Goal: Task Accomplishment & Management: Use online tool/utility

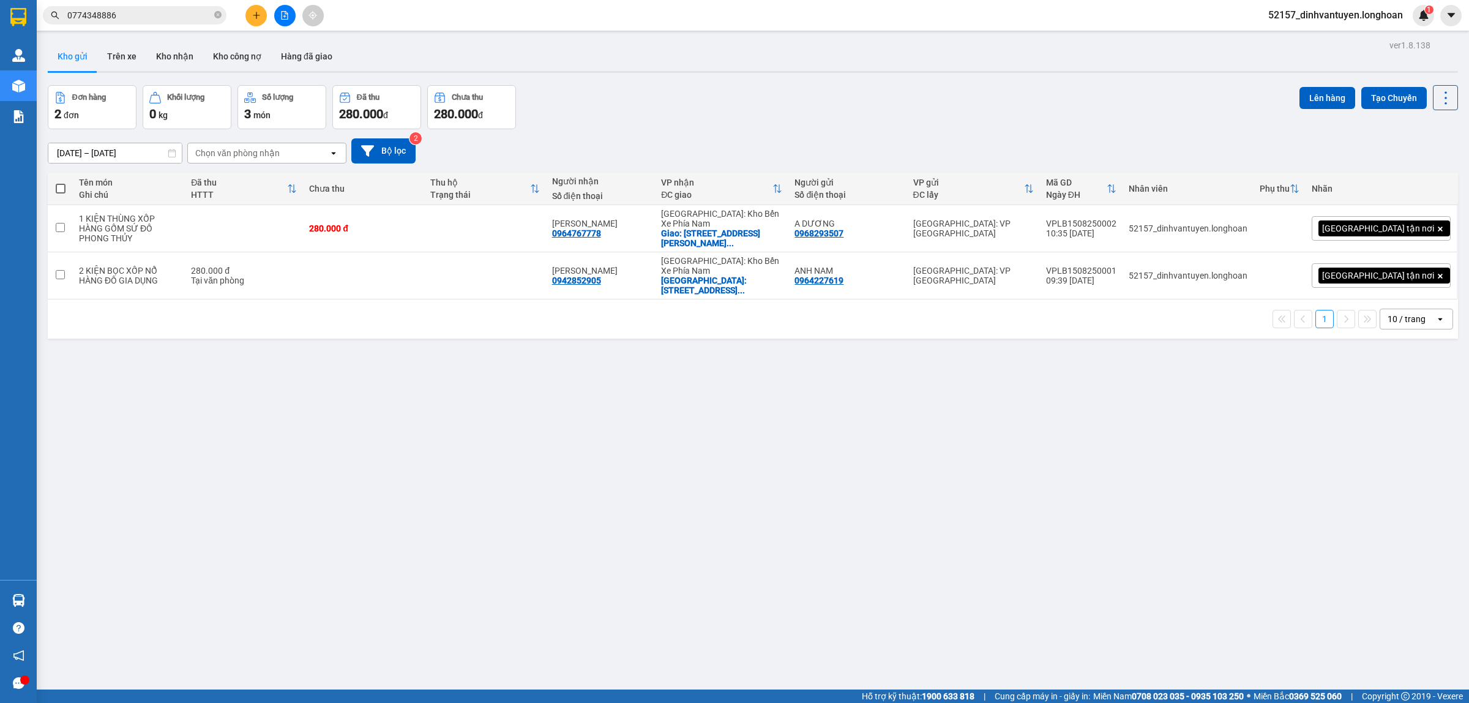
click at [256, 11] on icon "plus" at bounding box center [256, 15] width 9 height 9
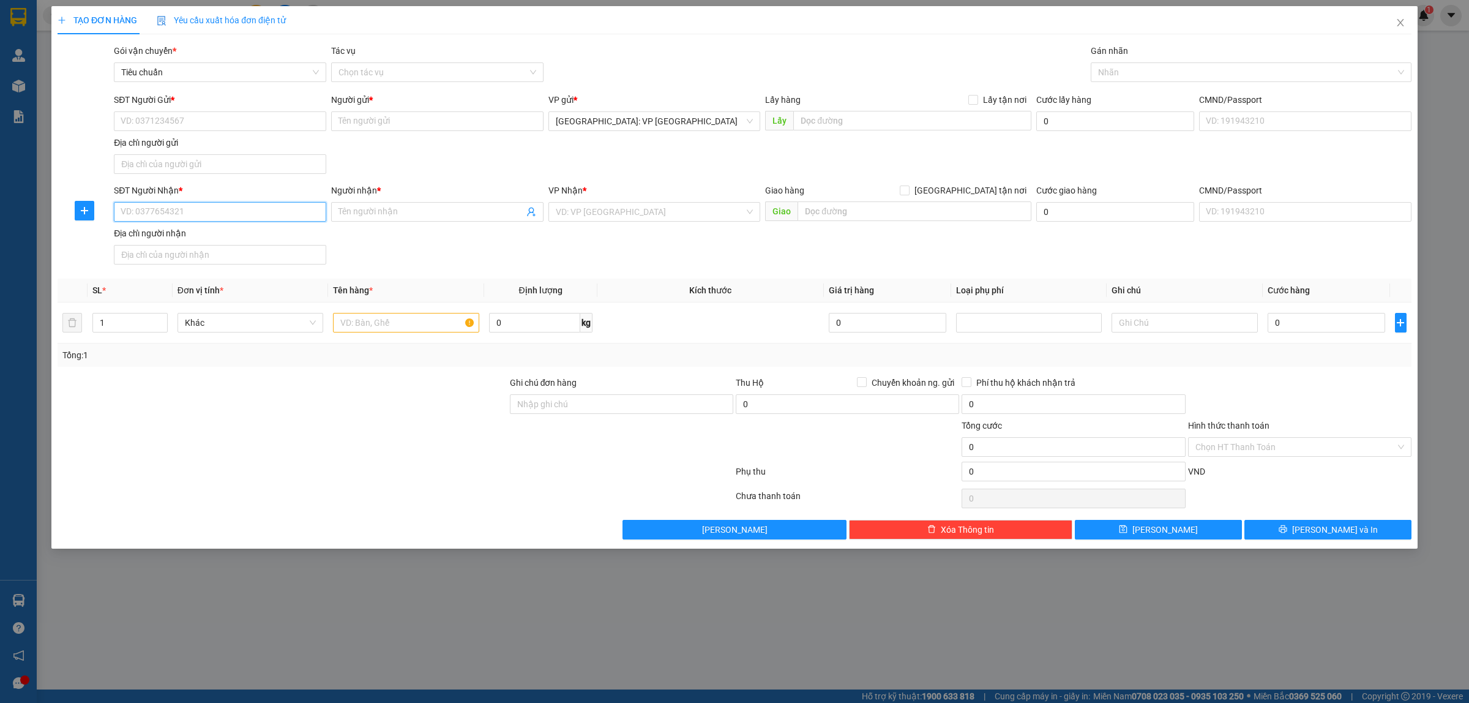
click at [208, 214] on input "SĐT Người Nhận *" at bounding box center [220, 212] width 212 height 20
click at [218, 239] on div "0336203104 - C,[PERSON_NAME]" at bounding box center [220, 237] width 198 height 13
type input "0336203104"
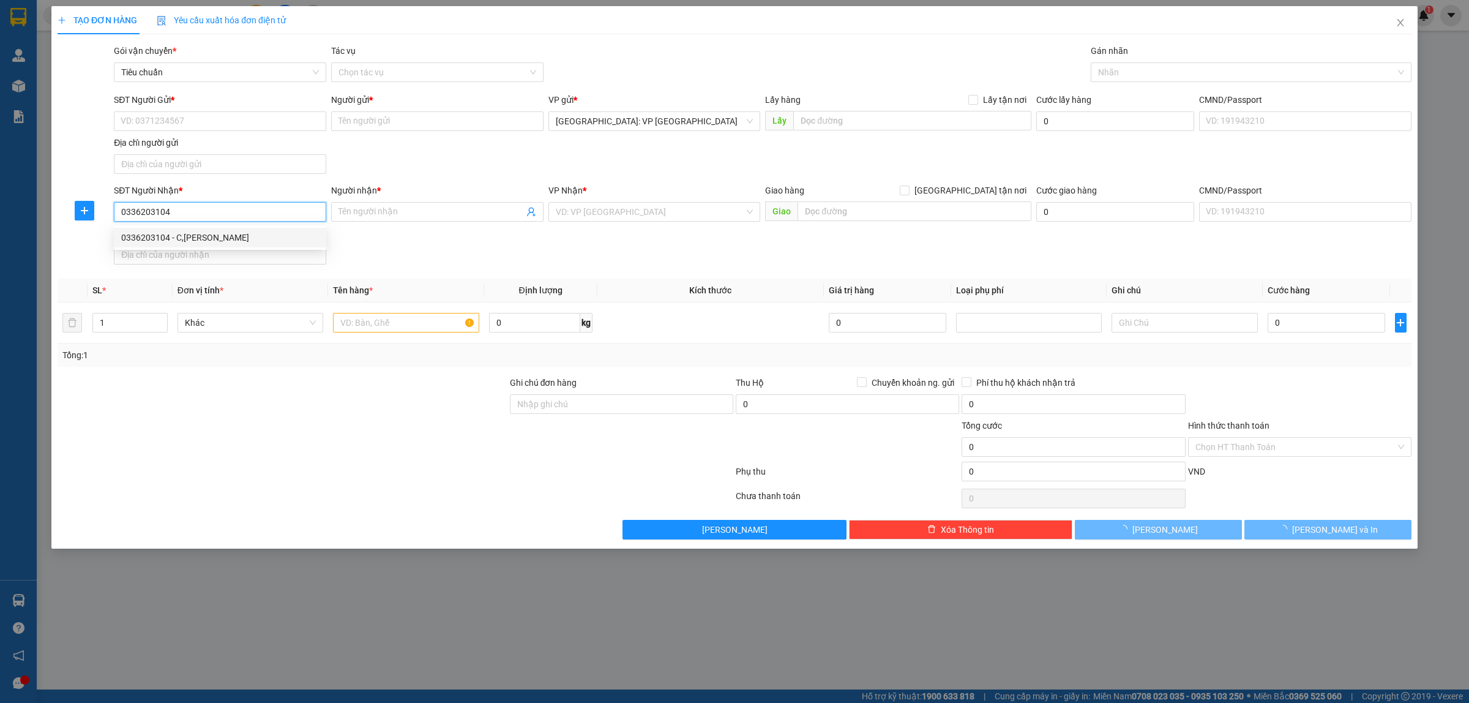
type input "C,HUYỀN"
checkbox input "true"
type input "ĐCHI: [GEOGRAPHIC_DATA] [GEOGRAPHIC_DATA], [GEOGRAPHIC_DATA], [GEOGRAPHIC_DATA]…"
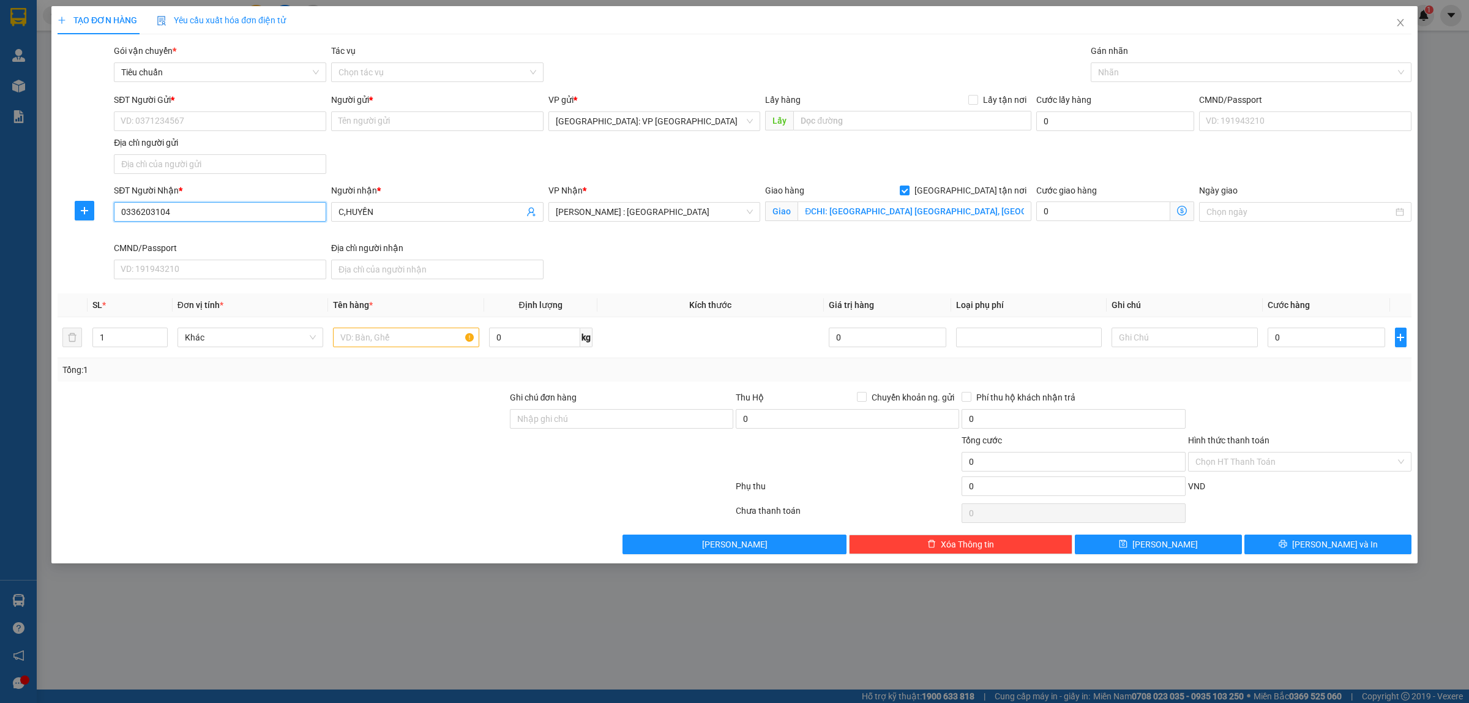
click at [258, 212] on input "0336203104" at bounding box center [220, 212] width 212 height 20
type input "0336203104"
click at [402, 210] on input "C,HUYỀN" at bounding box center [430, 211] width 185 height 13
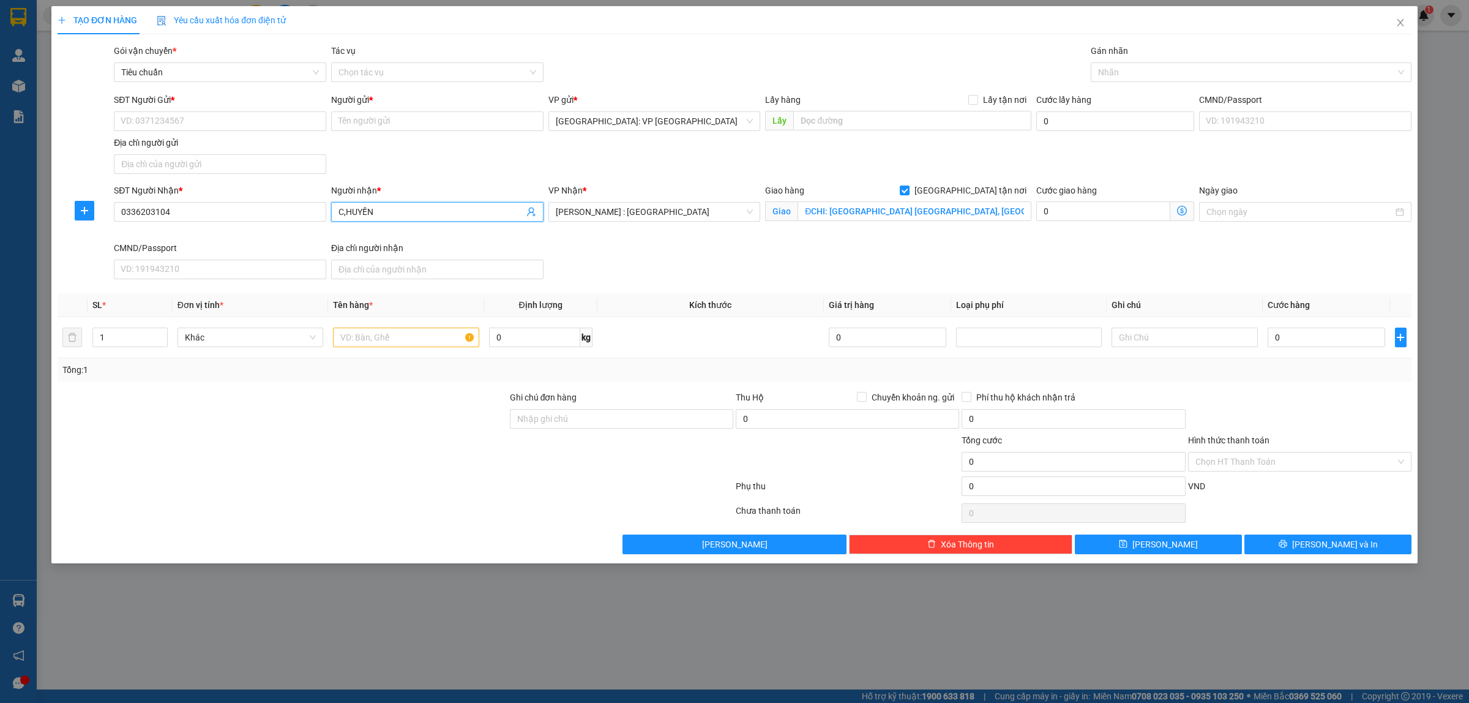
click at [402, 210] on input "C,HUYỀN" at bounding box center [430, 211] width 185 height 13
paste input "HỊ"
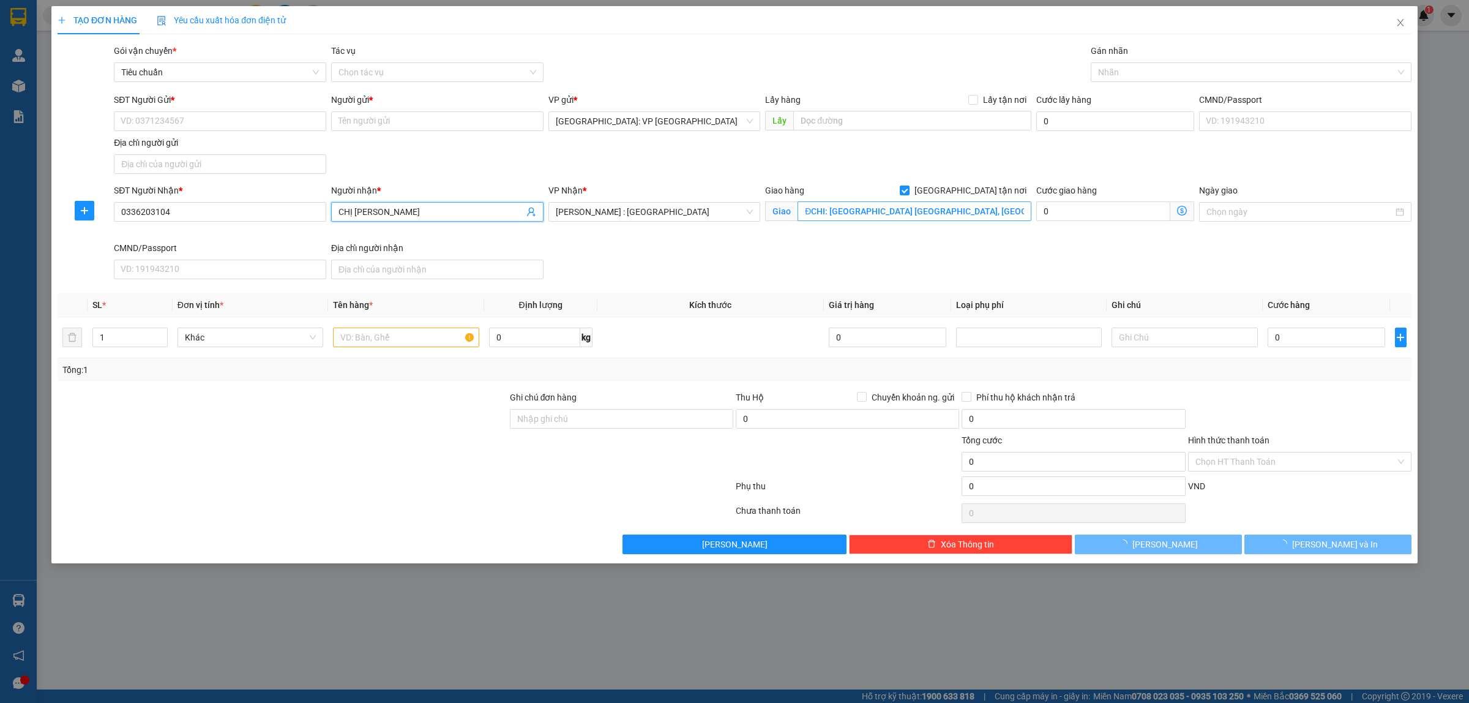
type input "CHỊ [PERSON_NAME]"
click at [875, 211] on input "ĐCHI: Quán cafe Thành Phát, ấp Tân Phú, Tân Hương, Châu Thành, Tiền Giang" at bounding box center [914, 211] width 234 height 20
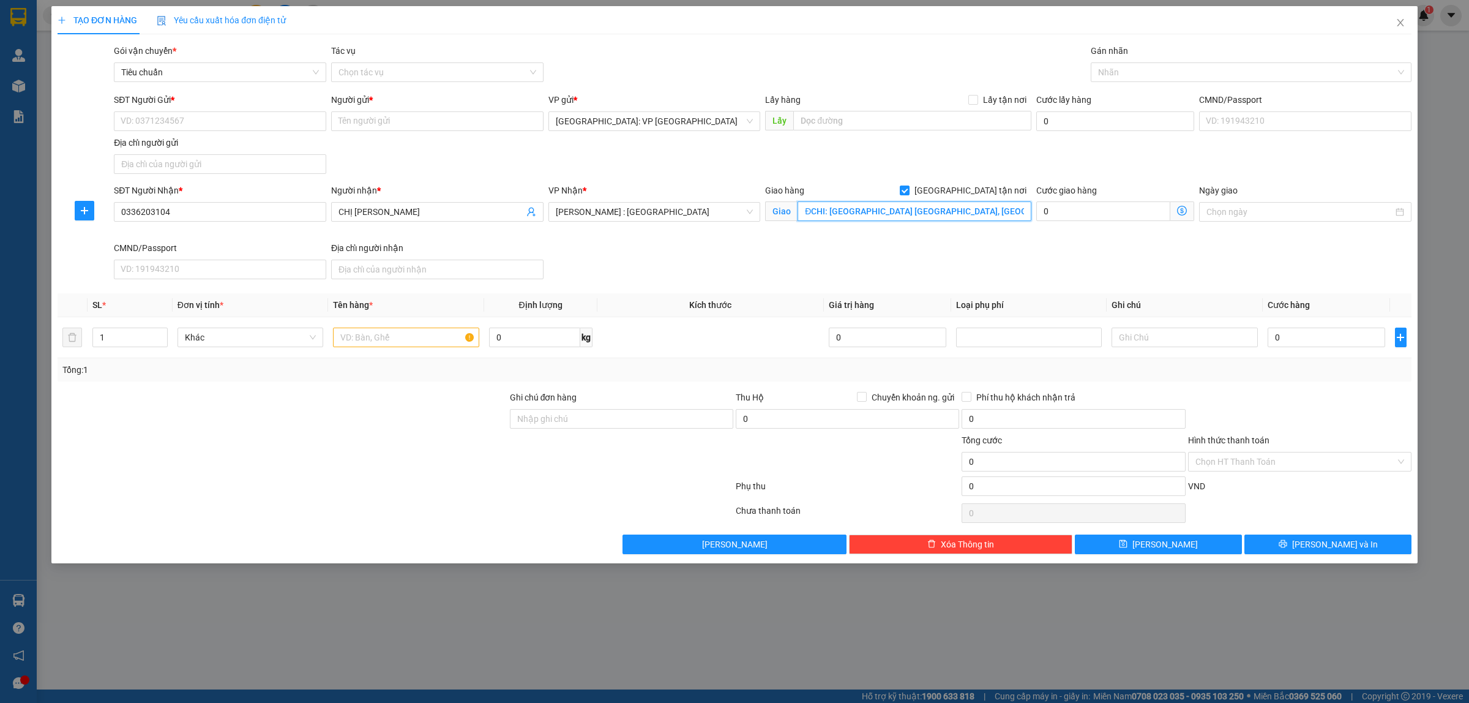
paste input "QUÁN CAFE THÀNH PHÁT, ẤP [GEOGRAPHIC_DATA], [GEOGRAPHIC_DATA],[GEOGRAPHIC_DATA]…"
click at [1136, 72] on div at bounding box center [1245, 72] width 302 height 15
type input "QUÁN CAFE THÀNH PHÁT, ẤP [GEOGRAPHIC_DATA], [GEOGRAPHIC_DATA],[GEOGRAPHIC_DATA]…"
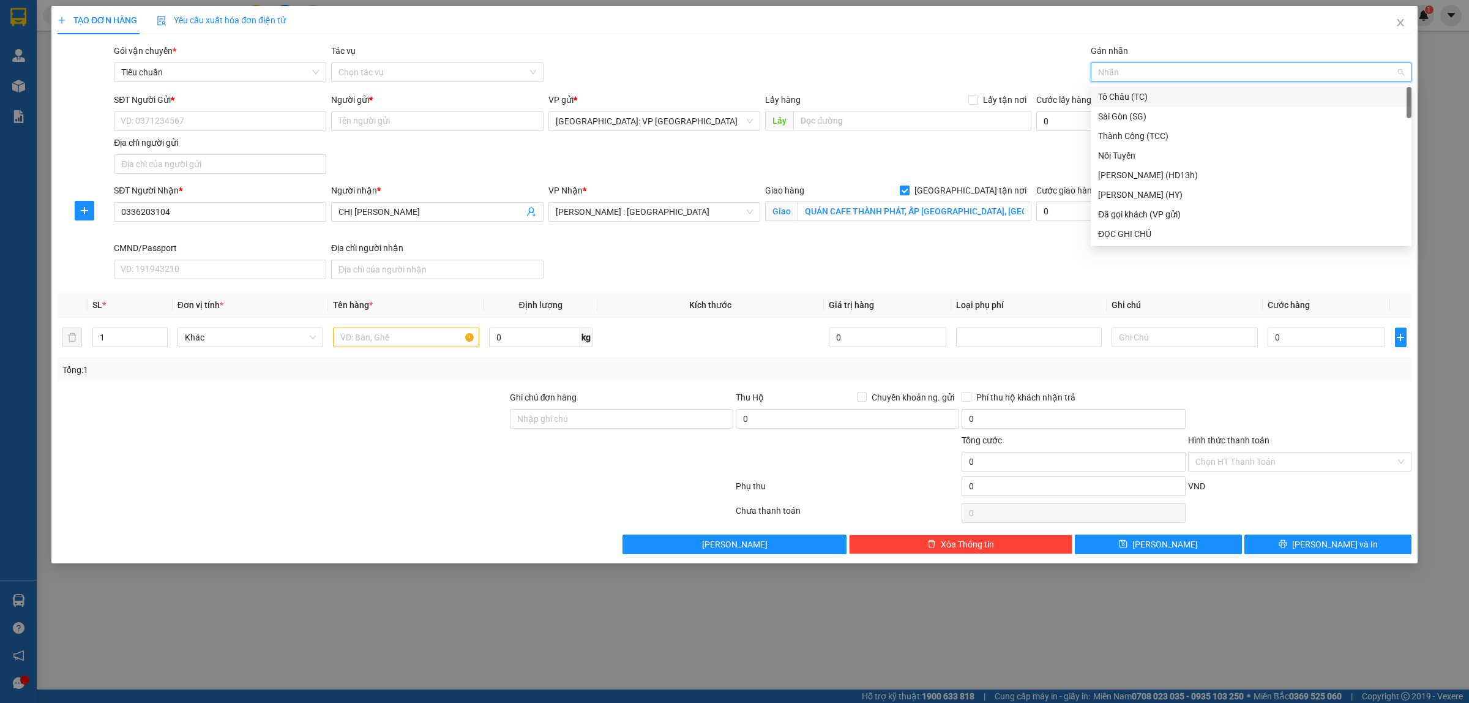
type input "g"
click at [1115, 233] on div "[GEOGRAPHIC_DATA] tận nơi" at bounding box center [1251, 233] width 306 height 13
type input "x"
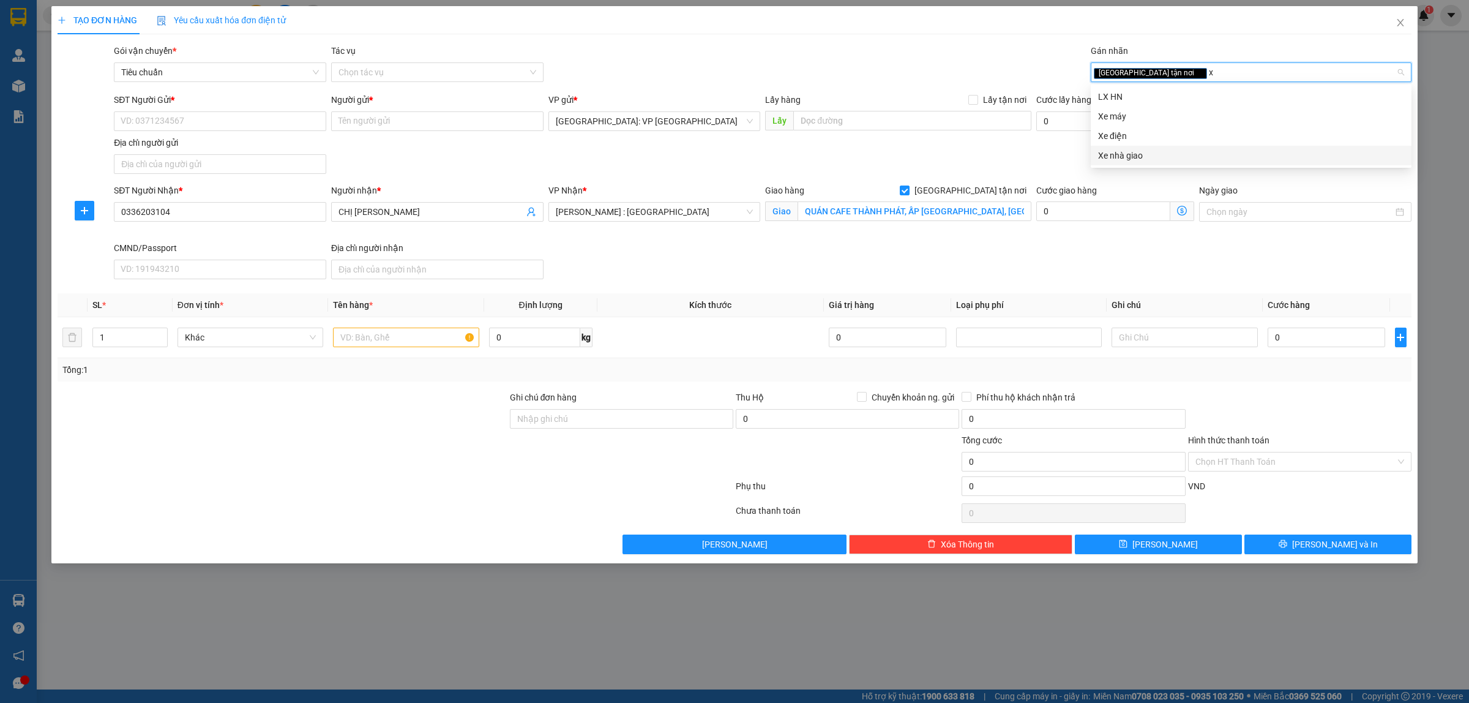
click at [1129, 155] on div "Xe nhà giao" at bounding box center [1251, 155] width 306 height 13
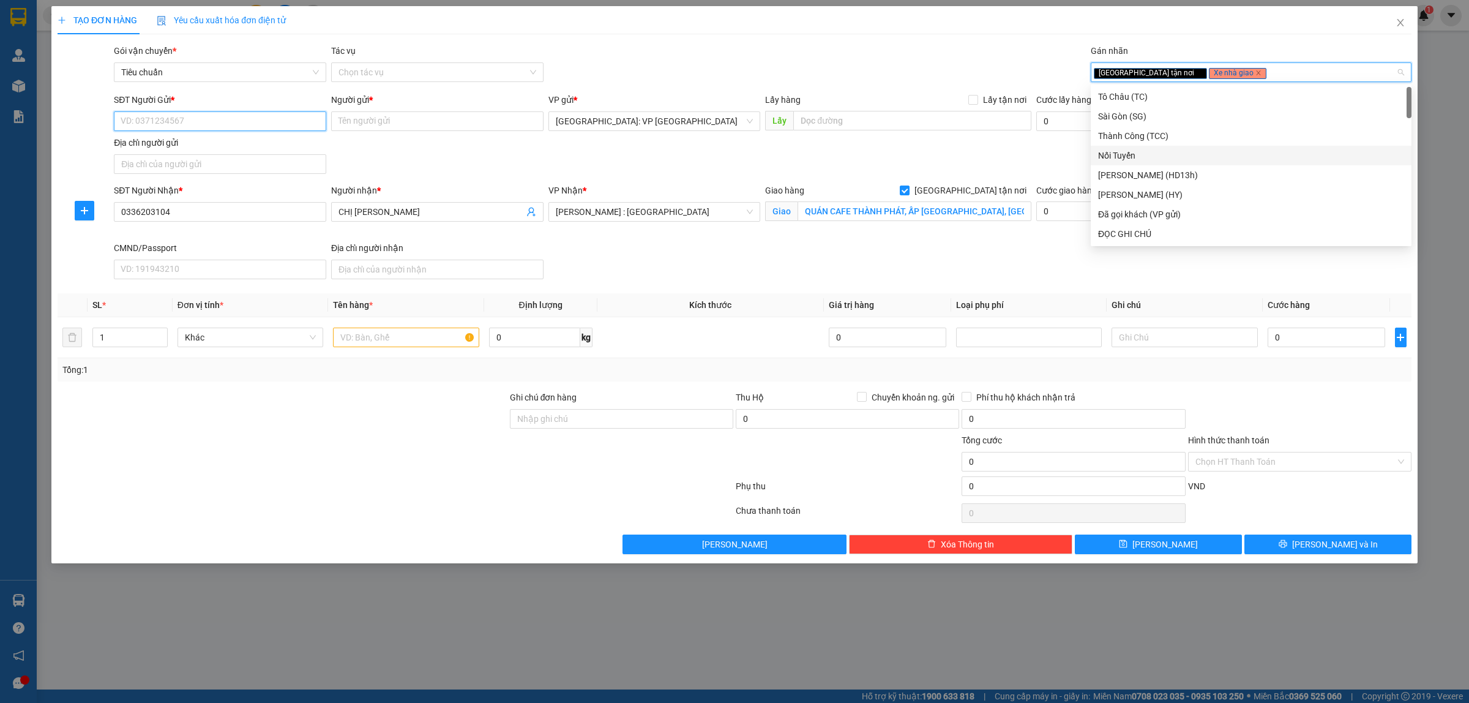
click at [252, 120] on input "SĐT Người Gửi *" at bounding box center [220, 121] width 212 height 20
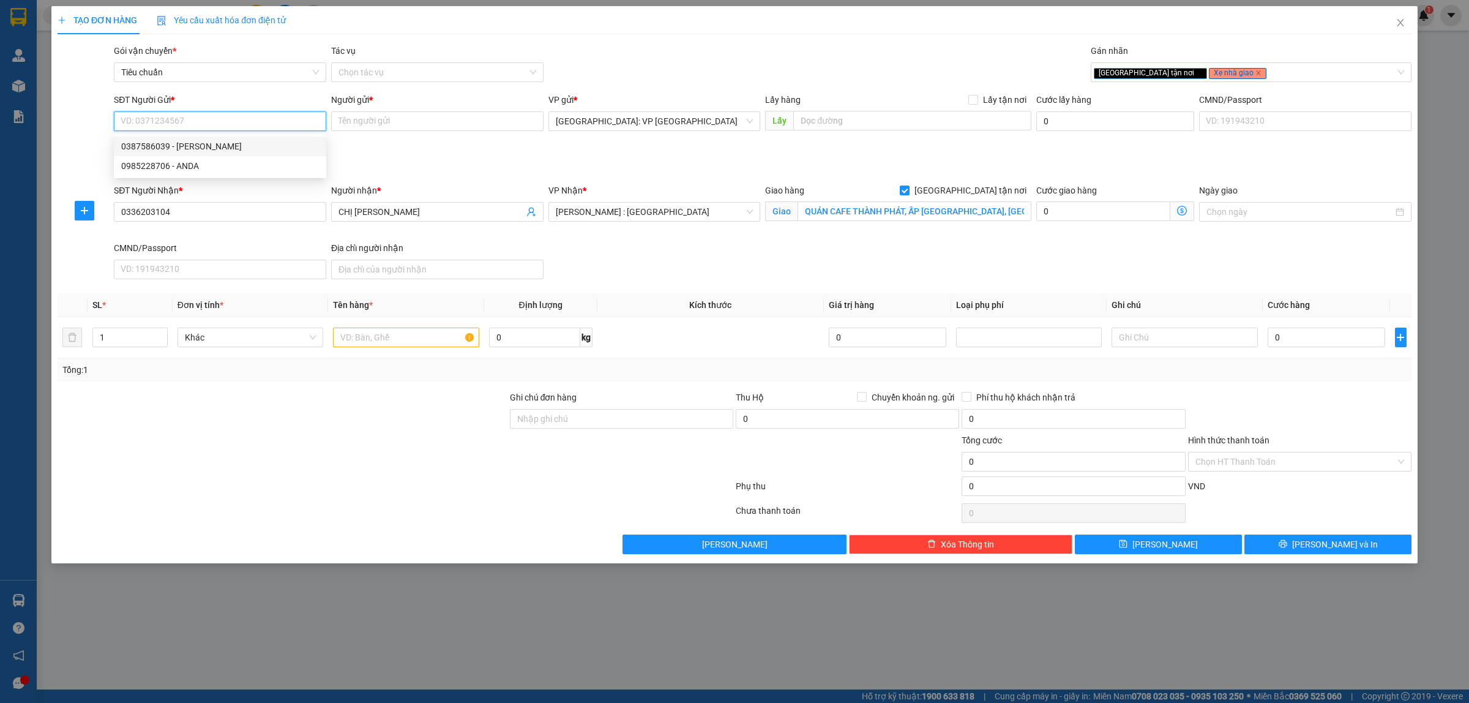
click at [233, 150] on div "0387586039 - c Linh" at bounding box center [220, 146] width 198 height 13
type input "0387586039"
type input "[PERSON_NAME]"
click at [379, 346] on input "text" at bounding box center [406, 337] width 146 height 20
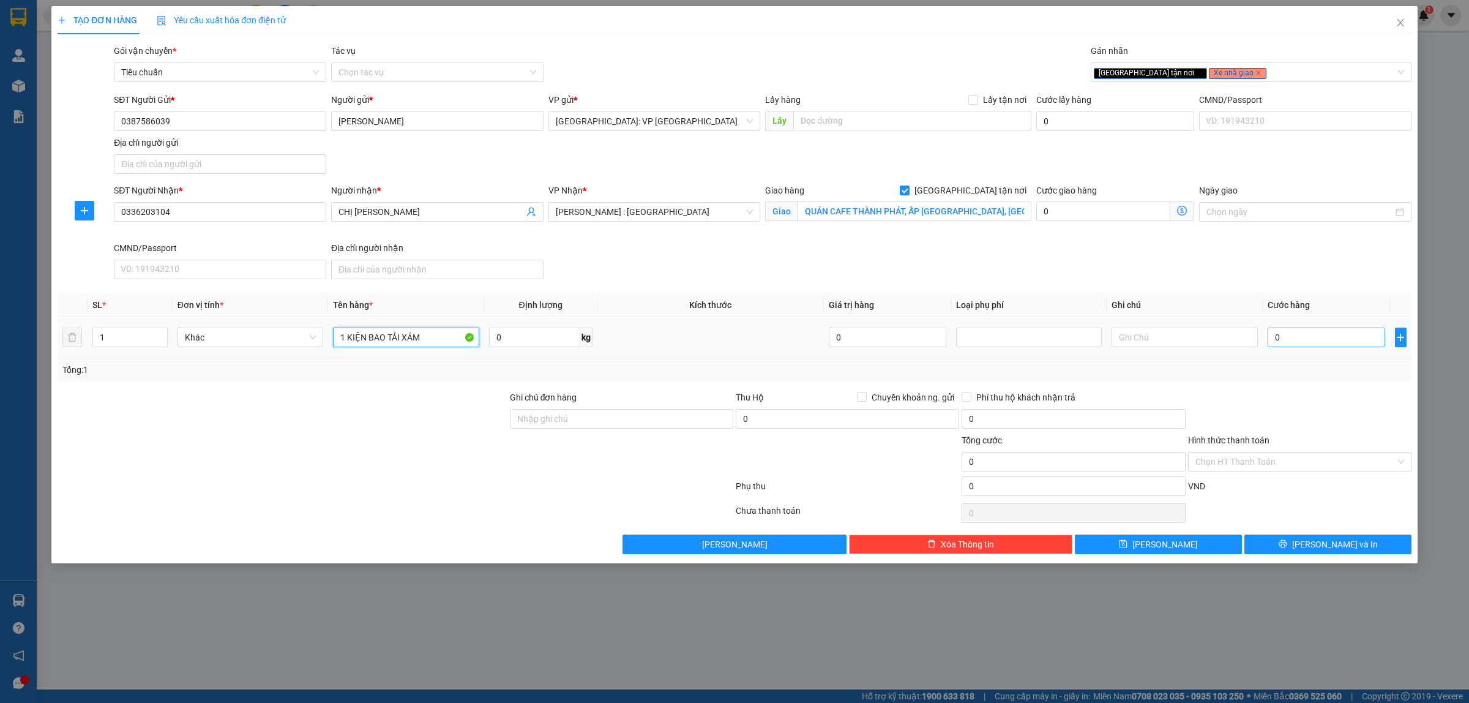
type input "1 KIỆN BAO TẢI XÁM"
click at [1310, 335] on input "0" at bounding box center [1327, 337] width 118 height 20
type input "1"
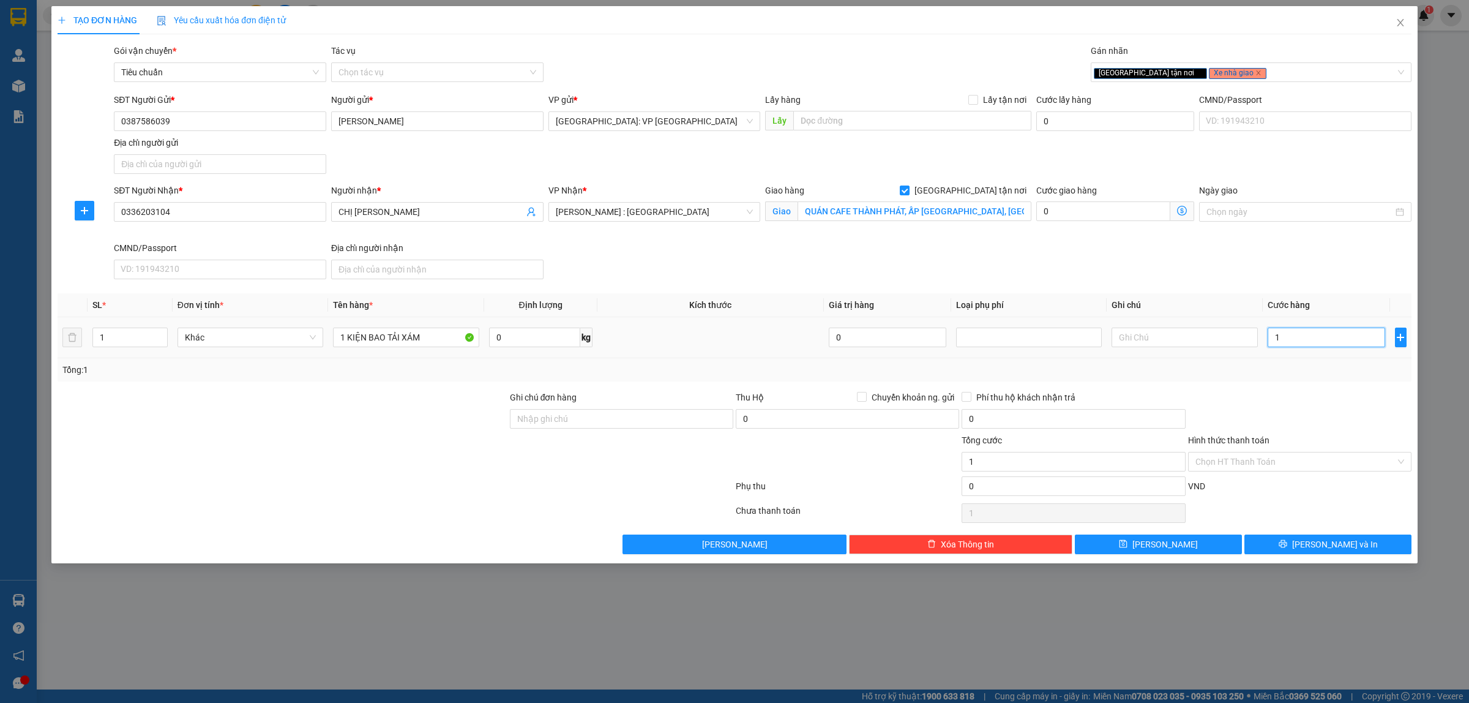
type input "13"
type input "130"
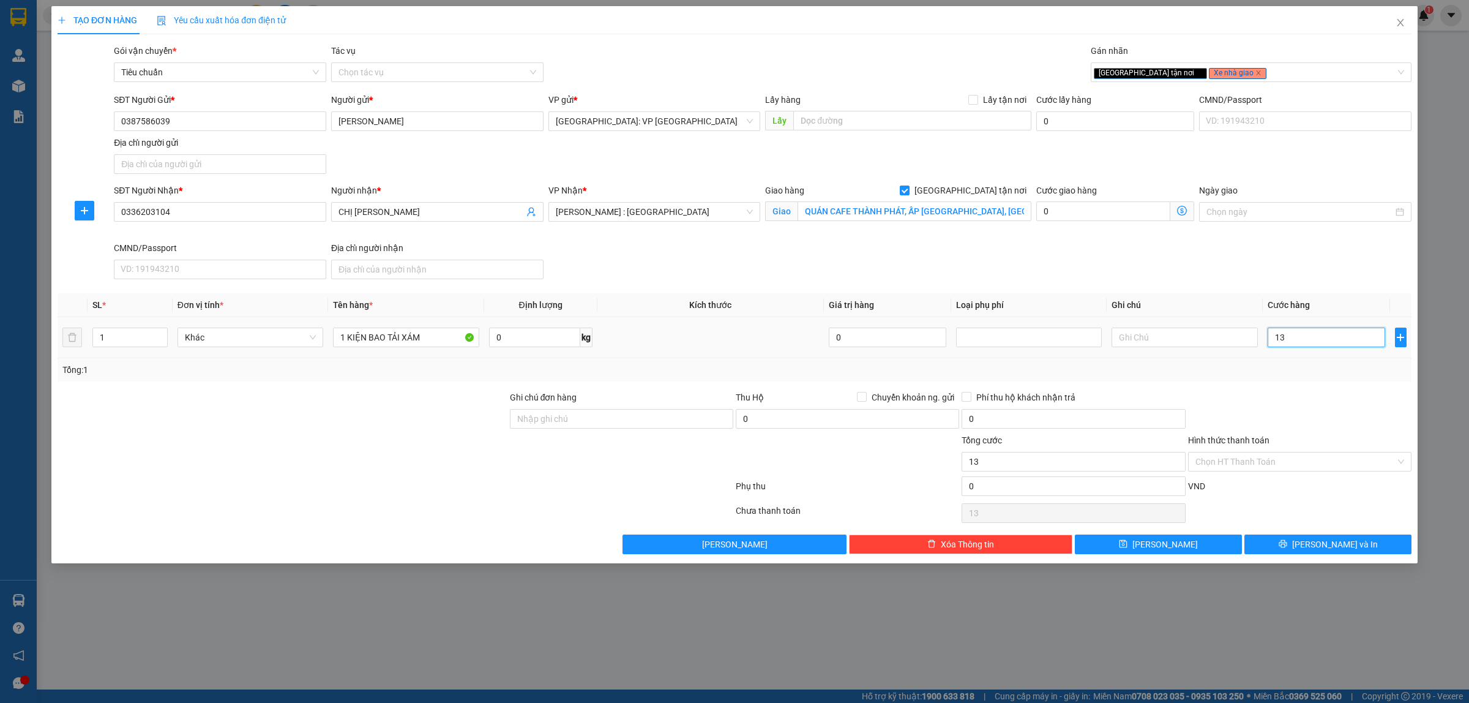
type input "130"
type input "1.300"
type input "13.000"
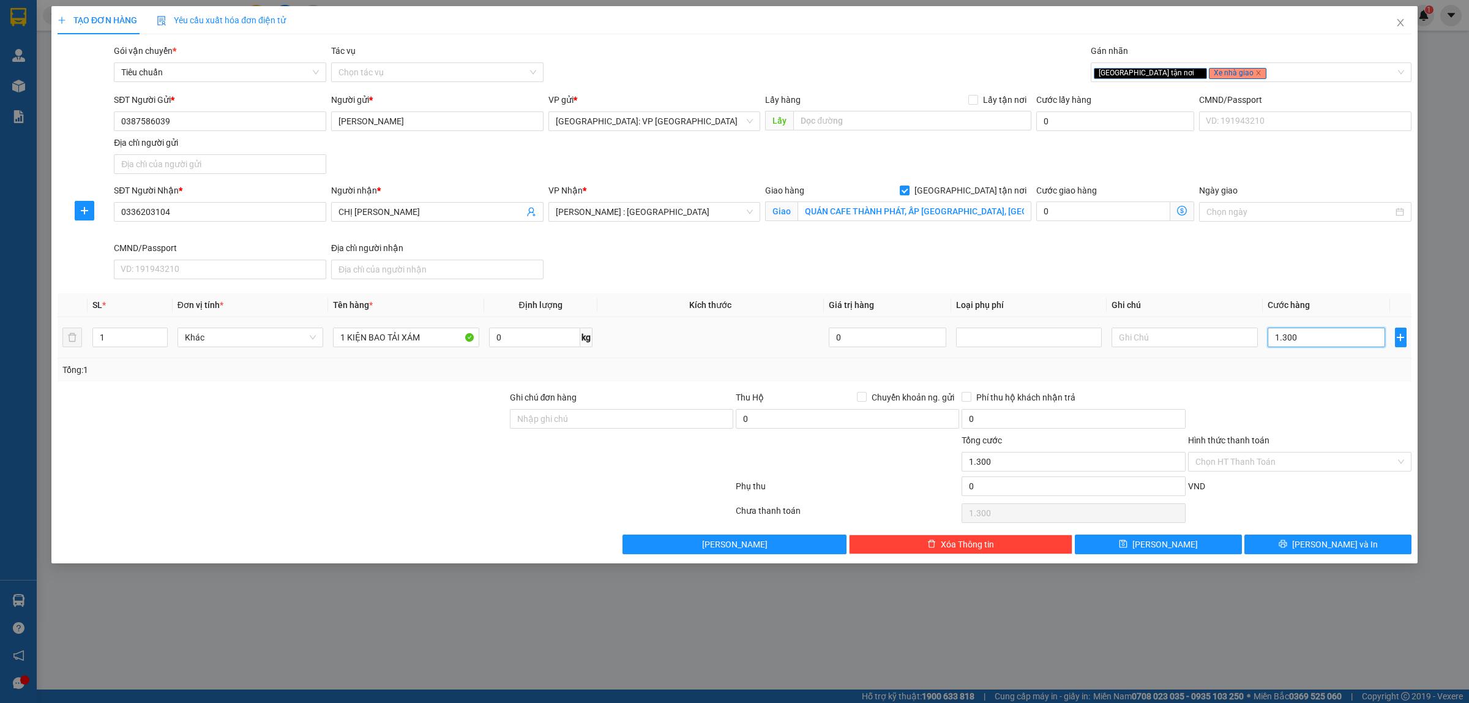
type input "13.000"
type input "130.000"
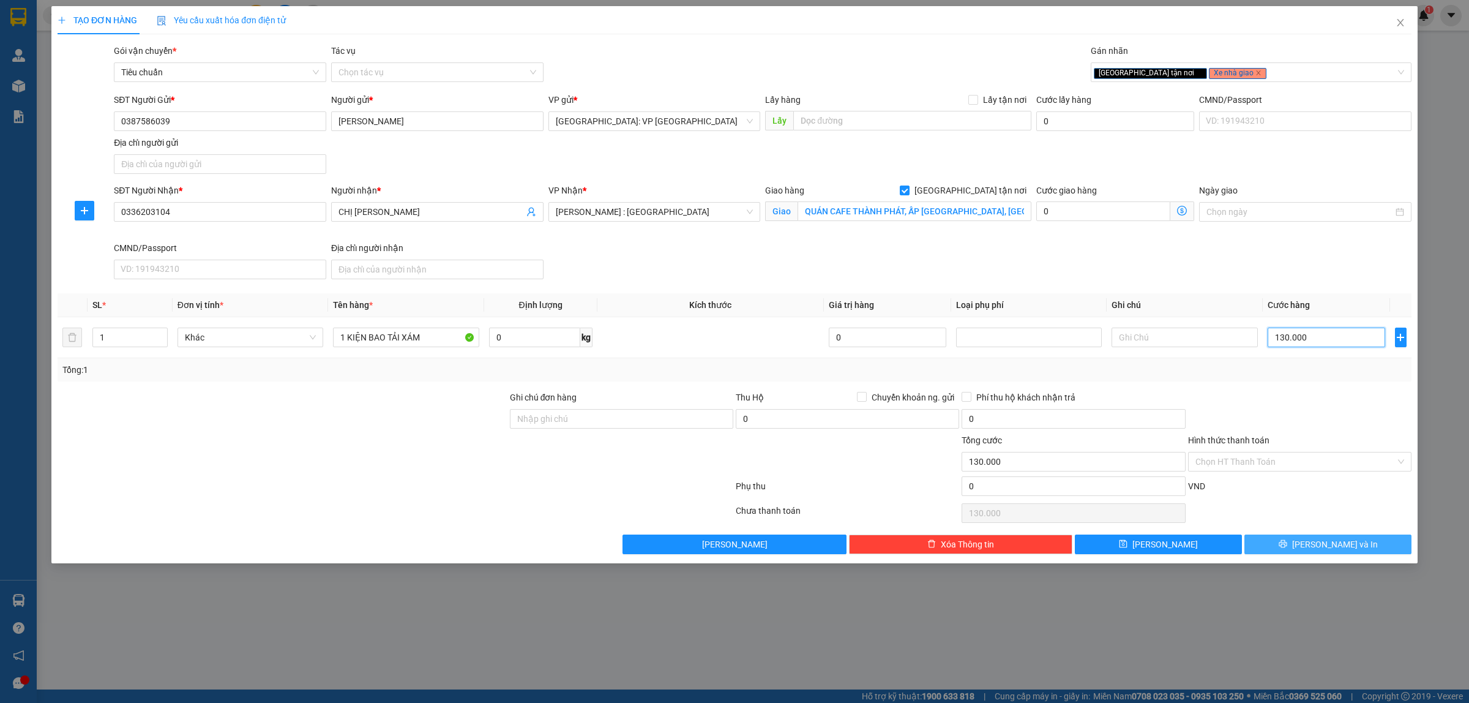
type input "130.000"
click at [1296, 543] on button "[PERSON_NAME] và In" at bounding box center [1327, 544] width 167 height 20
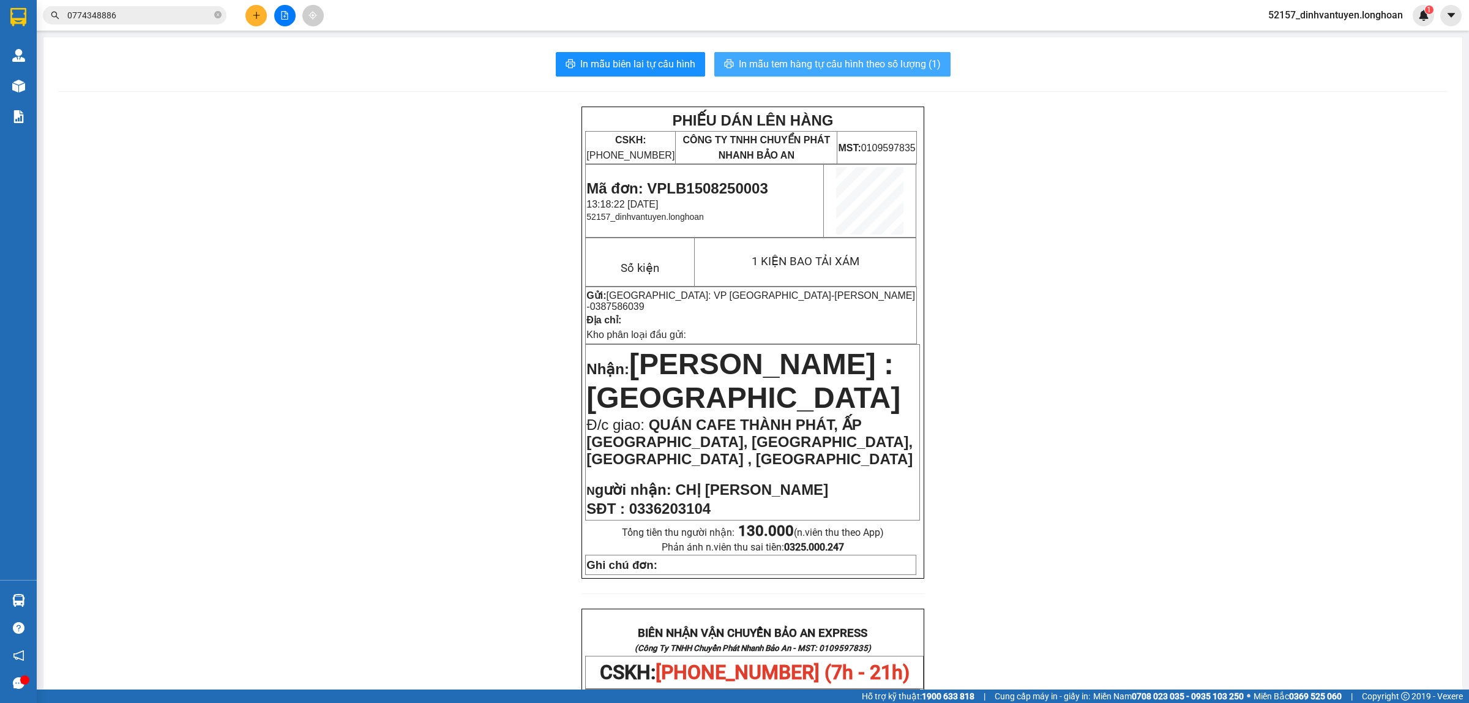
click at [902, 56] on span "In mẫu tem hàng tự cấu hình theo số lượng (1)" at bounding box center [840, 63] width 202 height 15
click at [219, 16] on icon "close-circle" at bounding box center [217, 14] width 7 height 7
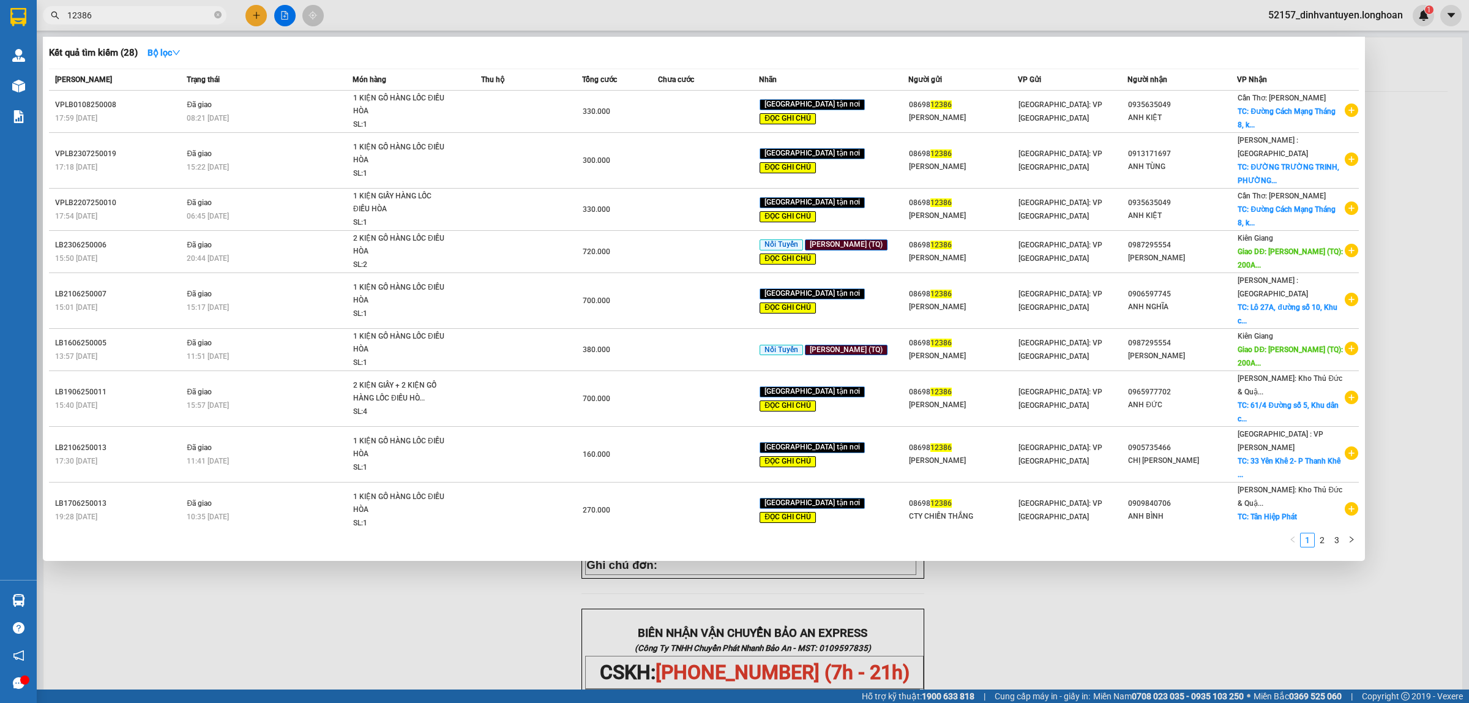
type input "12386"
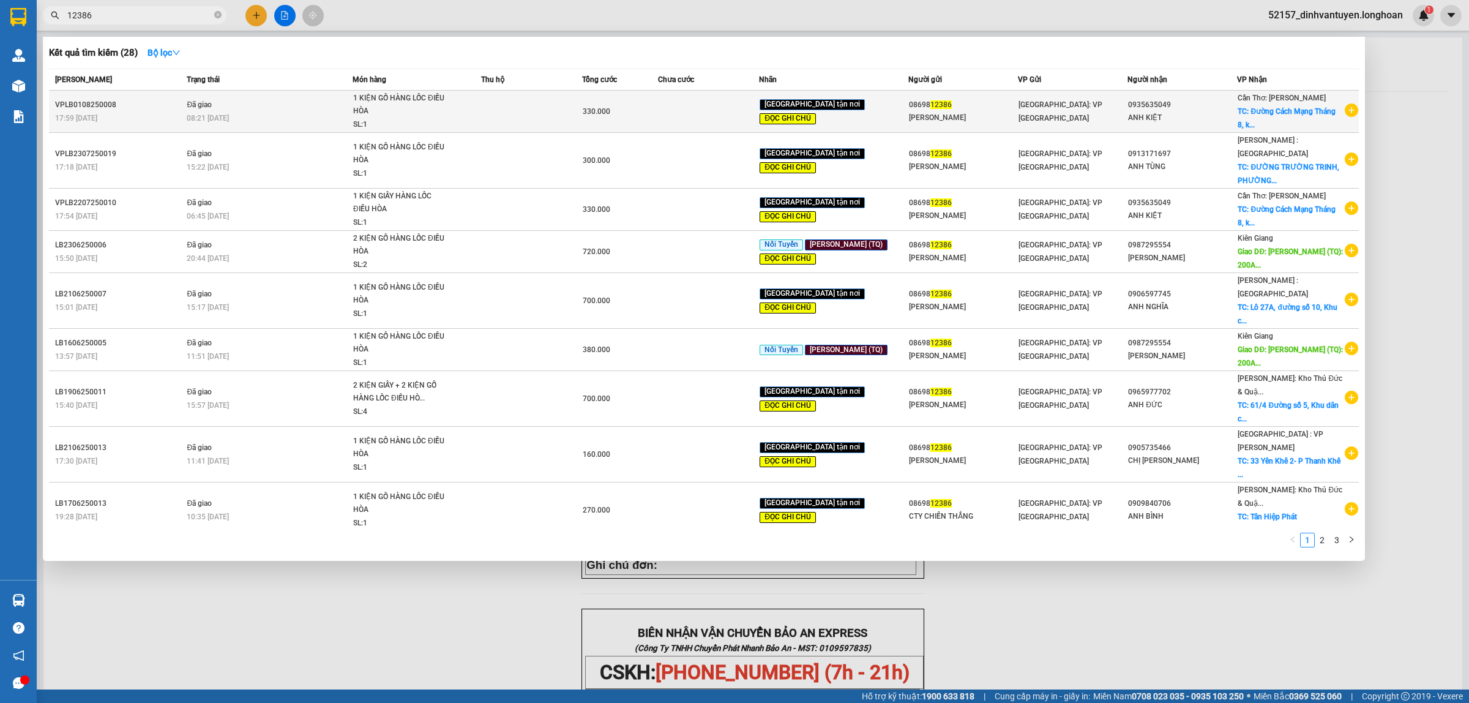
click at [1032, 112] on span "[GEOGRAPHIC_DATA]: VP [GEOGRAPHIC_DATA]" at bounding box center [1060, 111] width 84 height 22
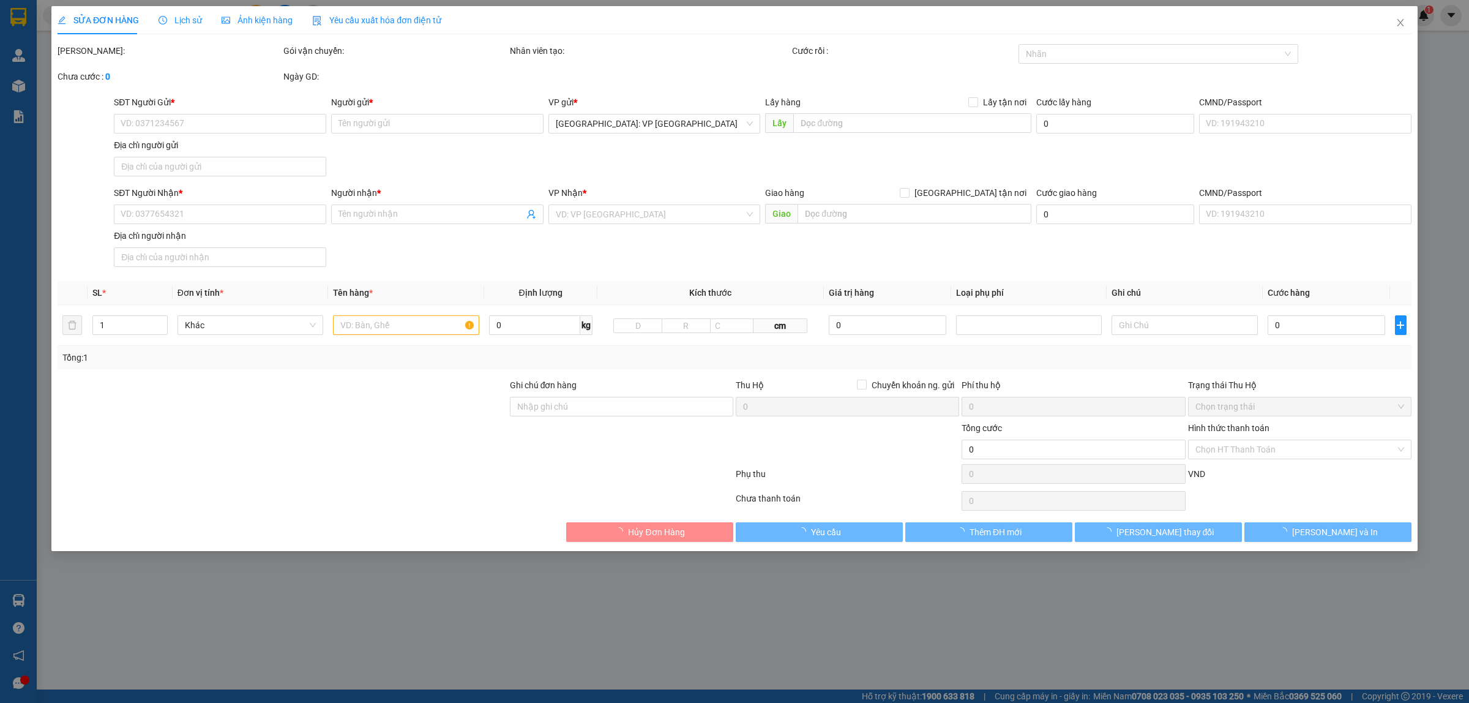
type input "0869812386"
type input "[PERSON_NAME]"
type input "0935635049"
type input "ANH KIỆT"
checkbox input "true"
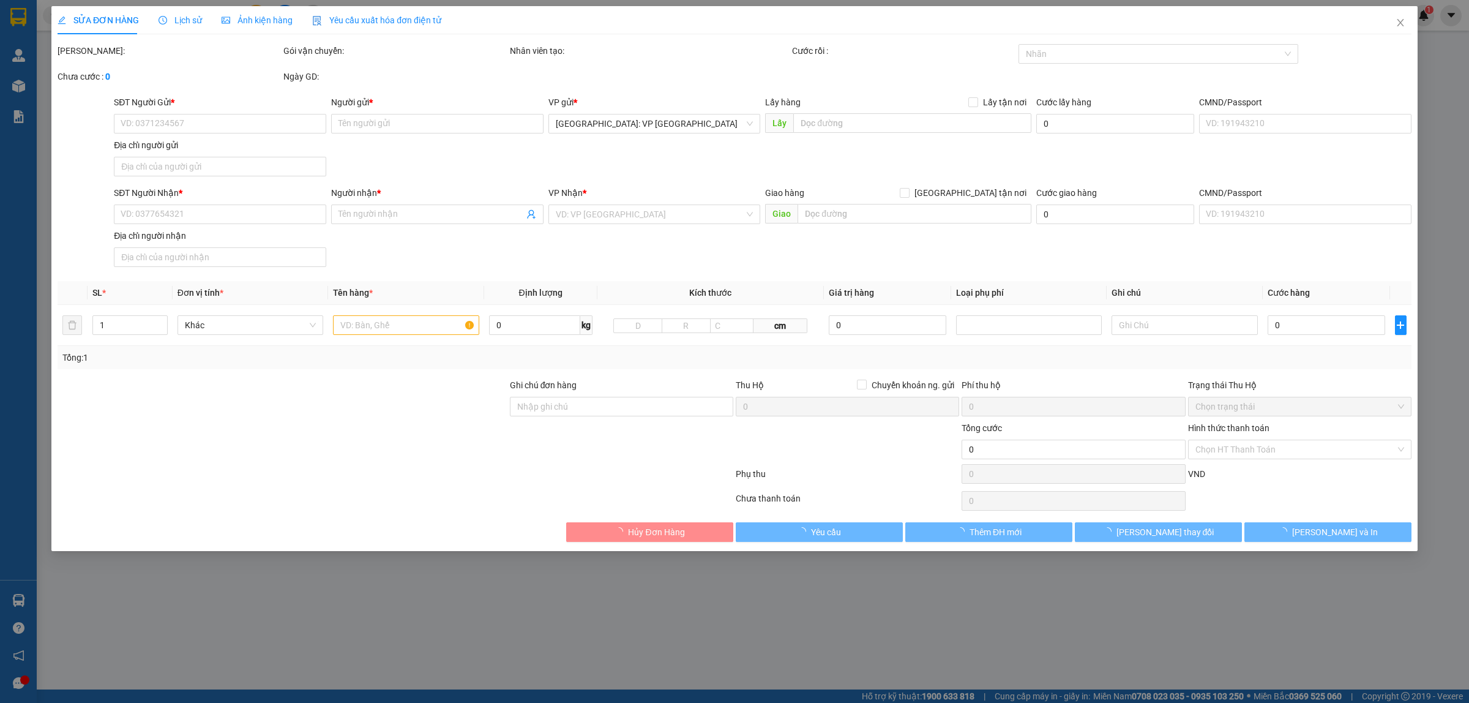
type input "Đường Cách Mạng Tháng 8, khu Phố 10, Dương Đông, Thành Phố Phú Quốc, Tỉnh Kiên …"
type input "XẾP HÀNG THEO CHIỀU MŨI TÊN , KHÔNG ĐƯỢC ĐỂ NẰM"
type input "330.000"
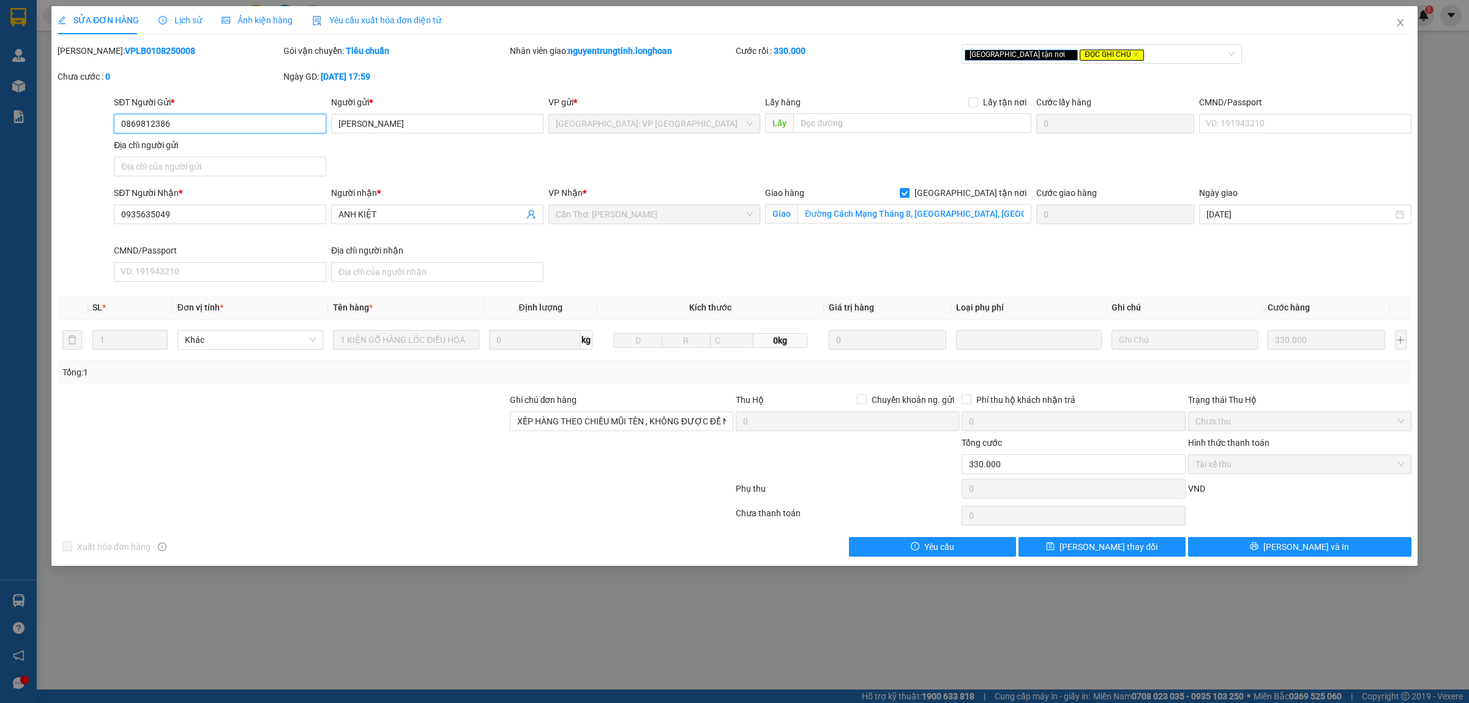
click at [269, 127] on input "0869812386" at bounding box center [220, 124] width 212 height 20
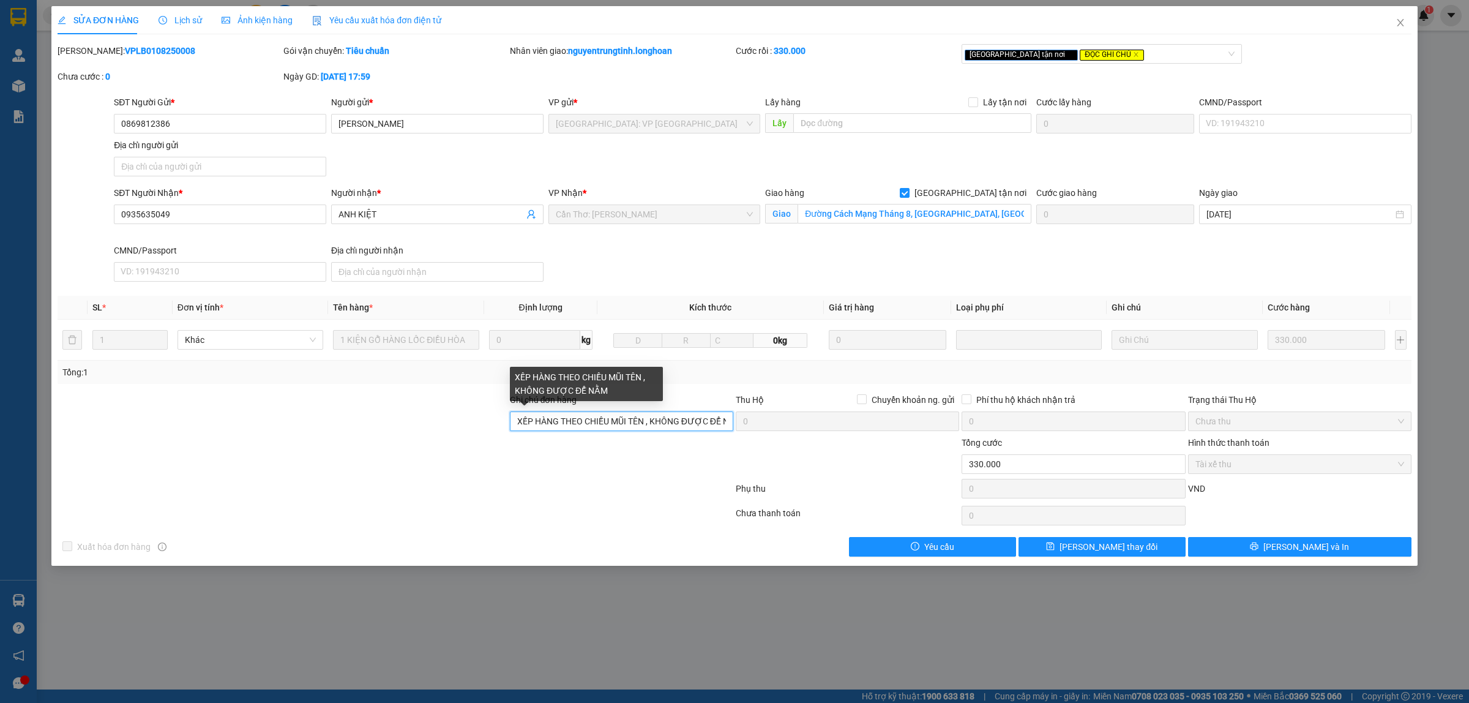
click at [640, 424] on input "XẾP HÀNG THEO CHIỀU MŨI TÊN , KHÔNG ĐƯỢC ĐỂ NẰM" at bounding box center [621, 421] width 223 height 20
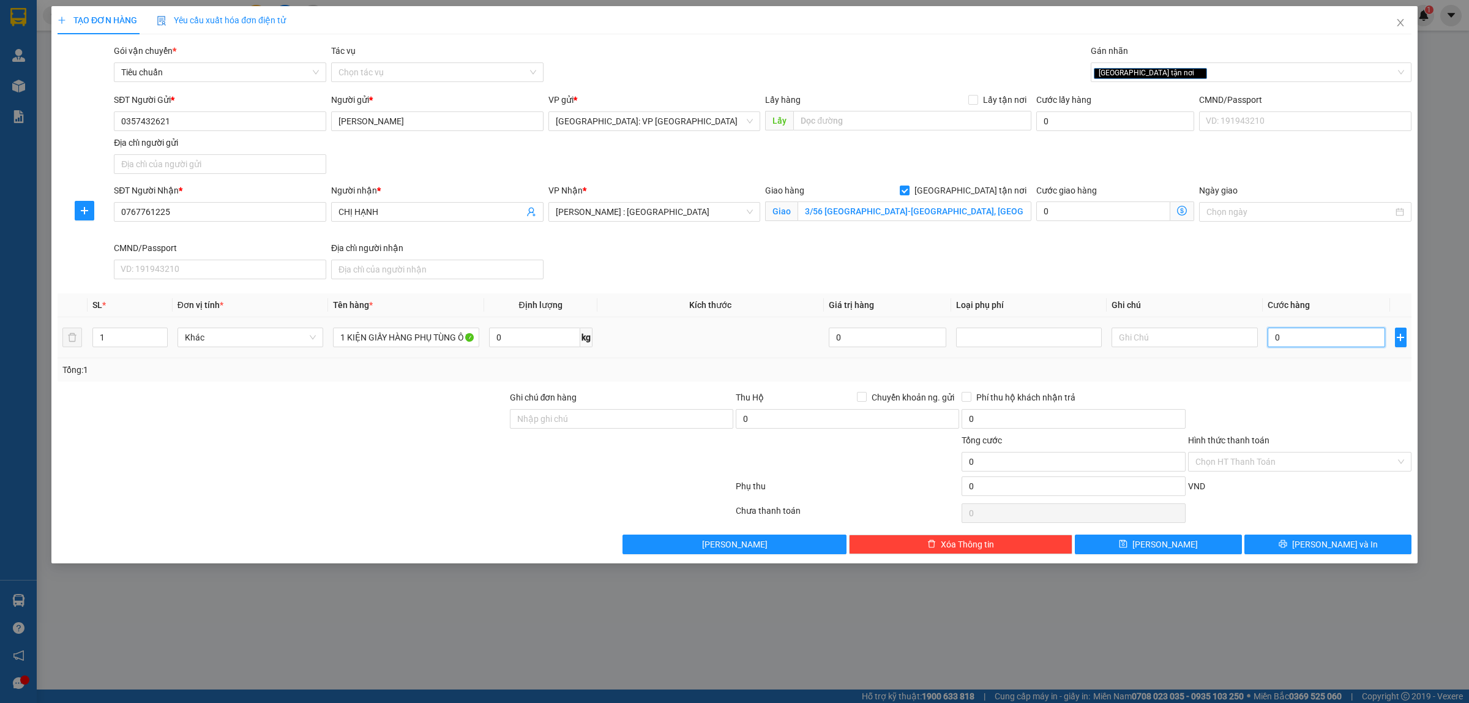
click at [1332, 342] on input "0" at bounding box center [1327, 337] width 118 height 20
type input "1"
type input "13"
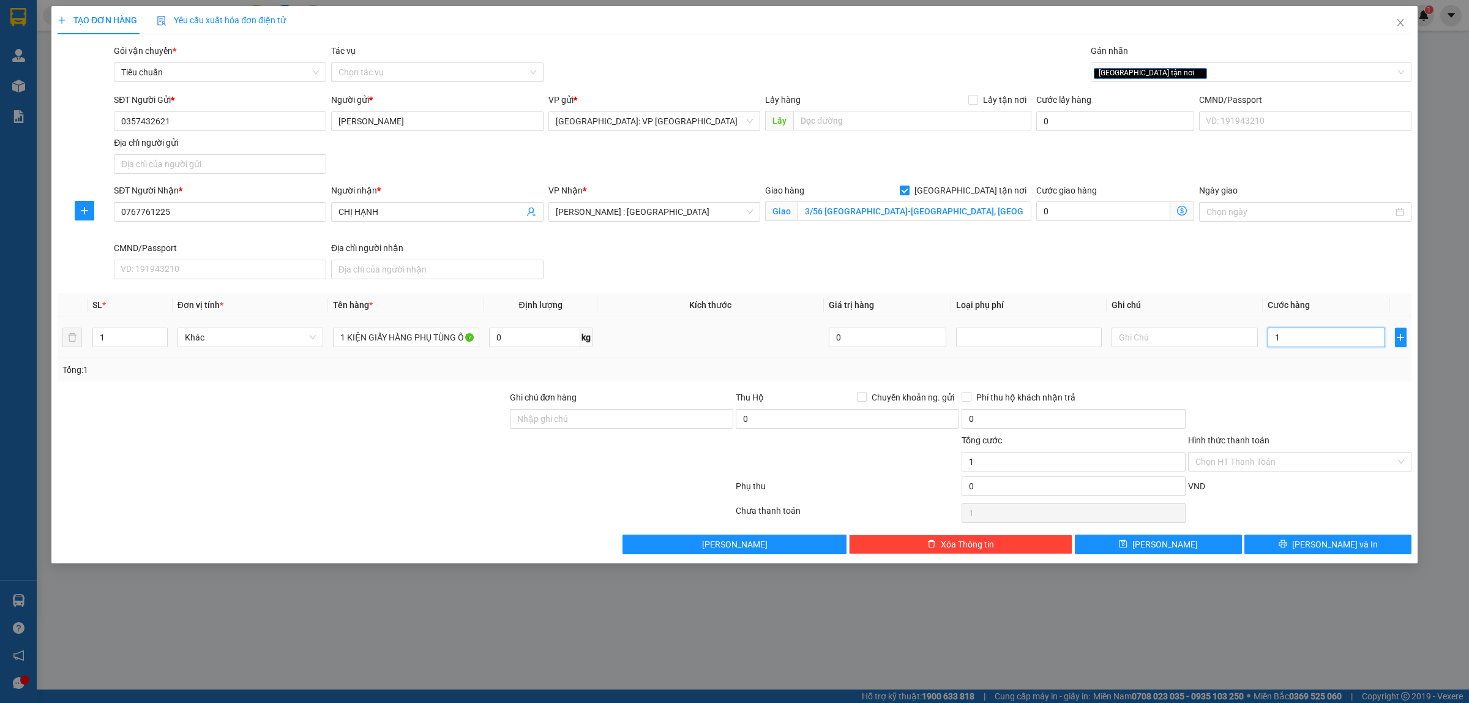
type input "13"
type input "130"
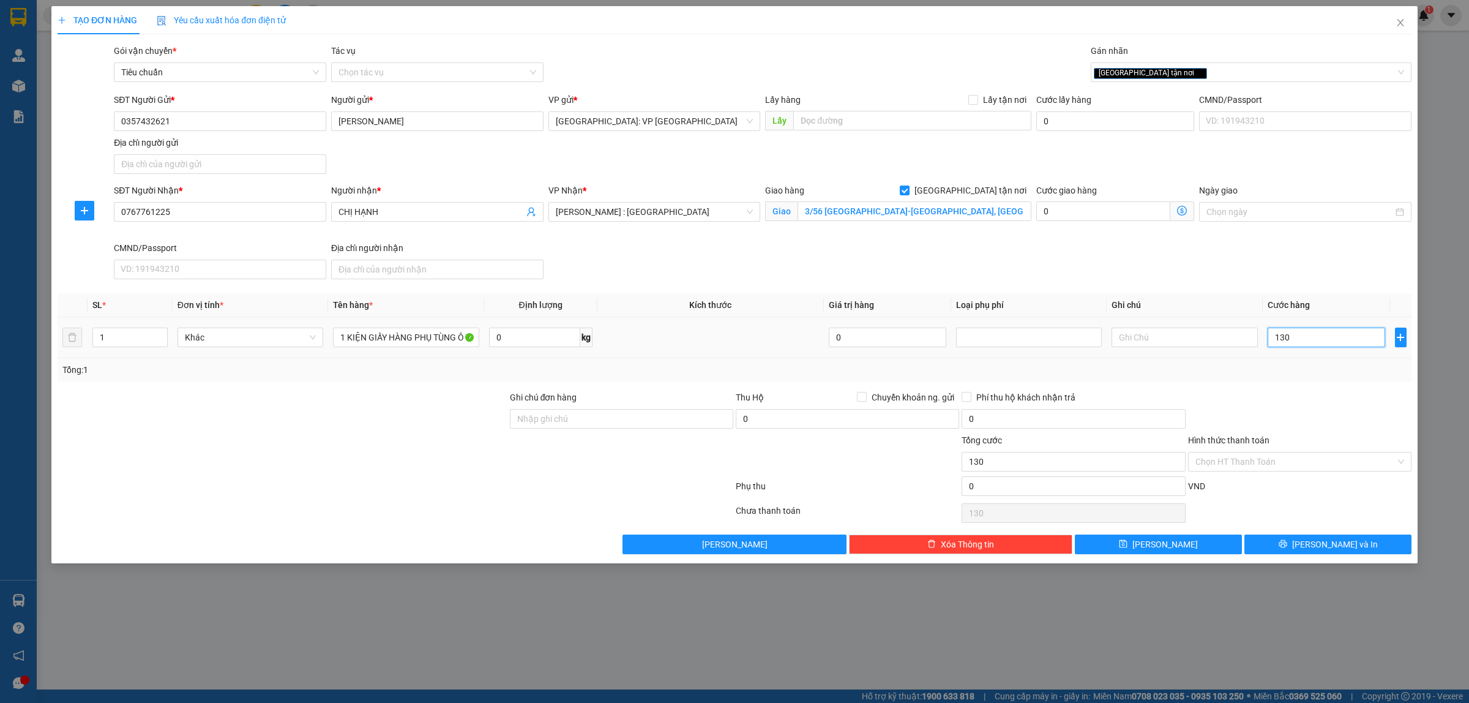
type input "1.300"
type input "13.000"
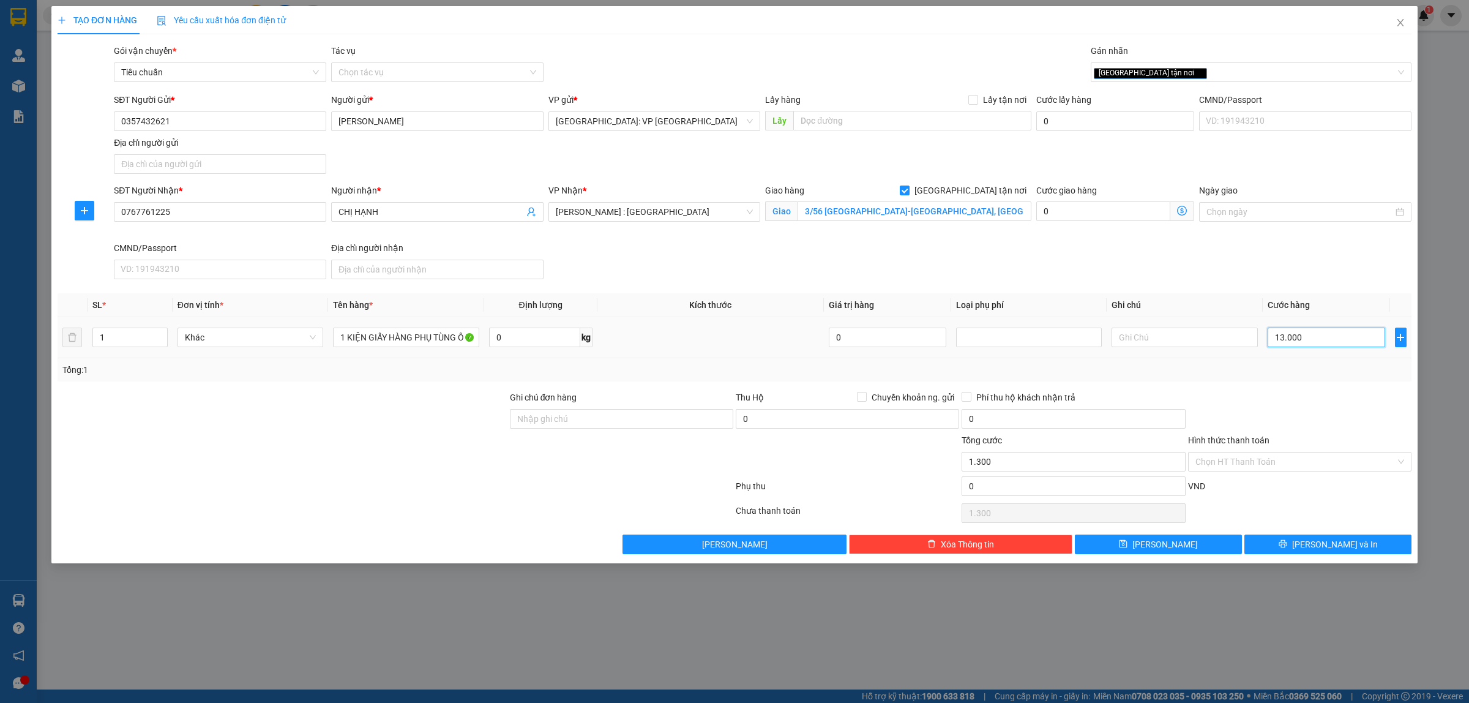
type input "13.000"
type input "130.000"
click at [1293, 337] on input "130.000" at bounding box center [1327, 337] width 118 height 20
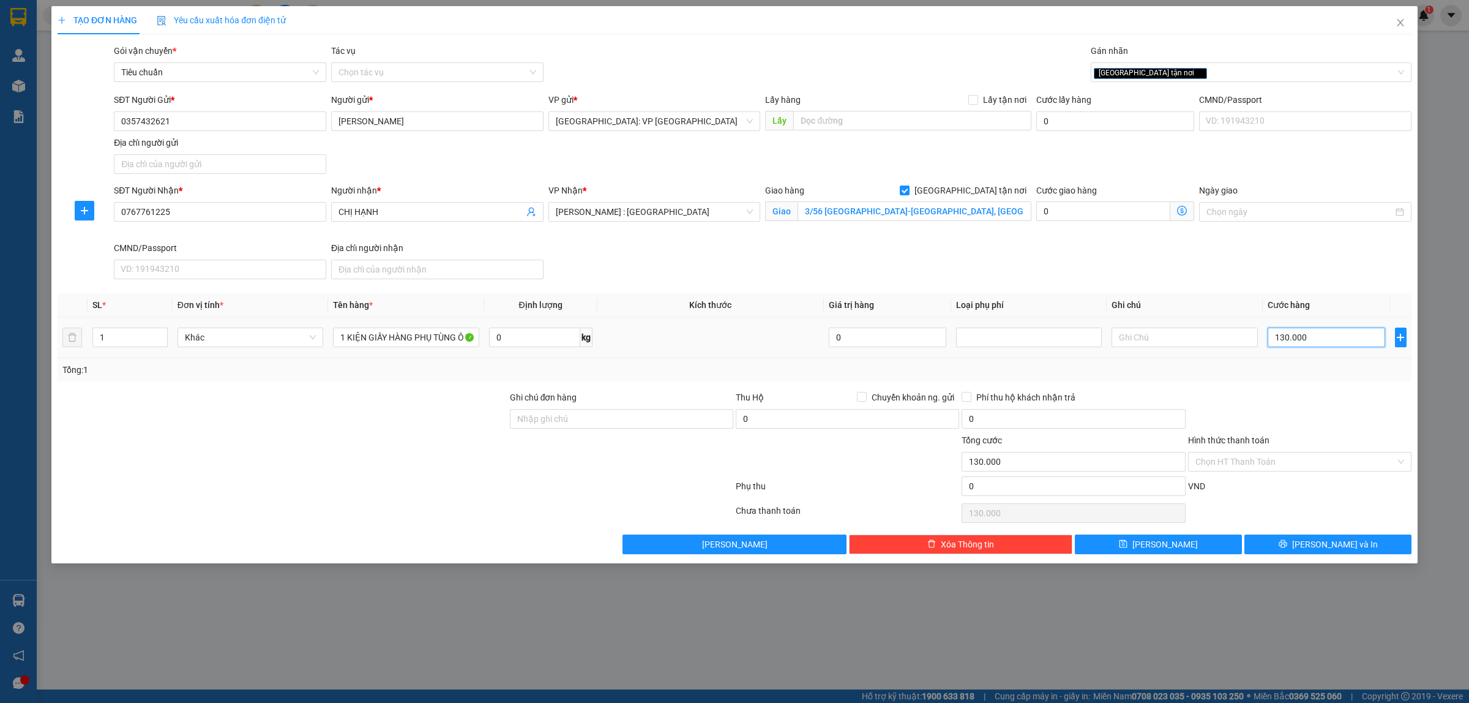
click at [1293, 337] on input "130.000" at bounding box center [1327, 337] width 118 height 20
type input "0"
type input "2"
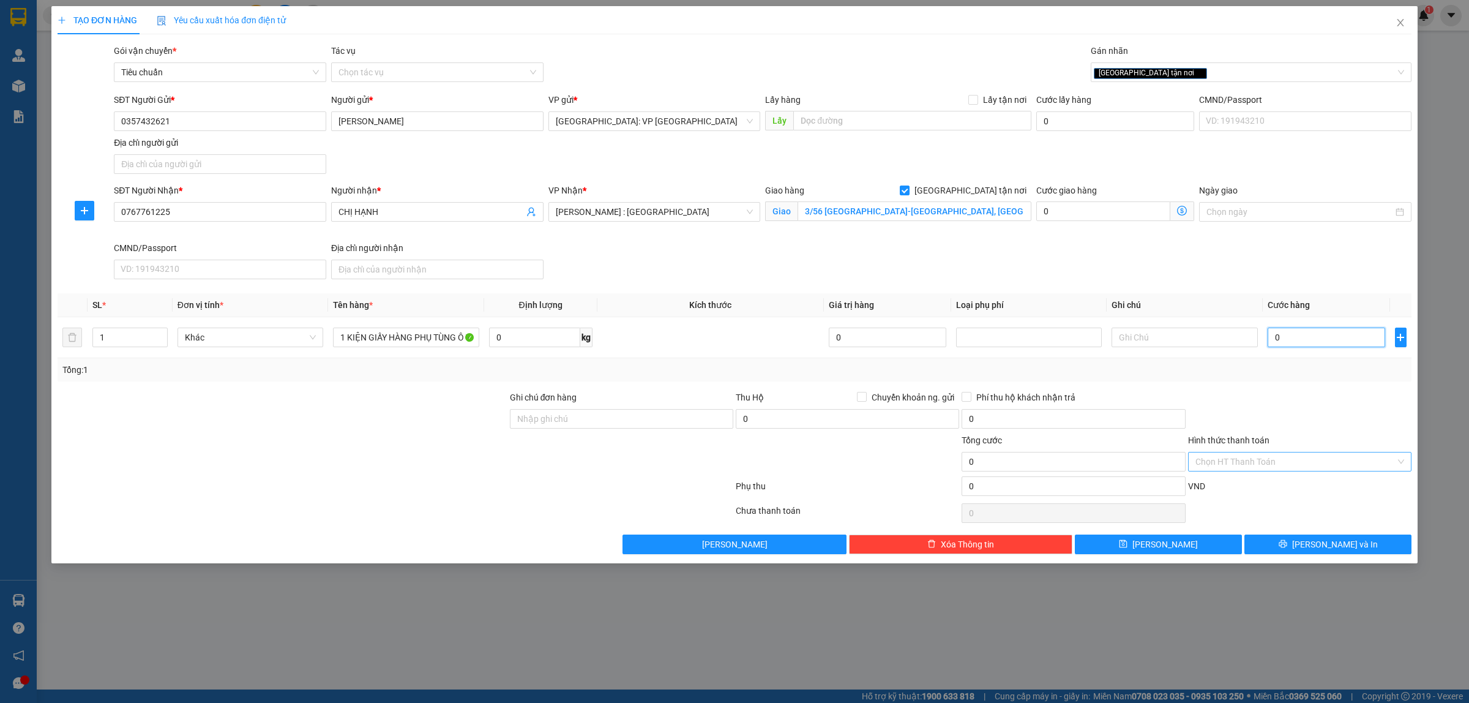
type input "2"
type input "25"
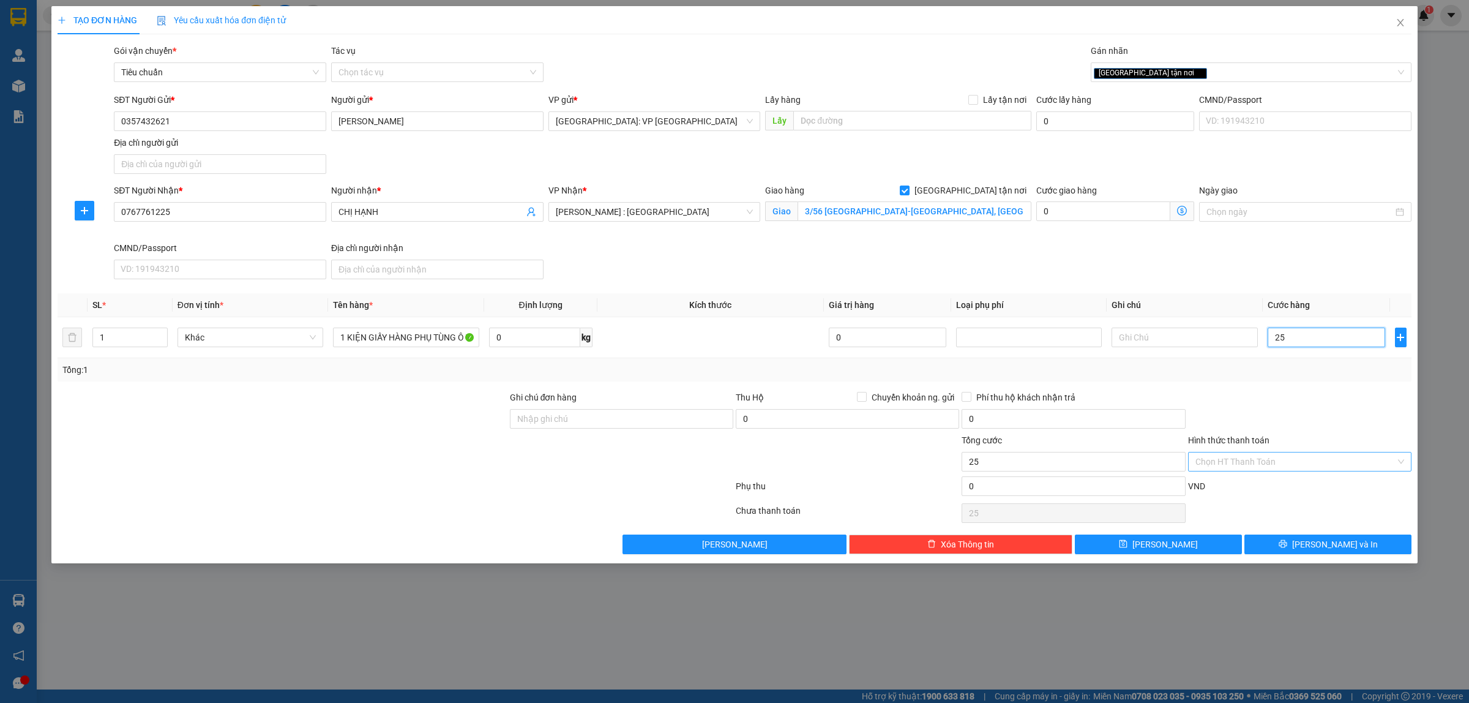
type input "250"
type input "2.500"
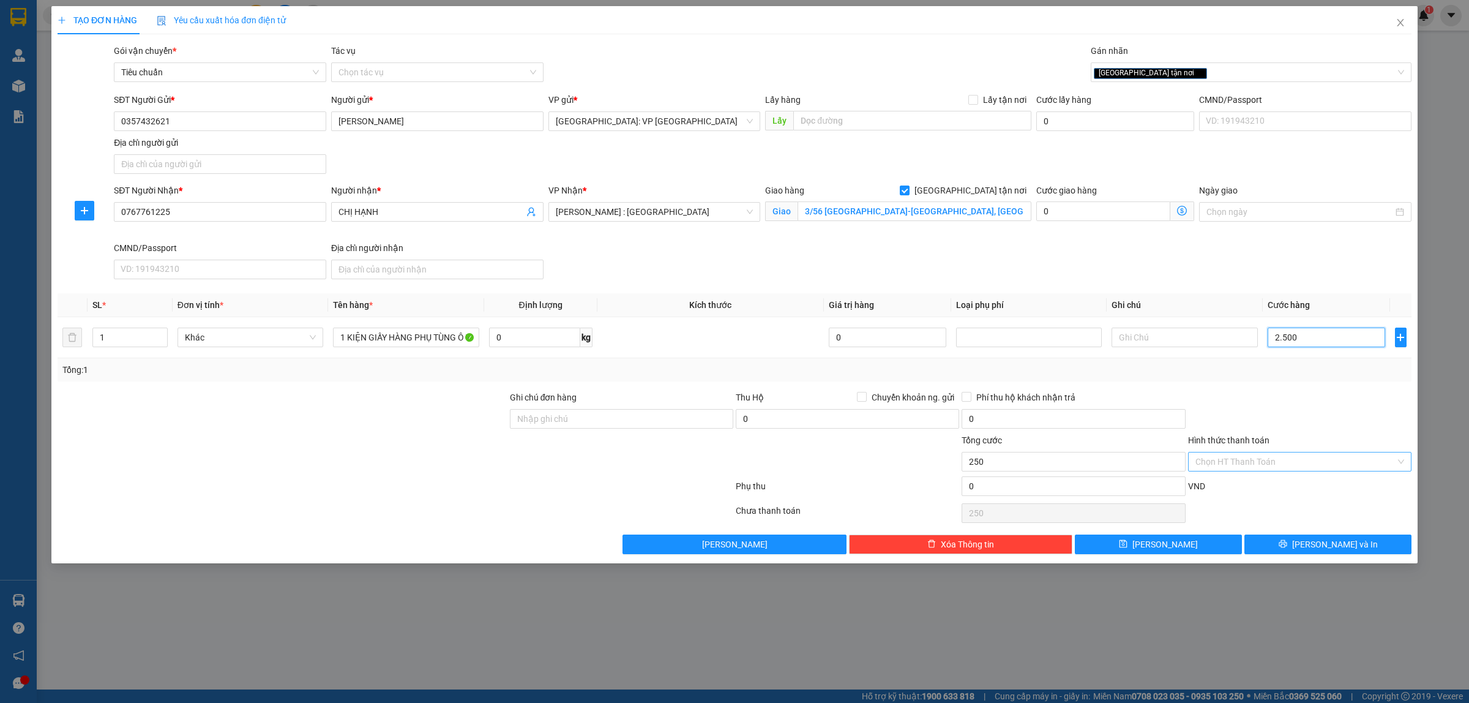
type input "2.500"
type input "25.000"
type input "250.000"
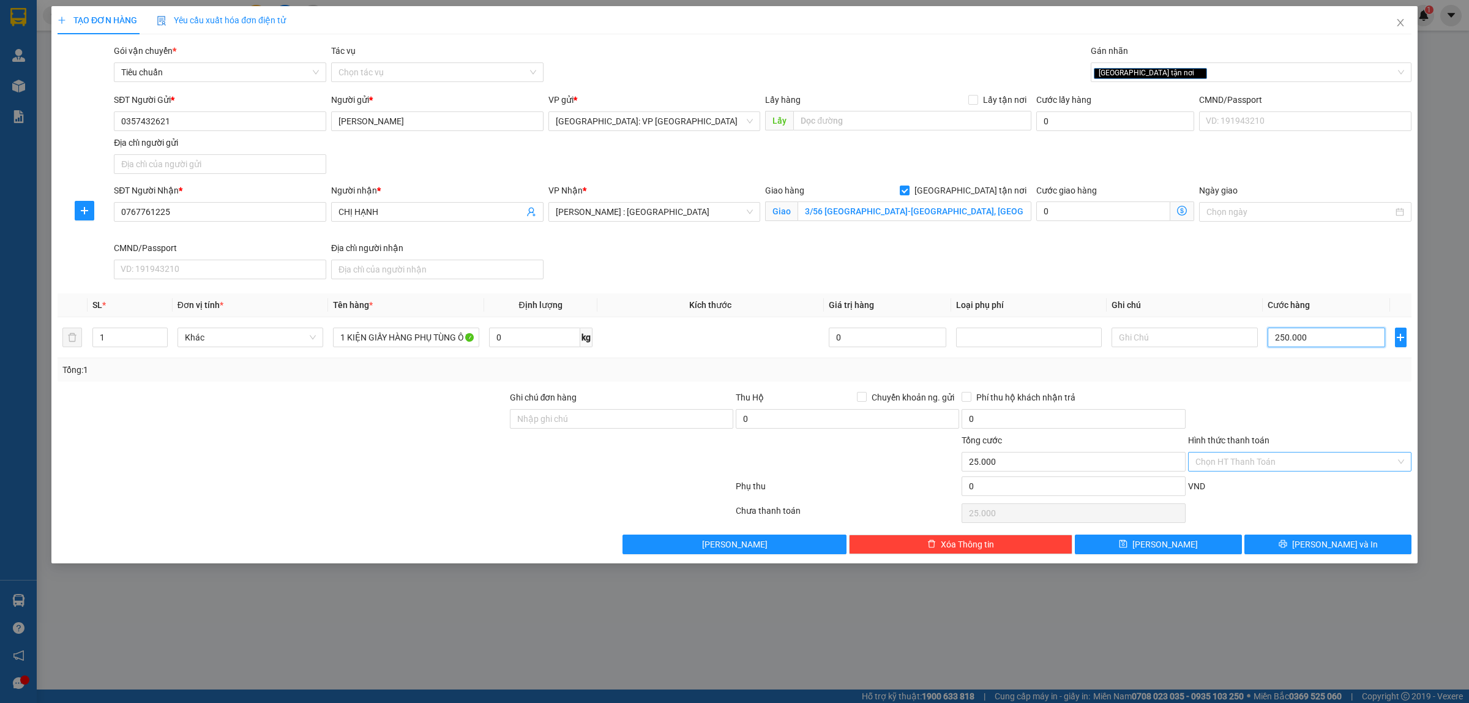
type input "250.000"
click at [1066, 378] on div "Tổng: 1" at bounding box center [735, 369] width 1354 height 23
click at [1287, 337] on input "250.000" at bounding box center [1327, 337] width 118 height 20
type input "0"
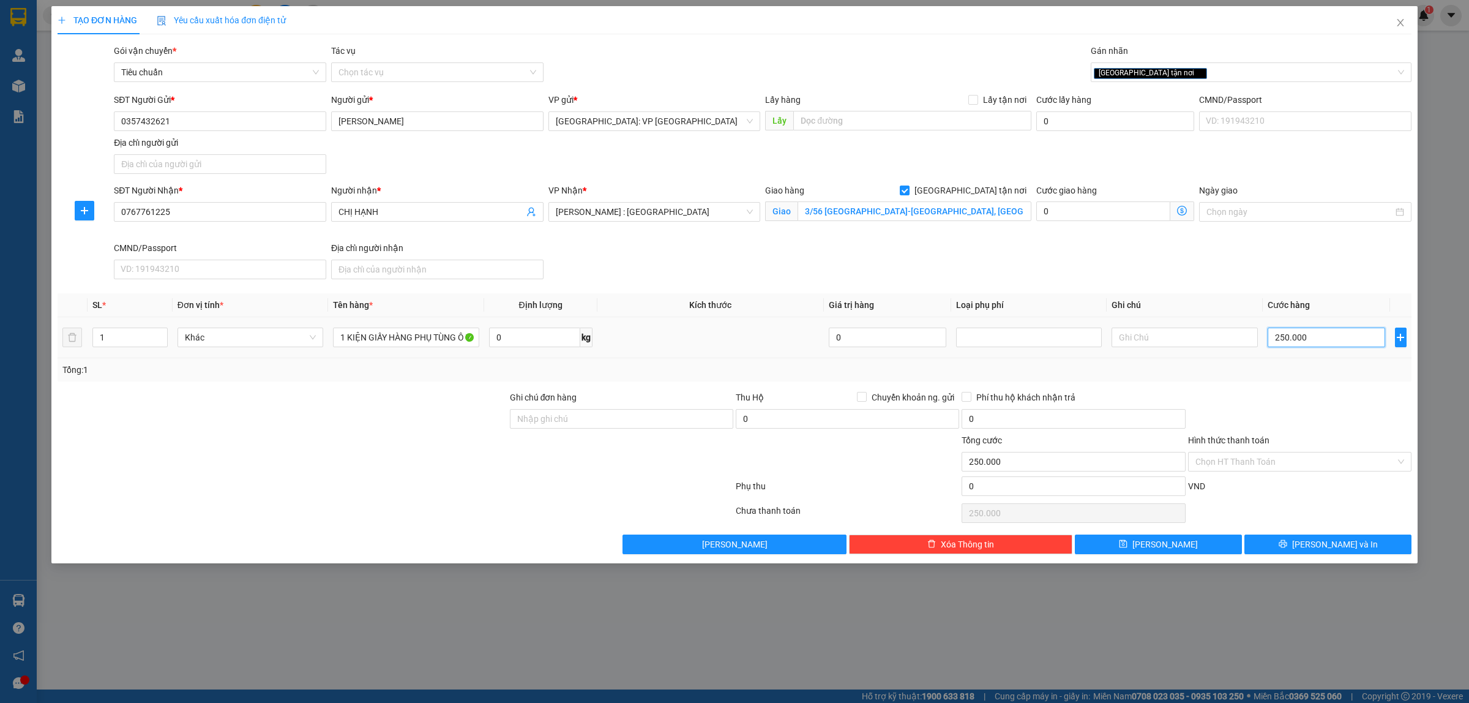
type input "0"
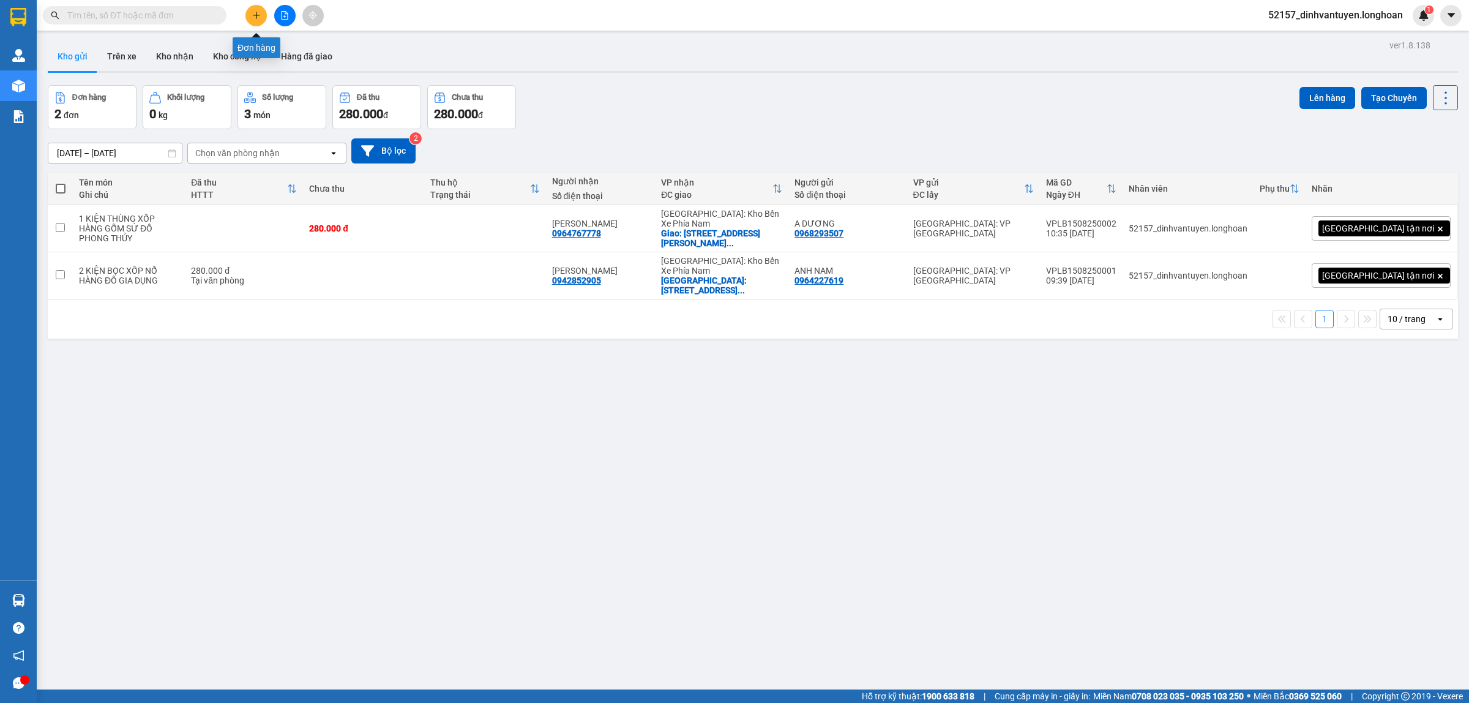
click at [250, 11] on button at bounding box center [255, 15] width 21 height 21
click at [185, 9] on input "text" at bounding box center [139, 15] width 144 height 13
paste input "0336203104"
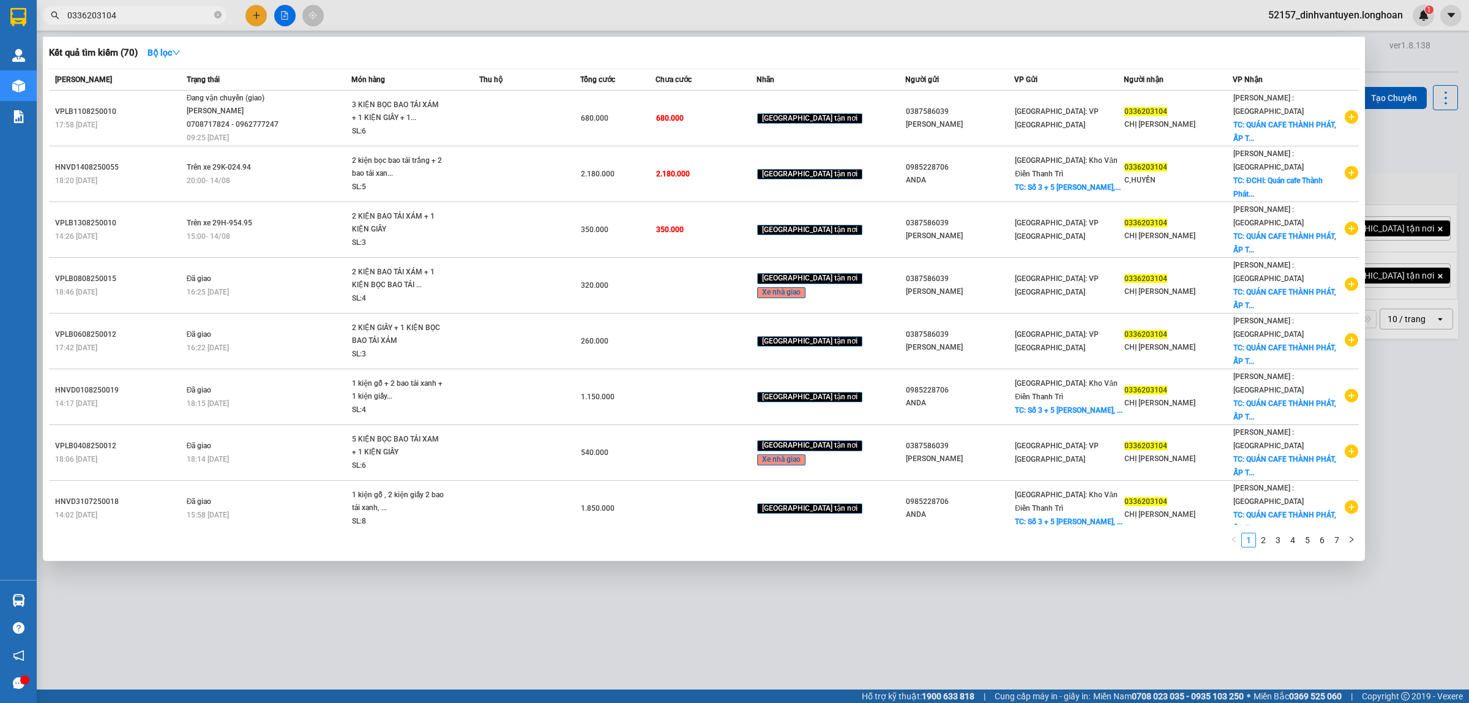
type input "0336203104"
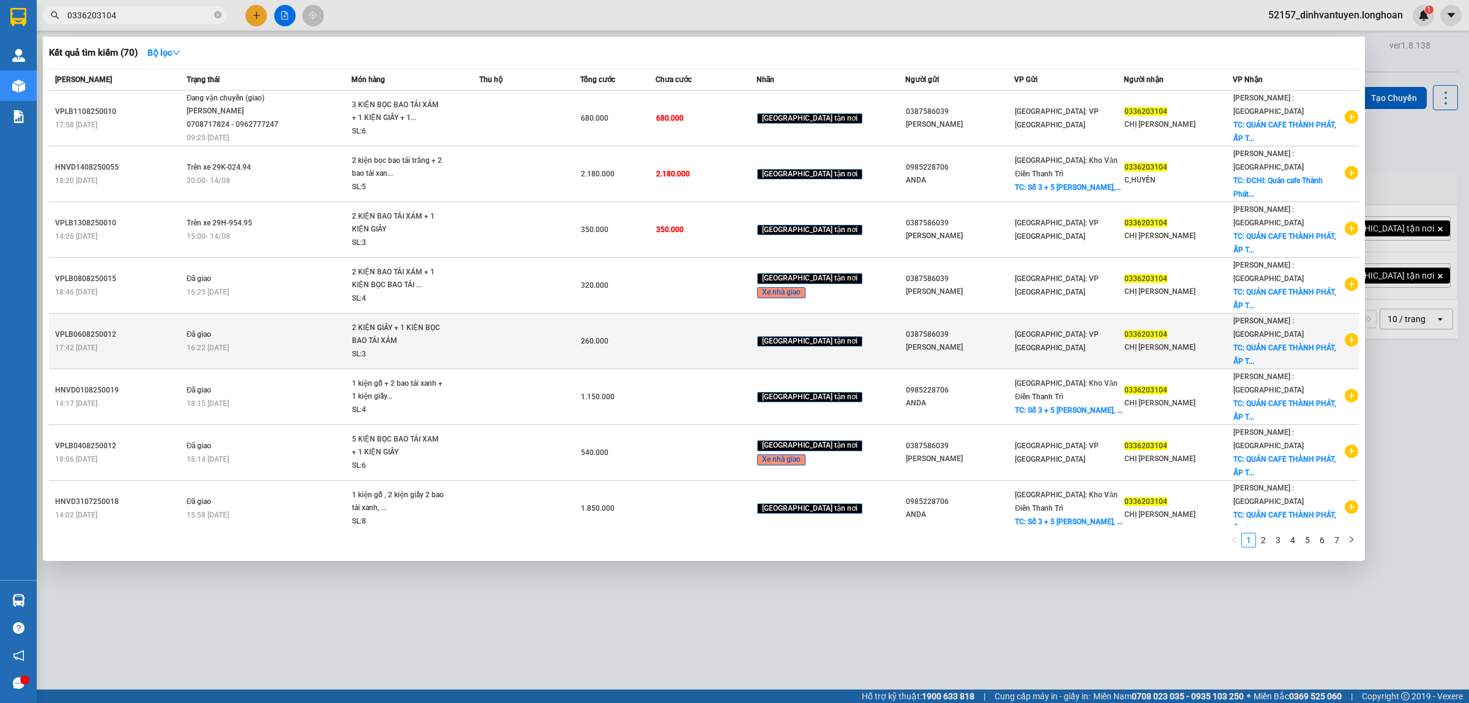
click at [1065, 327] on div "[GEOGRAPHIC_DATA]: VP [GEOGRAPHIC_DATA]" at bounding box center [1069, 340] width 108 height 27
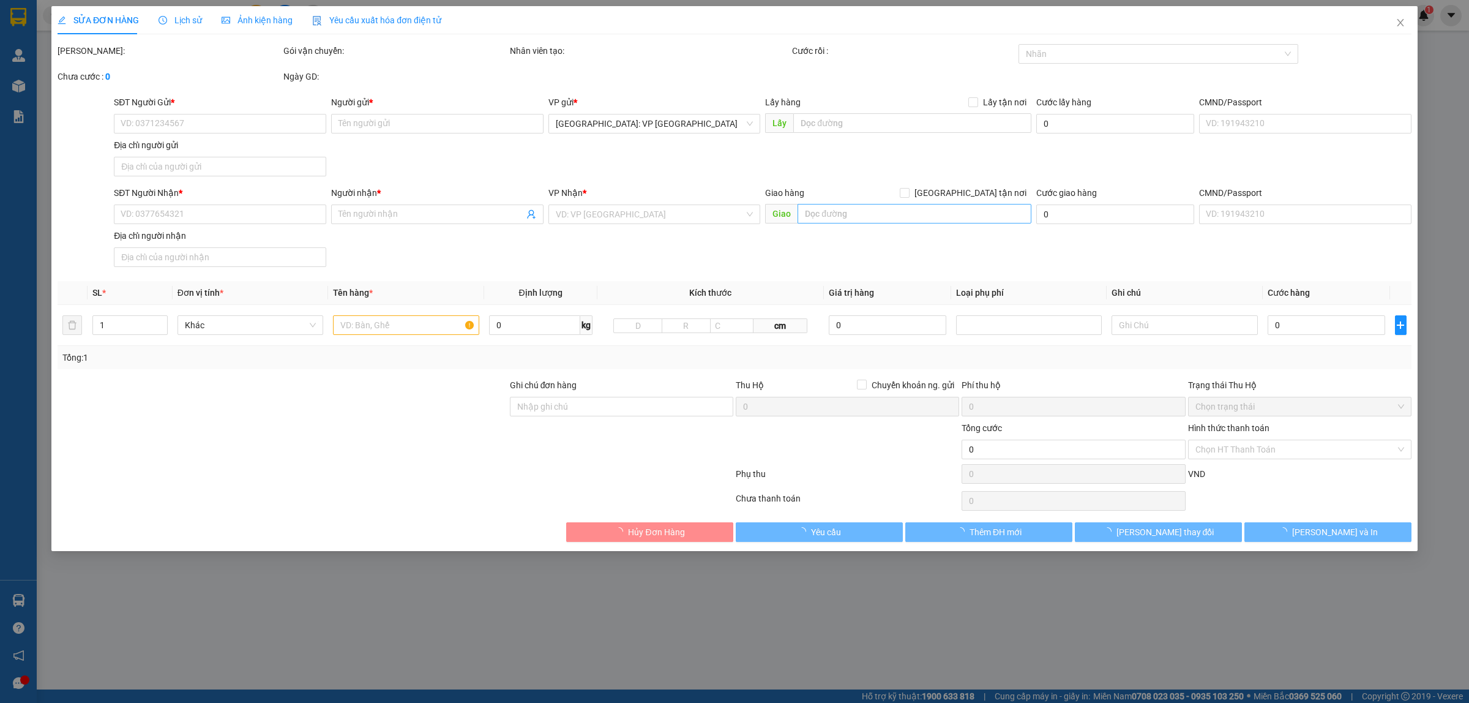
type input "0387586039"
type input "[PERSON_NAME]"
type input "0336203104"
type input "CHỊ [PERSON_NAME]"
checkbox input "true"
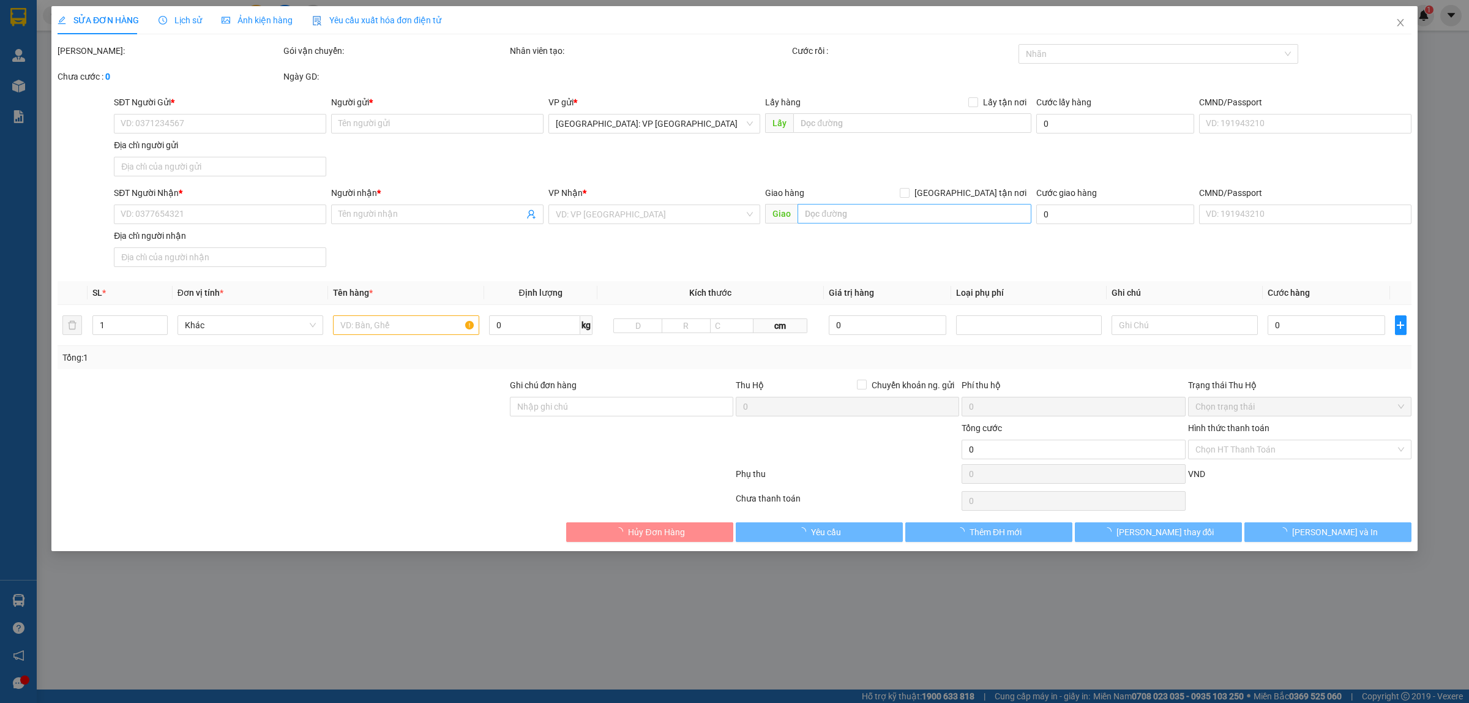
type input "QUÁN CAFE THÀNH PHÁT, ẤP [GEOGRAPHIC_DATA], [GEOGRAPHIC_DATA],[GEOGRAPHIC_DATA]…"
type input "260.000"
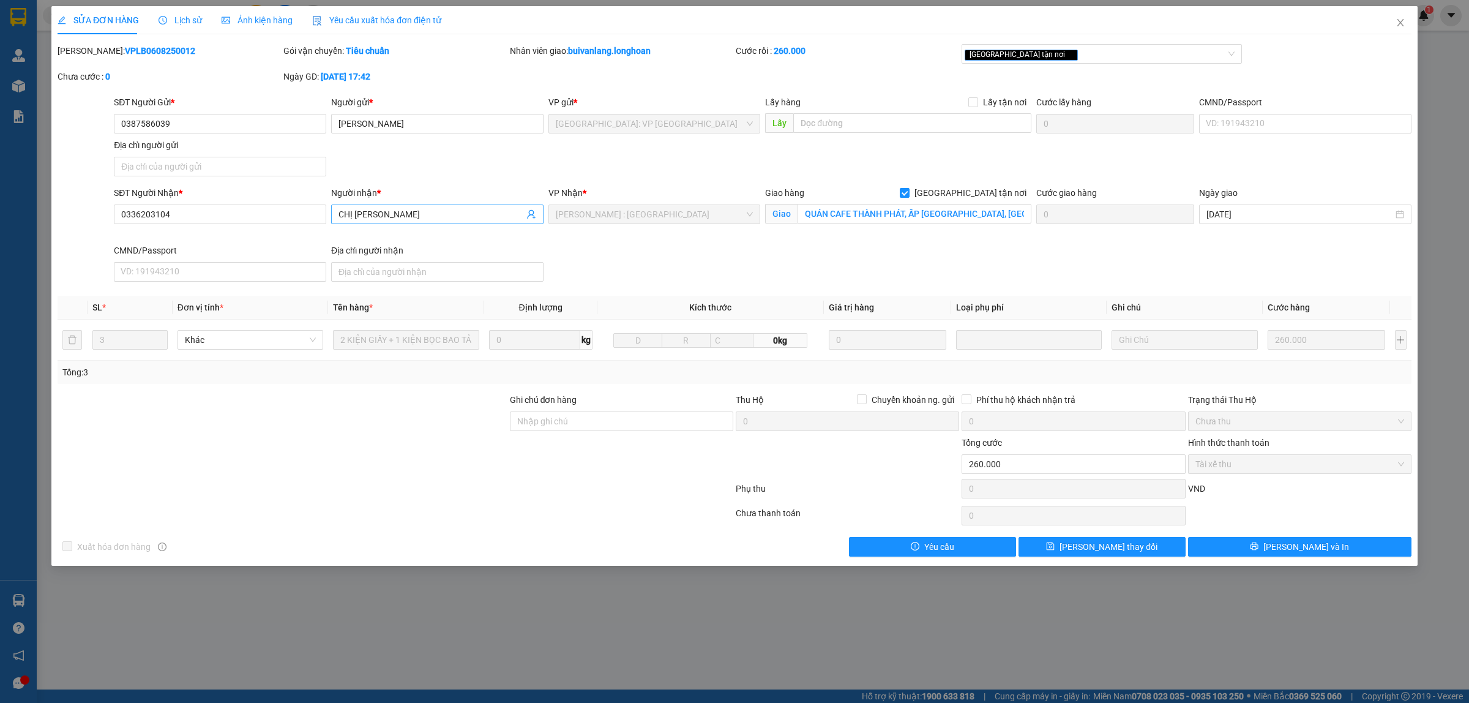
click at [444, 224] on span "CHỊ [PERSON_NAME]" at bounding box center [437, 214] width 212 height 20
click at [446, 219] on input "CHỊ [PERSON_NAME]" at bounding box center [430, 213] width 185 height 13
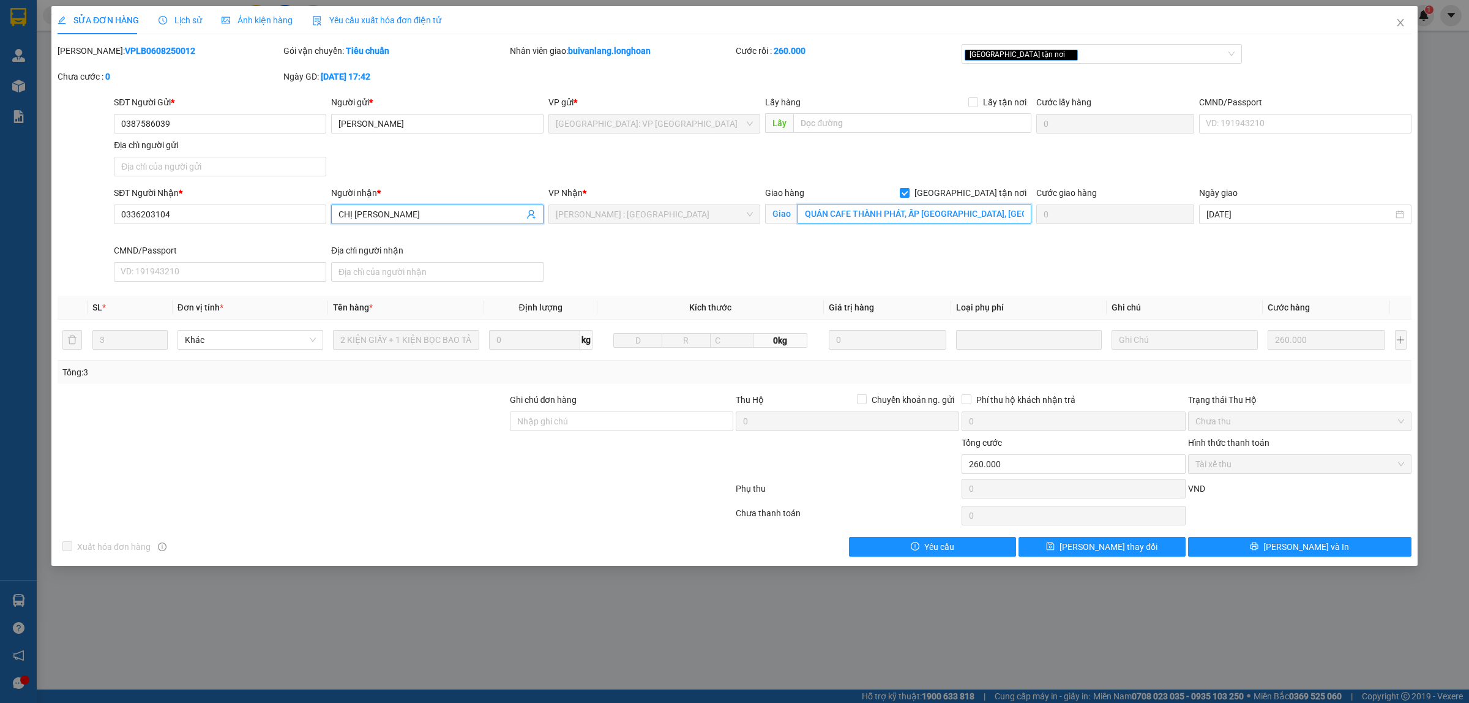
click at [885, 215] on input "QUÁN CAFE THÀNH PHÁT, ẤP [GEOGRAPHIC_DATA], [GEOGRAPHIC_DATA],[GEOGRAPHIC_DATA]…" at bounding box center [914, 214] width 234 height 20
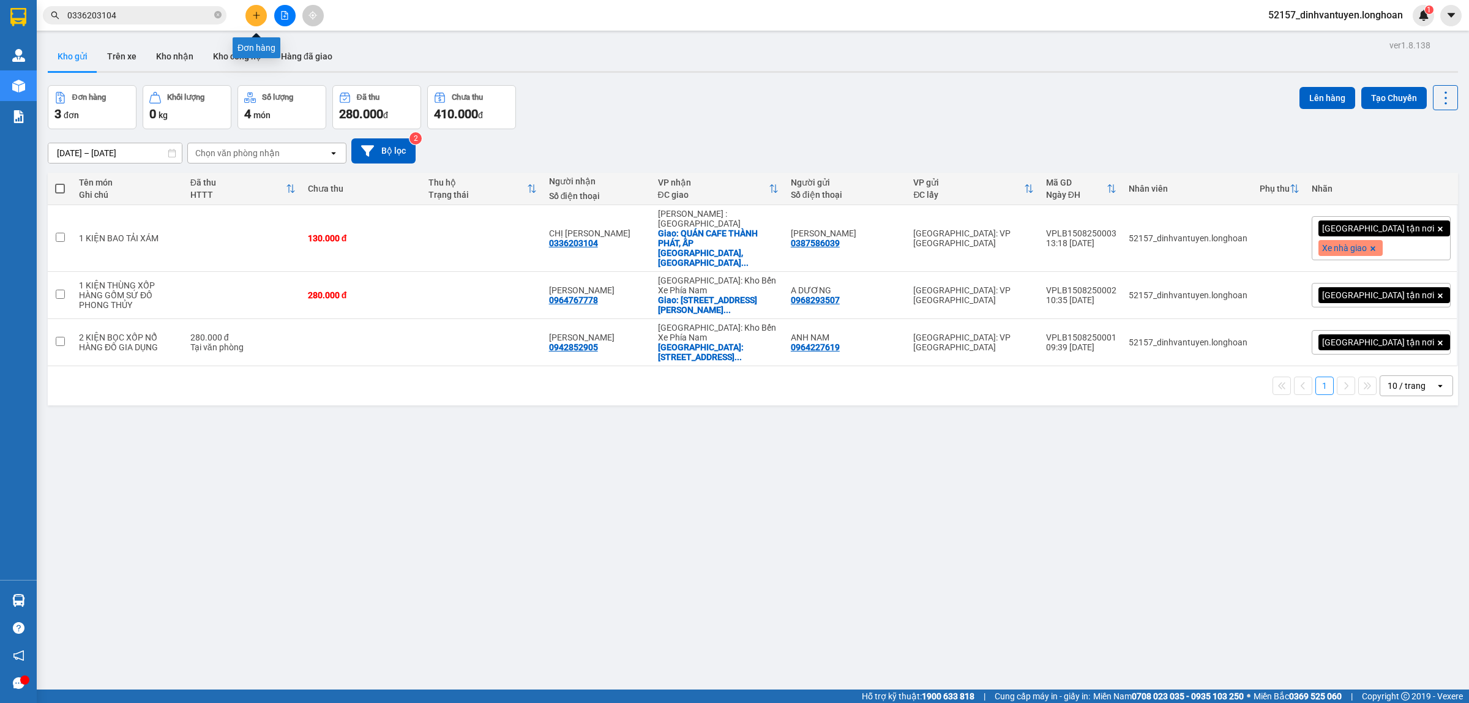
click at [255, 13] on icon "plus" at bounding box center [256, 15] width 9 height 9
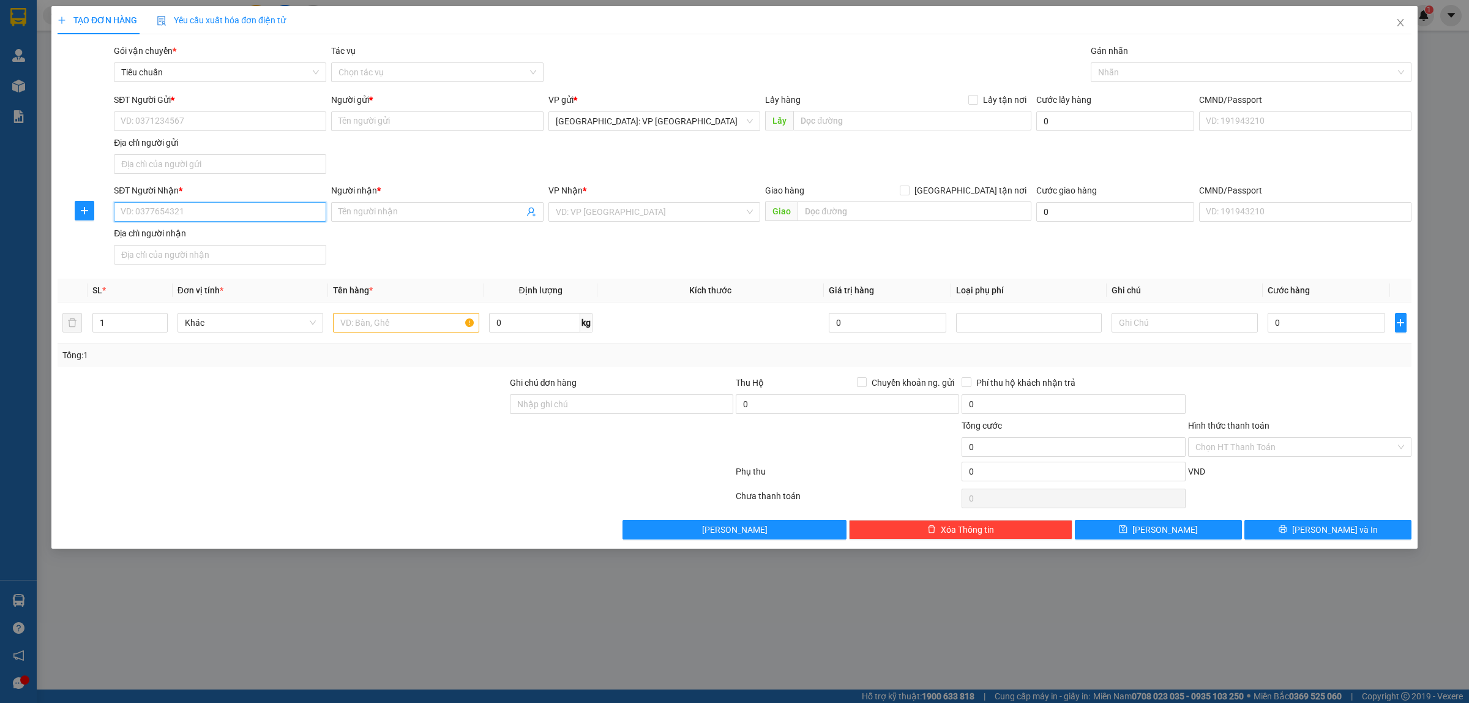
click at [189, 212] on input "SĐT Người Nhận *" at bounding box center [220, 212] width 212 height 20
paste input "0945144055"
click at [124, 212] on input "0945144055" at bounding box center [220, 212] width 212 height 20
type input "0945144055"
click at [405, 207] on input "Người nhận *" at bounding box center [430, 211] width 185 height 13
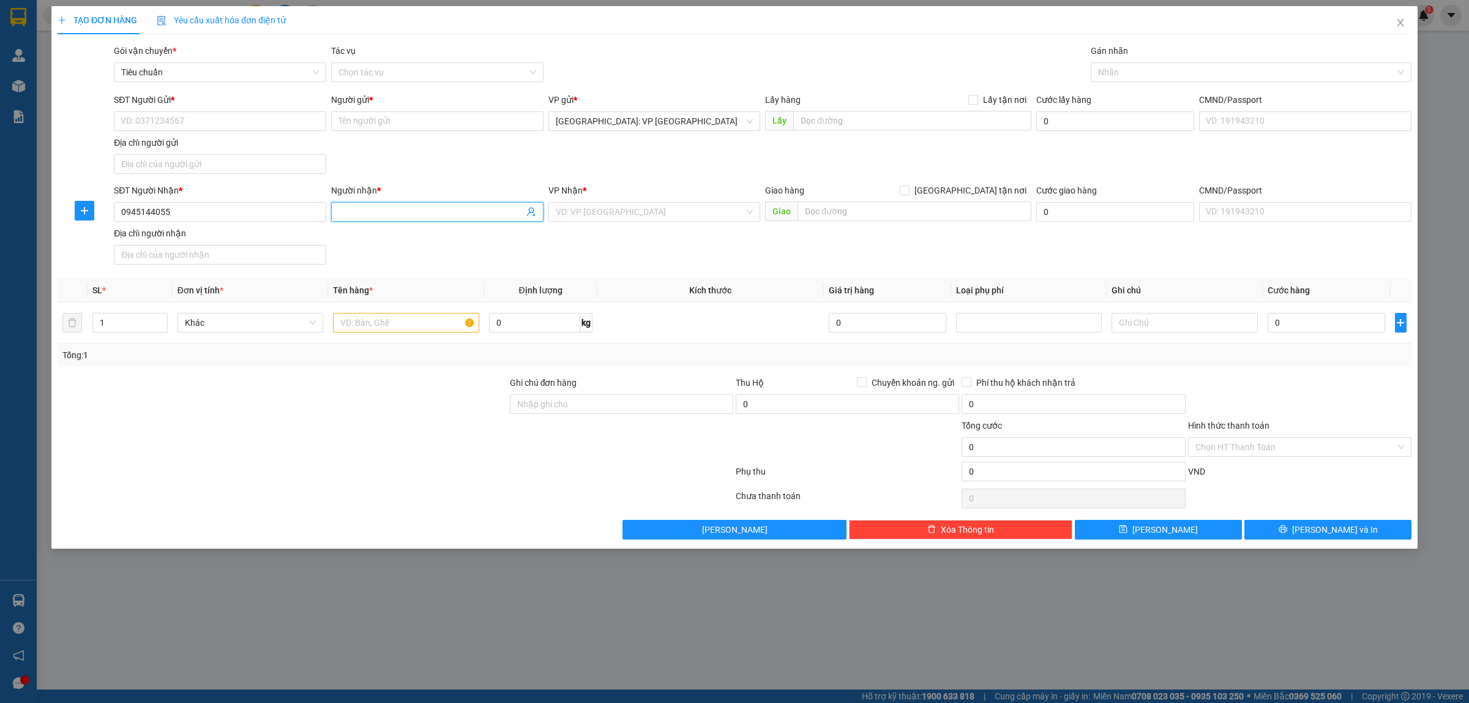
type input "d"
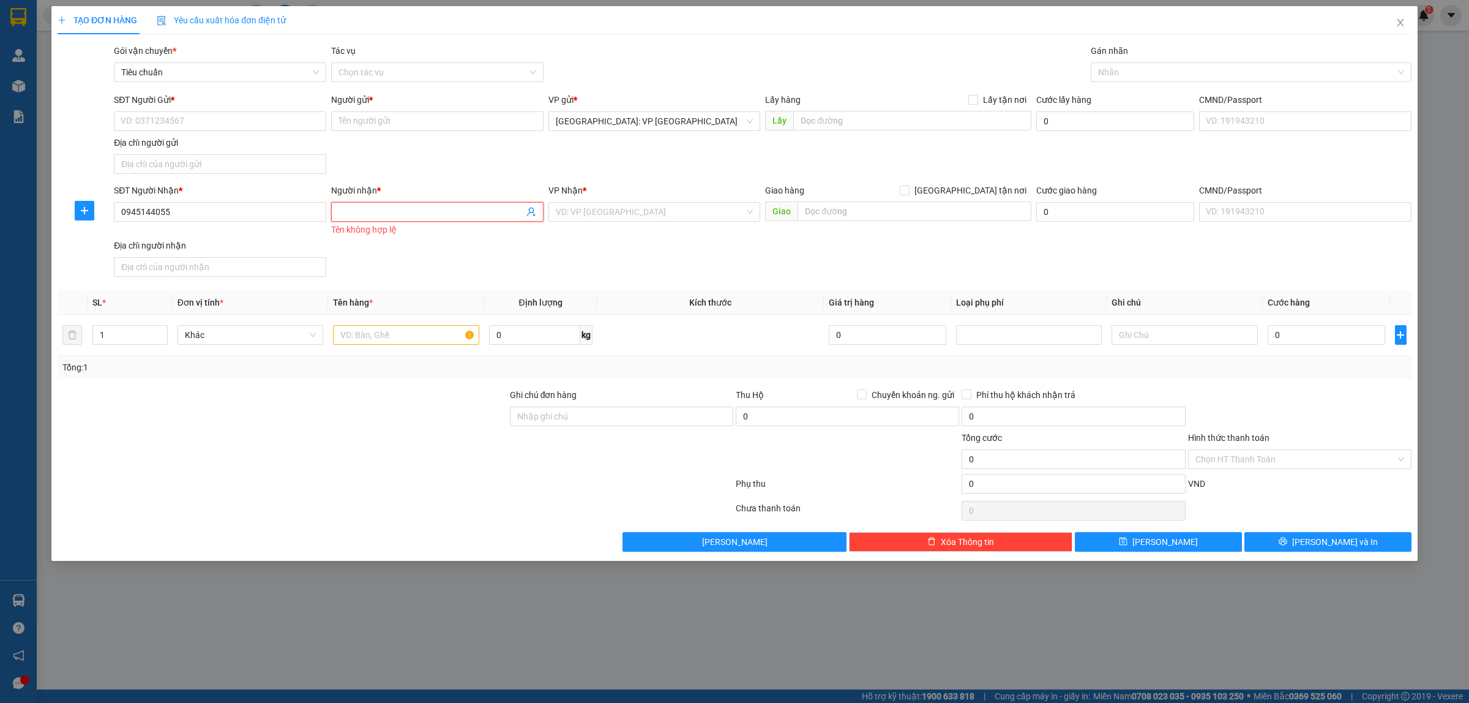
type input "D"
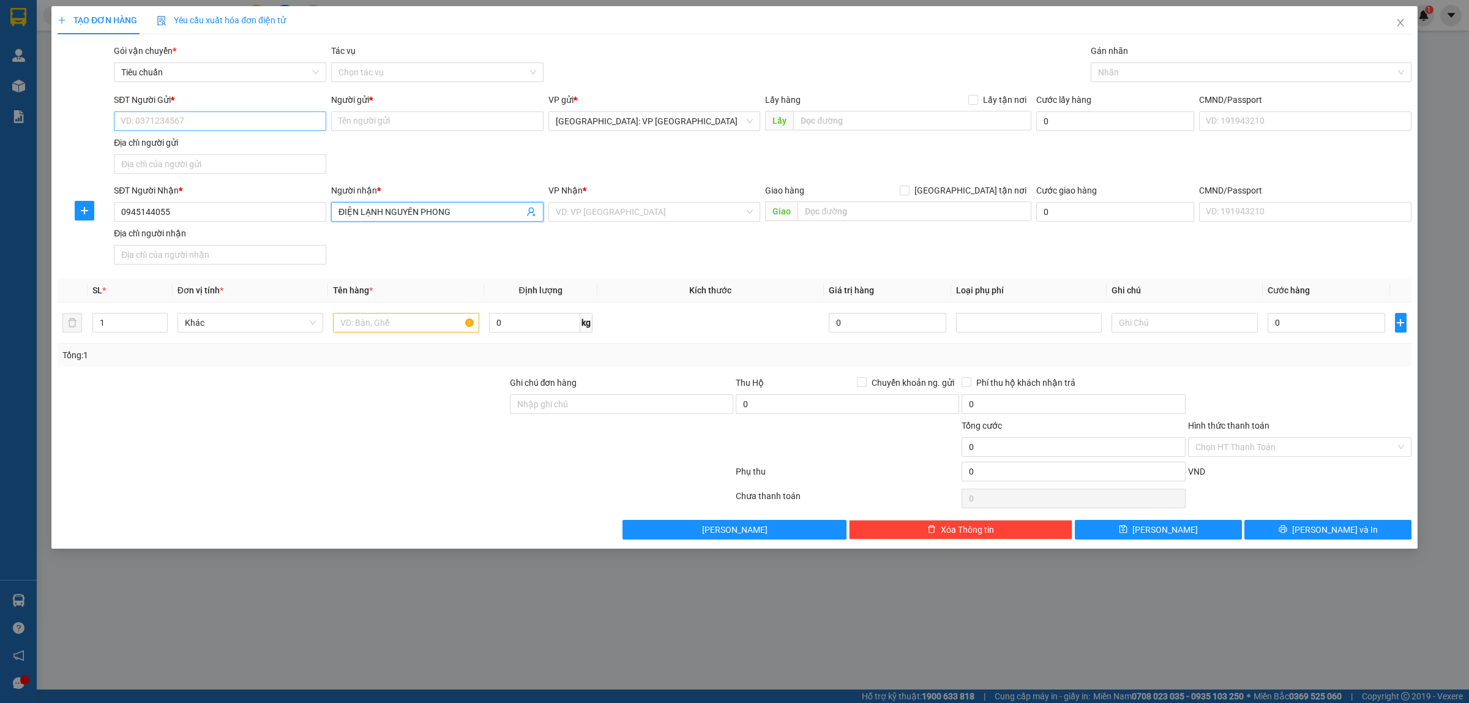
type input "ĐIỆN LẠNH NGUYÊN PHONG"
click at [222, 115] on input "SĐT Người Gửi *" at bounding box center [220, 121] width 212 height 20
paste input "0869812386"
type input "0869812386"
click at [223, 144] on div "0869812386 - DƯƠNG CHINH" at bounding box center [220, 146] width 198 height 13
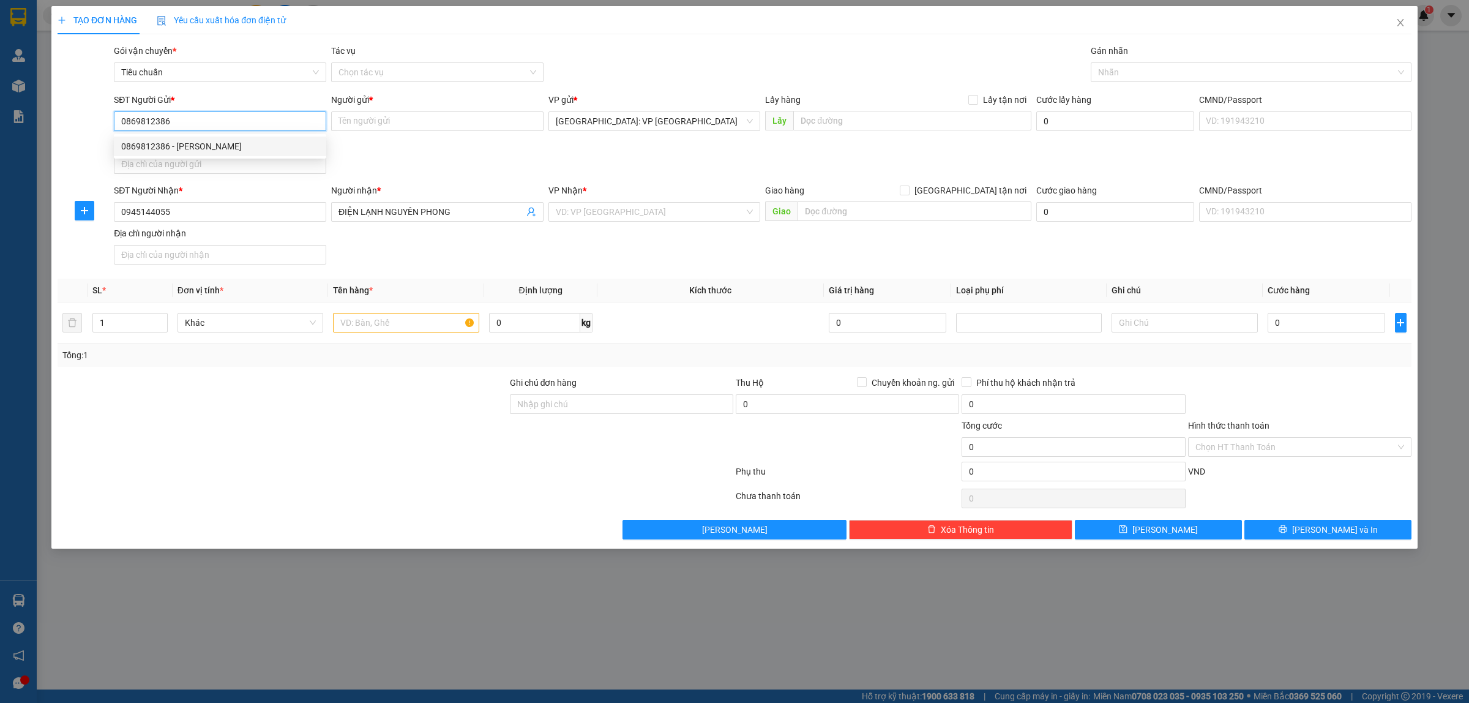
type input "[PERSON_NAME]"
type input "0869812386"
click at [678, 210] on input "search" at bounding box center [650, 212] width 189 height 18
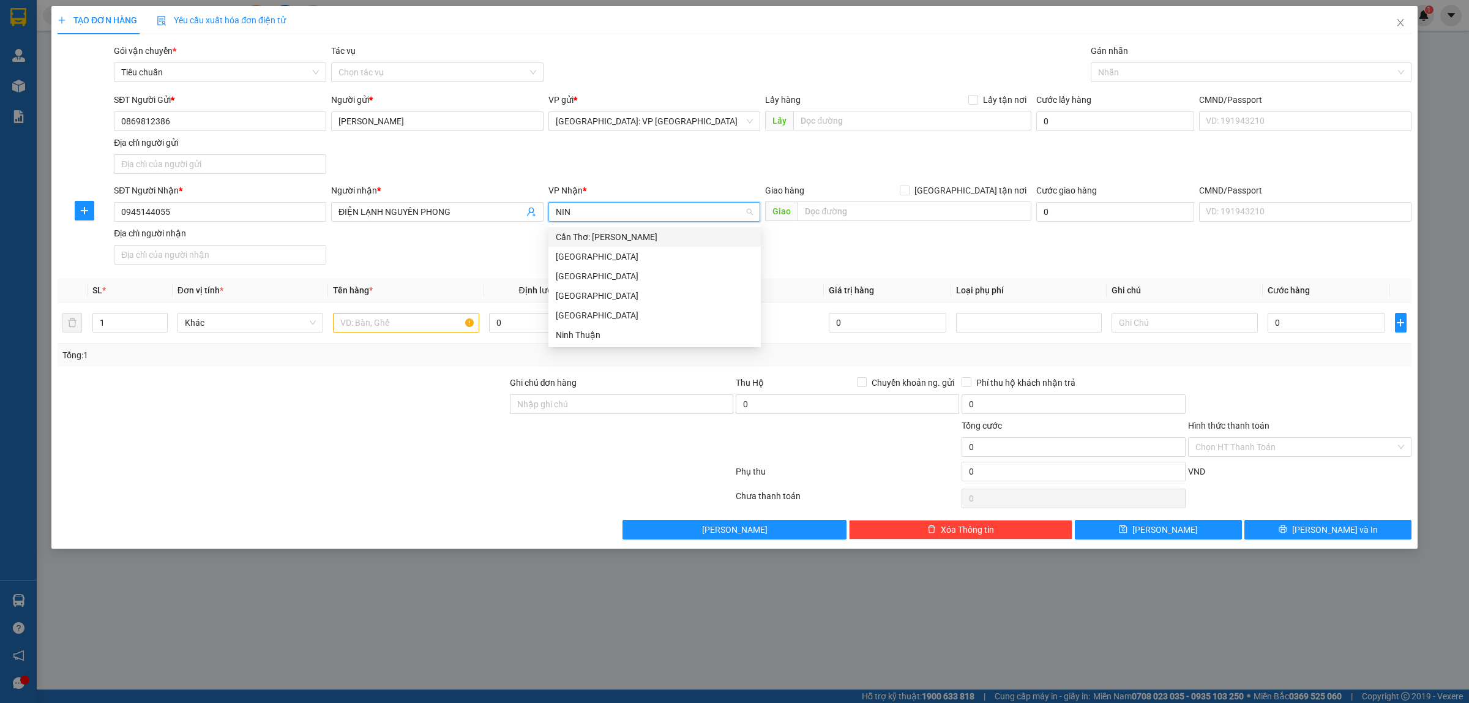
type input "NINH"
click at [656, 239] on div "Cần Thơ: [PERSON_NAME]" at bounding box center [655, 236] width 198 height 13
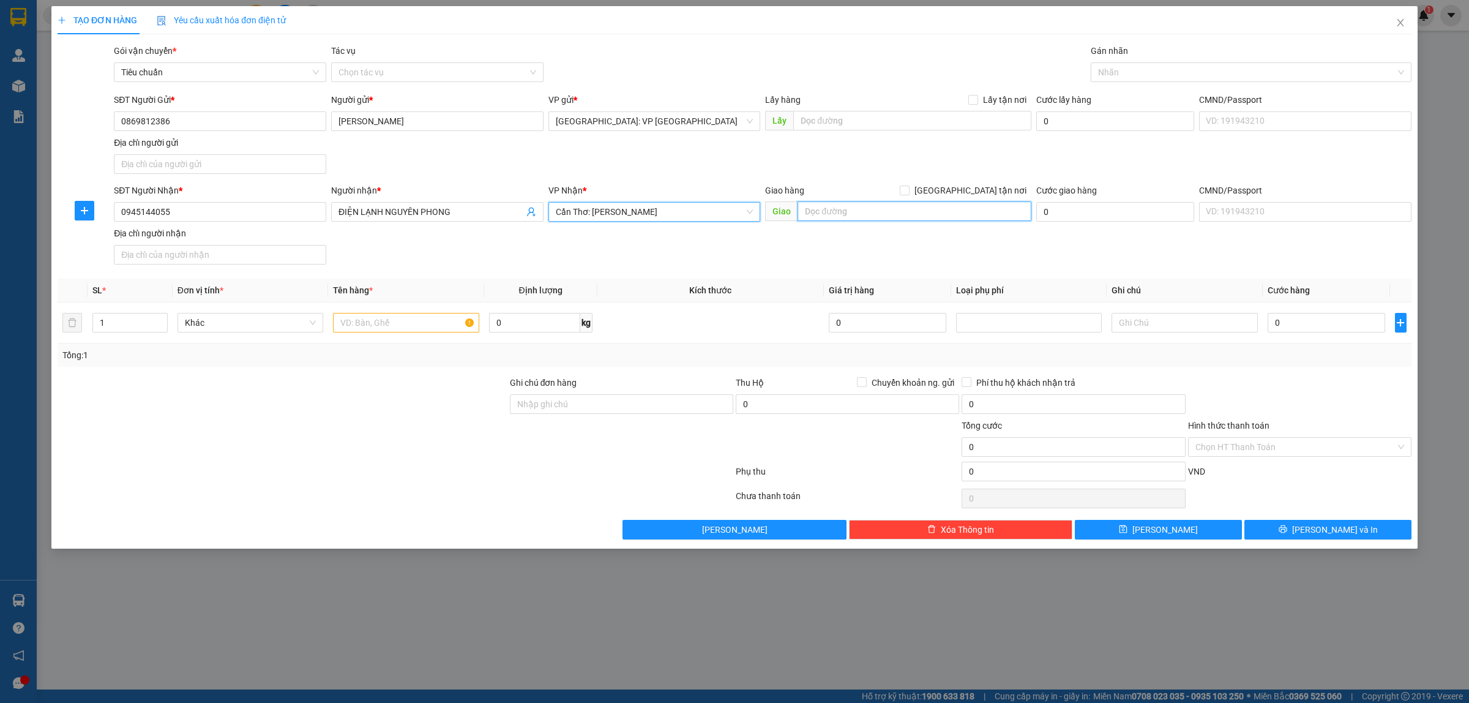
click at [922, 214] on input "text" at bounding box center [914, 211] width 234 height 20
paste input "Khu phố 5 đoàn thị điểm dương đông phú quốc"
type input "Khu Phố 5 Đoàn Thị Điểm, Dương Đông, Phú Quốc, Kiên Giang"
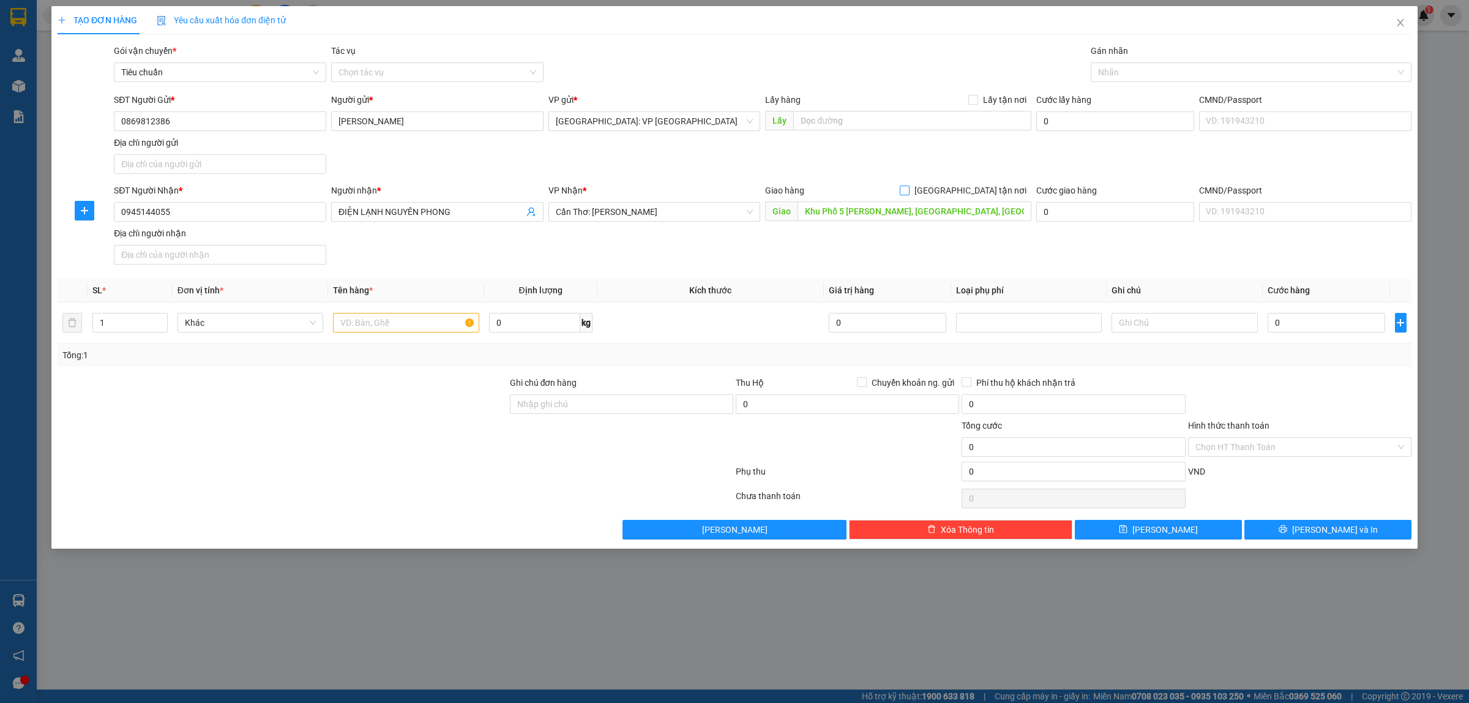
click at [908, 187] on input "[GEOGRAPHIC_DATA] tận nơi" at bounding box center [904, 189] width 9 height 9
checkbox input "true"
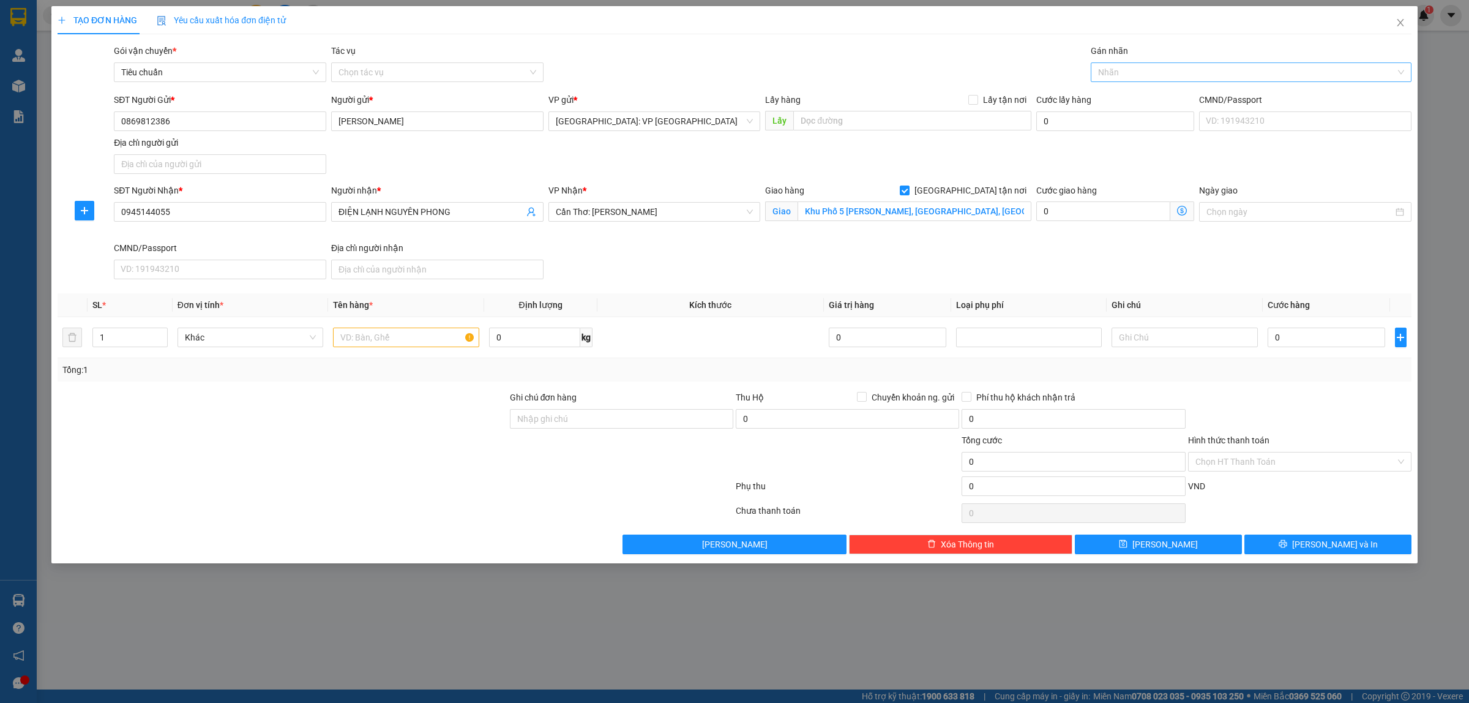
click at [1154, 65] on div at bounding box center [1245, 72] width 302 height 15
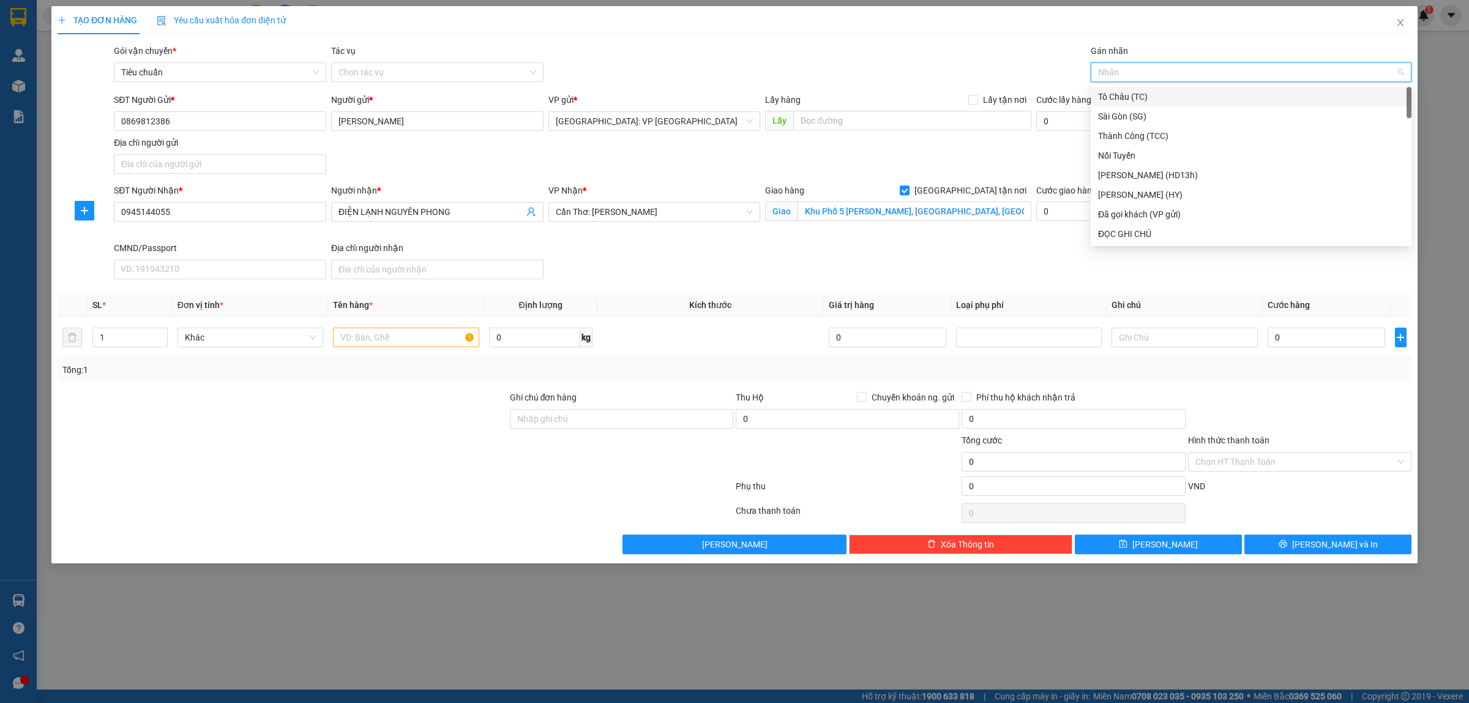
type input "g"
click at [1152, 227] on div "[GEOGRAPHIC_DATA] tận nơi" at bounding box center [1251, 233] width 306 height 13
type input "d"
click at [1121, 130] on div "ĐỌC GHI CHÚ" at bounding box center [1251, 135] width 306 height 13
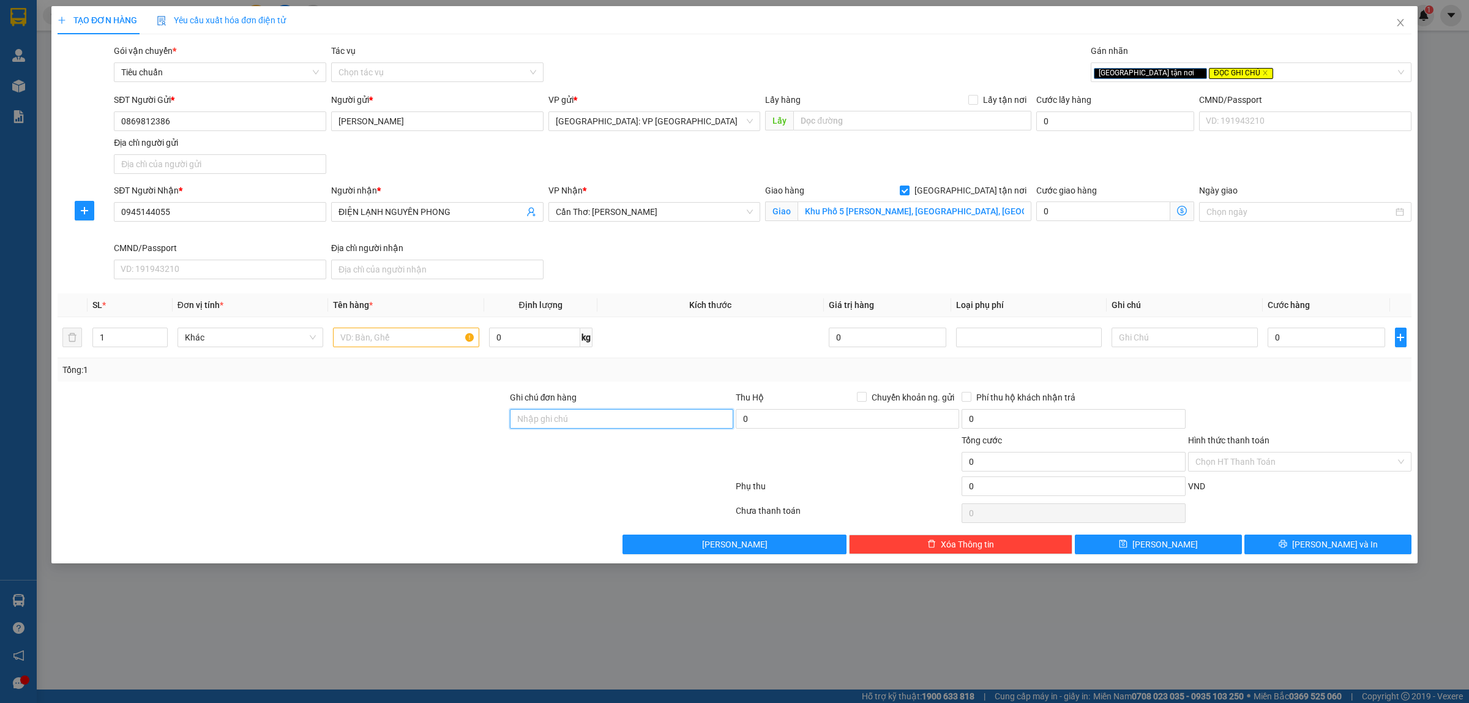
click at [610, 418] on input "Ghi chú đơn hàng" at bounding box center [621, 419] width 223 height 20
paste input "XẾP HÀNG THEO CHIỀU MŨI TÊN , KHÔNG ĐƯỢC ĐỂ NẰM"
click at [518, 417] on input "XẾP HÀNG THEO CHIỀU MŨI TÊN , KHÔNG ĐƯỢC ĐỂ NẰM" at bounding box center [621, 419] width 223 height 20
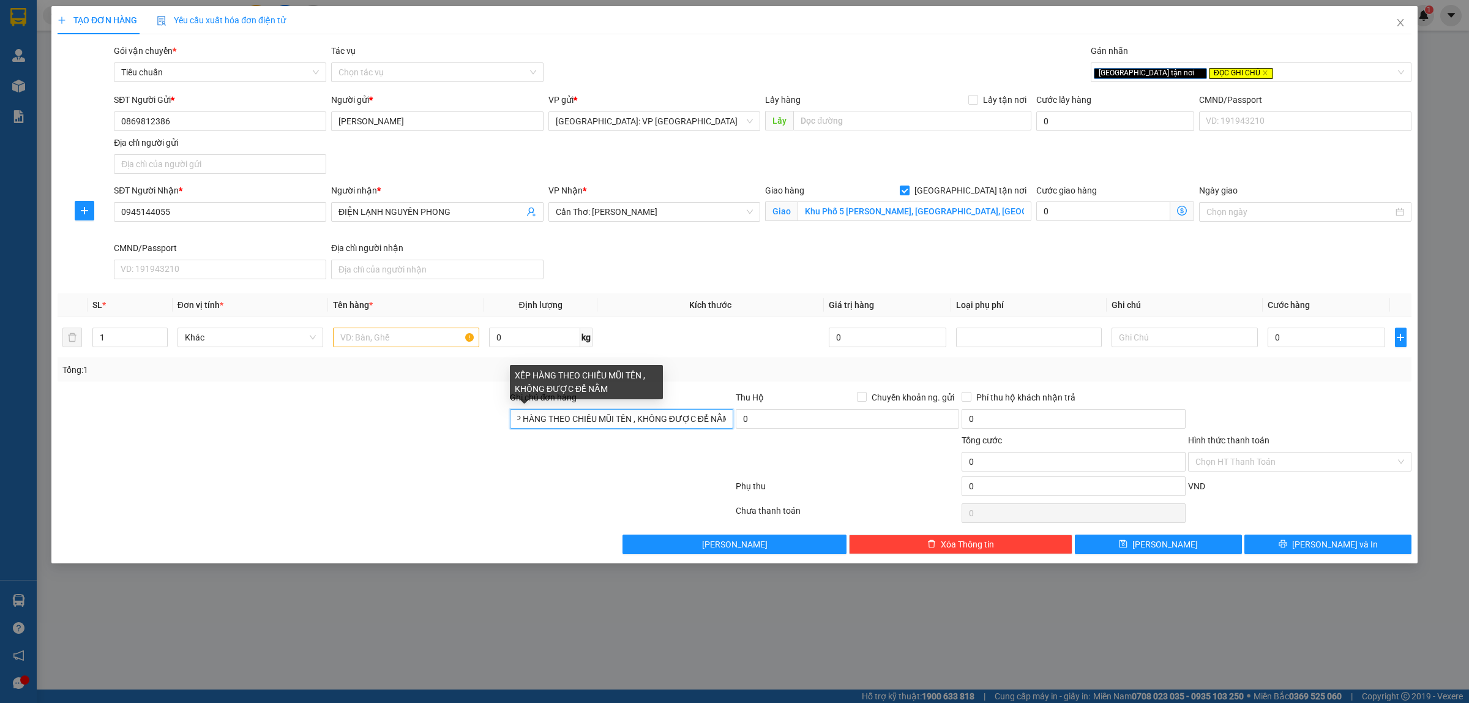
type input "XẾP HÀNG THEO CHIỀU MŨI TÊN , KHÔNG ĐƯỢC ĐỂ NẰM"
click at [352, 420] on div at bounding box center [282, 411] width 452 height 43
click at [364, 335] on input "text" at bounding box center [406, 337] width 146 height 20
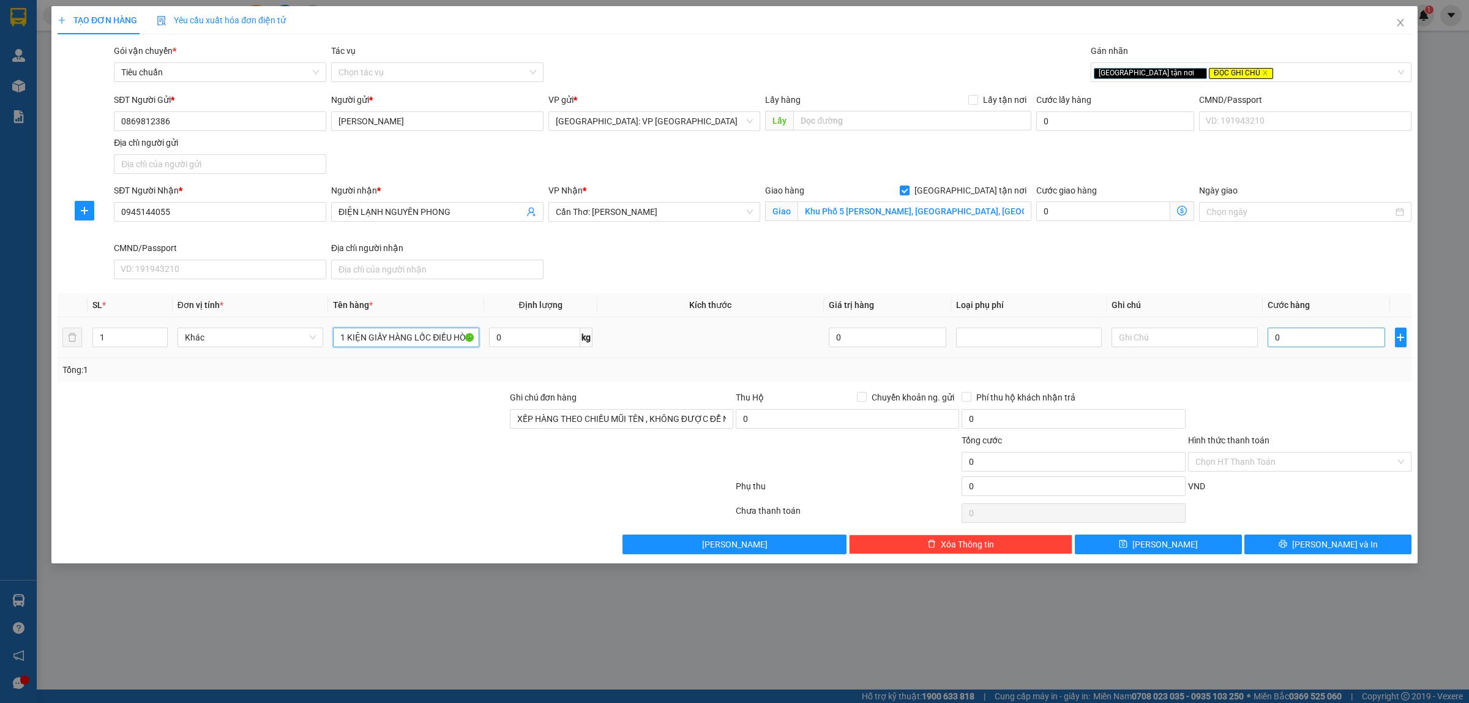
type input "1 KIỆN GIẤY HÀNG LỐC ĐIỀU HÒA"
click at [1302, 340] on input "0" at bounding box center [1327, 337] width 118 height 20
type input "2"
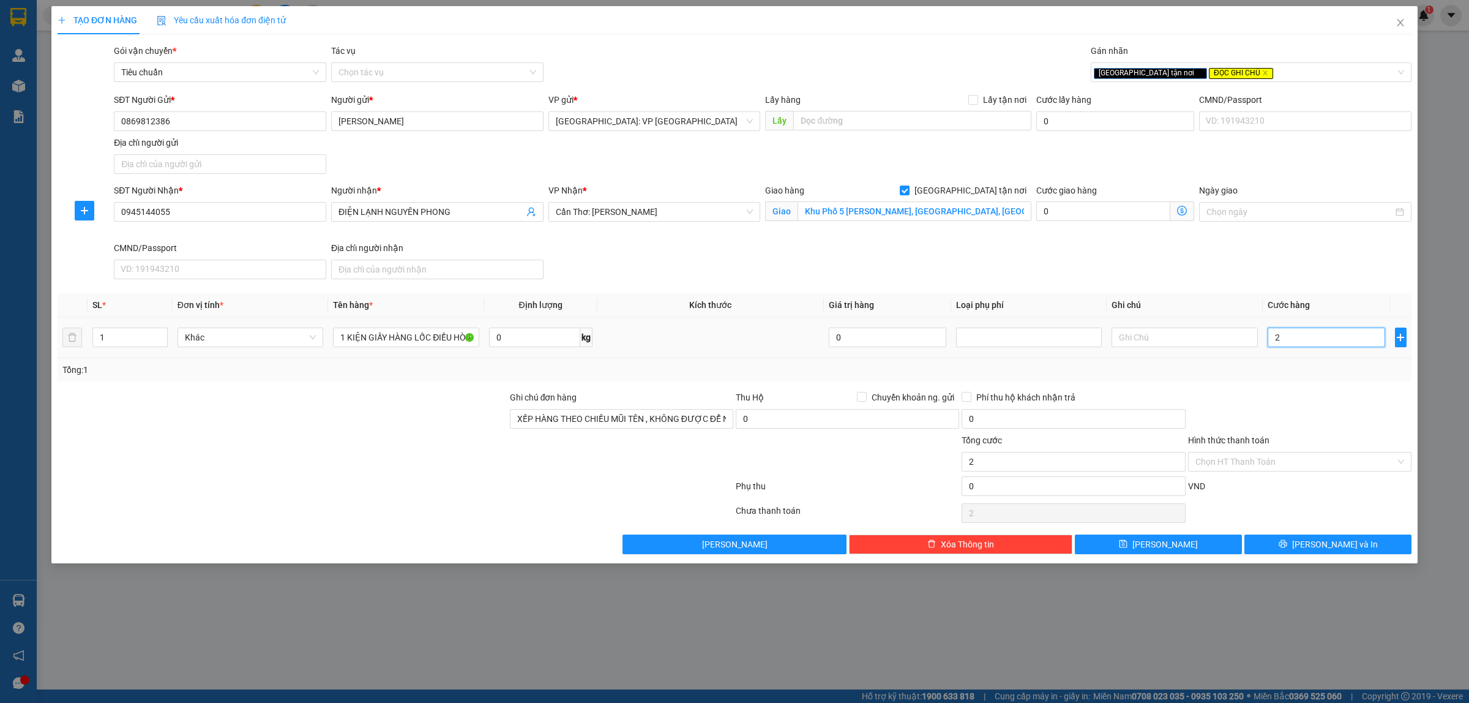
type input "25"
type input "250"
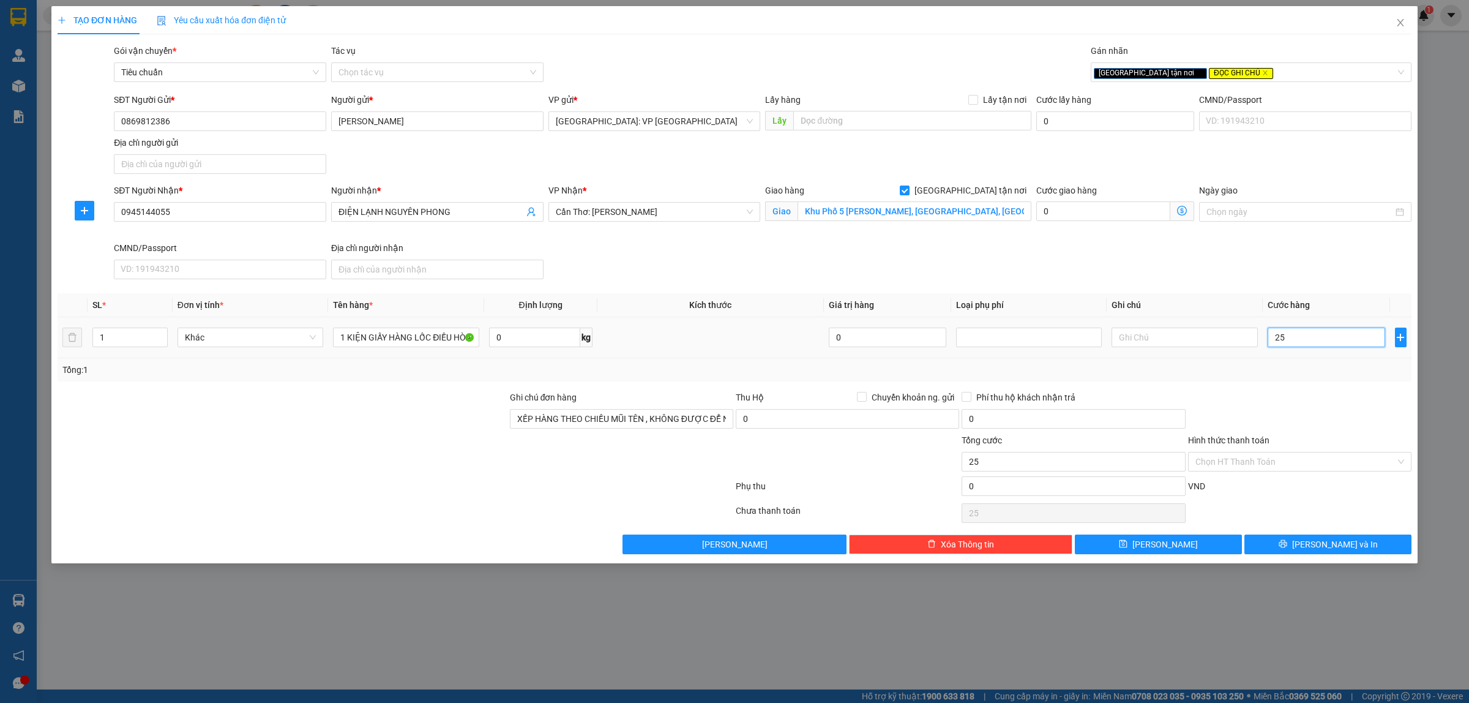
type input "250"
type input "2.500"
type input "25.000"
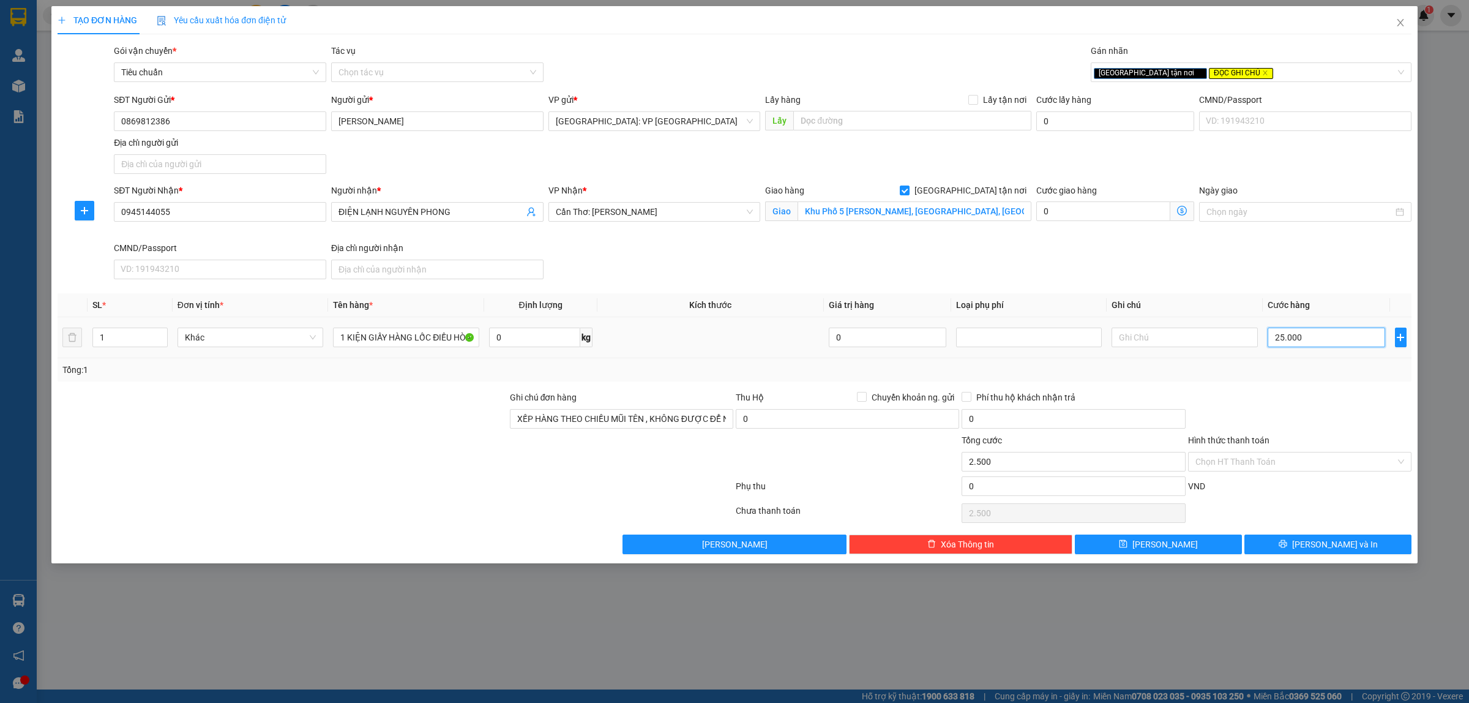
type input "25.000"
type input "250.000"
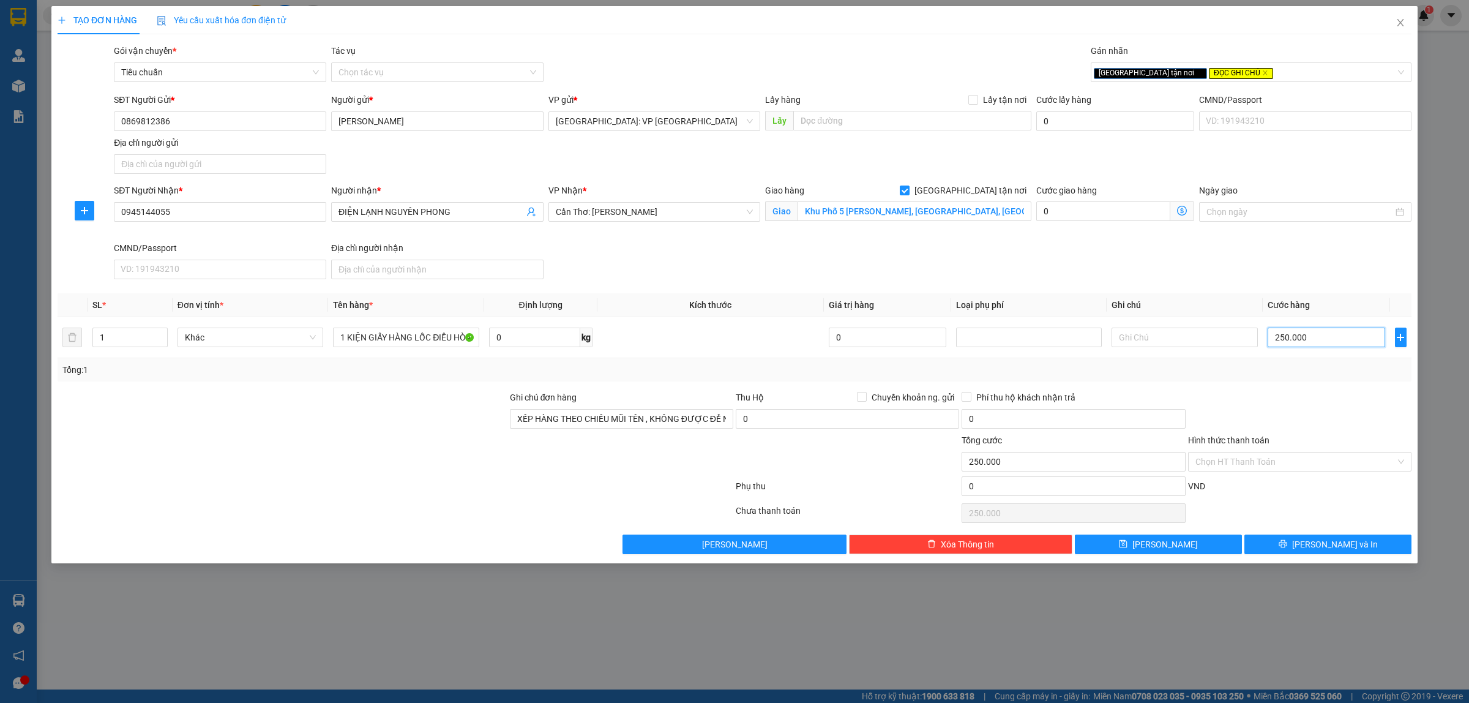
type input "250.000"
click at [1318, 545] on span "[PERSON_NAME] và In" at bounding box center [1335, 543] width 86 height 13
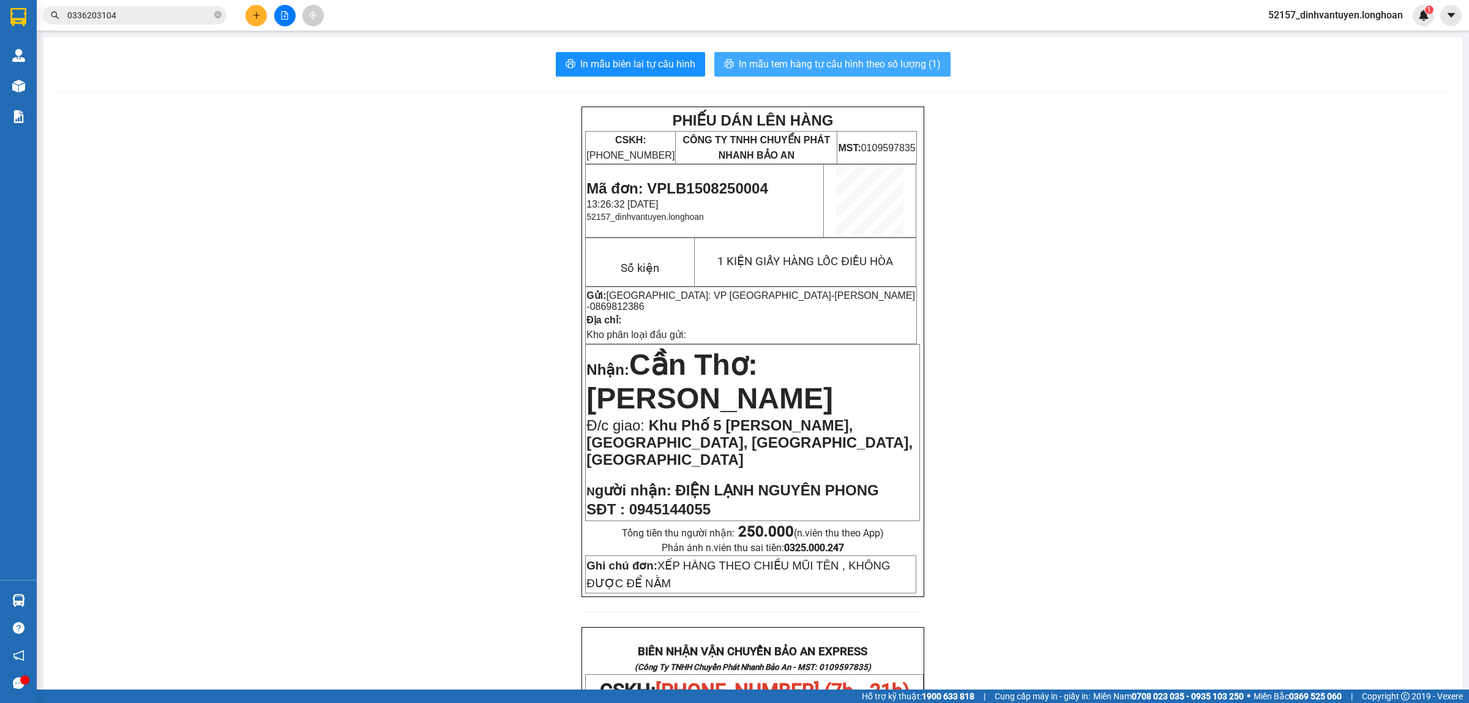
click at [900, 62] on span "In mẫu tem hàng tự cấu hình theo số lượng (1)" at bounding box center [840, 63] width 202 height 15
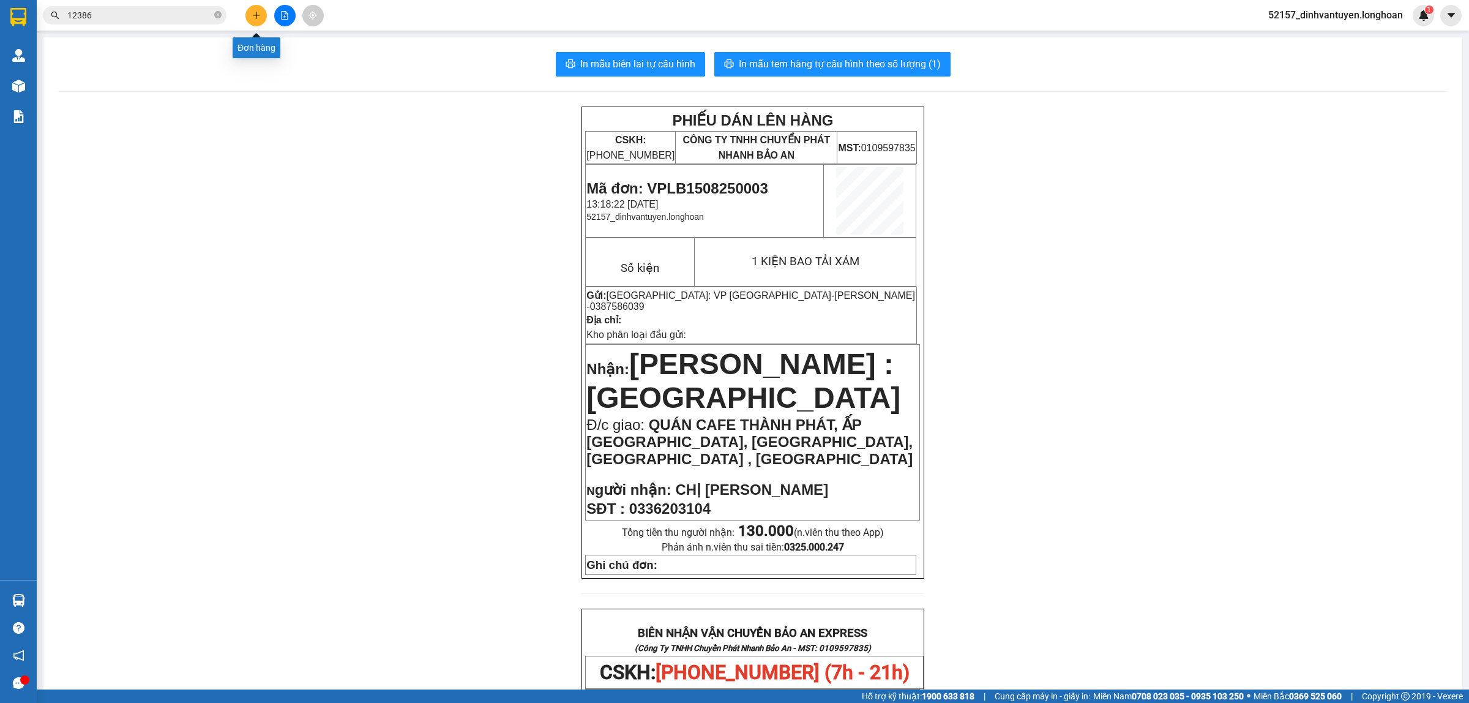
click at [250, 3] on div "Kết quả tìm kiếm ( 28 ) Bộ lọc Mã ĐH Trạng thái Món hàng Thu hộ Tổng cước Chưa …" at bounding box center [734, 15] width 1469 height 31
click at [252, 17] on icon "plus" at bounding box center [256, 15] width 9 height 9
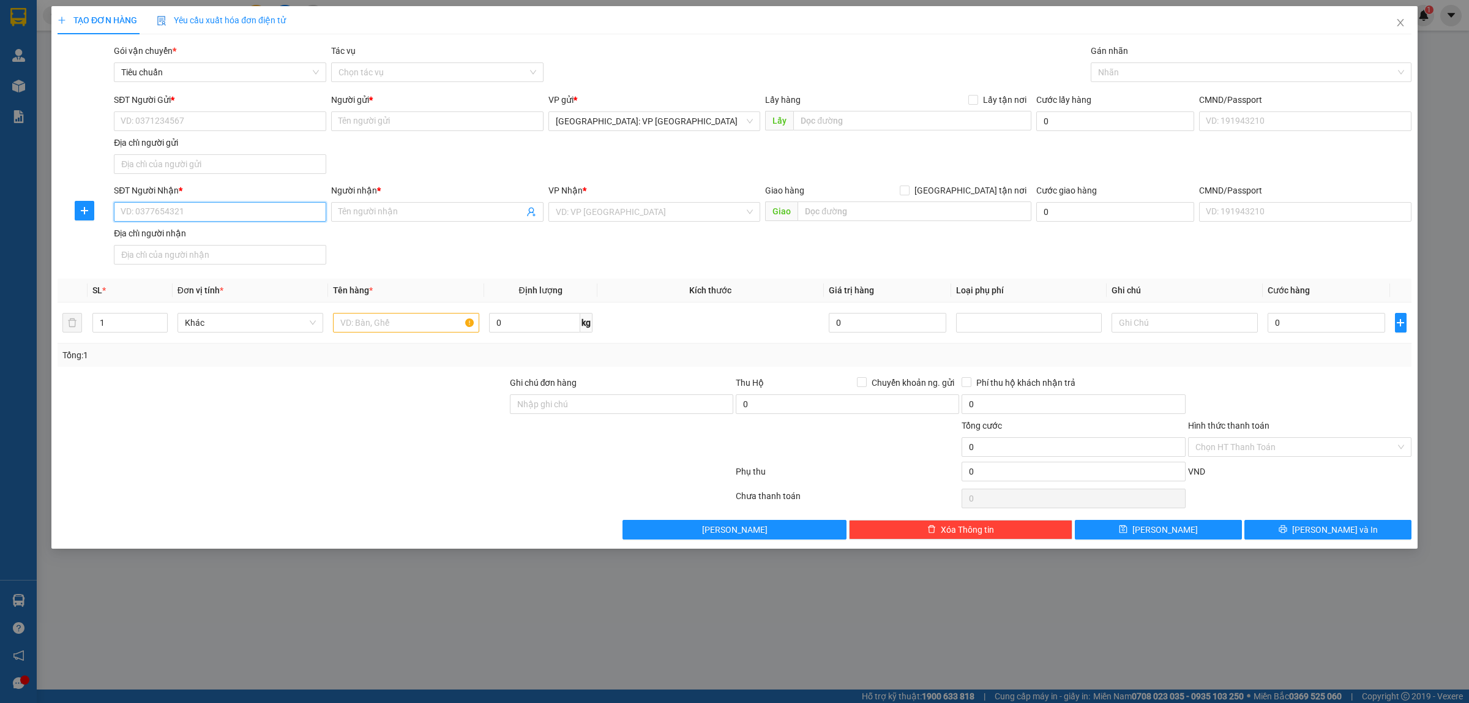
click at [230, 208] on input "SĐT Người Nhận *" at bounding box center [220, 212] width 212 height 20
type input "0965631832"
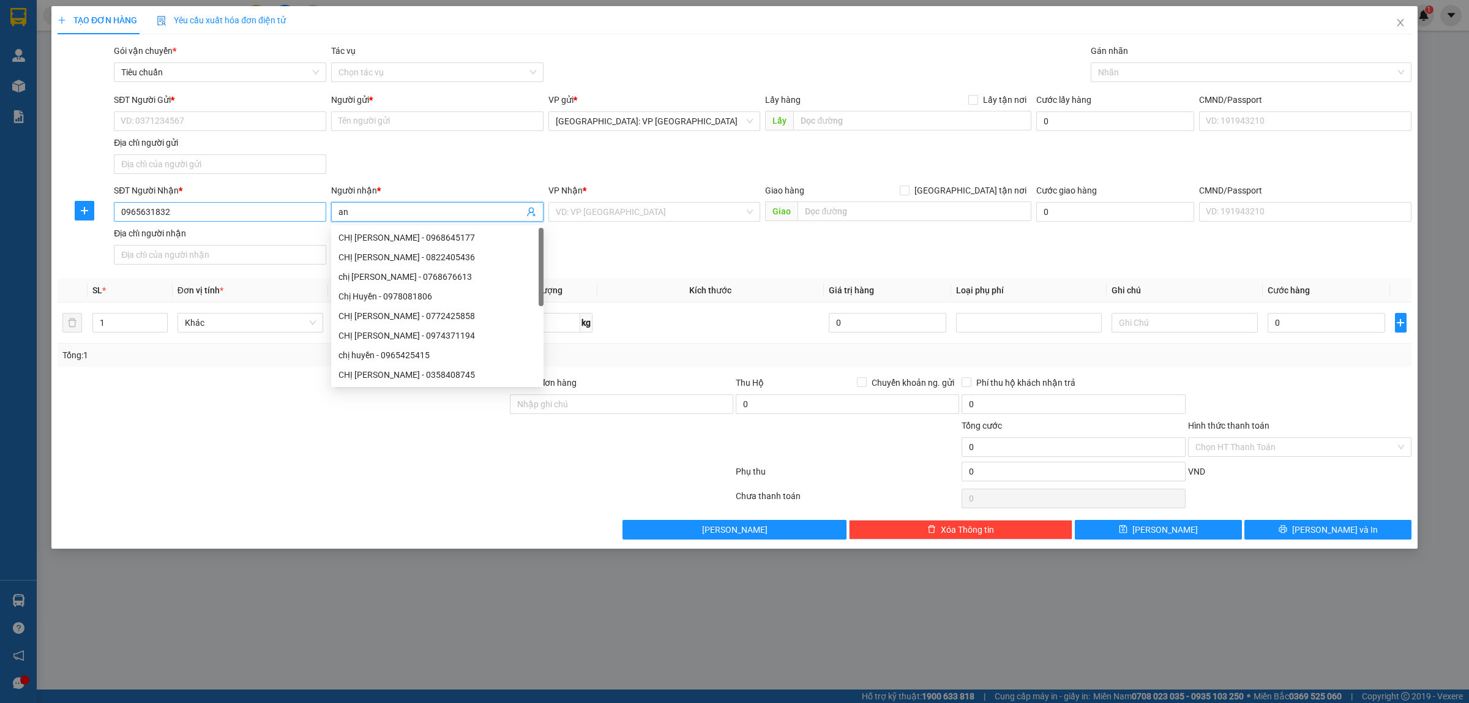
type input "a"
type input "ANH THUẬN"
click at [623, 218] on input "search" at bounding box center [650, 212] width 189 height 18
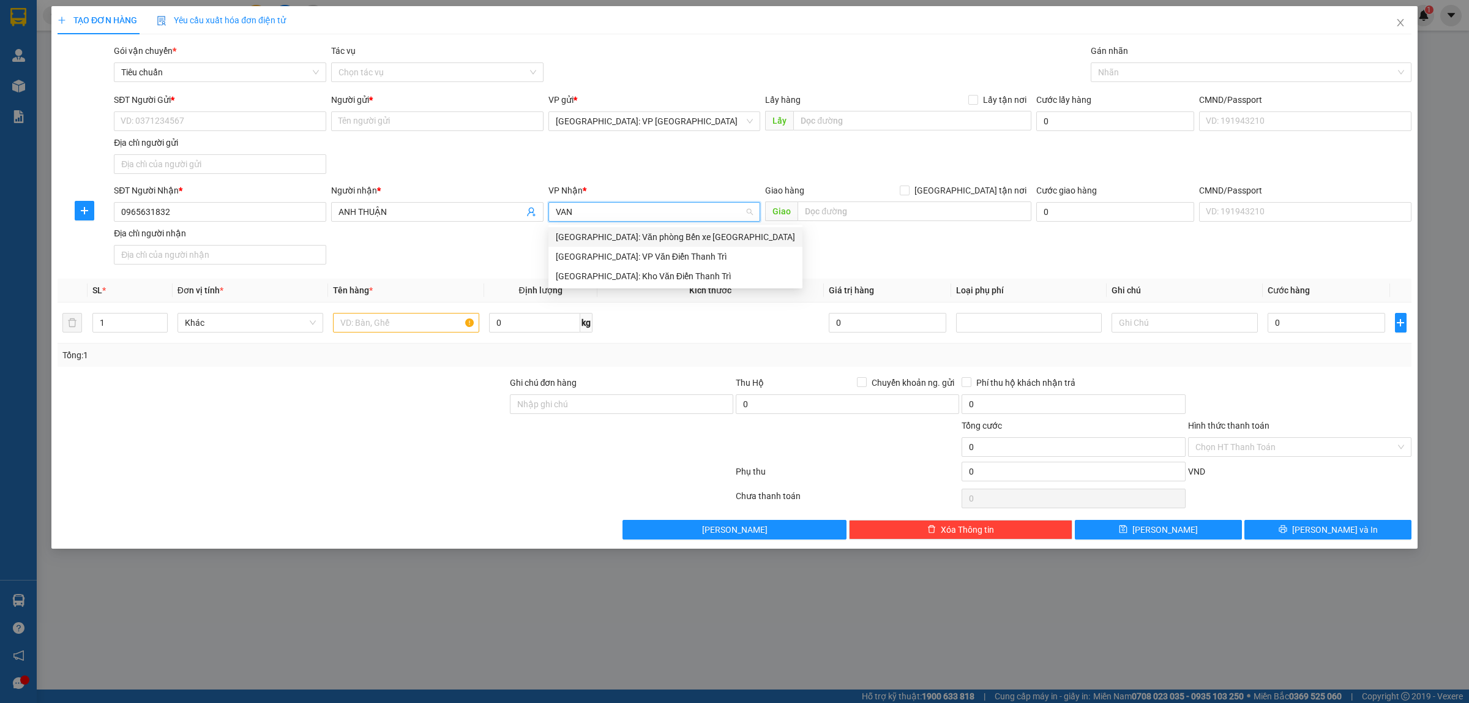
type input "VAN D"
click at [669, 253] on div "Hà Nội: Kho Văn Điển Thanh Trì" at bounding box center [655, 256] width 198 height 13
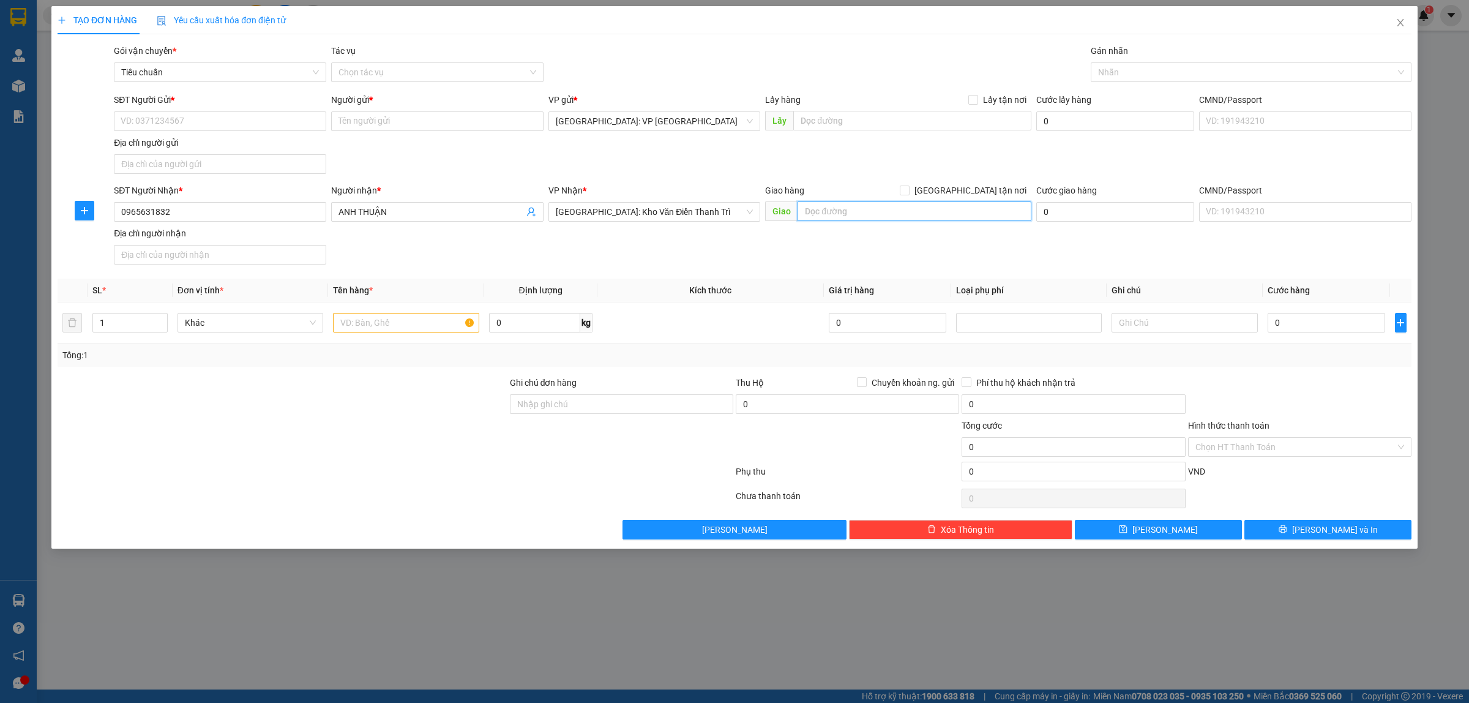
click at [855, 212] on input "text" at bounding box center [914, 211] width 234 height 20
type input "ECORRIVER HẢI DƯƠNG PHƯỜNG NGỌC CHÂU, TP HẢI DƯƠNG, HẢI DƯƠNG"
click at [908, 190] on input "[GEOGRAPHIC_DATA] tận nơi" at bounding box center [904, 189] width 9 height 9
checkbox input "true"
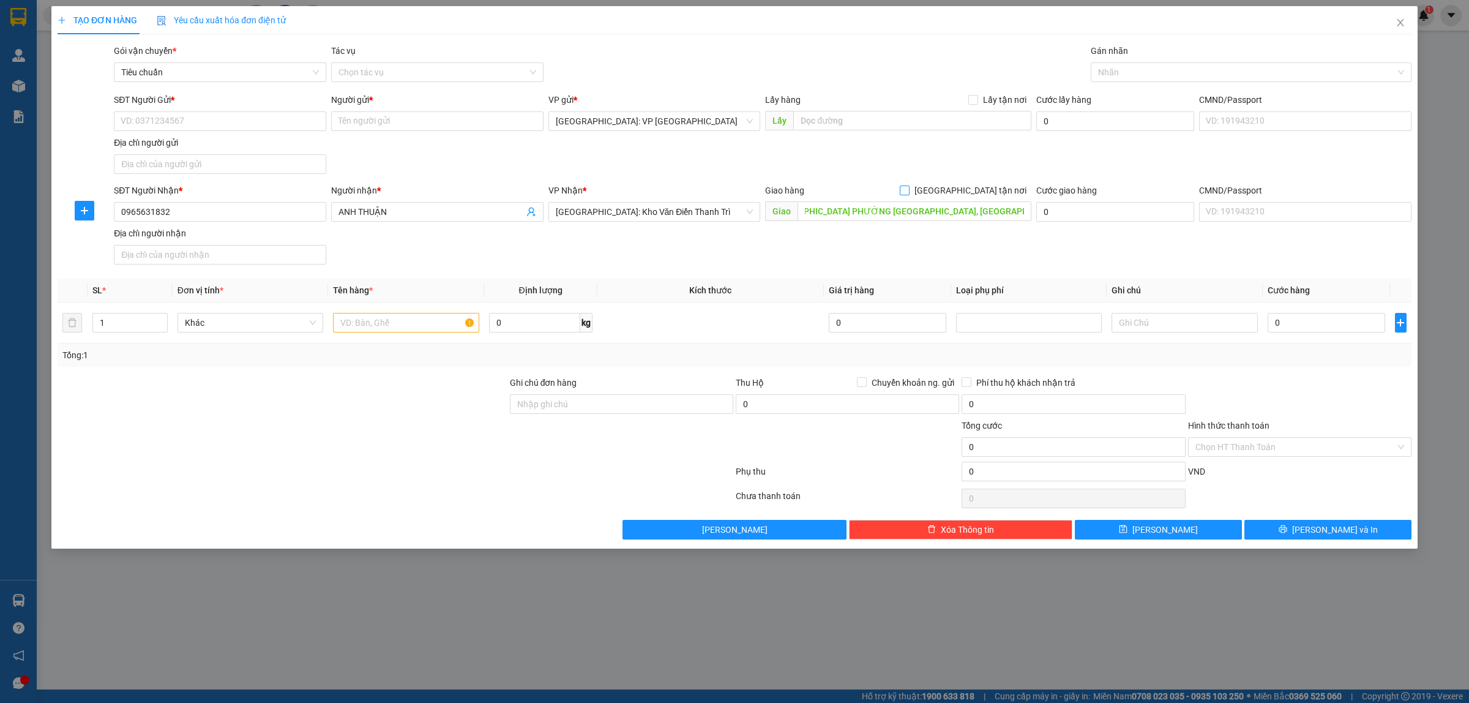
scroll to position [0, 0]
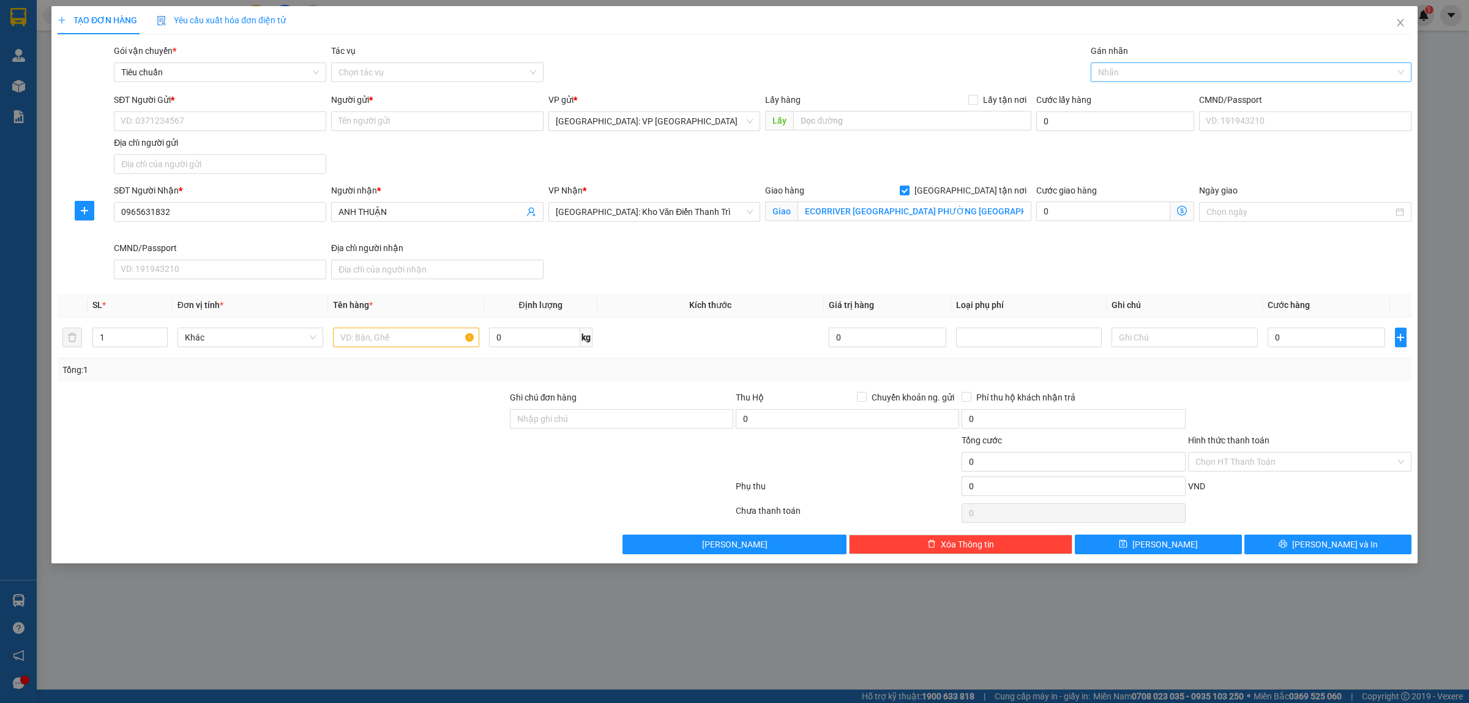
click at [1129, 71] on div at bounding box center [1245, 72] width 302 height 15
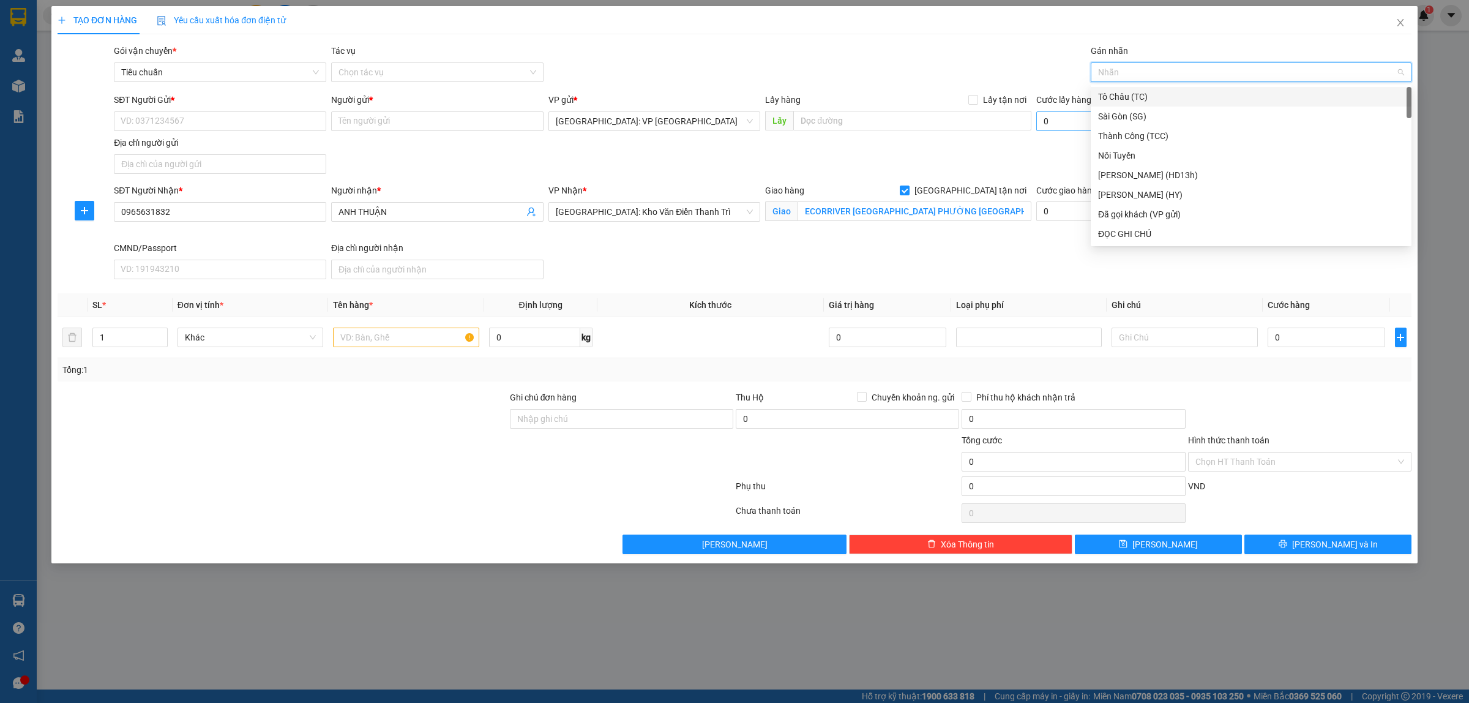
type input "G"
click at [1141, 233] on div "[GEOGRAPHIC_DATA] tận nơi" at bounding box center [1251, 233] width 306 height 13
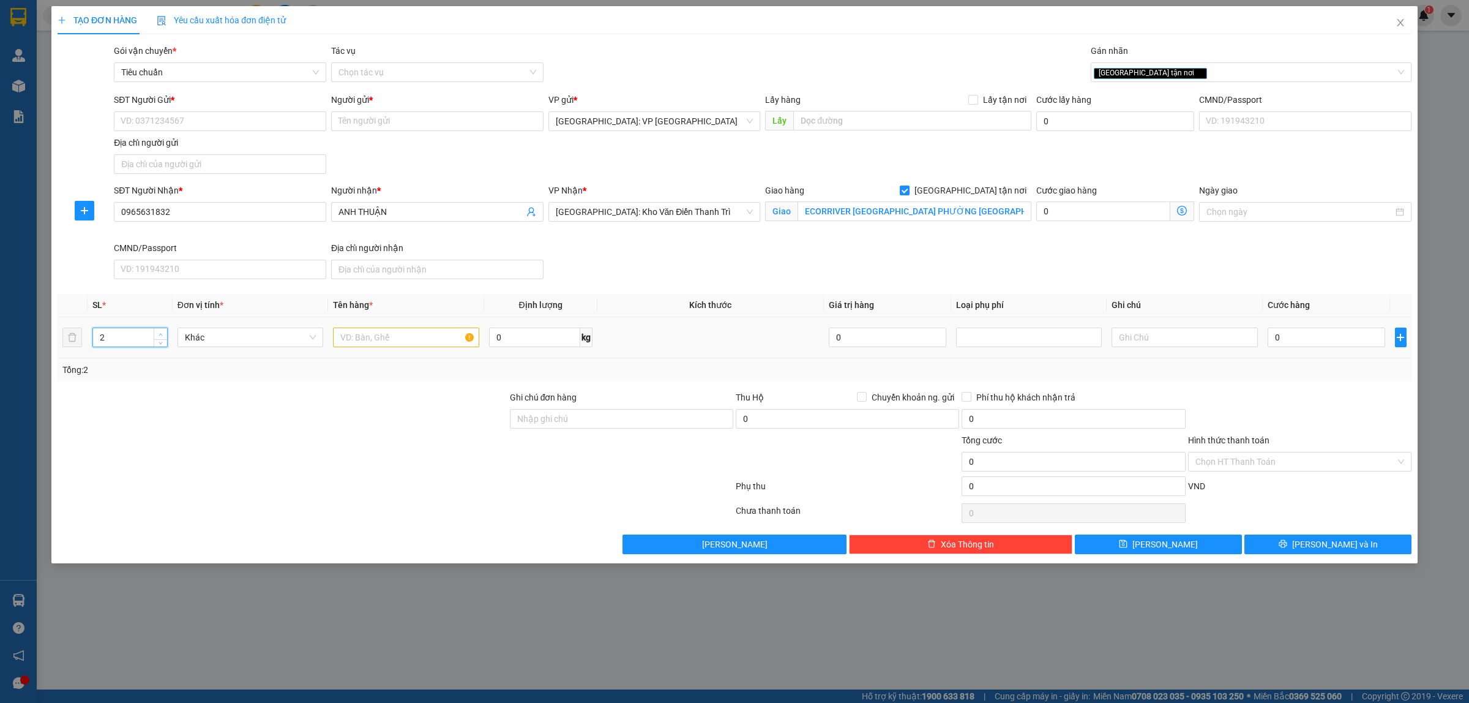
click at [157, 334] on span "up" at bounding box center [160, 333] width 7 height 7
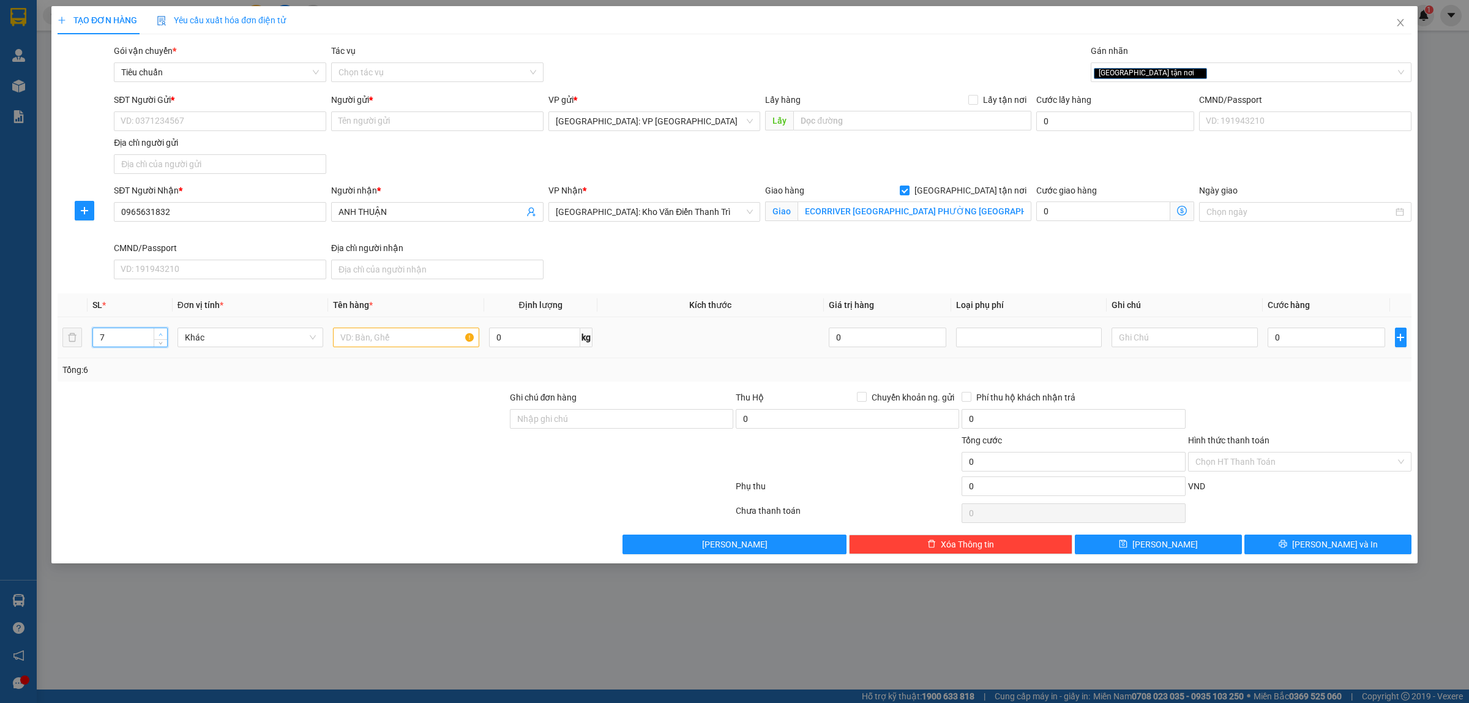
click at [157, 334] on span "up" at bounding box center [160, 333] width 7 height 7
type input "8"
click at [157, 334] on span "up" at bounding box center [160, 333] width 7 height 7
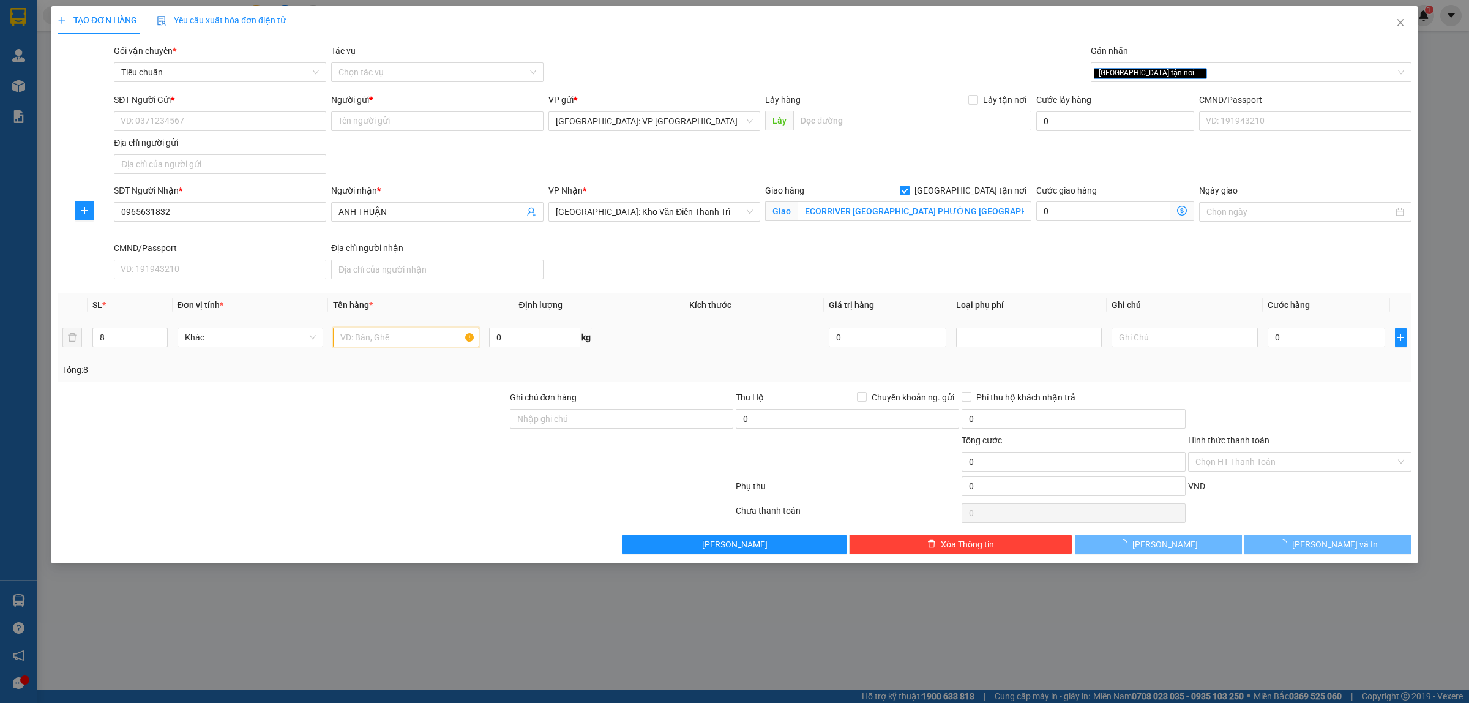
click at [401, 340] on input "text" at bounding box center [406, 337] width 146 height 20
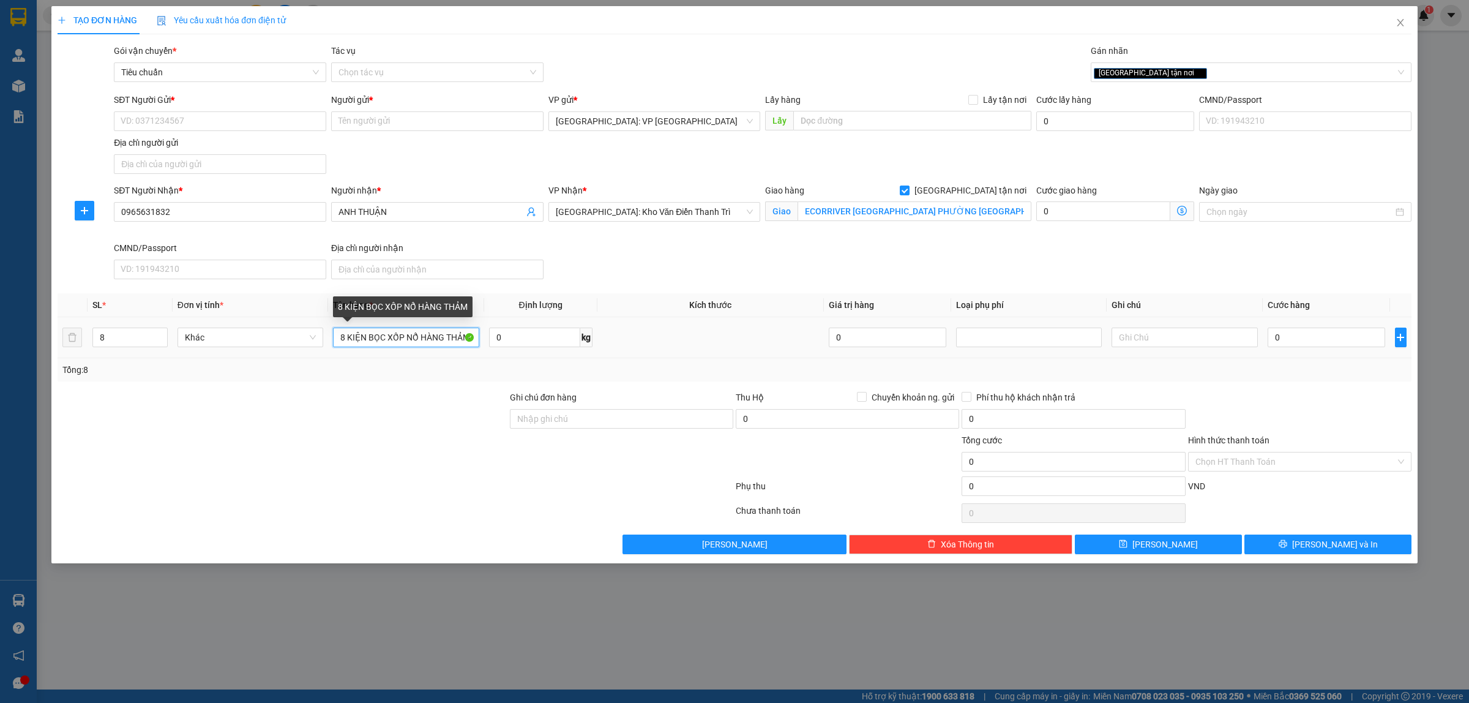
click at [449, 335] on input "8 KIỆN BỌC XỐP NỔ HÀNG THẢM" at bounding box center [406, 337] width 146 height 20
click at [442, 340] on input "8 KIỆN BỌC XỐP NỔ HÀNG THẢM" at bounding box center [406, 337] width 146 height 20
type input "8 KIỆN BỌC XỐP NỔ HÀNG CUỘN THẢM"
click at [1298, 337] on input "0" at bounding box center [1327, 337] width 118 height 20
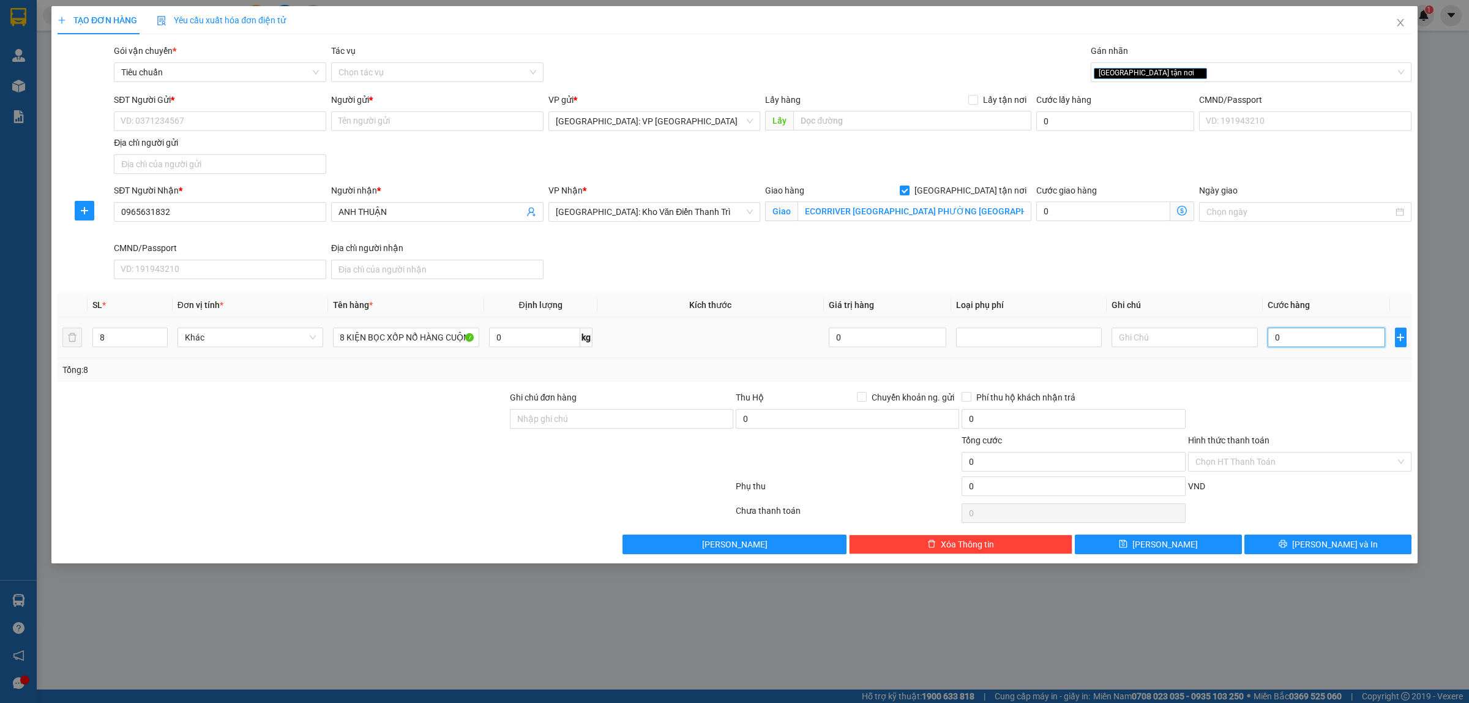
scroll to position [0, 0]
click at [187, 211] on input "0965631832" at bounding box center [220, 212] width 212 height 20
click at [898, 209] on input "ECORRIVER HẢI DƯƠNG PHƯỜNG NGỌC CHÂU, TP HẢI DƯƠNG, HẢI DƯƠNG" at bounding box center [914, 211] width 234 height 20
click at [900, 214] on input "ECORRIVER HẢI DƯƠNG PHƯỜNG NGỌC CHÂU, TP HẢI DƯƠNG, HẢI DƯƠNG" at bounding box center [914, 211] width 234 height 20
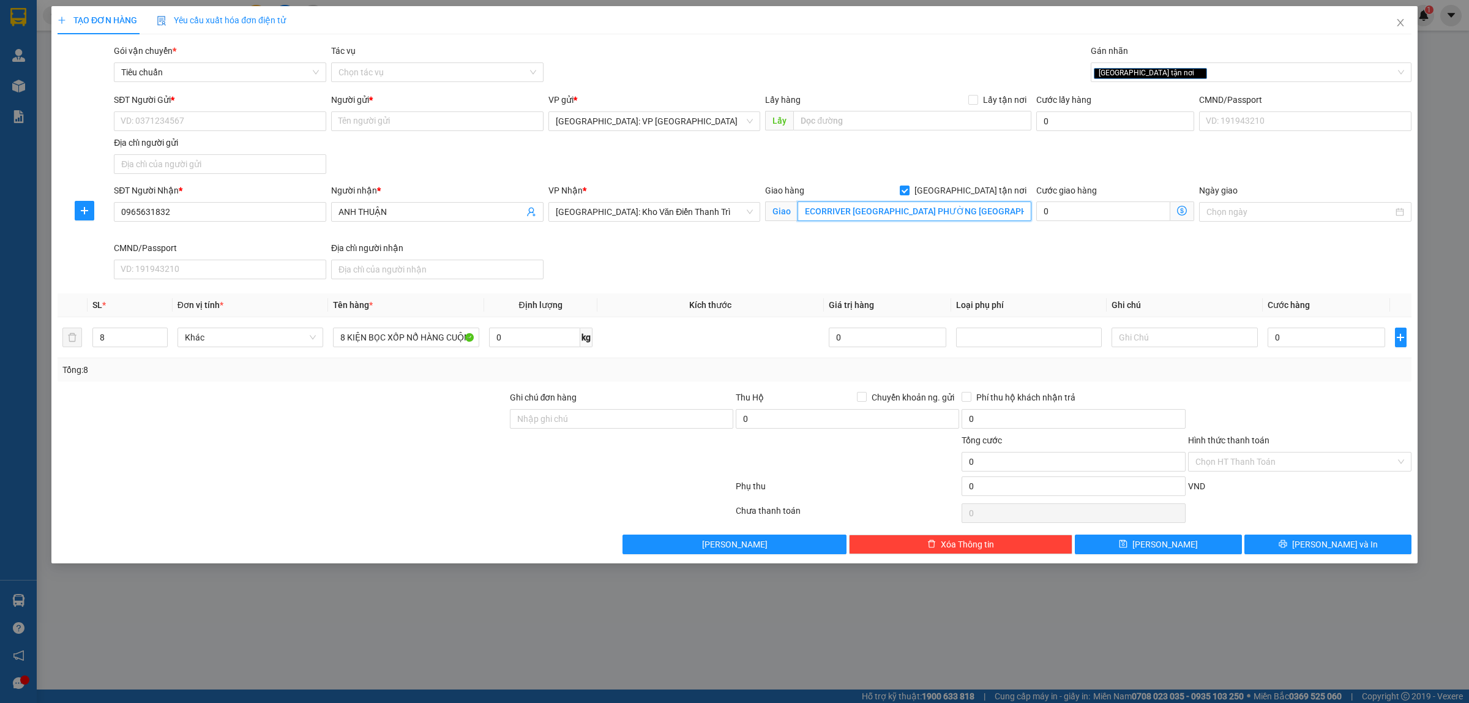
click at [826, 209] on input "ECORRIVER HẢI DƯƠNG PHƯỜNG NGỌC CHÂU, TP HẢI DƯƠNG, HẢI DƯƠNG" at bounding box center [914, 211] width 234 height 20
type input "ECORIVER HẢI DƯƠNG PHƯỜNG NGỌC CHÂU, TP HẢI DƯƠNG, HẢI DƯƠNG"
click at [927, 211] on input "ECORIVER HẢI DƯƠNG PHƯỜNG NGỌC CHÂU, TP HẢI DƯƠNG, HẢI DƯƠNG" at bounding box center [914, 211] width 234 height 20
click at [935, 207] on input "ECORIVER HẢI DƯƠNG PHƯỜNG NGỌC CHÂU, TP HẢI DƯƠNG, HẢI DƯƠNG" at bounding box center [914, 211] width 234 height 20
click at [894, 211] on input "ECORIVER HẢI DƯƠNG PHƯỜNG NGỌC CHÂU, TP HẢI DƯƠNG, HẢI DƯƠNG" at bounding box center [914, 211] width 234 height 20
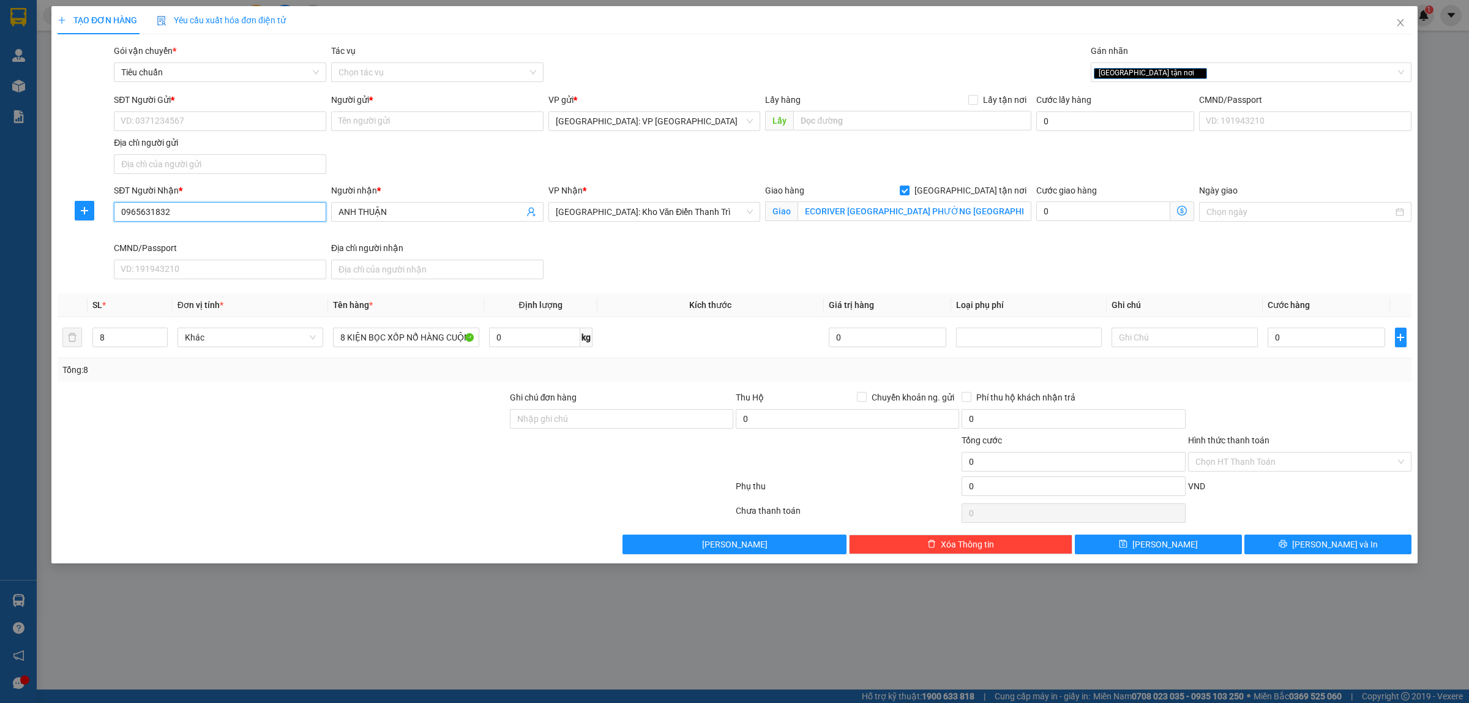
click at [255, 205] on input "0965631832" at bounding box center [220, 212] width 212 height 20
click at [194, 127] on input "SĐT Người Gửi *" at bounding box center [220, 121] width 212 height 20
click at [919, 215] on input "ECORIVER HẢI DƯƠNG PHƯỜNG NGỌC CHÂU, TP HẢI DƯƠNG, HẢI DƯƠNG" at bounding box center [914, 211] width 234 height 20
click at [1320, 332] on input "0" at bounding box center [1327, 337] width 118 height 20
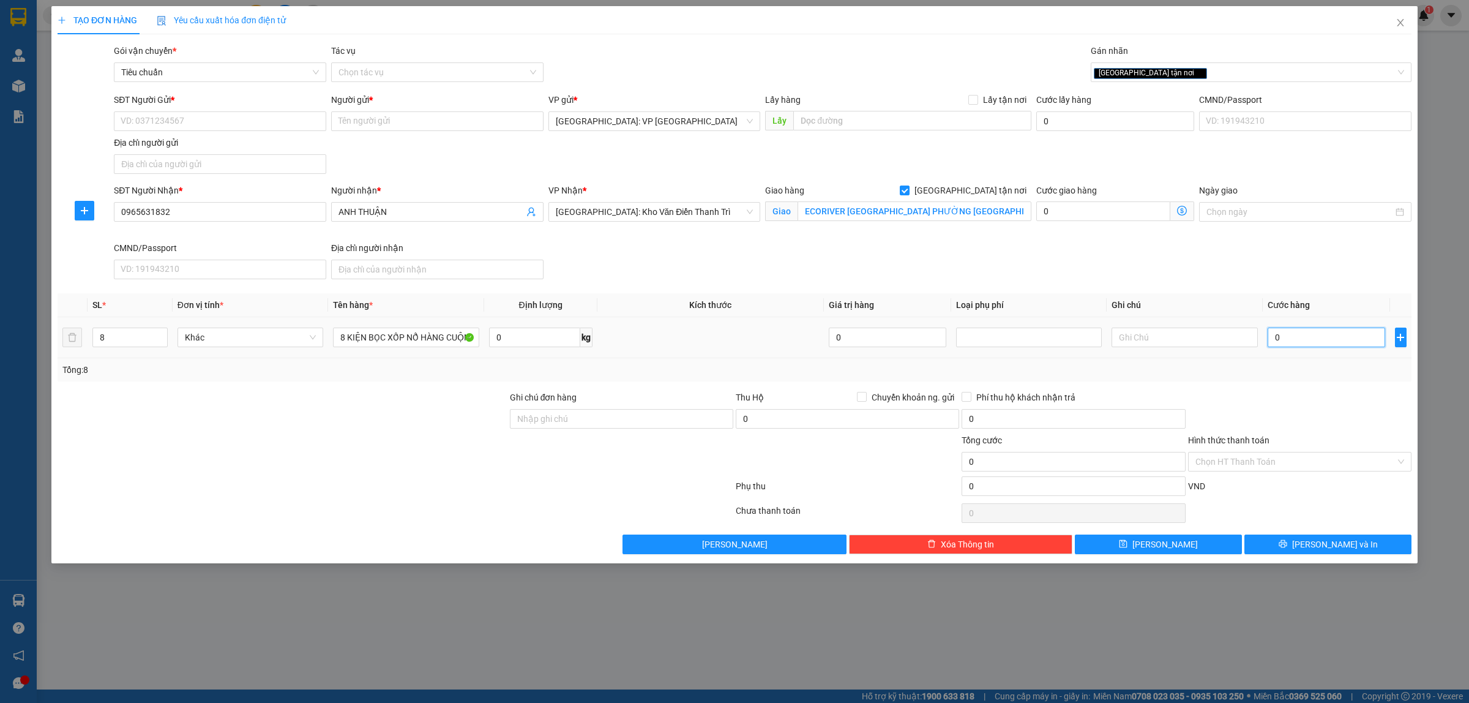
type input "3"
type input "32"
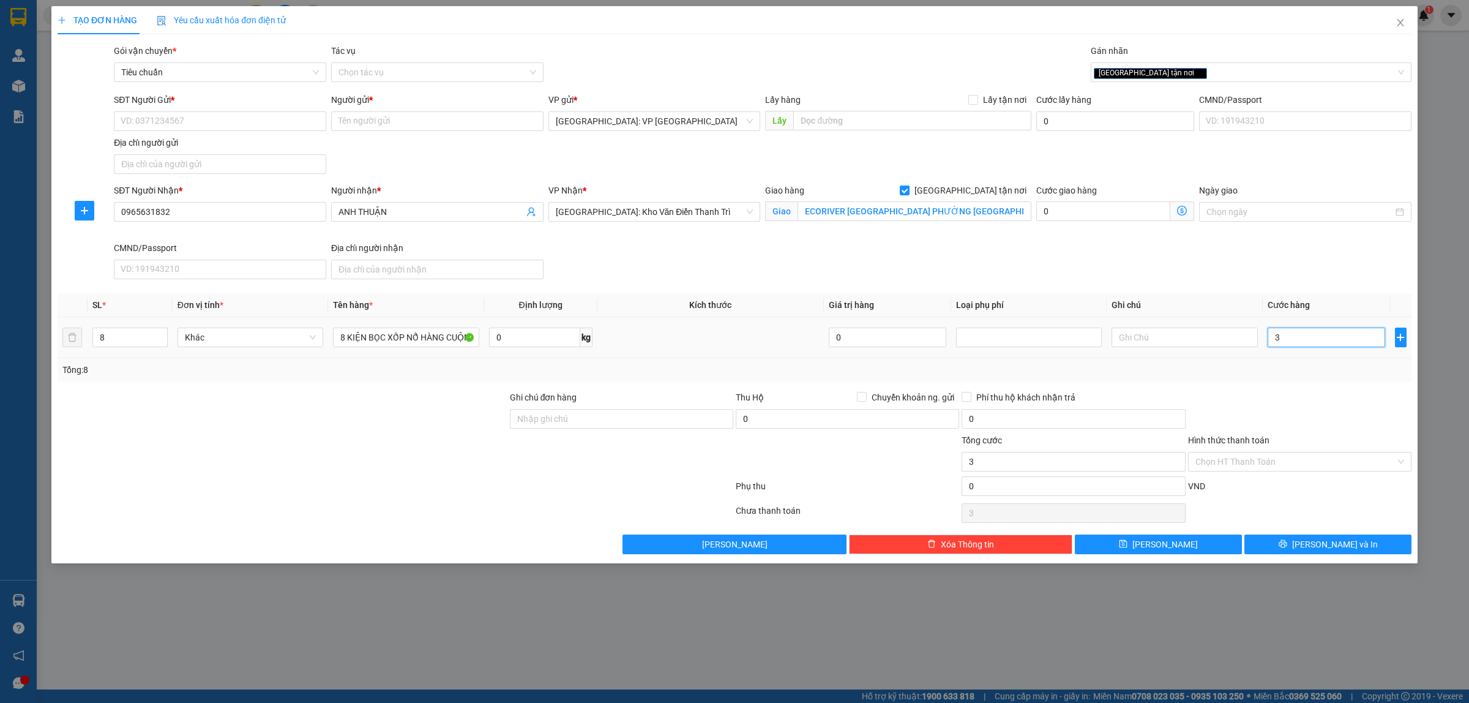
type input "32"
type input "320"
type input "3.200"
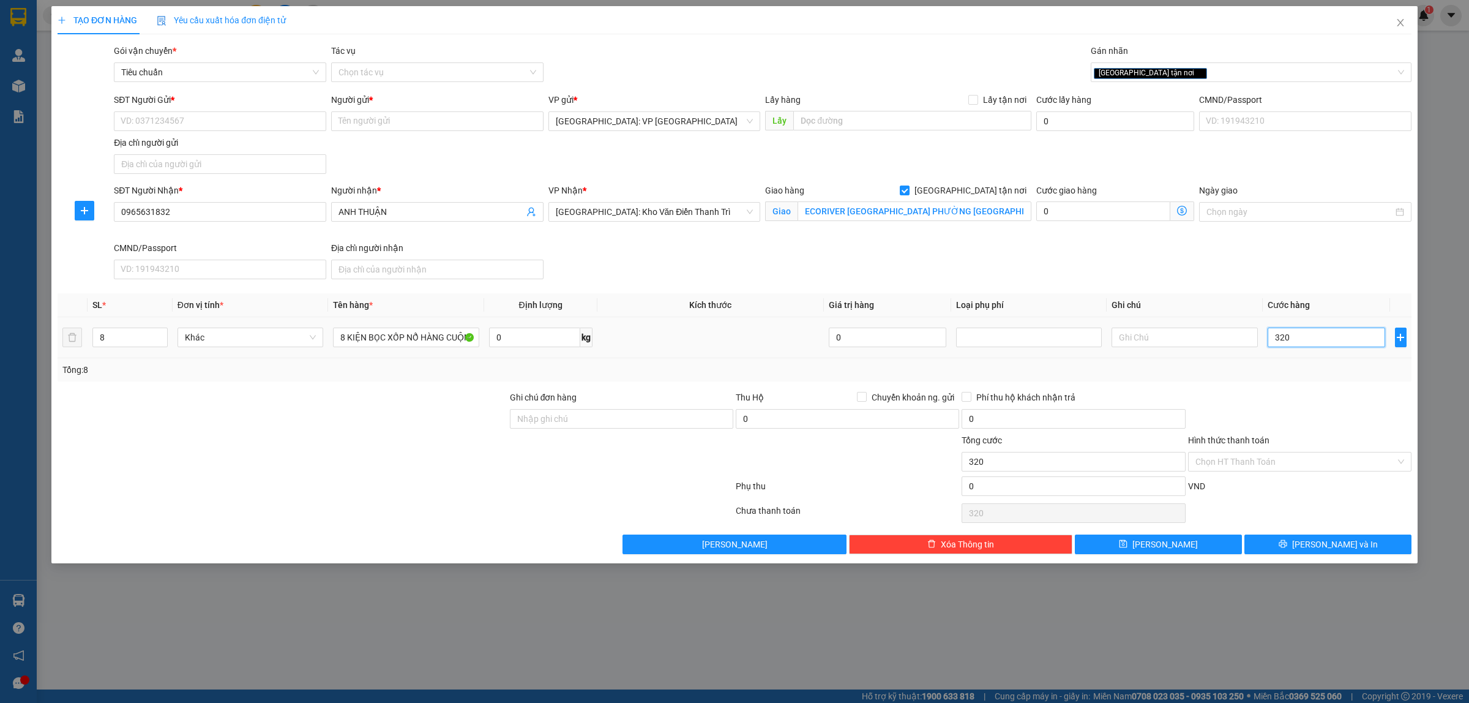
type input "3.200"
type input "32.000"
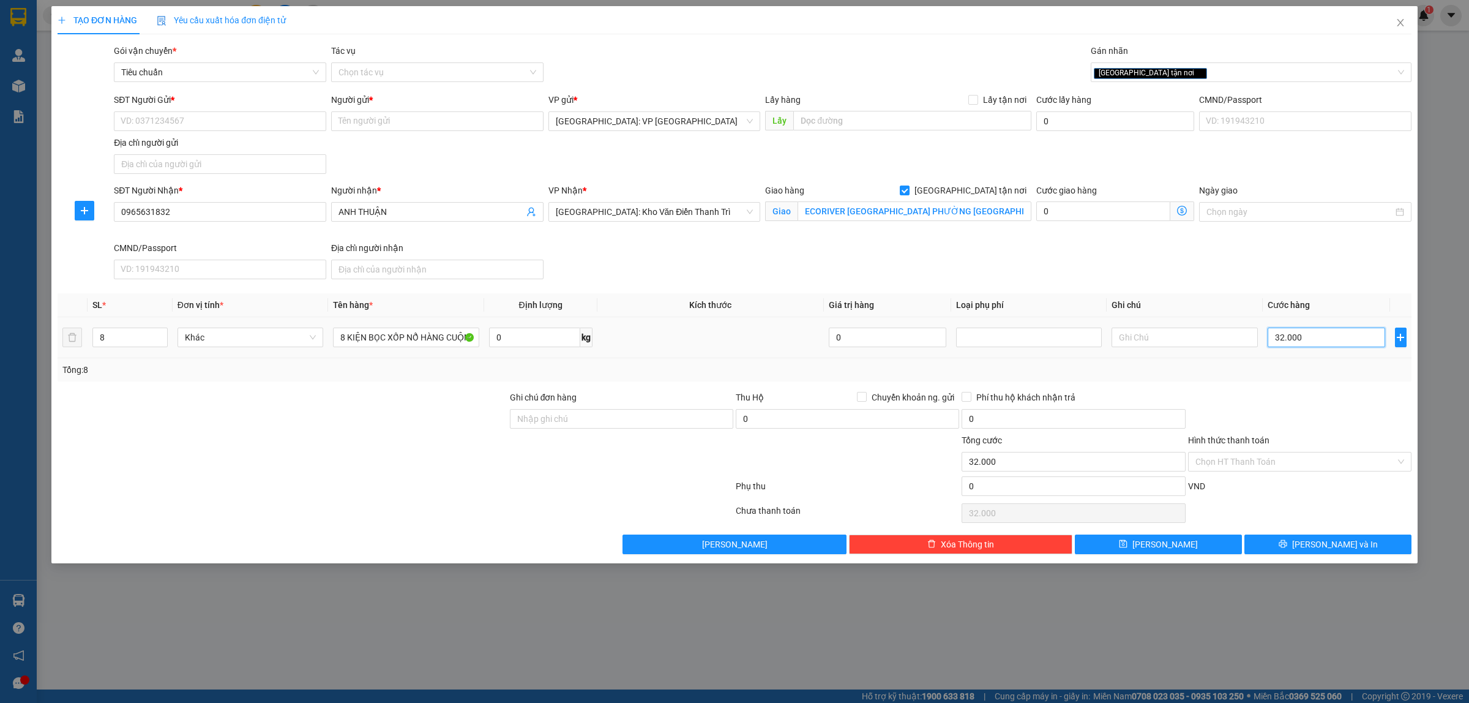
type input "320.000"
click at [289, 124] on input "SĐT Người Gửi *" at bounding box center [220, 121] width 212 height 20
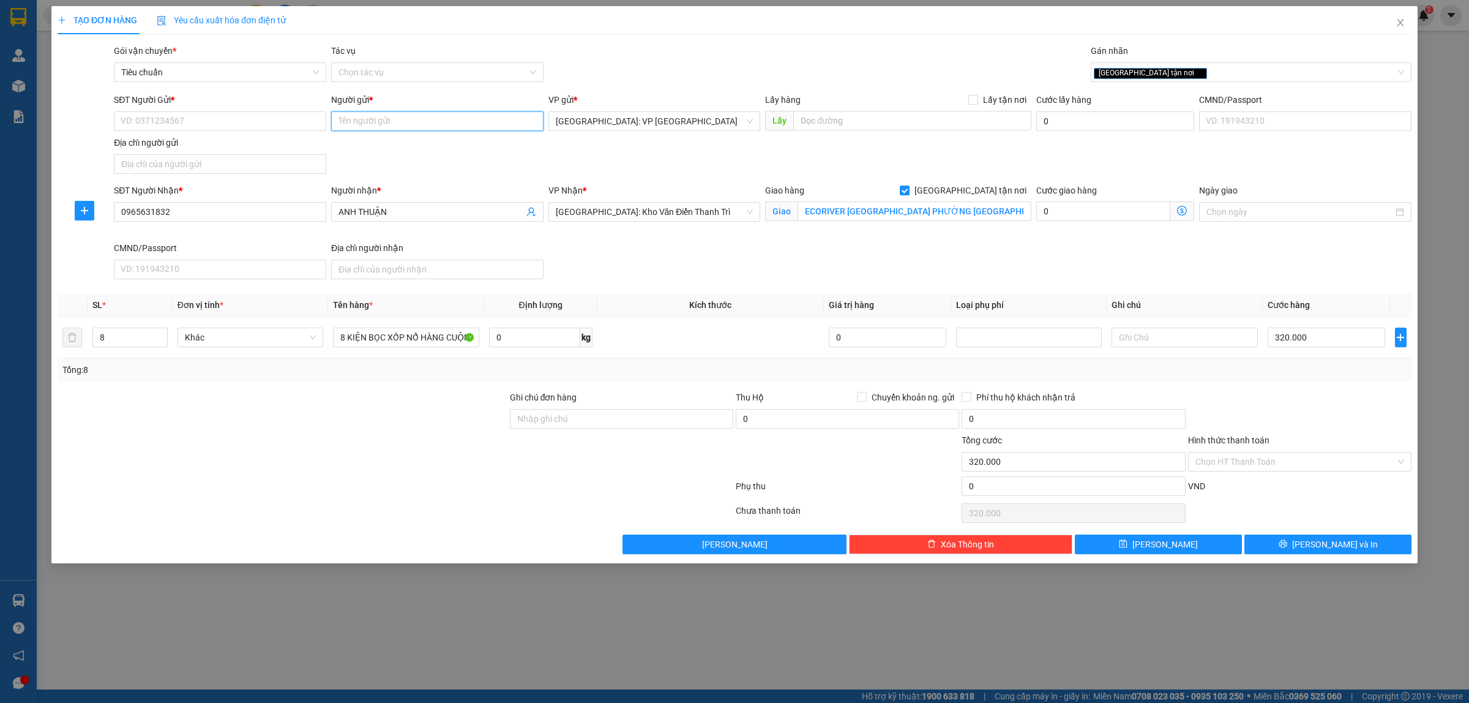
click at [374, 114] on input "Người gửi *" at bounding box center [437, 121] width 212 height 20
type input "h"
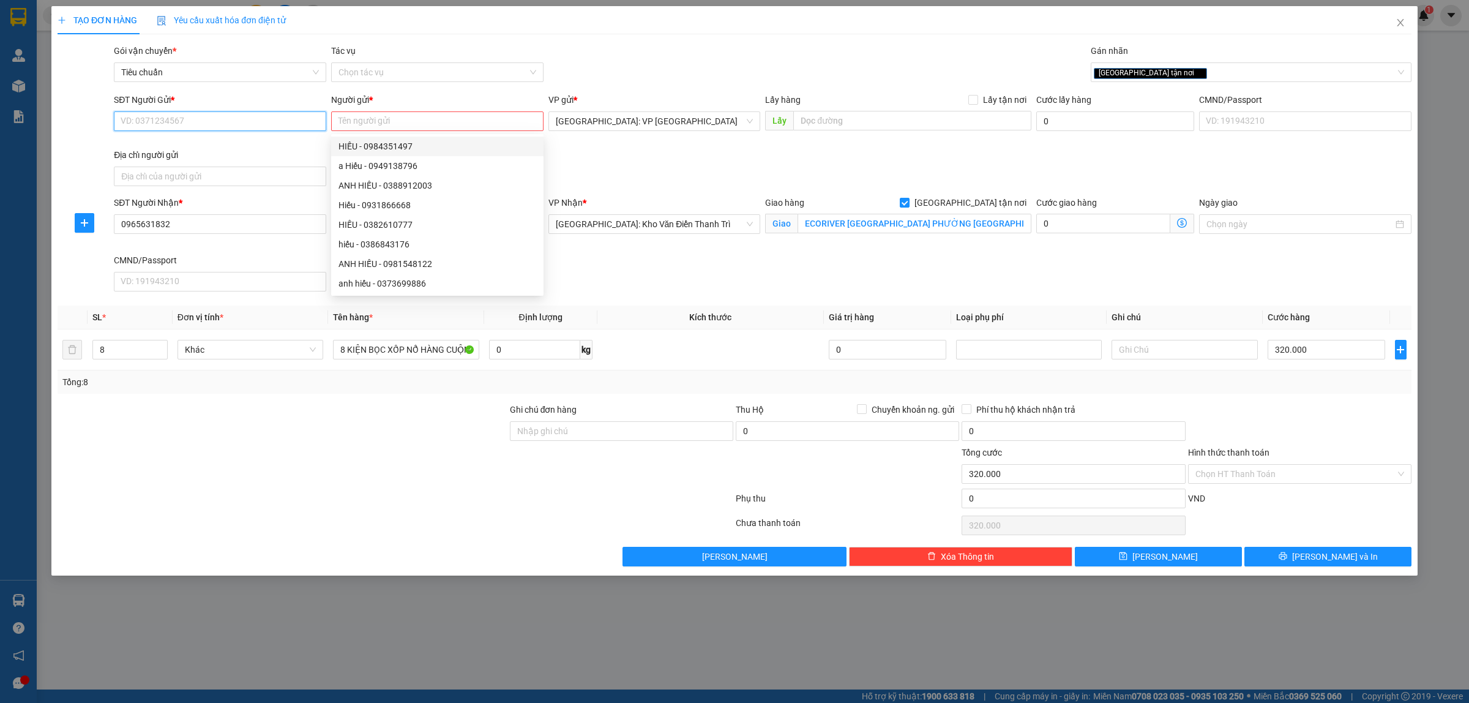
click at [200, 115] on input "SĐT Người Gửi *" at bounding box center [220, 121] width 212 height 20
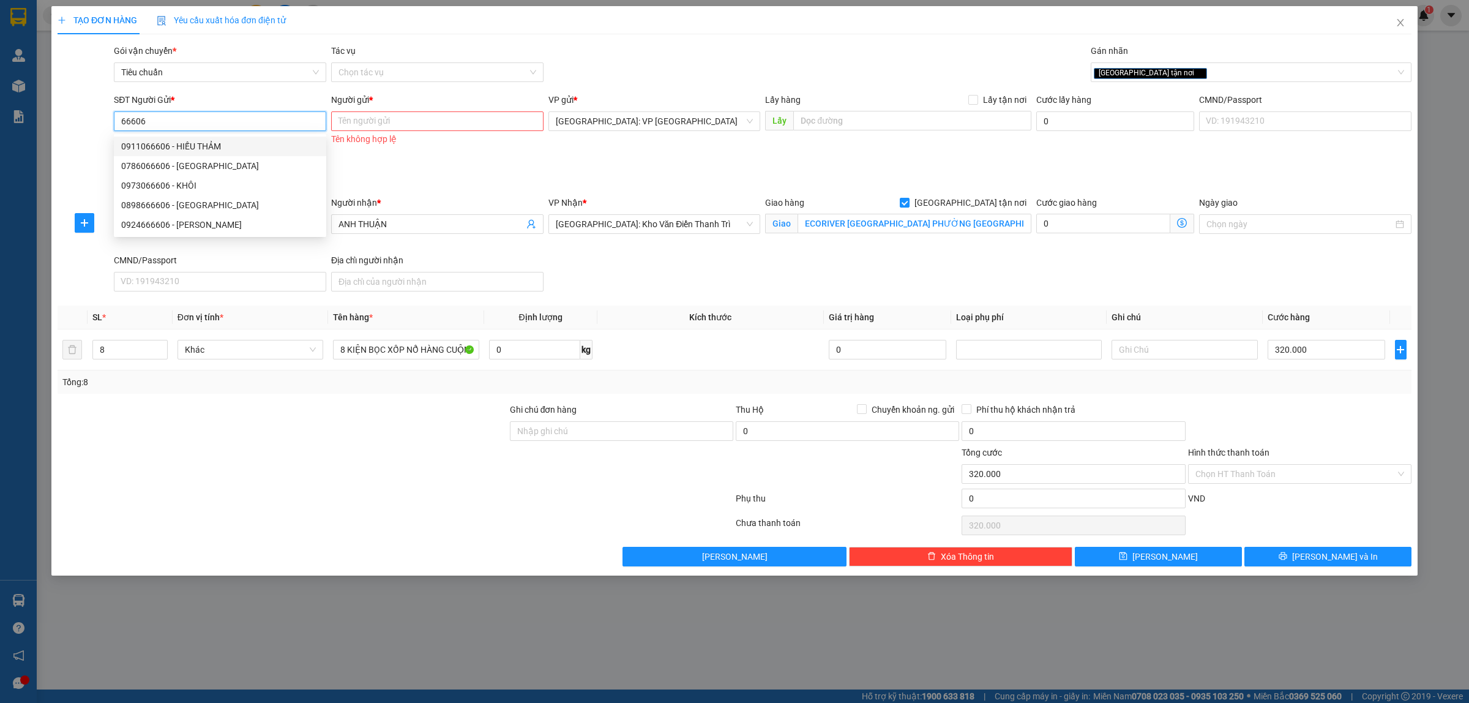
click at [242, 145] on div "0911066606 - HIẾU THẢM" at bounding box center [220, 146] width 198 height 13
type input "0911066606"
type input "HIẾU THẢM"
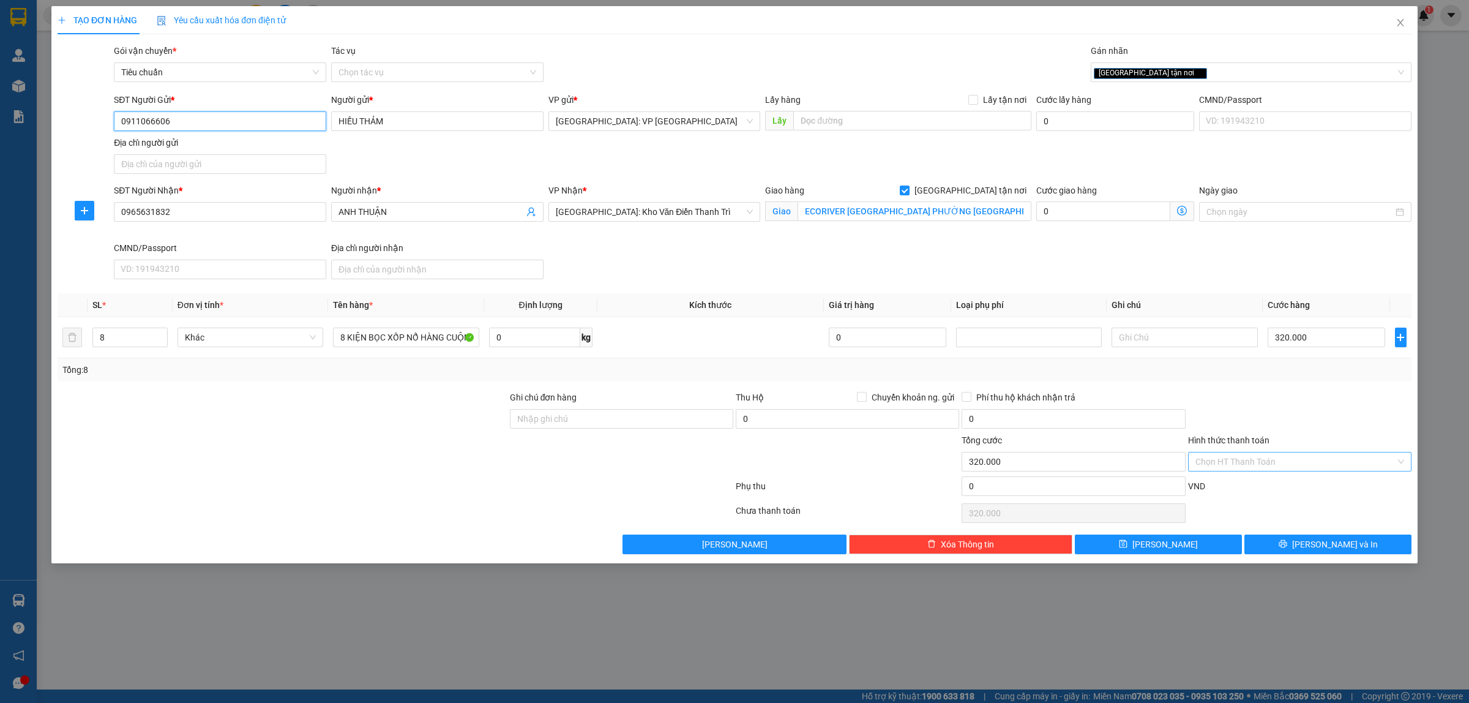
type input "0911066606"
click at [1275, 461] on input "Hình thức thanh toán" at bounding box center [1295, 461] width 200 height 18
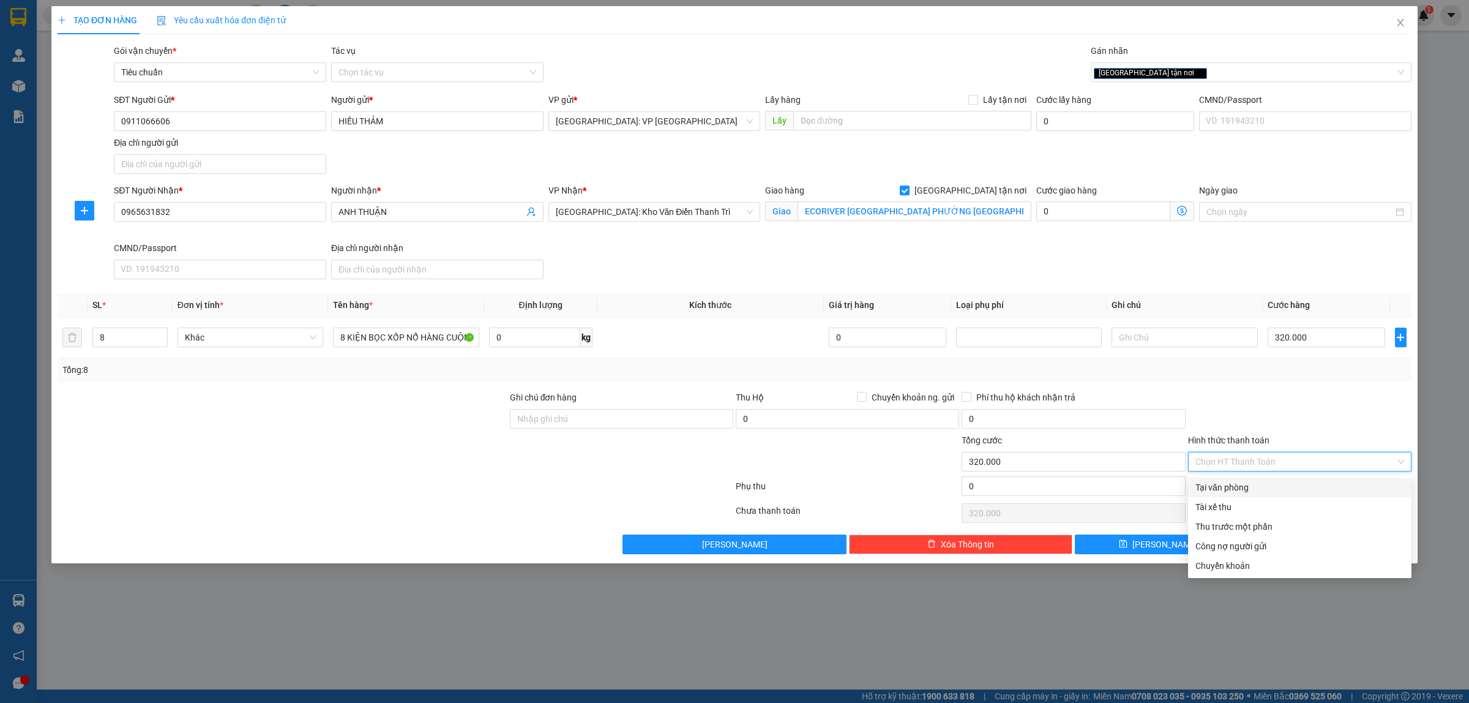
click at [1264, 487] on div "Tại văn phòng" at bounding box center [1299, 486] width 209 height 13
type input "0"
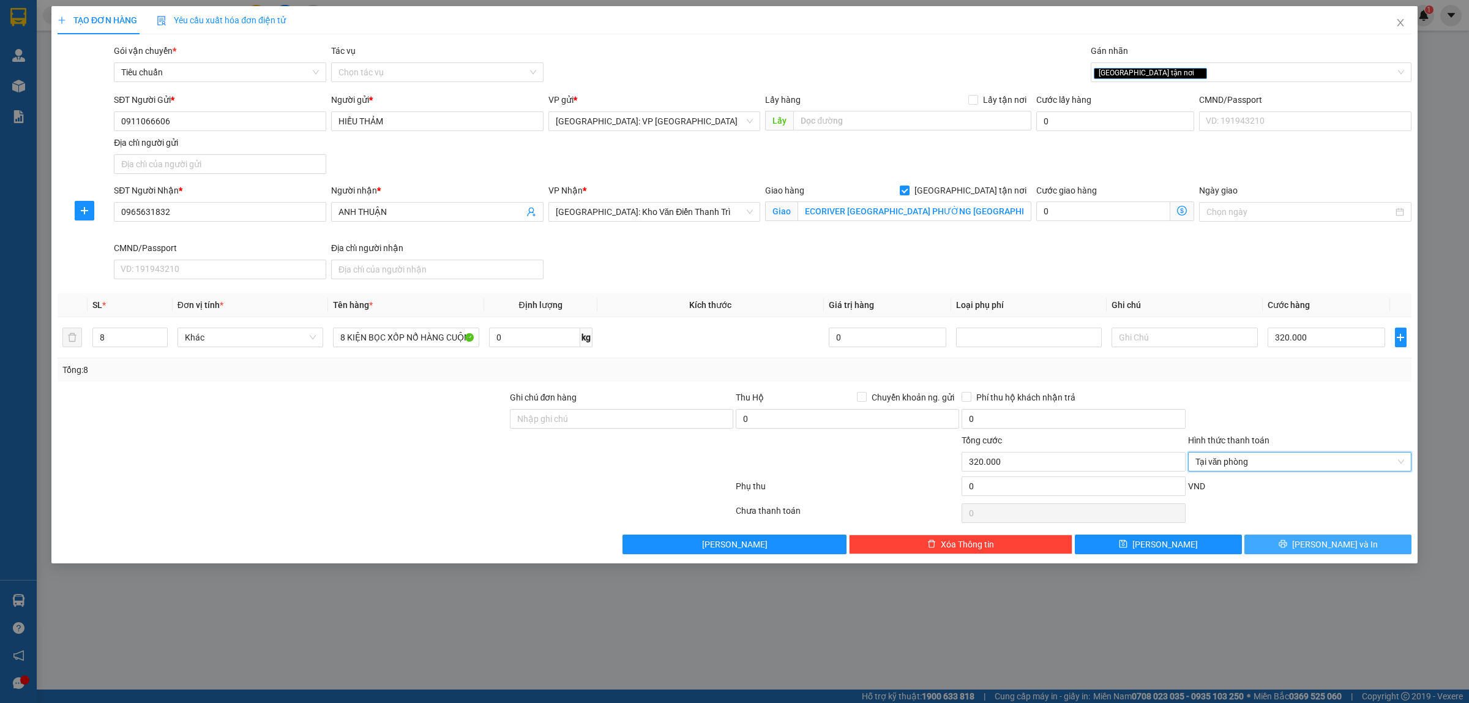
click at [1342, 543] on span "Lưu và In" at bounding box center [1335, 543] width 86 height 13
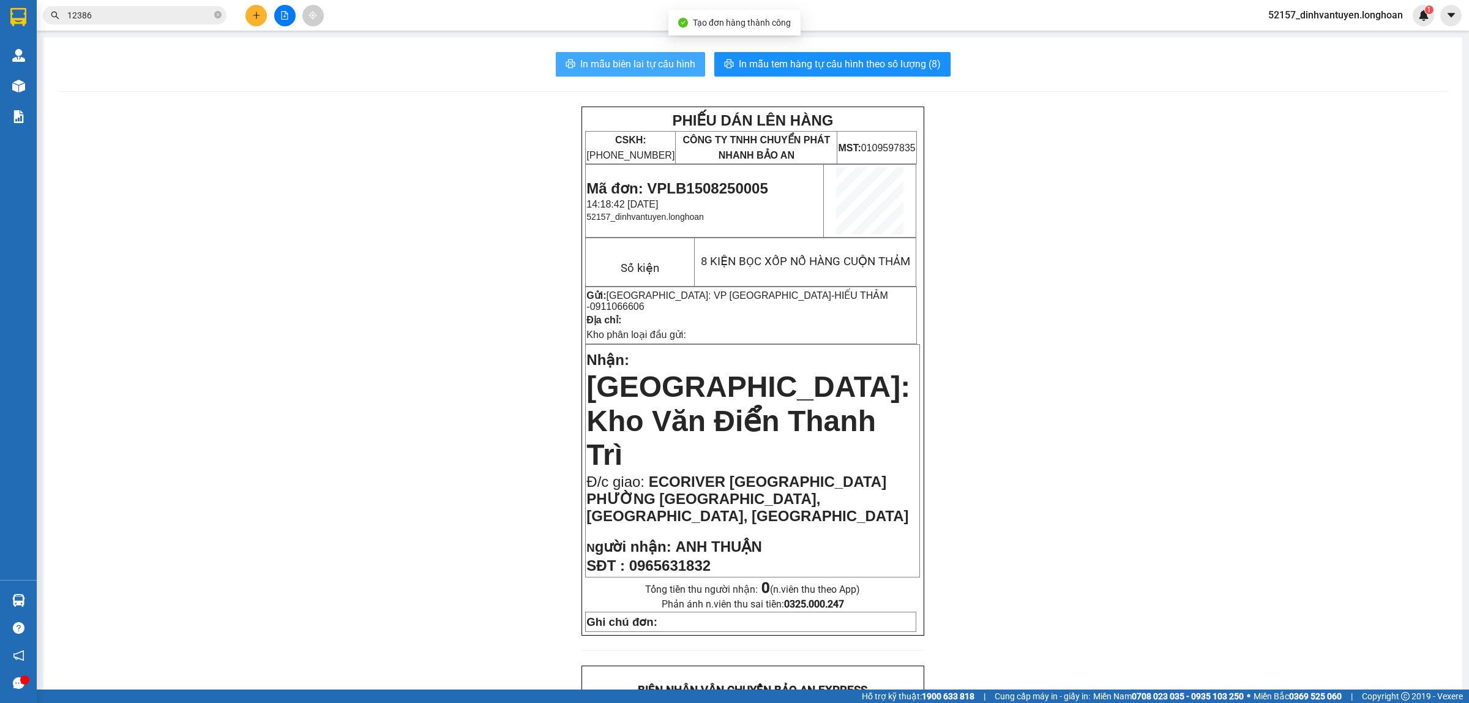
drag, startPoint x: 659, startPoint y: 62, endPoint x: 692, endPoint y: 86, distance: 40.8
click at [658, 62] on span "In mẫu biên lai tự cấu hình" at bounding box center [637, 63] width 115 height 15
click at [852, 57] on span "In mẫu tem hàng tự cấu hình theo số lượng (8)" at bounding box center [840, 63] width 202 height 15
click at [258, 16] on icon "plus" at bounding box center [256, 15] width 9 height 9
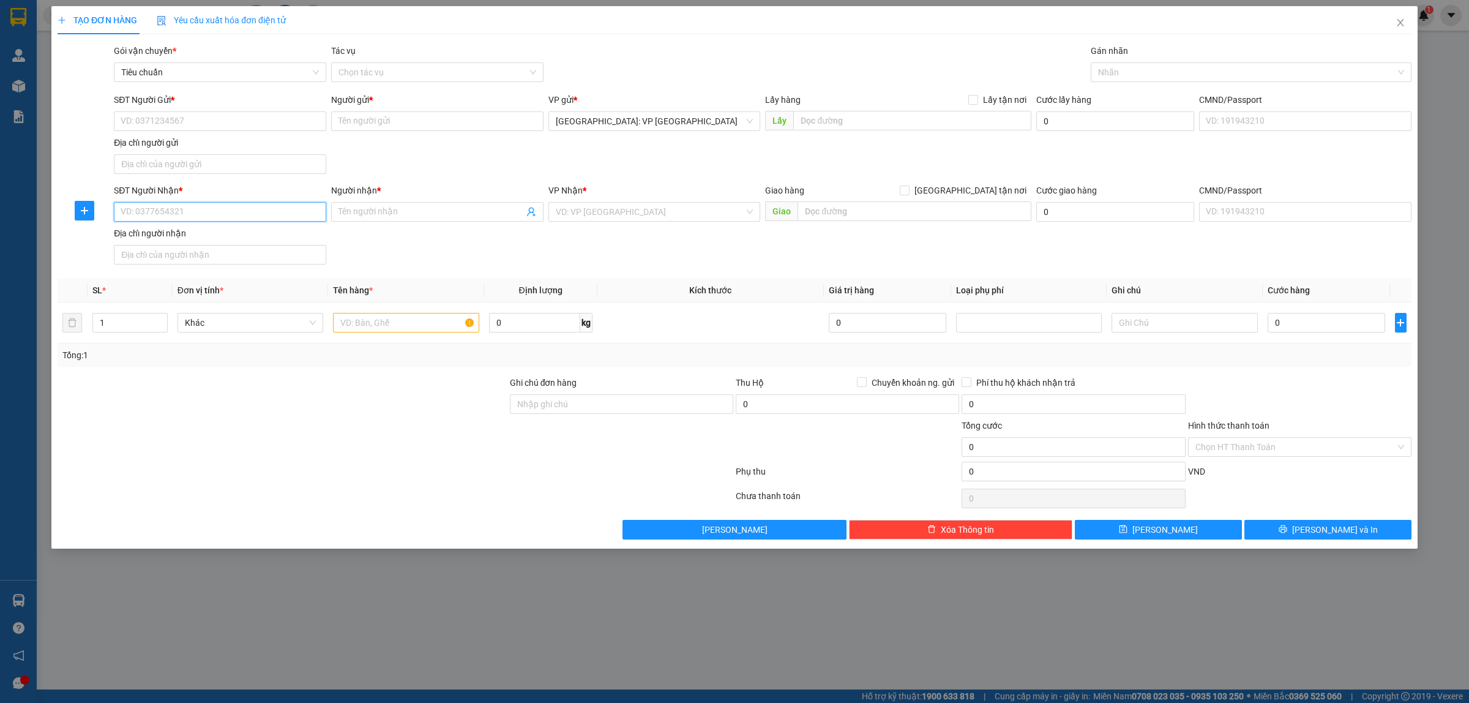
click at [206, 213] on input "SĐT Người Nhận *" at bounding box center [220, 212] width 212 height 20
type input "0787825893"
click at [283, 242] on div "0787825893 - Bibo mart" at bounding box center [220, 237] width 198 height 13
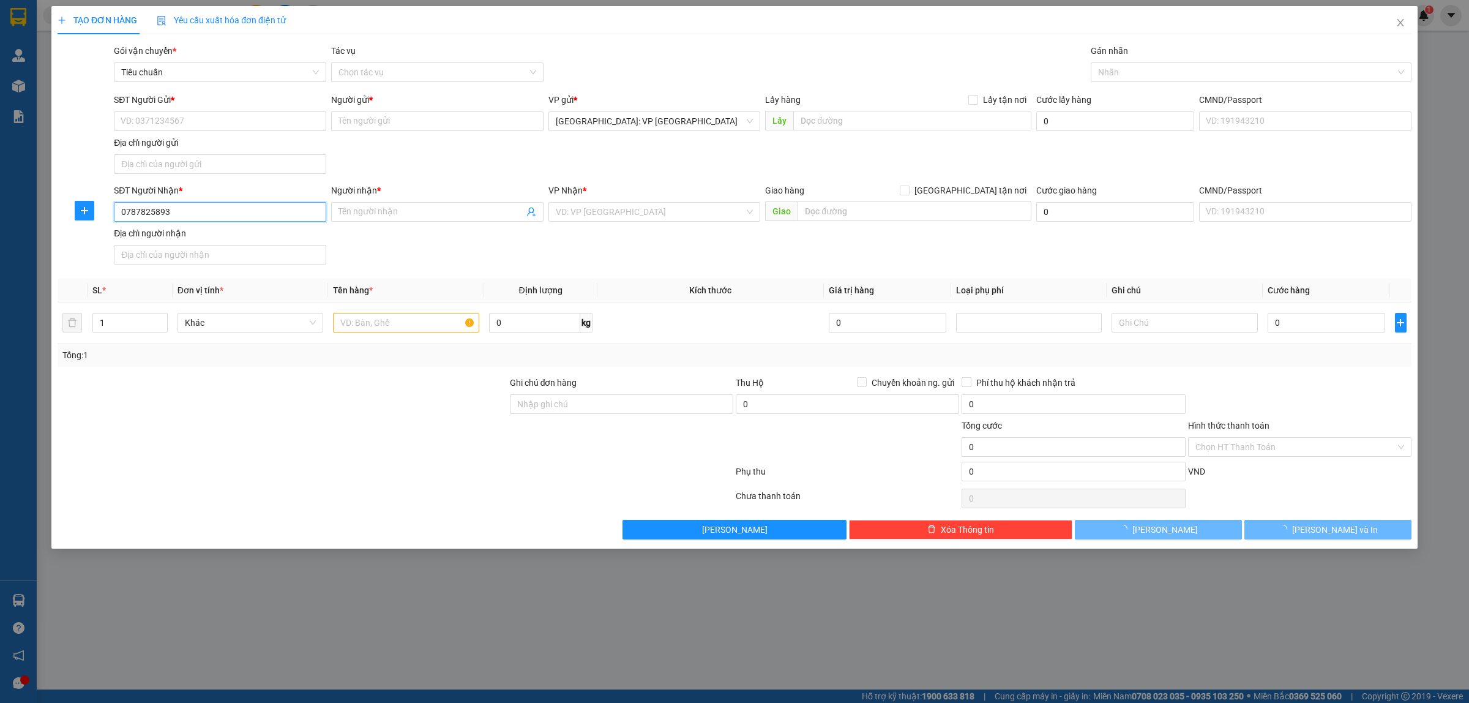
type input "Bibo mart"
checkbox input "true"
type input "số 2 xa lộ , trường sơn, hiệp bình phước, thủ đức, HCM"
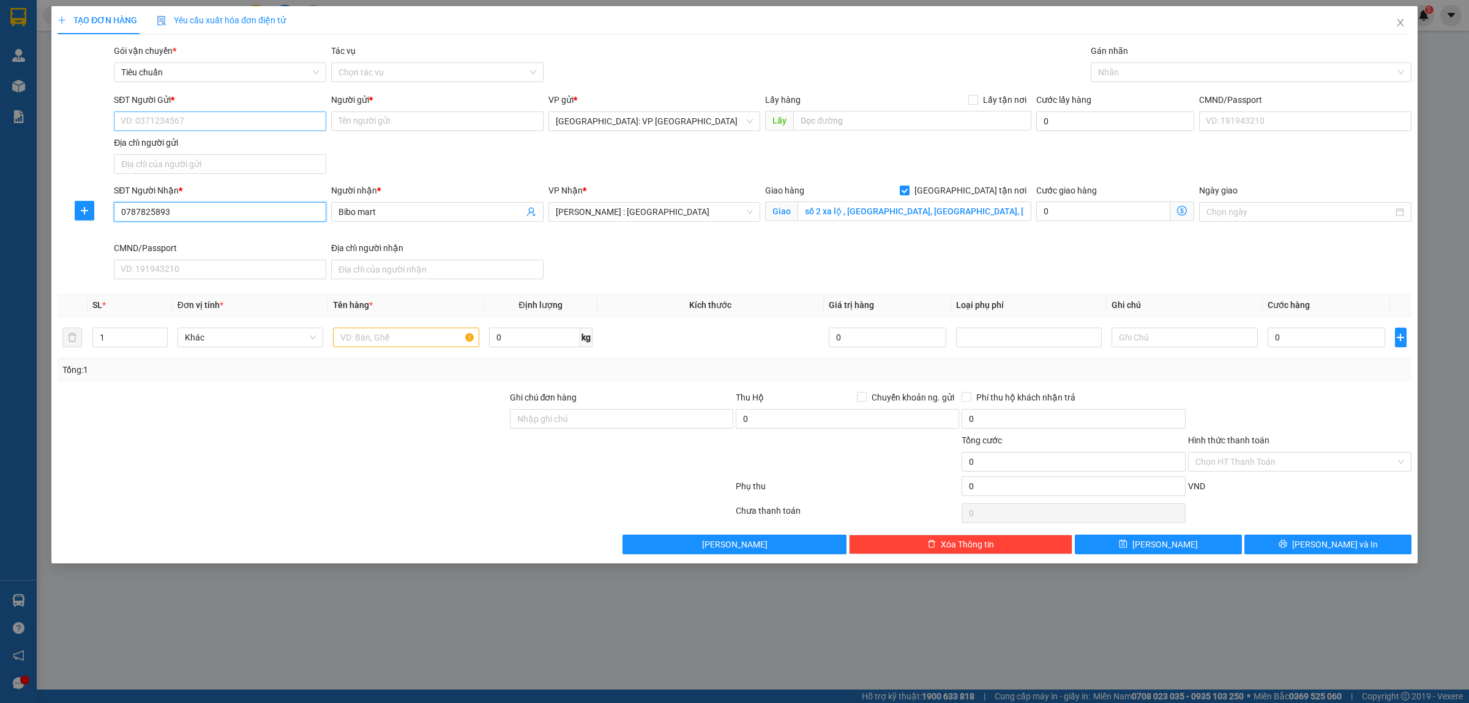
type input "0787825893"
click at [289, 124] on input "SĐT Người Gửi *" at bounding box center [220, 121] width 212 height 20
click at [210, 144] on div "0332650155 - CHỊ CHUNG" at bounding box center [220, 146] width 198 height 13
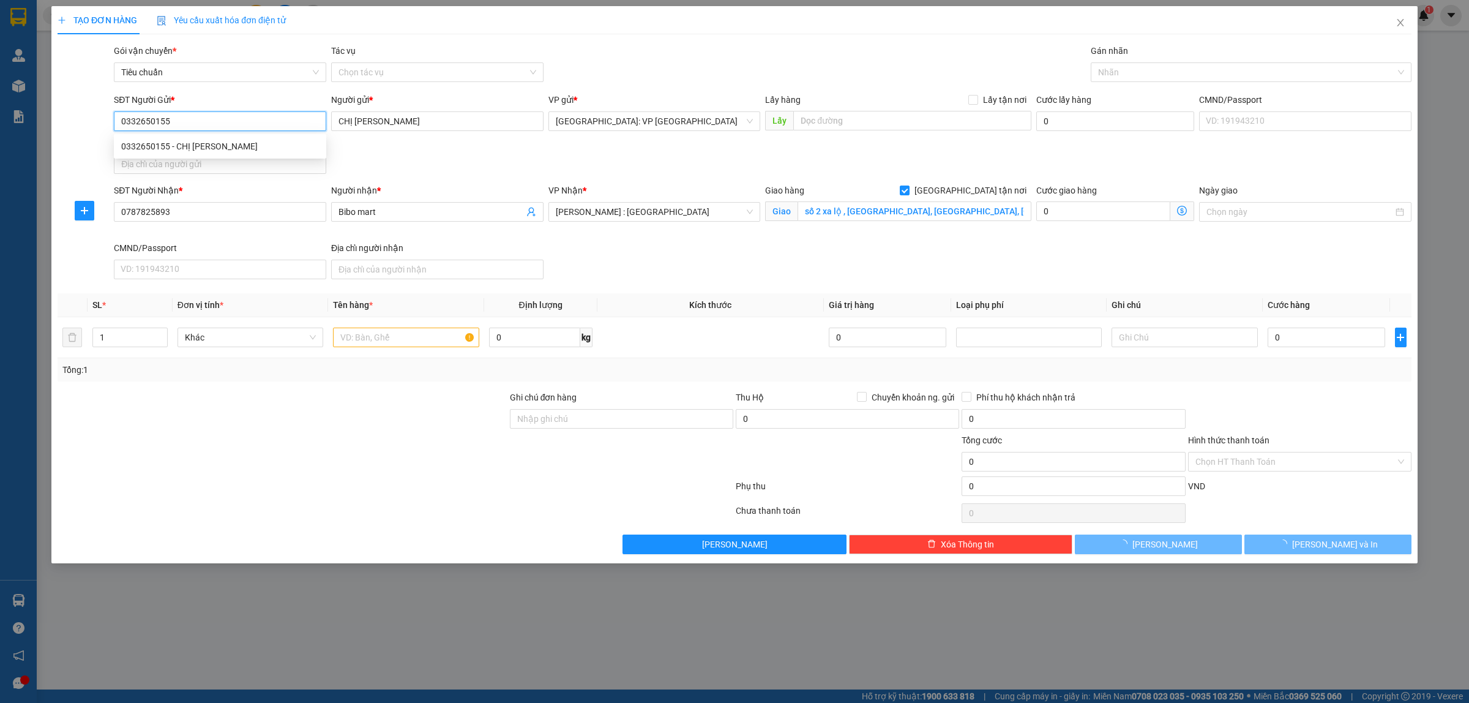
type input "0332650155"
type input "CHỊ [PERSON_NAME]"
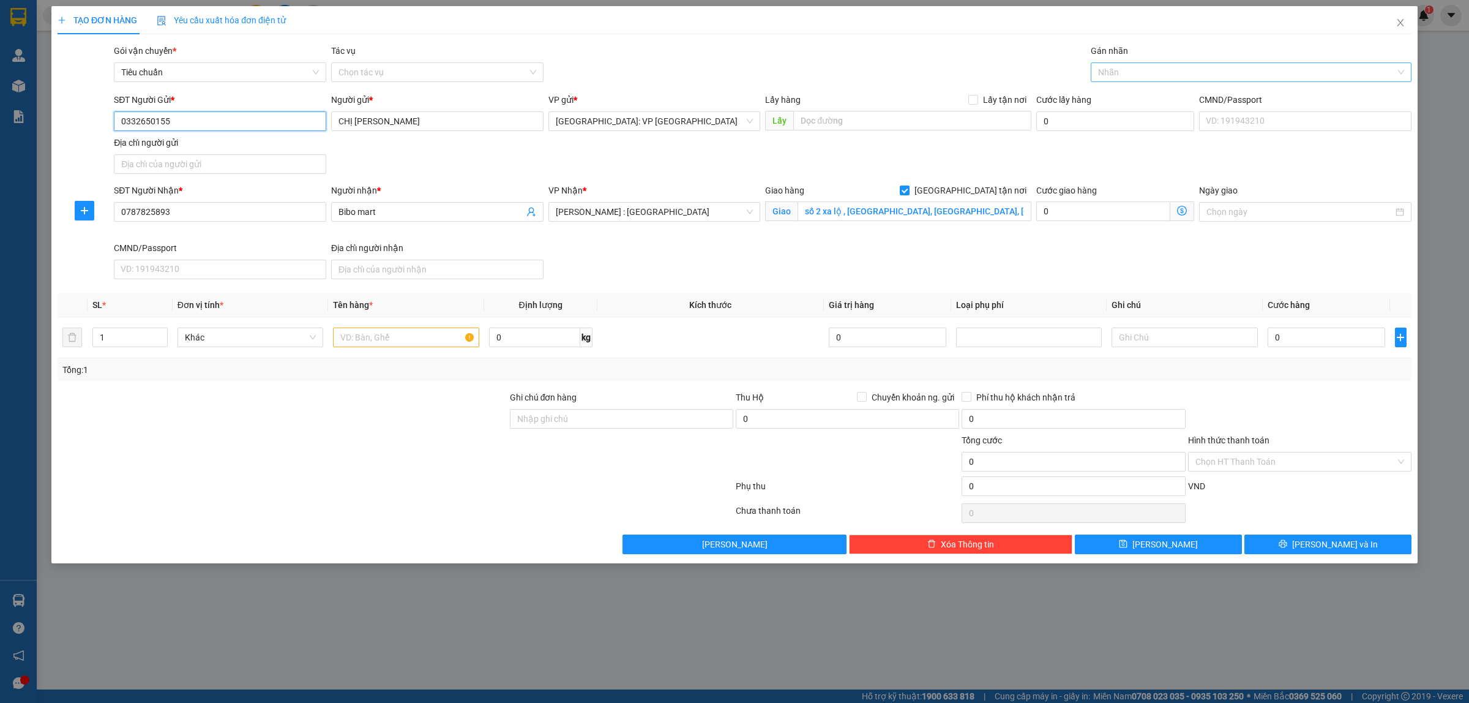
click at [1119, 69] on div at bounding box center [1245, 72] width 302 height 15
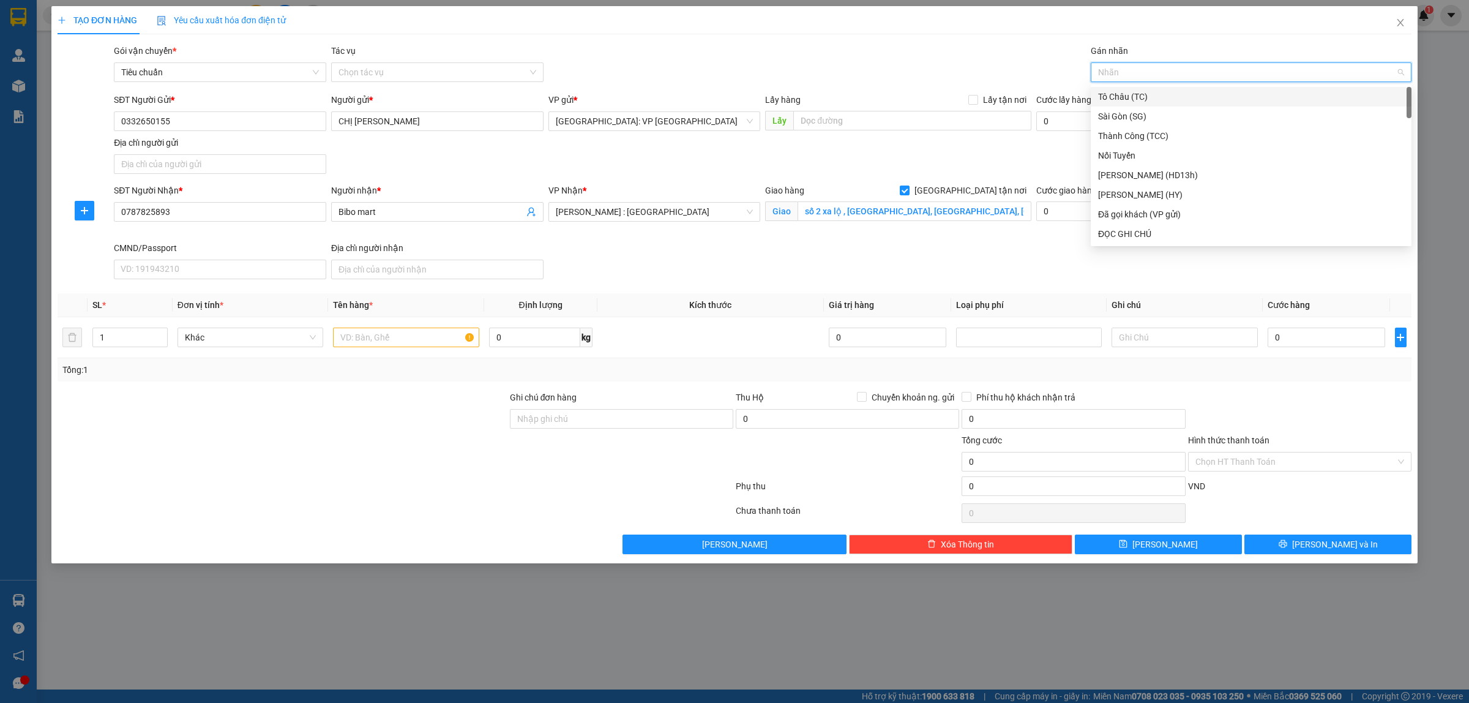
type input "g"
click at [1145, 234] on div "[GEOGRAPHIC_DATA] tận nơi" at bounding box center [1251, 233] width 306 height 13
type input "2"
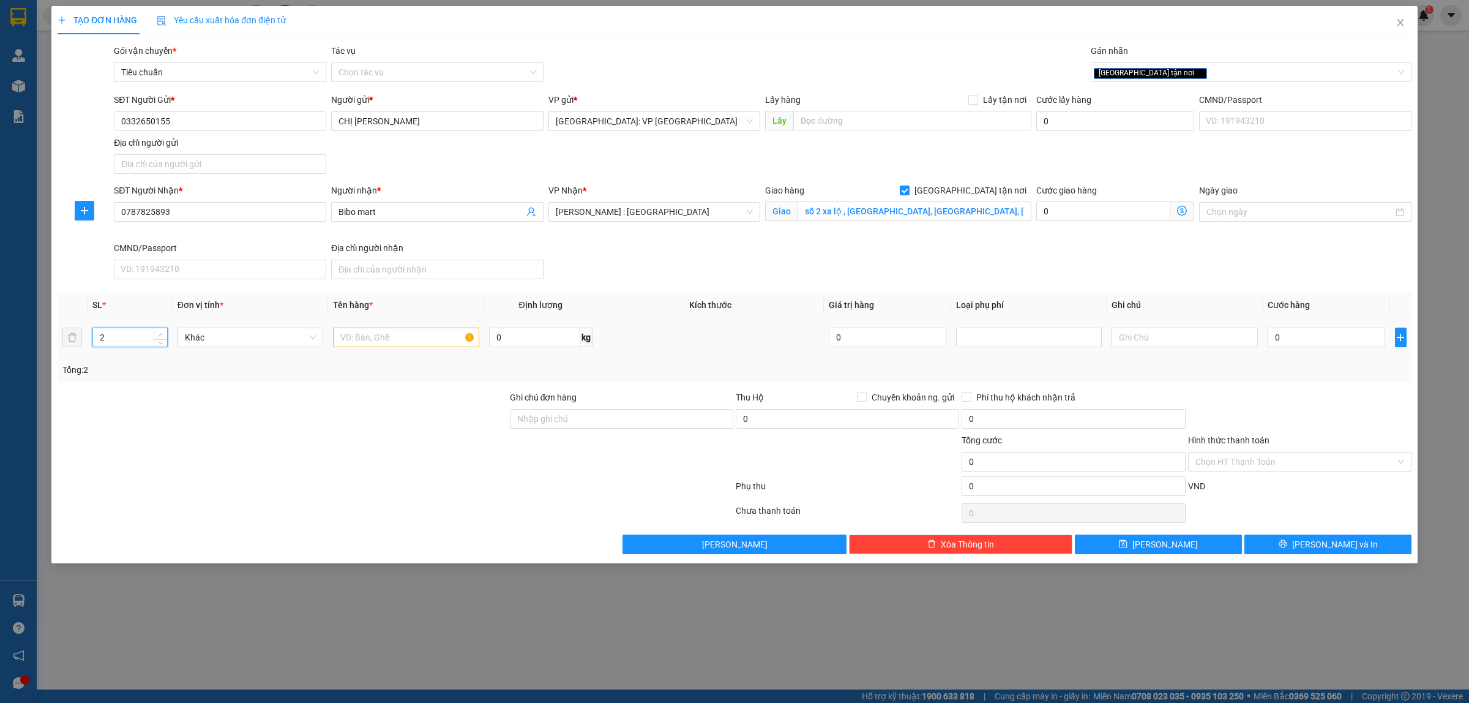
click at [156, 334] on span "Increase Value" at bounding box center [160, 333] width 13 height 11
click at [407, 335] on input "text" at bounding box center [406, 337] width 146 height 20
type input "2 KIỆN GIẤY HÀNG BÌNH SỮA"
click at [1311, 338] on input "0" at bounding box center [1327, 337] width 118 height 20
click at [259, 215] on input "0787825893" at bounding box center [220, 212] width 212 height 20
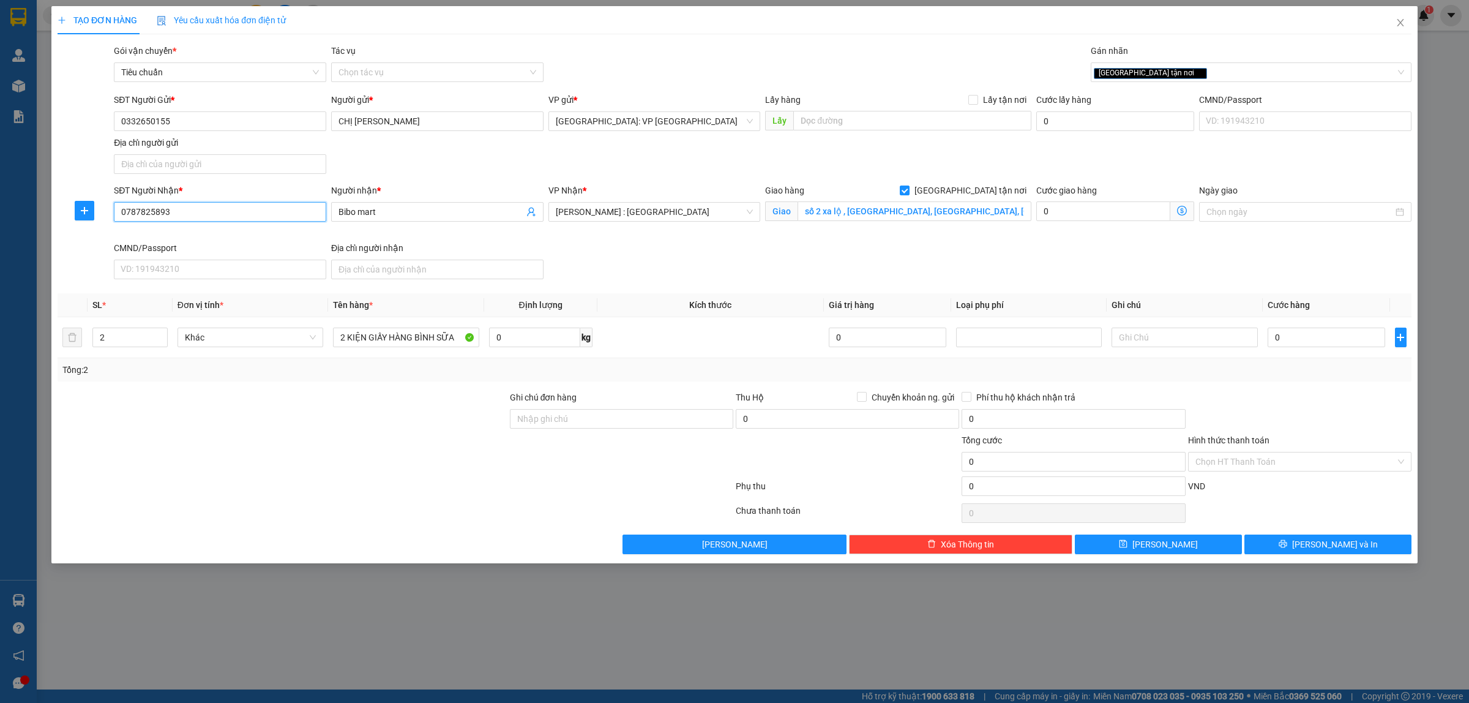
click at [259, 215] on input "0787825893" at bounding box center [220, 212] width 212 height 20
click at [1293, 332] on input "0" at bounding box center [1327, 337] width 118 height 20
type input "1"
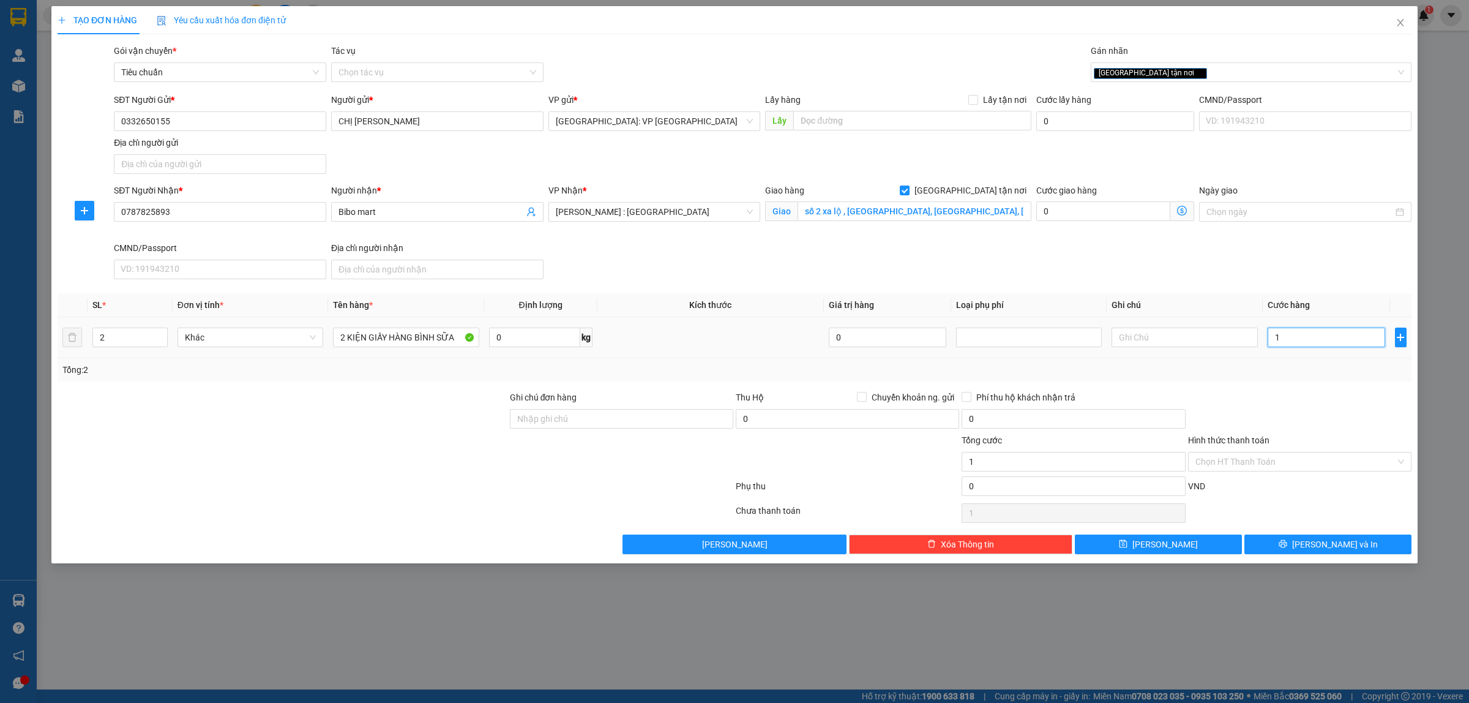
type input "14"
type input "140"
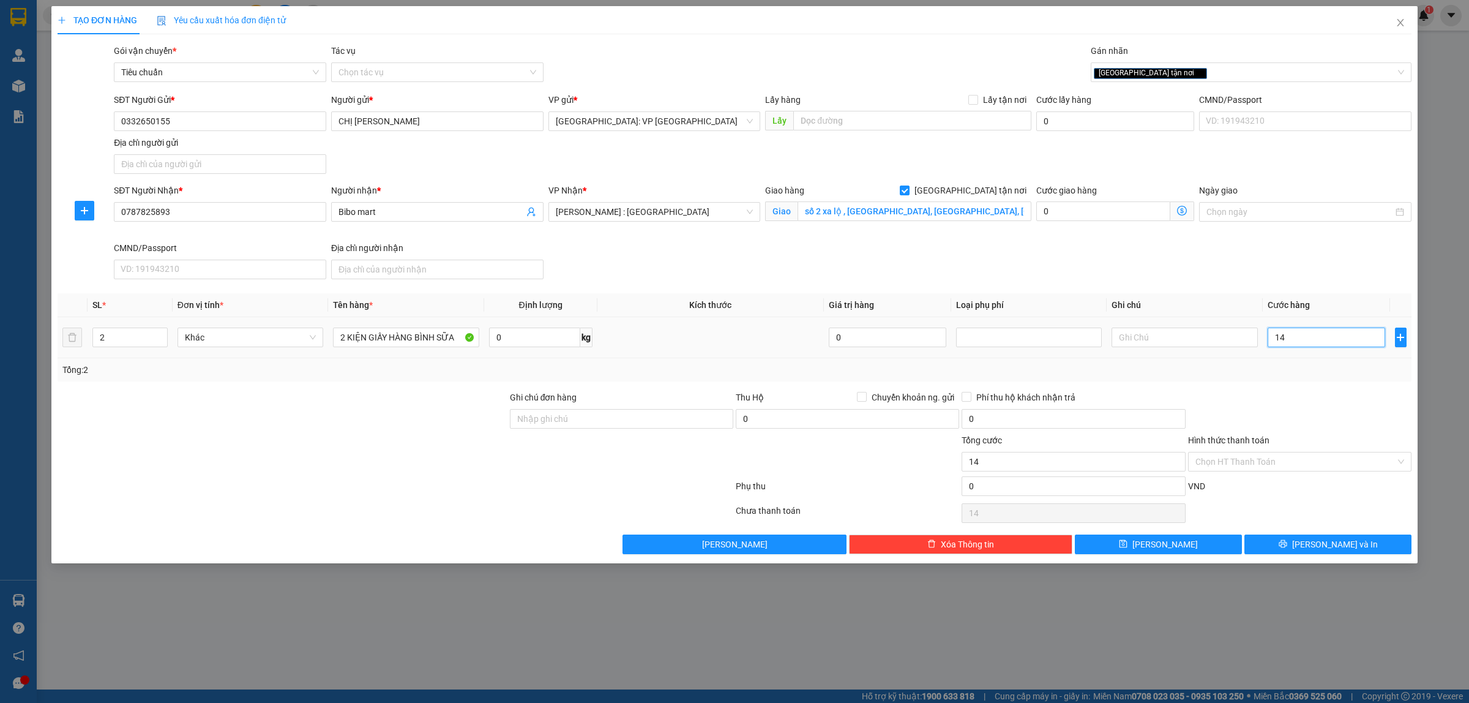
type input "140"
type input "1.400"
type input "14.000"
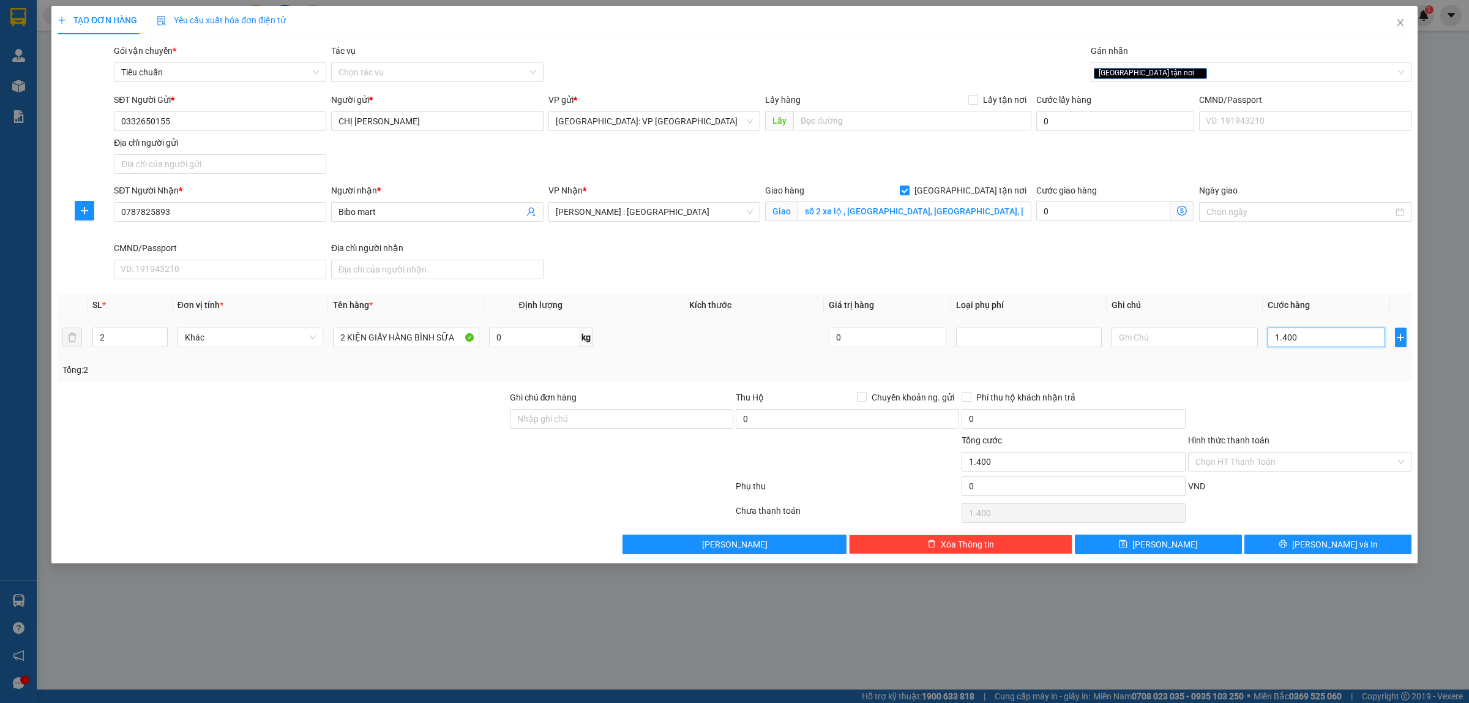
type input "14.000"
type input "140.000"
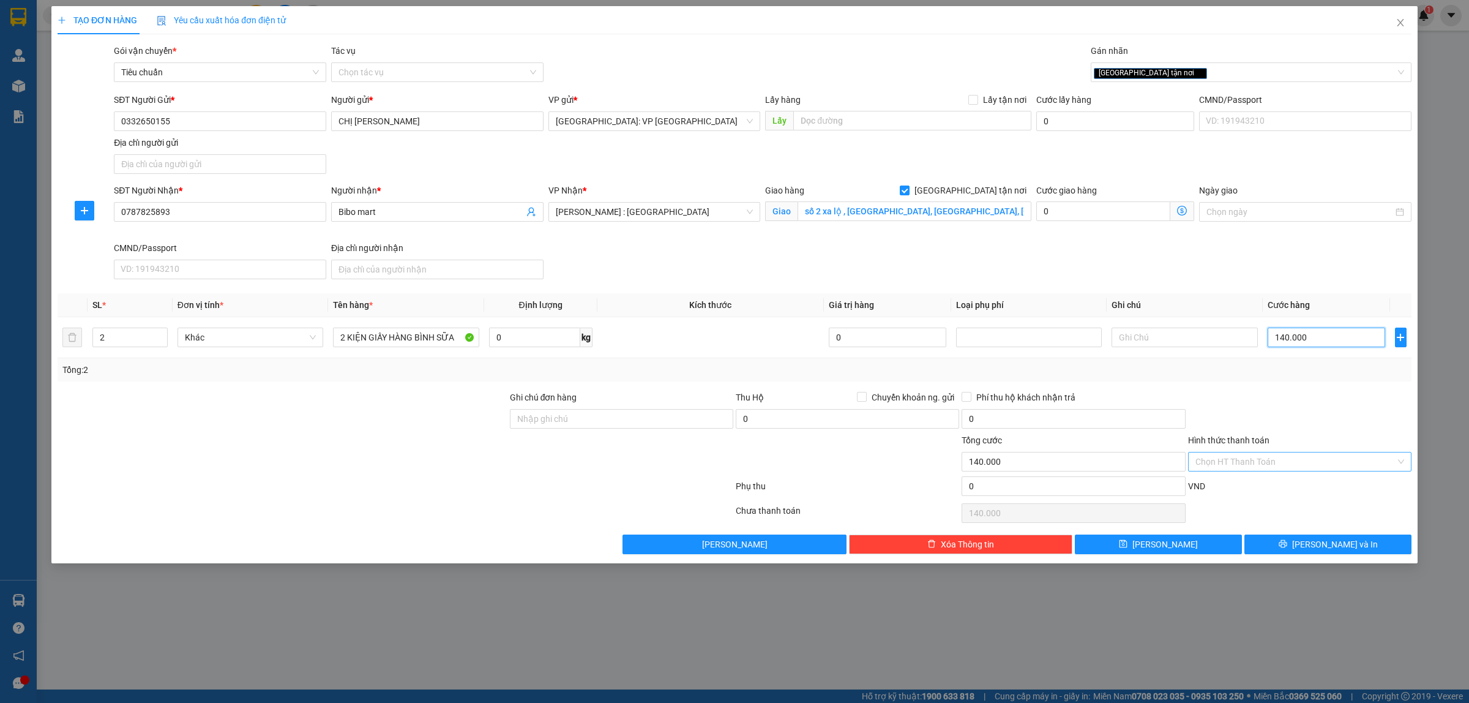
type input "140.000"
click at [1274, 463] on input "Hình thức thanh toán" at bounding box center [1295, 461] width 200 height 18
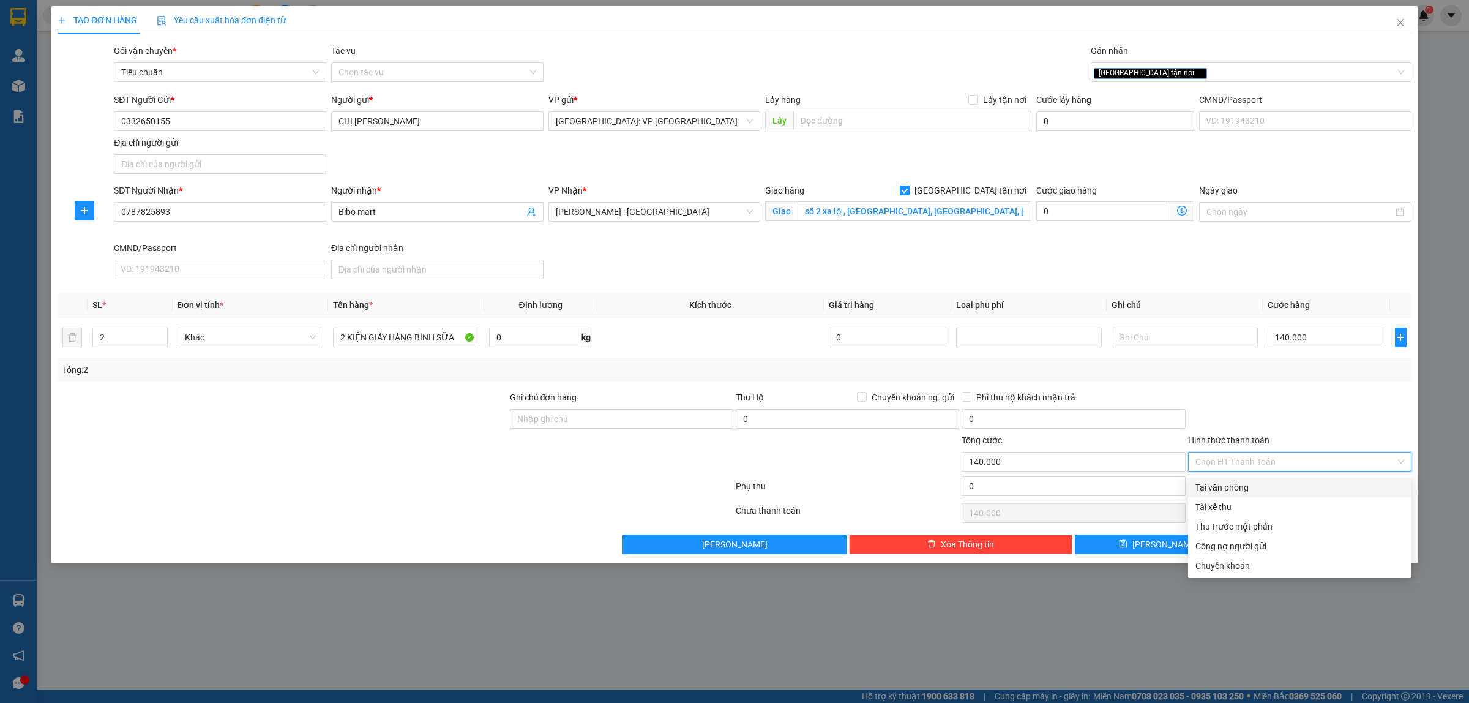
click at [1252, 491] on div "Tại văn phòng" at bounding box center [1299, 486] width 209 height 13
type input "0"
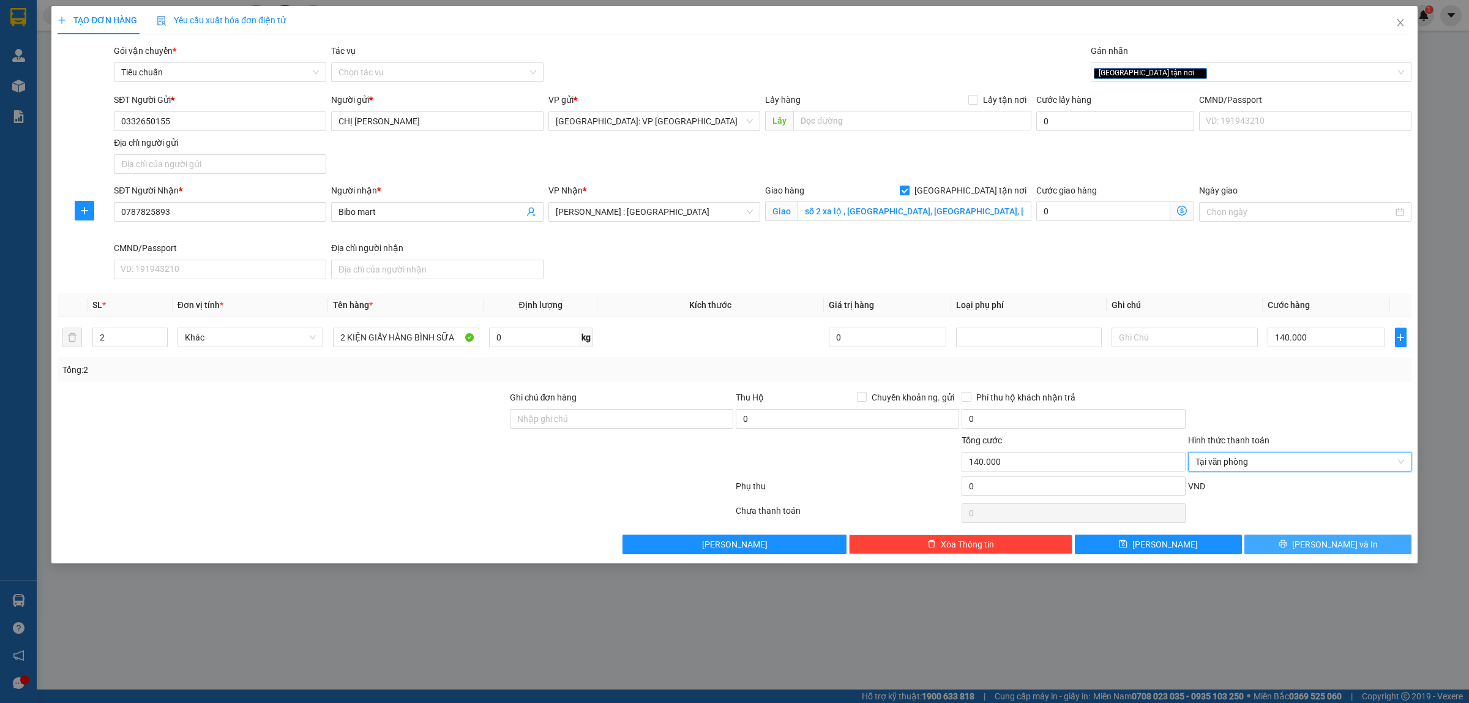
click at [1324, 546] on span "Lưu và In" at bounding box center [1335, 543] width 86 height 13
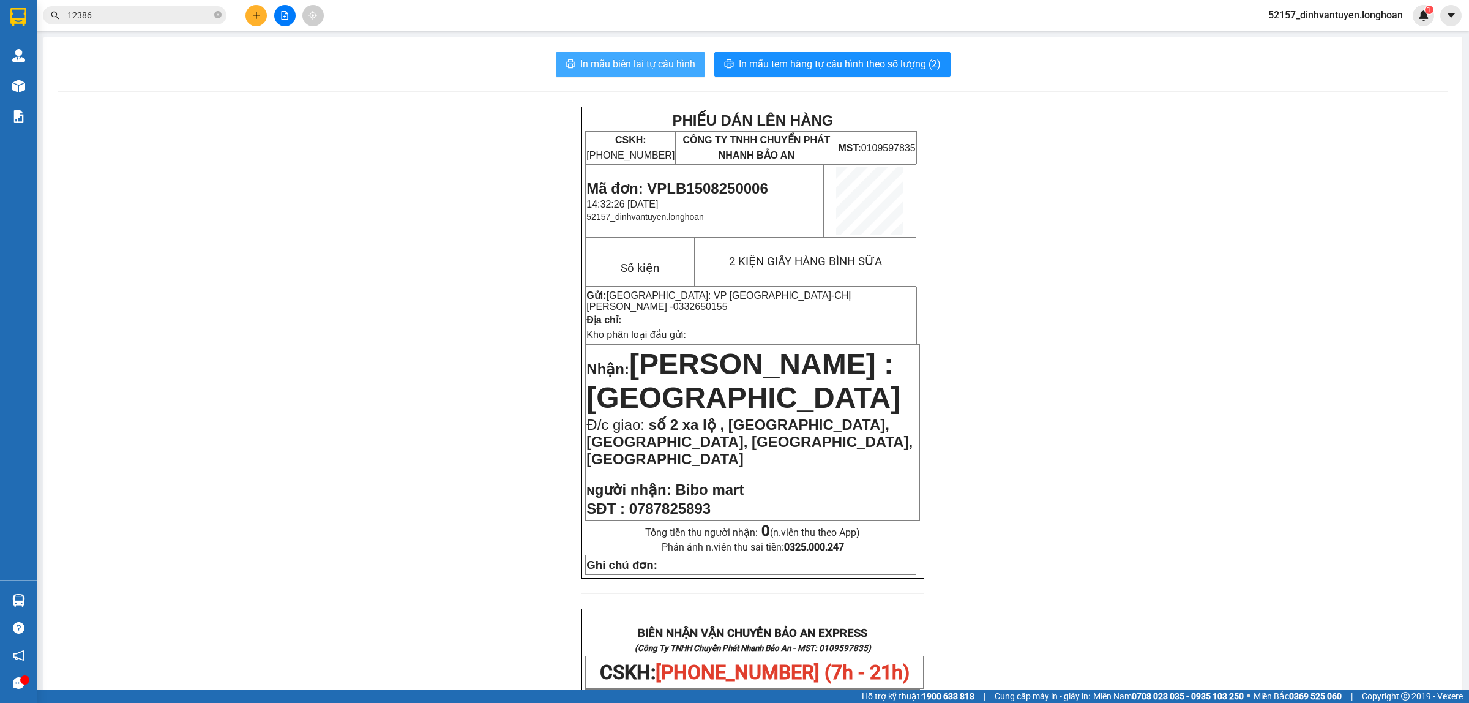
click at [667, 65] on span "In mẫu biên lai tự cấu hình" at bounding box center [637, 63] width 115 height 15
click at [255, 23] on button at bounding box center [255, 15] width 21 height 21
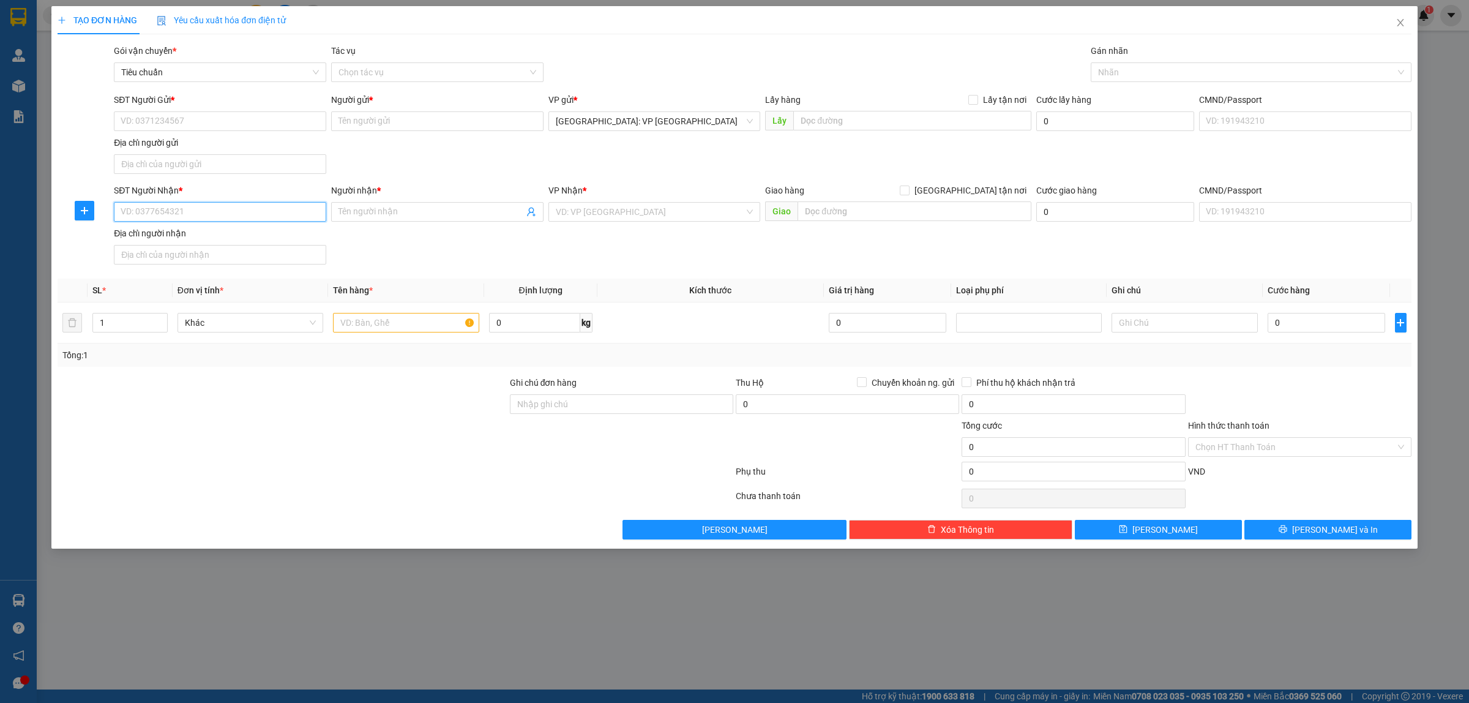
click at [255, 216] on input "SĐT Người Nhận *" at bounding box center [220, 212] width 212 height 20
type input "0908071120"
click at [249, 236] on div "0908071120 - YODEE" at bounding box center [220, 237] width 198 height 13
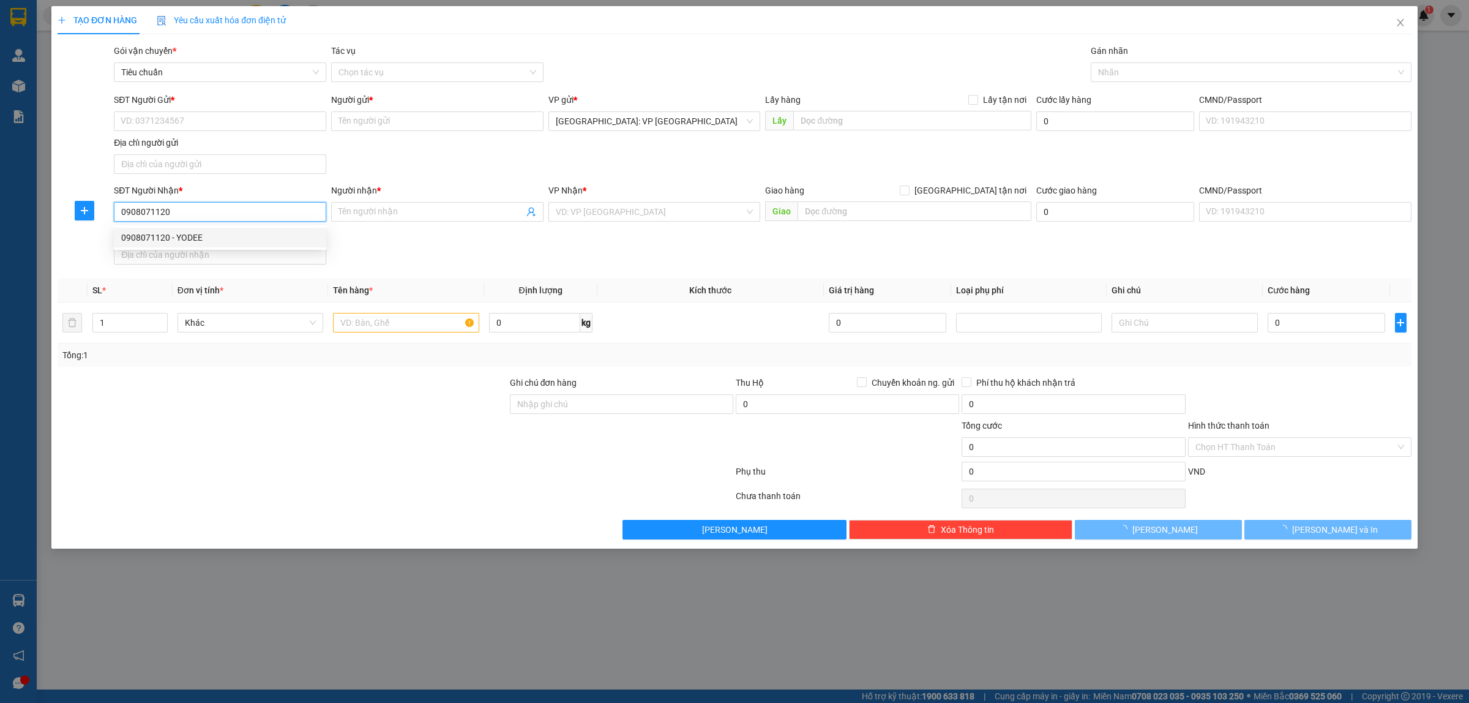
type input "YODEE"
checkbox input "true"
type input "42 Đường Số 10 KDT him lam, Phường tân Hưng ,quận 7,HCM"
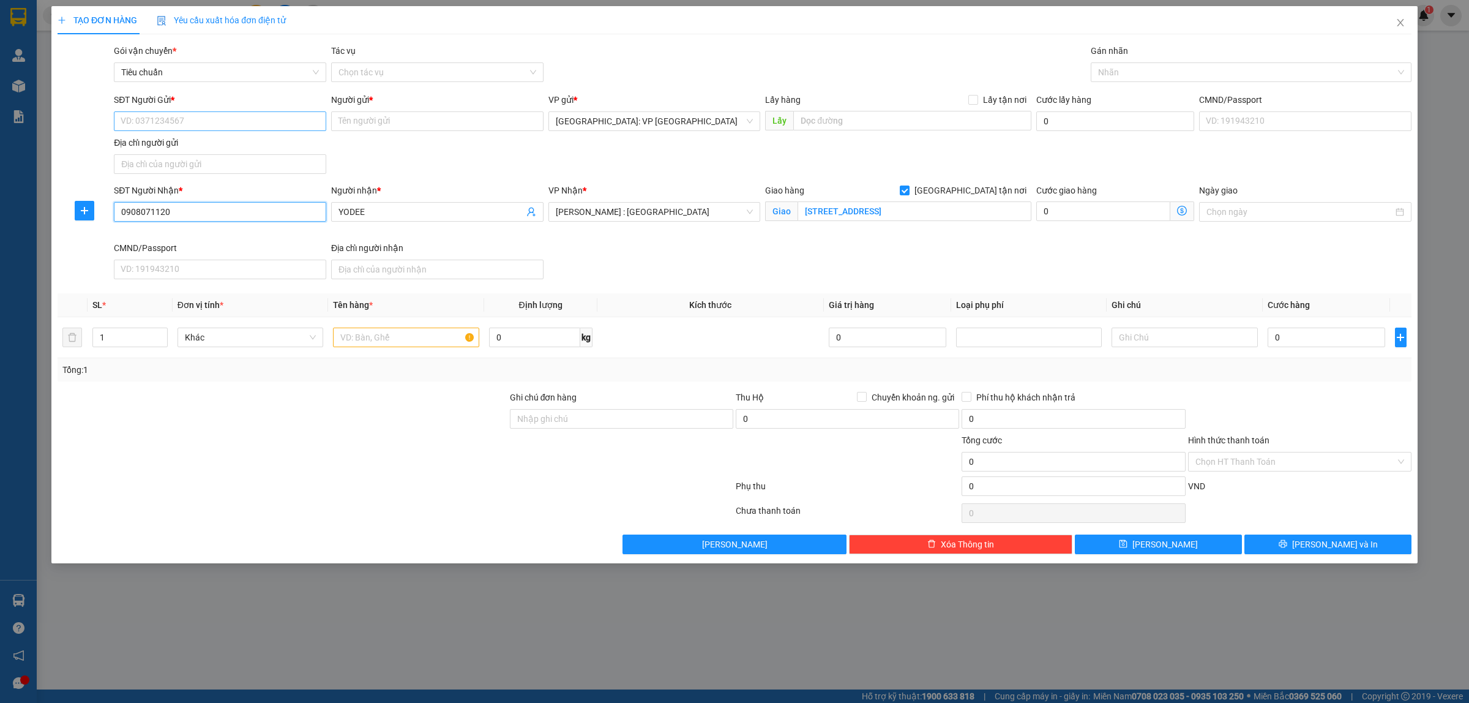
type input "0908071120"
click at [255, 124] on input "SĐT Người Gửi *" at bounding box center [220, 121] width 212 height 20
click at [222, 148] on div "0332650155 - CHỊ CHUNG" at bounding box center [220, 146] width 198 height 13
type input "0332650155"
type input "CHỊ [PERSON_NAME]"
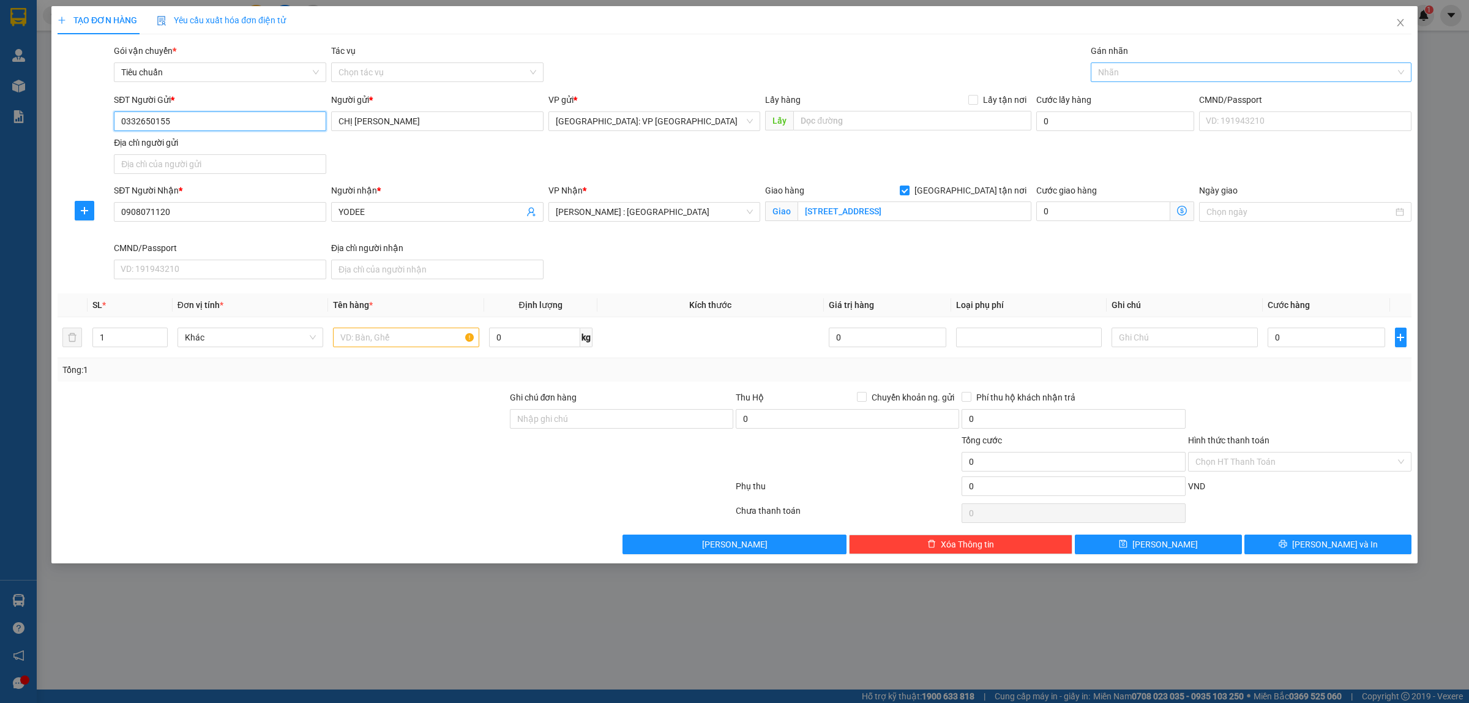
click at [1116, 68] on div at bounding box center [1245, 72] width 302 height 15
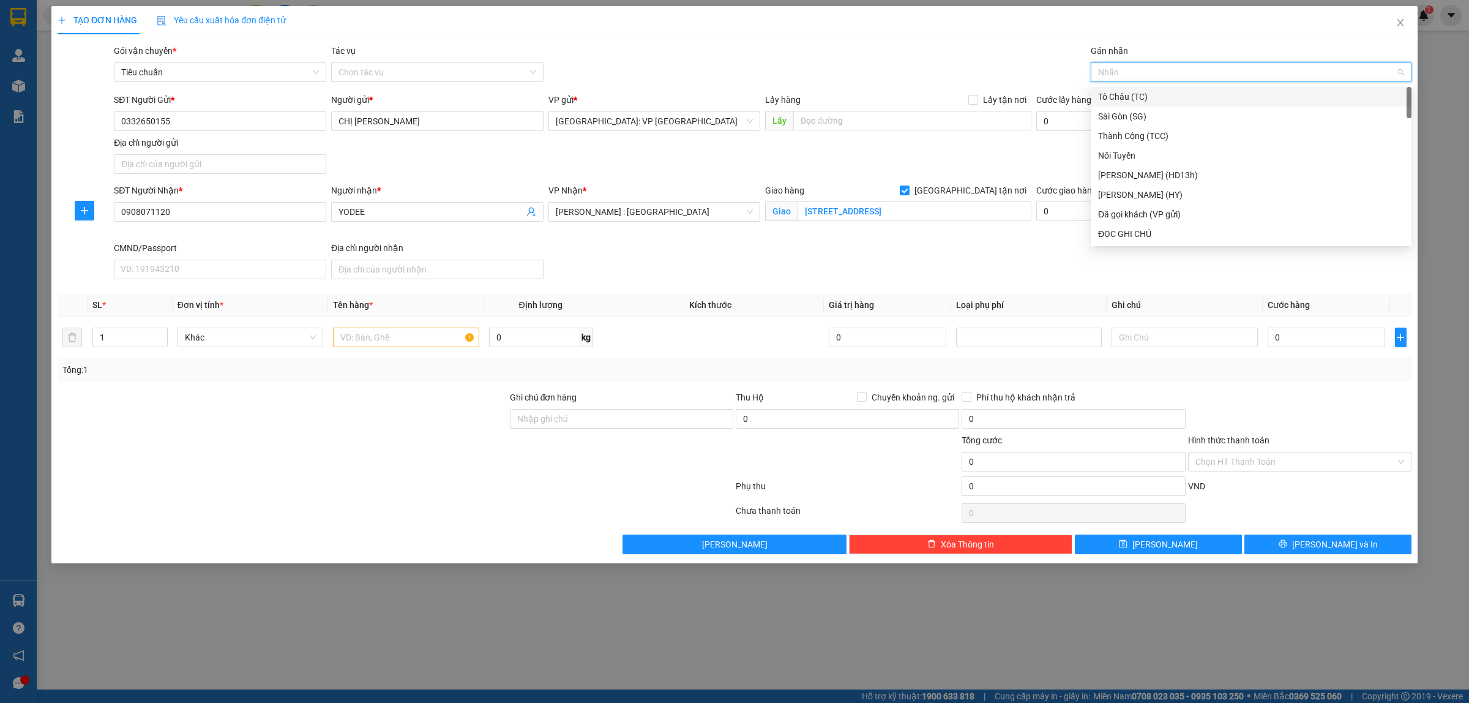
type input "G"
click at [1127, 231] on div "[GEOGRAPHIC_DATA] tận nơi" at bounding box center [1251, 233] width 306 height 13
click at [163, 332] on span "up" at bounding box center [160, 333] width 7 height 7
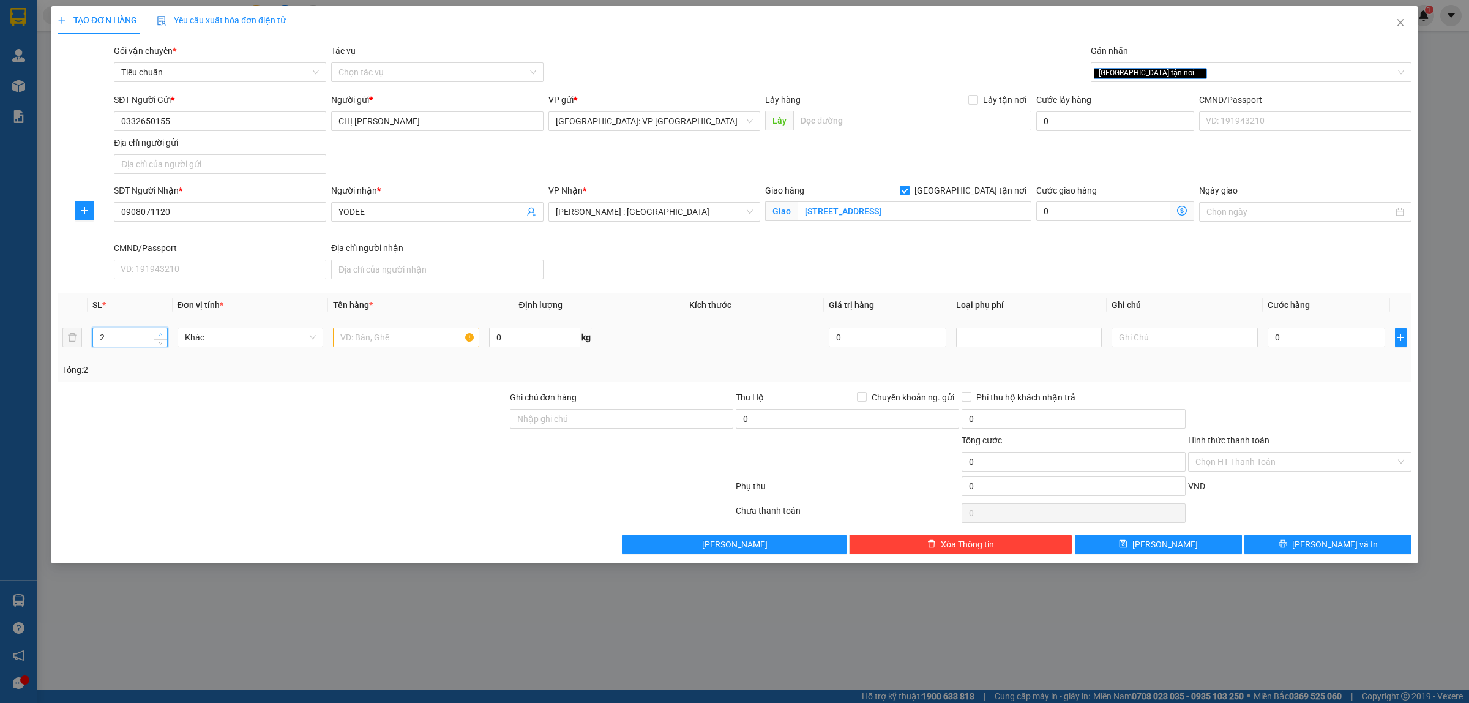
type input "3"
click at [163, 332] on span "up" at bounding box center [160, 333] width 7 height 7
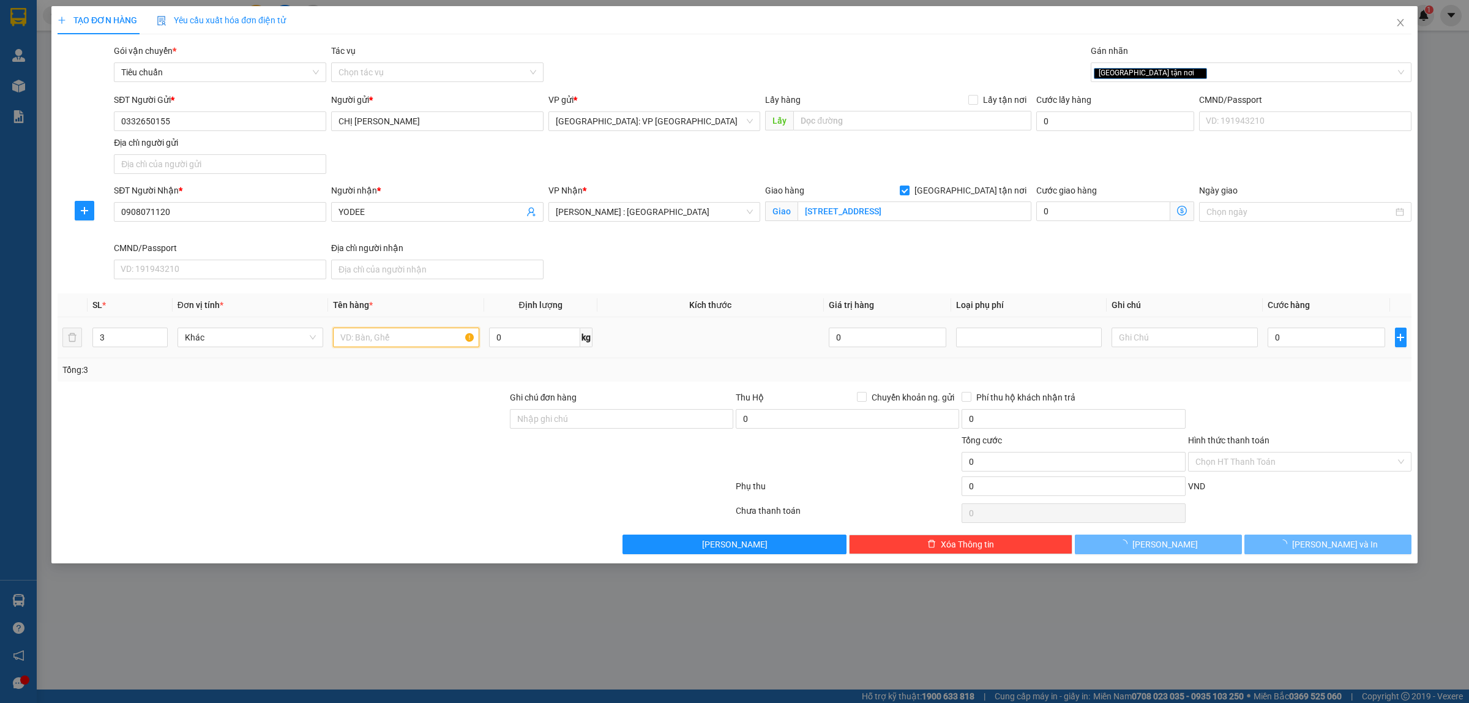
click at [351, 341] on input "text" at bounding box center [406, 337] width 146 height 20
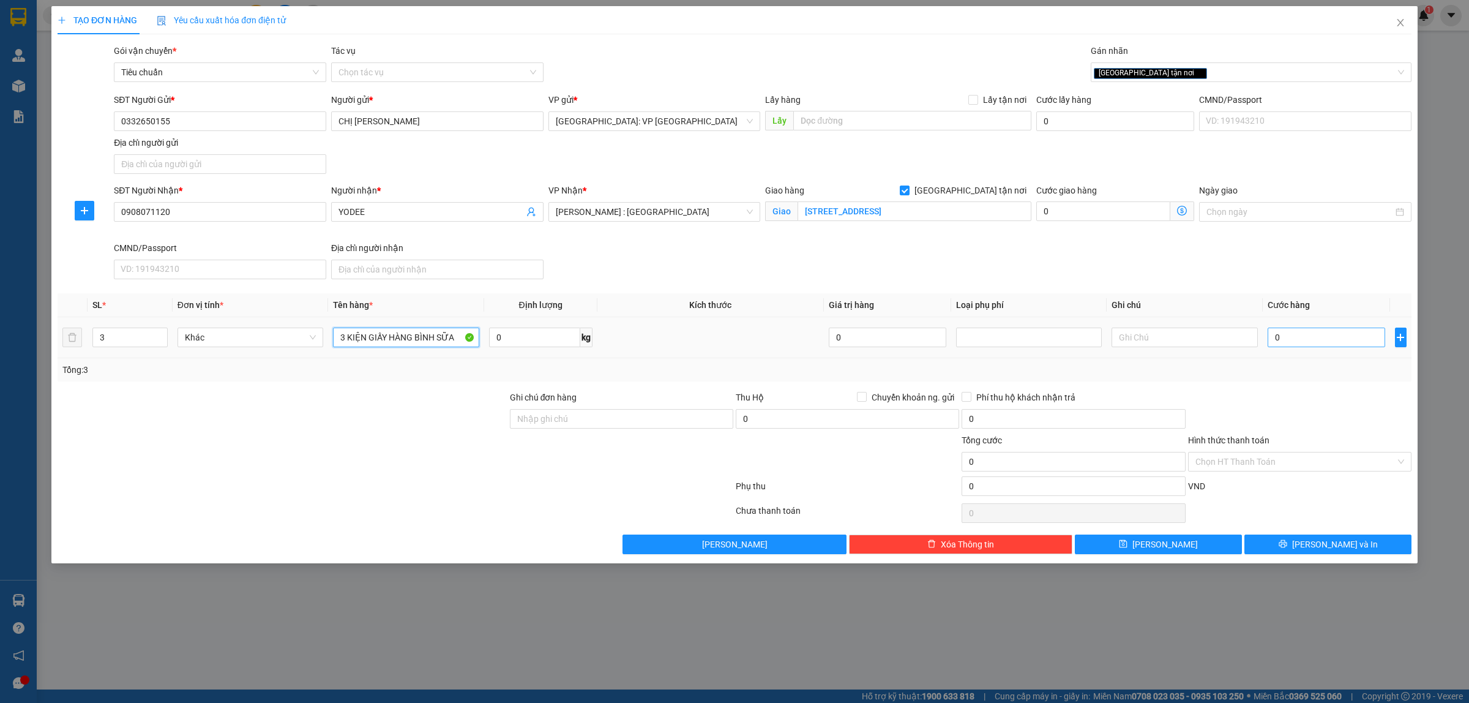
type input "3 KIỆN GIẤY HÀNG BÌNH SỮA"
click at [1304, 343] on input "0" at bounding box center [1327, 337] width 118 height 20
click at [253, 209] on input "0908071120" at bounding box center [220, 212] width 212 height 20
click at [1293, 338] on input "0" at bounding box center [1327, 337] width 118 height 20
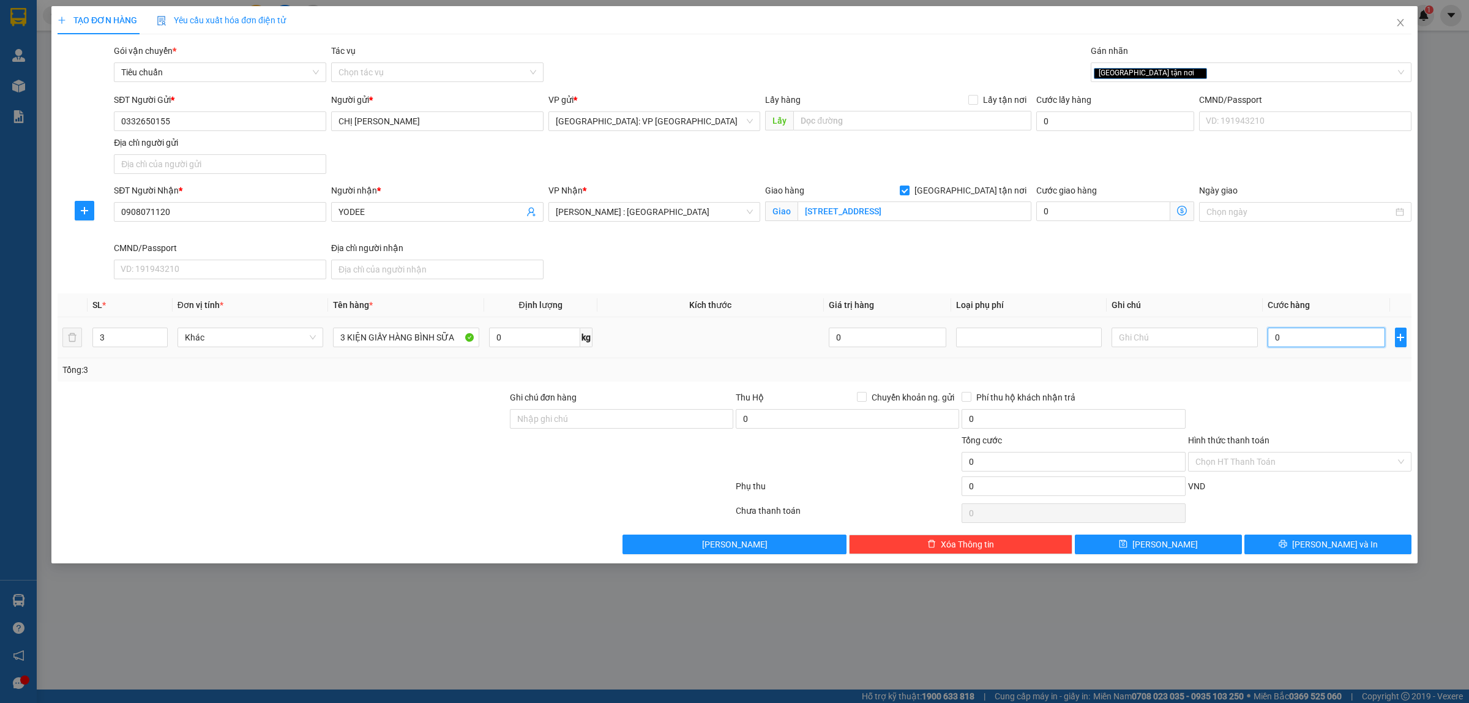
type input "2"
type input "28"
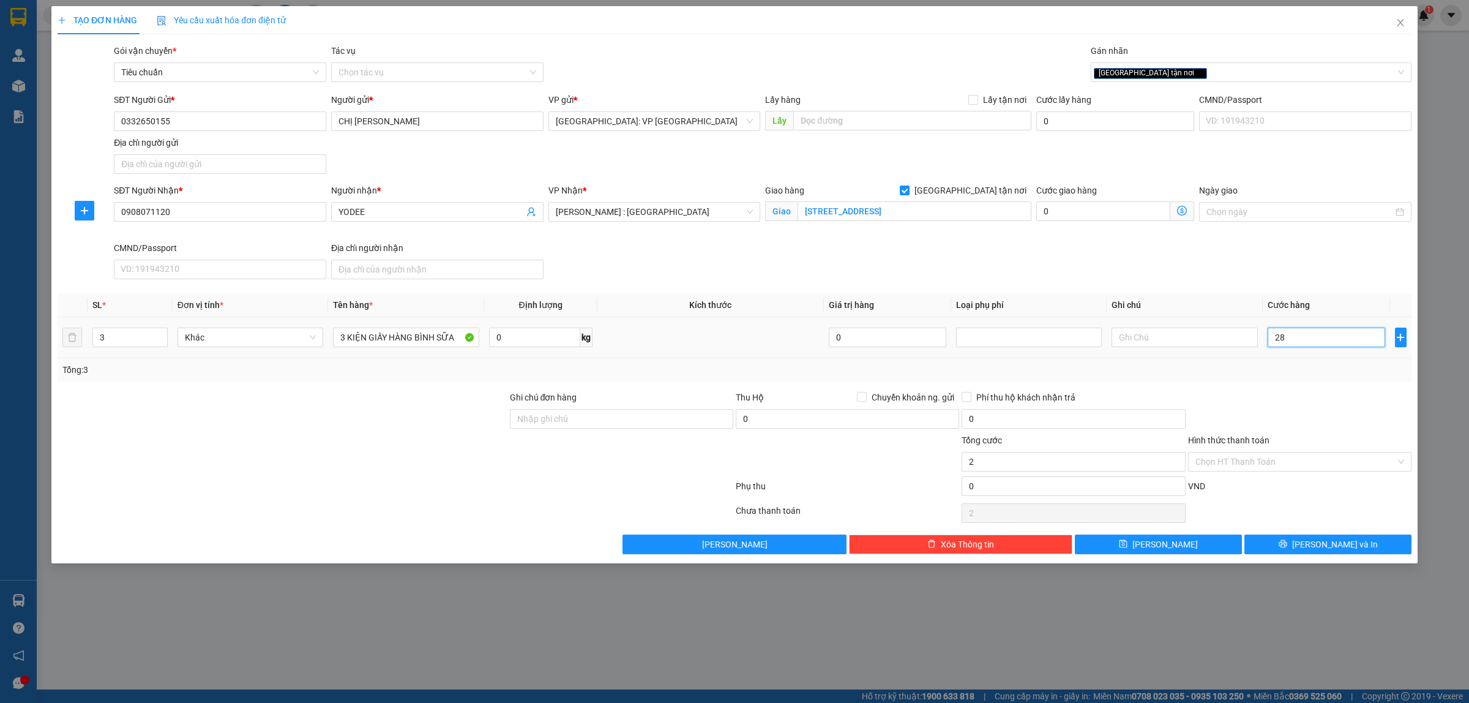
type input "28"
type input "280"
type input "2.800"
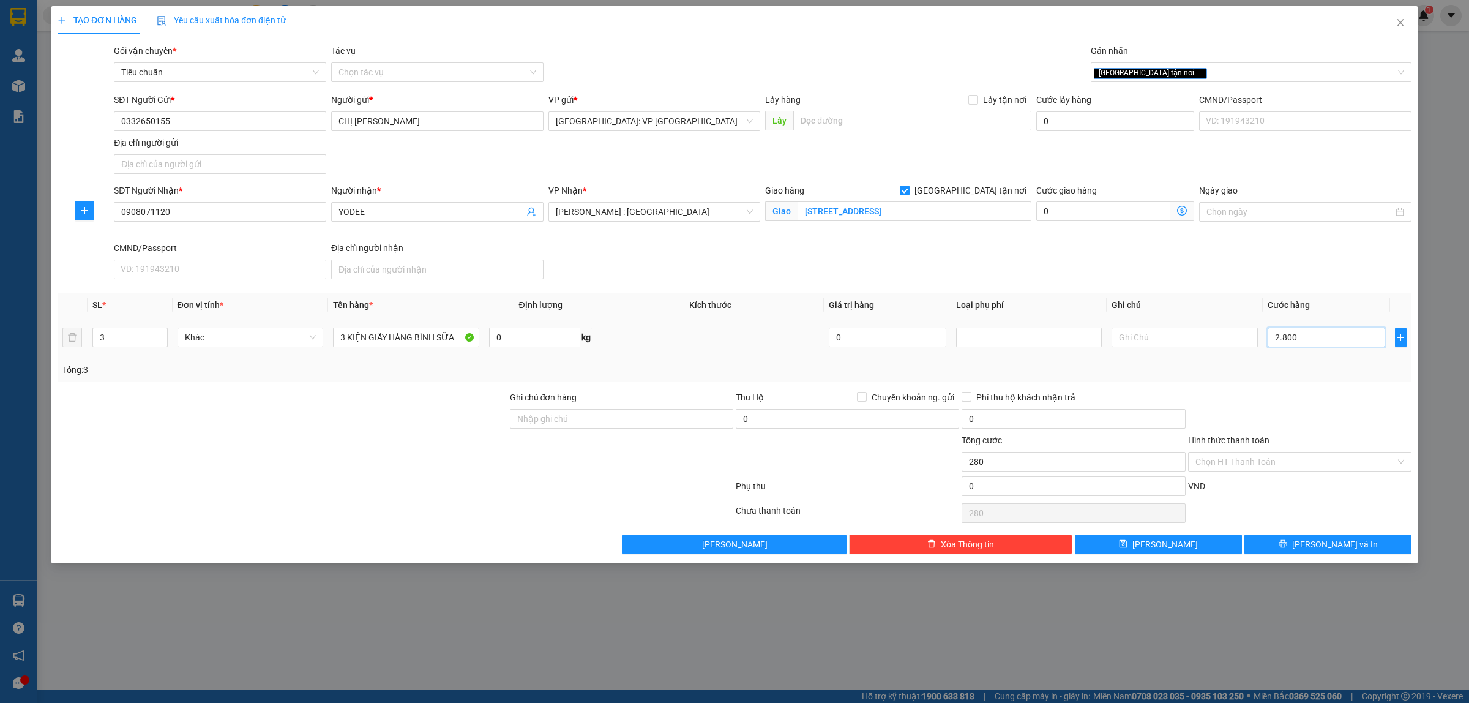
type input "2.800"
type input "28.000"
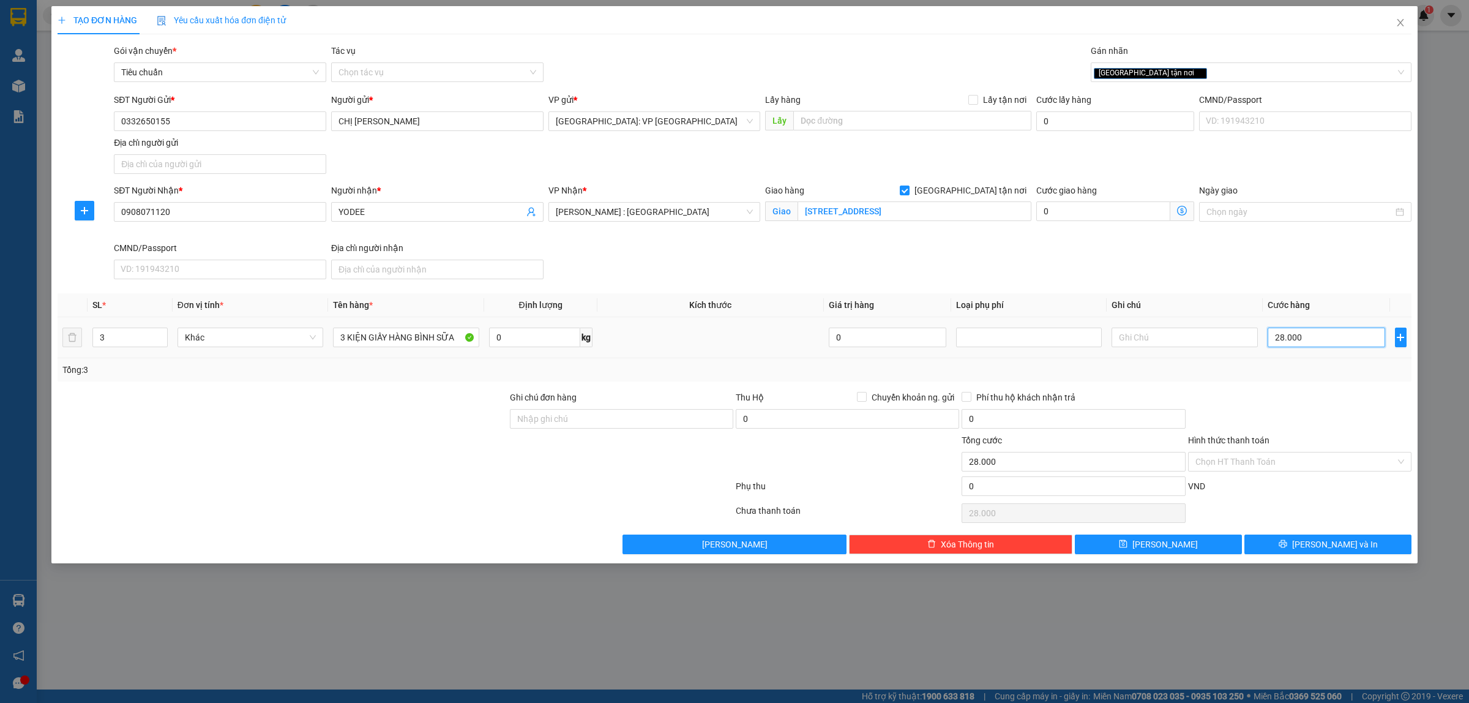
type input "280.000"
click at [1273, 464] on input "Hình thức thanh toán" at bounding box center [1295, 461] width 200 height 18
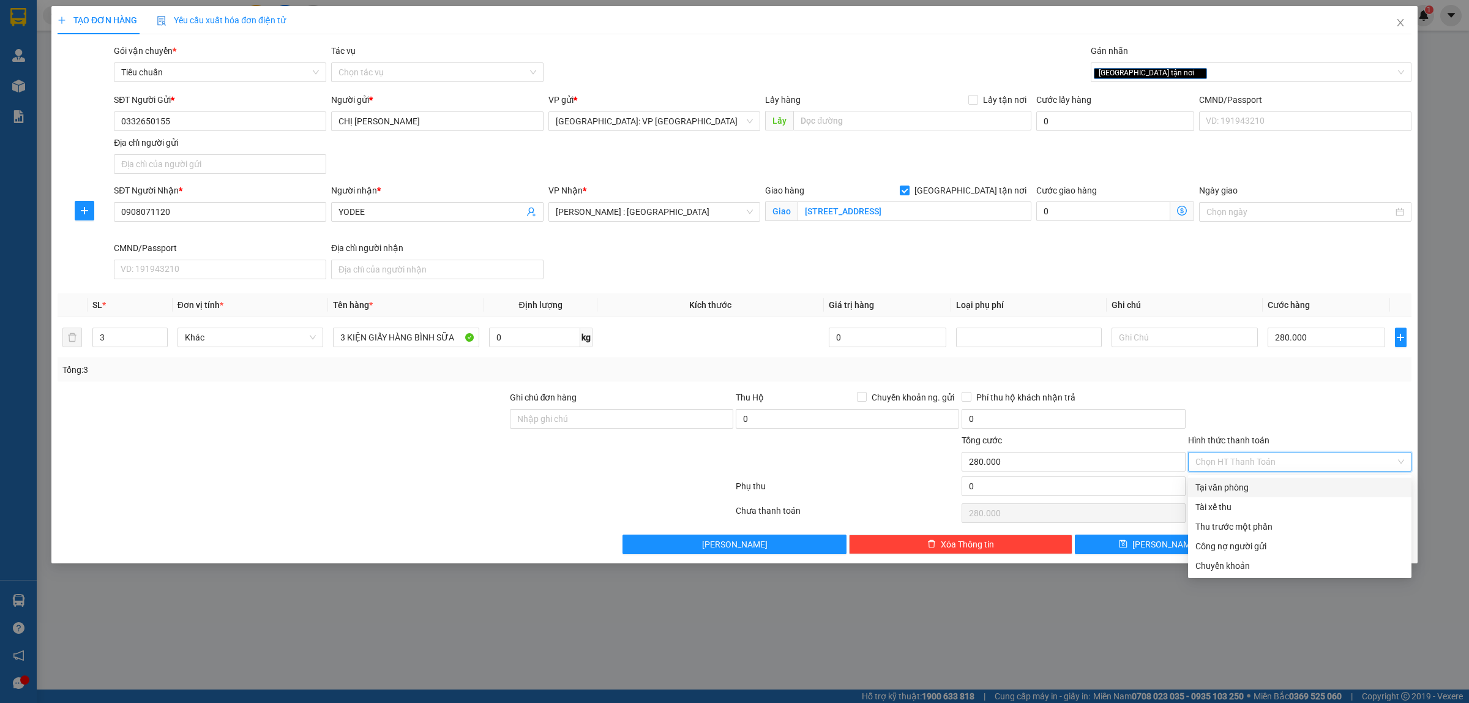
click at [1237, 488] on div "Tại văn phòng" at bounding box center [1299, 486] width 209 height 13
type input "0"
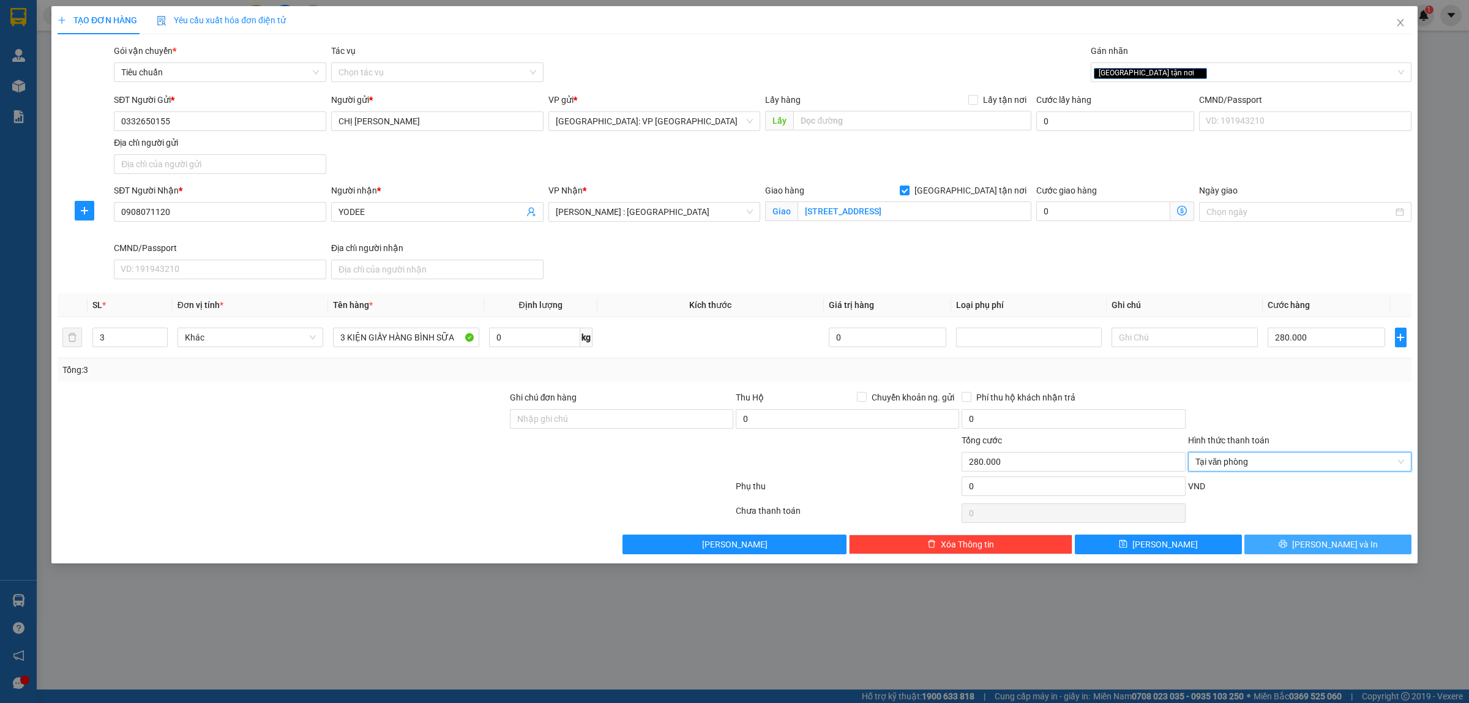
click at [1332, 543] on span "Lưu và In" at bounding box center [1335, 543] width 86 height 13
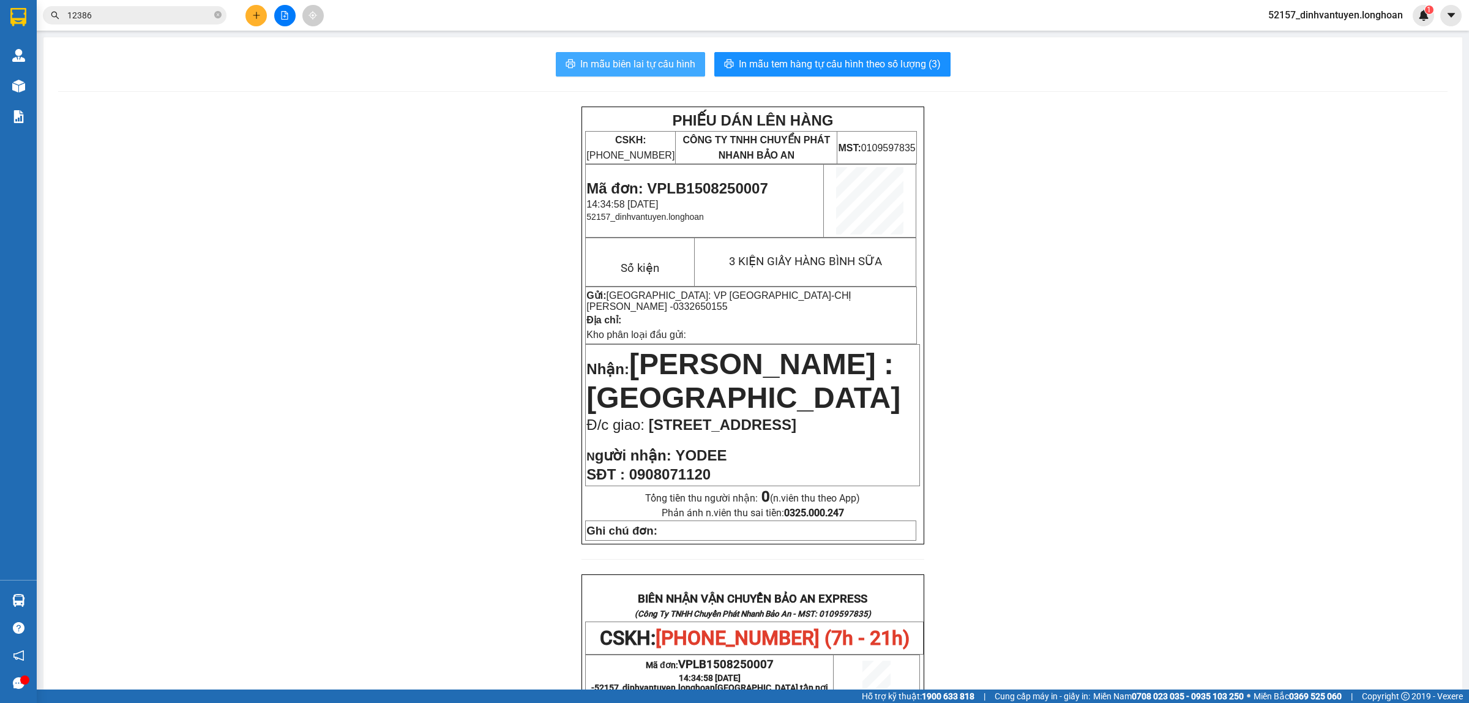
click at [660, 64] on span "In mẫu biên lai tự cấu hình" at bounding box center [637, 63] width 115 height 15
click at [259, 13] on icon "plus" at bounding box center [256, 15] width 9 height 9
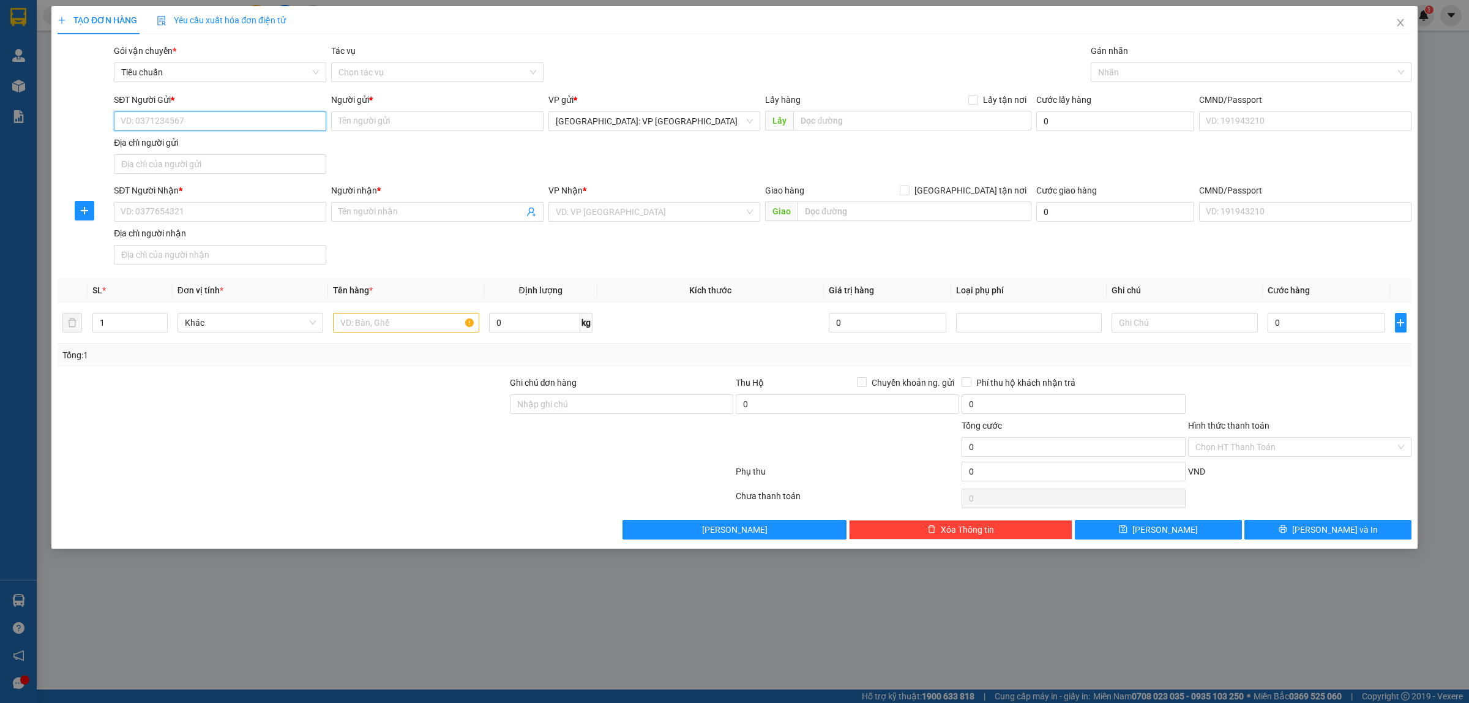
click at [201, 118] on input "SĐT Người Gửi *" at bounding box center [220, 121] width 212 height 20
click at [241, 144] on div "0862075444 - CTY LONG LÂN QUY PHỤNG/ 0986263344" at bounding box center [230, 146] width 218 height 13
type input "0862075444"
type input "CTY LONG LÂN QUY PHỤNG/ 0986263344"
type input "0862075444"
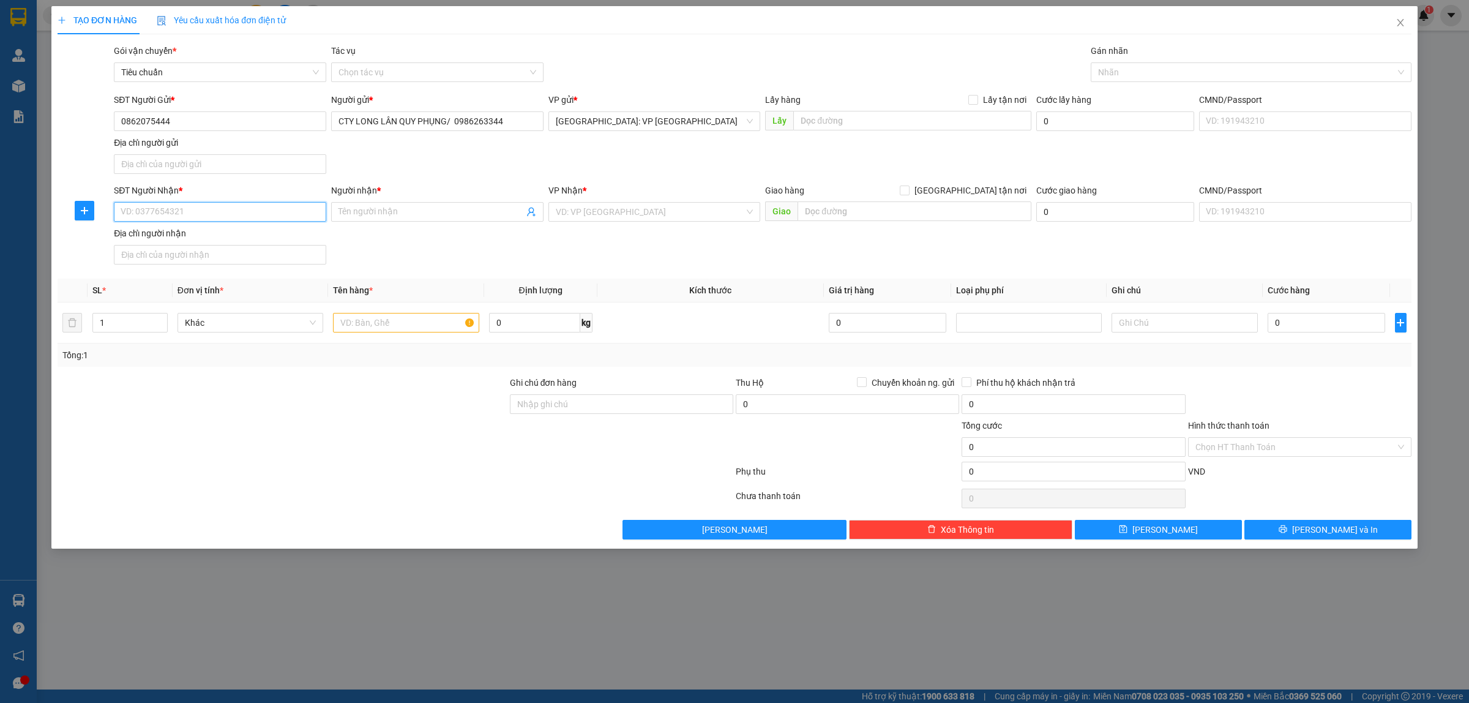
click at [244, 209] on input "SĐT Người Nhận *" at bounding box center [220, 212] width 212 height 20
paste input "0912309007"
type input "0912309007"
click at [390, 215] on input "Người nhận *" at bounding box center [430, 211] width 185 height 13
click at [696, 211] on input "search" at bounding box center [650, 212] width 189 height 18
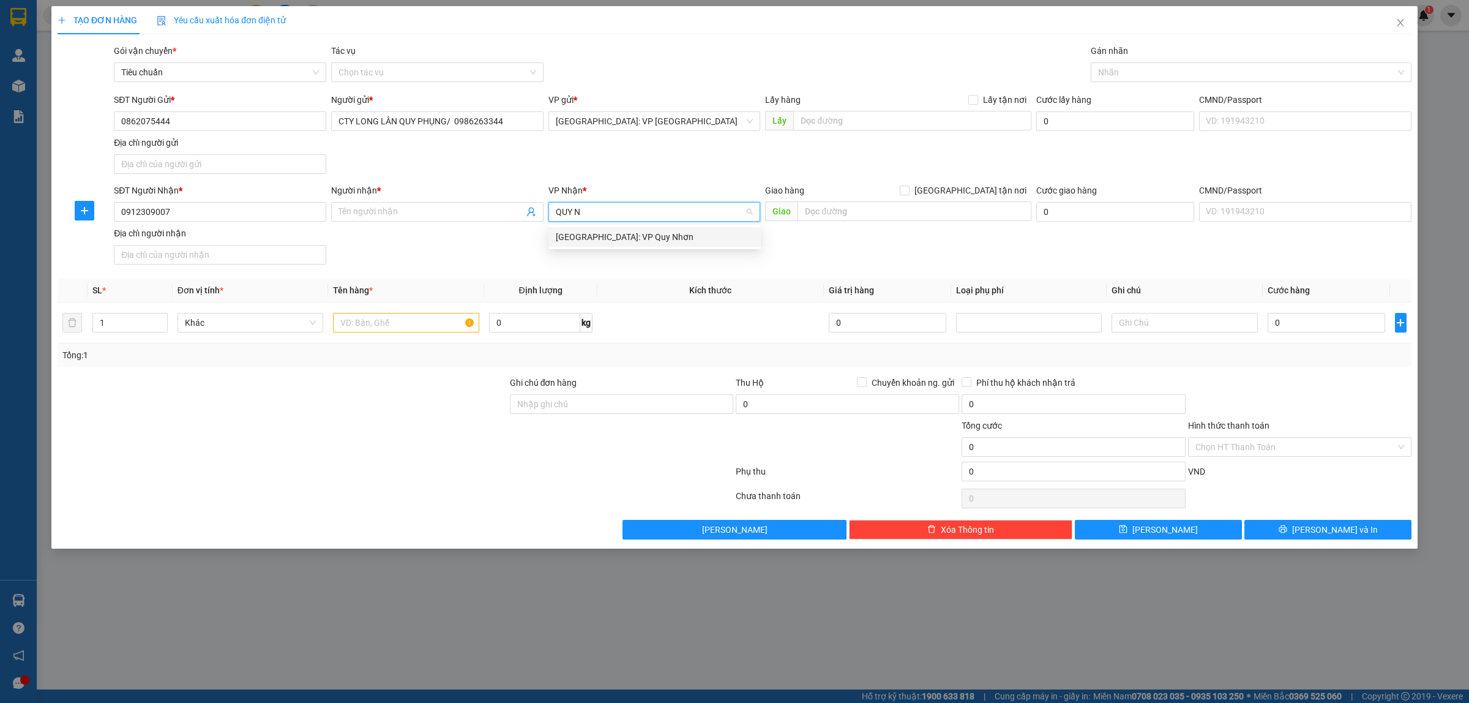
type input "QUY NH"
drag, startPoint x: 654, startPoint y: 231, endPoint x: 681, endPoint y: 233, distance: 27.0
click at [654, 233] on div "Bình Định: VP Quy Nhơn" at bounding box center [655, 236] width 198 height 13
click at [842, 209] on input "text" at bounding box center [914, 211] width 234 height 20
paste input "Bến xe Quy Nhơn tọa lạc tại số Số 71, đường Tây Sơn, phường Ghềnh Ráng, thành p…"
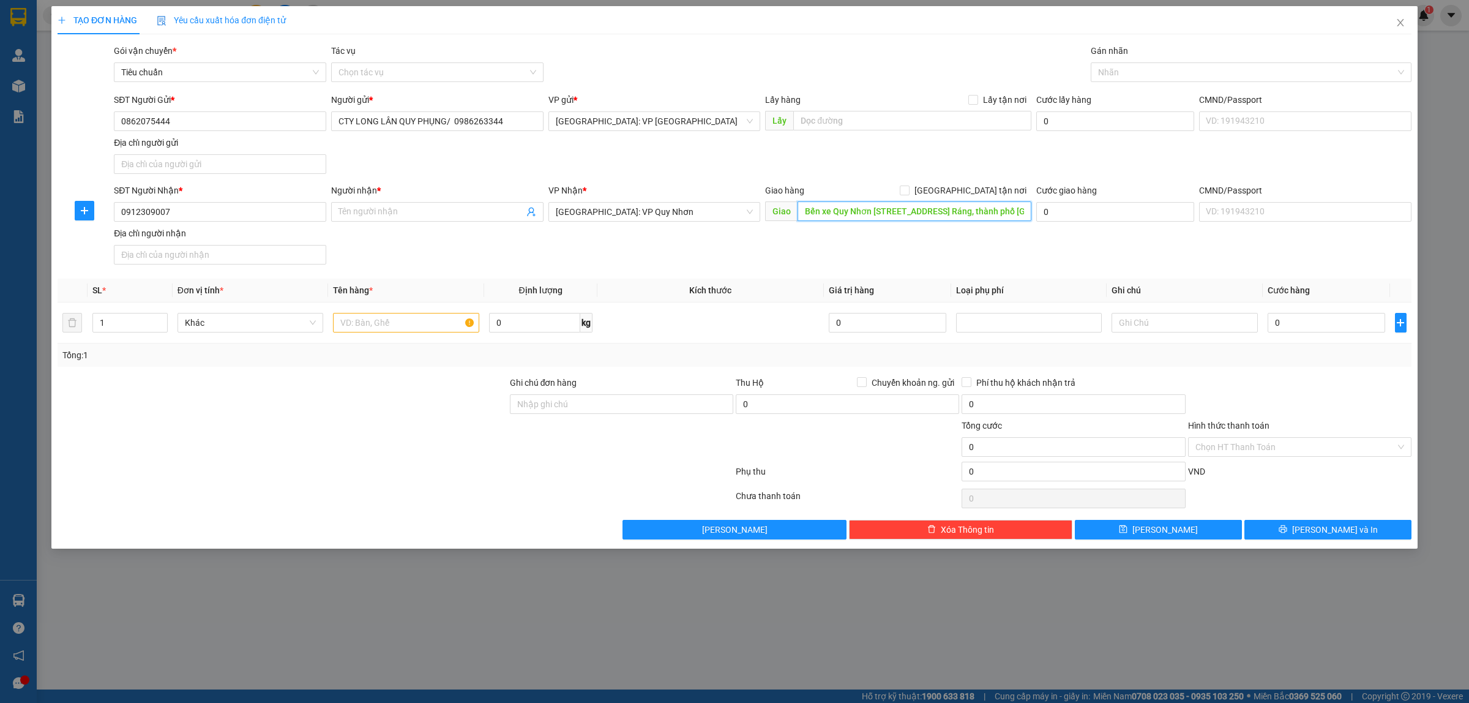
type input "Bến xe Quy Nhơn Số 71, đường Tây Sơn, phường Ghềnh Ráng, thành phố Quy Nhơn, tỉ…"
click at [922, 255] on div "SĐT Người Nhận * 0912309007 Người nhận * Tên người nhận VP Nhận * Bình Định: VP…" at bounding box center [762, 227] width 1302 height 86
click at [908, 188] on input "[GEOGRAPHIC_DATA] tận nơi" at bounding box center [904, 189] width 9 height 9
checkbox input "true"
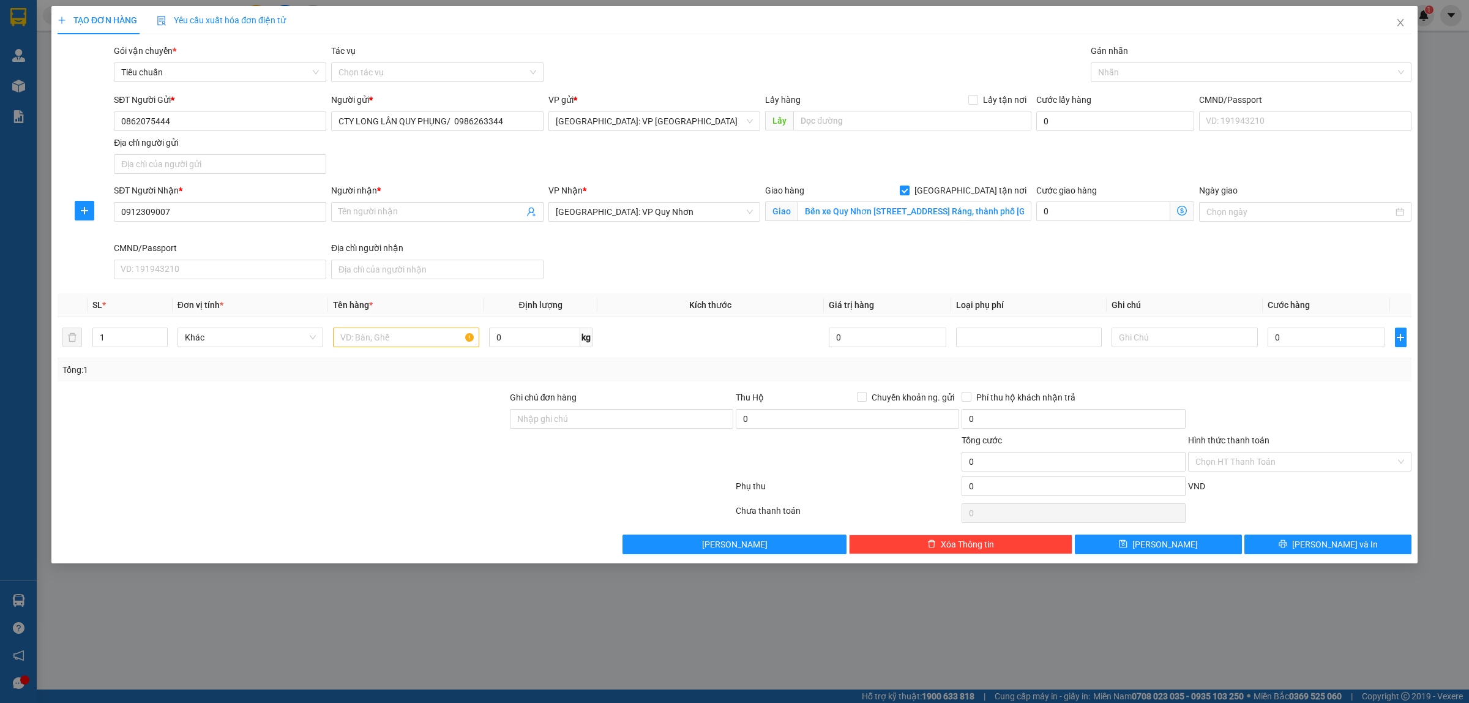
click at [1140, 83] on div "Gán nhãn Nhãn" at bounding box center [1251, 65] width 321 height 43
click at [1140, 78] on div at bounding box center [1245, 72] width 302 height 15
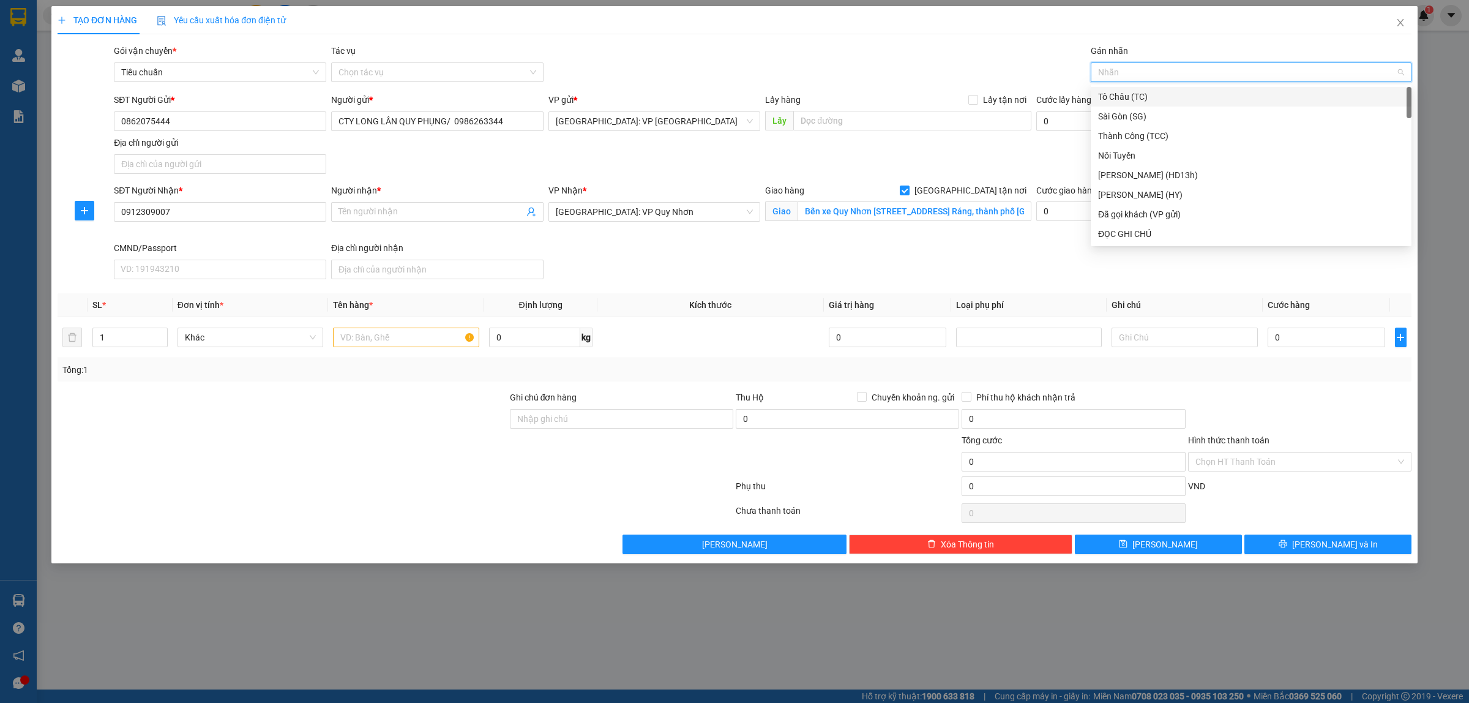
type input "G"
click at [1137, 231] on div "[GEOGRAPHIC_DATA] tận nơi" at bounding box center [1251, 233] width 306 height 13
click at [161, 332] on span "up" at bounding box center [160, 333] width 7 height 7
type input "3"
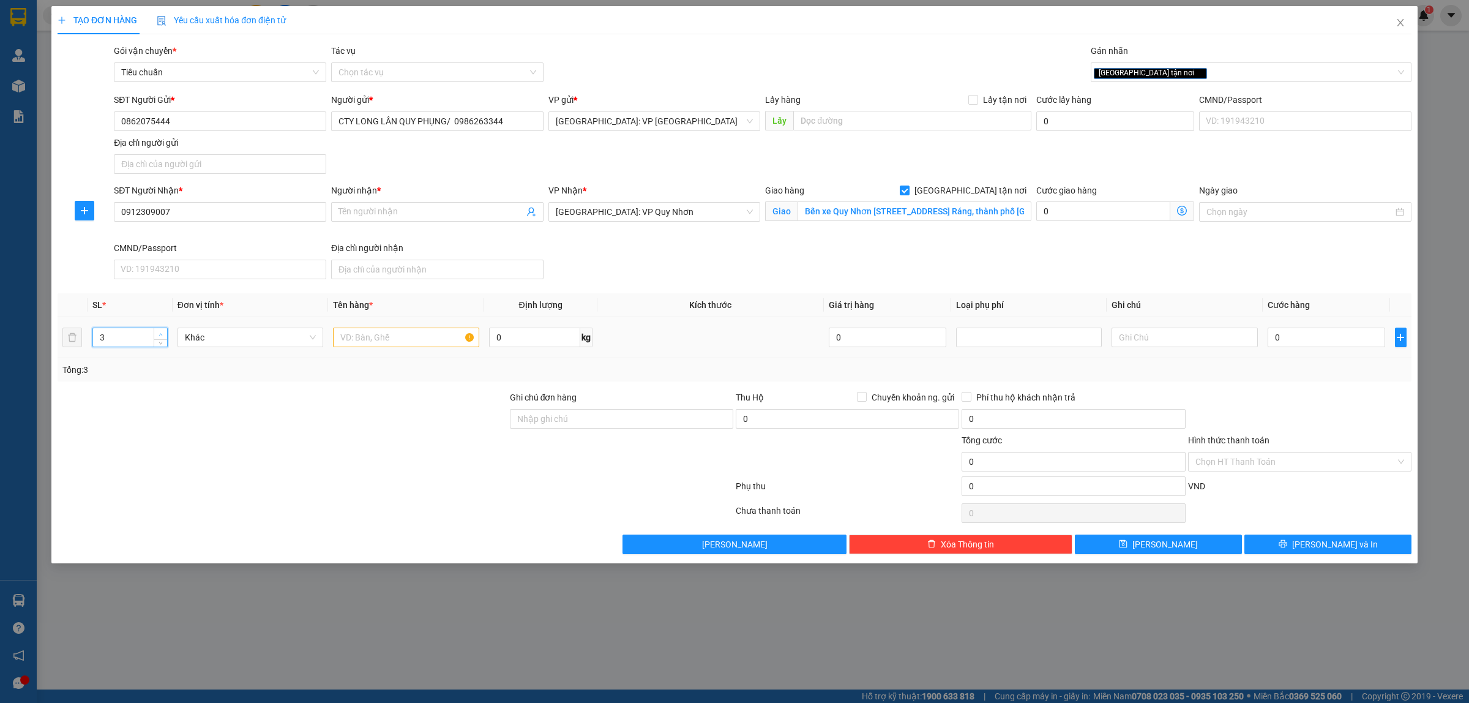
click at [161, 332] on span "up" at bounding box center [160, 333] width 7 height 7
click at [384, 340] on input "text" at bounding box center [406, 337] width 146 height 20
type input "3 KIỆN GIẤY BỌC XỐP NỔ HÀNG"
click at [280, 208] on input "0912309007" at bounding box center [220, 212] width 212 height 20
paste input "0362080825"
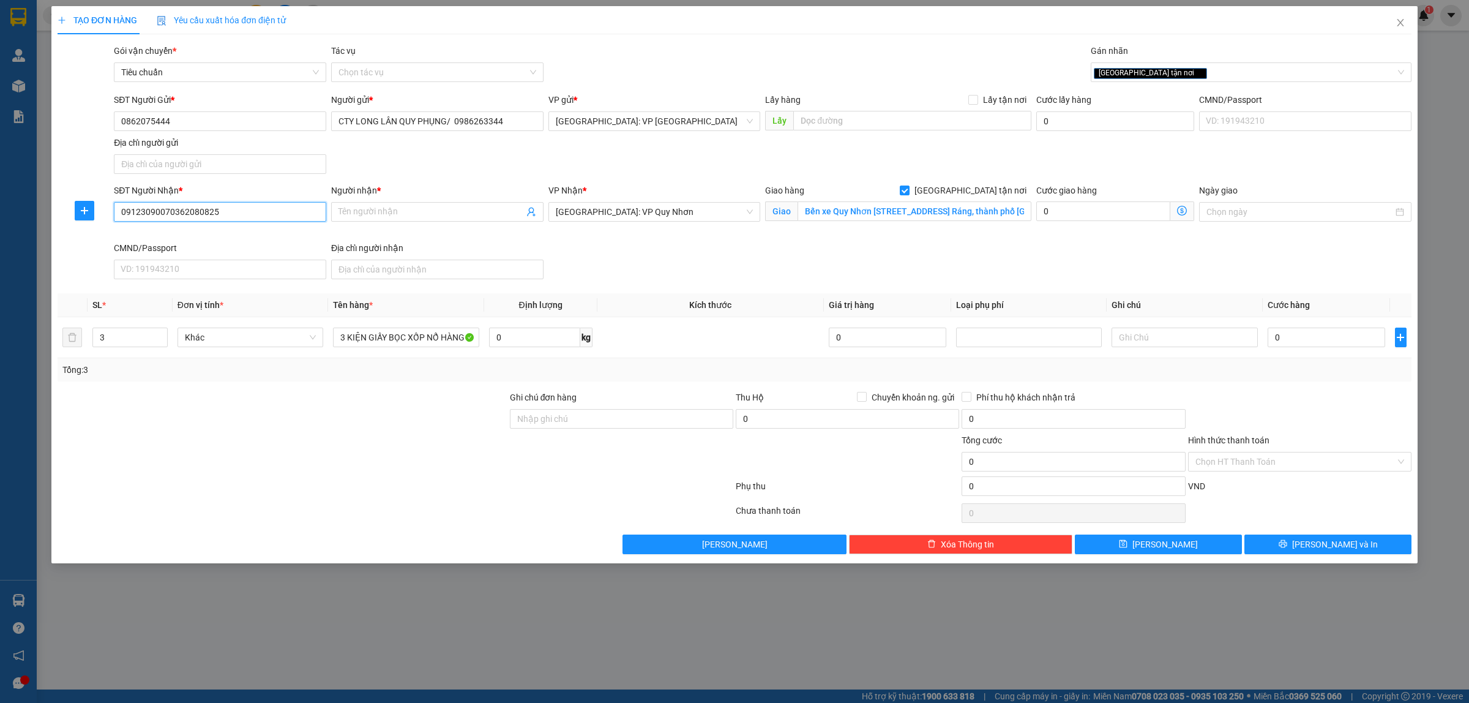
click at [157, 212] on input "09123090070362080825" at bounding box center [220, 212] width 212 height 20
drag, startPoint x: 156, startPoint y: 209, endPoint x: 97, endPoint y: 213, distance: 59.5
click at [99, 213] on div "SĐT Người Nhận * 09123090070362080825 09123090070362080825 Người nhận * Tên ngư…" at bounding box center [734, 234] width 1356 height 100
click at [164, 212] on input "09123090070362080825" at bounding box center [220, 212] width 212 height 20
click at [165, 209] on input "09123090070362080825" at bounding box center [220, 212] width 212 height 20
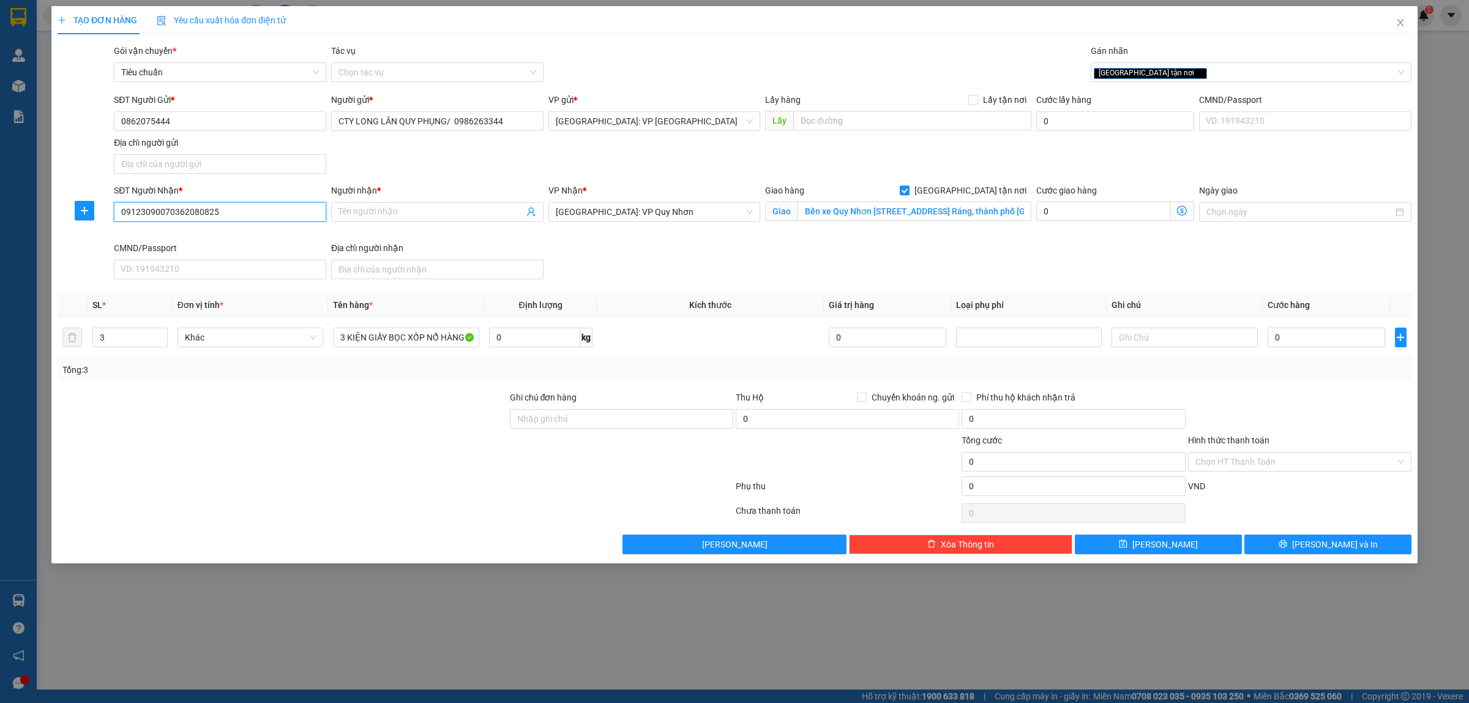
click at [166, 209] on input "09123090070362080825" at bounding box center [220, 212] width 212 height 20
type input "09123090070362080825"
click at [420, 214] on input "Người nhận *" at bounding box center [430, 211] width 185 height 13
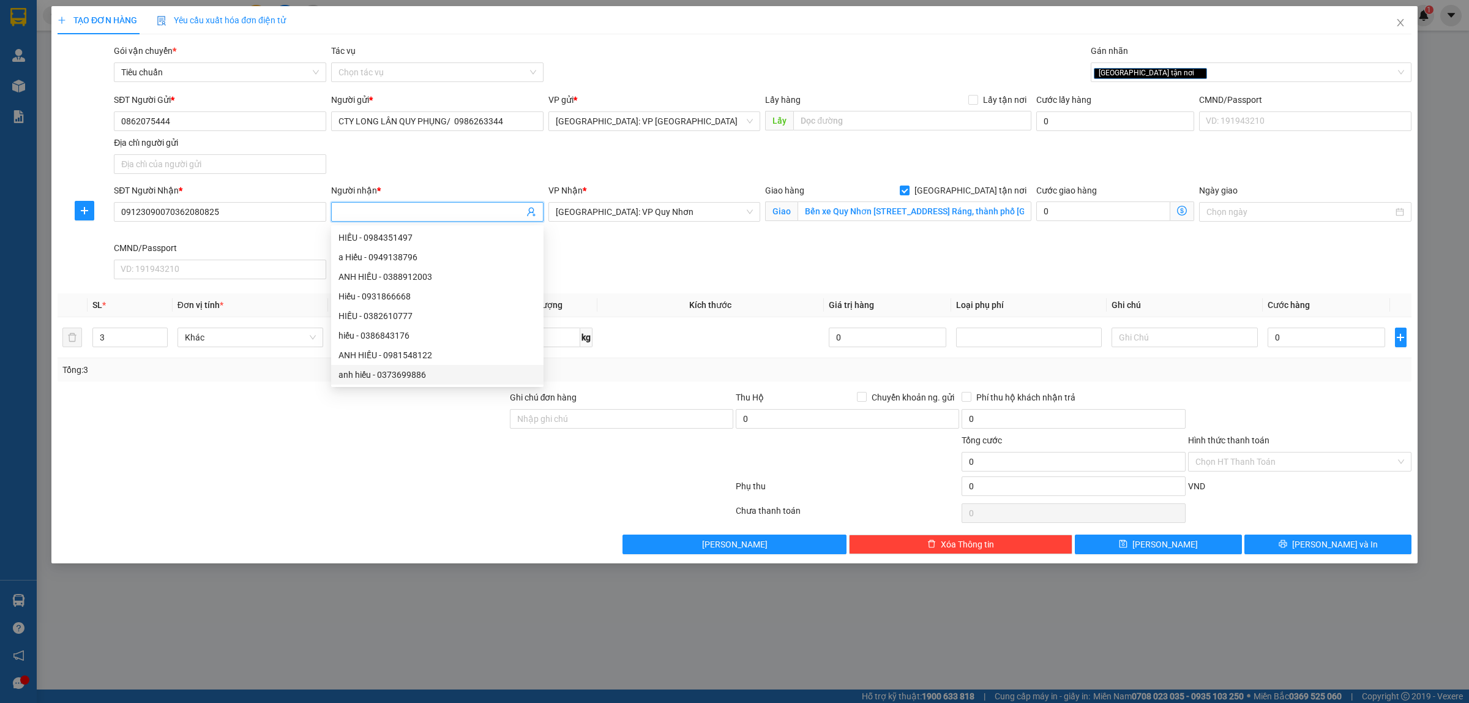
paste input "0912309007"
type input "0912309007"
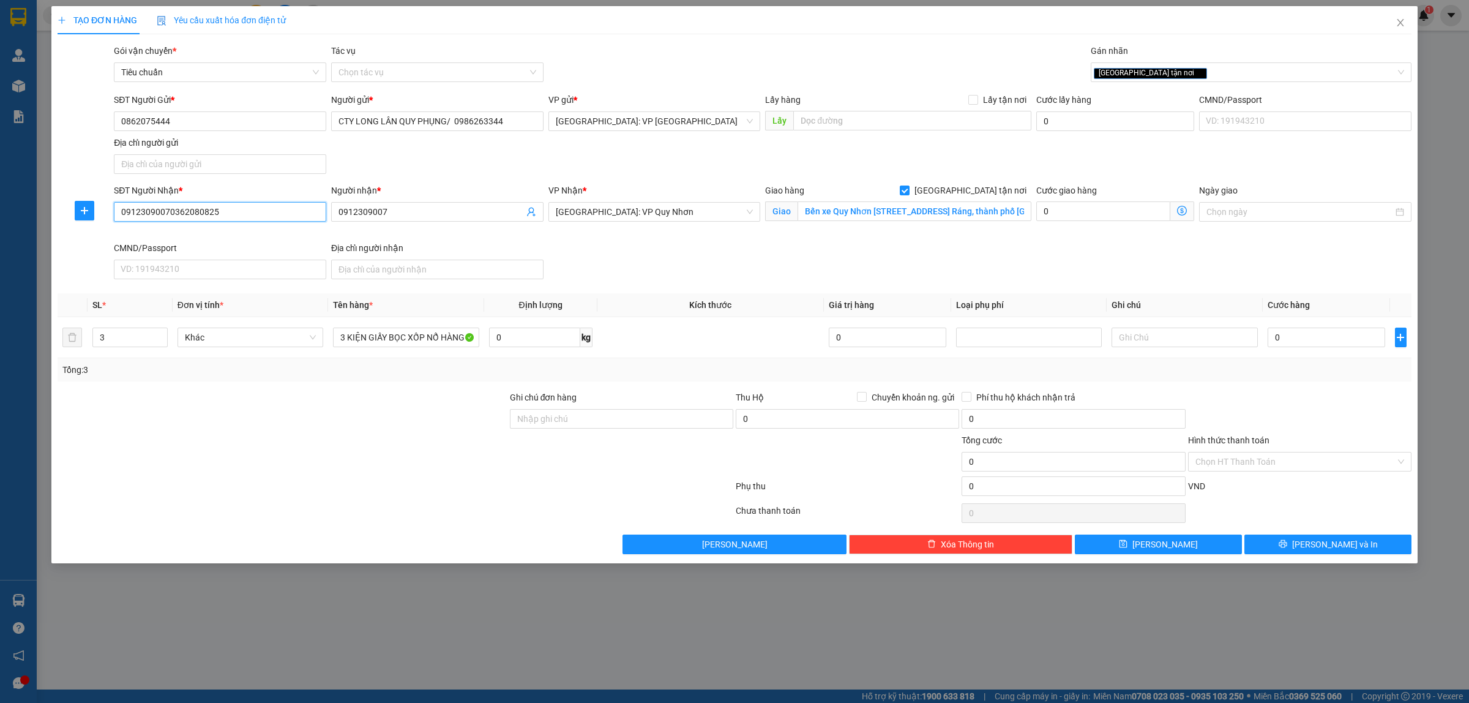
click at [168, 212] on input "09123090070362080825" at bounding box center [220, 212] width 212 height 20
type input "0362080825"
click at [340, 209] on input "0912309007" at bounding box center [430, 211] width 185 height 13
type input "/0912309007"
drag, startPoint x: 200, startPoint y: 211, endPoint x: 89, endPoint y: 216, distance: 110.3
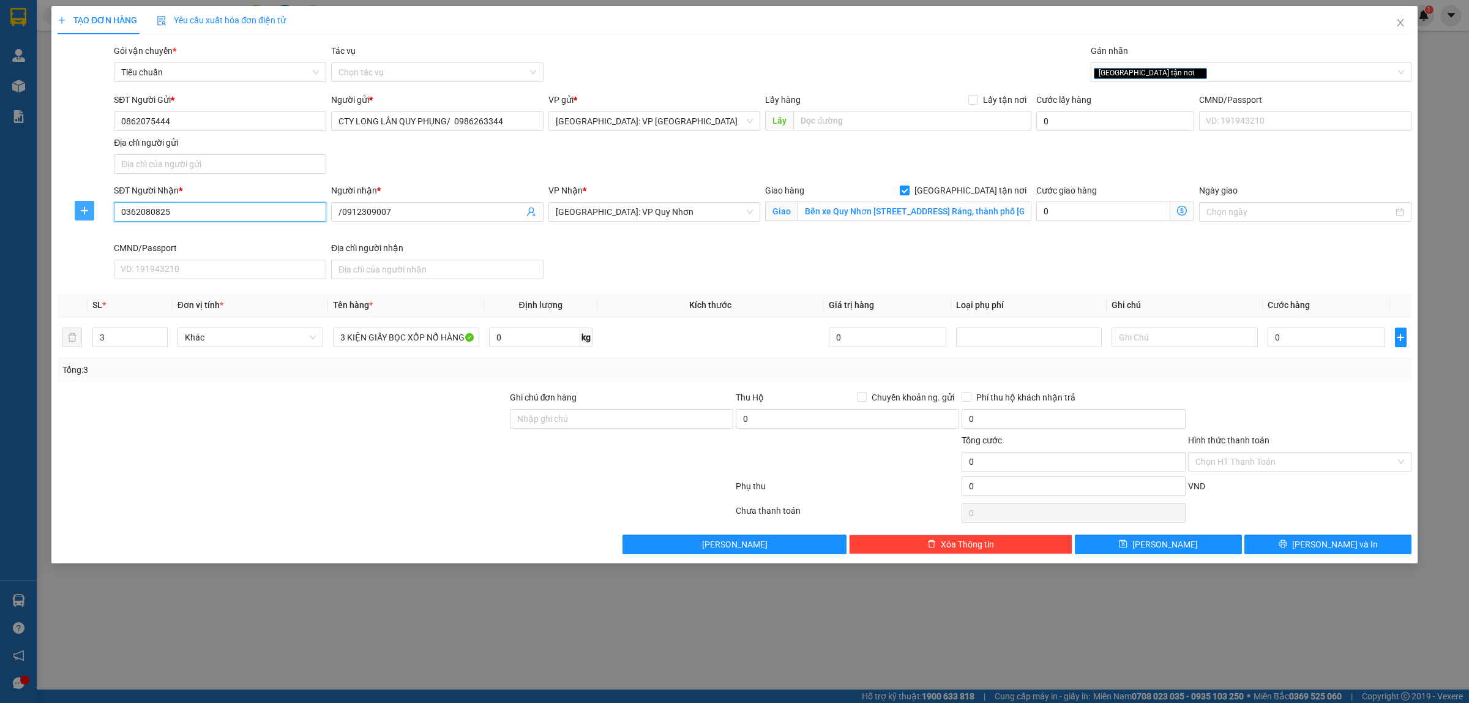
click at [89, 216] on div "SĐT Người Nhận * 0362080825 0362080825 Người nhận * /0912309007 VP Nhận * Bình …" at bounding box center [734, 234] width 1356 height 100
click at [364, 212] on input "/0912309007" at bounding box center [430, 211] width 185 height 13
click at [269, 213] on input "SĐT Người Nhận *" at bounding box center [220, 212] width 212 height 20
paste input "0912309007"
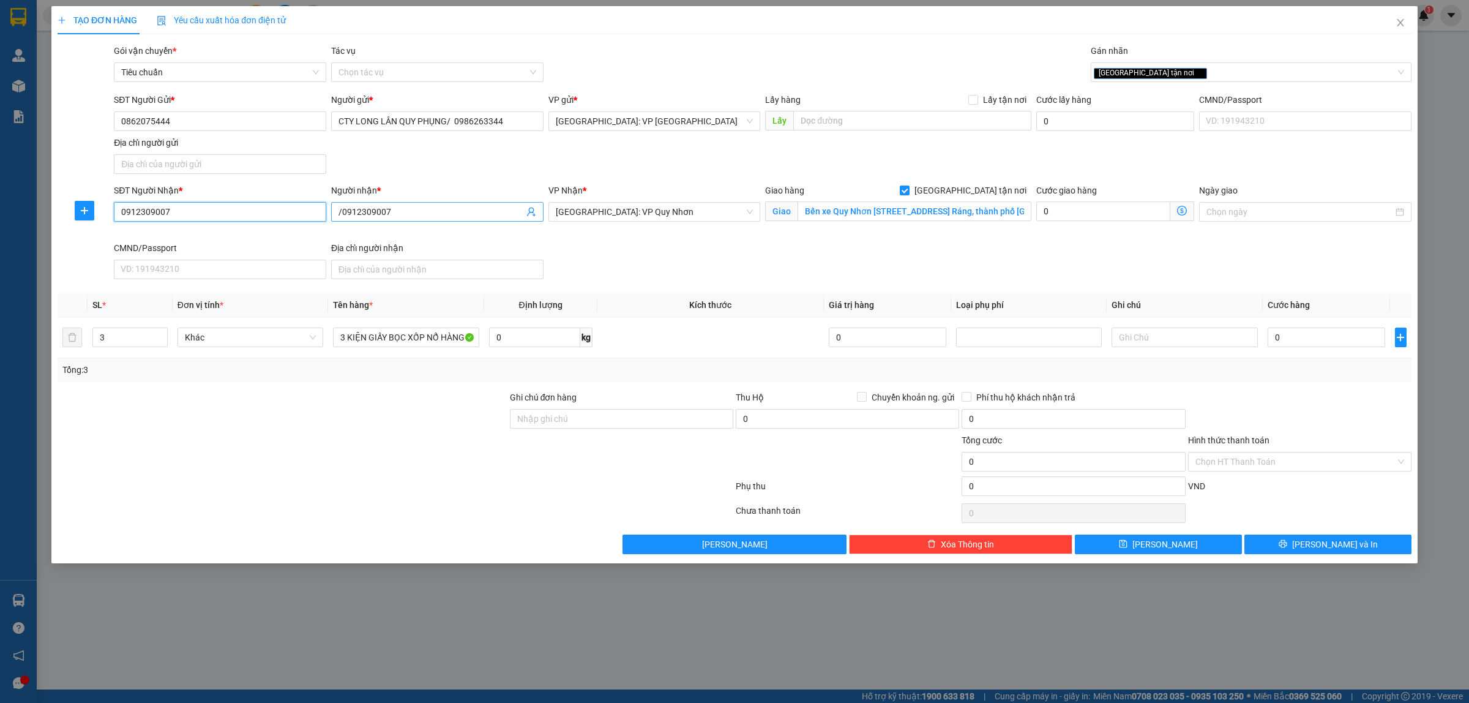
type input "0912309007"
click at [362, 213] on input "/0912309007" at bounding box center [430, 211] width 185 height 13
type input "/"
click at [342, 209] on input "TẠ ĐỨC TRÍ" at bounding box center [430, 211] width 185 height 13
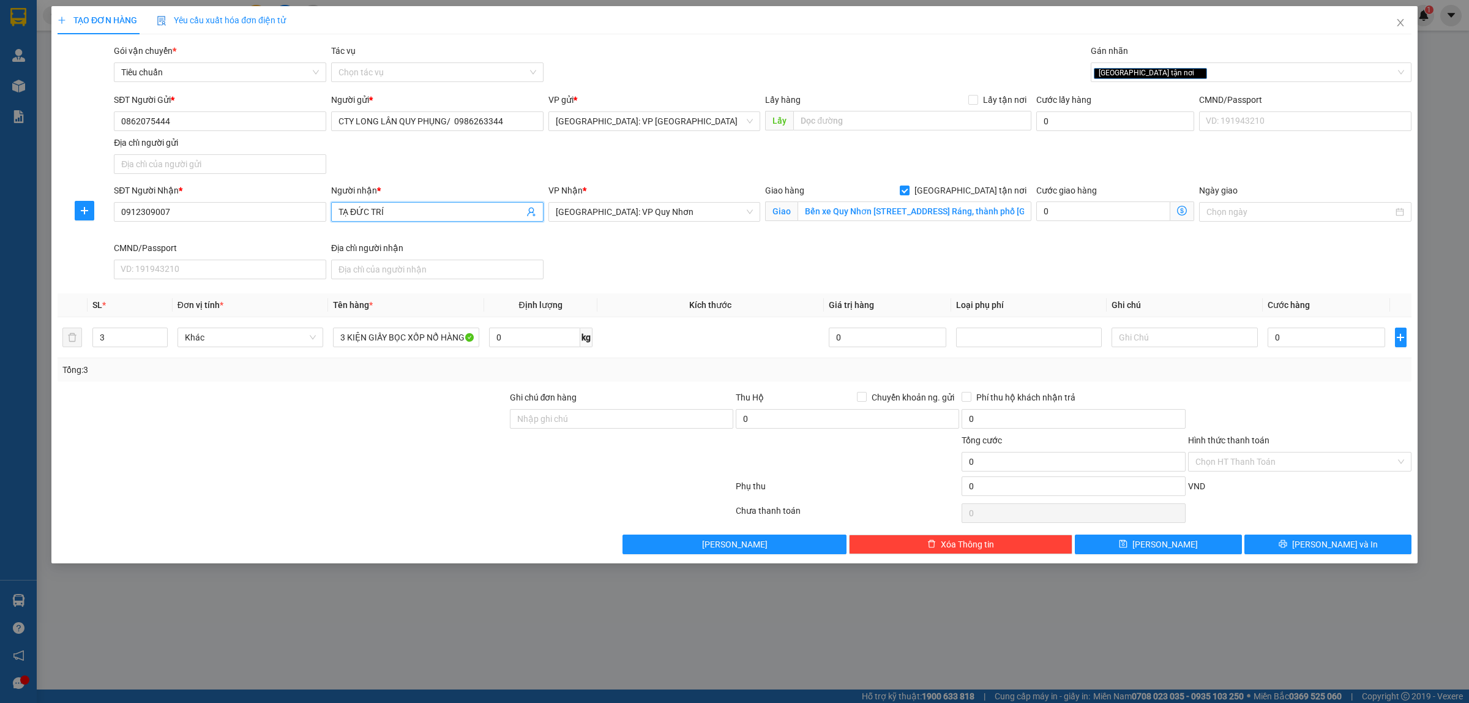
click at [389, 211] on input "TẠ ĐỨC TRÍ" at bounding box center [430, 211] width 185 height 13
type input "TẠ ĐỨC TRÍ"
click at [1328, 337] on input "0" at bounding box center [1327, 337] width 118 height 20
type input "3"
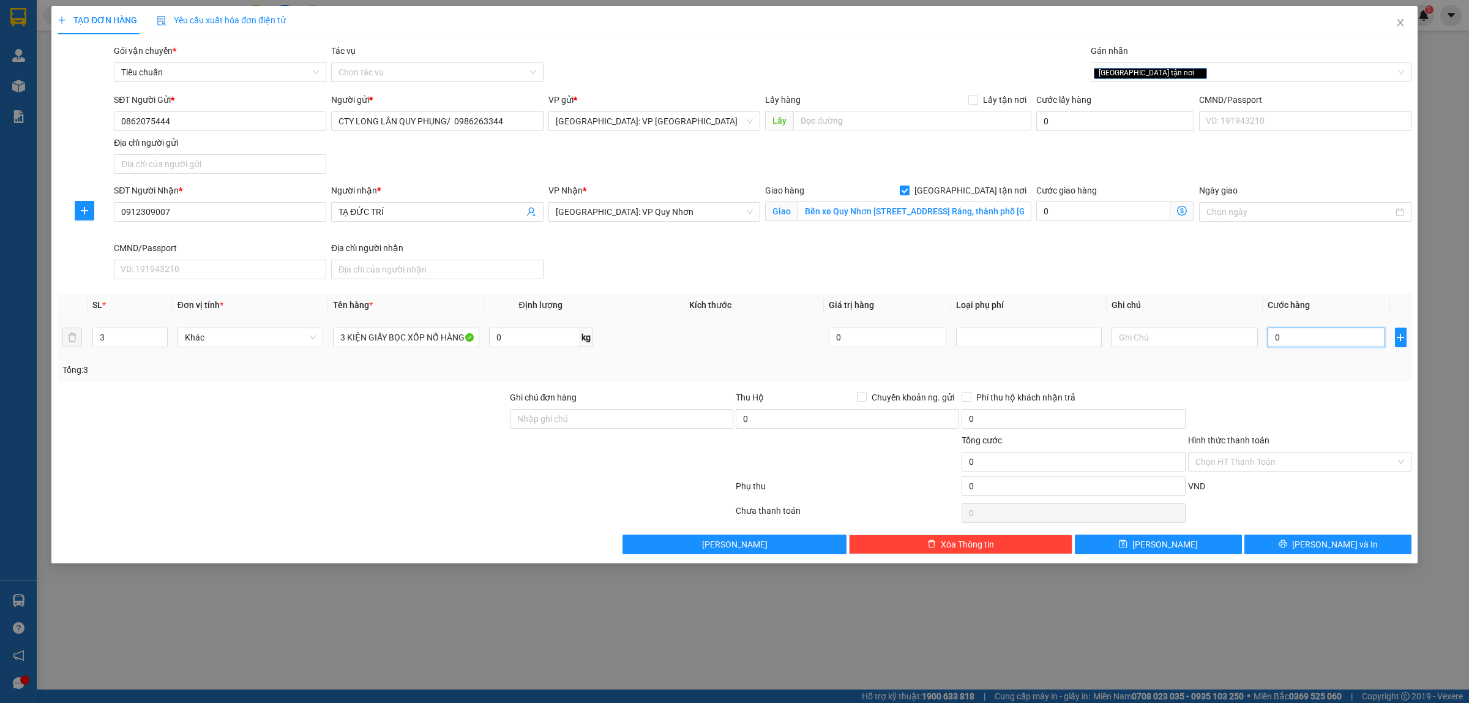
type input "3"
type input "39"
type input "390"
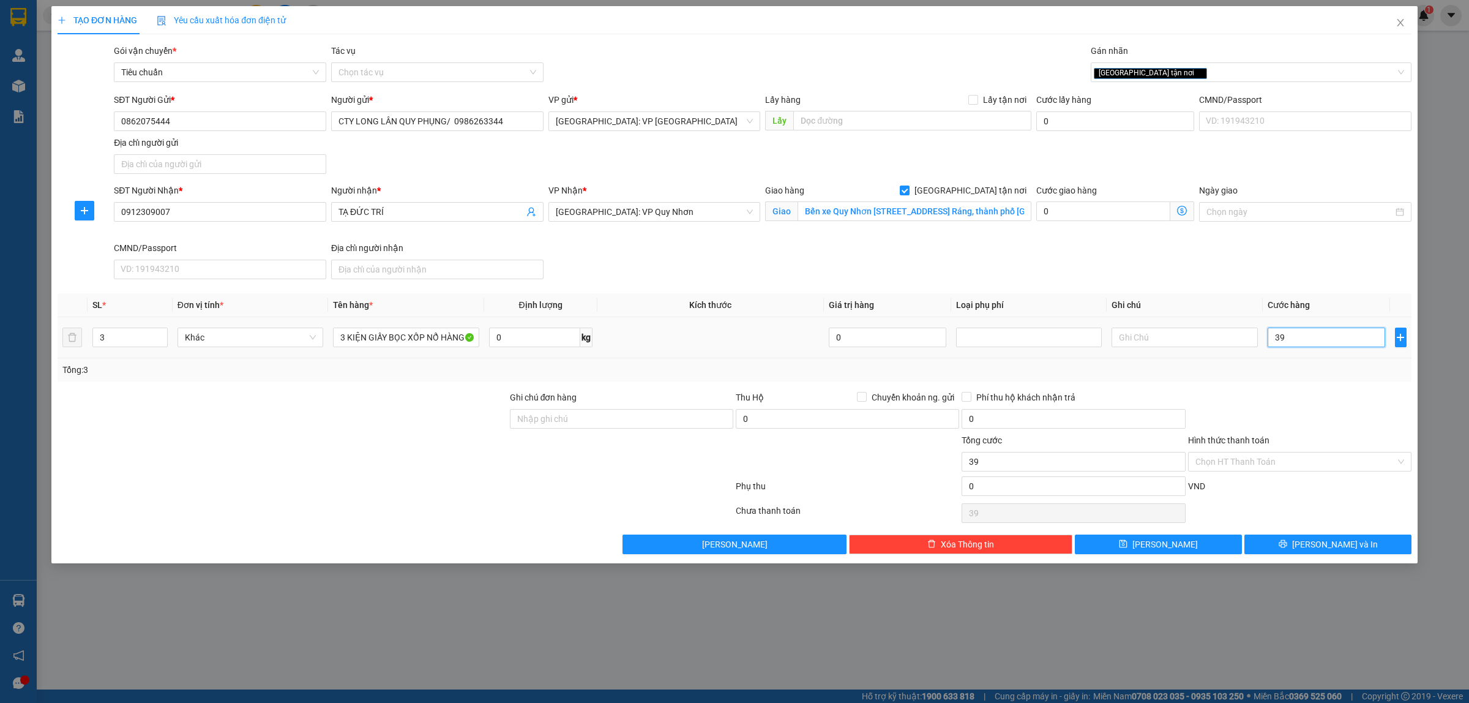
type input "390"
type input "3.900"
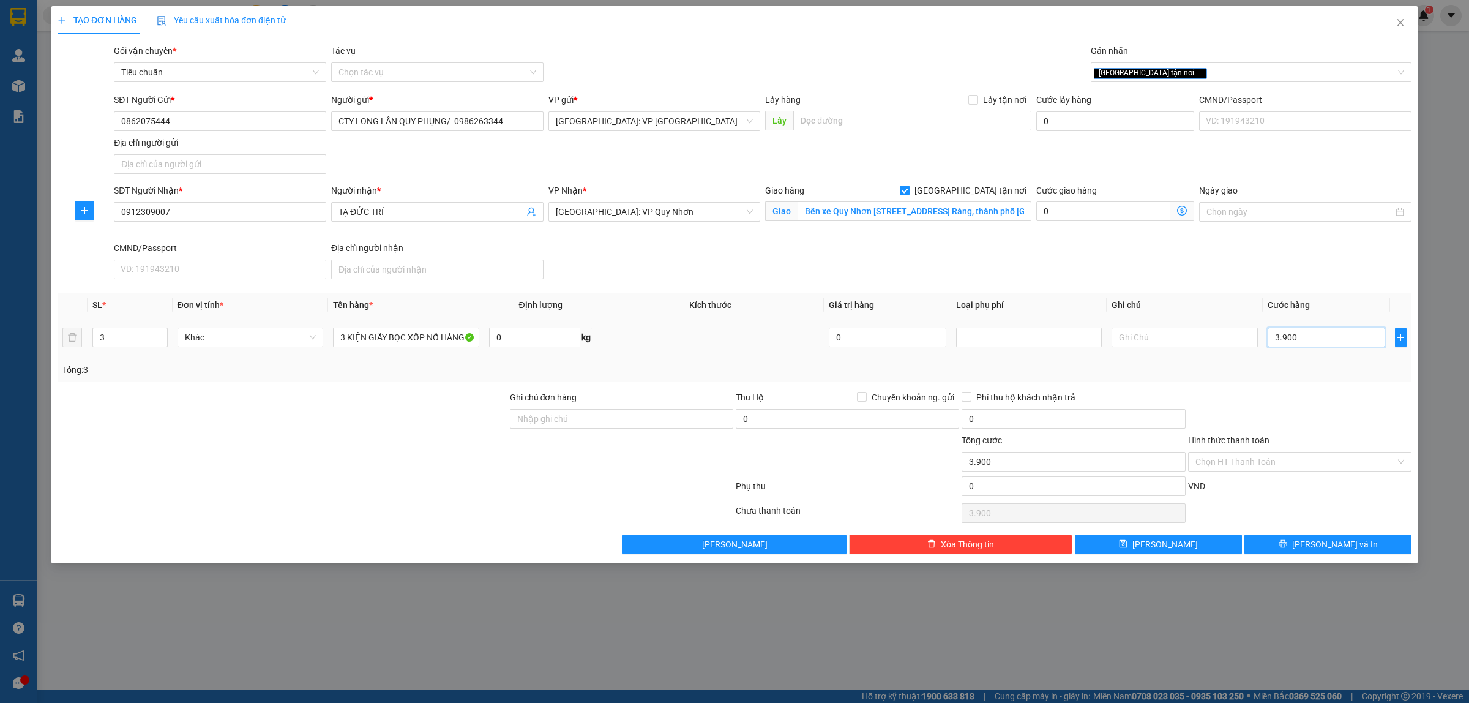
type input "39.000"
type input "390.000"
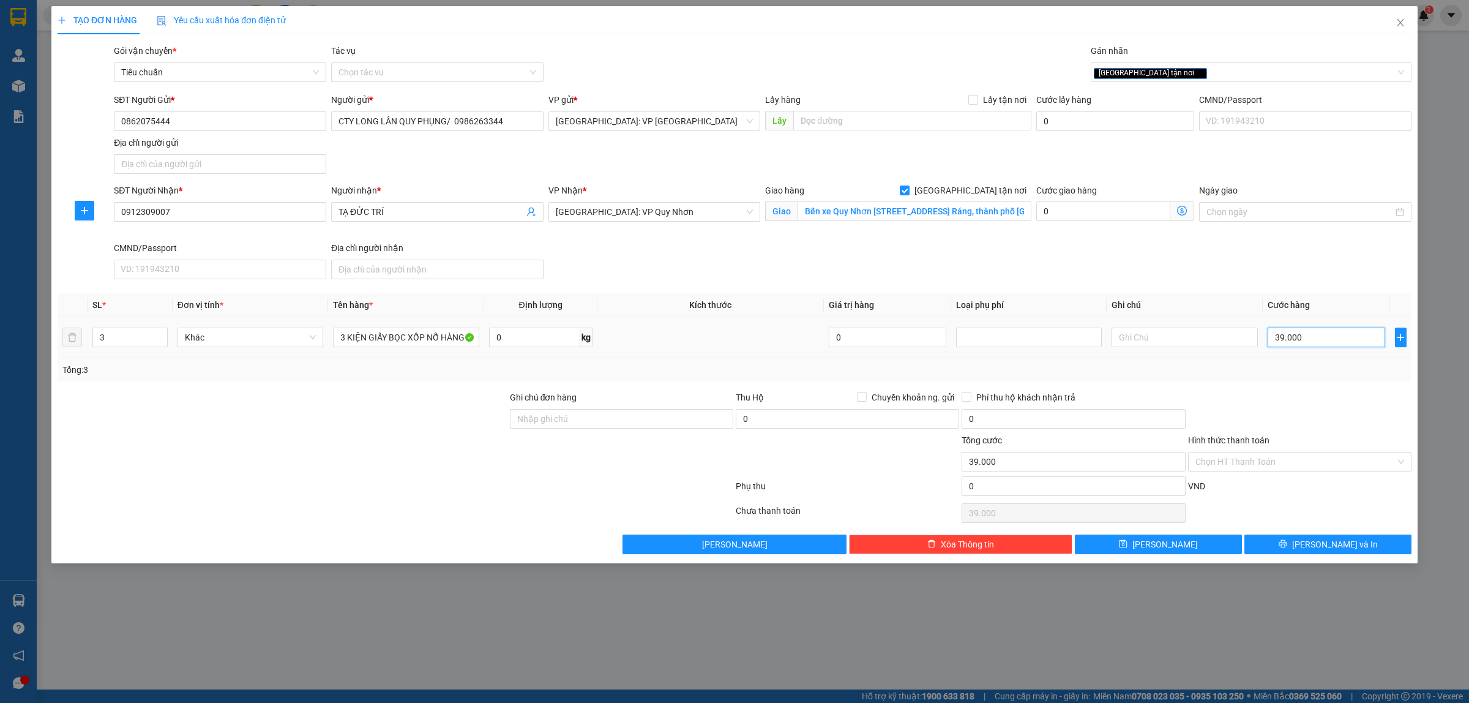
type input "390.000"
click at [450, 337] on input "3 KIỆN GIẤY BỌC XỐP NỔ HÀNG" at bounding box center [406, 337] width 146 height 20
type input "3 KIỆN GIẤY BỌC XỐP NỔ HÀNG ẤM TRÀ SỨ"
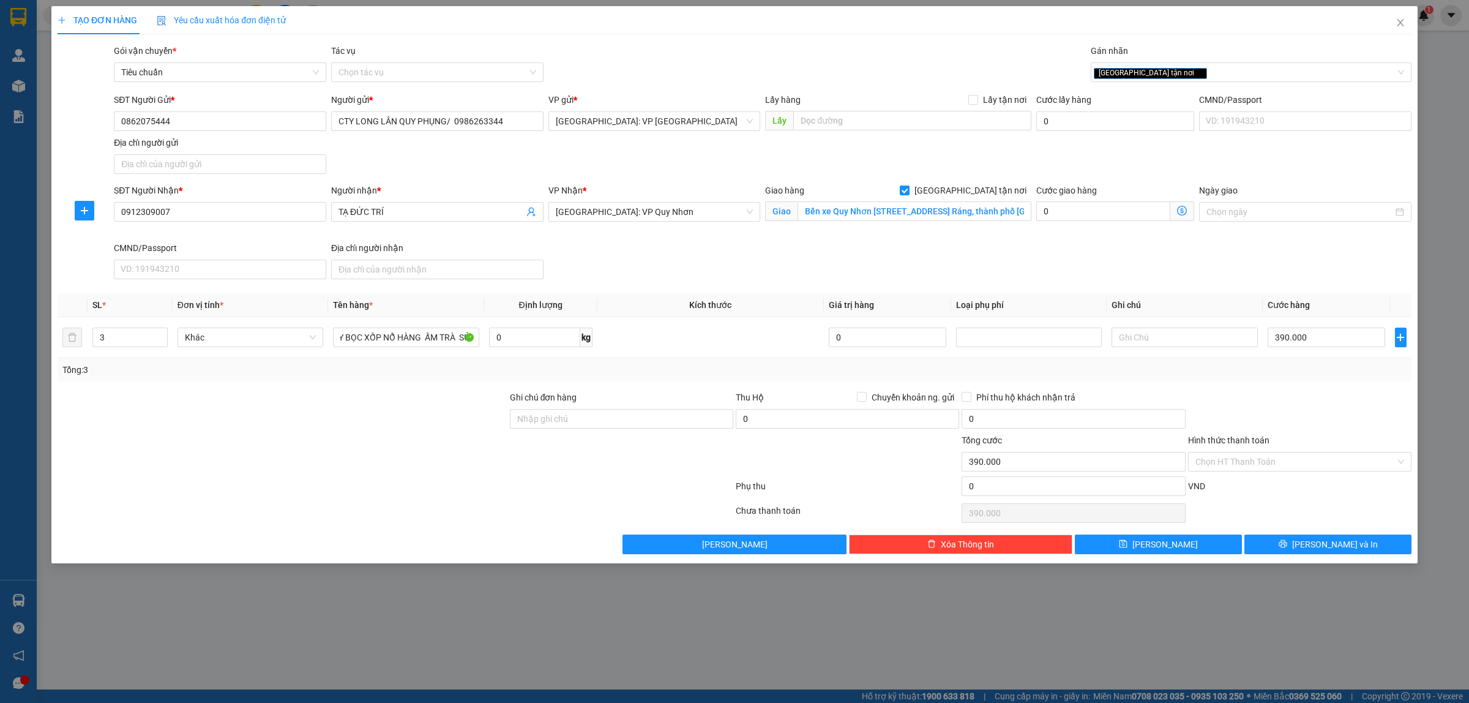
click at [455, 376] on div "Tổng: 3" at bounding box center [314, 369] width 504 height 13
click at [1313, 343] on input "390.000" at bounding box center [1327, 337] width 118 height 20
type input "5"
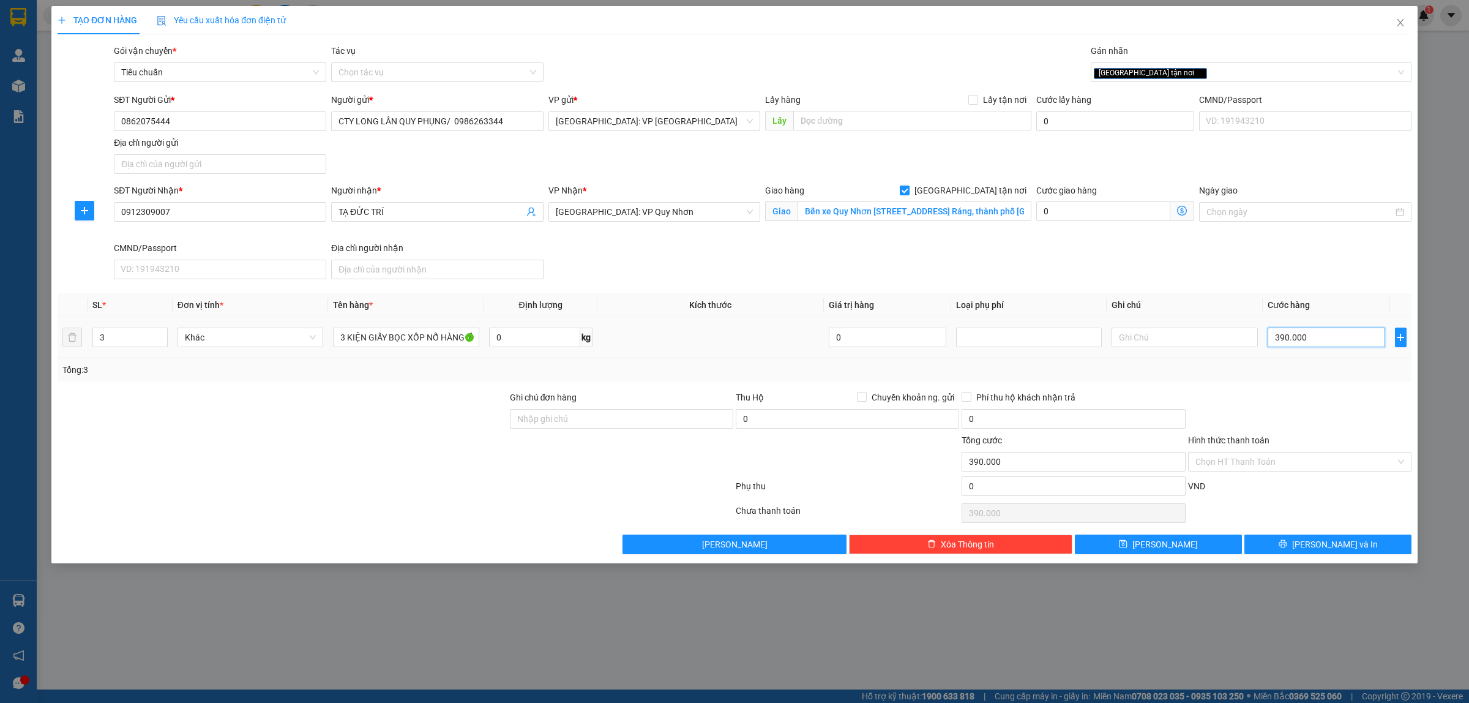
type input "5"
type input "50"
type input "500"
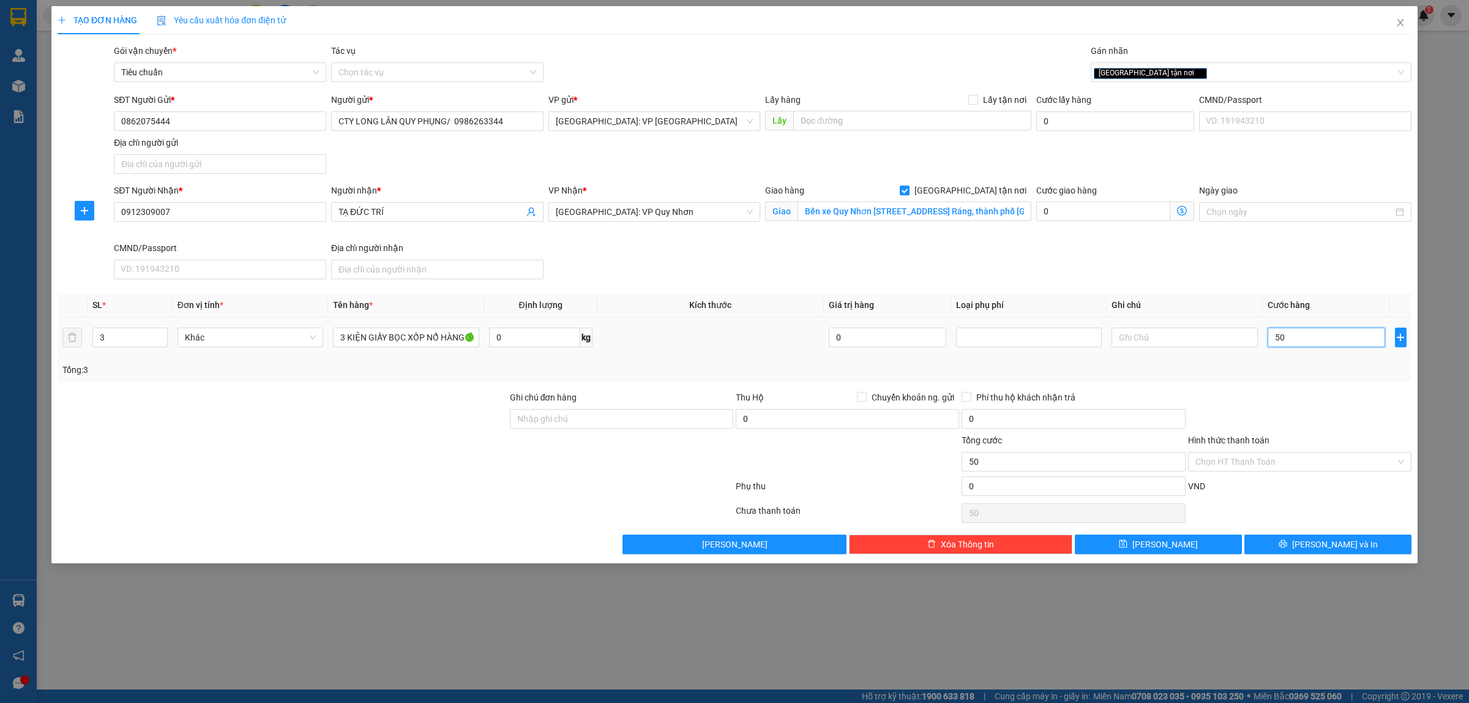
type input "500"
type input "5.000"
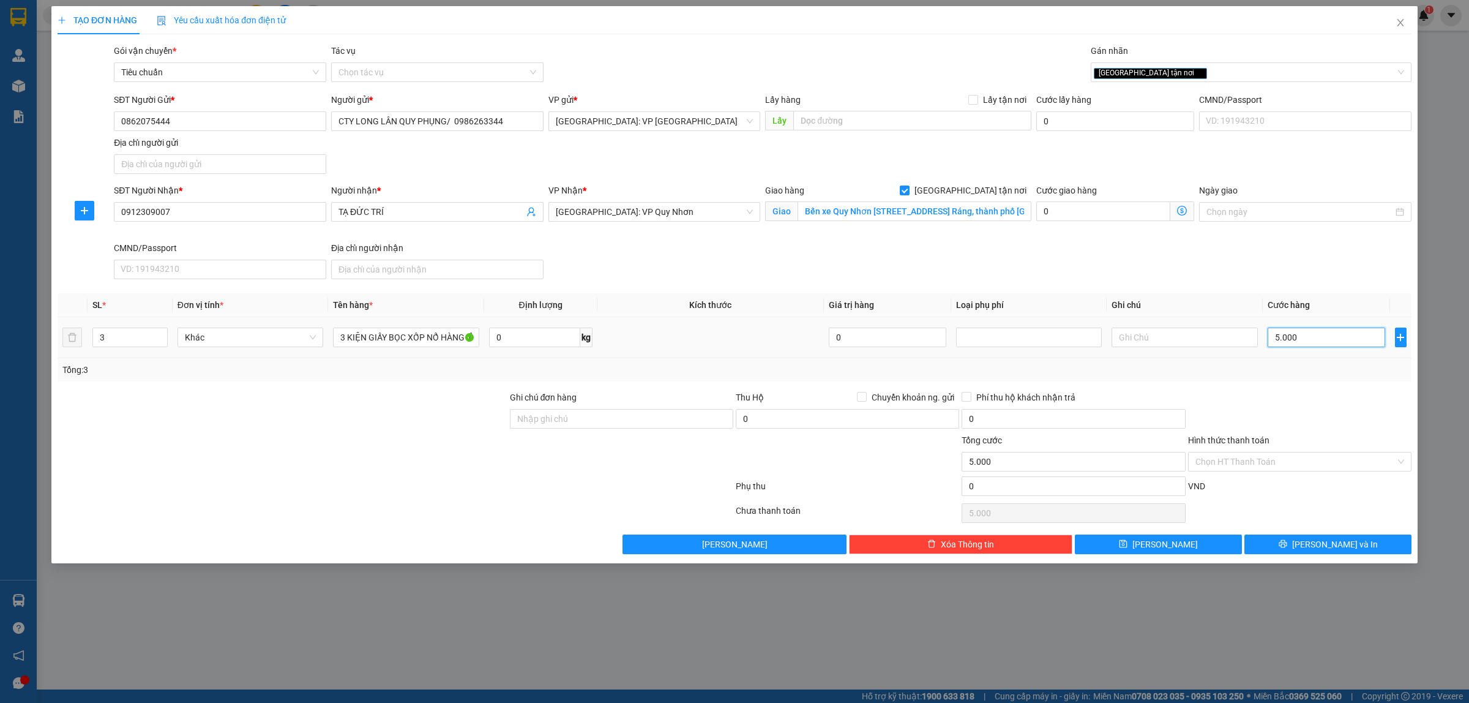
type input "50.000"
type input "500.000"
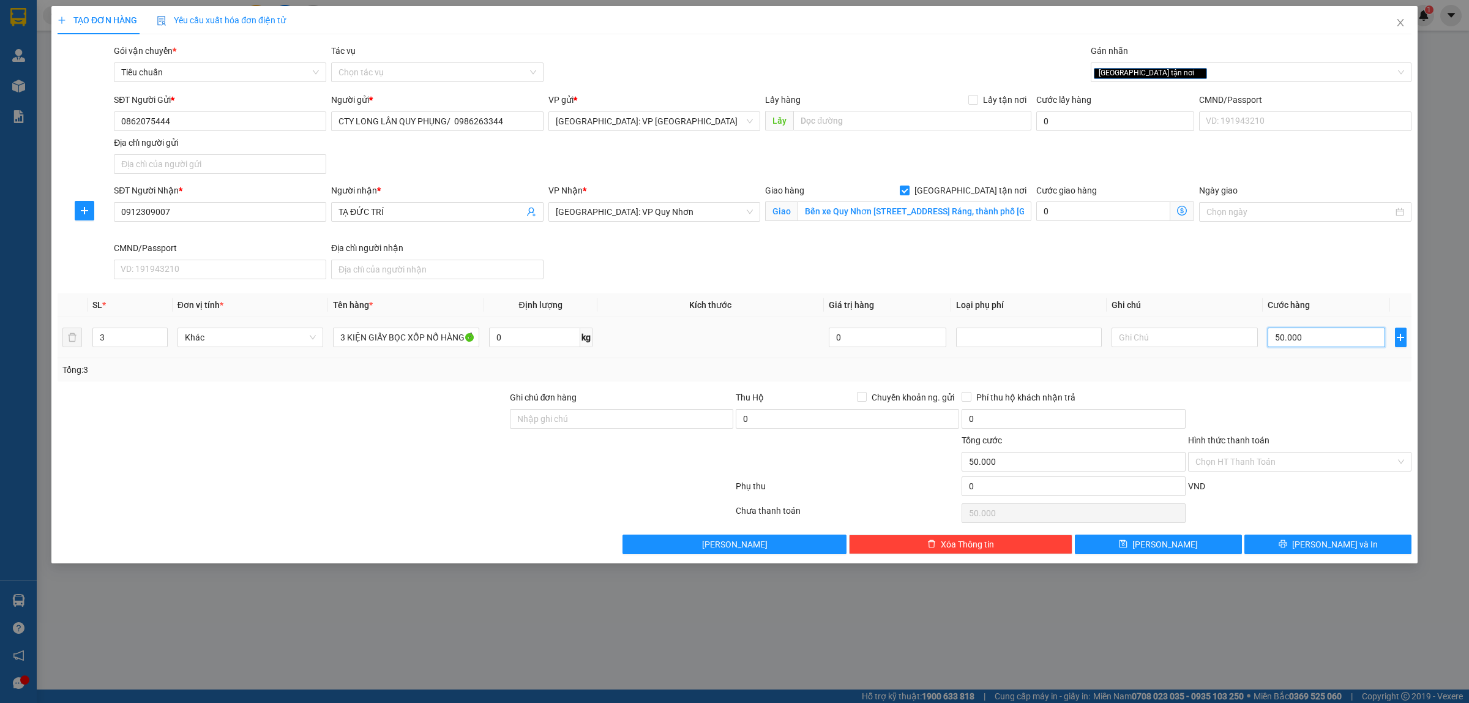
type input "500.000"
click at [1342, 540] on span "Lưu và In" at bounding box center [1335, 543] width 86 height 13
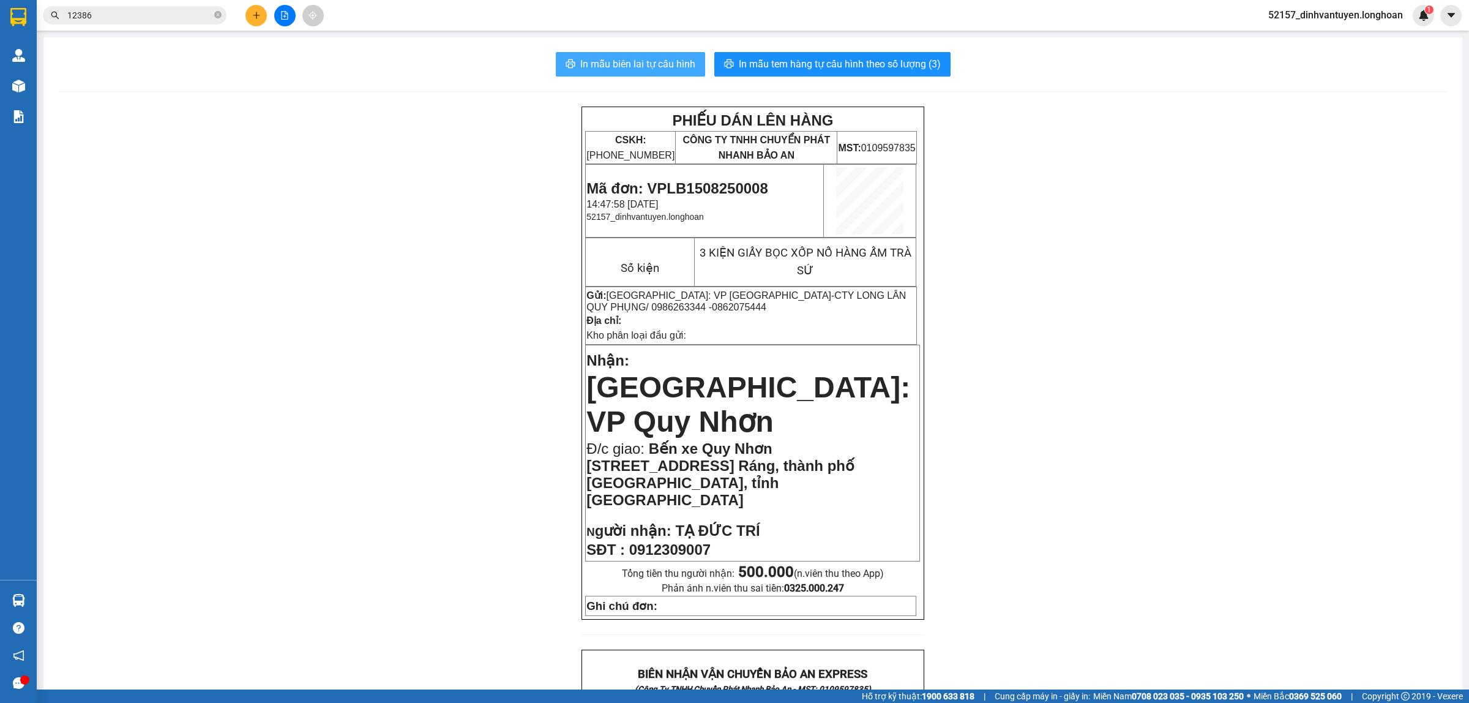
click at [661, 70] on span "In mẫu biên lai tự cấu hình" at bounding box center [637, 63] width 115 height 15
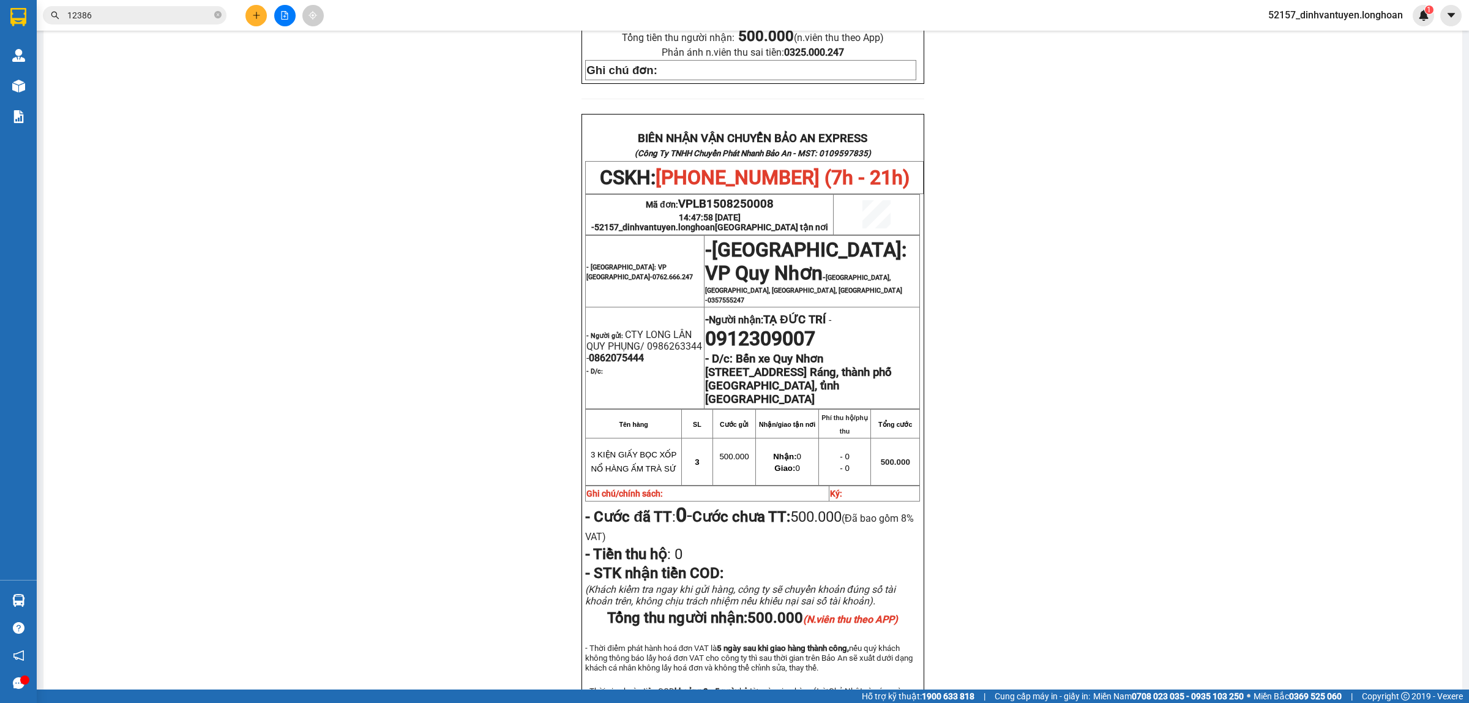
scroll to position [612, 0]
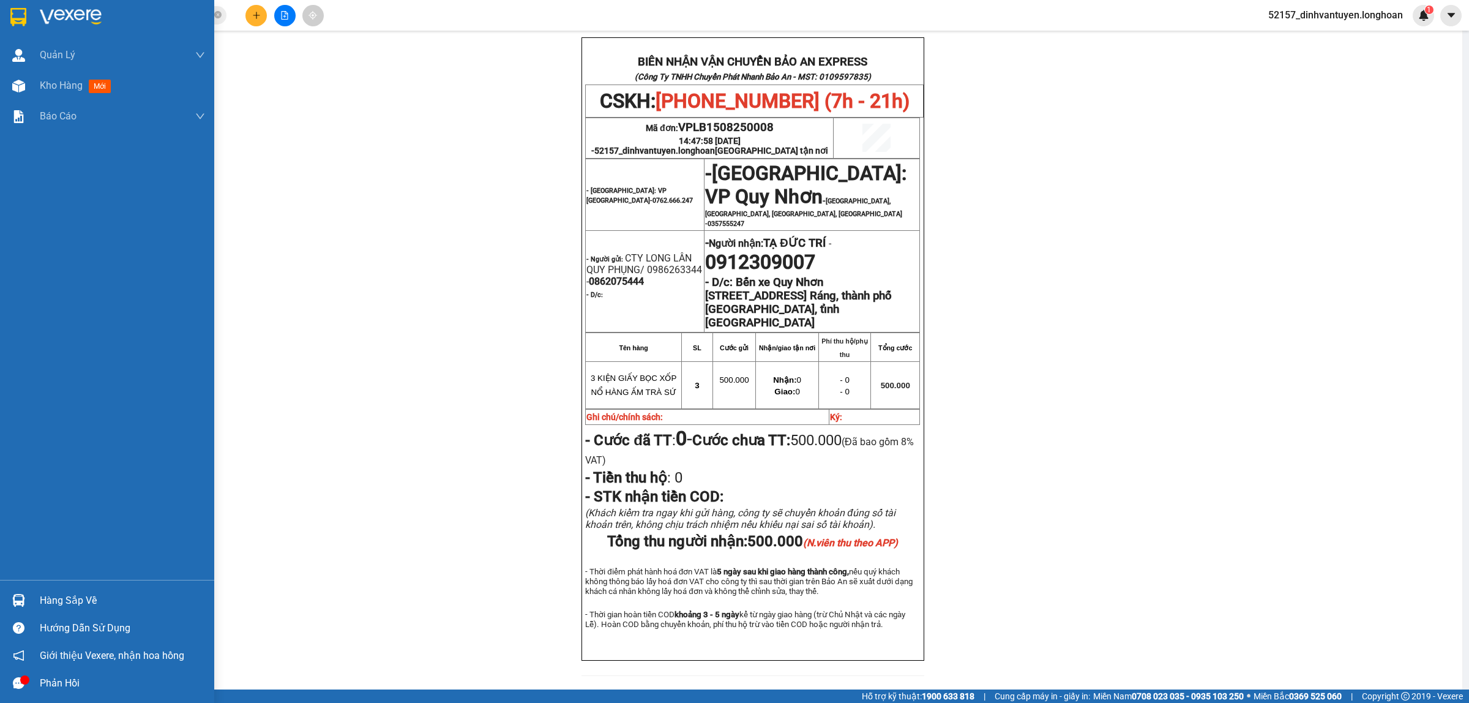
click at [11, 21] on img at bounding box center [18, 17] width 16 height 18
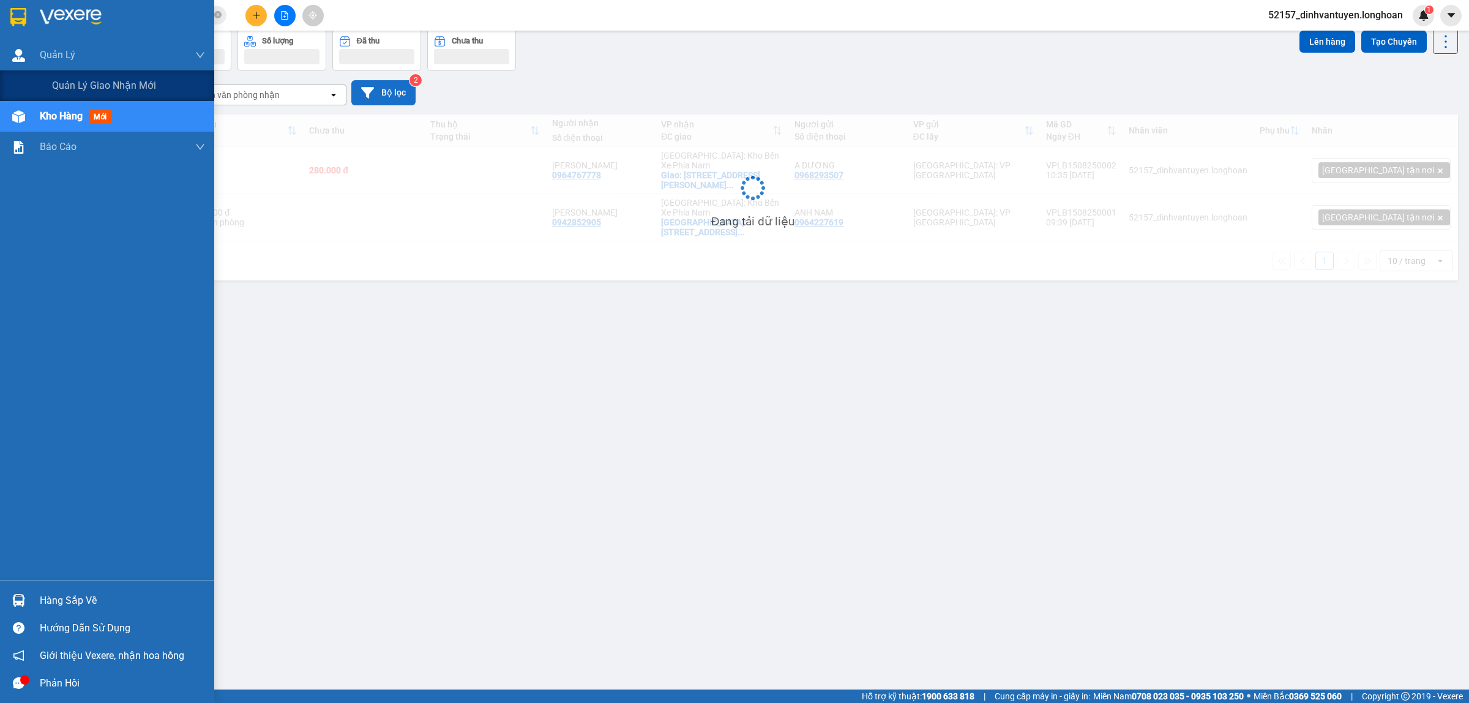
scroll to position [56, 0]
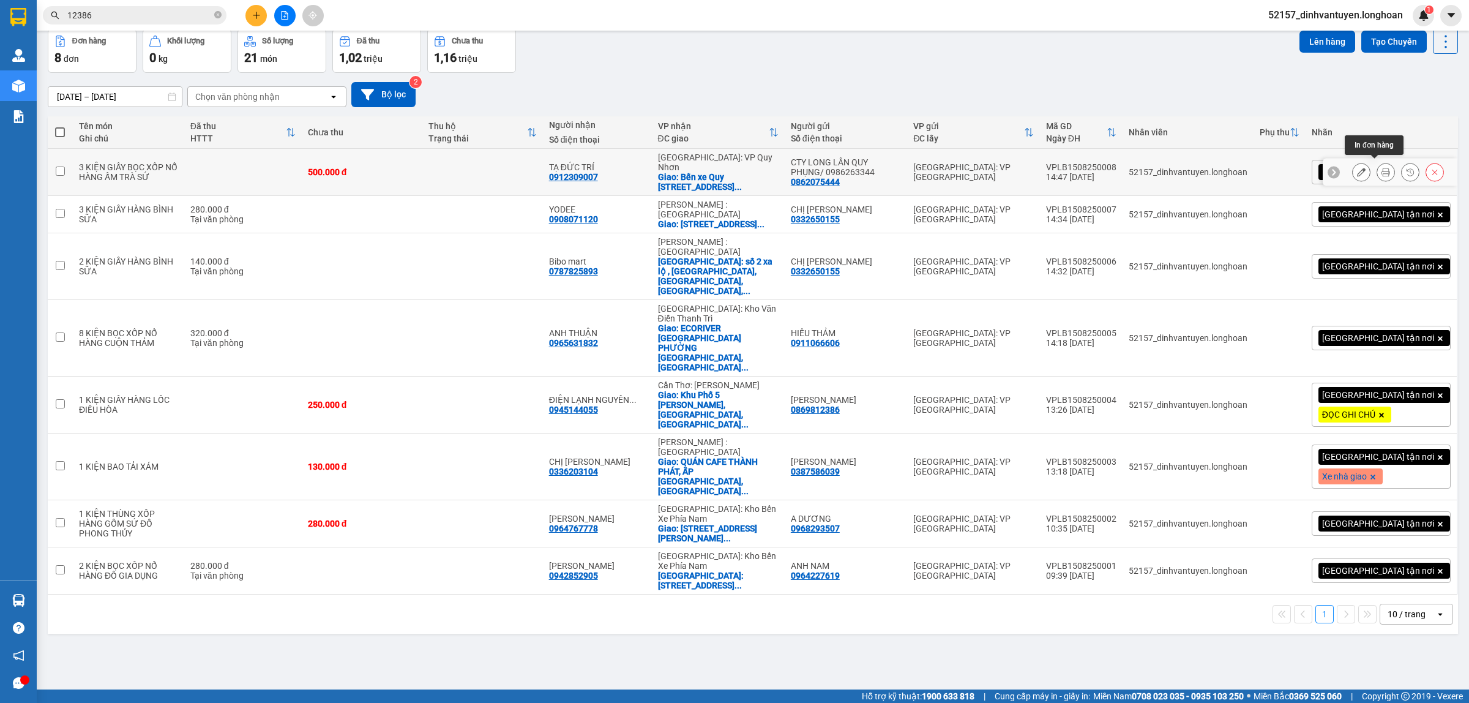
click at [1381, 168] on icon at bounding box center [1385, 172] width 9 height 9
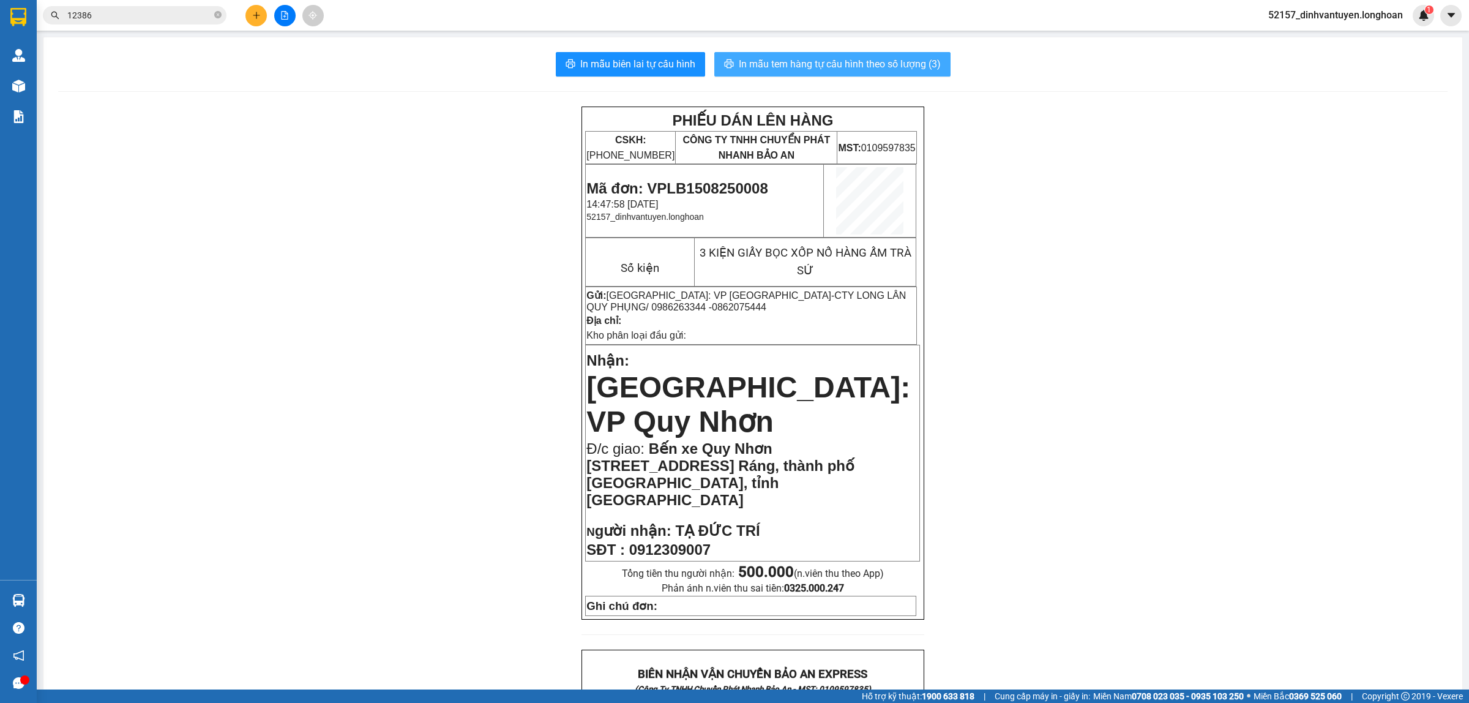
click at [856, 62] on span "In mẫu tem hàng tự cấu hình theo số lượng (3)" at bounding box center [840, 63] width 202 height 15
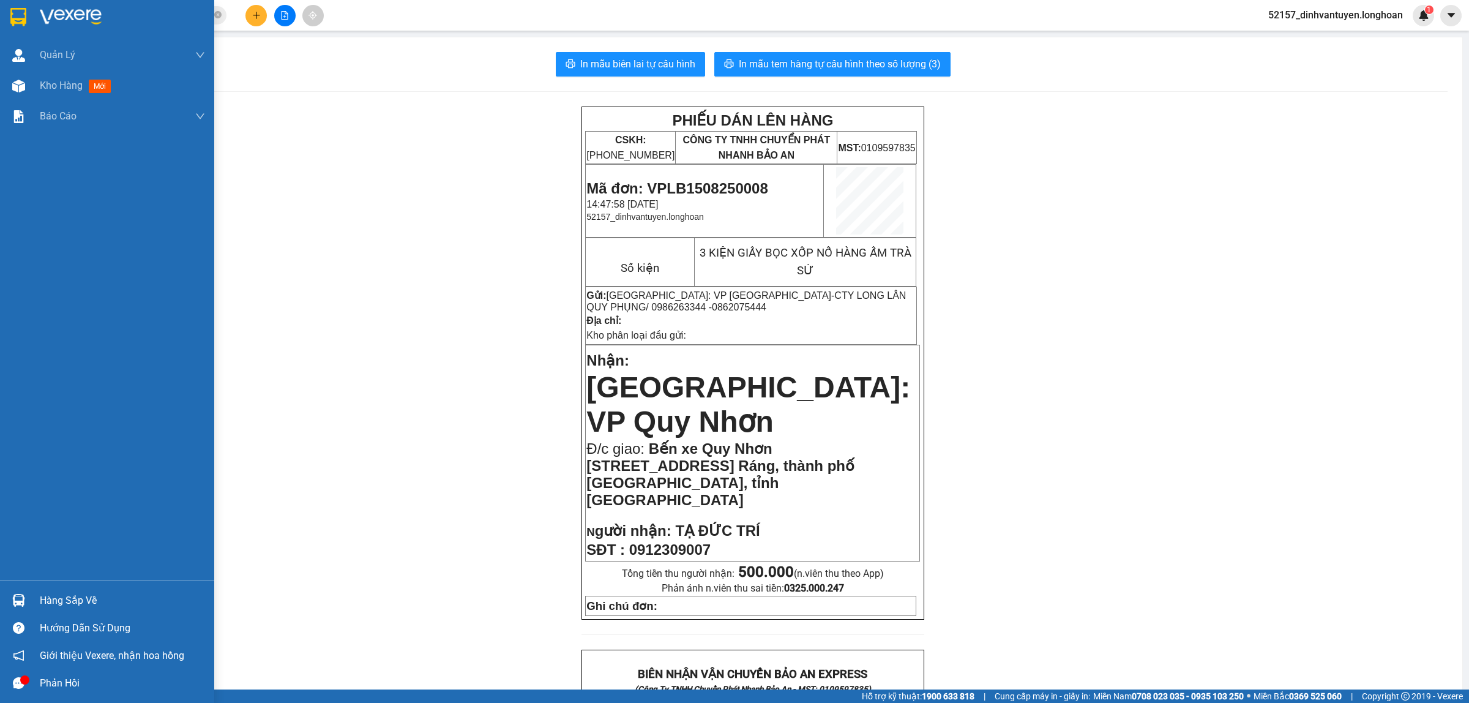
click at [12, 17] on img at bounding box center [18, 17] width 16 height 18
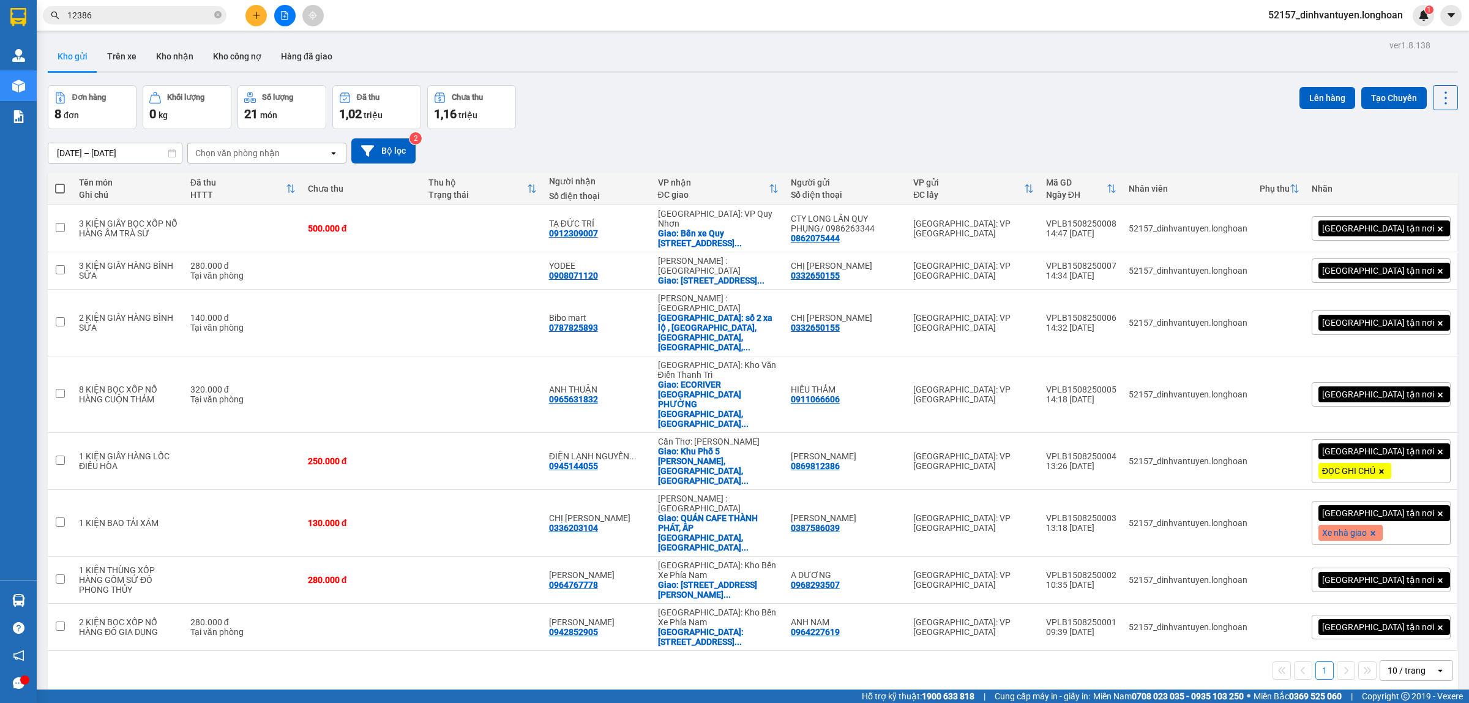
click at [255, 19] on icon "plus" at bounding box center [256, 15] width 9 height 9
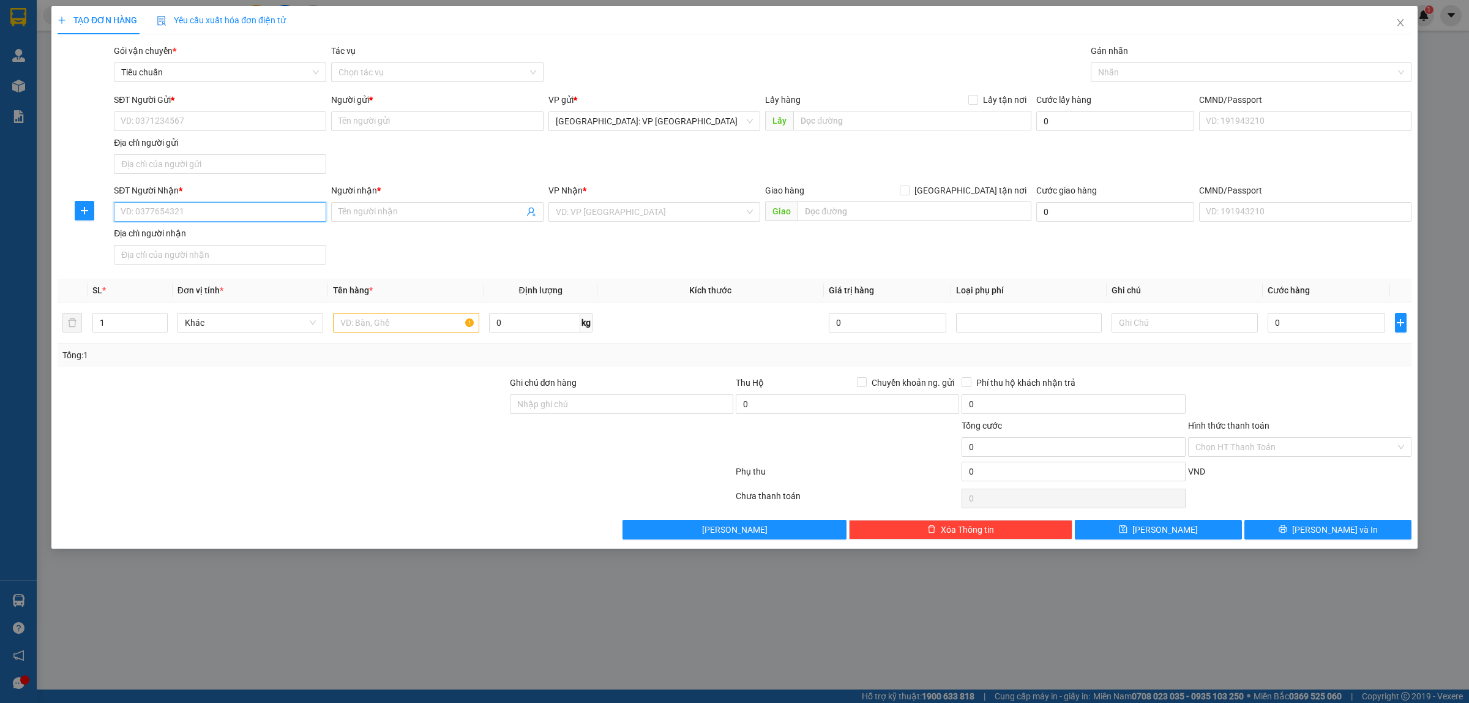
click at [201, 209] on input "SĐT Người Nhận *" at bounding box center [220, 212] width 212 height 20
type input "0975332335"
click at [390, 214] on input "Người nhận *" at bounding box center [430, 211] width 185 height 13
type input "c"
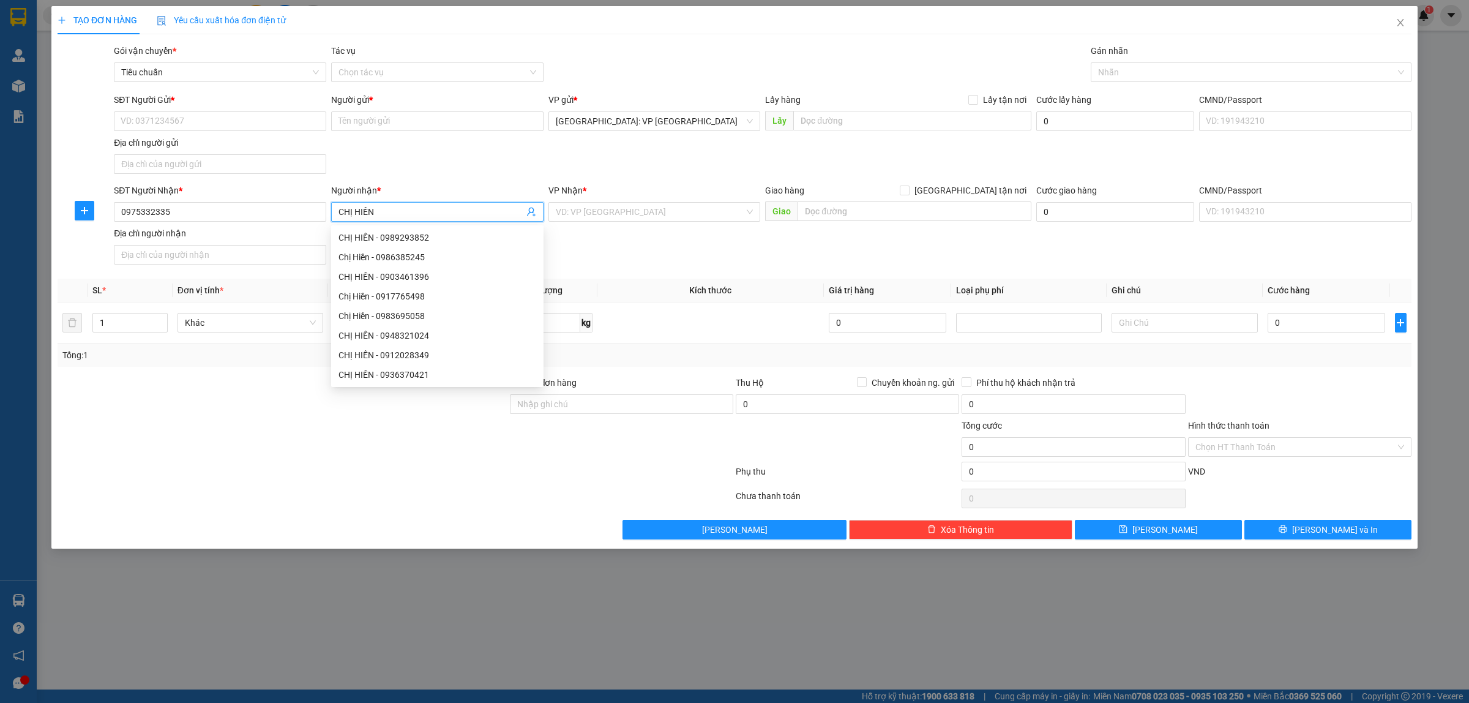
type input "CHỊ HIỀN"
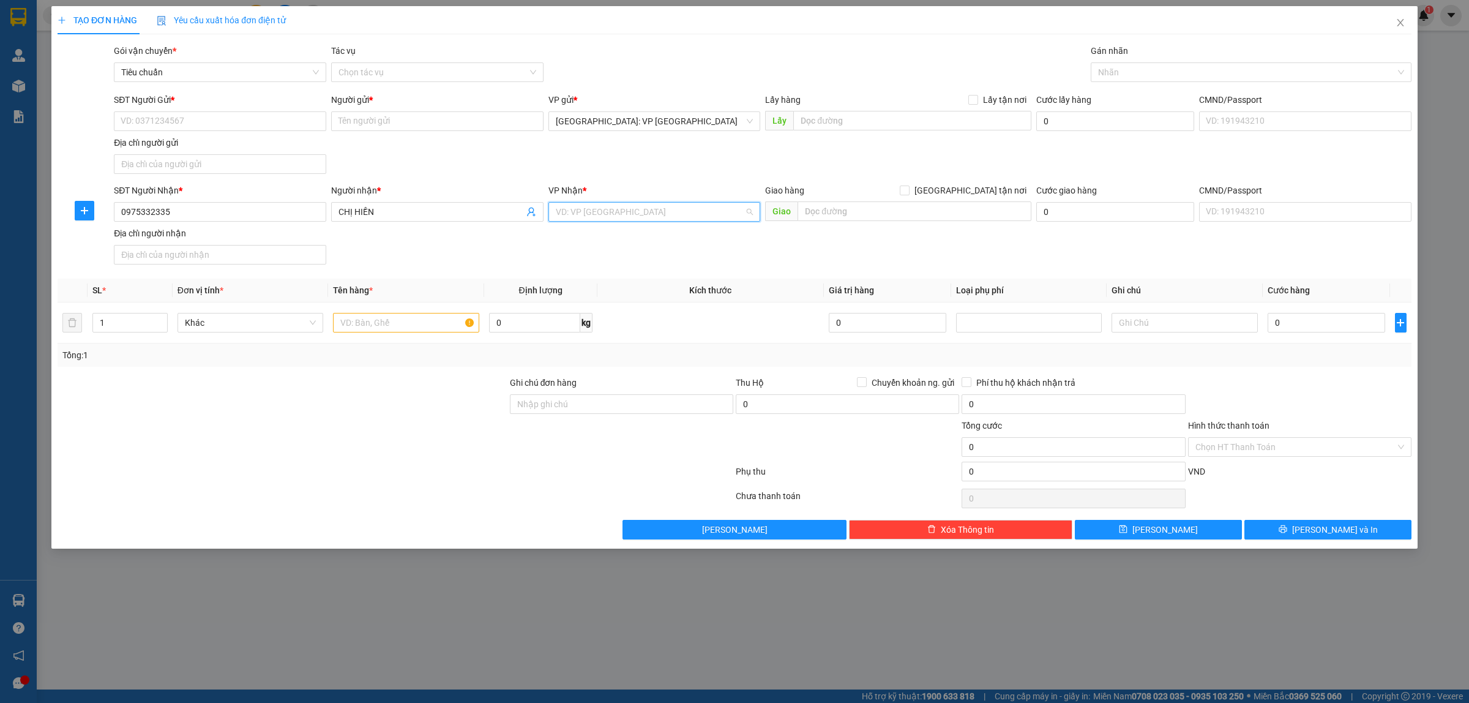
click at [644, 213] on input "search" at bounding box center [650, 212] width 189 height 18
type input "VAN D"
click at [674, 257] on div "Hà Nội: Kho Văn Điển Thanh Trì" at bounding box center [655, 256] width 198 height 13
click at [853, 211] on input "text" at bounding box center [914, 211] width 234 height 20
click at [181, 212] on input "0975332335" at bounding box center [220, 212] width 212 height 20
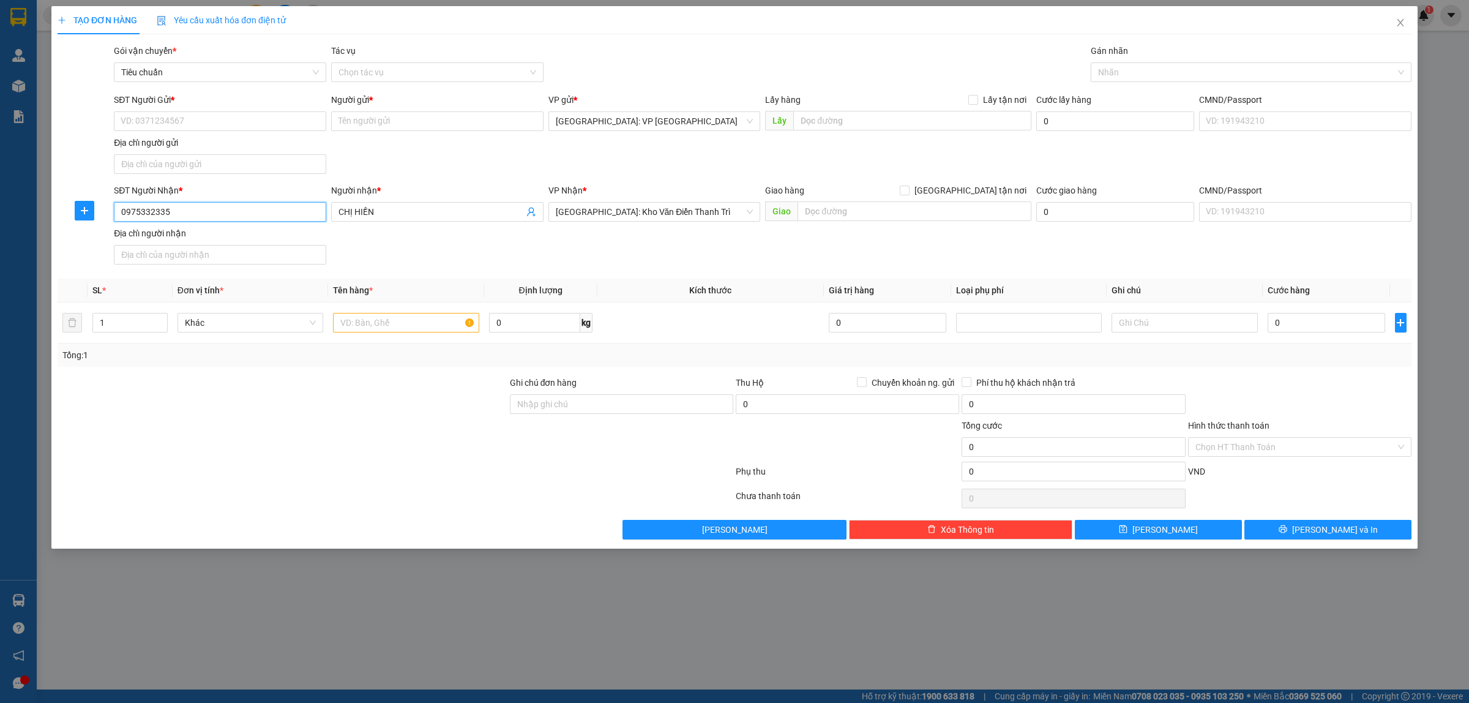
click at [181, 212] on input "0975332335" at bounding box center [220, 212] width 212 height 20
click at [243, 125] on input "SĐT Người Gửi *" at bounding box center [220, 121] width 212 height 20
type input "0962550091"
click at [378, 117] on input "Người gửi *" at bounding box center [437, 121] width 212 height 20
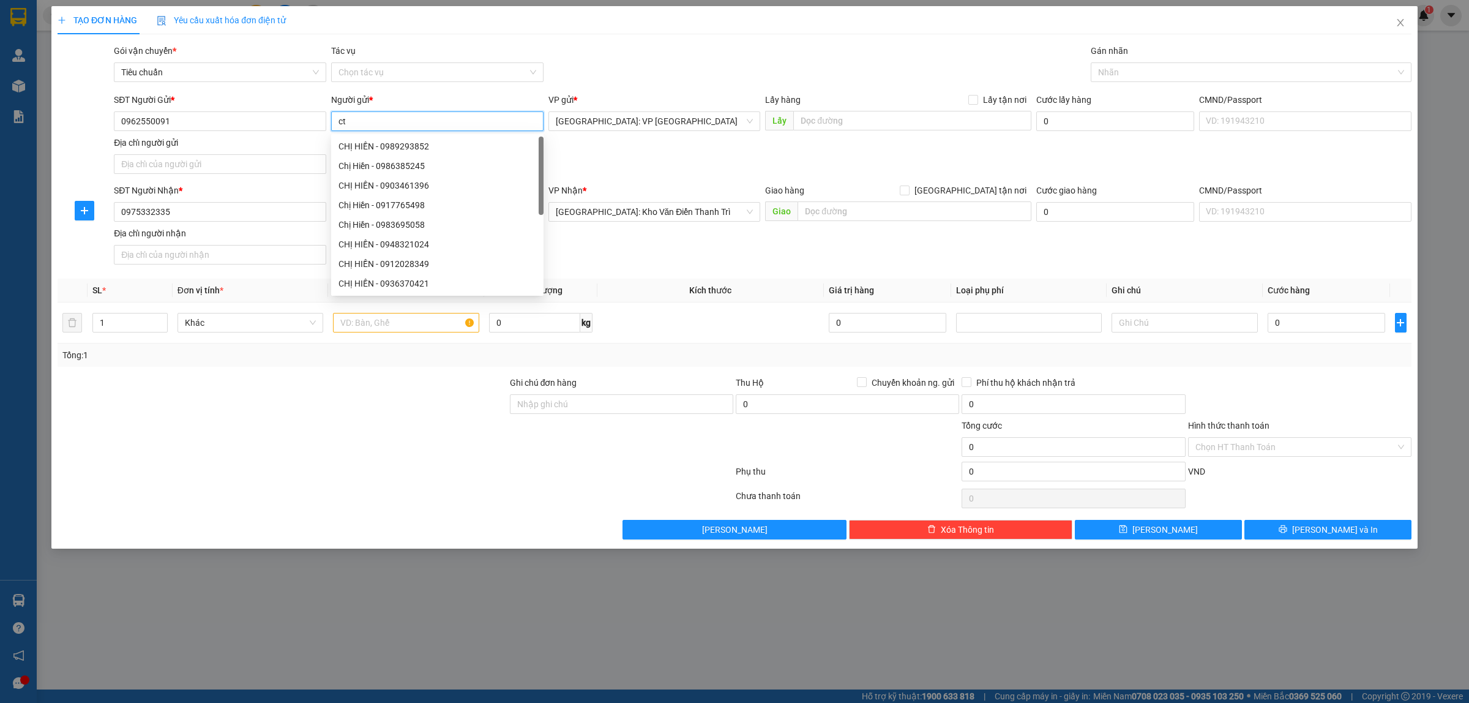
type input "c"
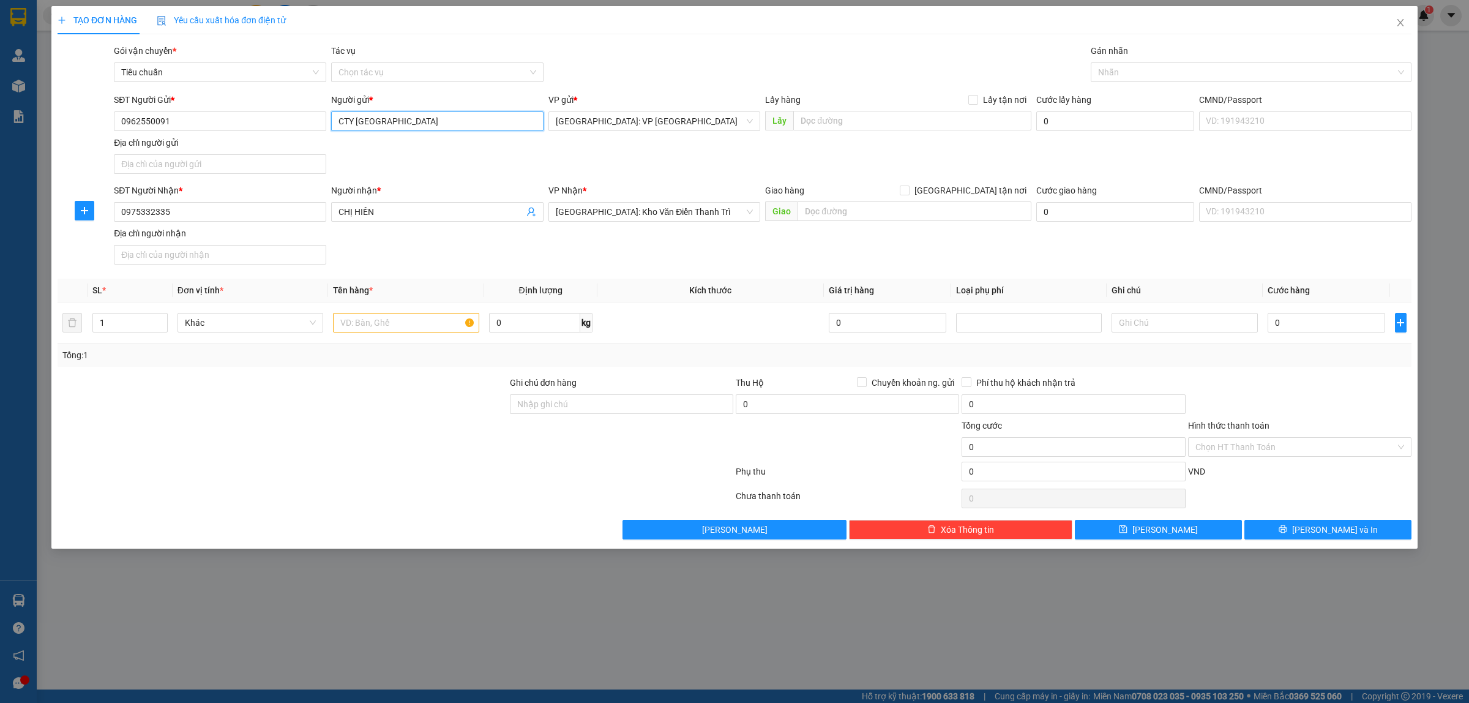
type input "CTY VIỆT MỸ"
click at [857, 213] on input "text" at bounding box center [914, 211] width 234 height 20
type input "CÔNG TY TOYOINK LÔ G9, KCN QUẾ VÕ, PHƯỜNG VĂN DƯƠNG, TP BẮC NINH, BẮC NINH"
click at [909, 188] on span at bounding box center [905, 190] width 10 height 10
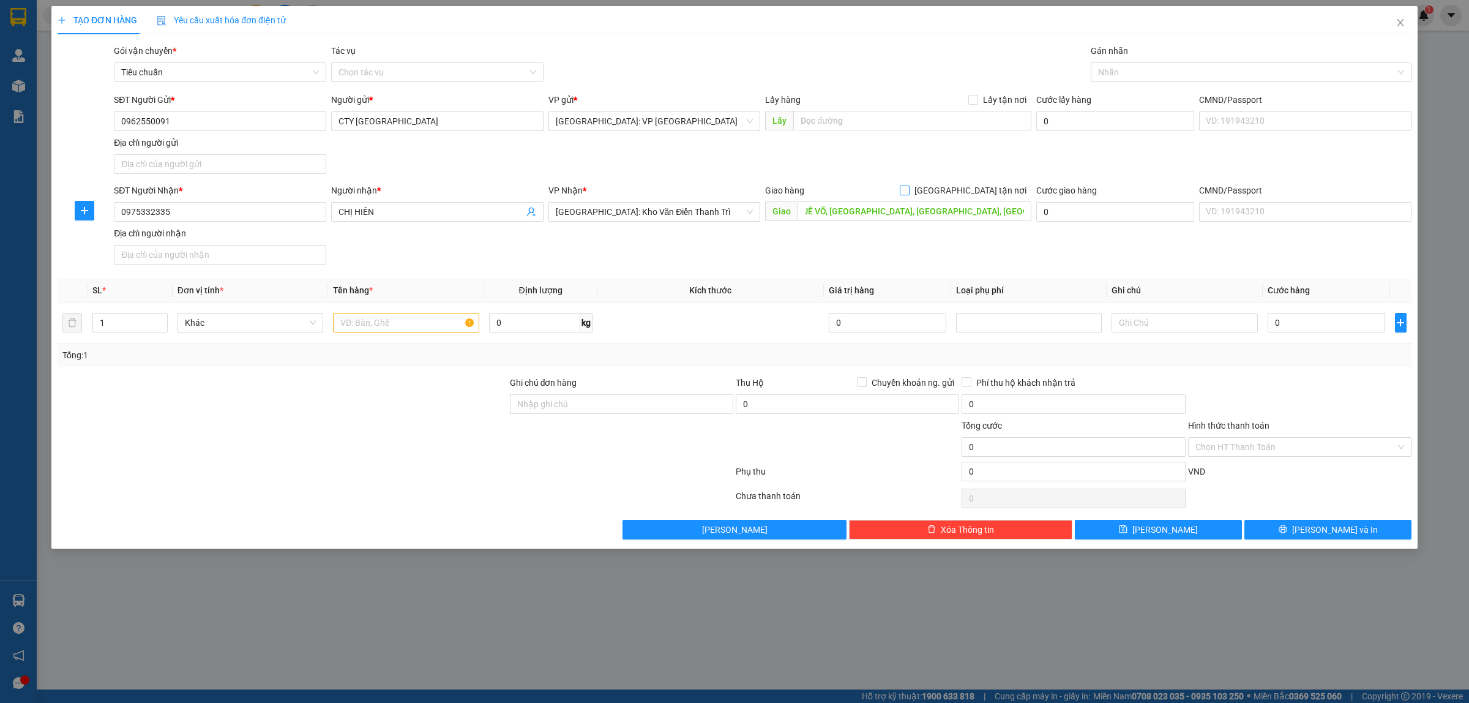
click at [908, 188] on input "[GEOGRAPHIC_DATA] tận nơi" at bounding box center [904, 189] width 9 height 9
checkbox input "true"
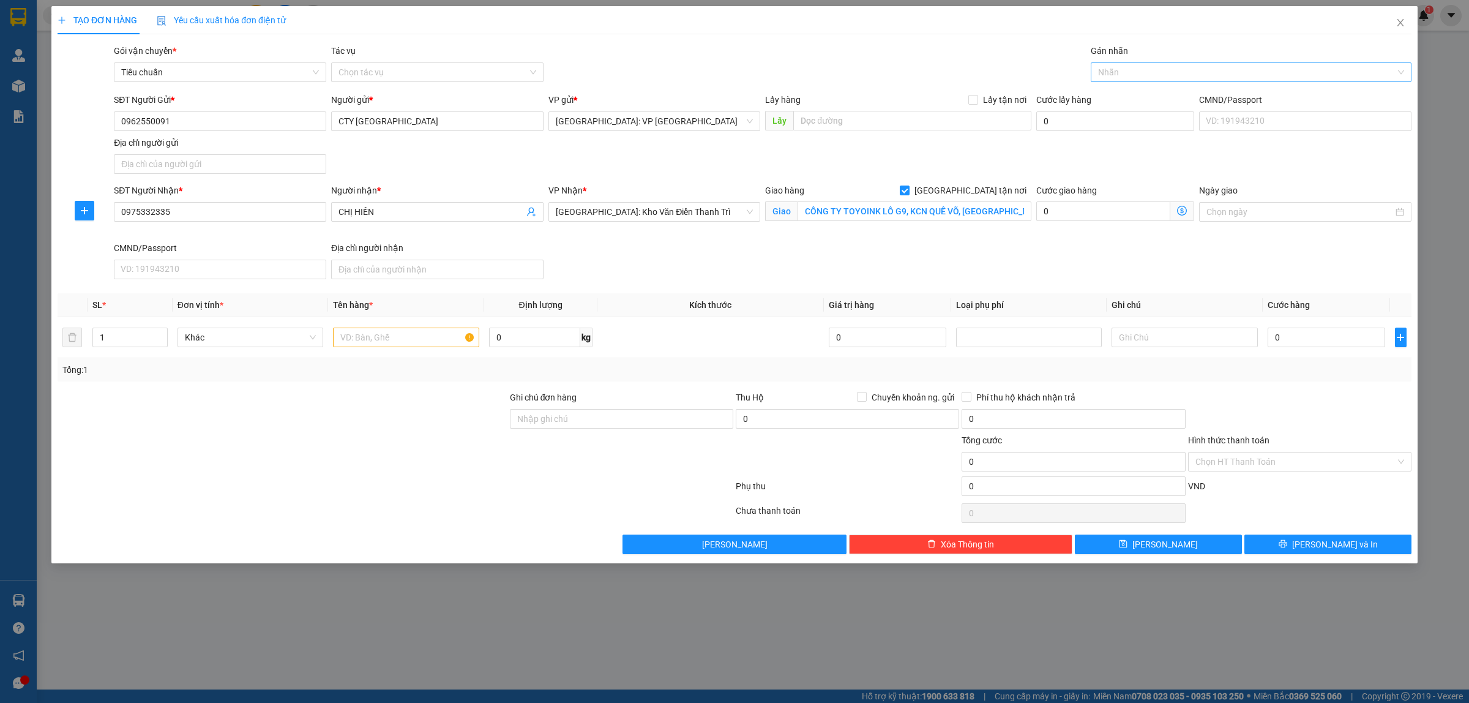
click at [1114, 68] on div at bounding box center [1245, 72] width 302 height 15
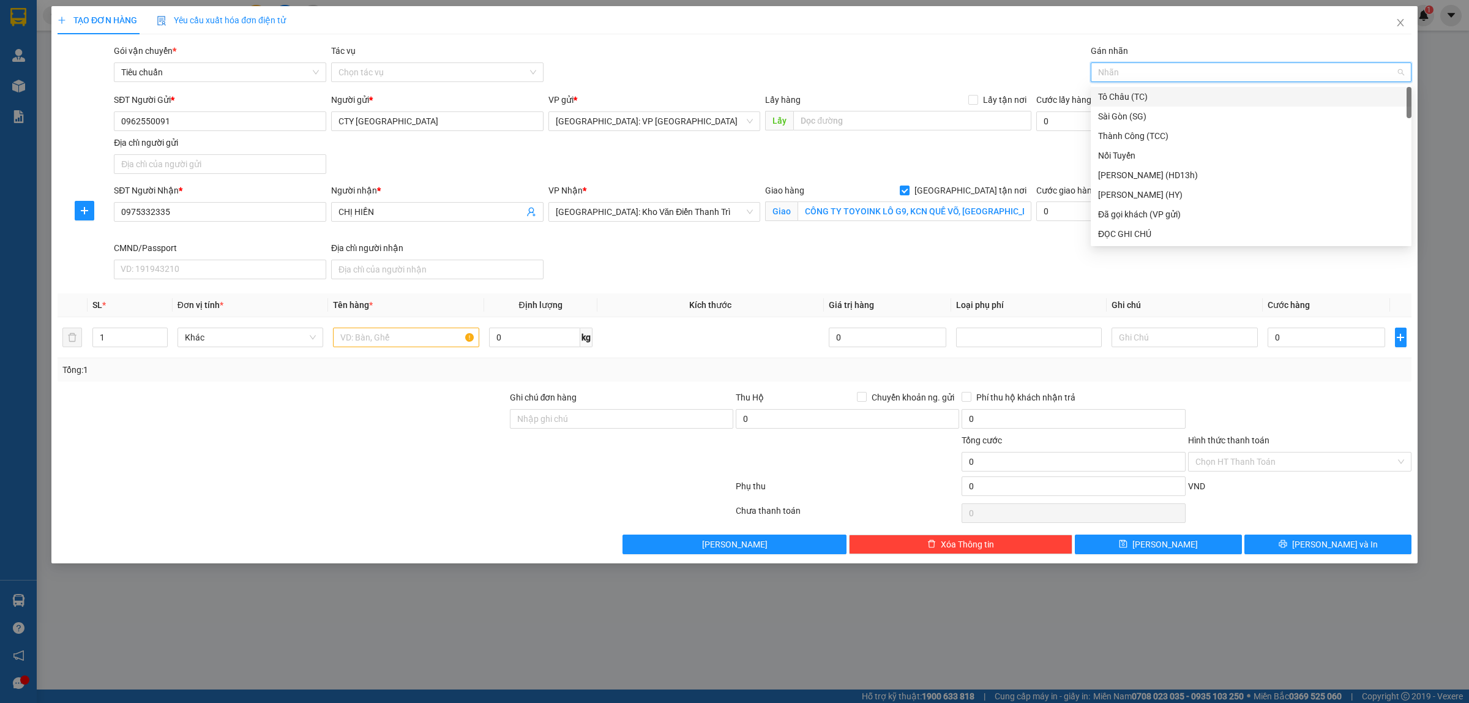
type input "H"
type input "G"
click at [1119, 233] on div "[GEOGRAPHIC_DATA] tận nơi" at bounding box center [1251, 233] width 306 height 13
type input "2"
click at [161, 334] on icon "up" at bounding box center [161, 334] width 4 height 4
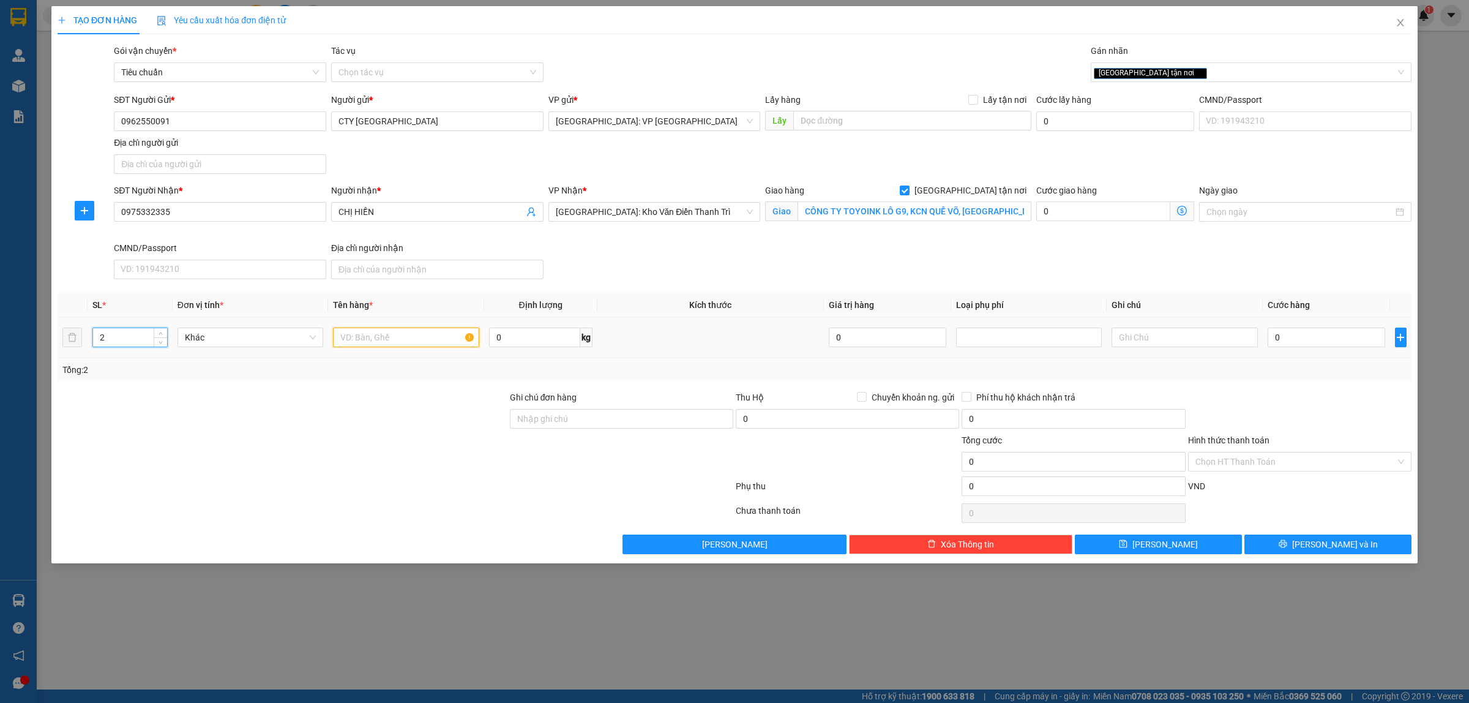
click at [383, 331] on input "text" at bounding box center [406, 337] width 146 height 20
type input "2 THÙNG NHỰA HÀNG DẦU NHỜN"
click at [1302, 340] on input "0" at bounding box center [1327, 337] width 118 height 20
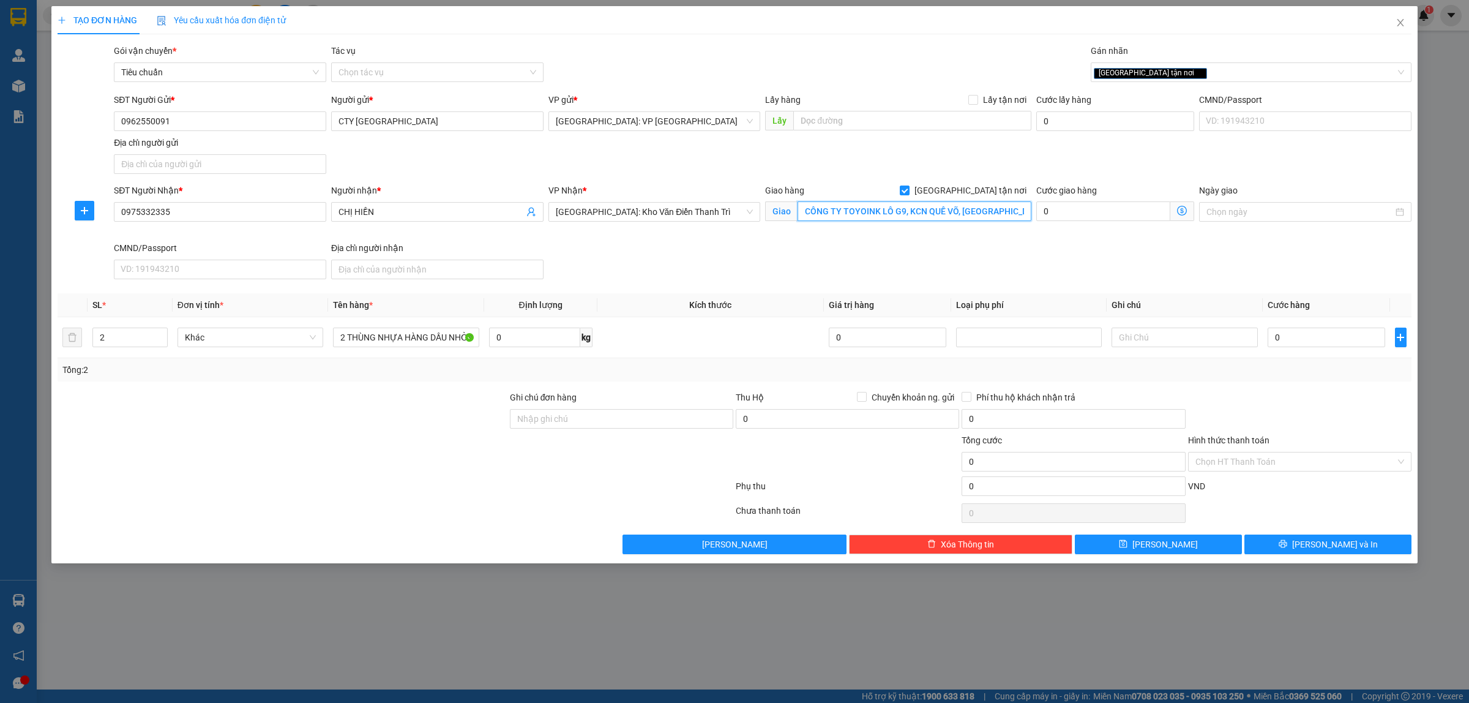
click at [941, 218] on input "CÔNG TY TOYOINK LÔ G9, KCN QUẾ VÕ, PHƯỜNG VĂN DƯƠNG, TP BẮC NINH, BẮC NINH" at bounding box center [914, 211] width 234 height 20
click at [1018, 212] on input "CÔNG TY TOYOINK LÔ G9, KCN QUẾ VÕ, PHƯỜNG VĂN DƯƠNG, TP BẮC NINH, BẮC NINH" at bounding box center [914, 211] width 234 height 20
click at [1013, 209] on input "CÔNG TY TOYOINK LÔ G9, KCN QUẾ VÕ, PHƯỜNG VĂN DƯƠNG, TP BẮC NINH, BẮC NINH" at bounding box center [914, 211] width 234 height 20
type input "CÔNG TY TOYOINK LÔ G9, KCN QUẾ VÕ, PHƯỜNG VÂN DƯƠNG, TP BẮC NINH, BẮC NINH"
click at [1293, 337] on input "0" at bounding box center [1327, 337] width 118 height 20
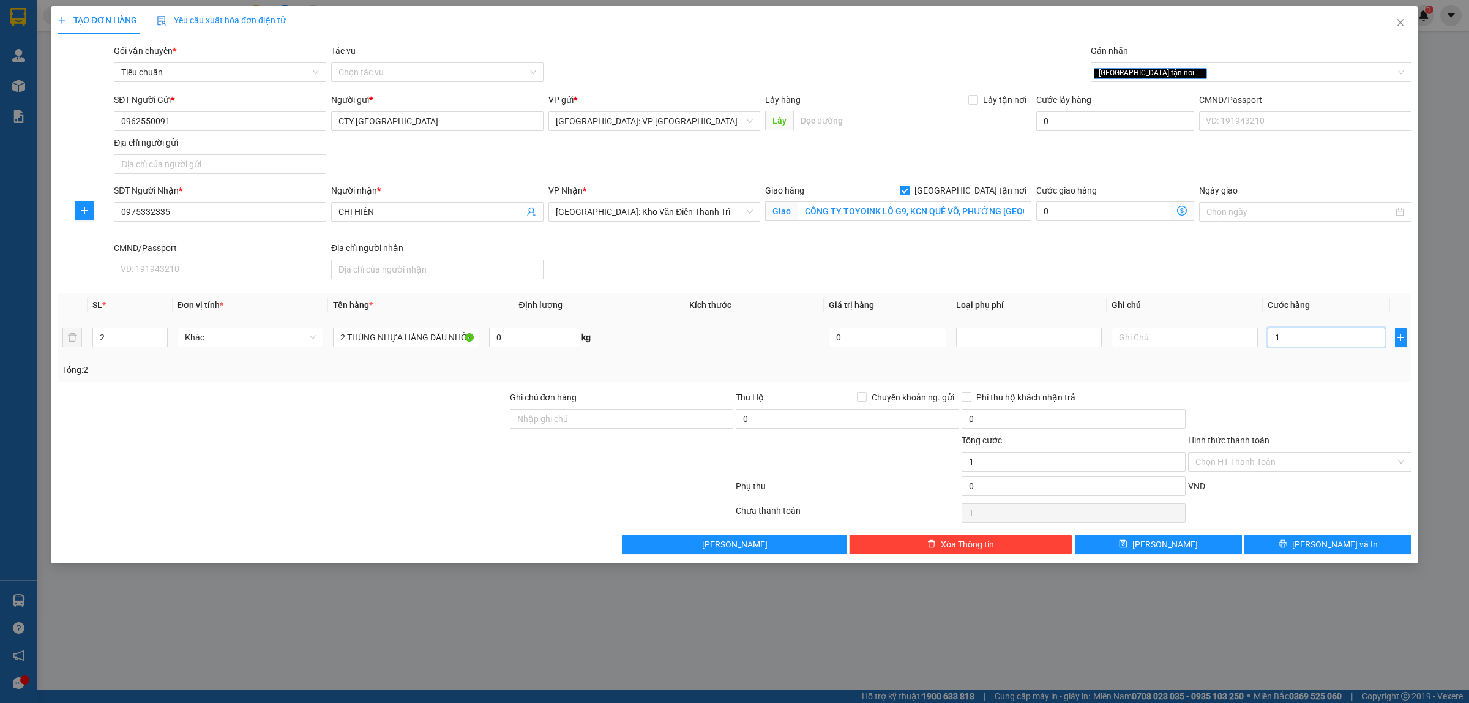
type input "1"
type input "12"
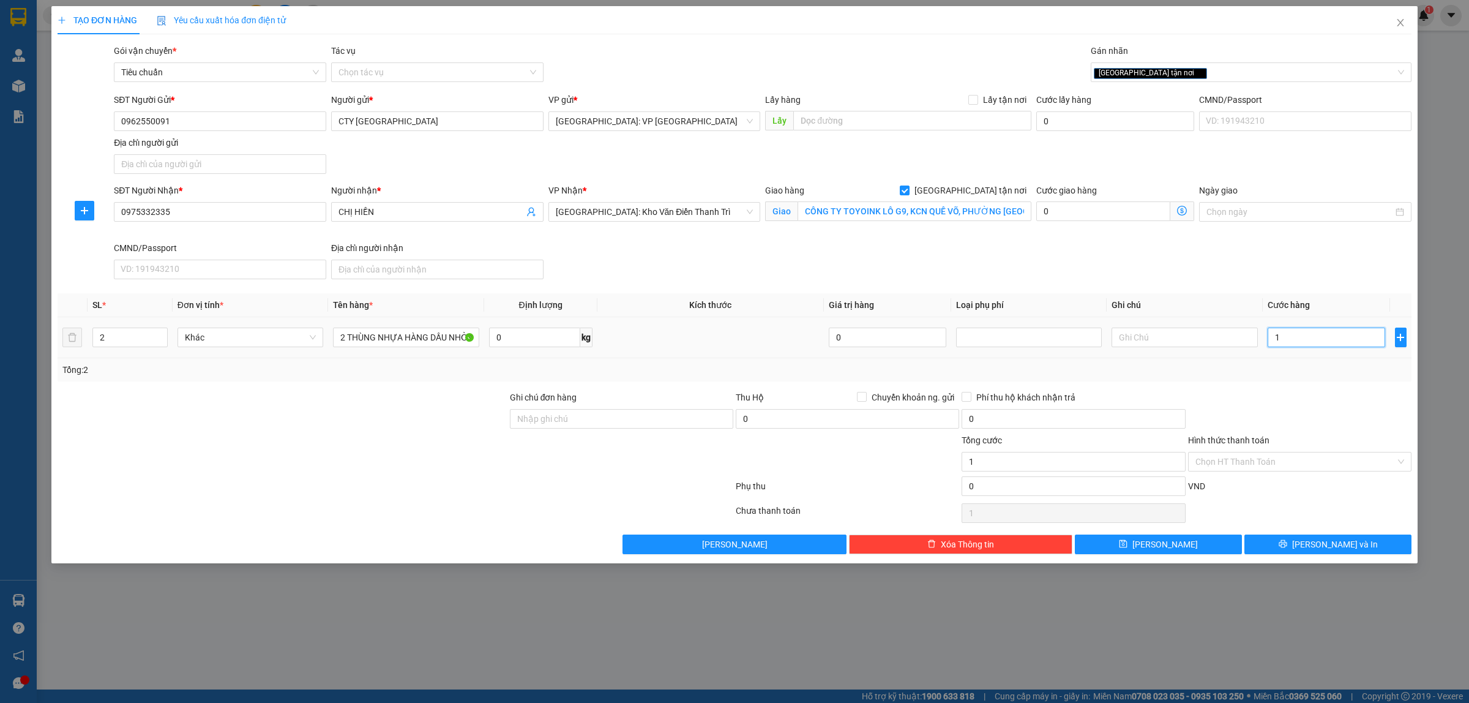
type input "12"
type input "125"
type input "1.250"
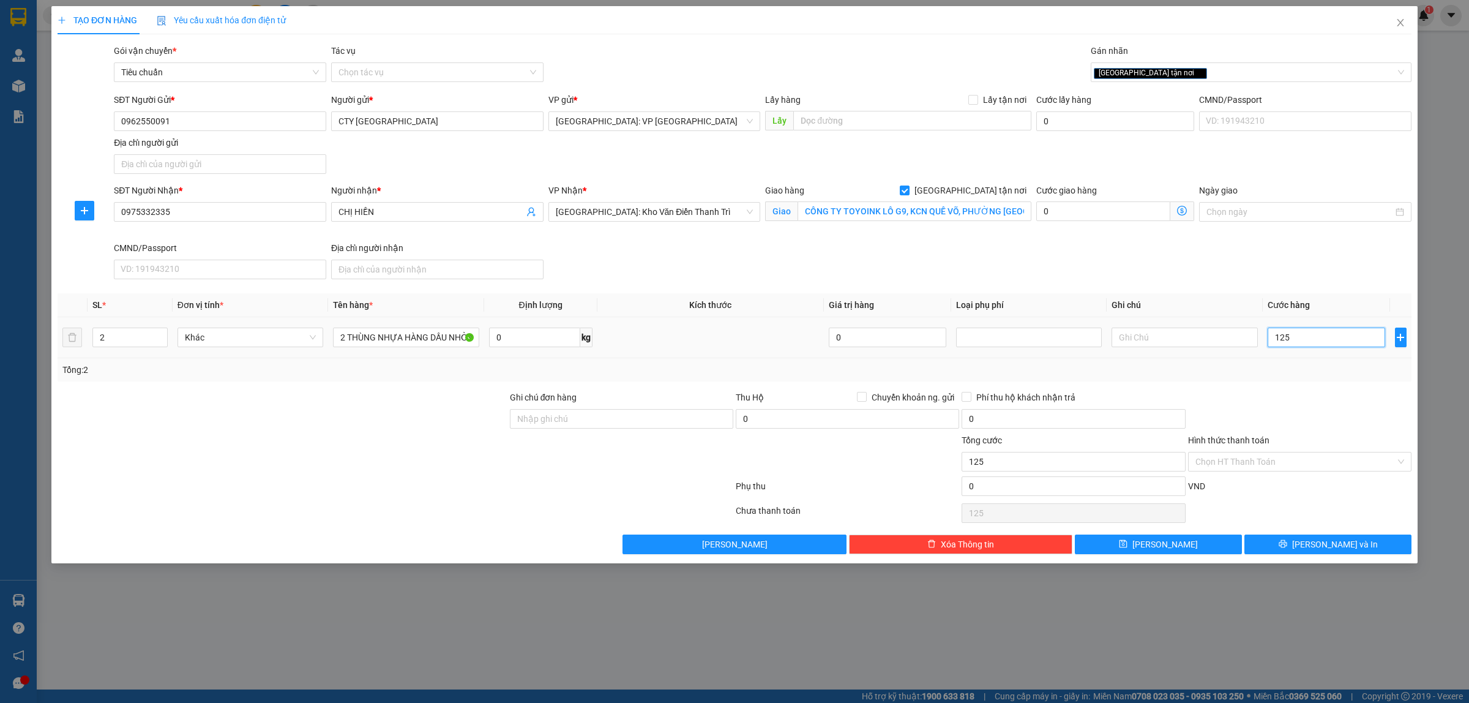
type input "1.250"
type input "12.500"
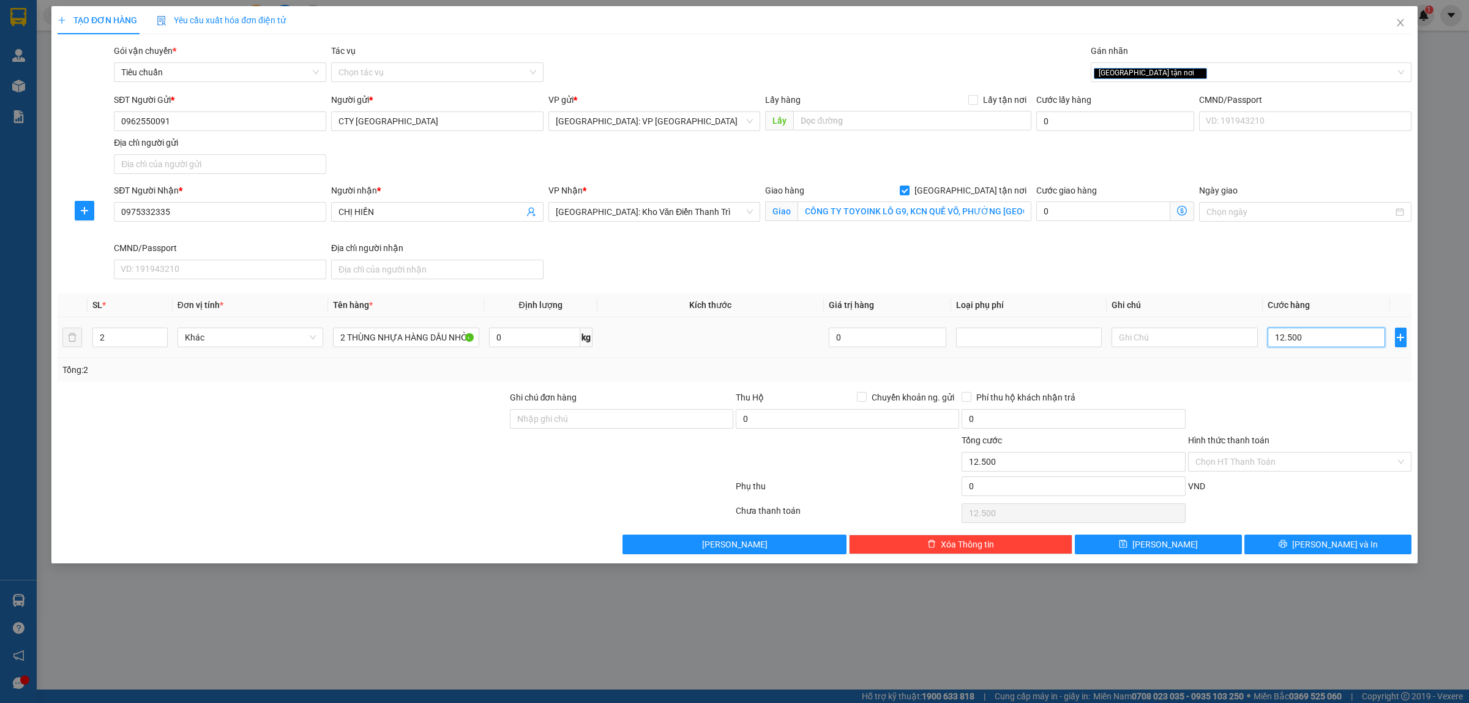
type input "125.000"
click at [1335, 545] on span "Lưu và In" at bounding box center [1335, 543] width 86 height 13
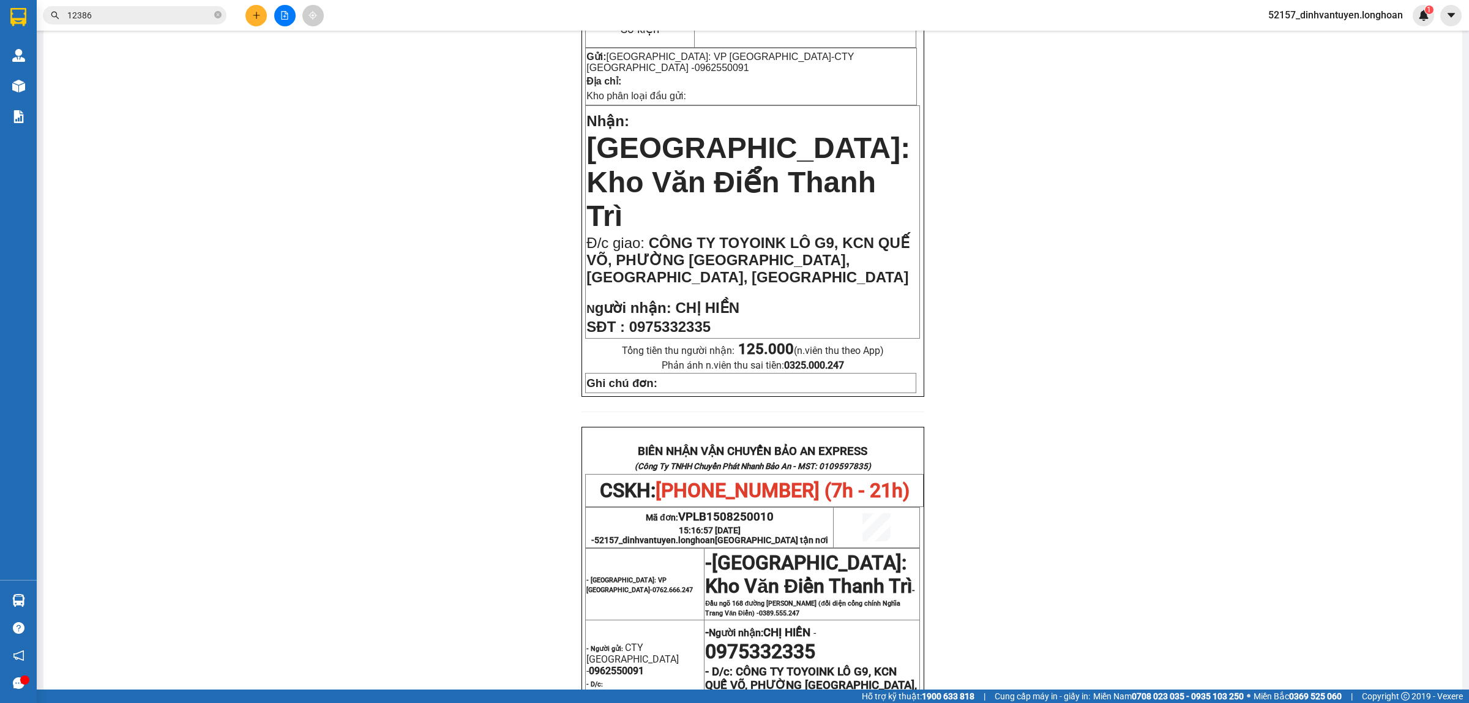
scroll to position [230, 0]
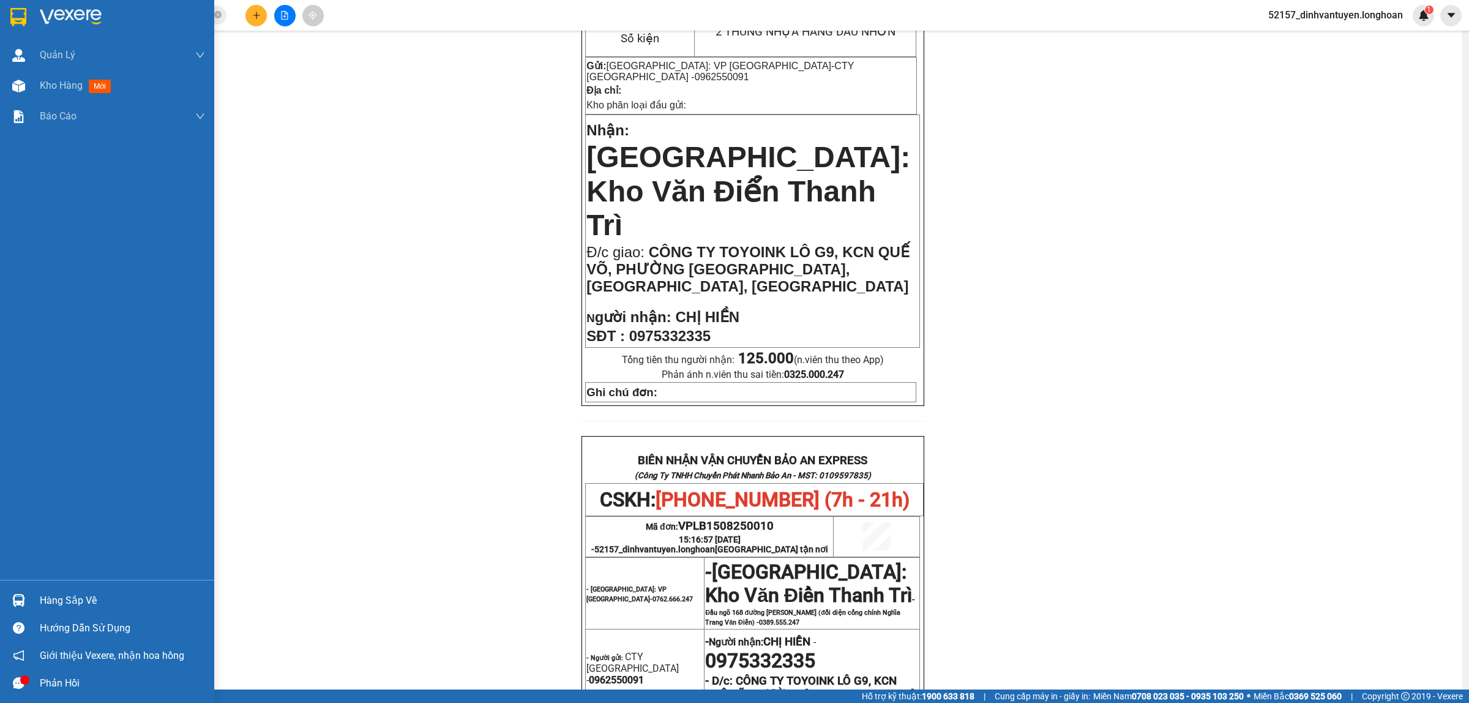
click at [13, 10] on img at bounding box center [18, 17] width 16 height 18
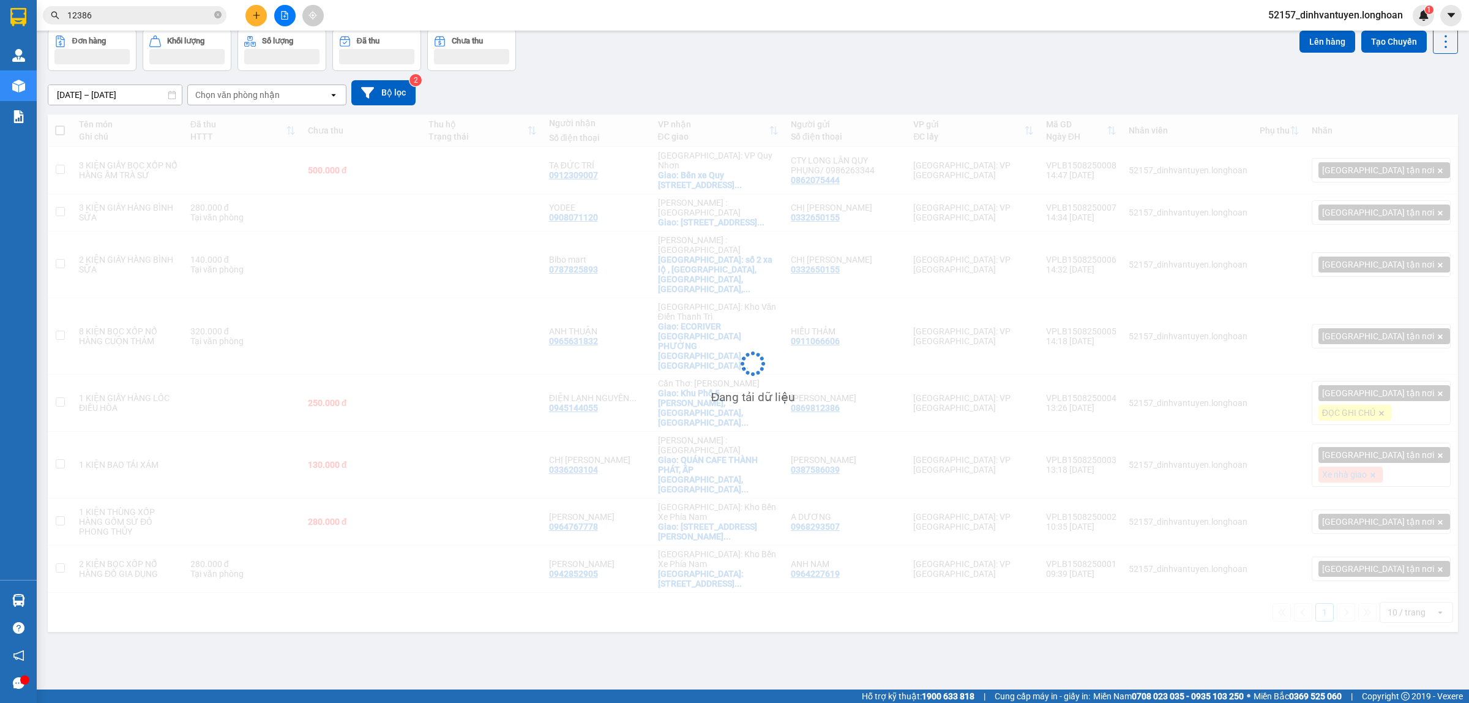
scroll to position [56, 0]
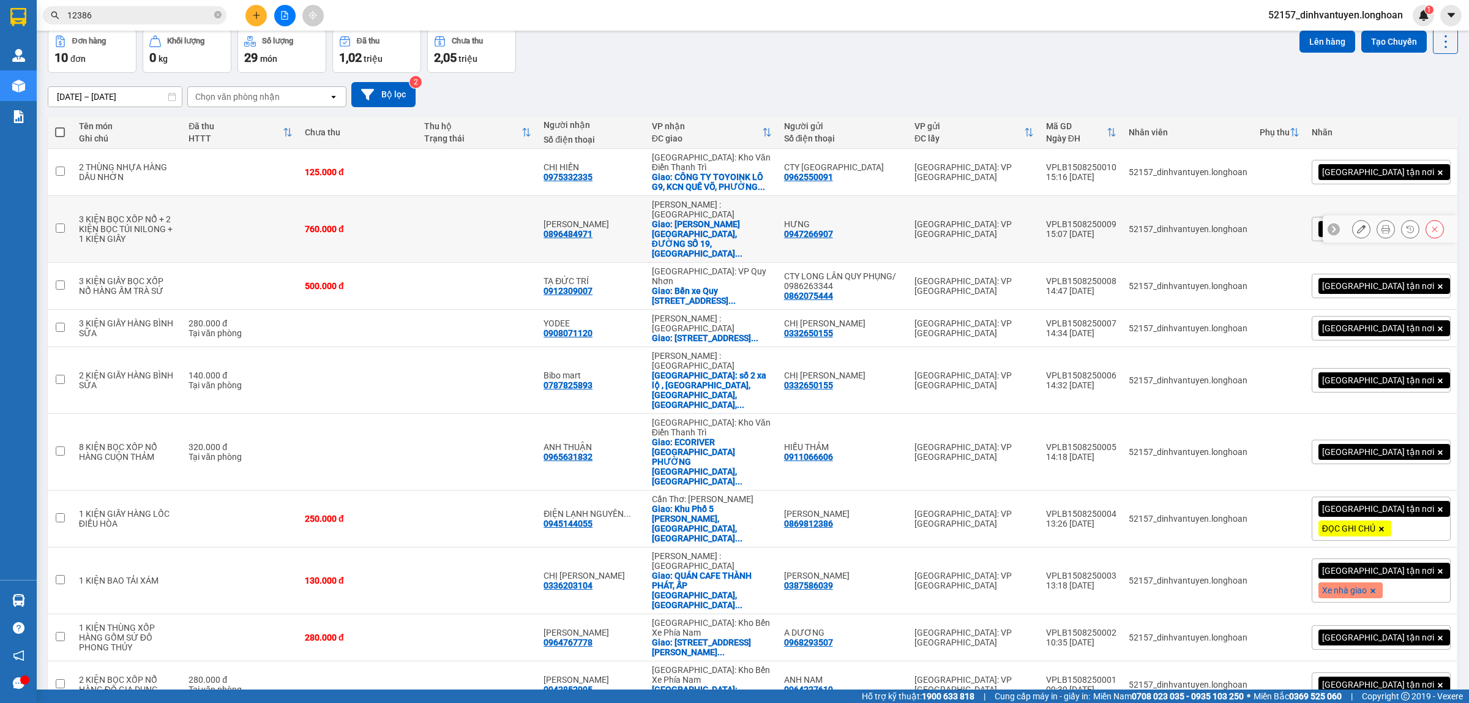
click at [1381, 225] on icon at bounding box center [1385, 229] width 9 height 9
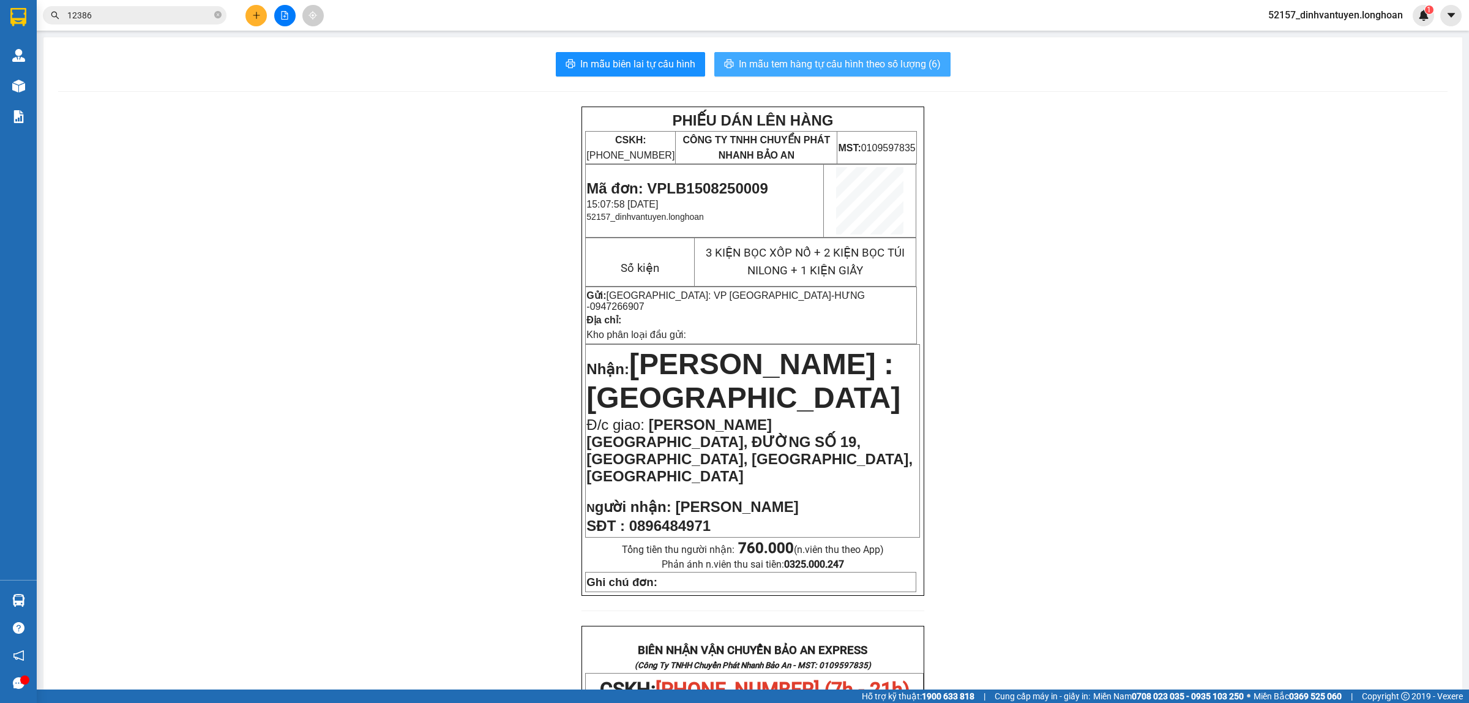
click at [824, 62] on span "In mẫu tem hàng tự cấu hình theo số lượng (6)" at bounding box center [840, 63] width 202 height 15
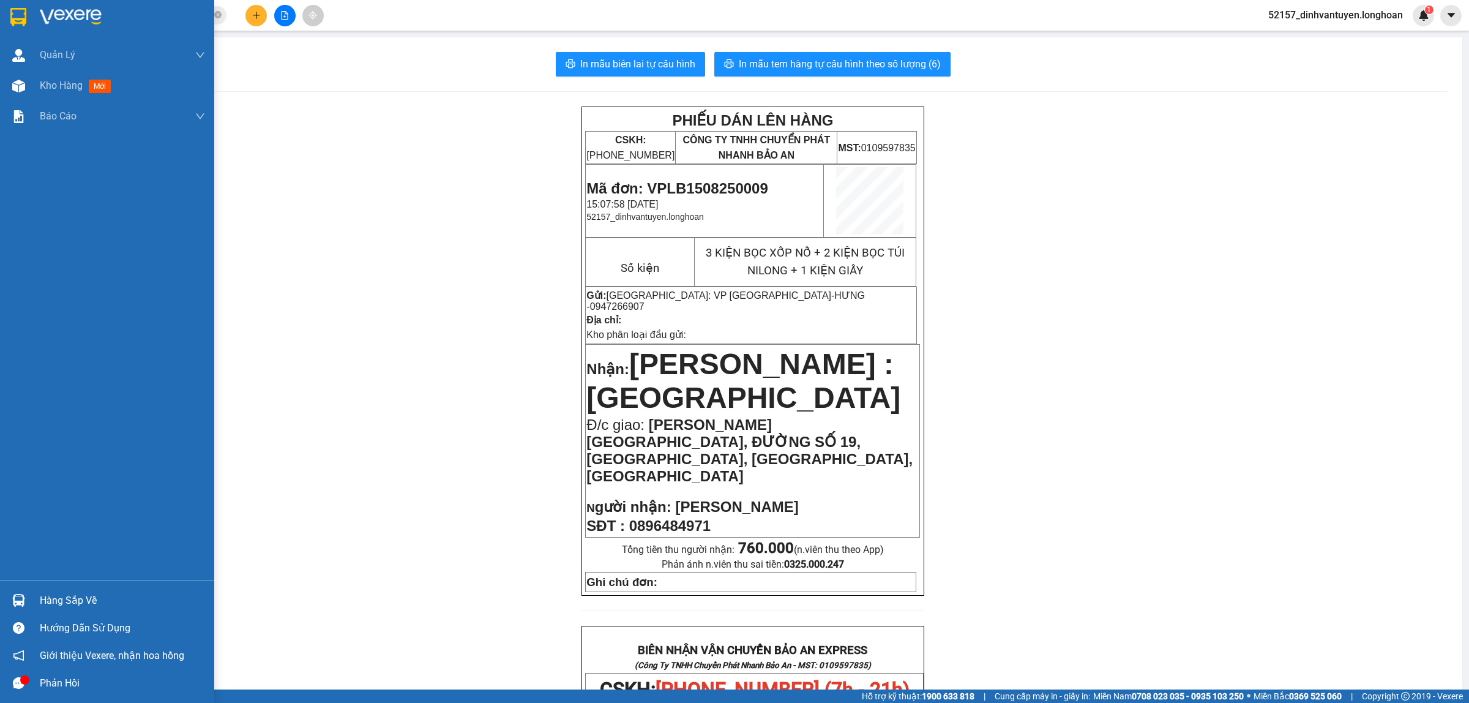
click at [19, 14] on img at bounding box center [18, 17] width 16 height 18
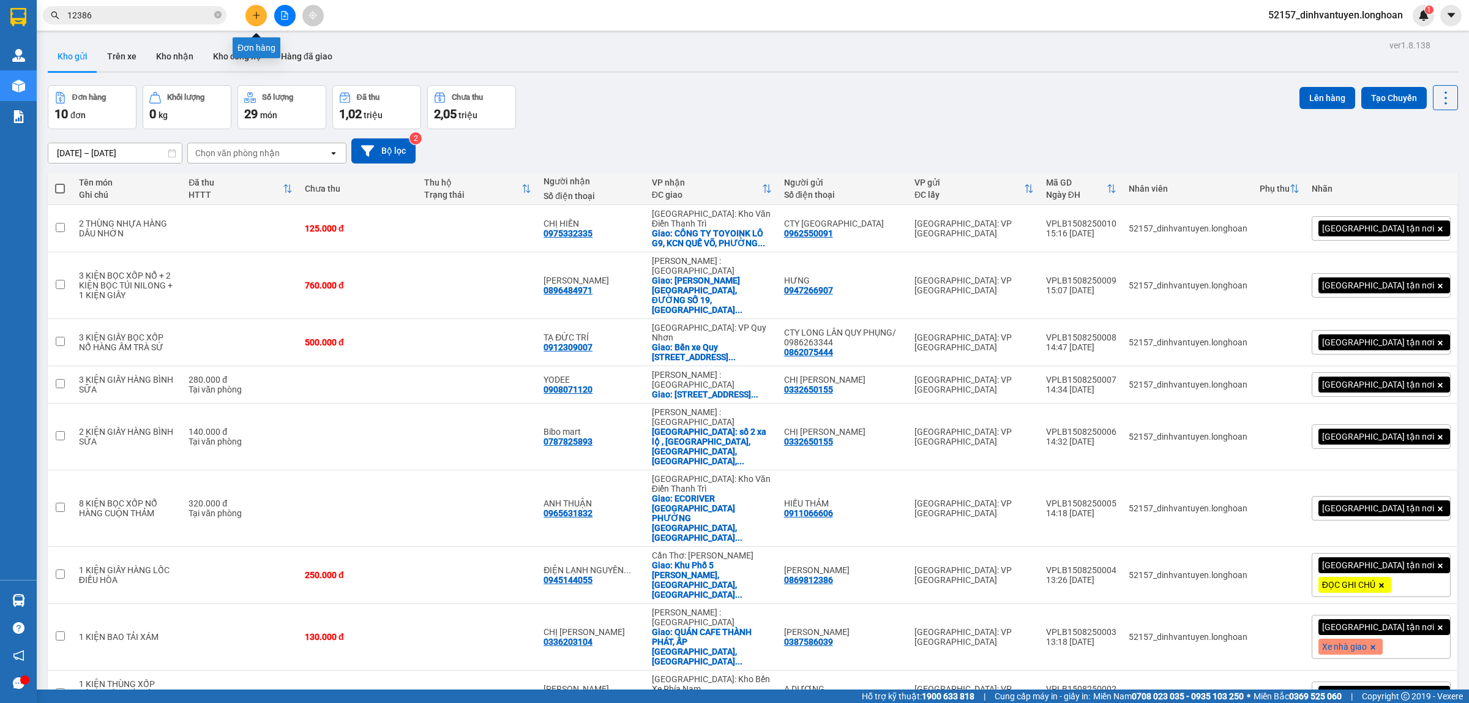
click at [254, 17] on icon "plus" at bounding box center [256, 15] width 9 height 9
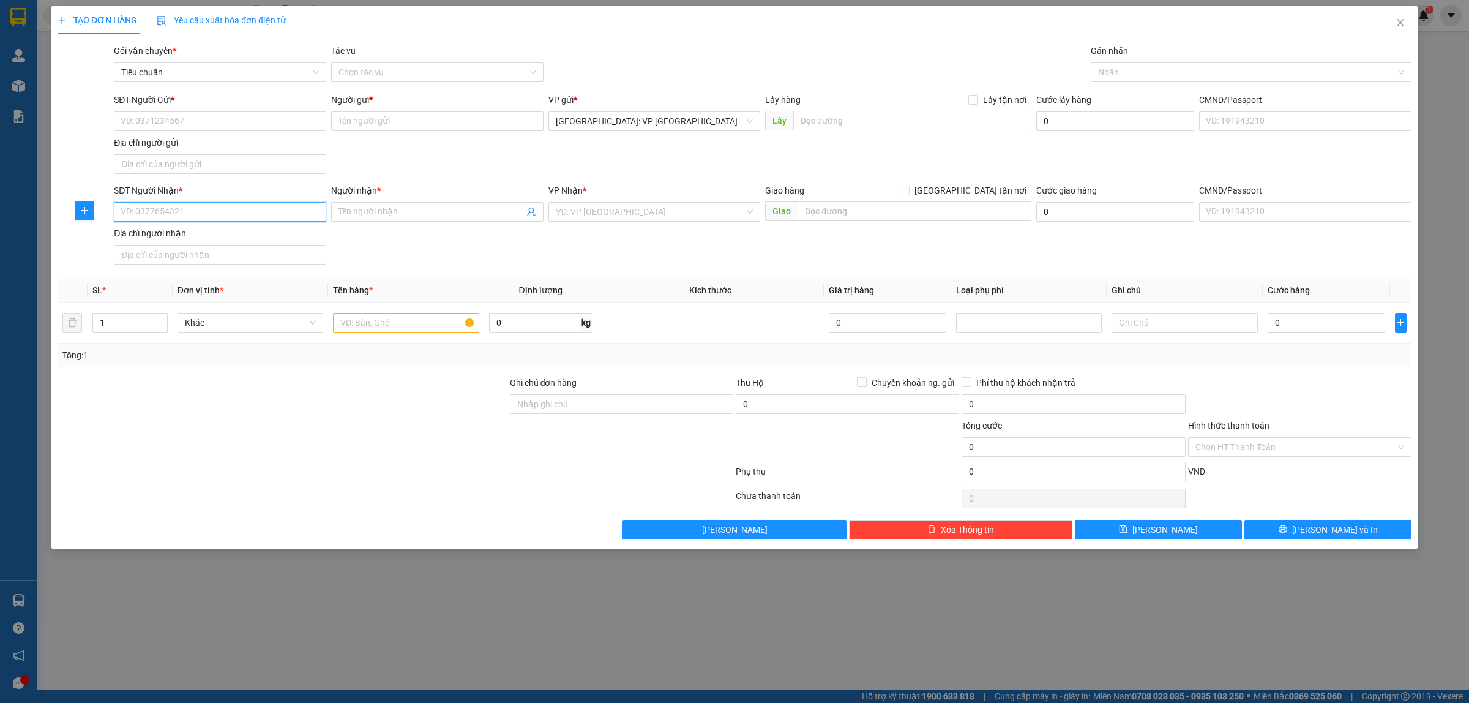
click at [236, 212] on input "SĐT Người Nhận *" at bounding box center [220, 212] width 212 height 20
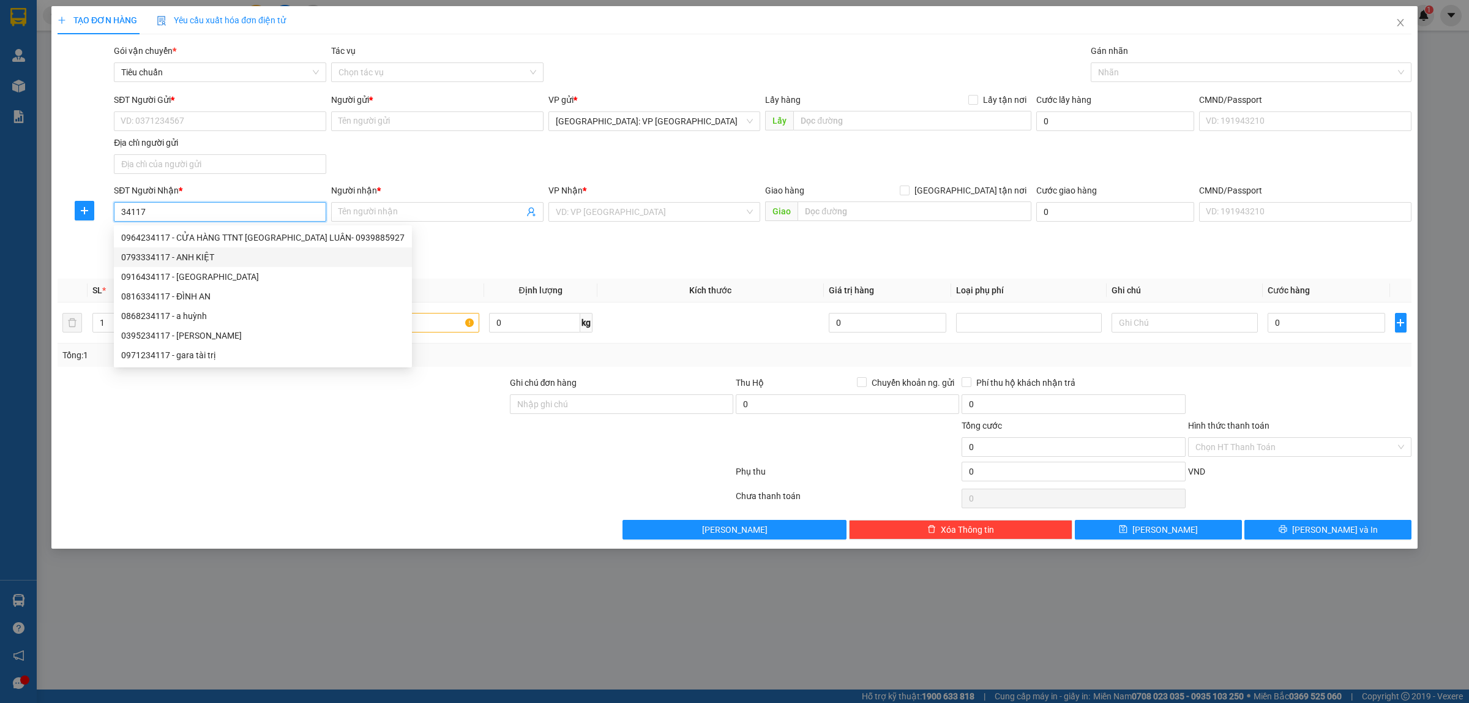
click at [188, 255] on div "0793334117 - ANH KIỆT" at bounding box center [262, 256] width 283 height 13
type input "0793334117"
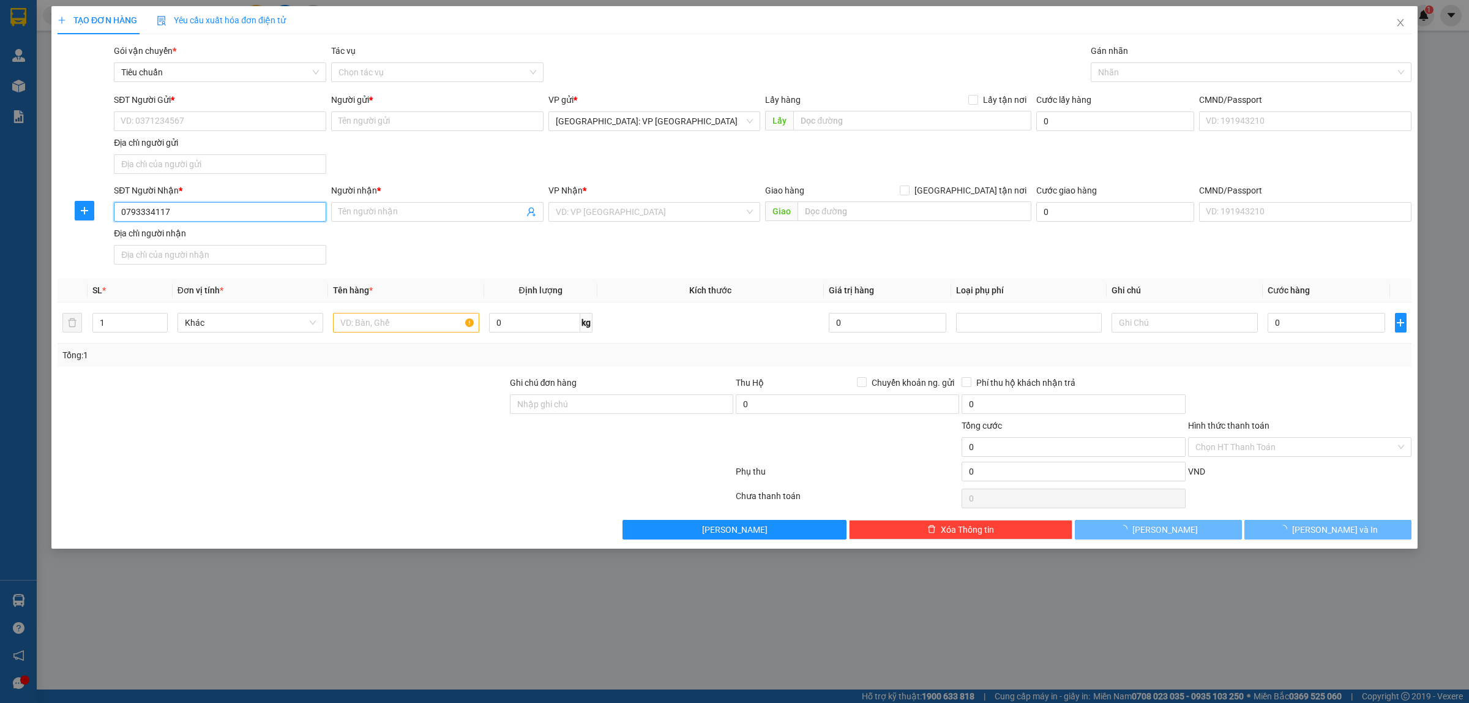
type input "ANH KIỆT"
checkbox input "true"
type input "SỐ 58 ĐƯỜNG HÒA MINH 15, PHƯỜNG HÒA MINH, LIÊN CHIỂU, ĐÀ NẴNG"
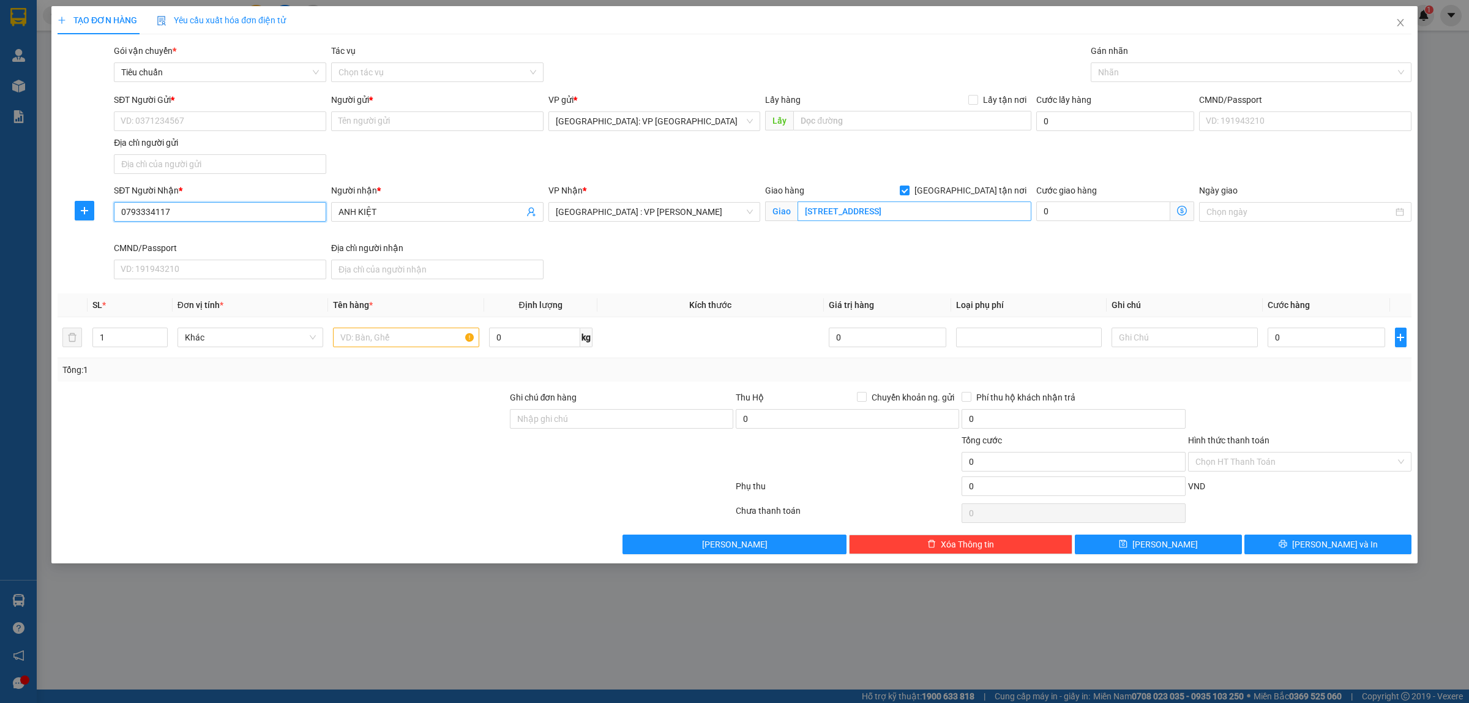
type input "0793334117"
click at [894, 212] on input "SỐ 58 ĐƯỜNG HÒA MINH 15, PHƯỜNG HÒA MINH, LIÊN CHIỂU, ĐÀ NẴNG" at bounding box center [914, 211] width 234 height 20
click at [976, 193] on span "[GEOGRAPHIC_DATA] tận nơi" at bounding box center [970, 190] width 122 height 13
click at [908, 193] on input "[GEOGRAPHIC_DATA] tận nơi" at bounding box center [904, 189] width 9 height 9
checkbox input "false"
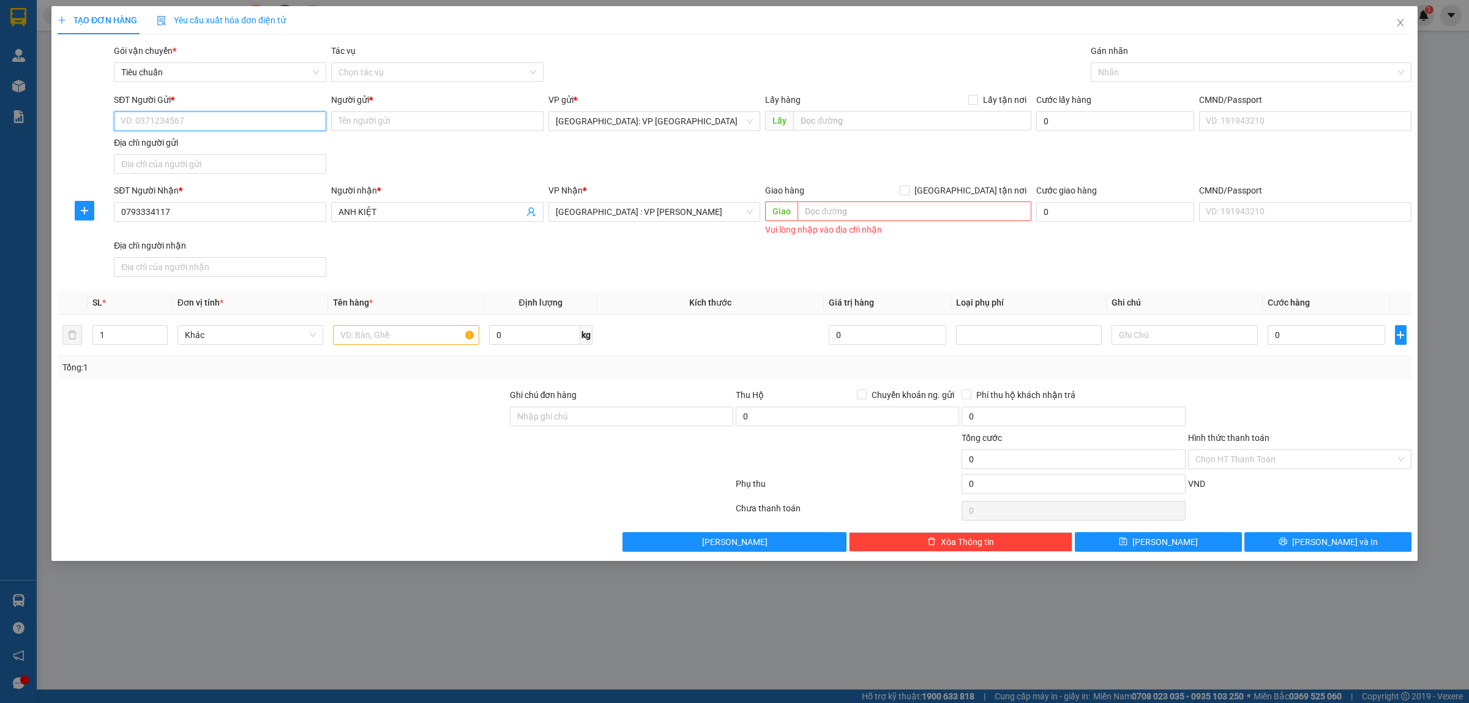
click at [254, 125] on input "SĐT Người Gửi *" at bounding box center [220, 121] width 212 height 20
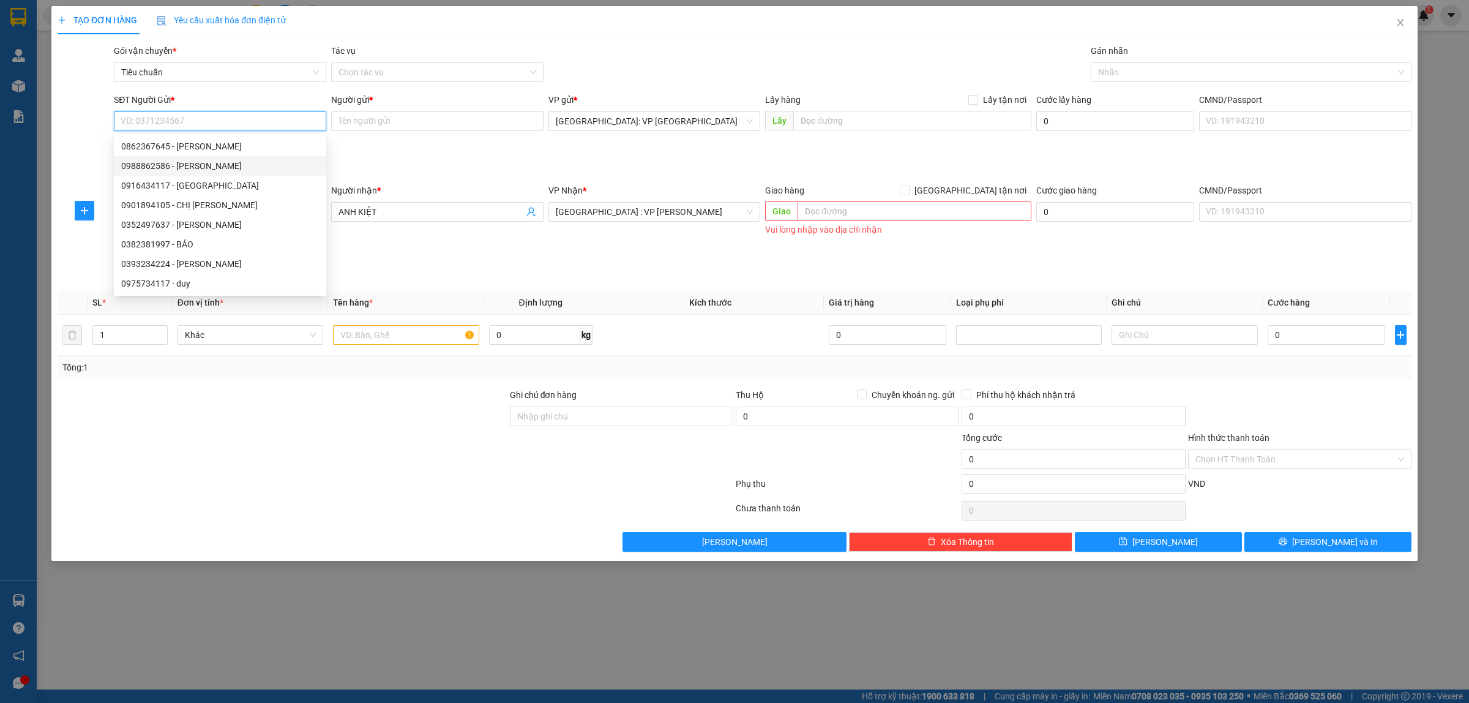
click at [230, 163] on div "0988862586 - CHÚ CHINH" at bounding box center [220, 165] width 198 height 13
type input "0988862586"
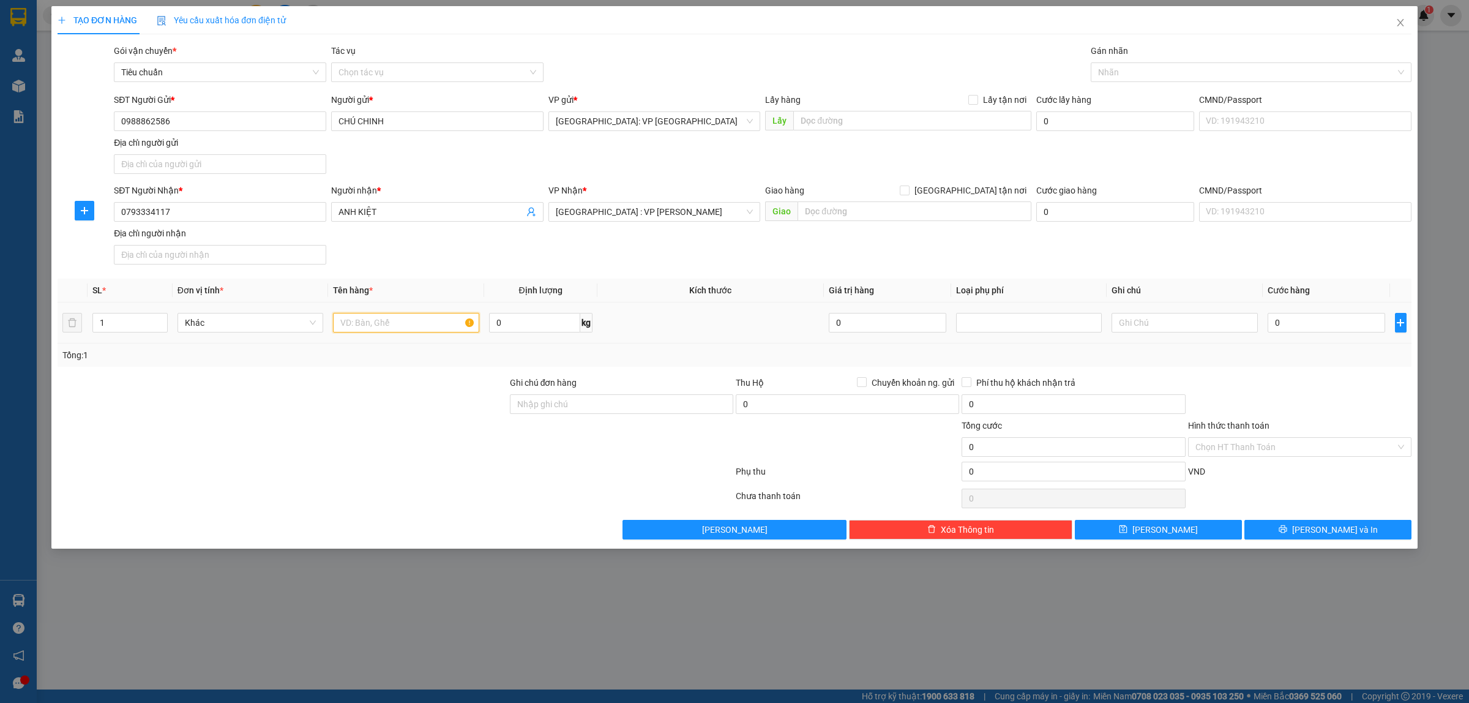
click at [372, 326] on input "text" at bounding box center [406, 323] width 146 height 20
click at [1305, 329] on input "0" at bounding box center [1327, 323] width 118 height 20
click at [1287, 532] on icon "printer" at bounding box center [1283, 529] width 9 height 9
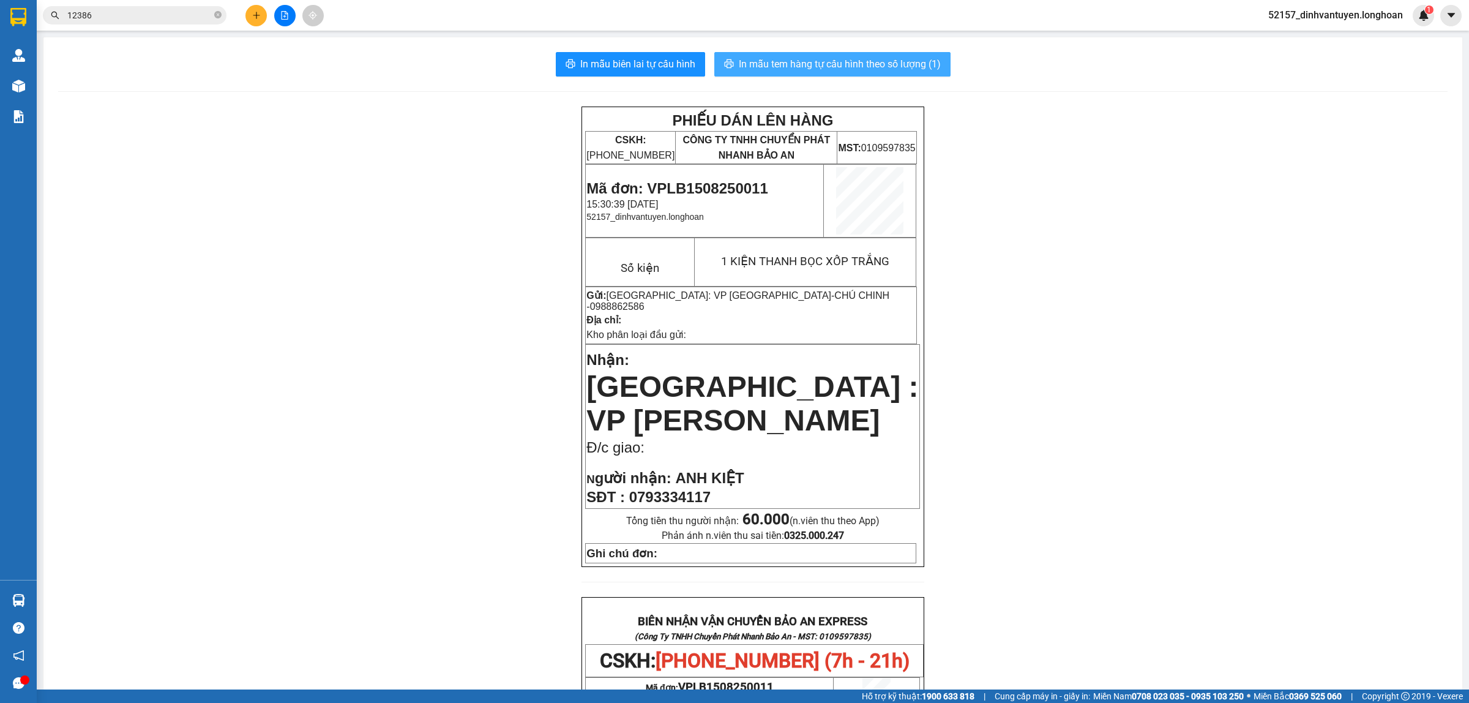
click at [848, 57] on span "In mẫu tem hàng tự cấu hình theo số lượng (1)" at bounding box center [840, 63] width 202 height 15
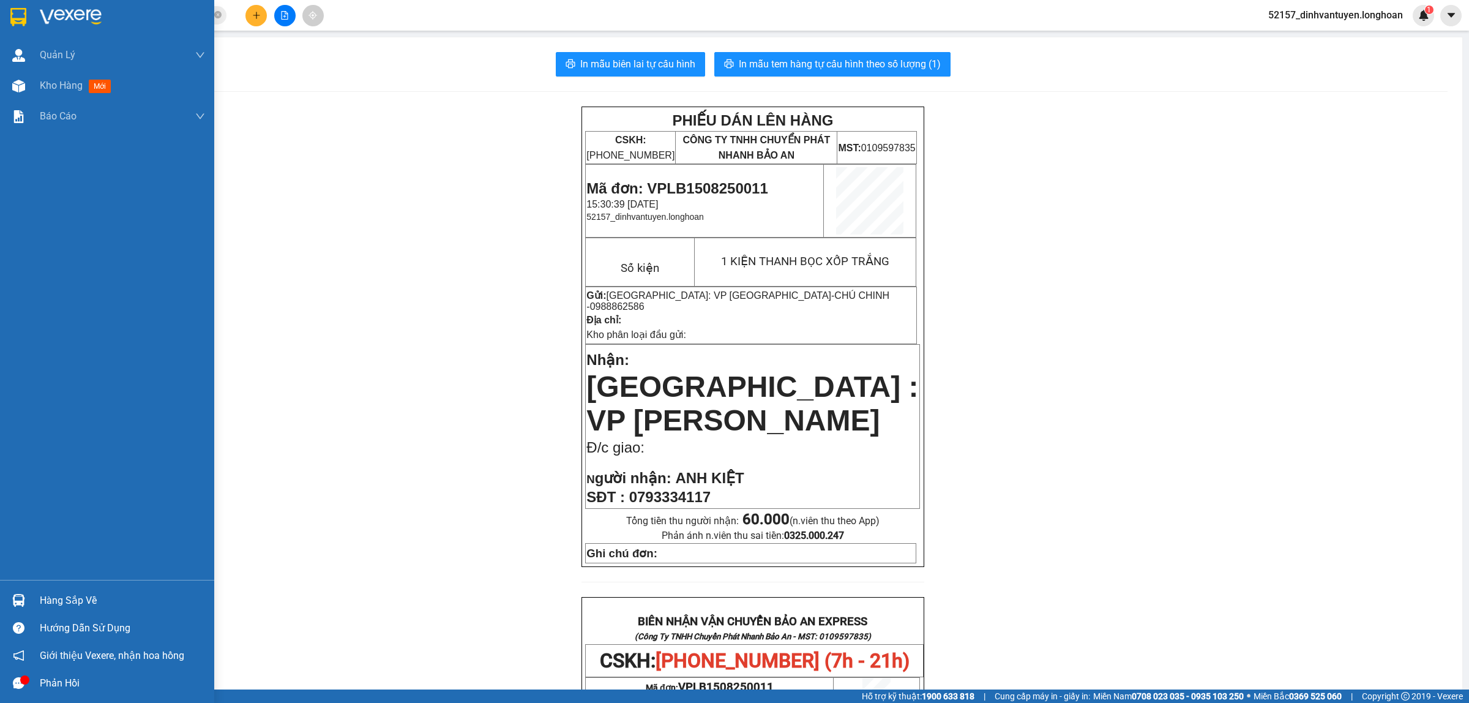
click at [18, 14] on img at bounding box center [18, 17] width 16 height 18
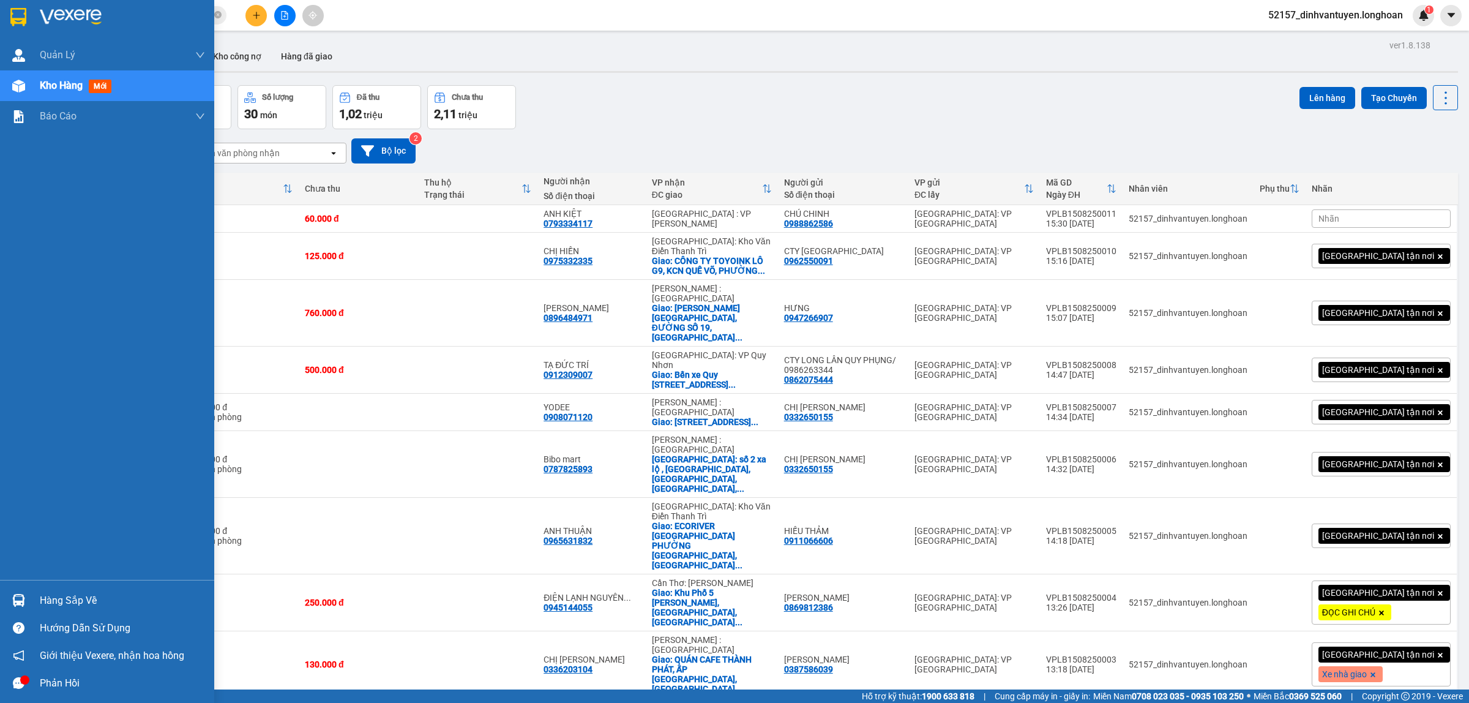
drag, startPoint x: 14, startPoint y: 11, endPoint x: 13, endPoint y: 34, distance: 22.7
click at [14, 12] on img at bounding box center [18, 17] width 16 height 18
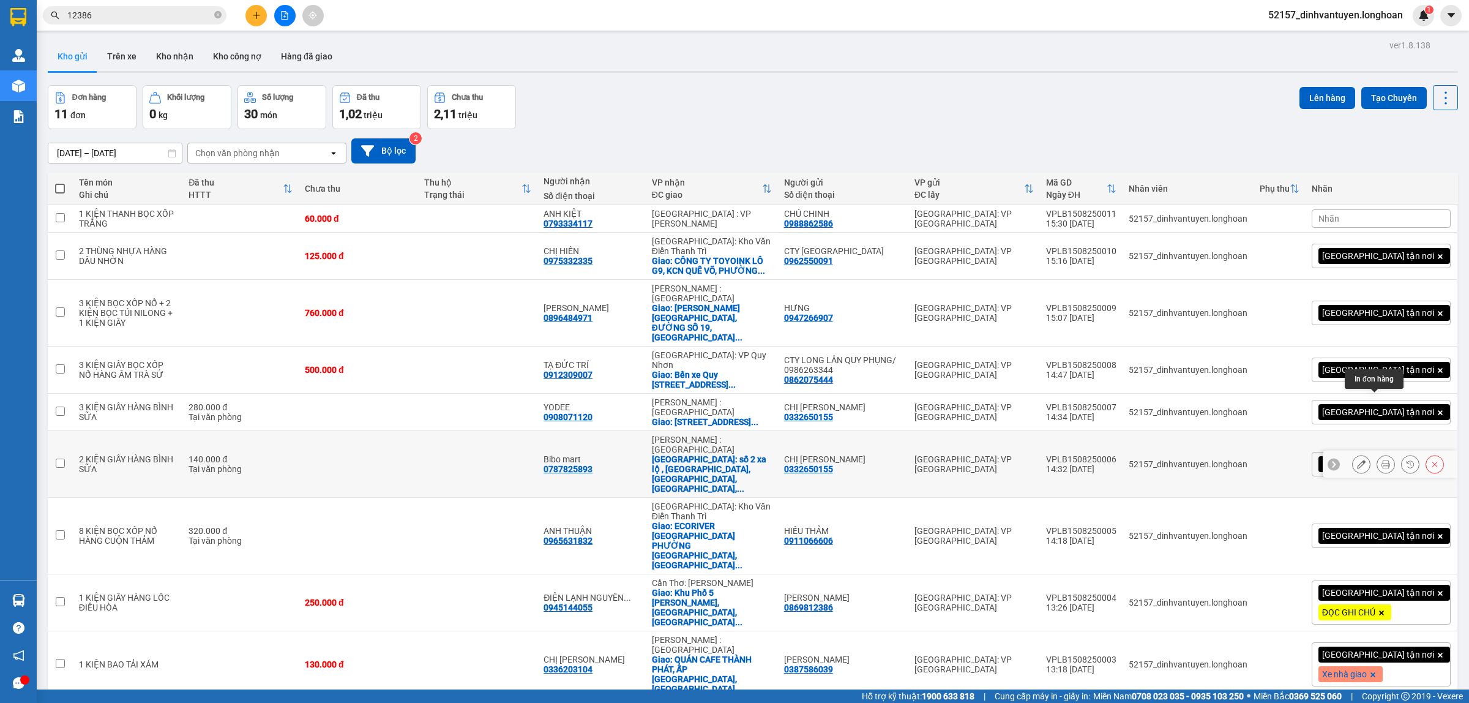
click at [1381, 460] on icon at bounding box center [1385, 464] width 9 height 9
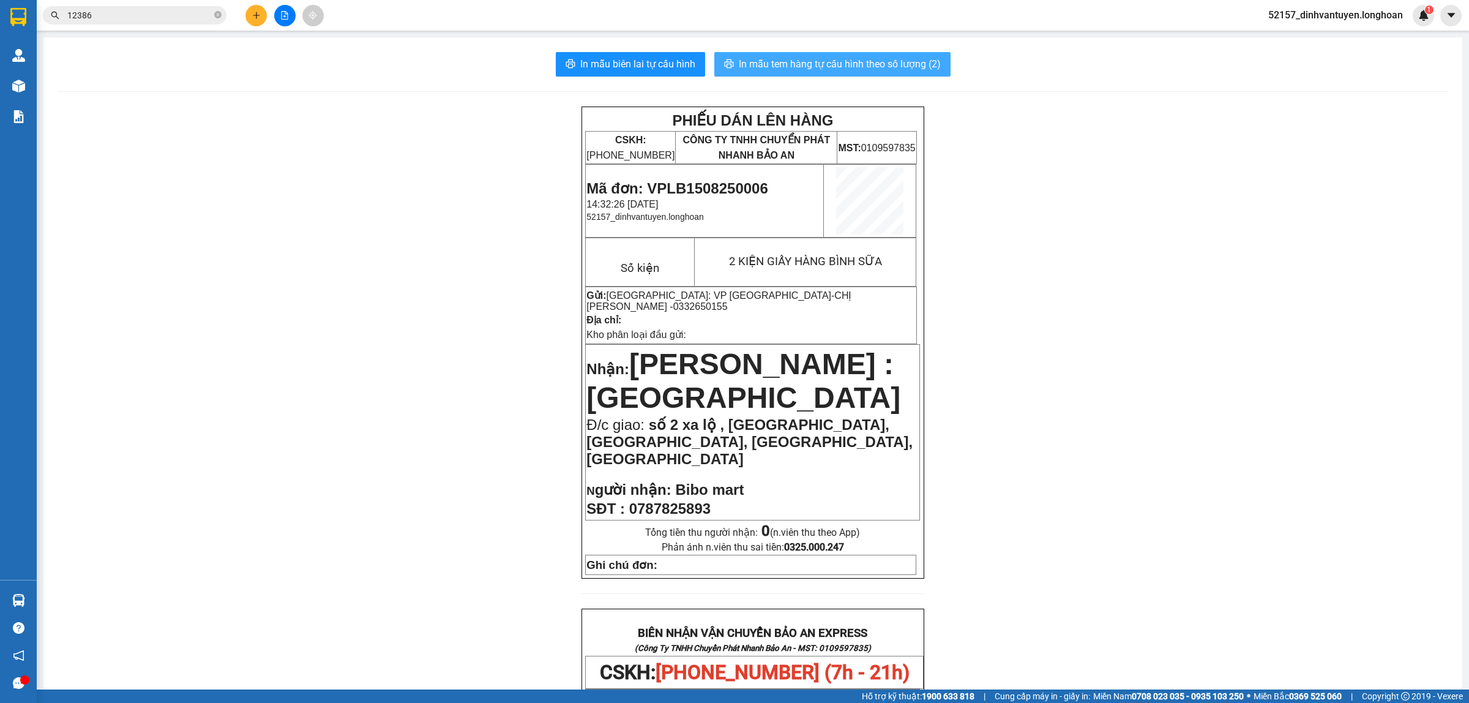
click at [818, 55] on button "In mẫu tem hàng tự cấu hình theo số lượng (2)" at bounding box center [832, 64] width 236 height 24
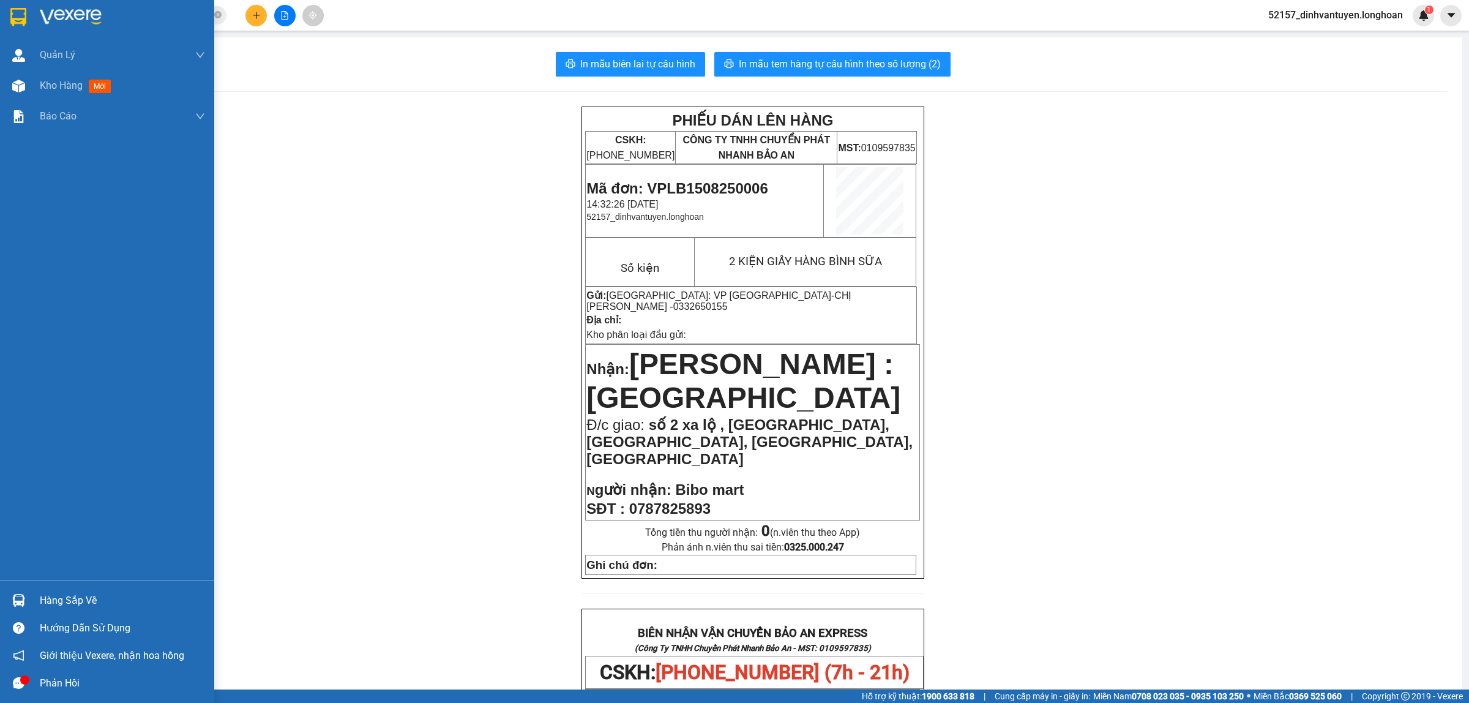
click at [29, 15] on div at bounding box center [107, 20] width 214 height 40
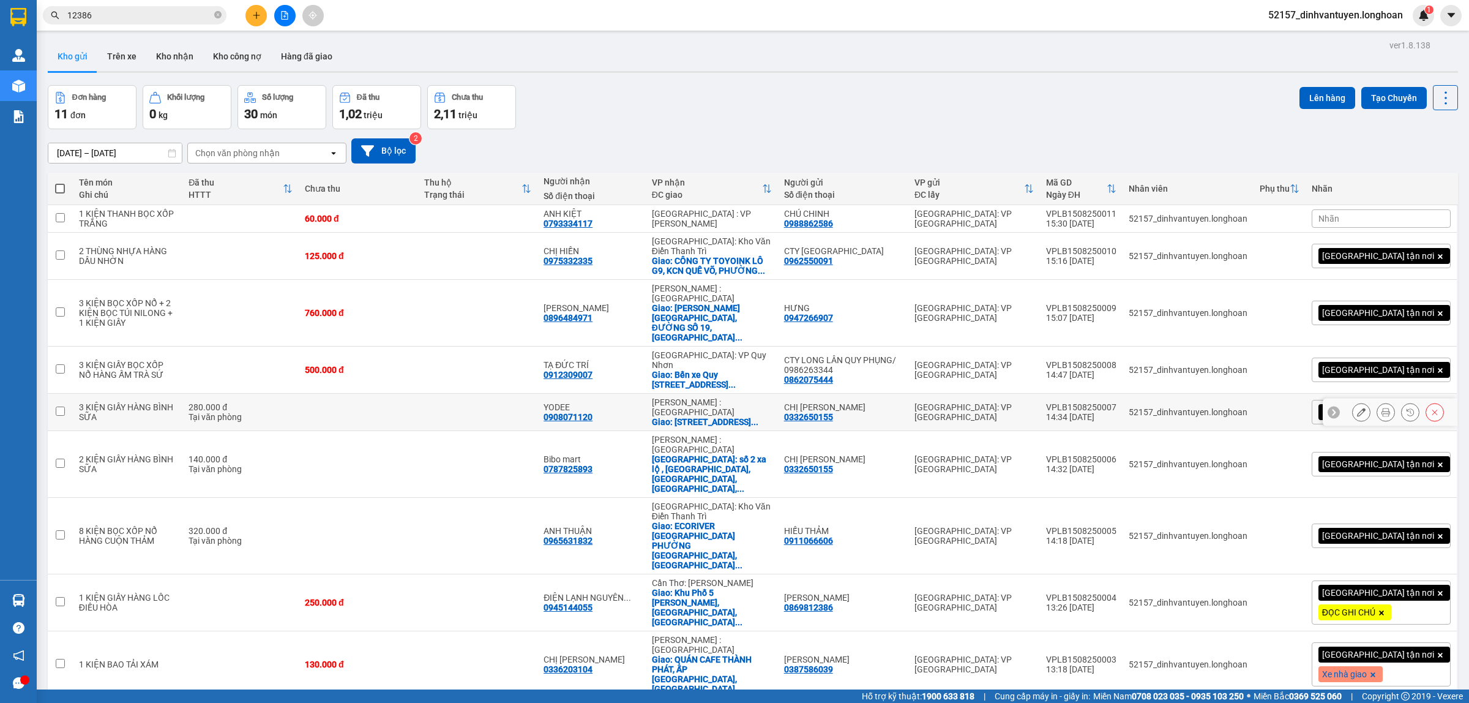
click at [1381, 408] on icon at bounding box center [1385, 412] width 9 height 9
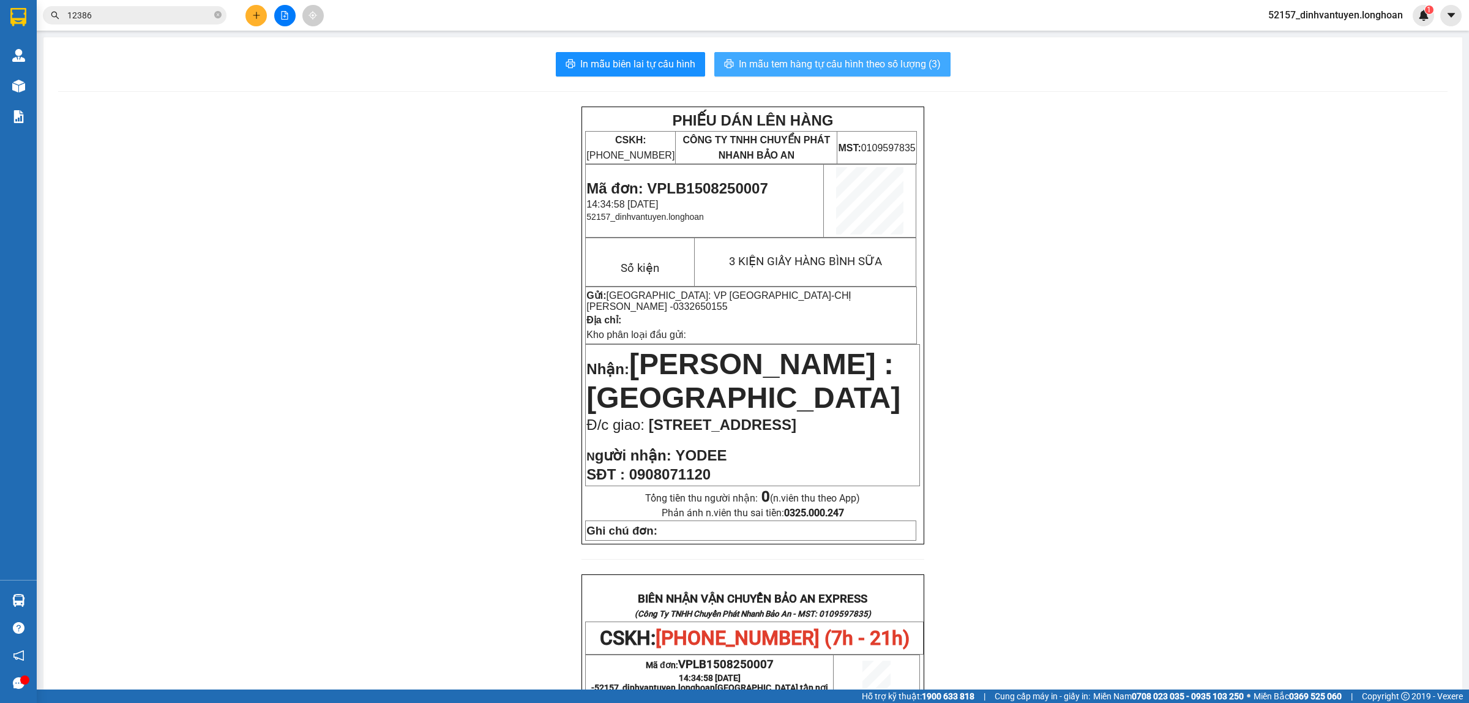
click at [838, 61] on span "In mẫu tem hàng tự cấu hình theo số lượng (3)" at bounding box center [840, 63] width 202 height 15
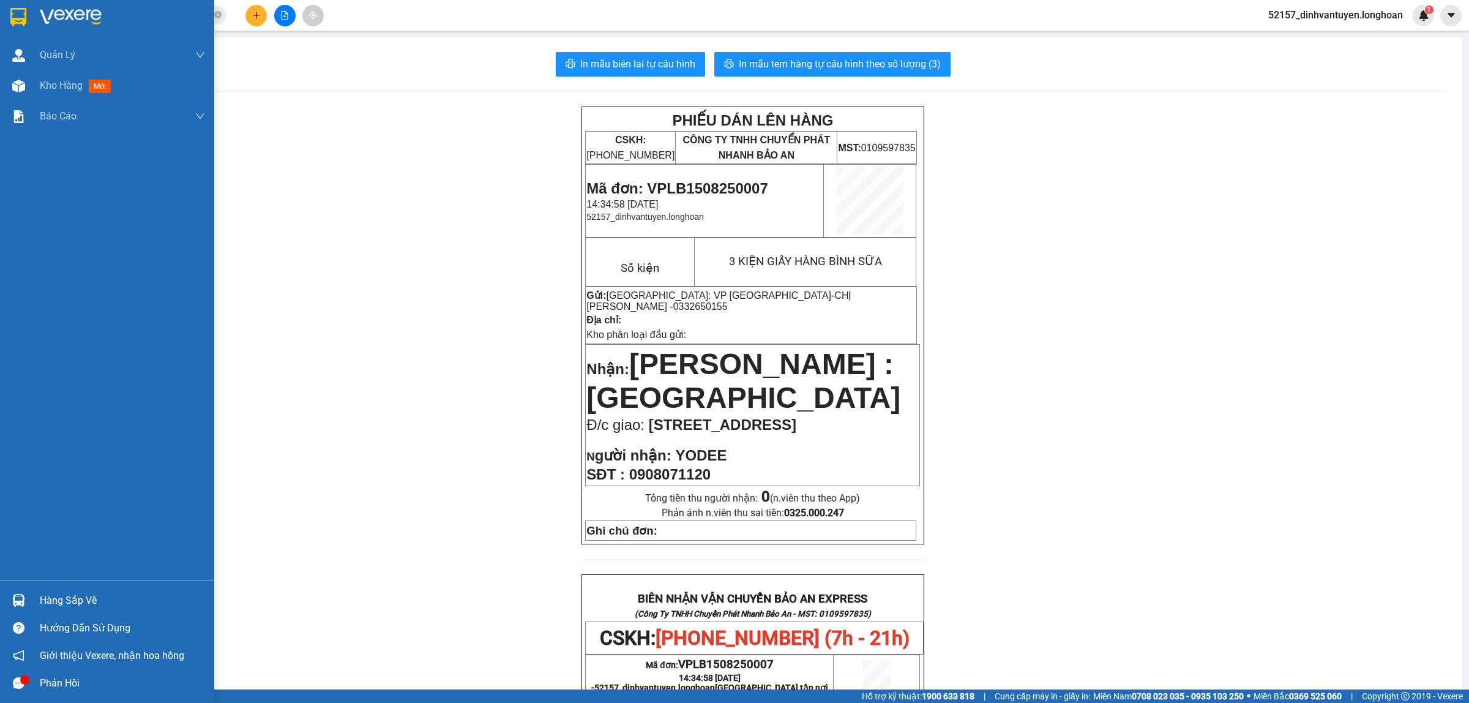
click at [8, 10] on div at bounding box center [18, 16] width 21 height 21
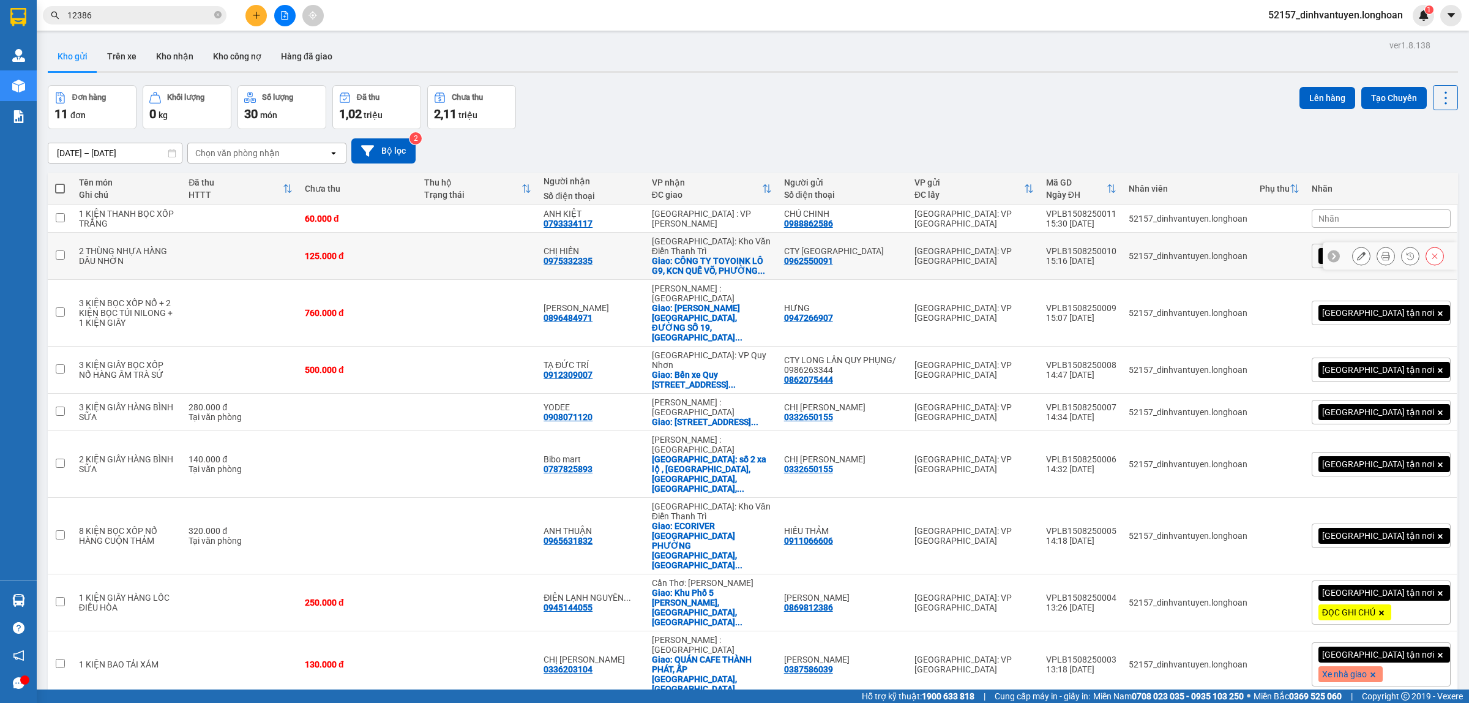
click at [1356, 249] on button at bounding box center [1361, 255] width 17 height 21
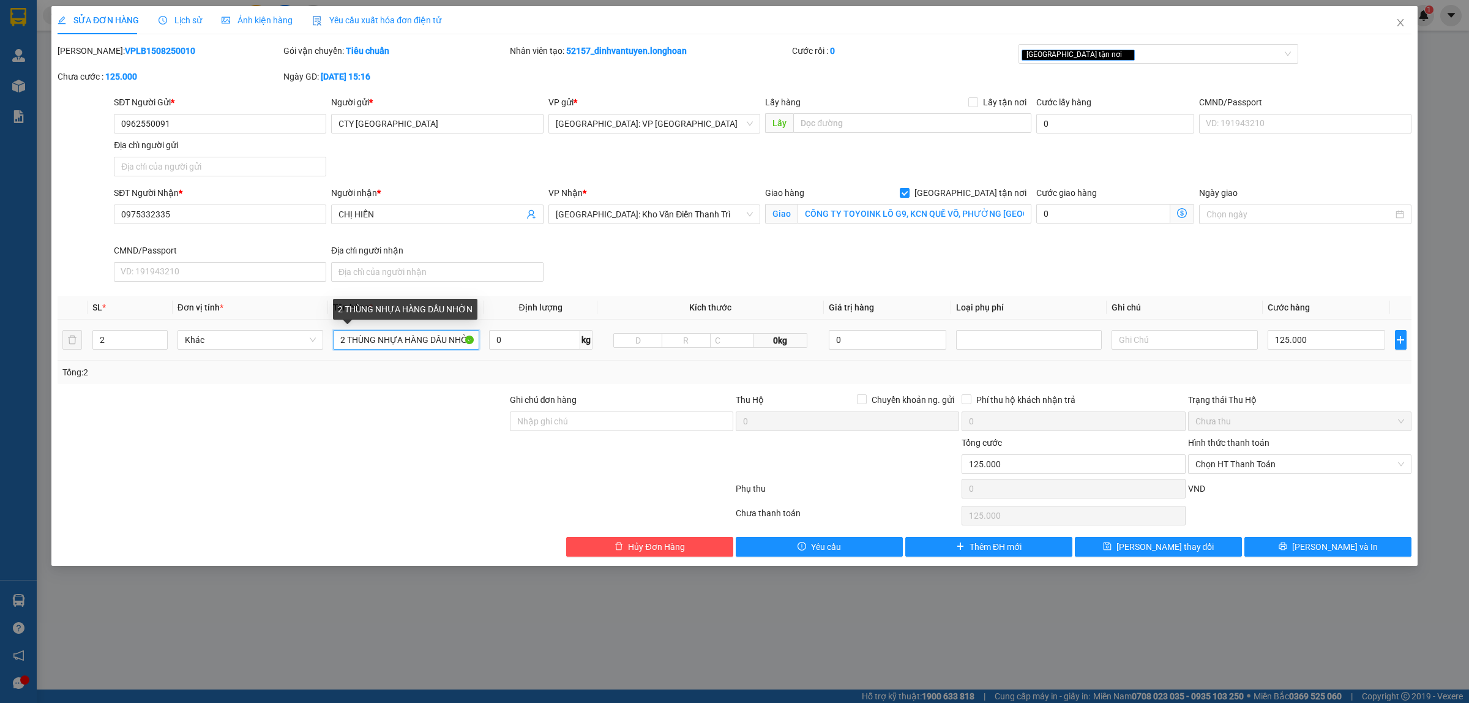
click at [402, 338] on input "2 THÙNG NHỰA HÀNG DẦU NHỜN" at bounding box center [406, 340] width 146 height 20
drag, startPoint x: 1308, startPoint y: 547, endPoint x: 1266, endPoint y: 540, distance: 42.7
click at [1287, 548] on icon "printer" at bounding box center [1283, 546] width 9 height 9
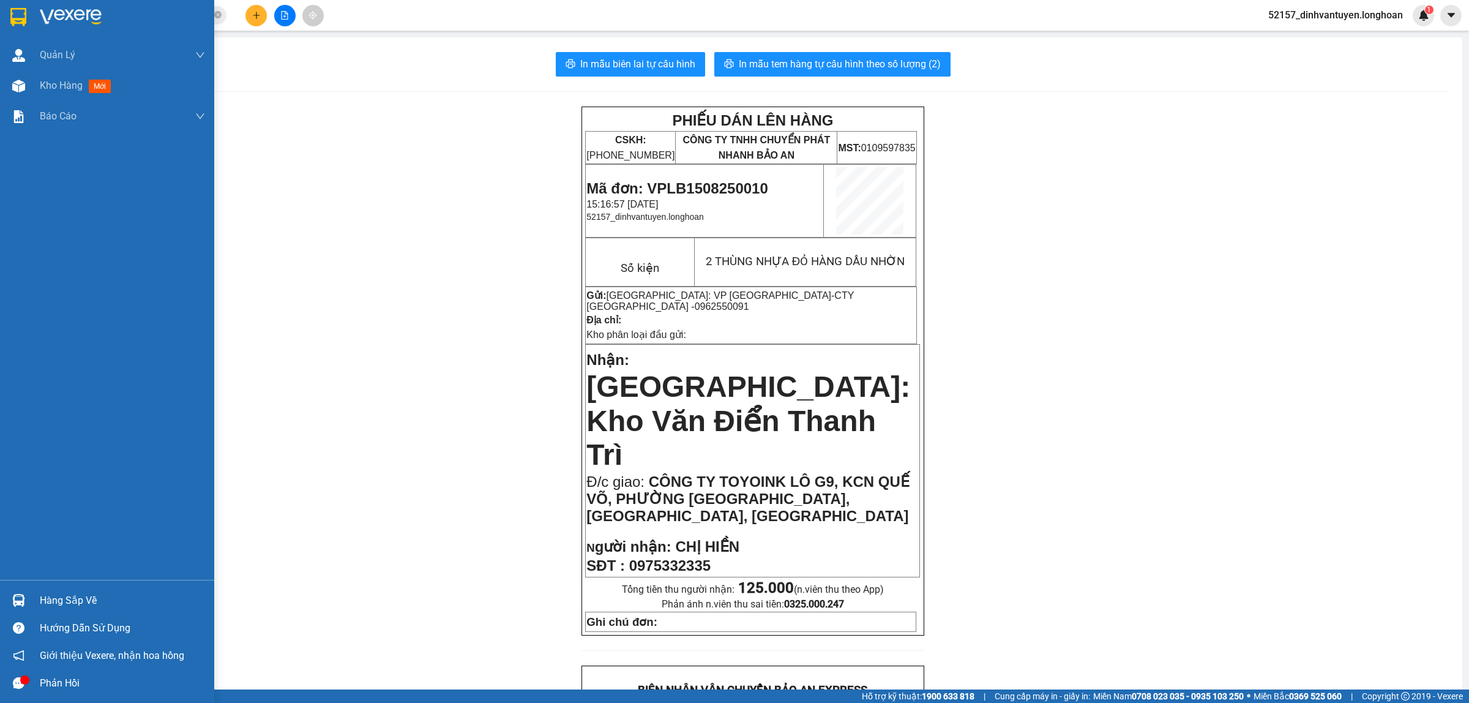
click at [22, 13] on img at bounding box center [18, 17] width 16 height 18
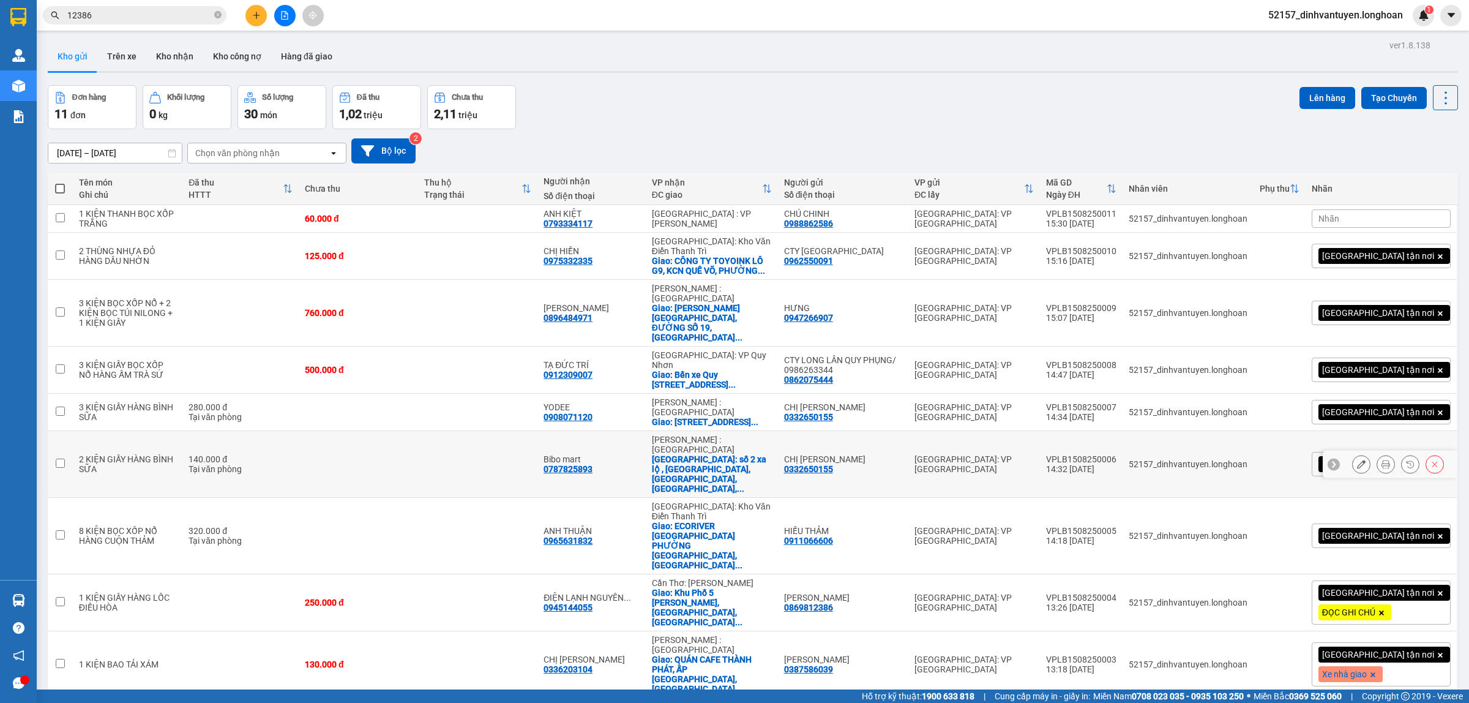
click at [1354, 454] on button at bounding box center [1361, 464] width 17 height 21
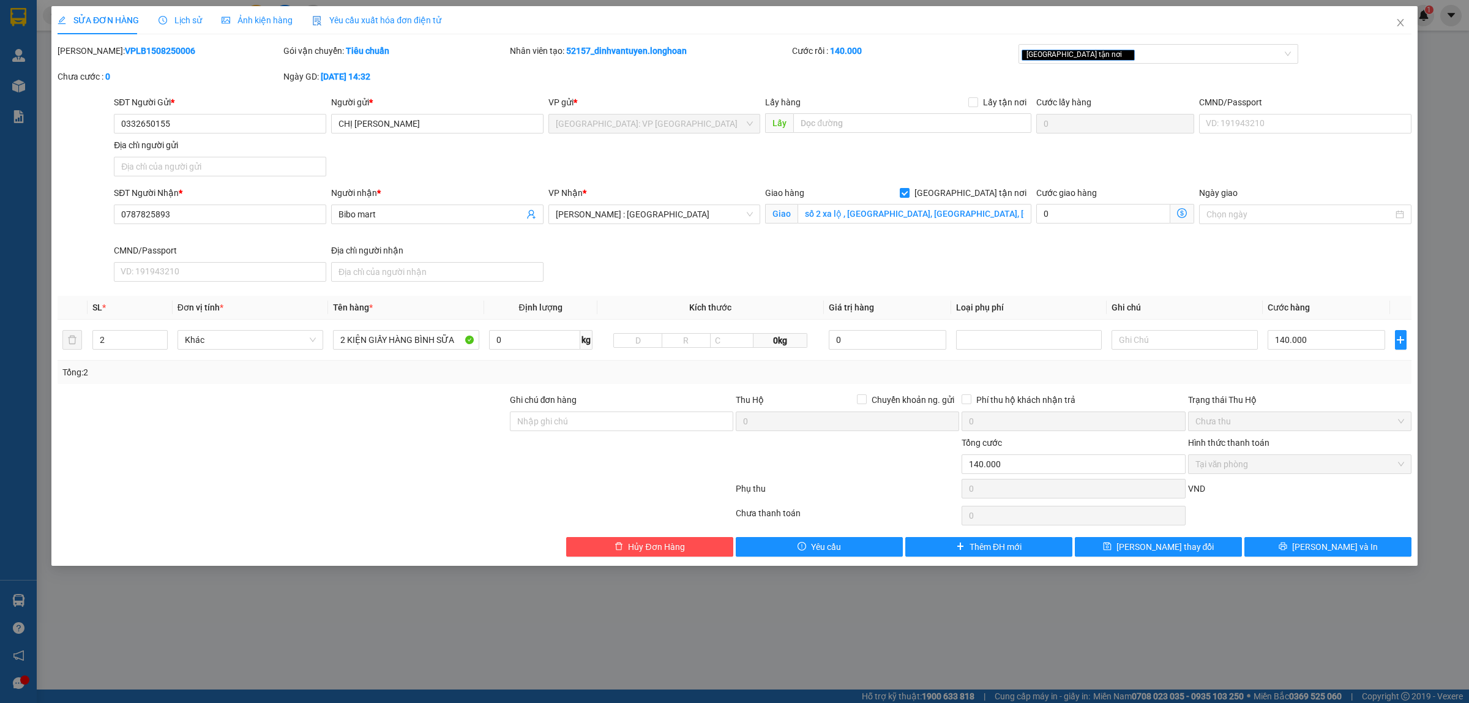
click at [149, 50] on b "VPLB1508250006" at bounding box center [160, 51] width 70 height 10
copy b "VPLB1508250006"
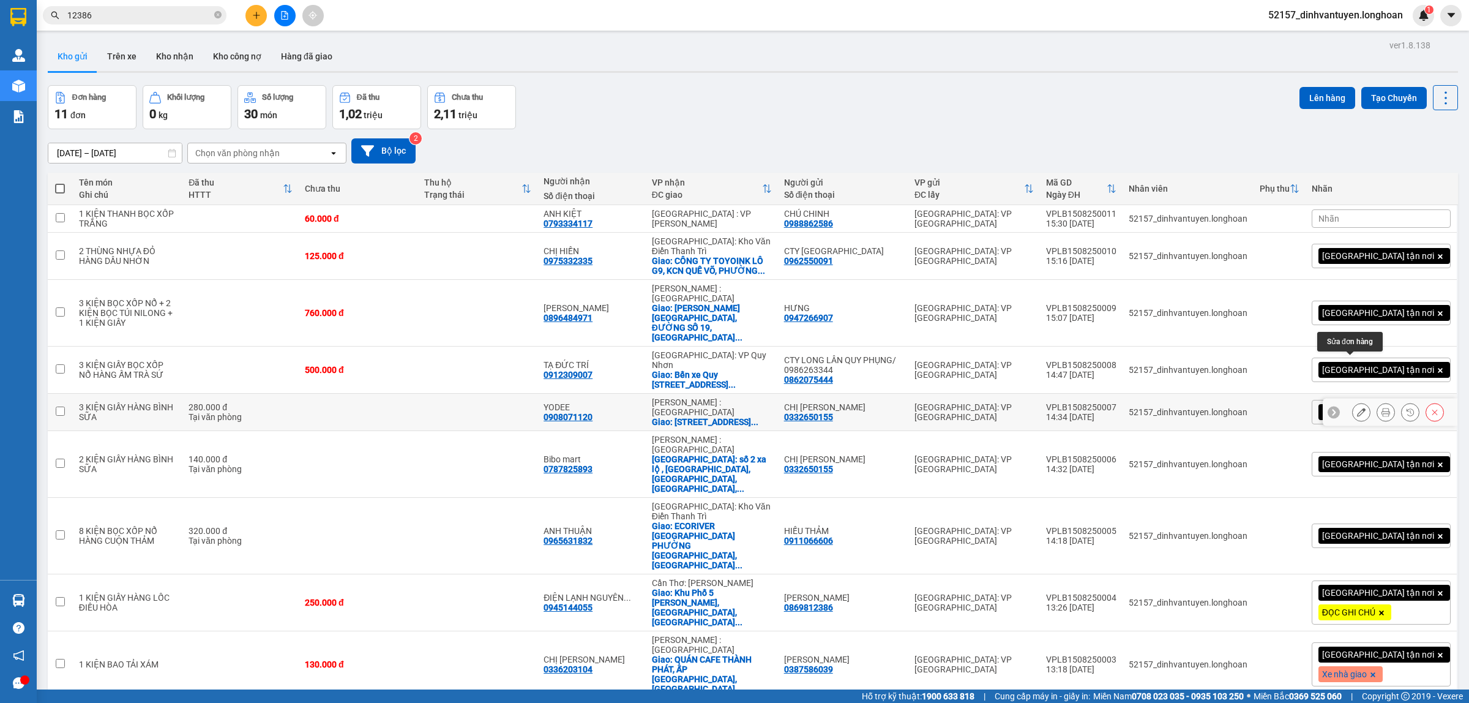
click at [1353, 401] on button at bounding box center [1361, 411] width 17 height 21
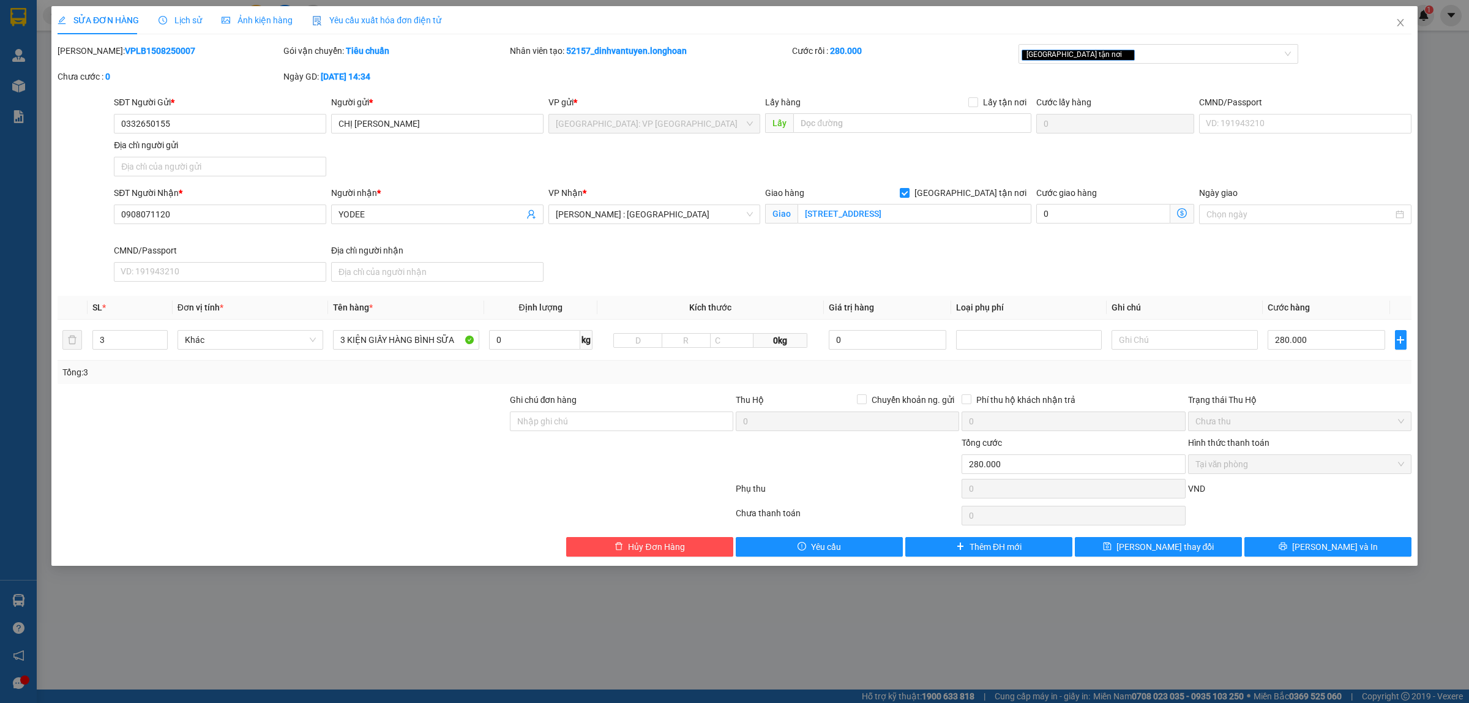
click at [153, 49] on b "VPLB1508250007" at bounding box center [160, 51] width 70 height 10
copy b "VPLB1508250007"
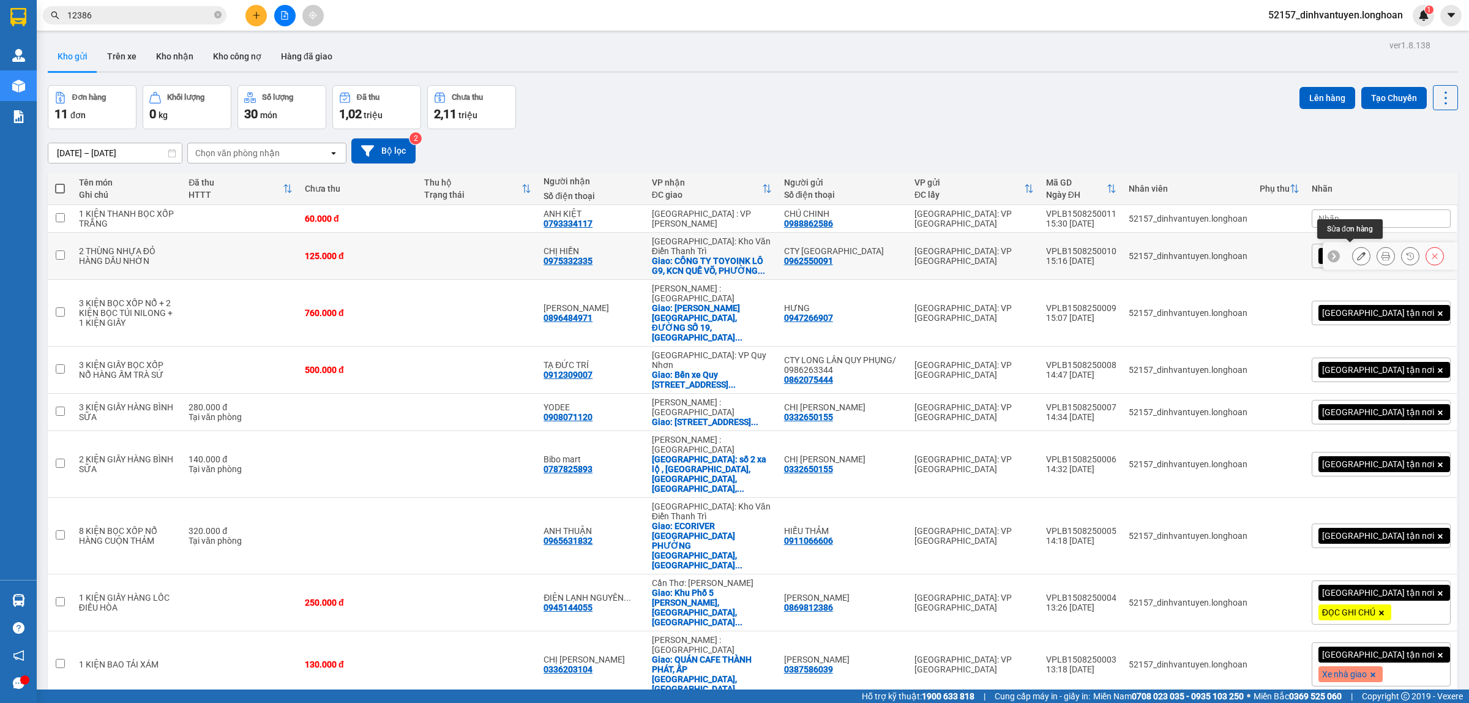
click at [1353, 245] on button at bounding box center [1361, 255] width 17 height 21
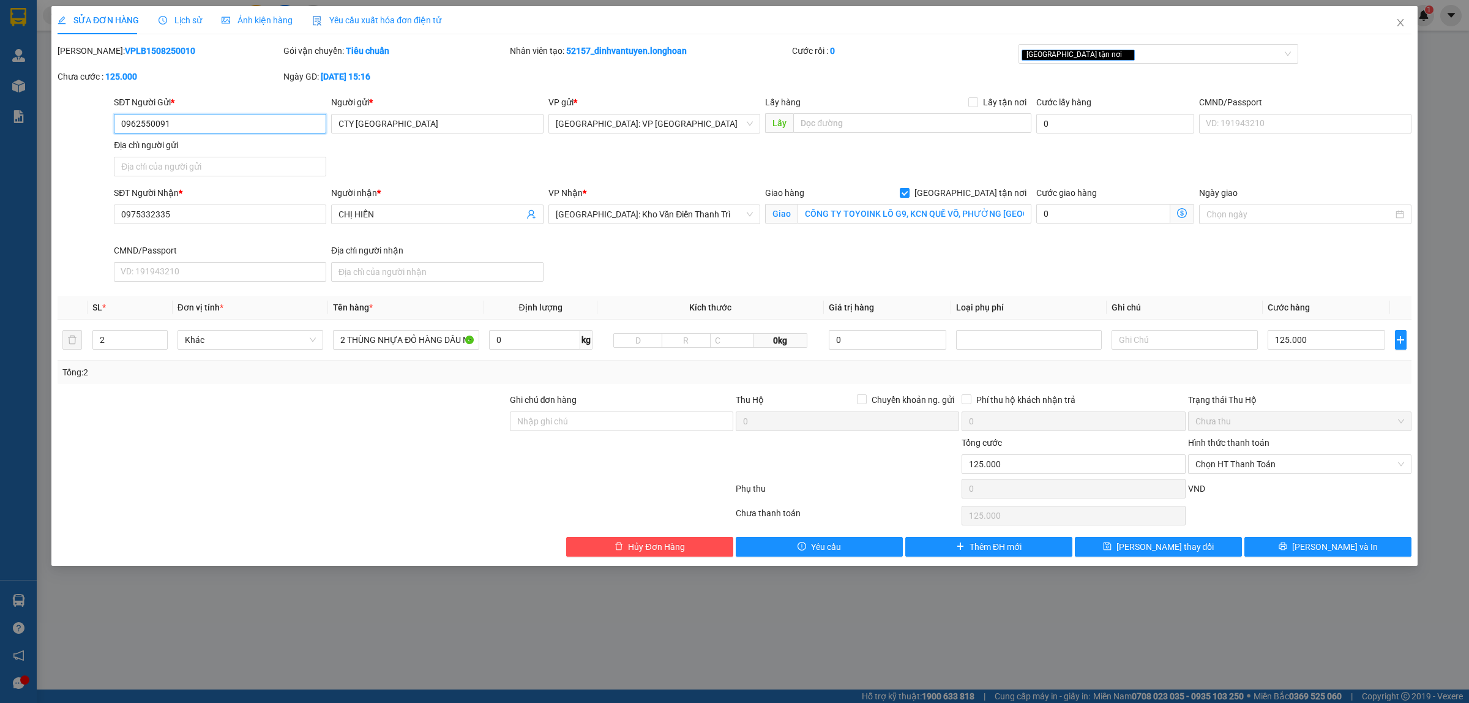
click at [252, 123] on input "0962550091" at bounding box center [220, 124] width 212 height 20
click at [346, 451] on div at bounding box center [282, 457] width 452 height 43
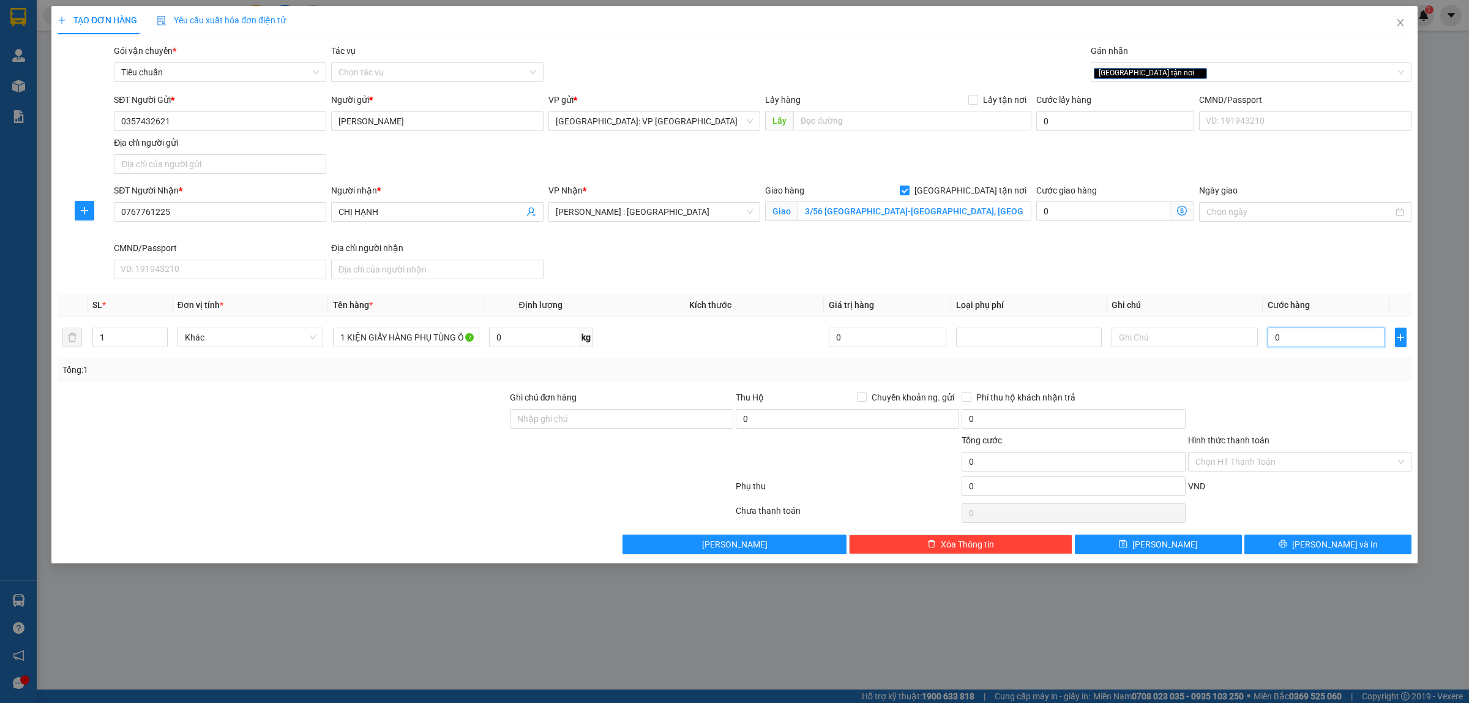
type input "3"
type input "32"
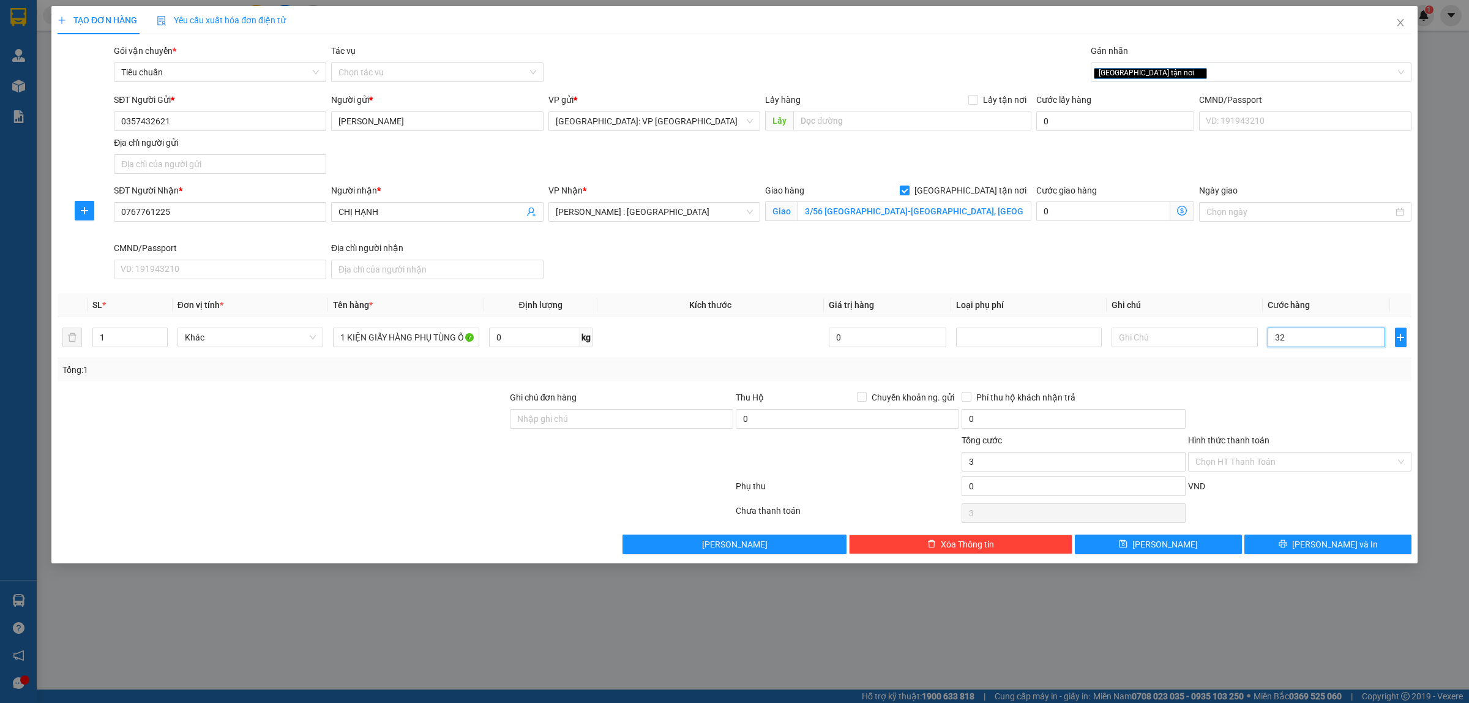
type input "32"
type input "320"
type input "3.200"
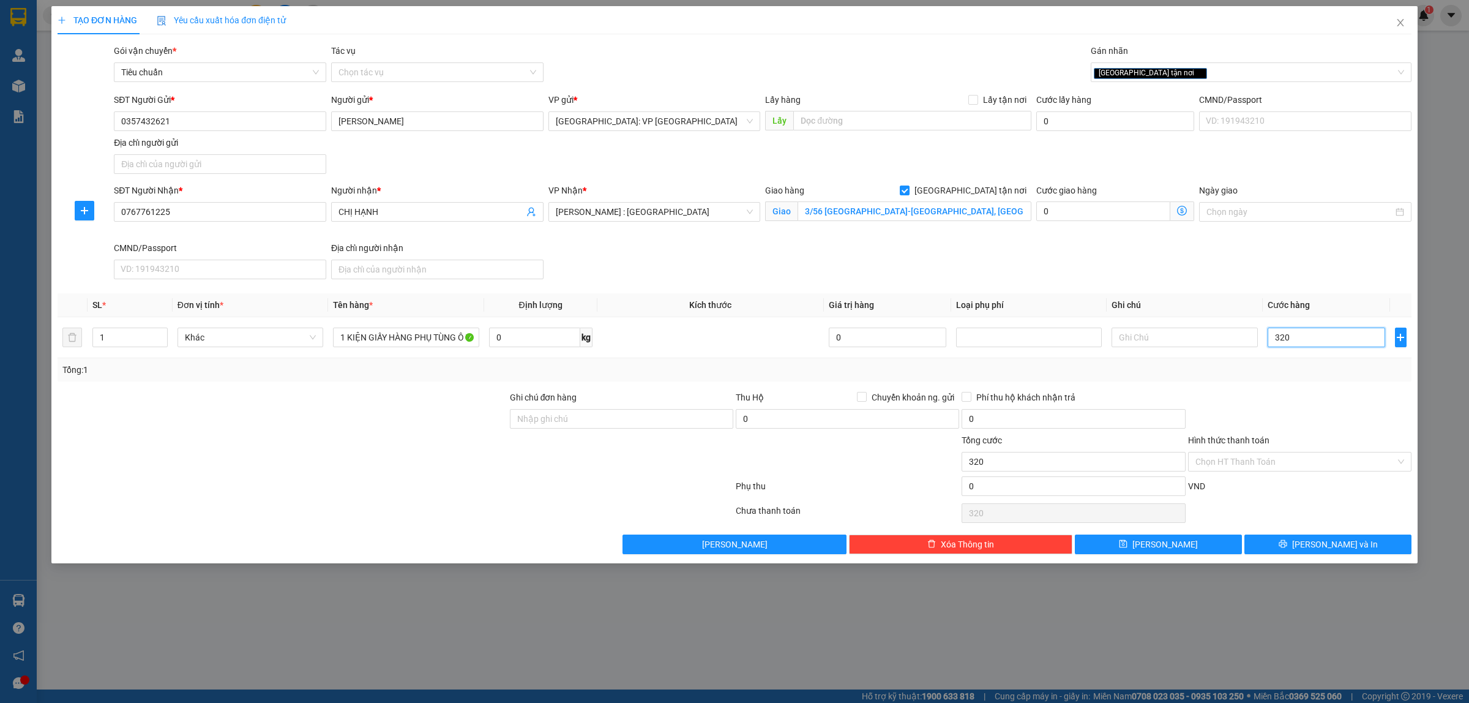
type input "3.200"
type input "32.000"
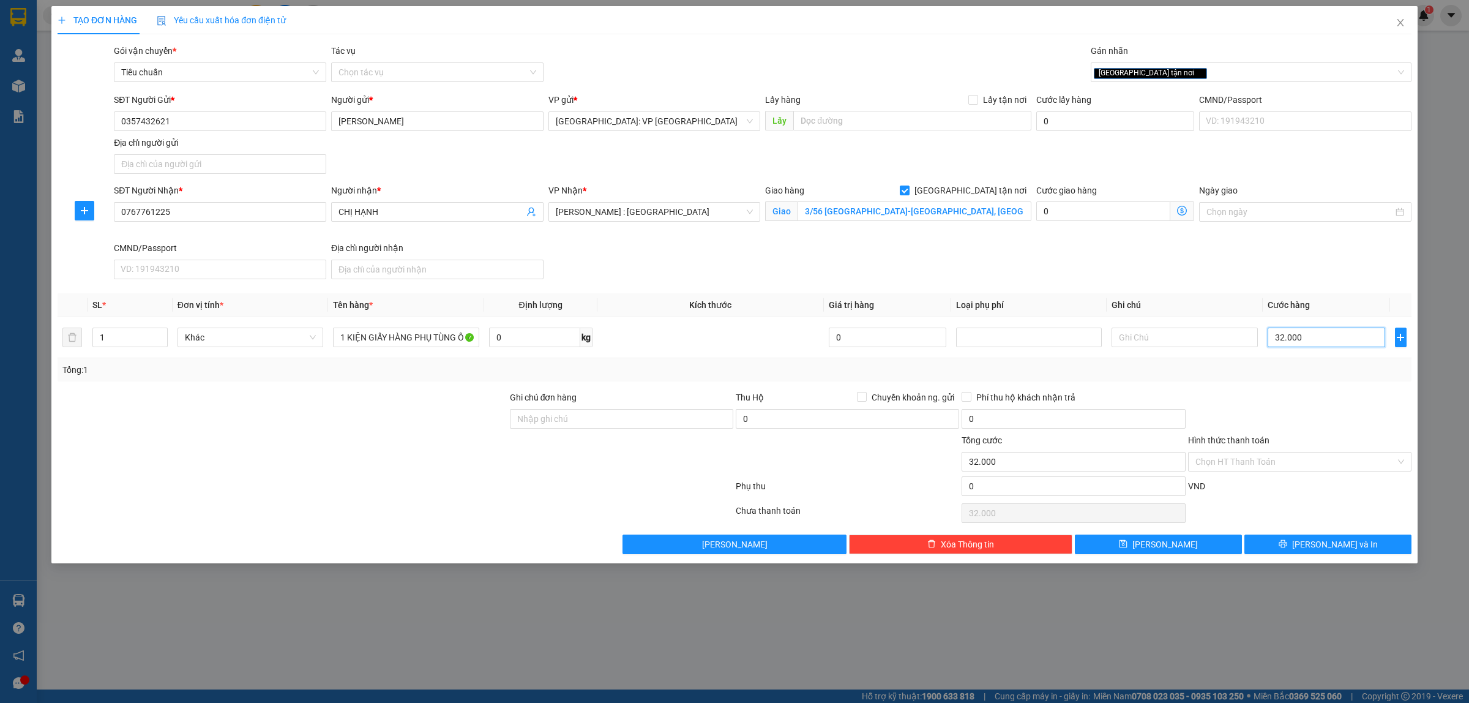
type input "320.000"
click at [1302, 349] on div "320.000" at bounding box center [1327, 337] width 118 height 24
click at [1301, 340] on input "320.000" at bounding box center [1327, 337] width 118 height 20
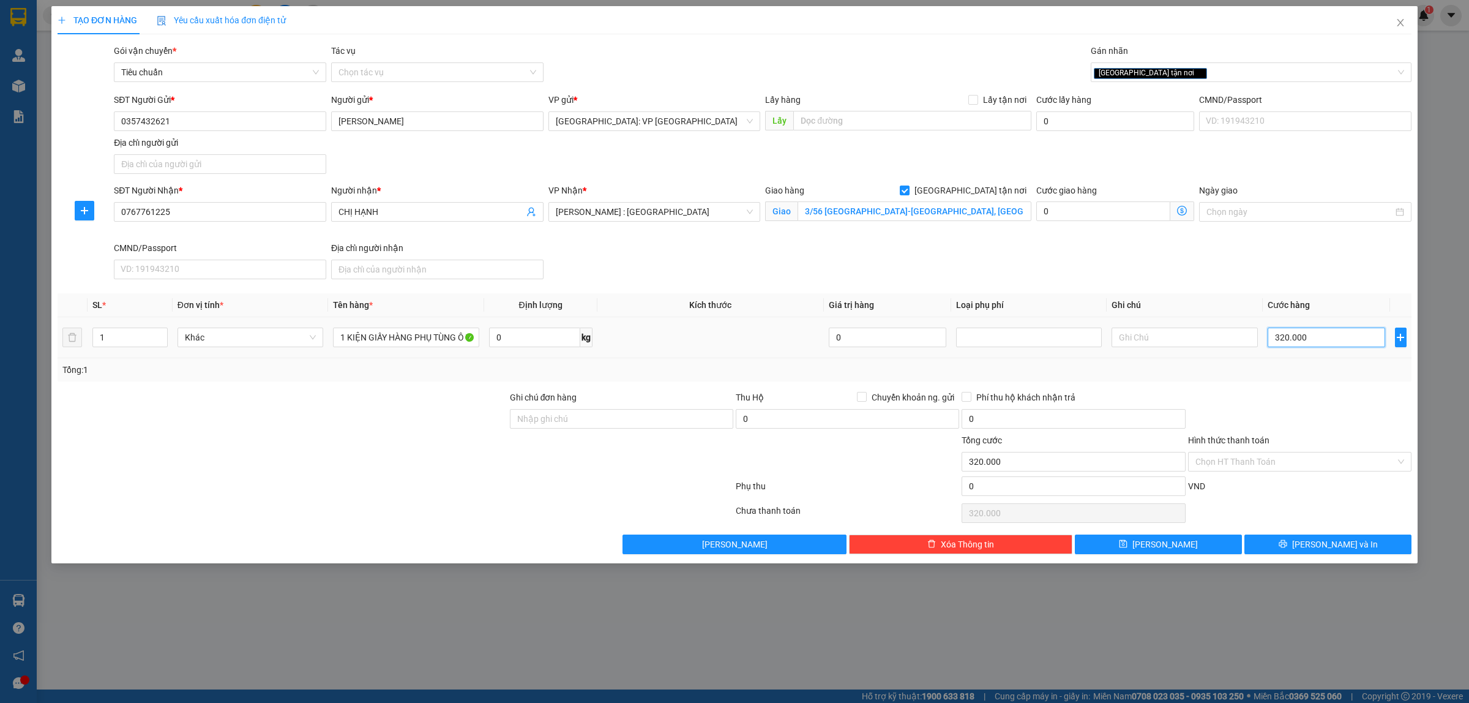
click at [1301, 340] on input "320.000" at bounding box center [1327, 337] width 118 height 20
type input "0"
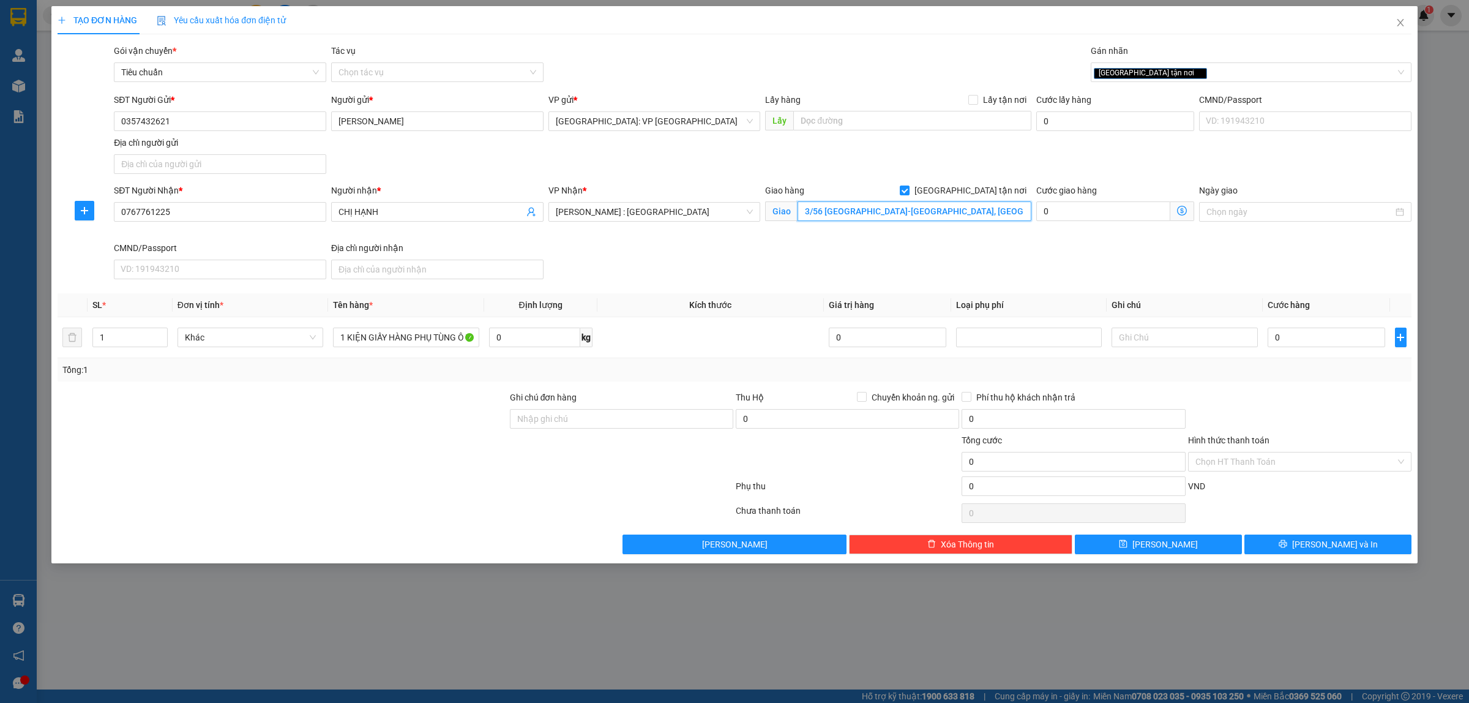
click at [998, 215] on input "3/56 [GEOGRAPHIC_DATA]-[GEOGRAPHIC_DATA], [GEOGRAPHIC_DATA], [GEOGRAPHIC_DATA],…" at bounding box center [914, 211] width 234 height 20
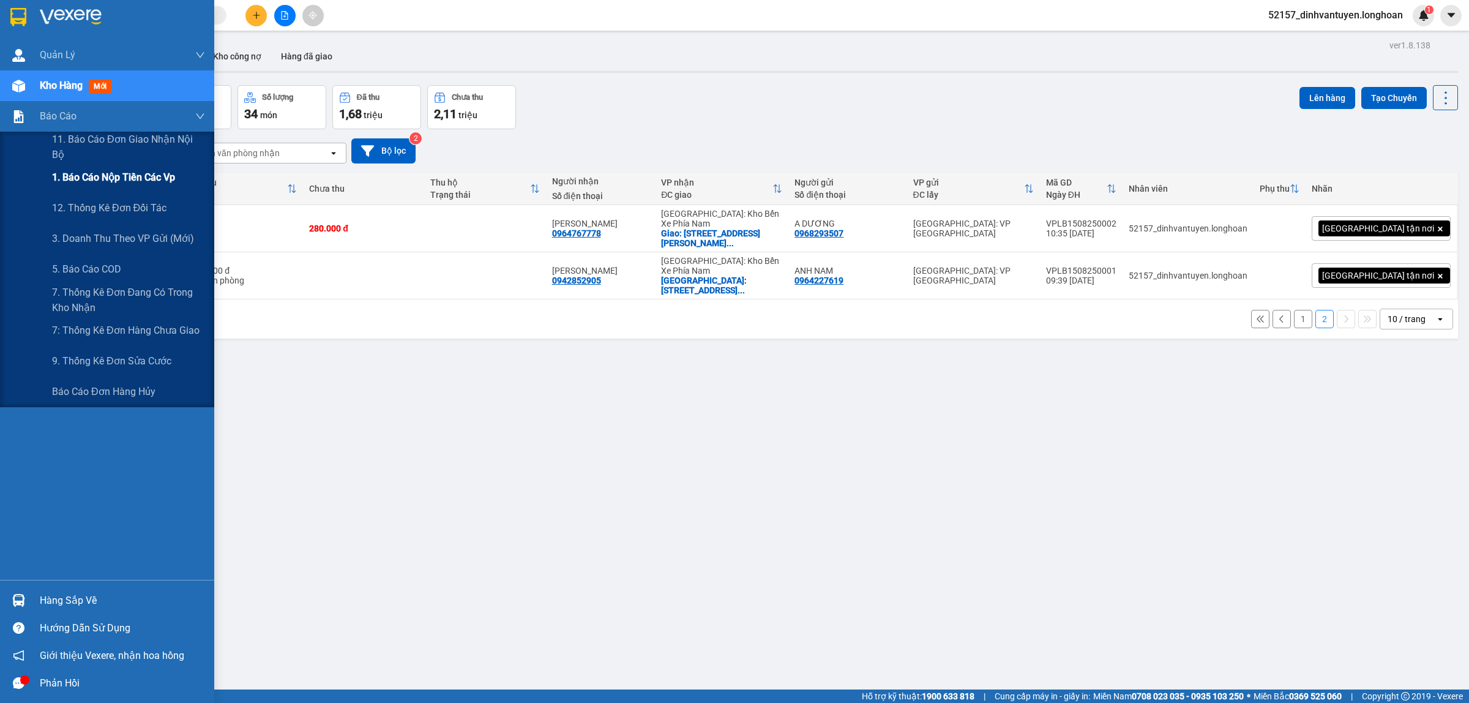
click at [142, 170] on span "1. Báo cáo nộp tiền các vp" at bounding box center [113, 177] width 123 height 15
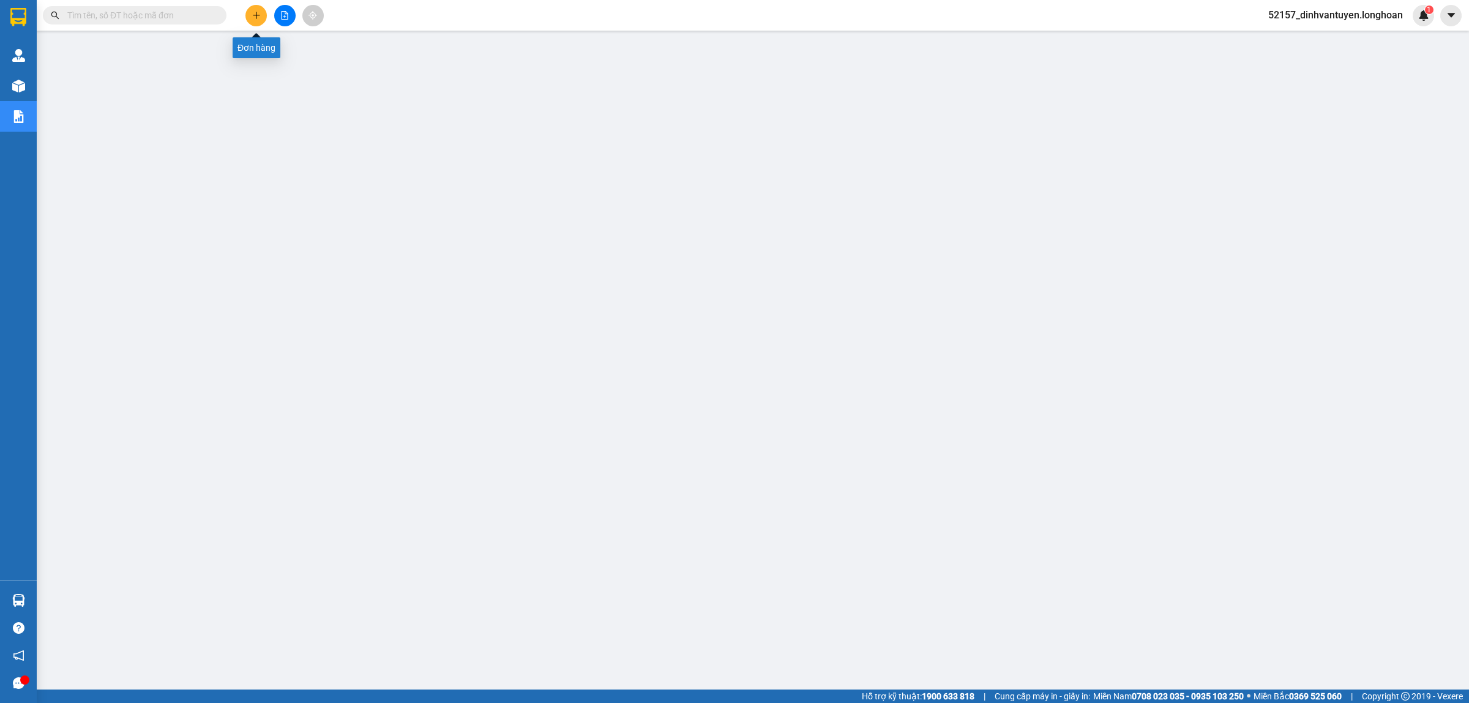
click at [255, 17] on icon "plus" at bounding box center [256, 15] width 9 height 9
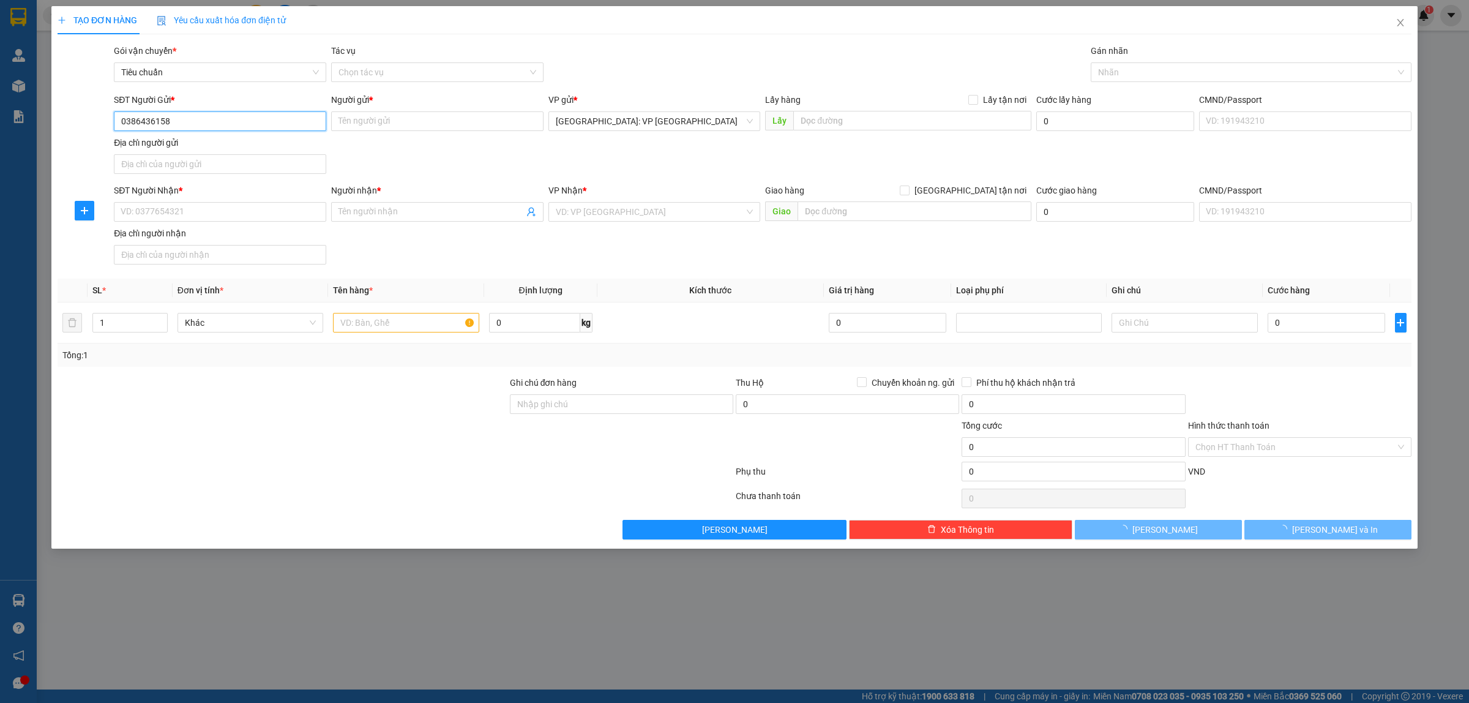
type input "0386436158"
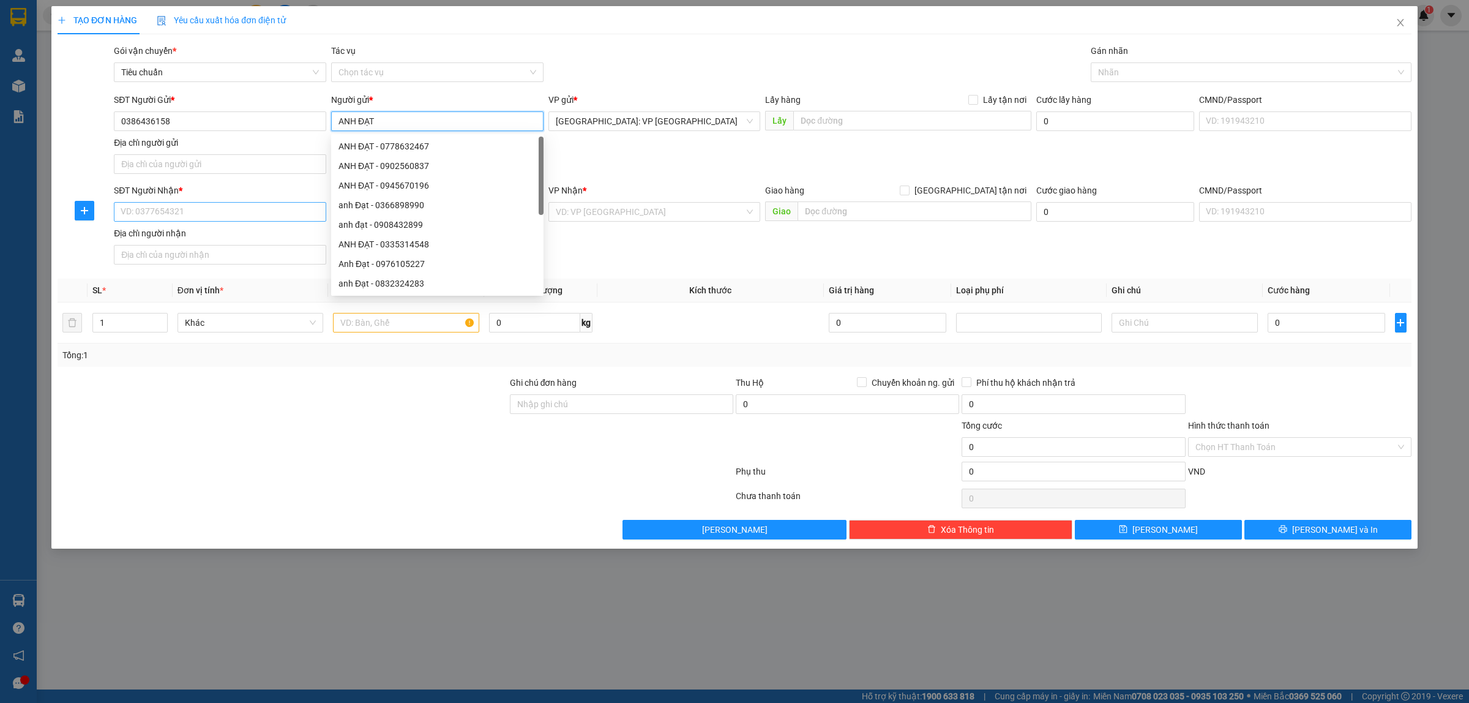
type input "ANH ĐẠT"
click at [221, 218] on input "SĐT Người Nhận *" at bounding box center [220, 212] width 212 height 20
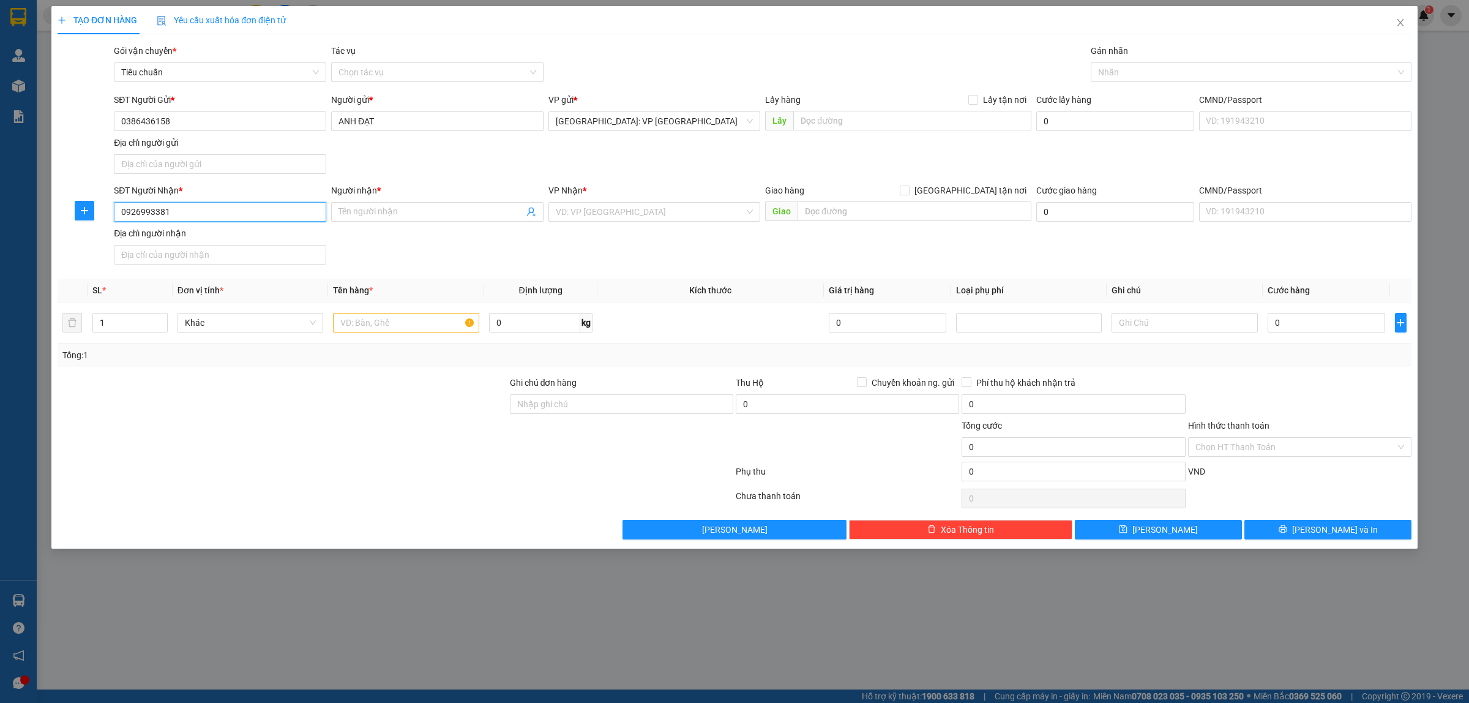
type input "0926993381"
click at [242, 206] on input "0926993381" at bounding box center [220, 212] width 212 height 20
click at [374, 219] on span at bounding box center [437, 212] width 212 height 20
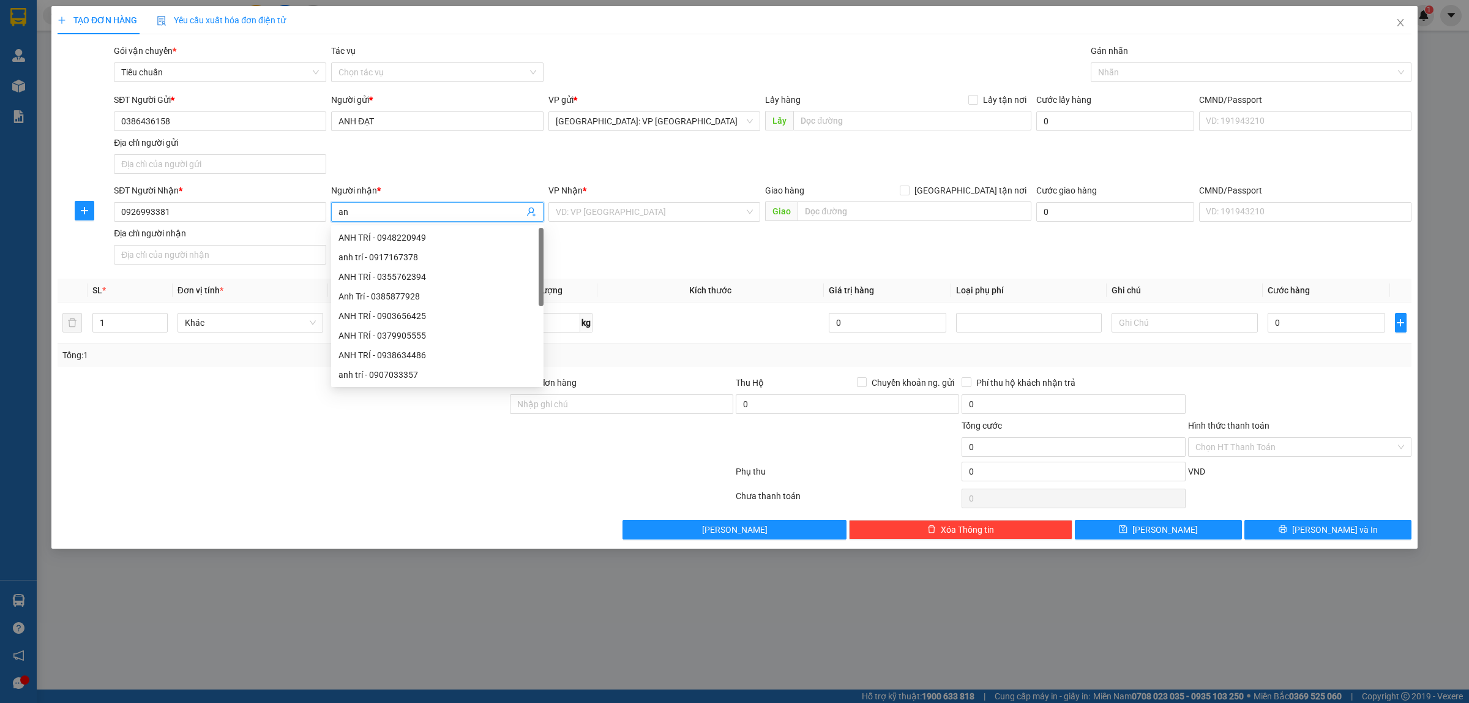
type input "a"
type input "ANH TRÍ"
click at [624, 217] on input "search" at bounding box center [650, 212] width 189 height 18
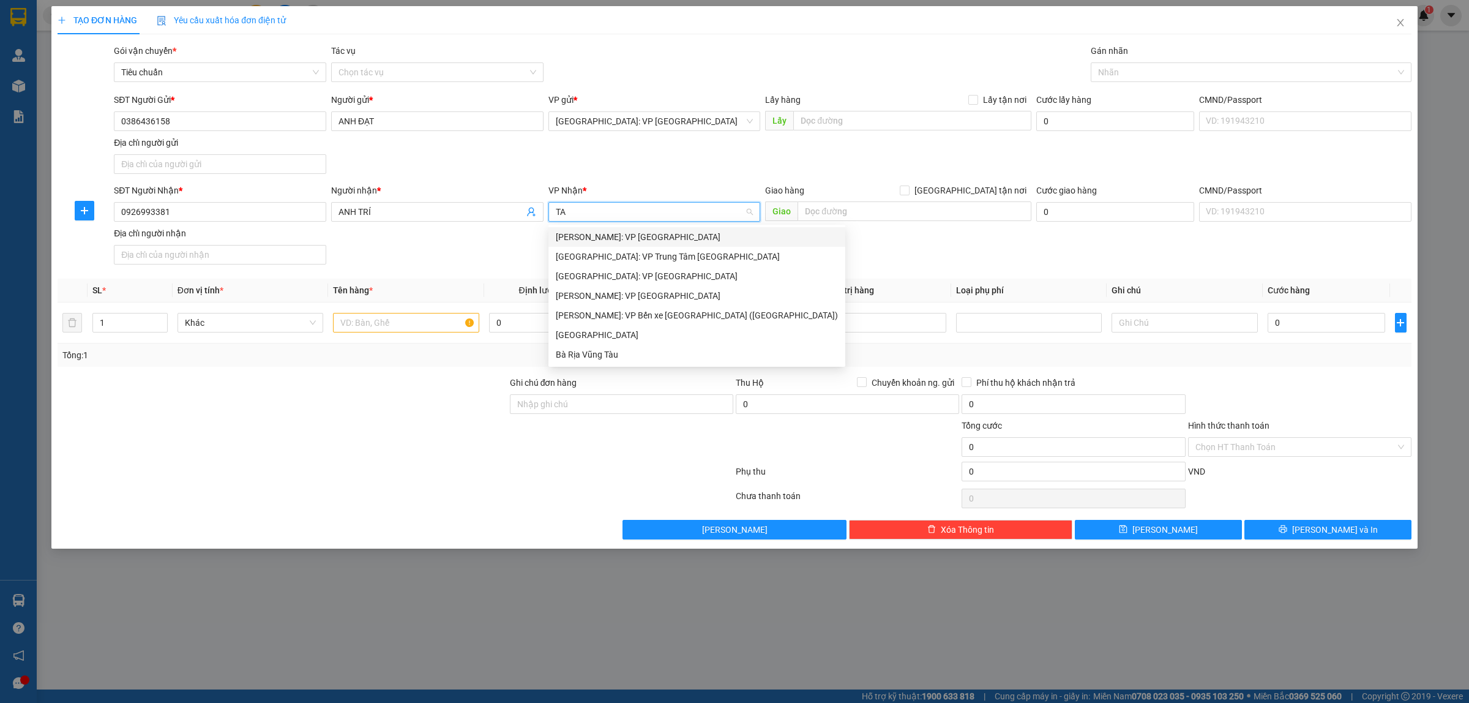
type input "T"
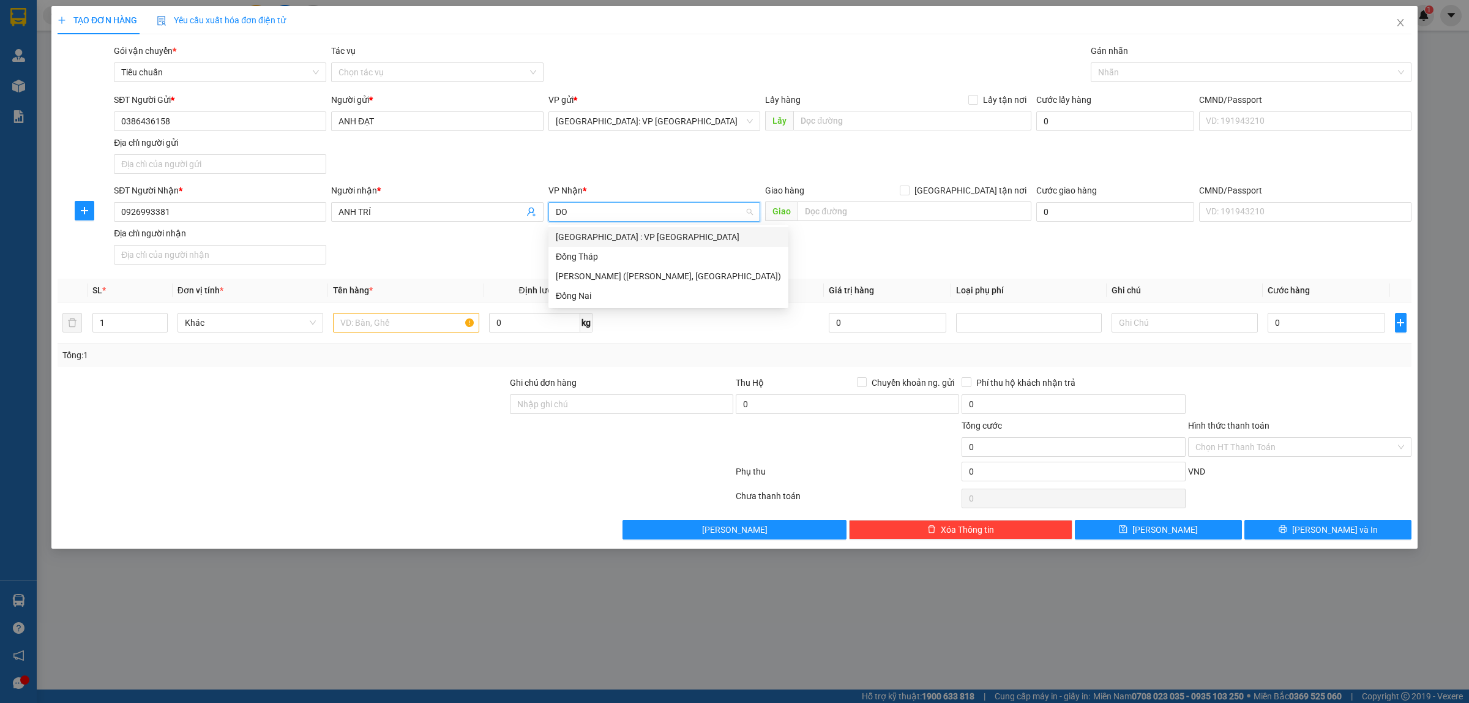
type input "D"
type input "B"
type input "BÌNH TH"
click at [607, 236] on div "Hồ Chí Minh: VP Bình Thạnh" at bounding box center [655, 236] width 198 height 13
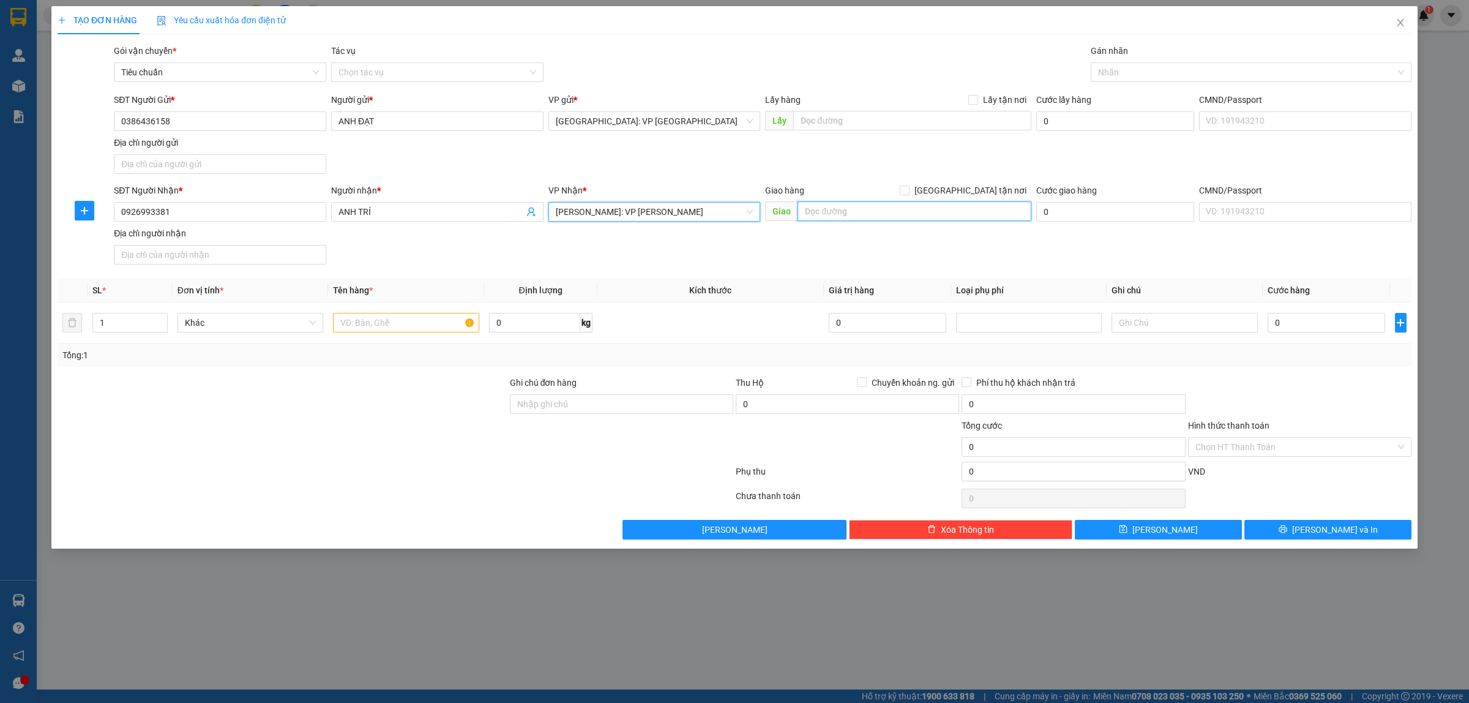
click at [867, 215] on input "text" at bounding box center [914, 211] width 234 height 20
click at [373, 321] on input "text" at bounding box center [406, 323] width 146 height 20
type input "2"
click at [159, 319] on icon "up" at bounding box center [161, 320] width 4 height 4
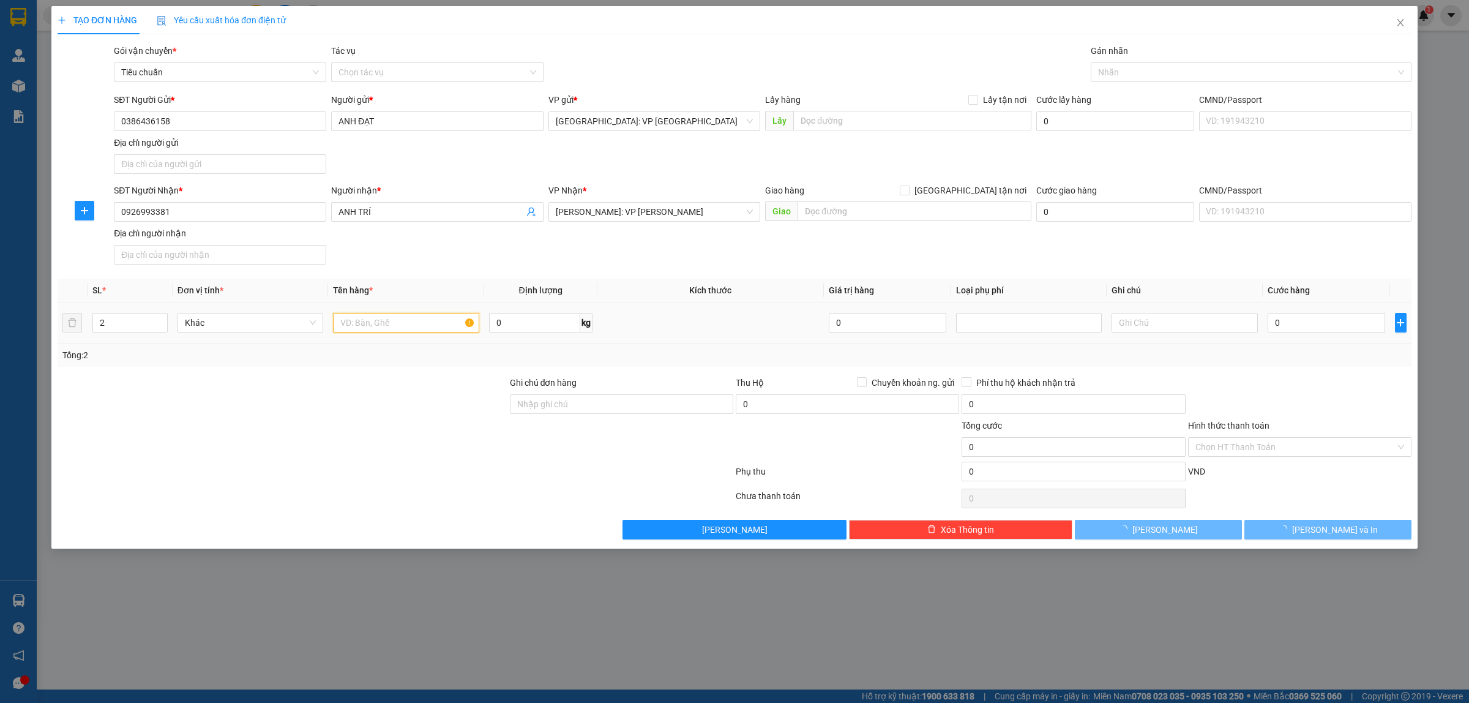
click at [383, 320] on input "text" at bounding box center [406, 323] width 146 height 20
type input "2"
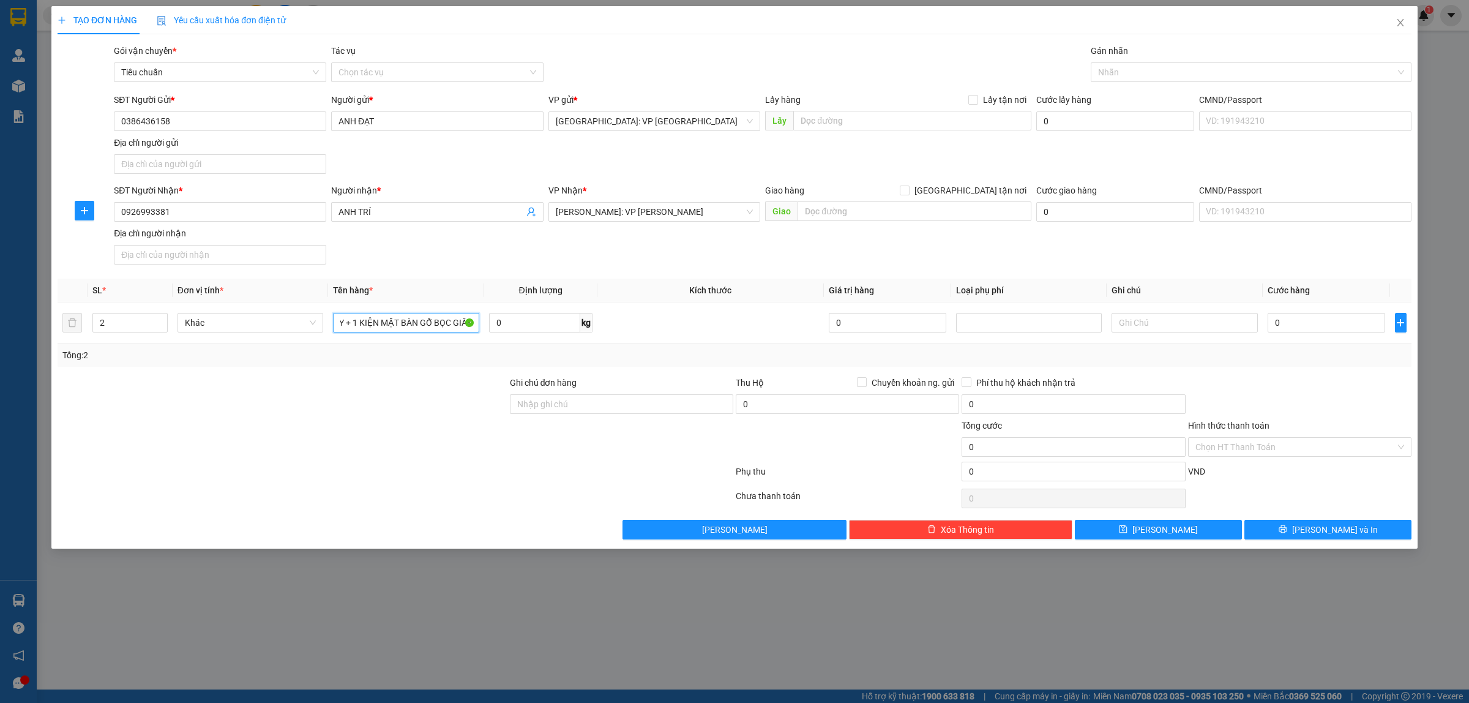
scroll to position [0, 110]
type input "1 KIỆN GIẤY HÀNG ĐẦU MÁY + 1 KIỆN MẶT BÀN GỖ BỌC GIẤY"
click at [1312, 324] on input "0" at bounding box center [1327, 323] width 118 height 20
type input "3"
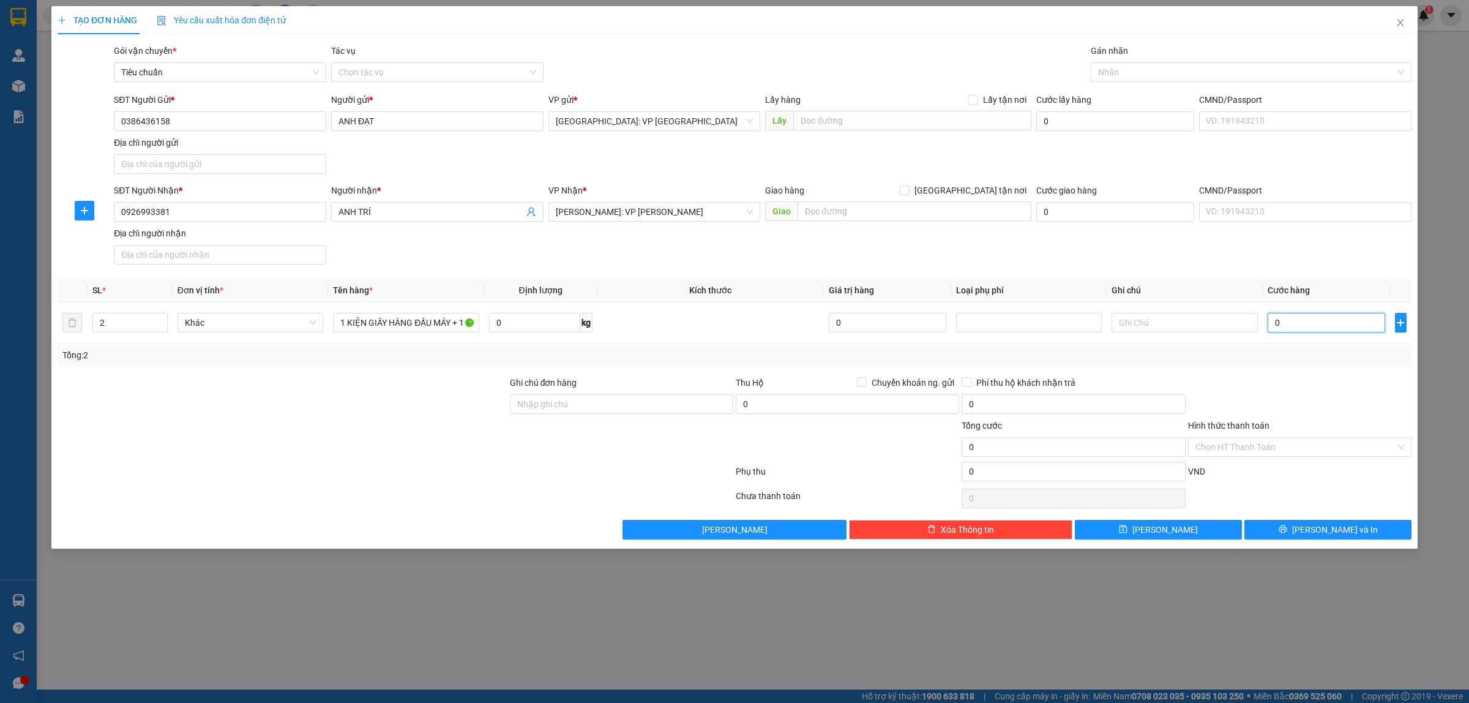
type input "3"
type input "35"
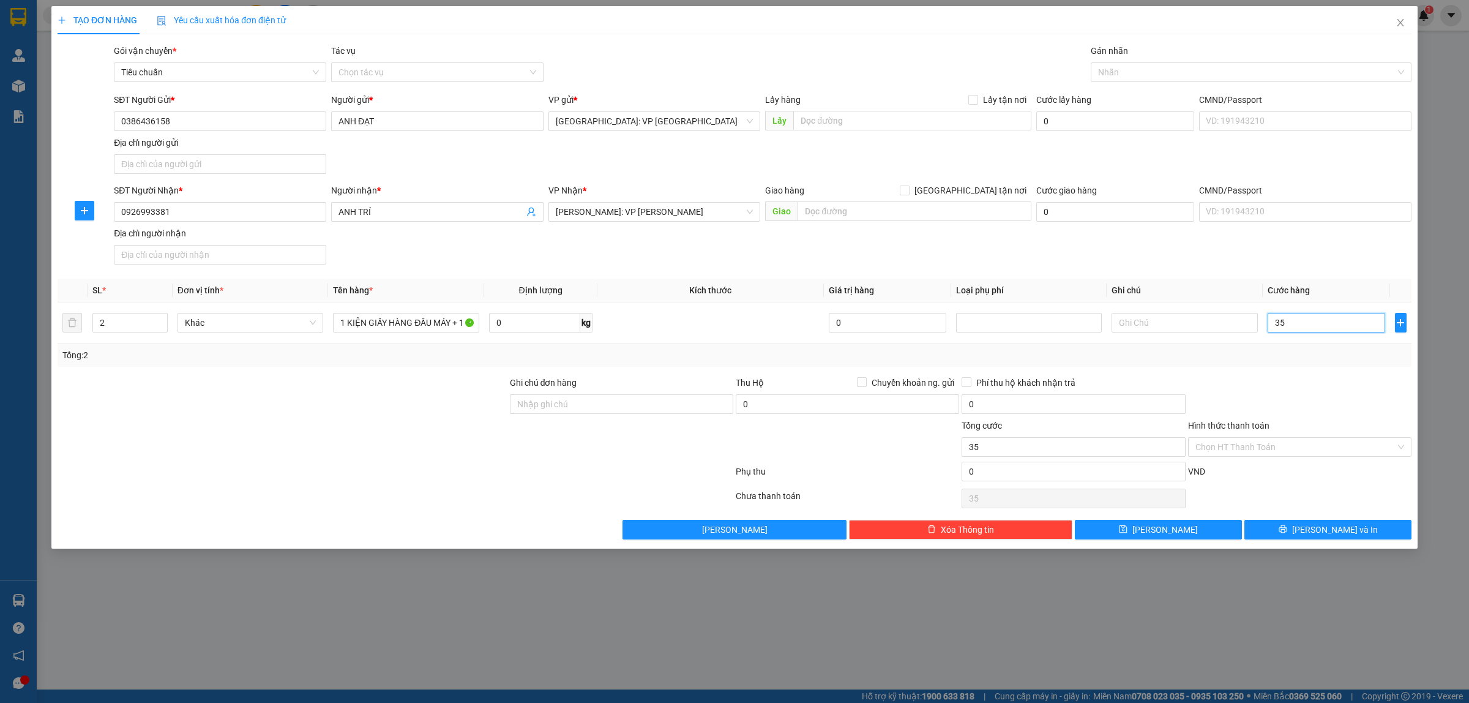
type input "350"
type input "3.500"
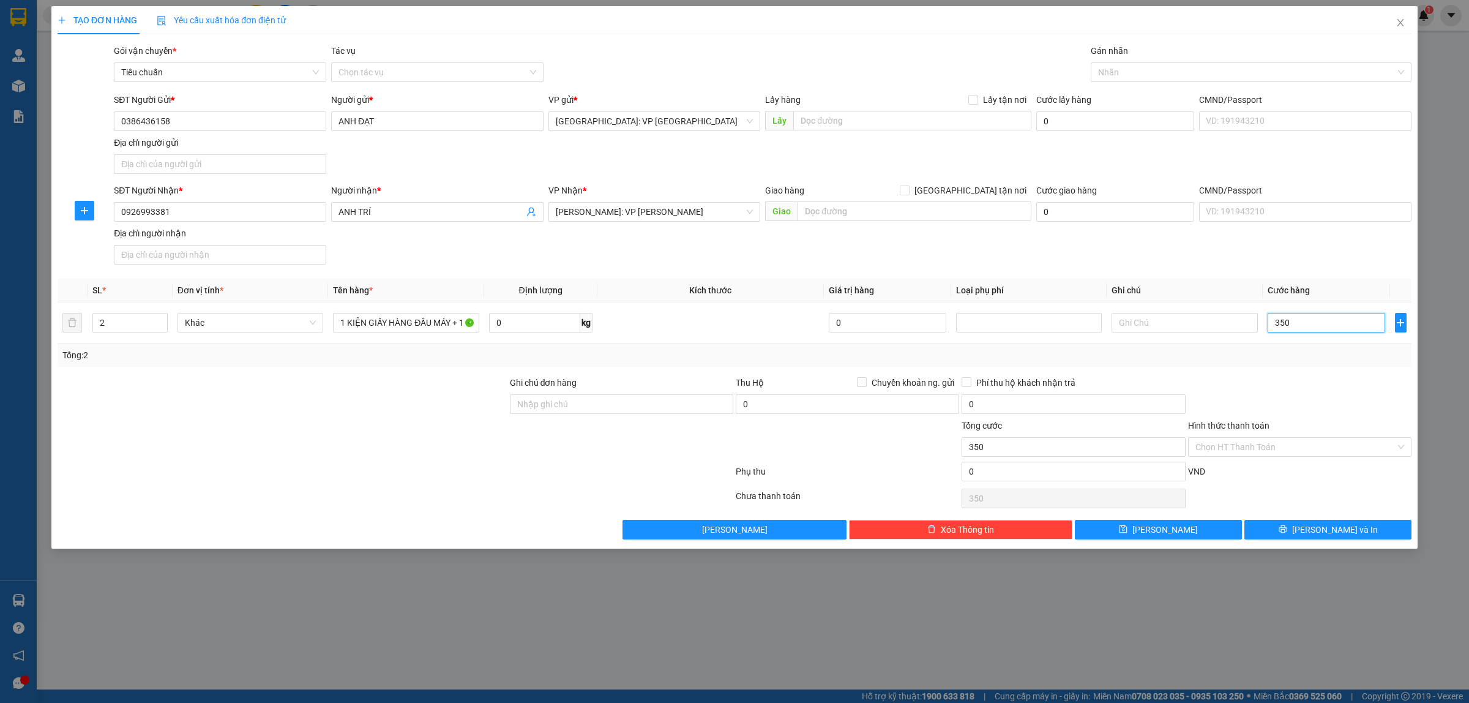
type input "3.500"
type input "35.000"
type input "350.000"
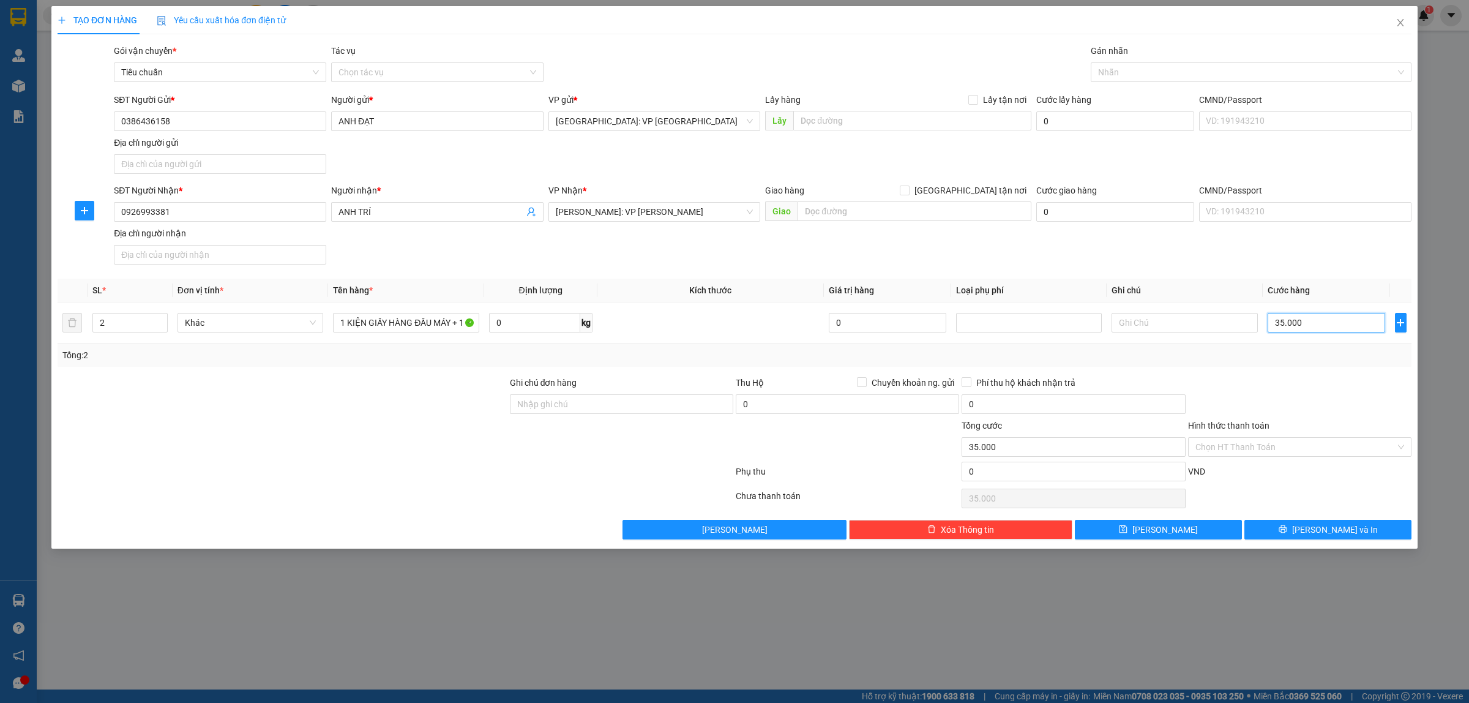
type input "350.000"
click at [258, 119] on input "0386436158" at bounding box center [220, 121] width 212 height 20
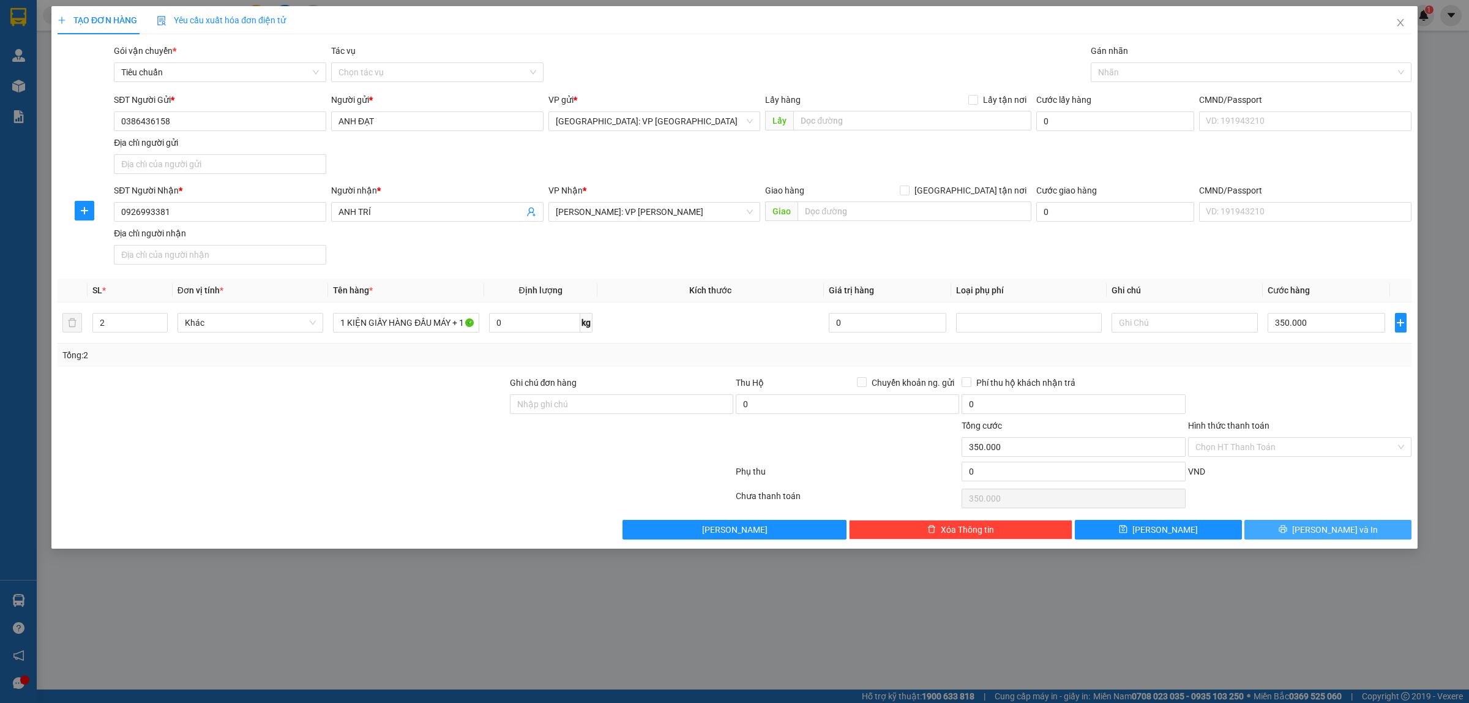
click at [1326, 531] on span "Lưu và In" at bounding box center [1335, 529] width 86 height 13
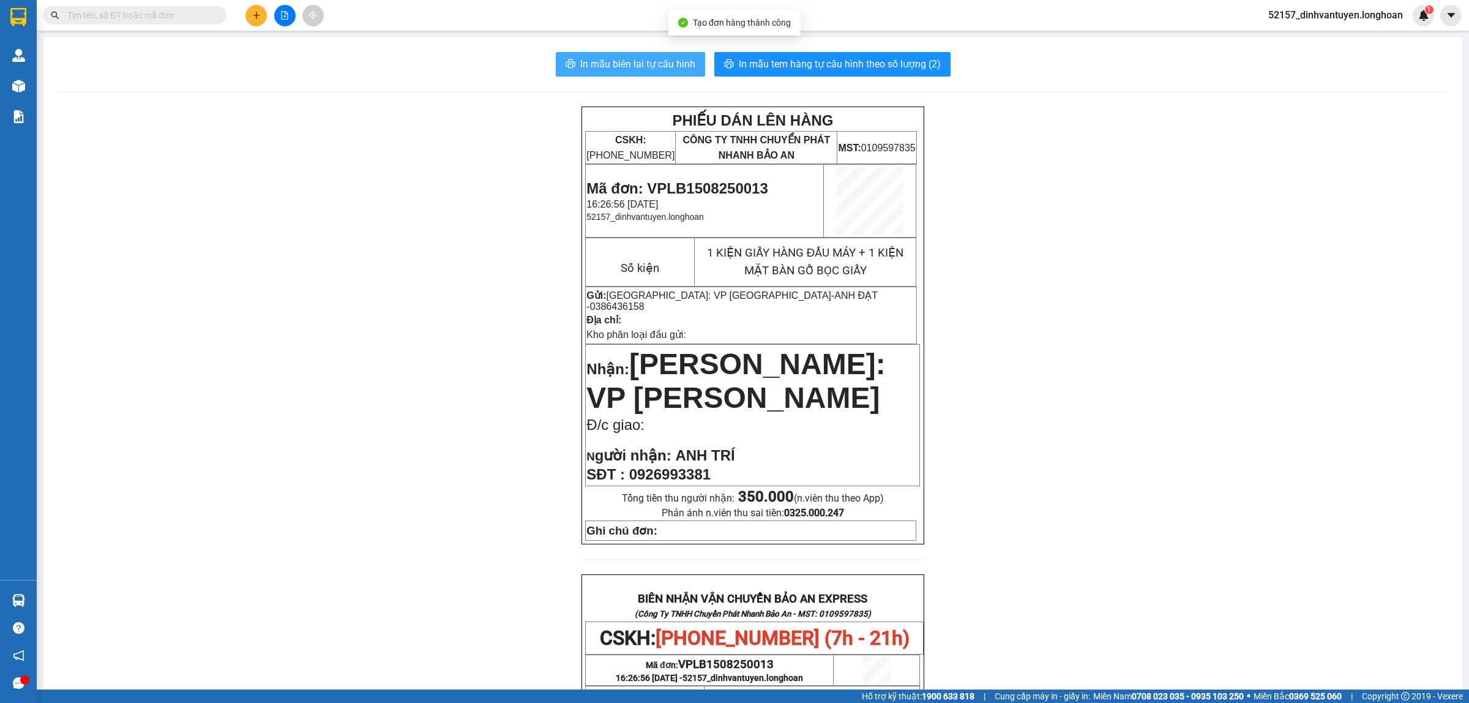
click at [652, 71] on span "In mẫu biên lai tự cấu hình" at bounding box center [637, 63] width 115 height 15
click at [752, 67] on span "In mẫu tem hàng tự cấu hình theo số lượng (2)" at bounding box center [840, 63] width 202 height 15
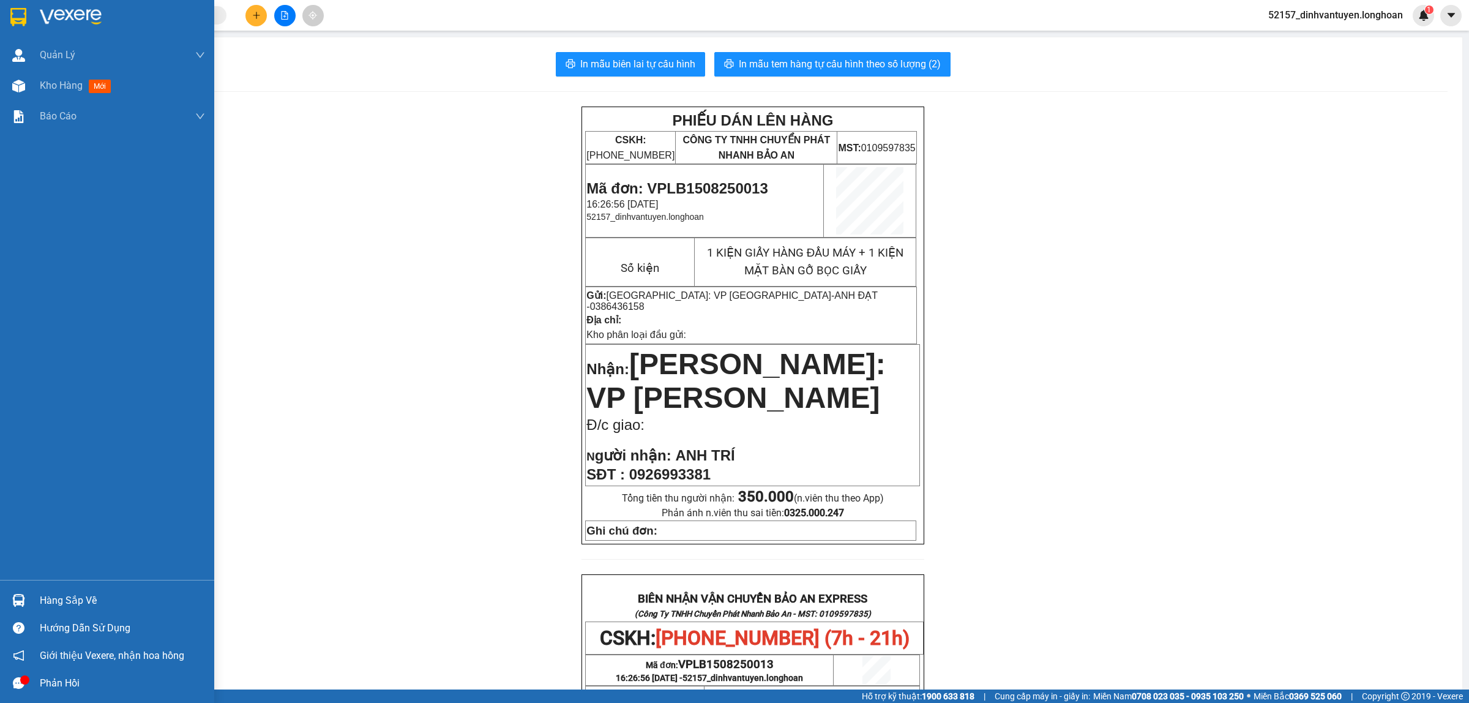
click at [20, 8] on img at bounding box center [18, 17] width 16 height 18
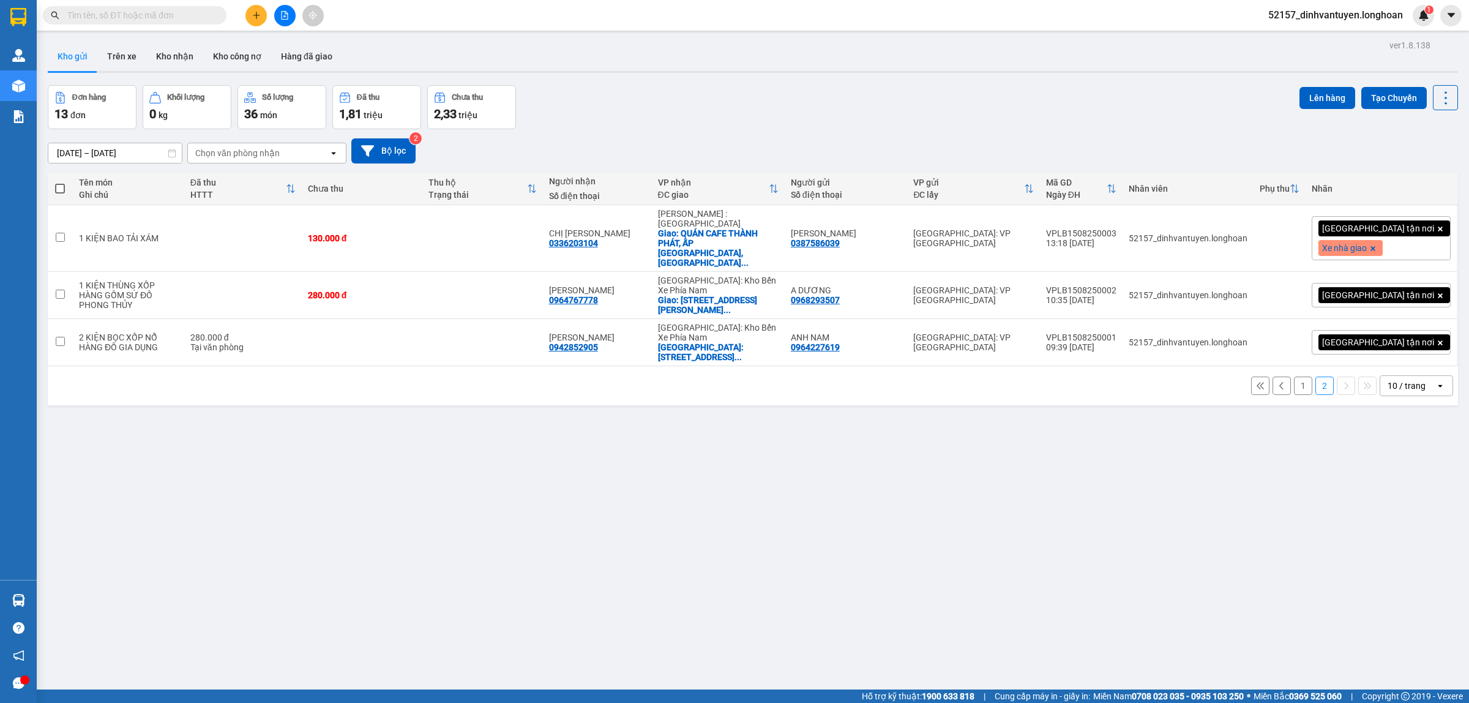
click at [1294, 376] on button "1" at bounding box center [1303, 385] width 18 height 18
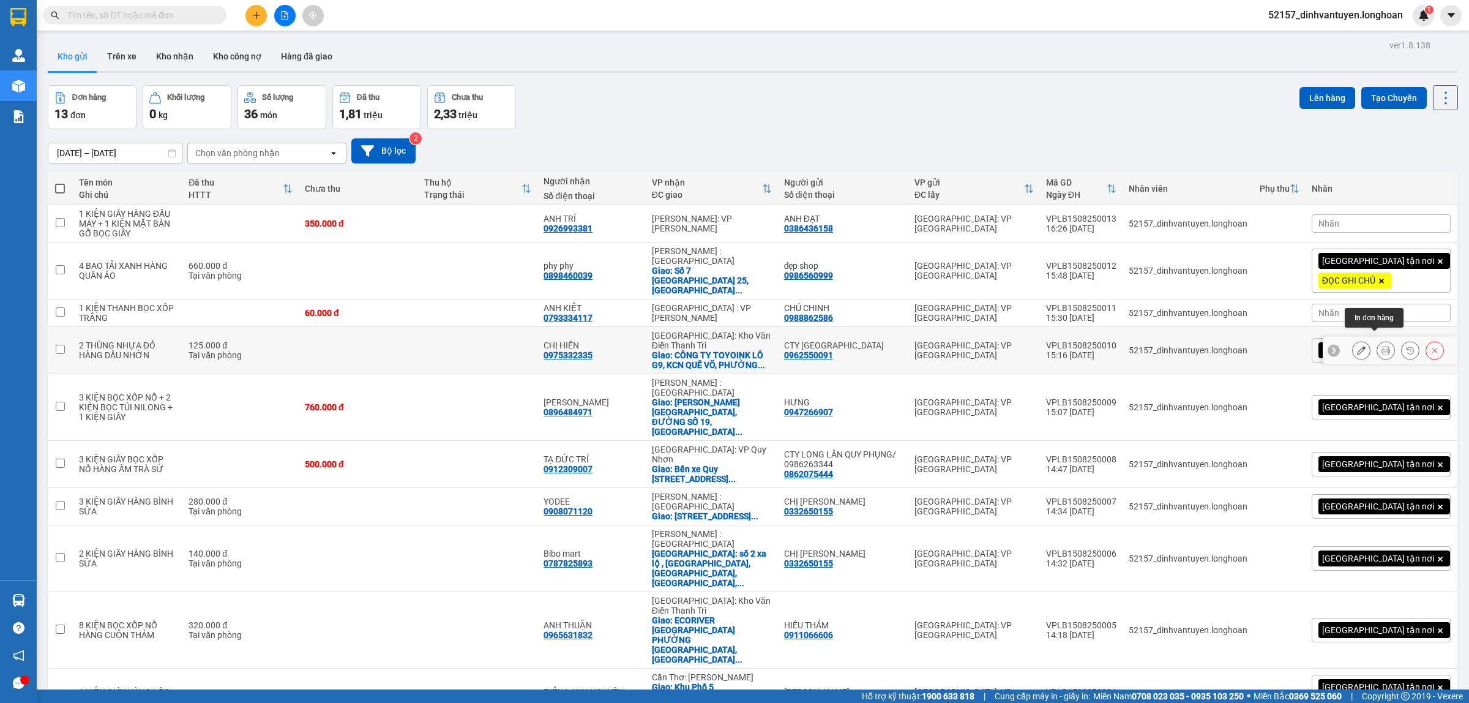
click at [1381, 346] on icon at bounding box center [1385, 350] width 9 height 9
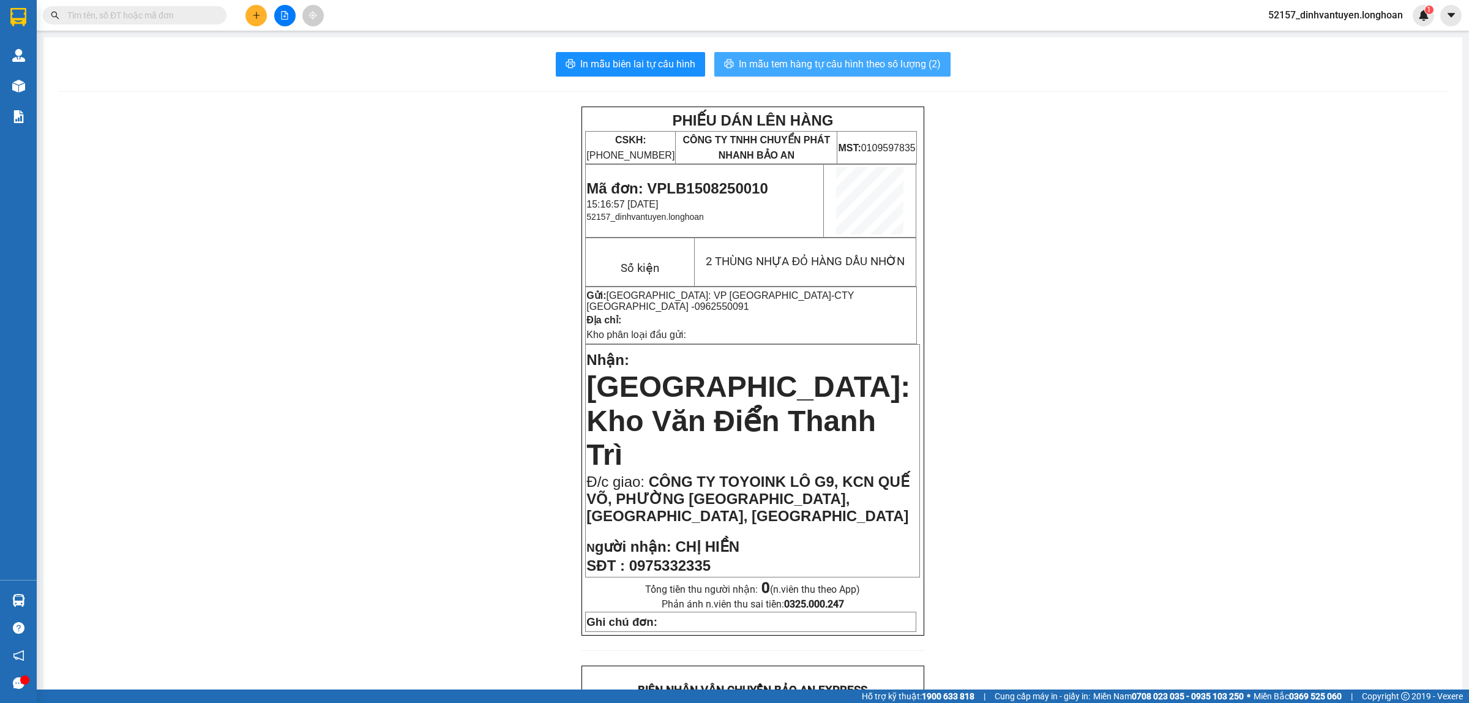
click at [813, 72] on button "In mẫu tem hàng tự cấu hình theo số lượng (2)" at bounding box center [832, 64] width 236 height 24
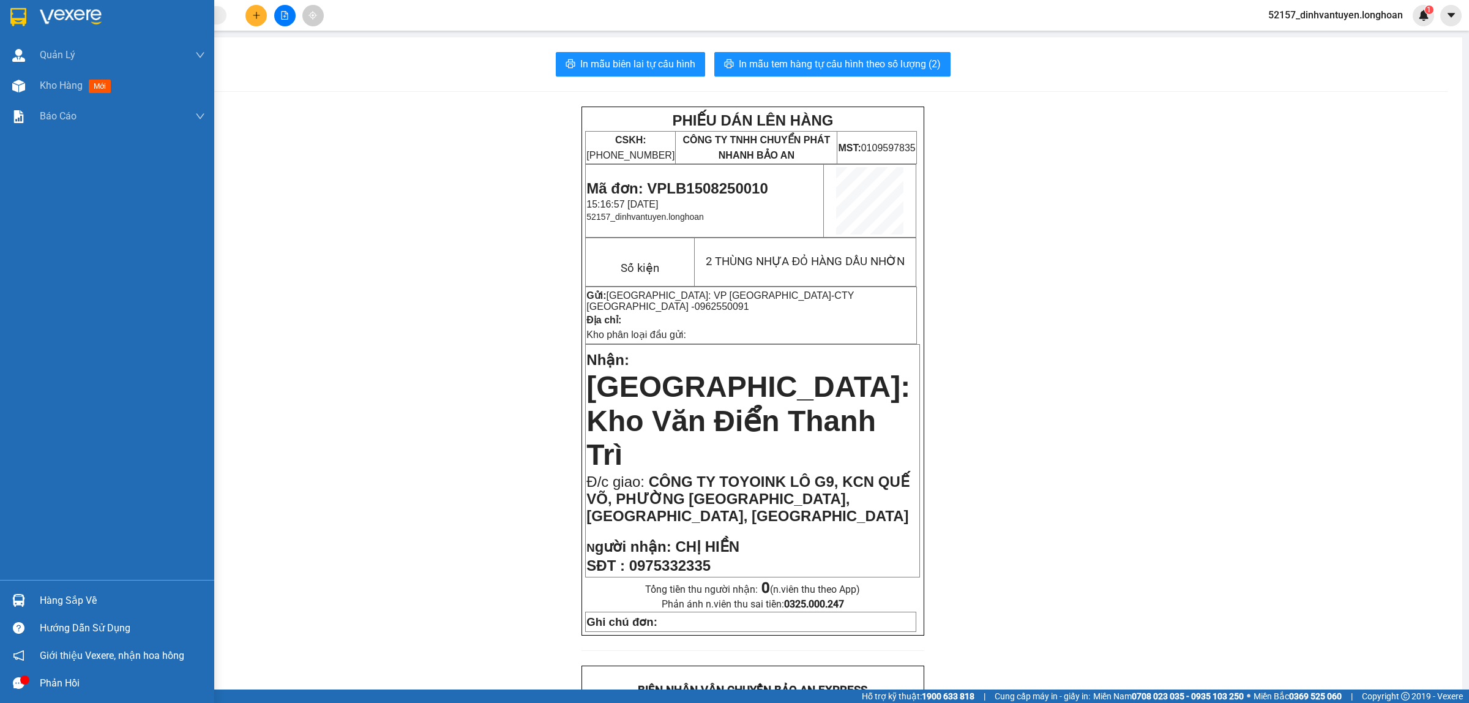
drag, startPoint x: 20, startPoint y: 10, endPoint x: 28, endPoint y: 12, distance: 7.7
click at [20, 11] on img at bounding box center [18, 17] width 16 height 18
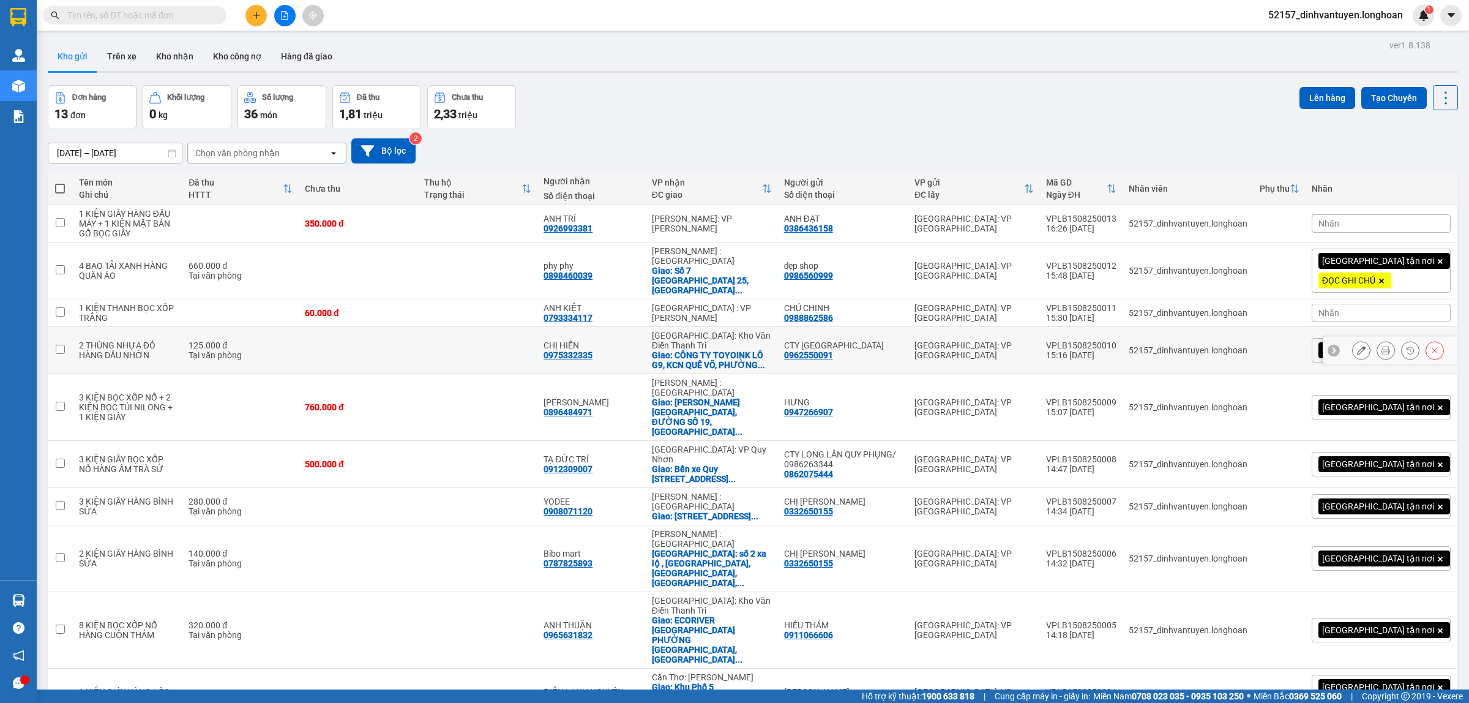
click at [1357, 346] on icon at bounding box center [1361, 350] width 9 height 9
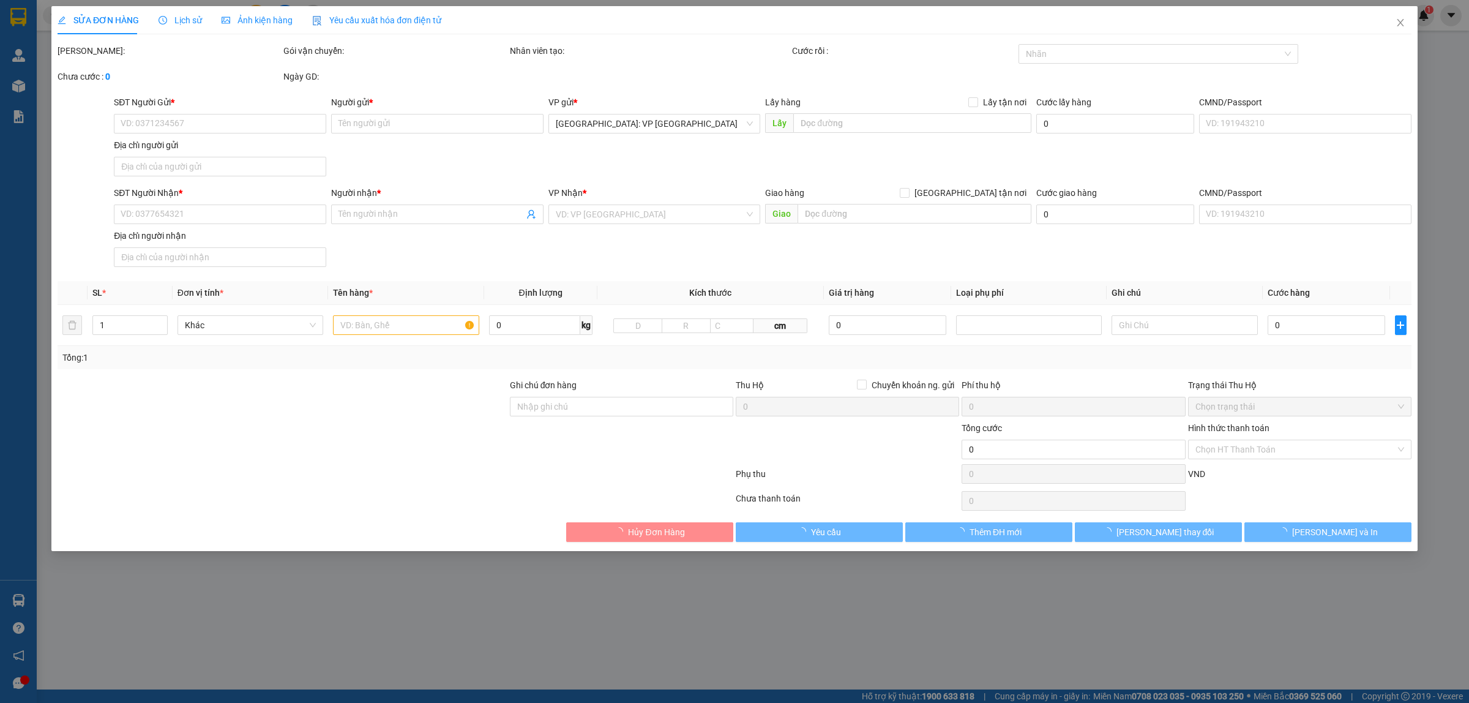
type input "0962550091"
type input "CTY VIỆT MỸ"
type input "0975332335"
type input "CHỊ HIỀN"
checkbox input "true"
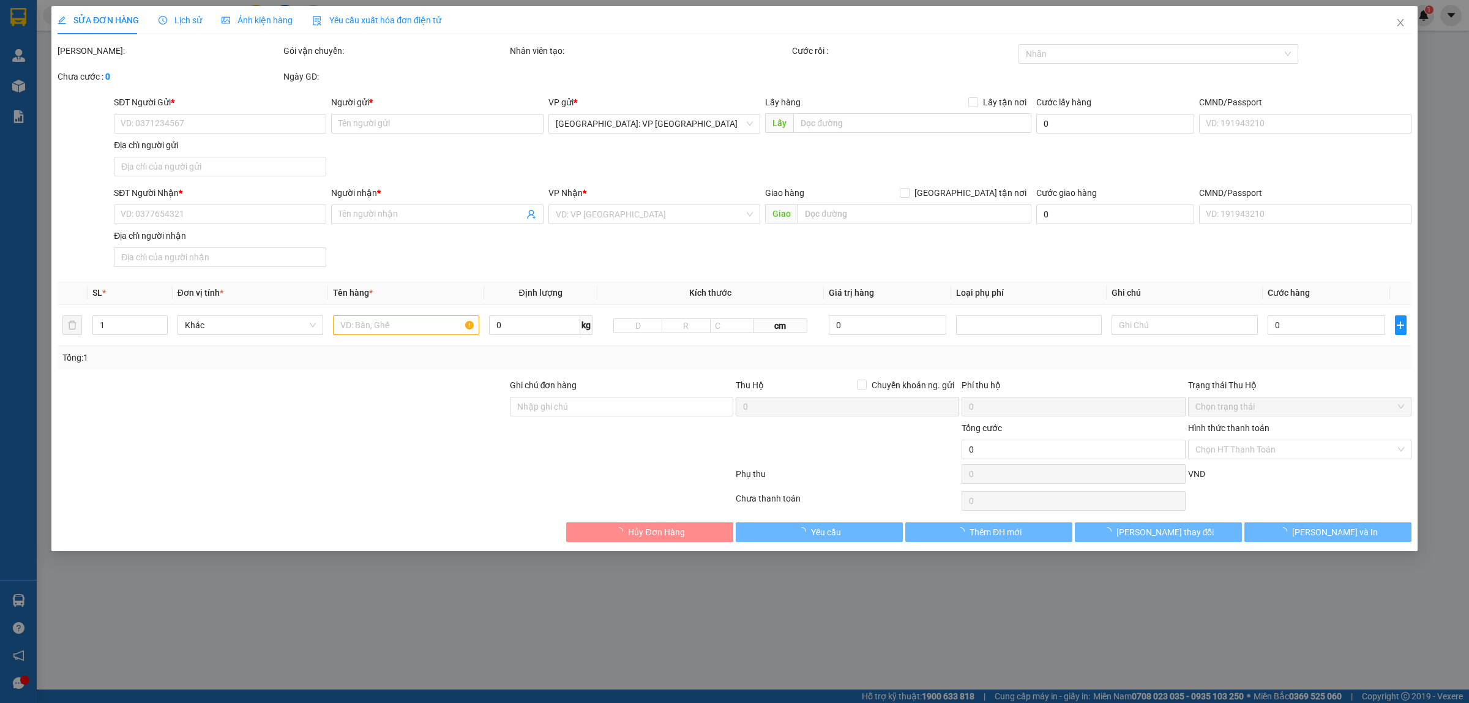
type input "CÔNG TY TOYOINK LÔ G9, KCN QUẾ VÕ, PHƯỜNG VÂN DƯƠNG, TP BẮC NINH, BẮC NINH"
type input "125.000"
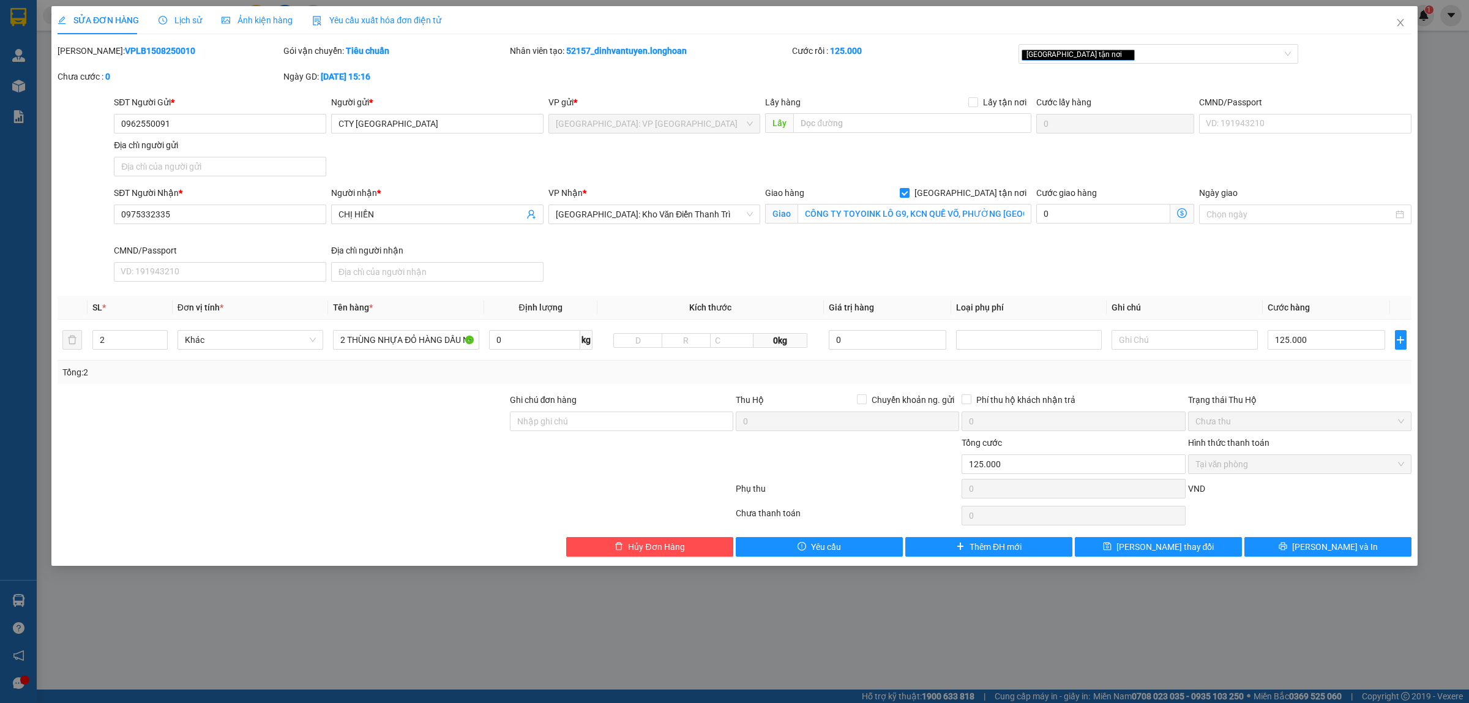
click at [132, 50] on b "VPLB1508250010" at bounding box center [160, 51] width 70 height 10
copy b "VPLB1508250010"
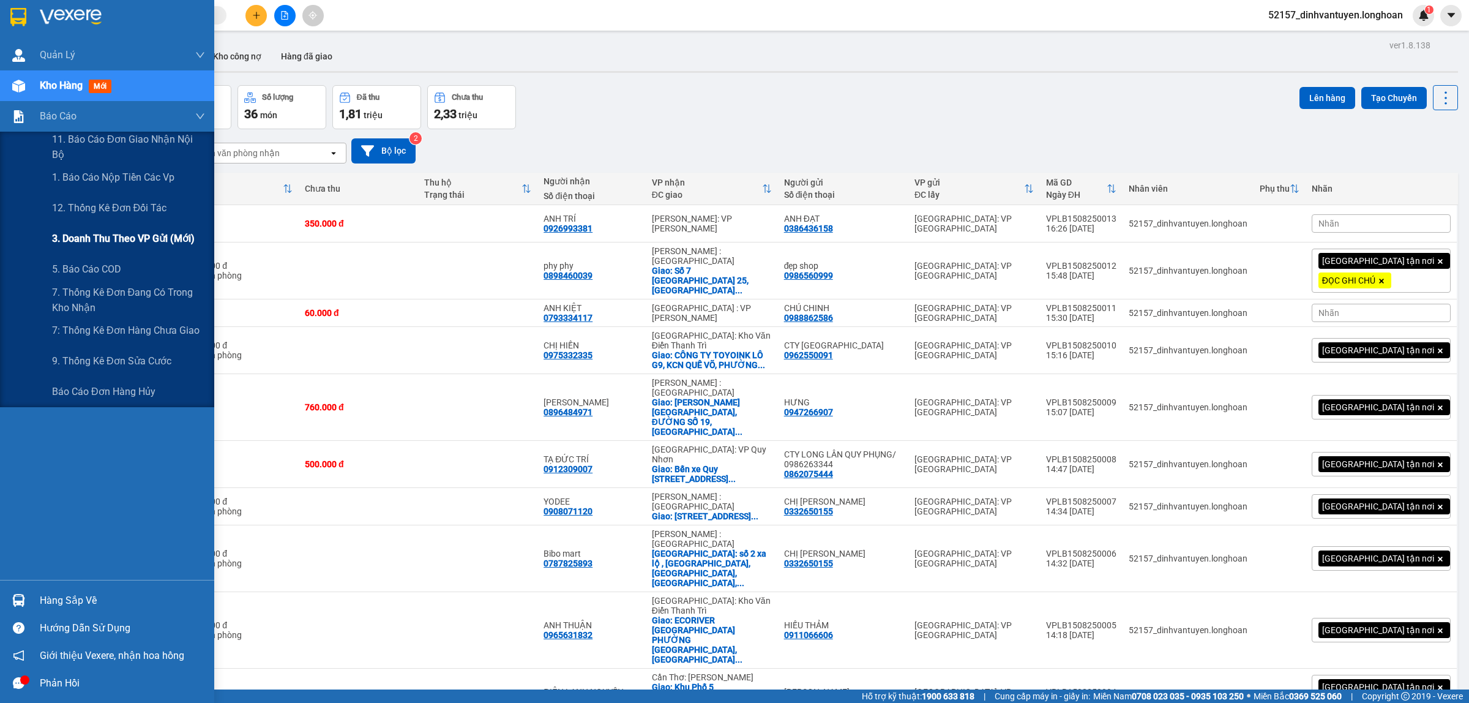
click at [154, 236] on span "3. Doanh Thu theo VP Gửi (mới)" at bounding box center [123, 238] width 143 height 15
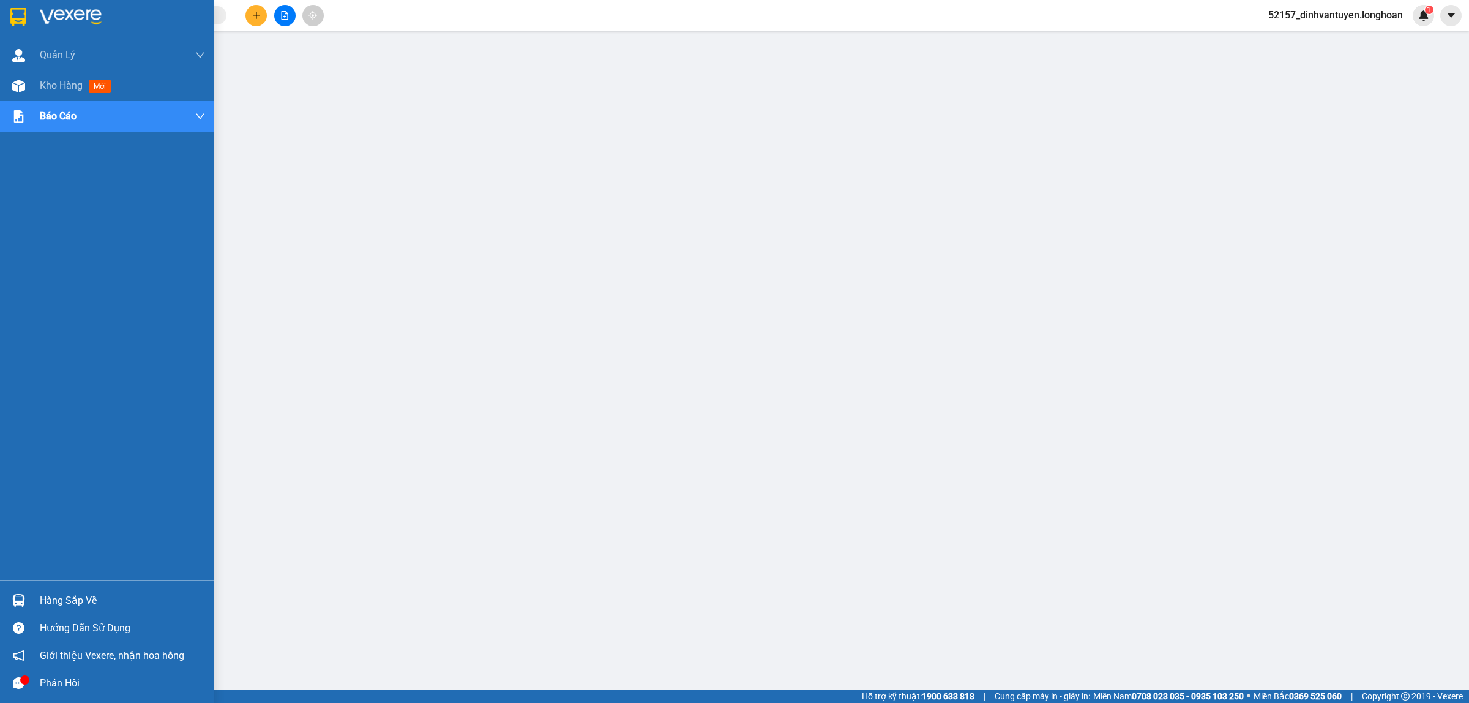
click at [13, 17] on img at bounding box center [18, 17] width 16 height 18
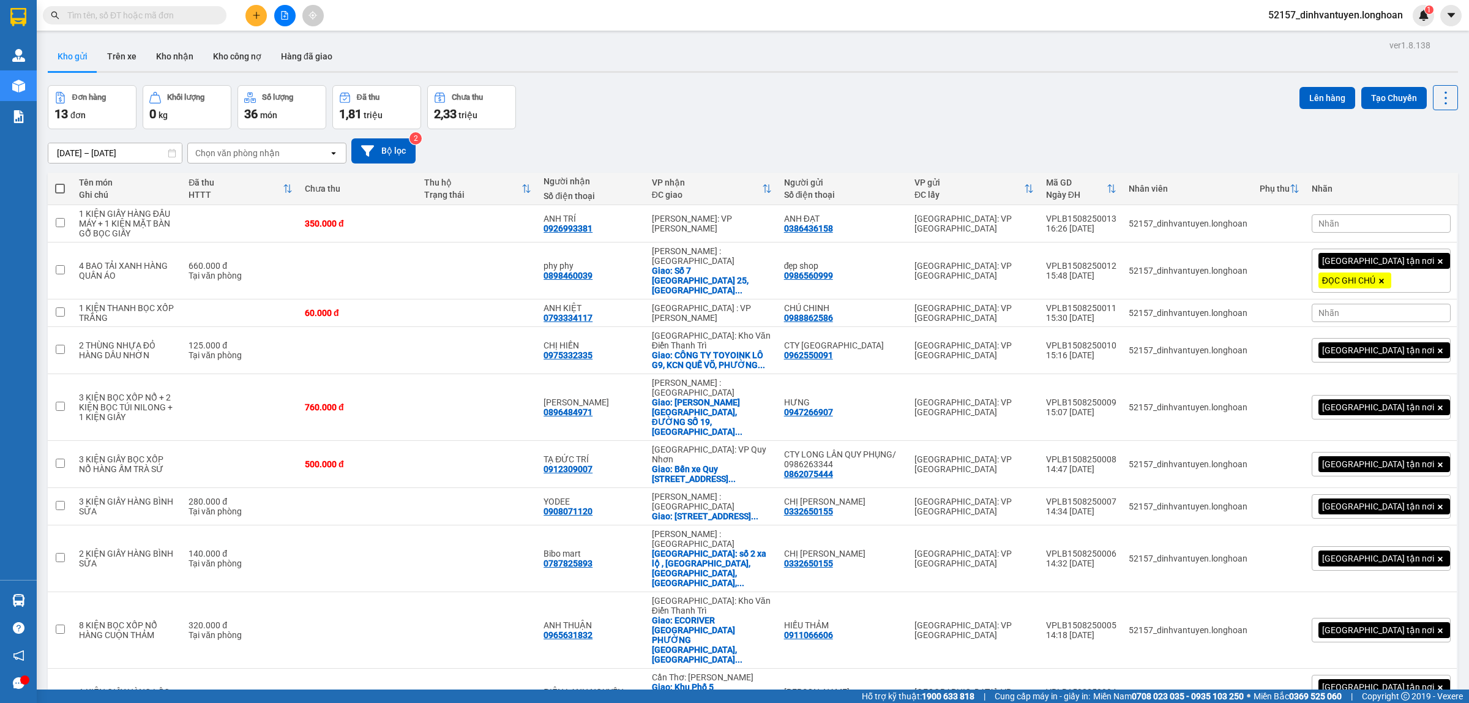
click at [250, 17] on button at bounding box center [255, 15] width 21 height 21
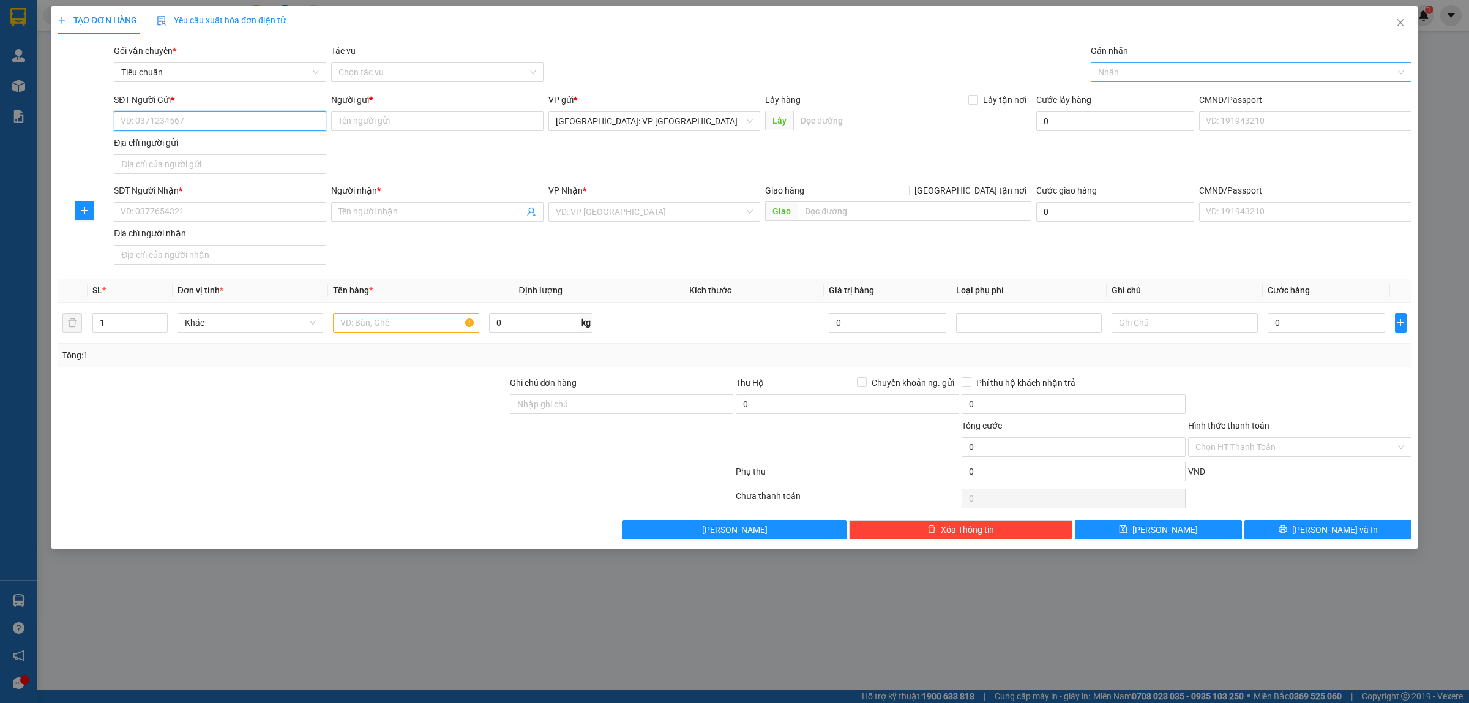
click at [1134, 77] on div at bounding box center [1245, 72] width 302 height 15
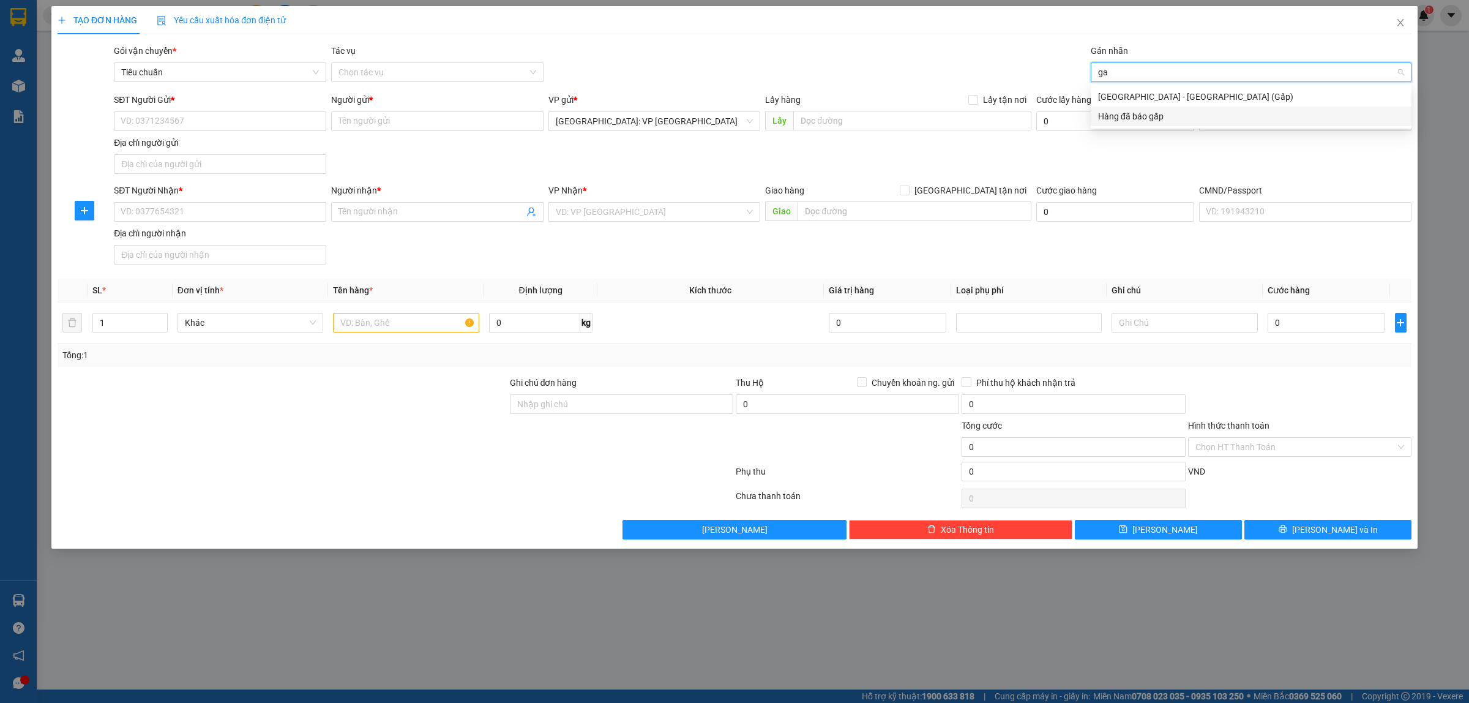
type input "g"
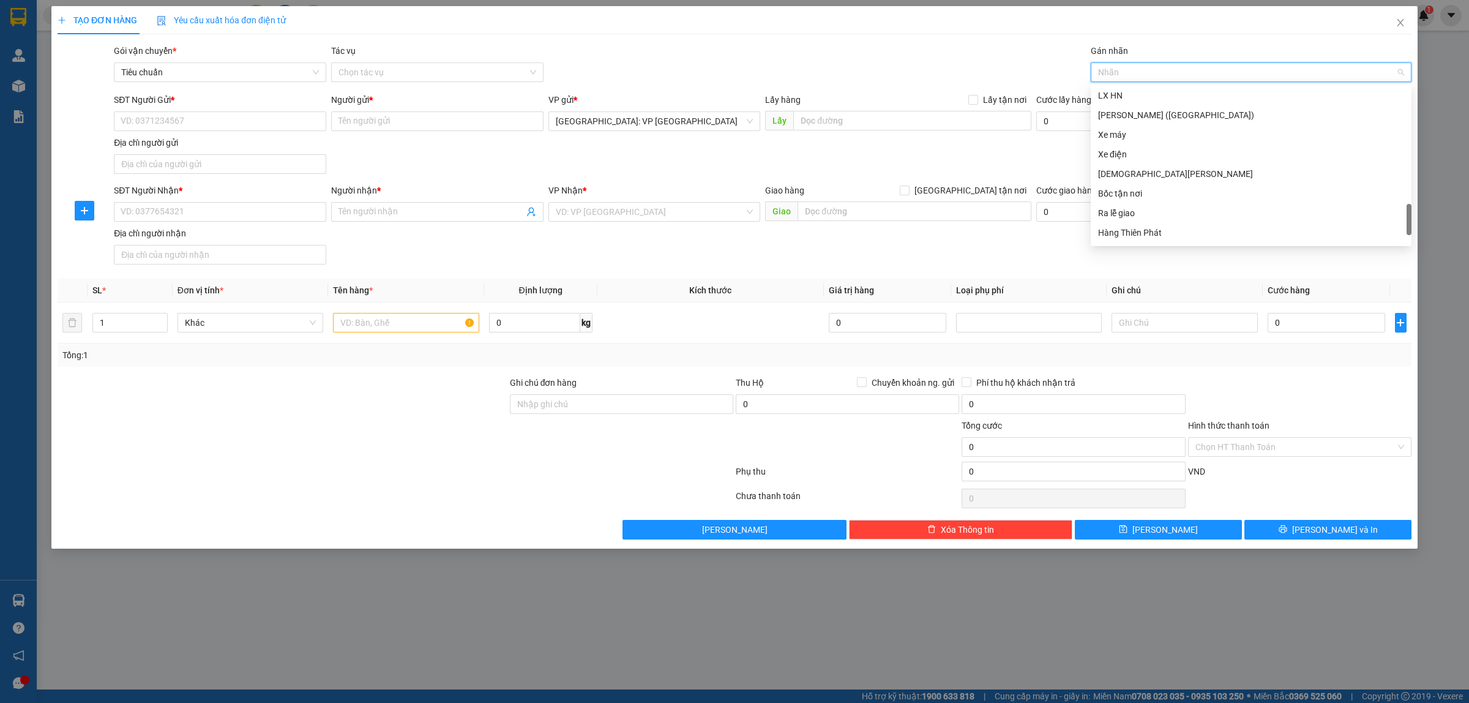
scroll to position [822, 0]
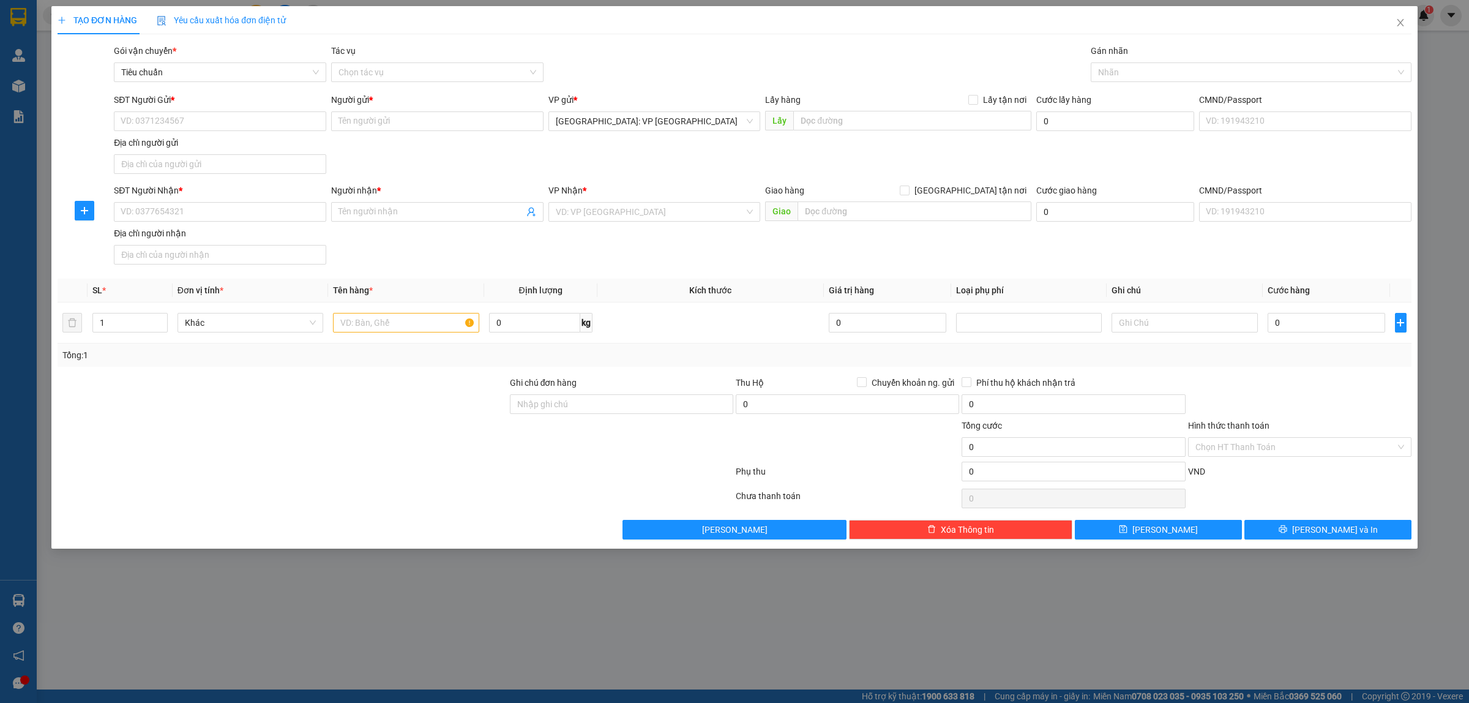
click at [952, 245] on div "SĐT Người Nhận * VD: 0377654321 Người nhận * Tên người nhận VP Nhận * VD: VP Sà…" at bounding box center [762, 227] width 1302 height 86
click at [1397, 20] on icon "close" at bounding box center [1400, 23] width 10 height 10
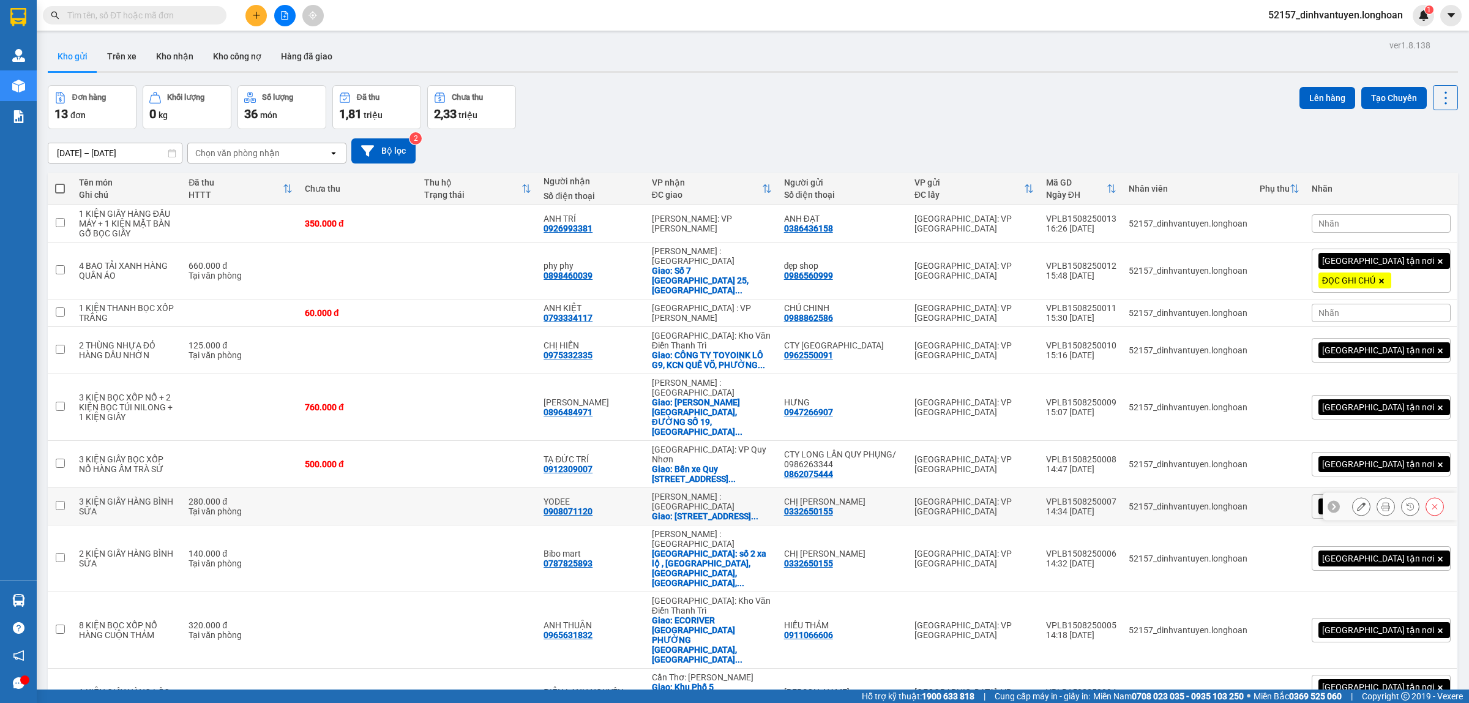
scroll to position [56, 0]
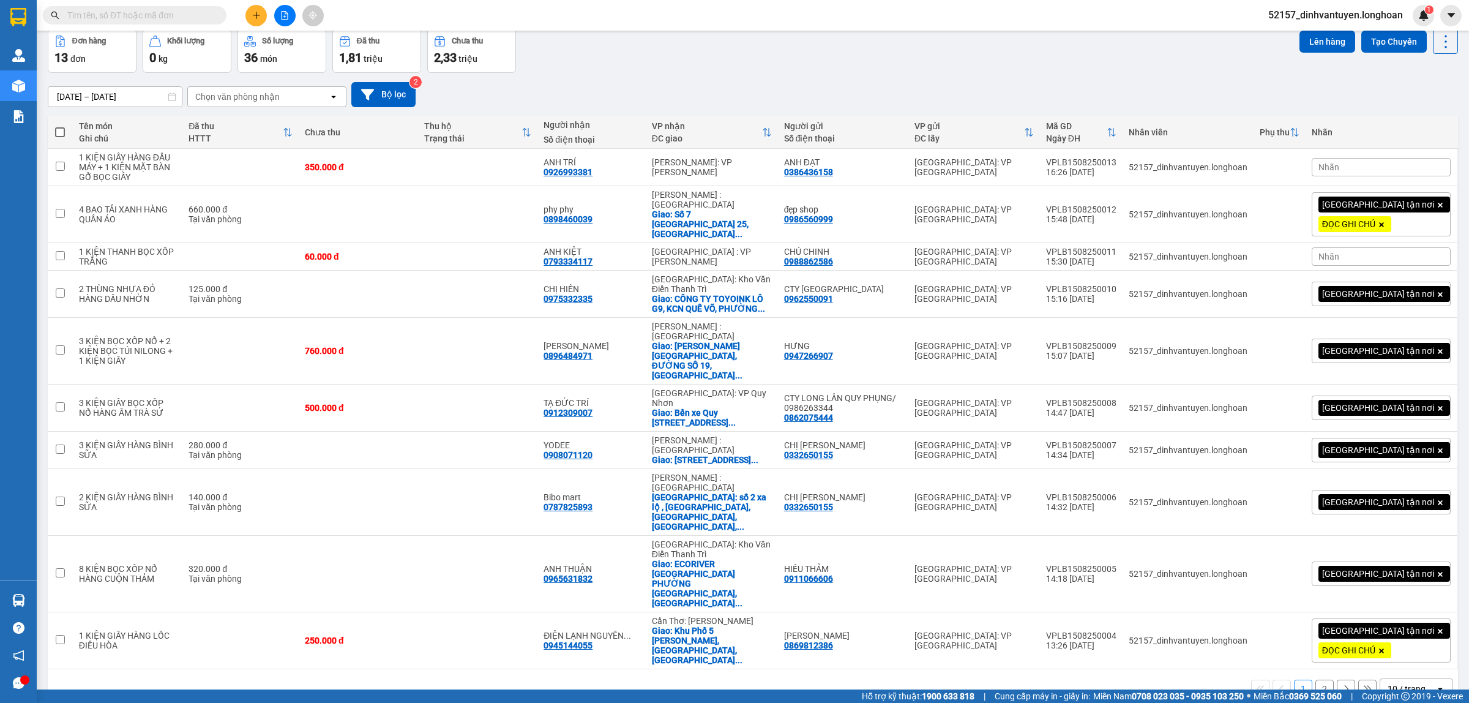
click at [1315, 679] on button "2" at bounding box center [1324, 688] width 18 height 18
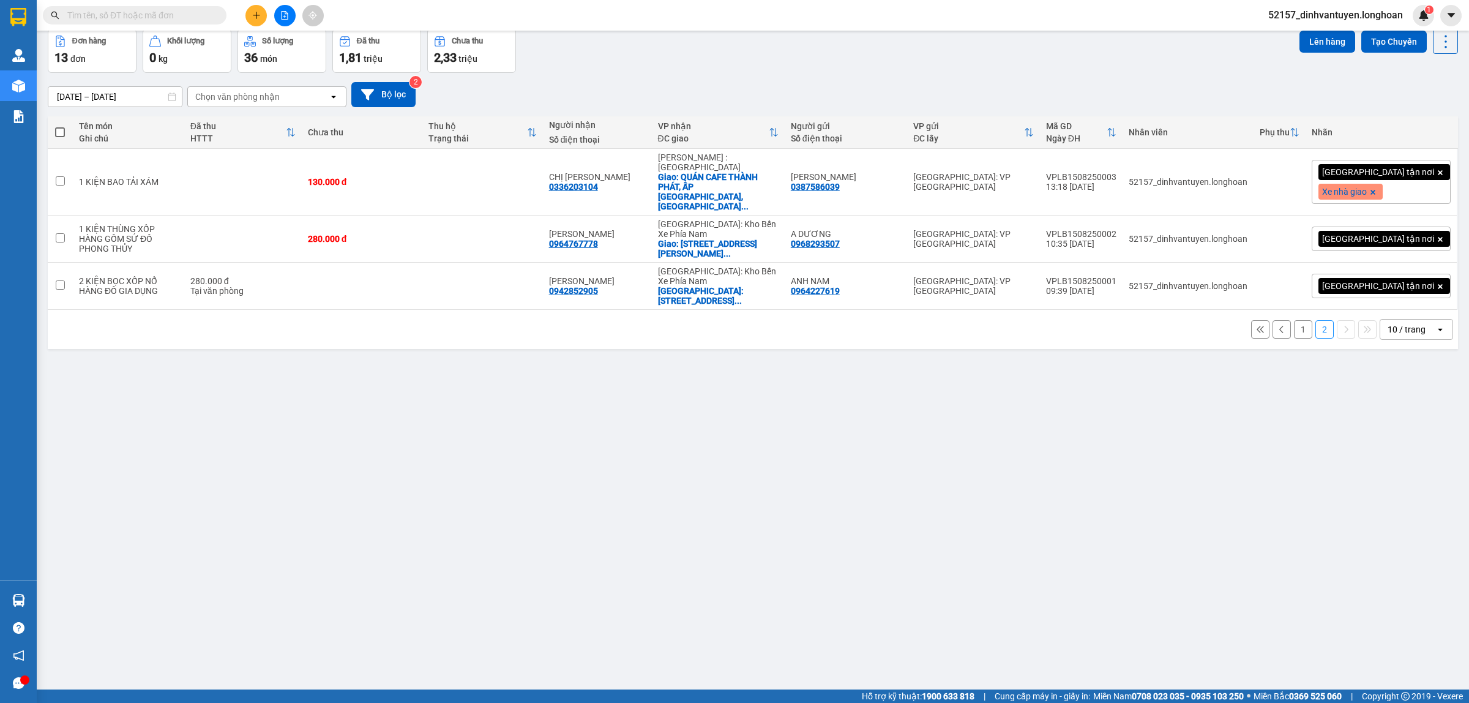
click at [1376, 189] on icon at bounding box center [1372, 192] width 7 height 7
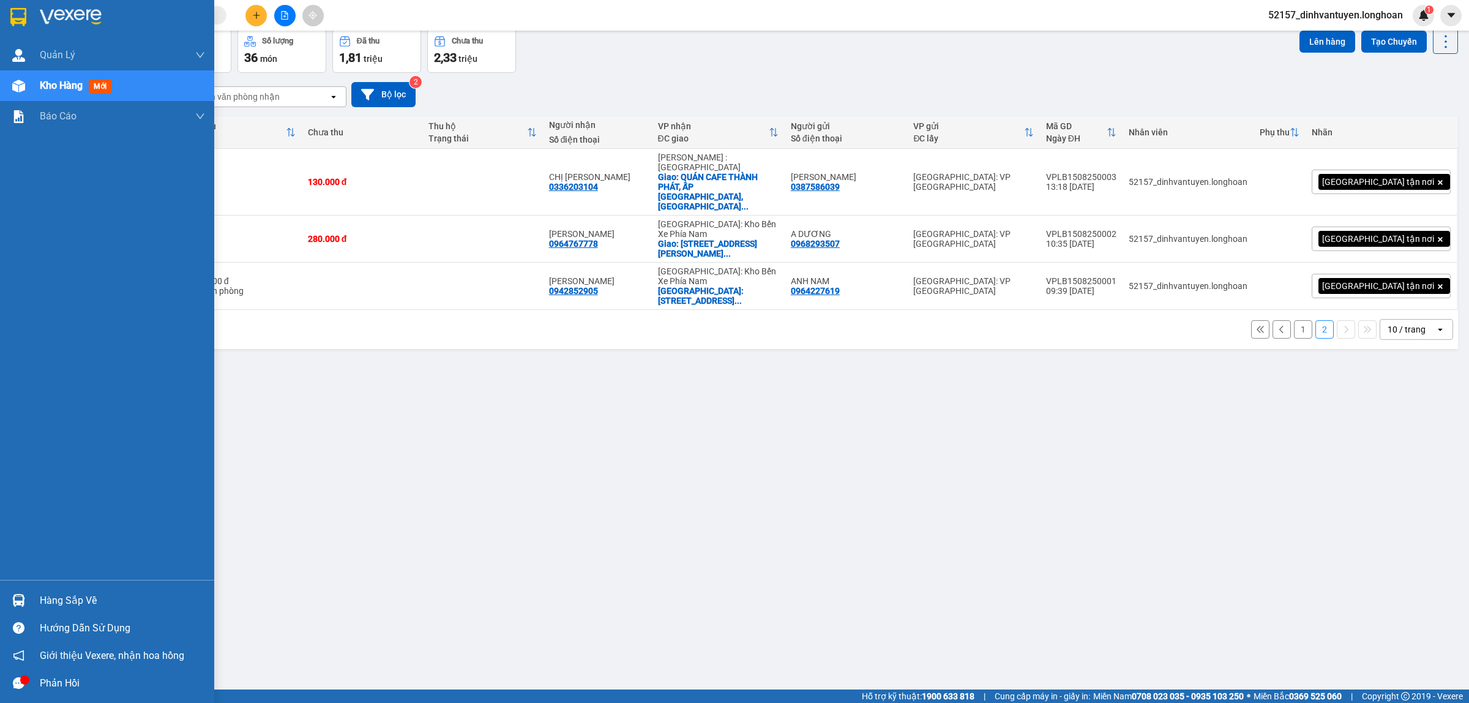
click at [21, 16] on img at bounding box center [18, 17] width 16 height 18
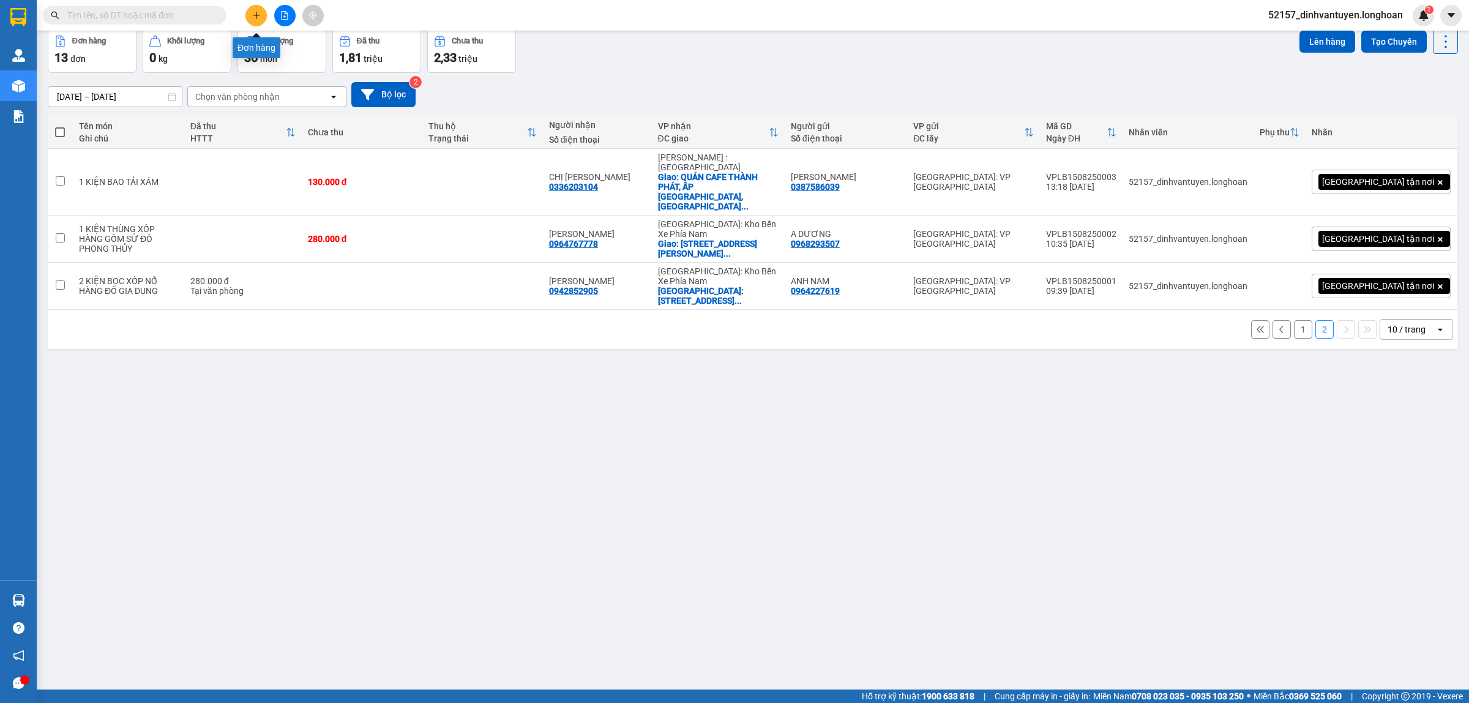
click at [247, 13] on button at bounding box center [255, 15] width 21 height 21
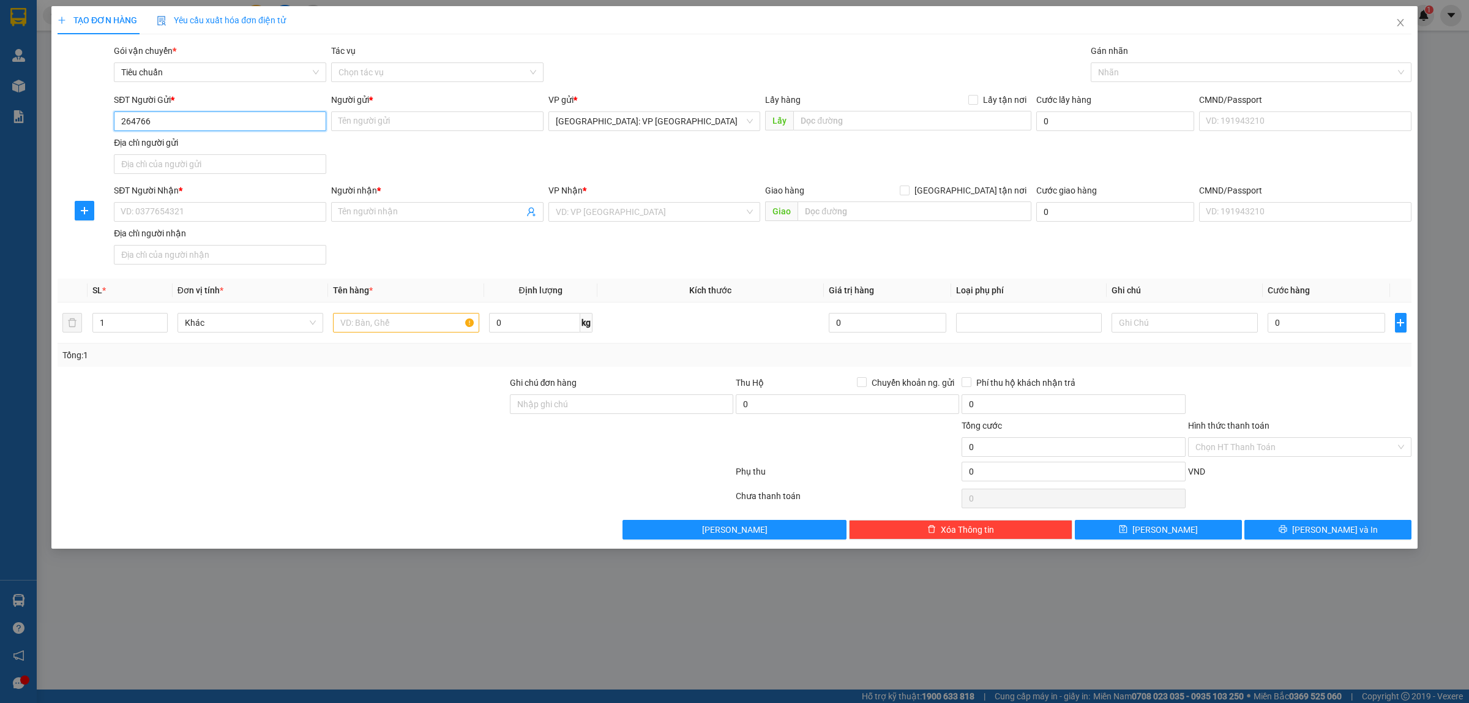
click at [124, 122] on input "264766" at bounding box center [220, 121] width 212 height 20
click at [231, 150] on div "0903264766 - A MINH" at bounding box center [220, 146] width 198 height 13
type input "0903264766"
type input "A MINH"
type input "0903264766"
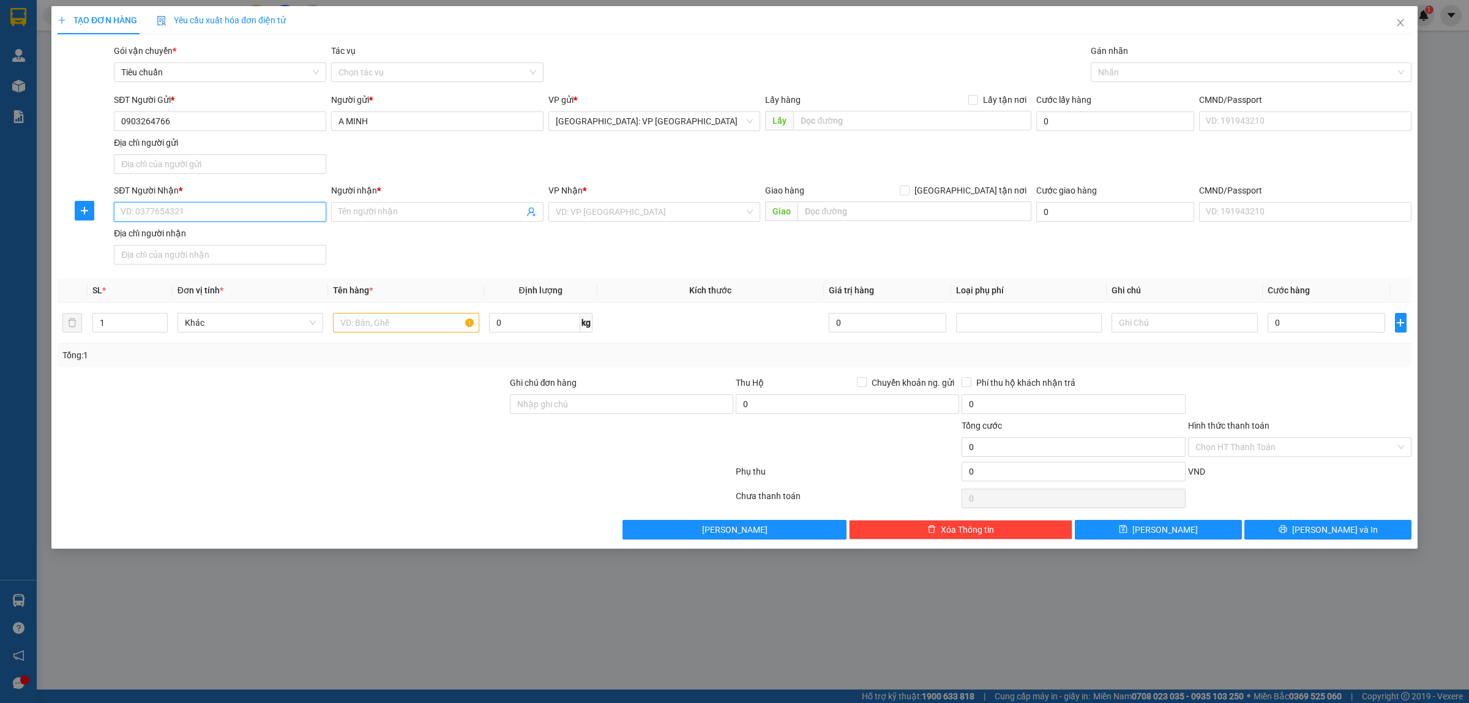
click at [262, 215] on input "SĐT Người Nhận *" at bounding box center [220, 212] width 212 height 20
click at [205, 236] on div "0363409022 - TRẦN OANH" at bounding box center [220, 237] width 198 height 13
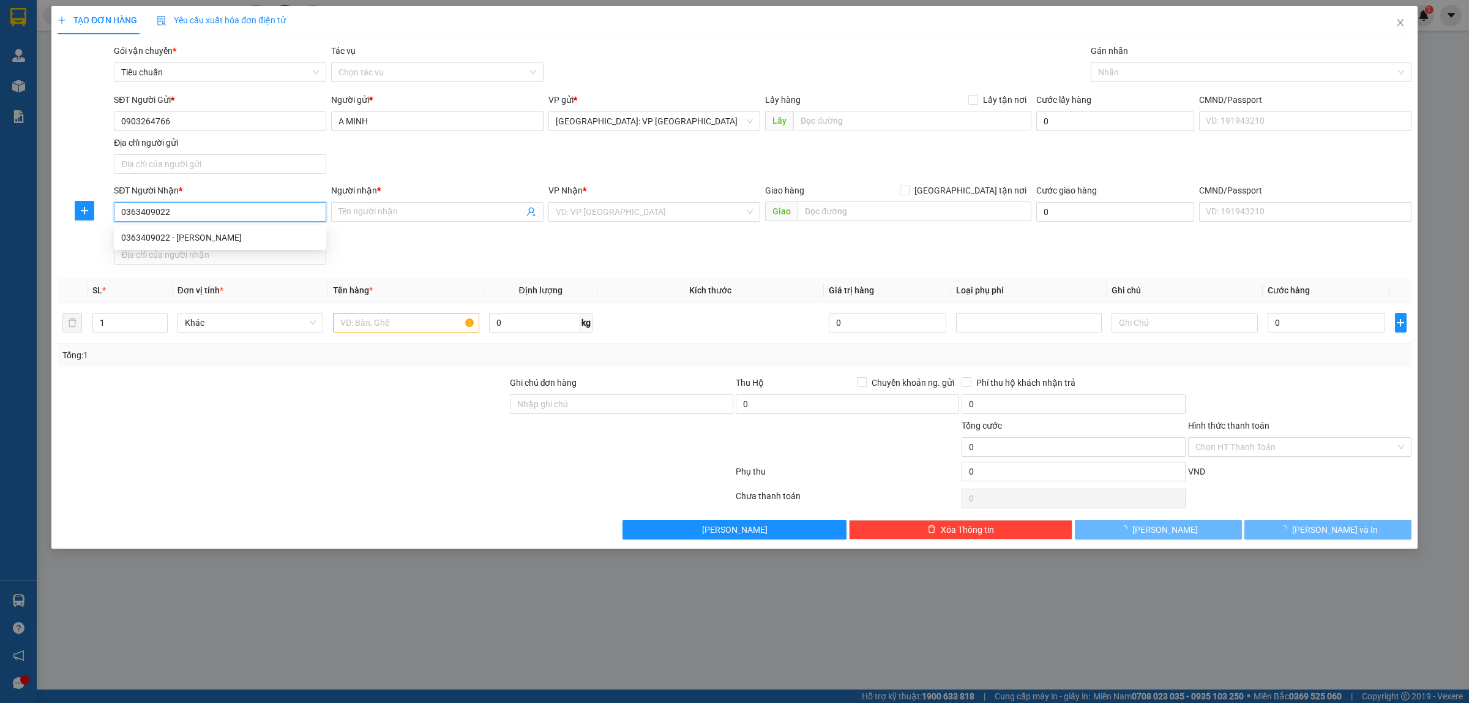
type input "0363409022"
type input "TRẦN OANH"
checkbox input "true"
type input "CTY HONDA THỦY NGUYÊN, NGÃ 3 ĐÔNG SƠN, THỦY NGUYÊN, HẢI PHÒNG"
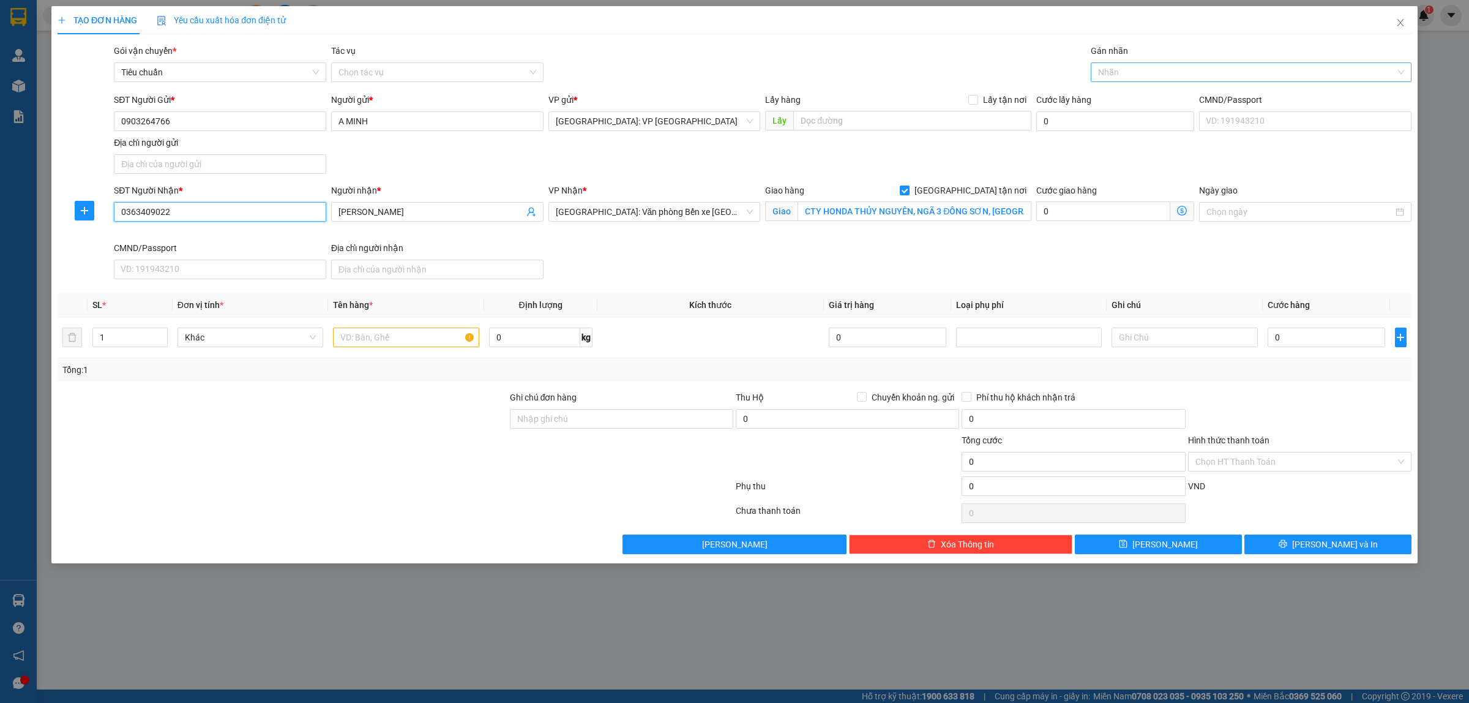
click at [1140, 77] on div at bounding box center [1245, 72] width 302 height 15
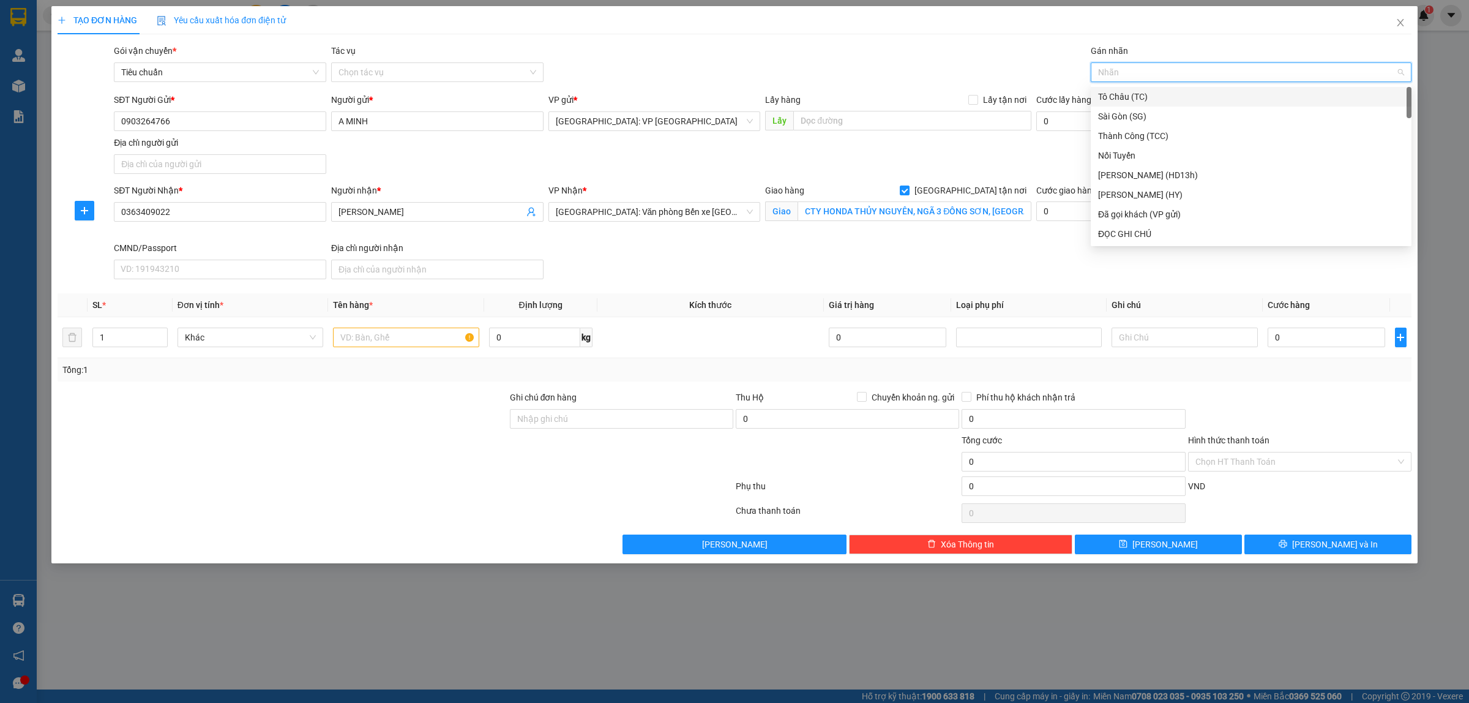
type input "g"
click at [1128, 228] on div "[GEOGRAPHIC_DATA] tận nơi" at bounding box center [1251, 233] width 306 height 13
click at [366, 338] on input "text" at bounding box center [406, 337] width 146 height 20
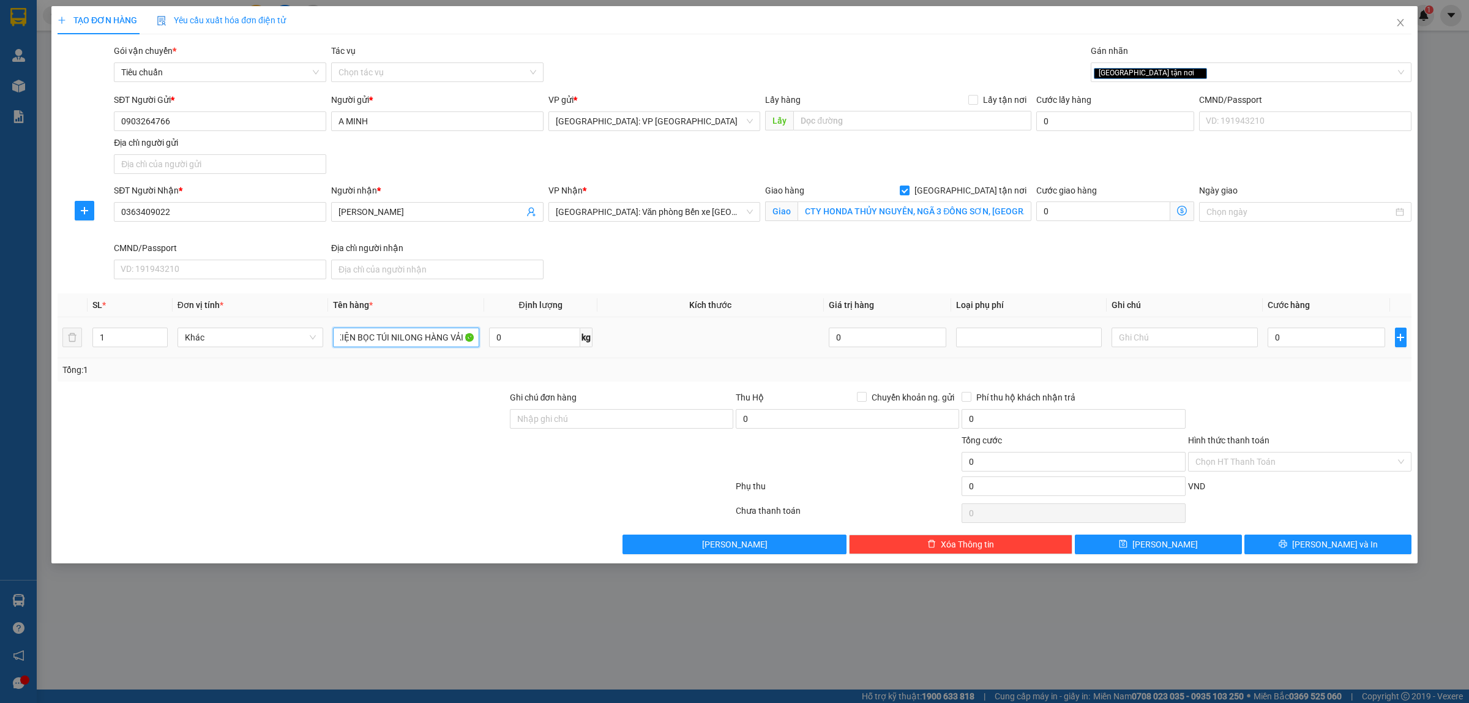
scroll to position [0, 17]
type input "1 KIỆN BỌC TÚI NILONG HÀNG VẢI DA"
click at [319, 401] on div at bounding box center [282, 411] width 452 height 43
click at [983, 208] on input "CTY HONDA THỦY NGUYÊN, NGÃ 3 ĐÔNG SƠN, THỦY NGUYÊN, HẢI PHÒNG" at bounding box center [914, 211] width 234 height 20
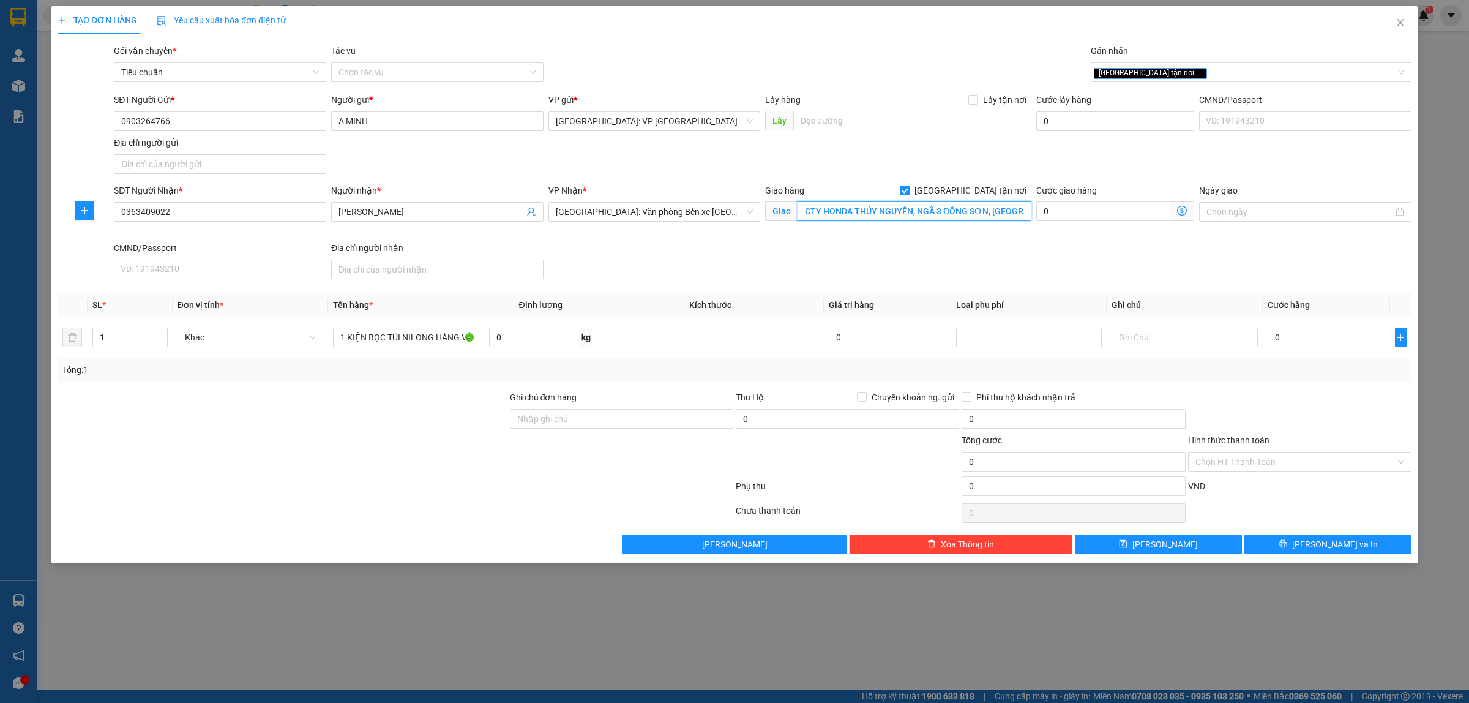
click at [1020, 215] on input "CTY HONDA THỦY NGUYÊN, NGÃ 3 ĐÔNG SƠN, THỦY NGUYÊN, HẢI PHÒNG" at bounding box center [914, 211] width 234 height 20
click at [1309, 341] on input "0" at bounding box center [1327, 337] width 118 height 20
type input "1"
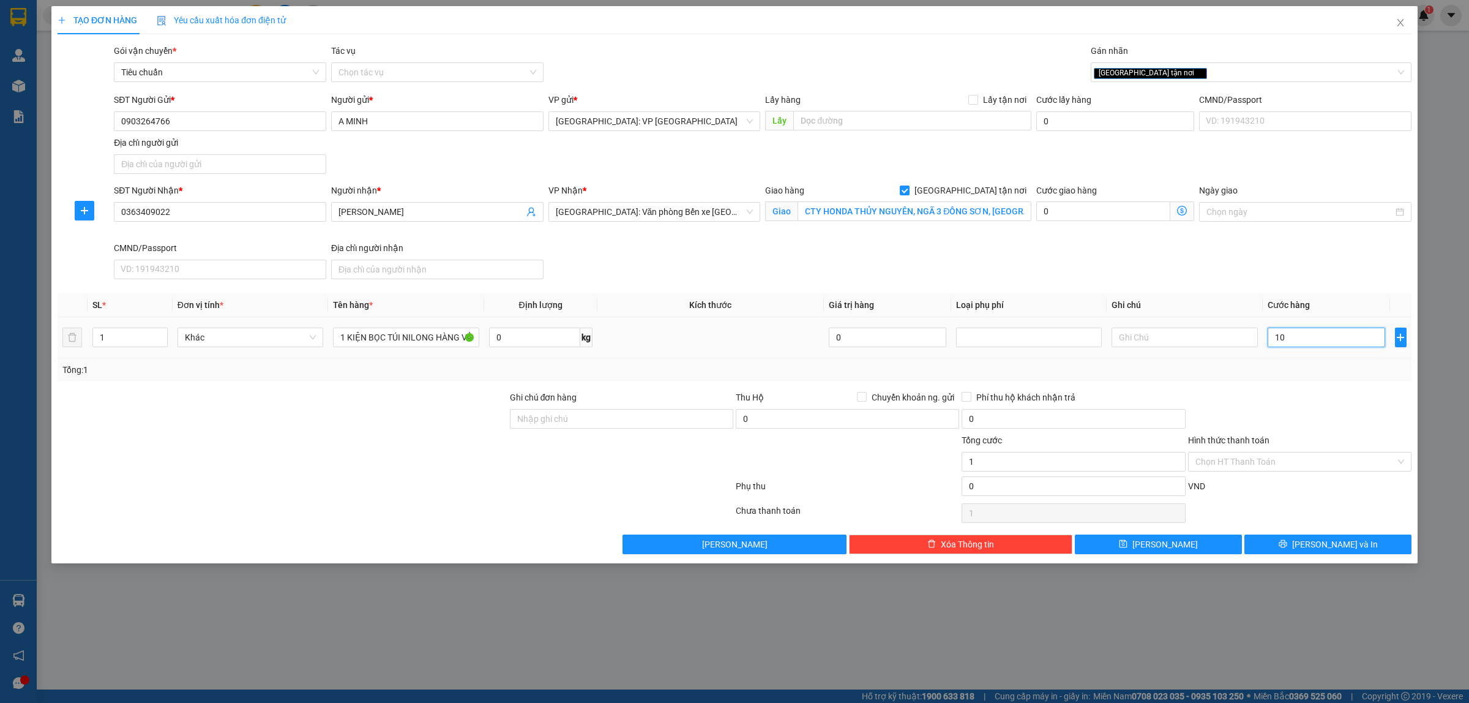
type input "101"
type input "1.010"
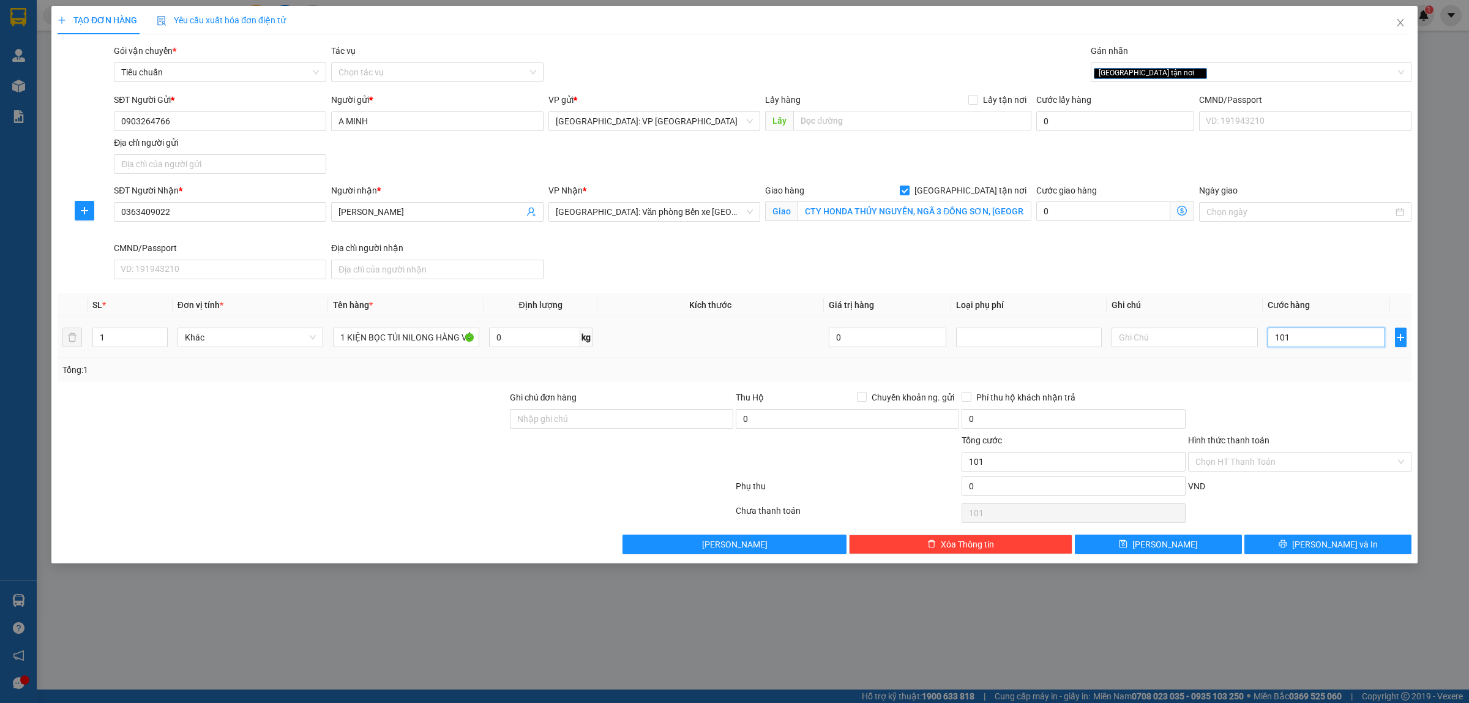
type input "1.010"
type input "10.100"
type input "101.000"
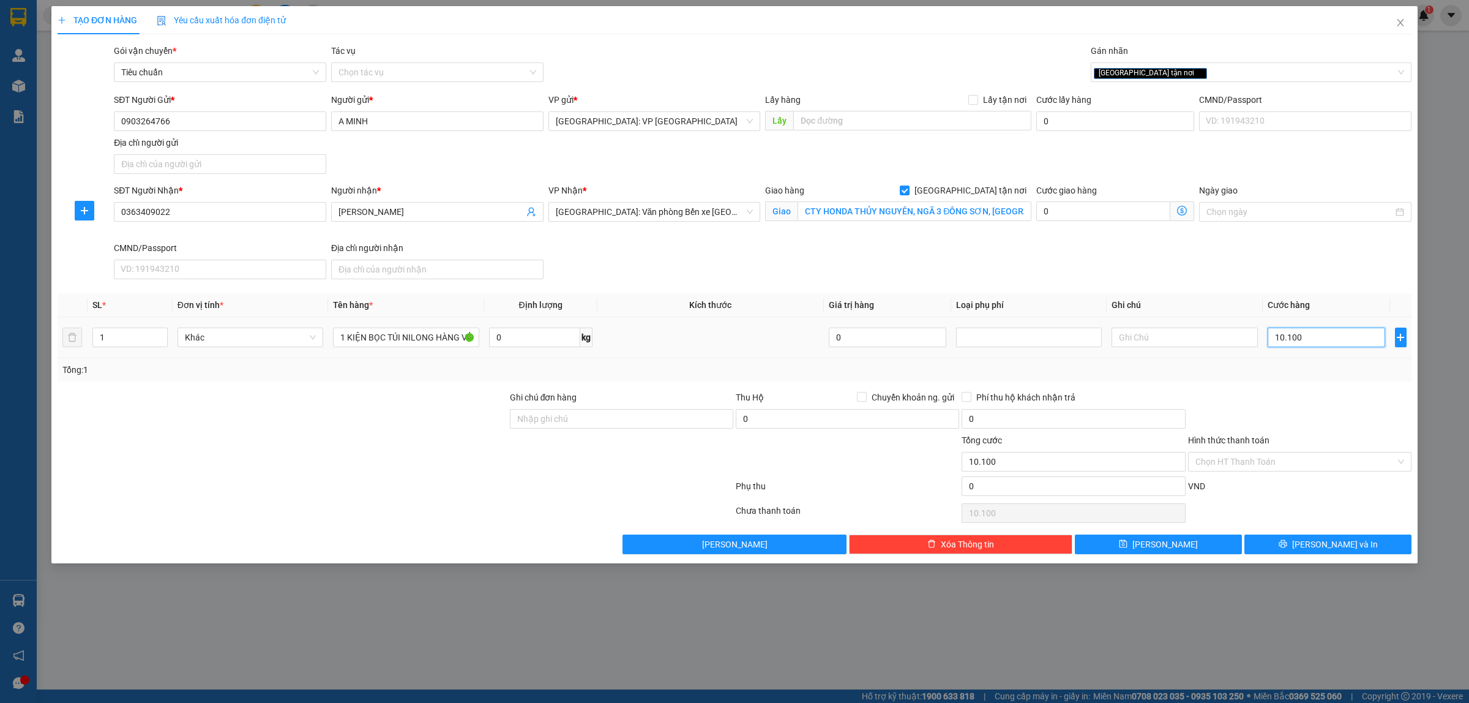
type input "101.000"
type input "10.100"
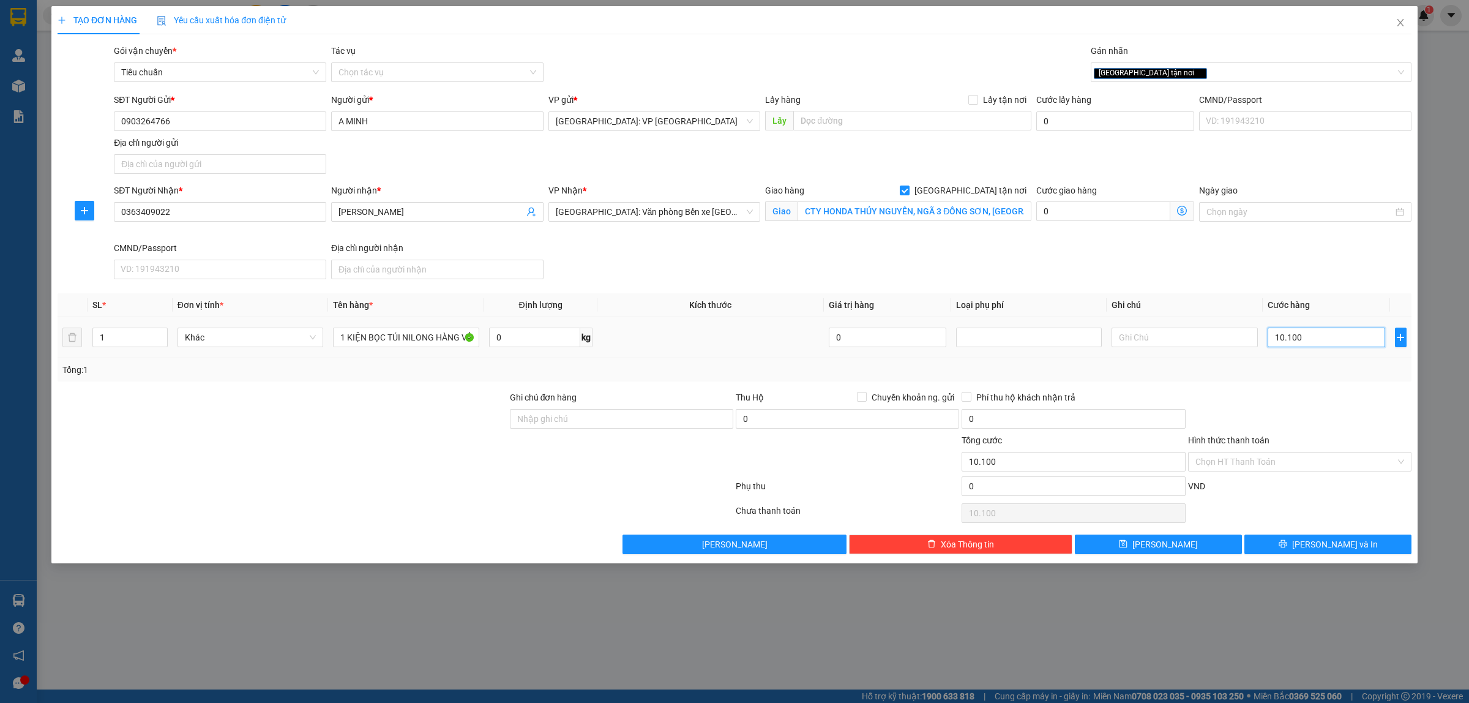
type input "1.010"
type input "101"
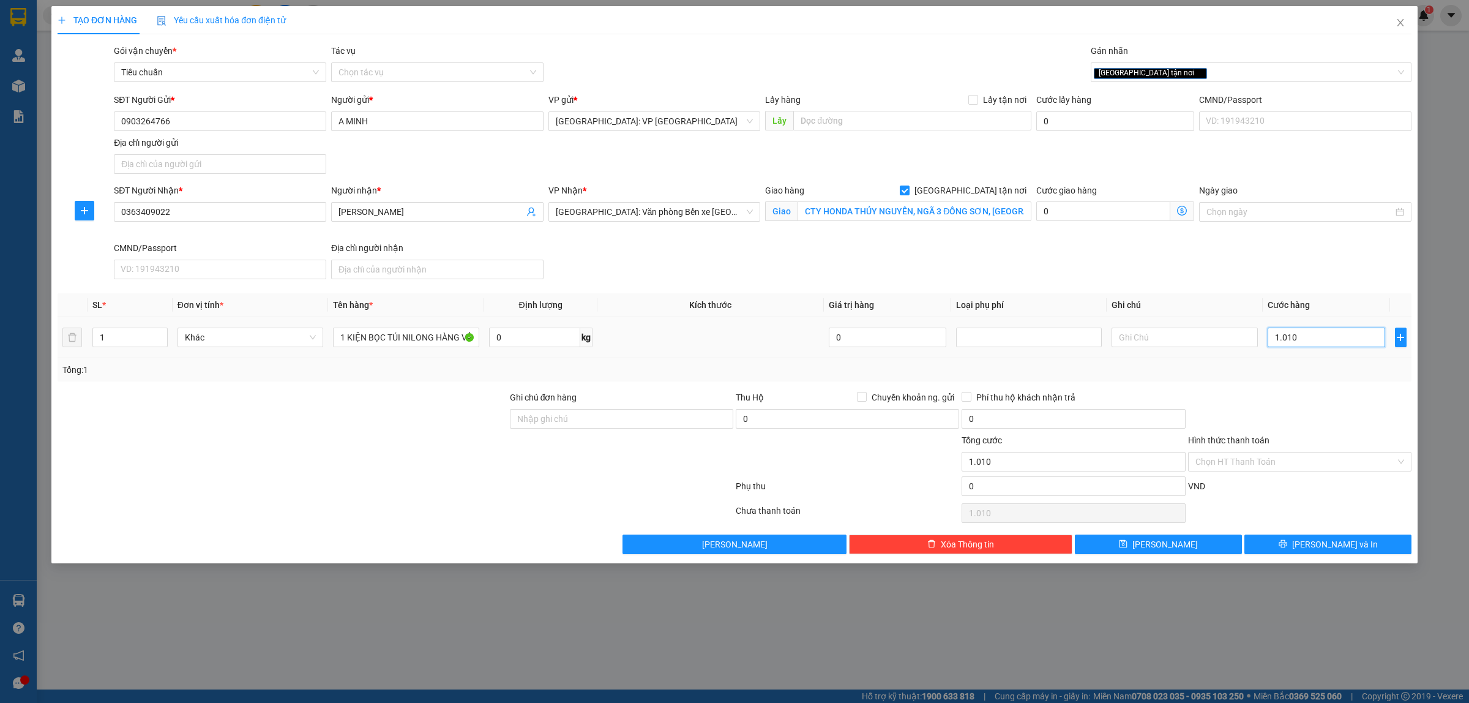
type input "101"
type input "10"
type input "100"
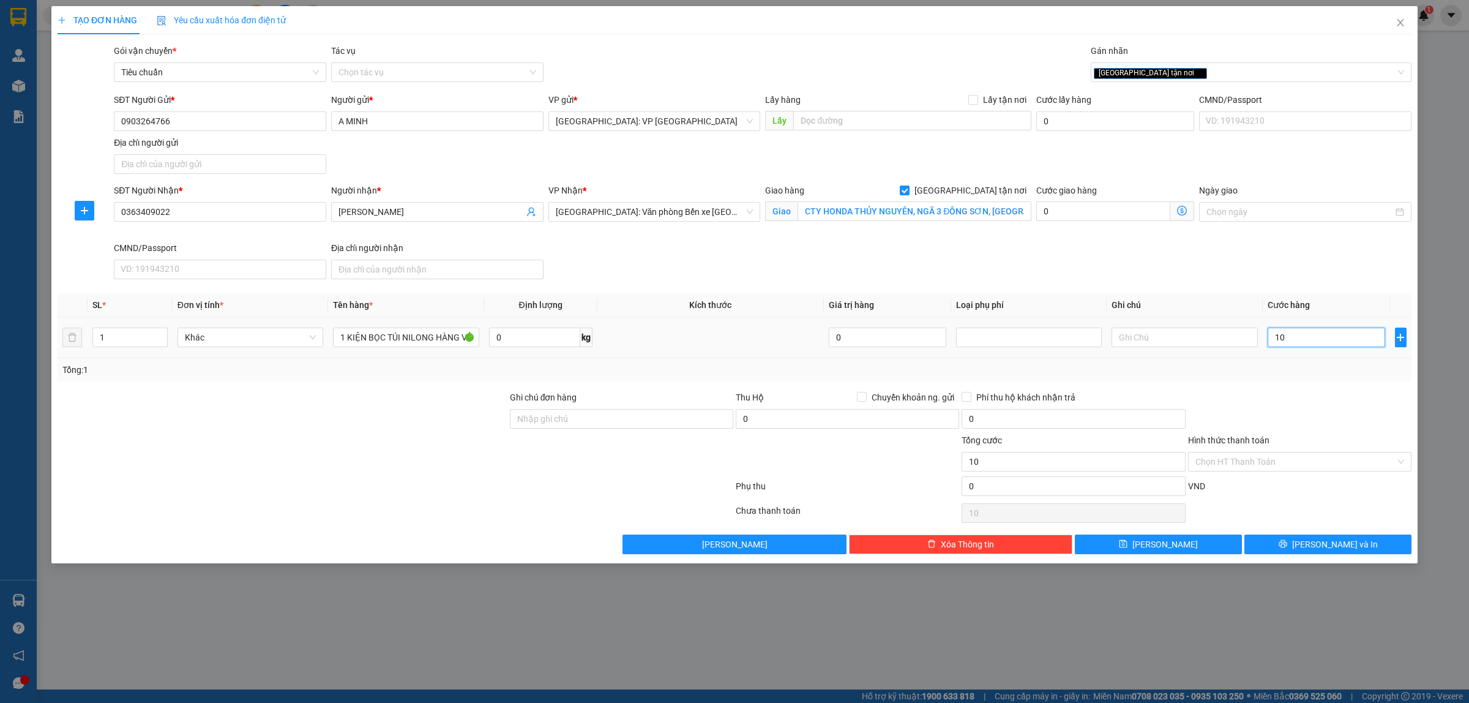
type input "100"
type input "1.000"
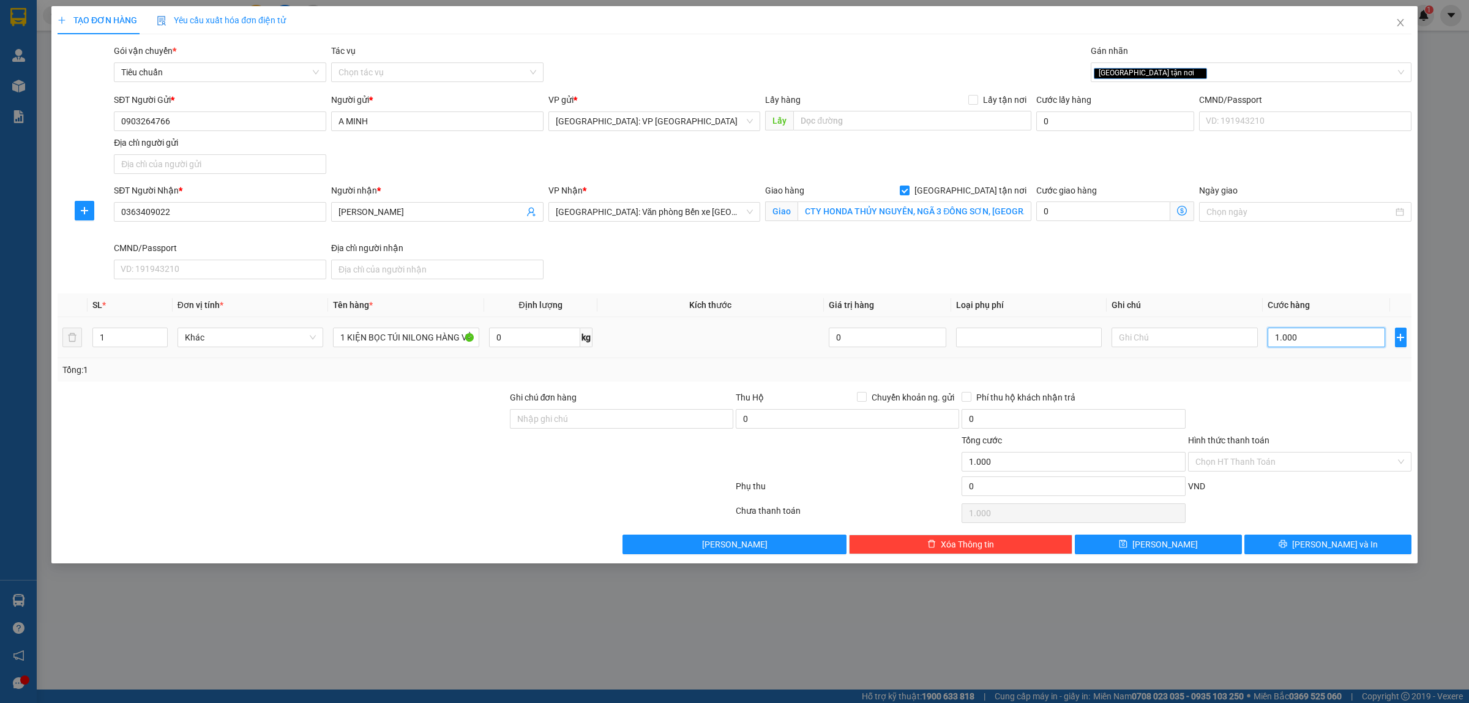
type input "10.000"
type input "100.000"
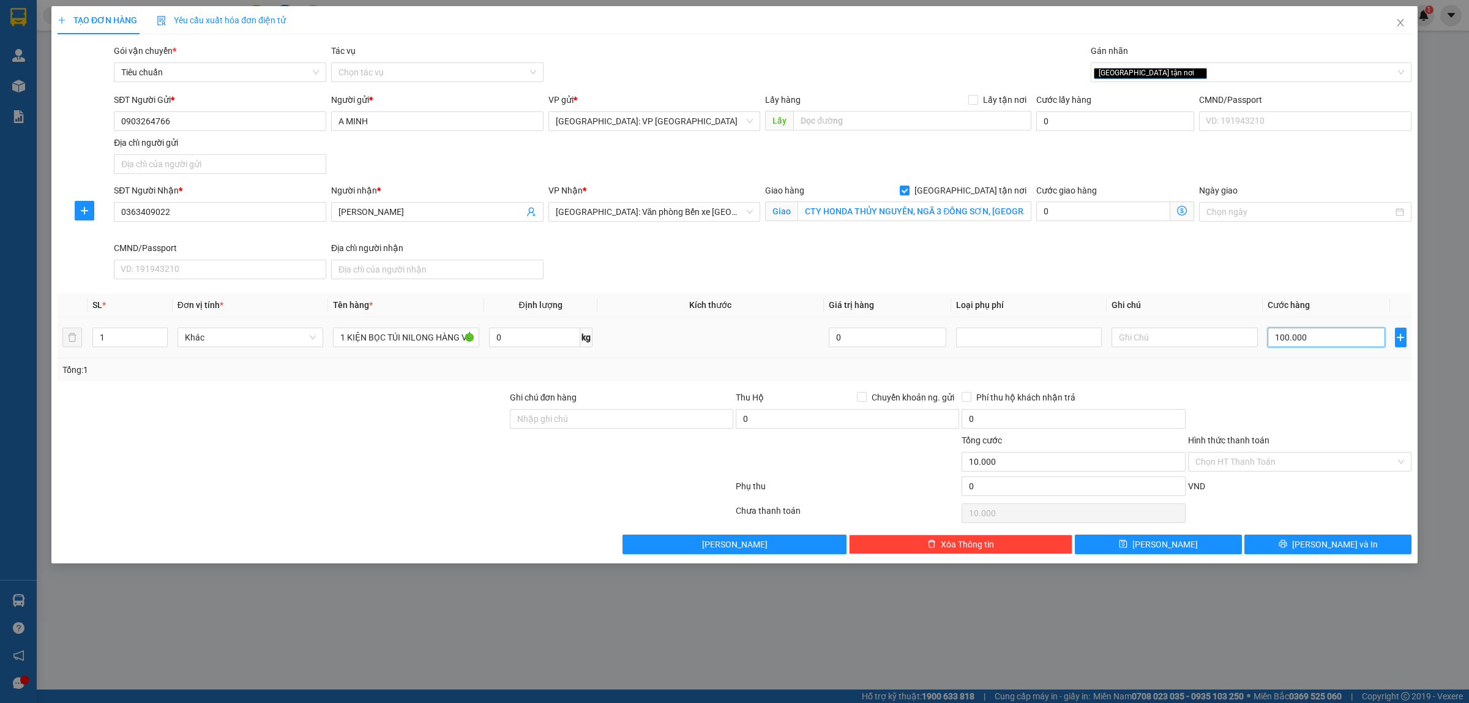
type input "100.000"
type input "1.000.000"
type input "100.000"
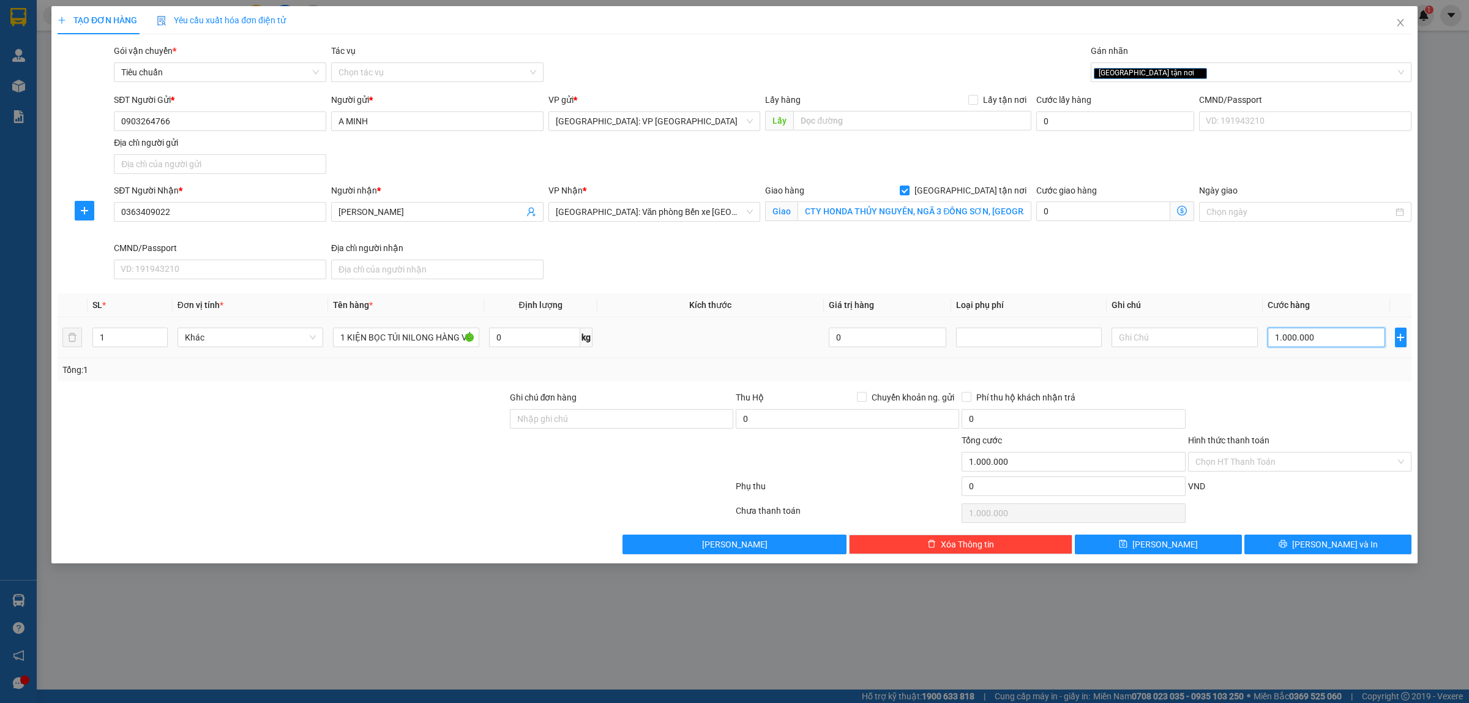
type input "100.000"
click at [1302, 464] on input "Hình thức thanh toán" at bounding box center [1295, 461] width 200 height 18
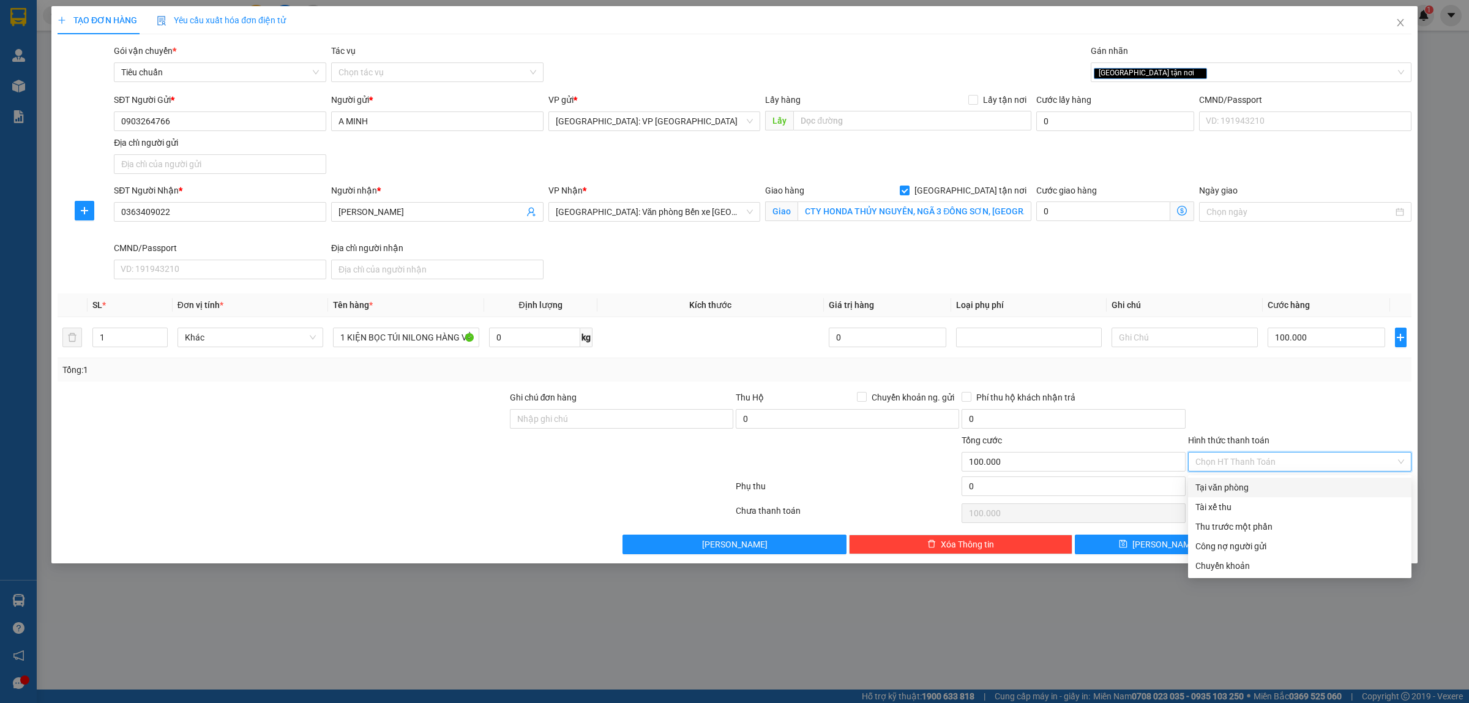
click at [1299, 490] on div "Tại văn phòng" at bounding box center [1299, 486] width 209 height 13
type input "0"
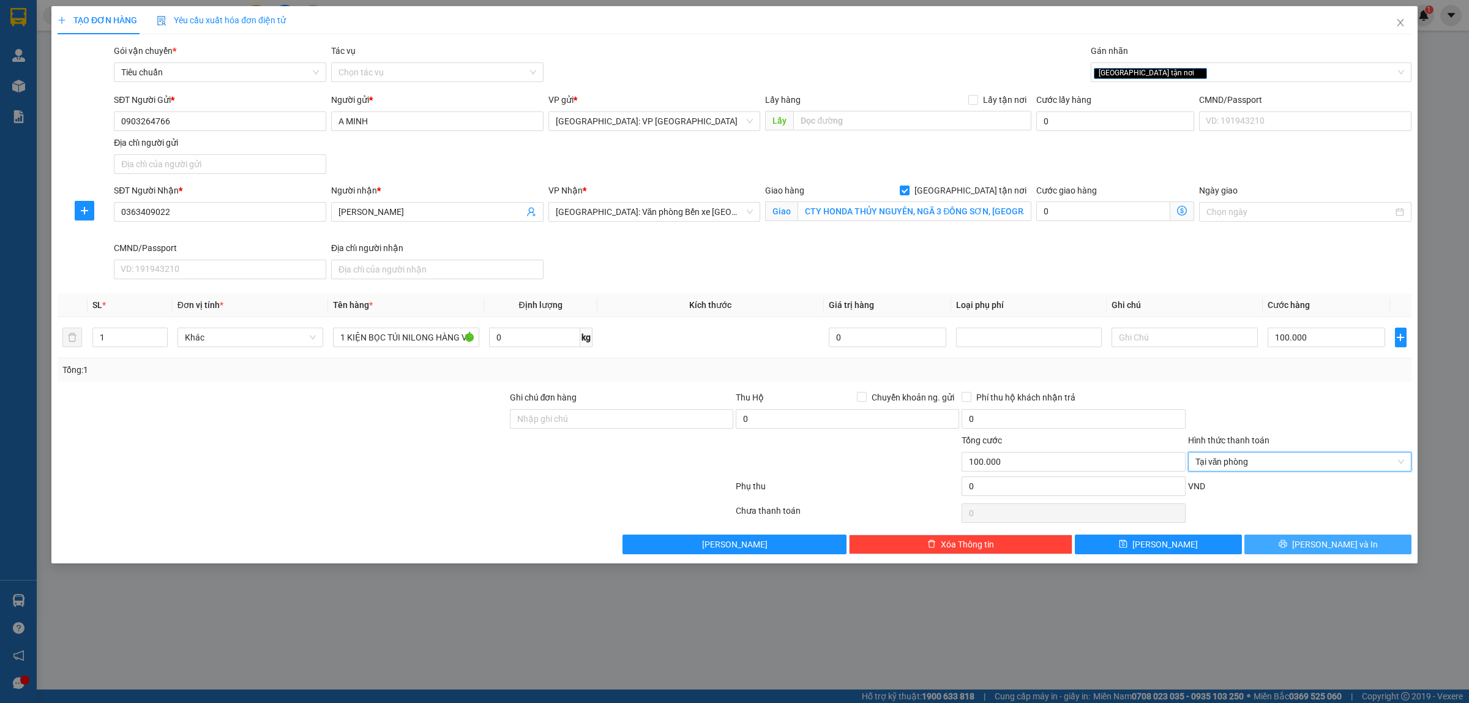
click at [1324, 547] on span "Lưu và In" at bounding box center [1335, 543] width 86 height 13
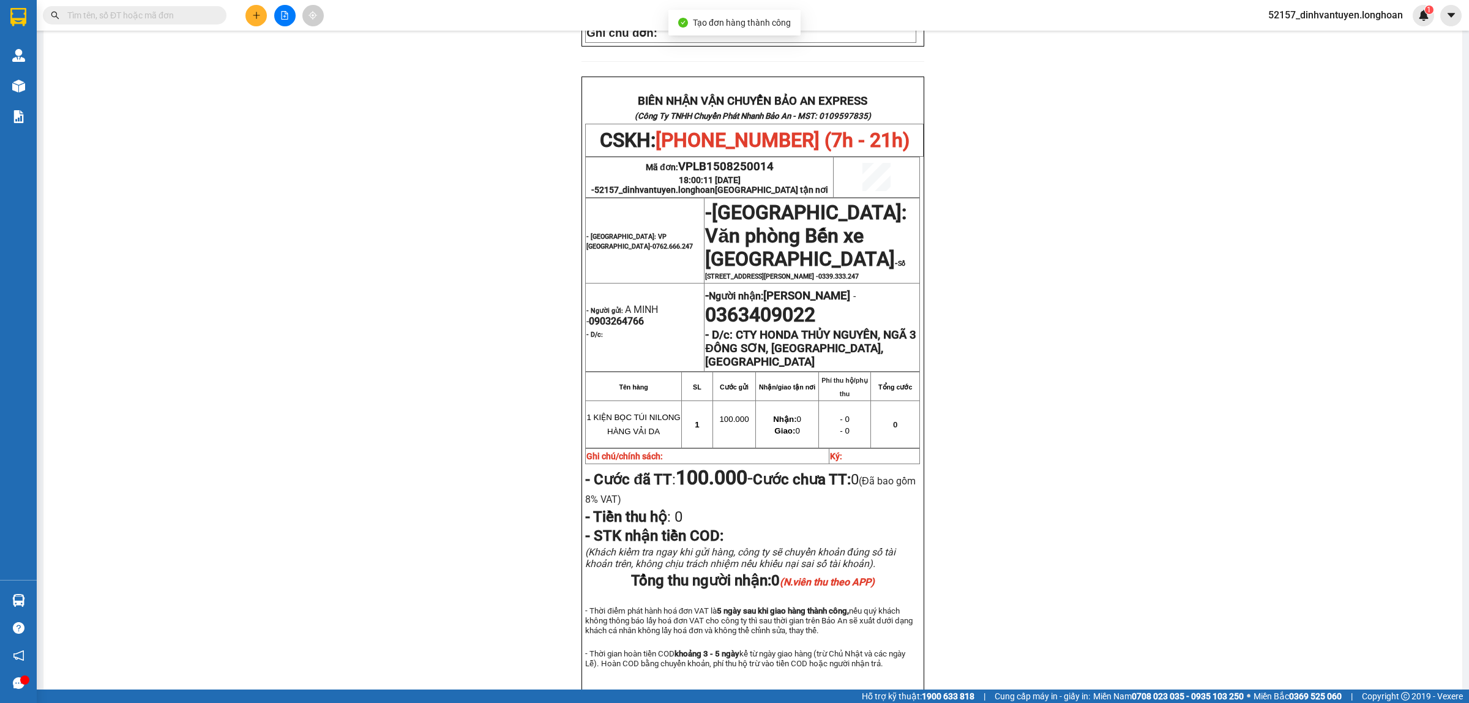
scroll to position [612, 0]
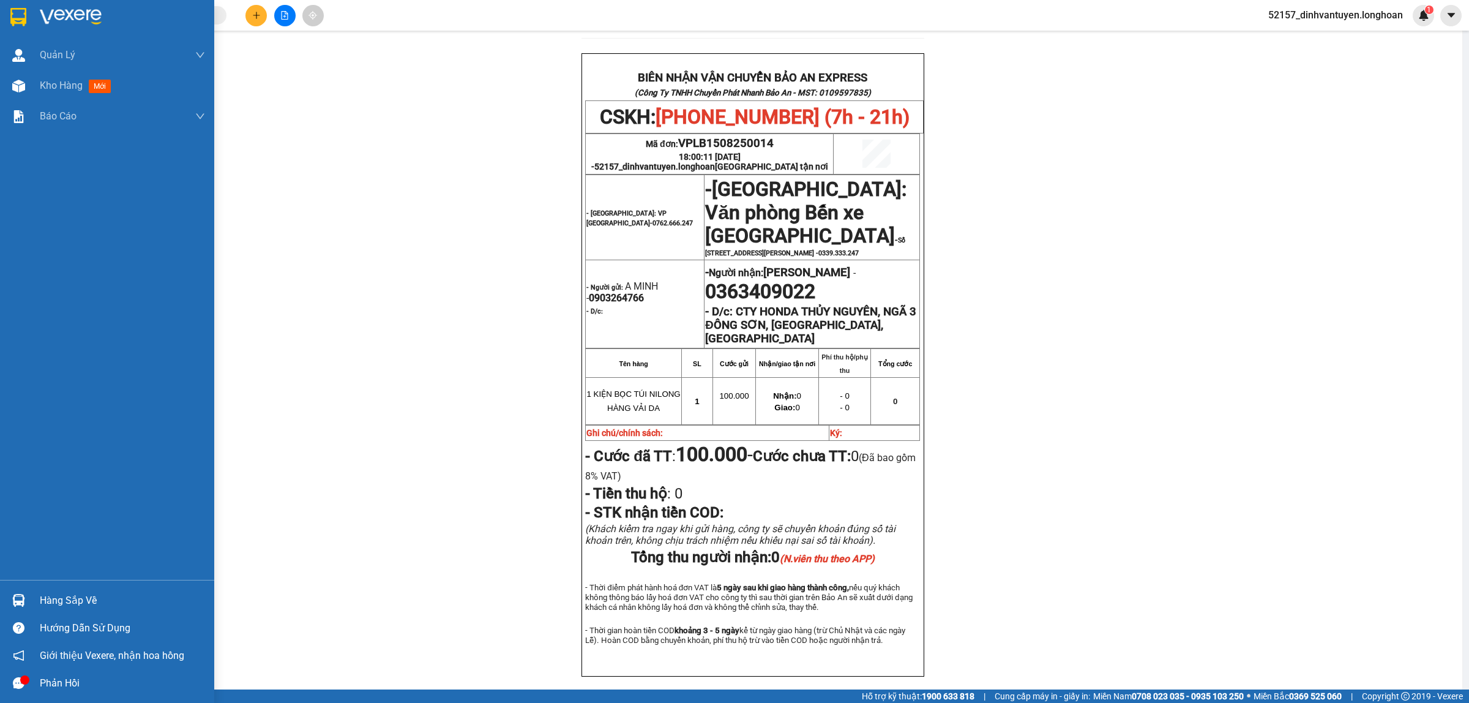
click at [16, 20] on img at bounding box center [18, 17] width 16 height 18
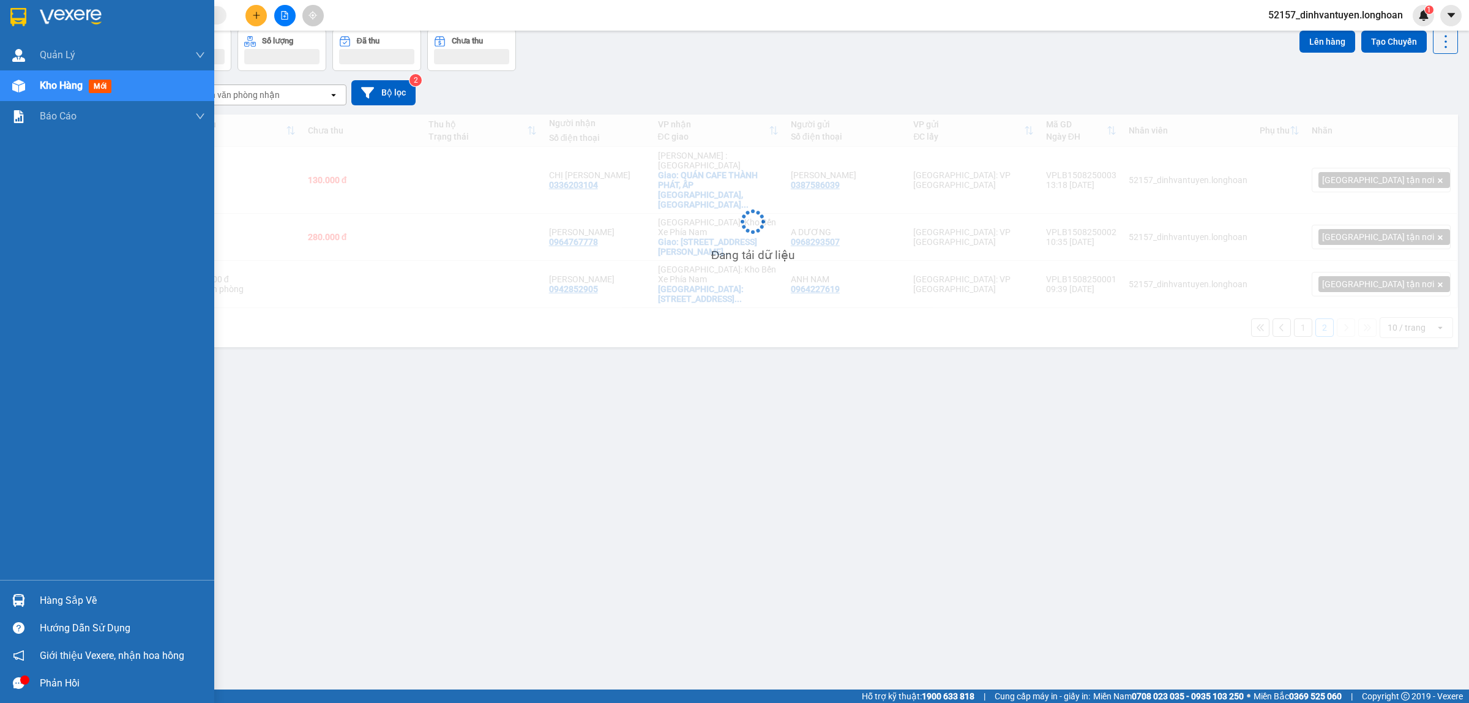
scroll to position [56, 0]
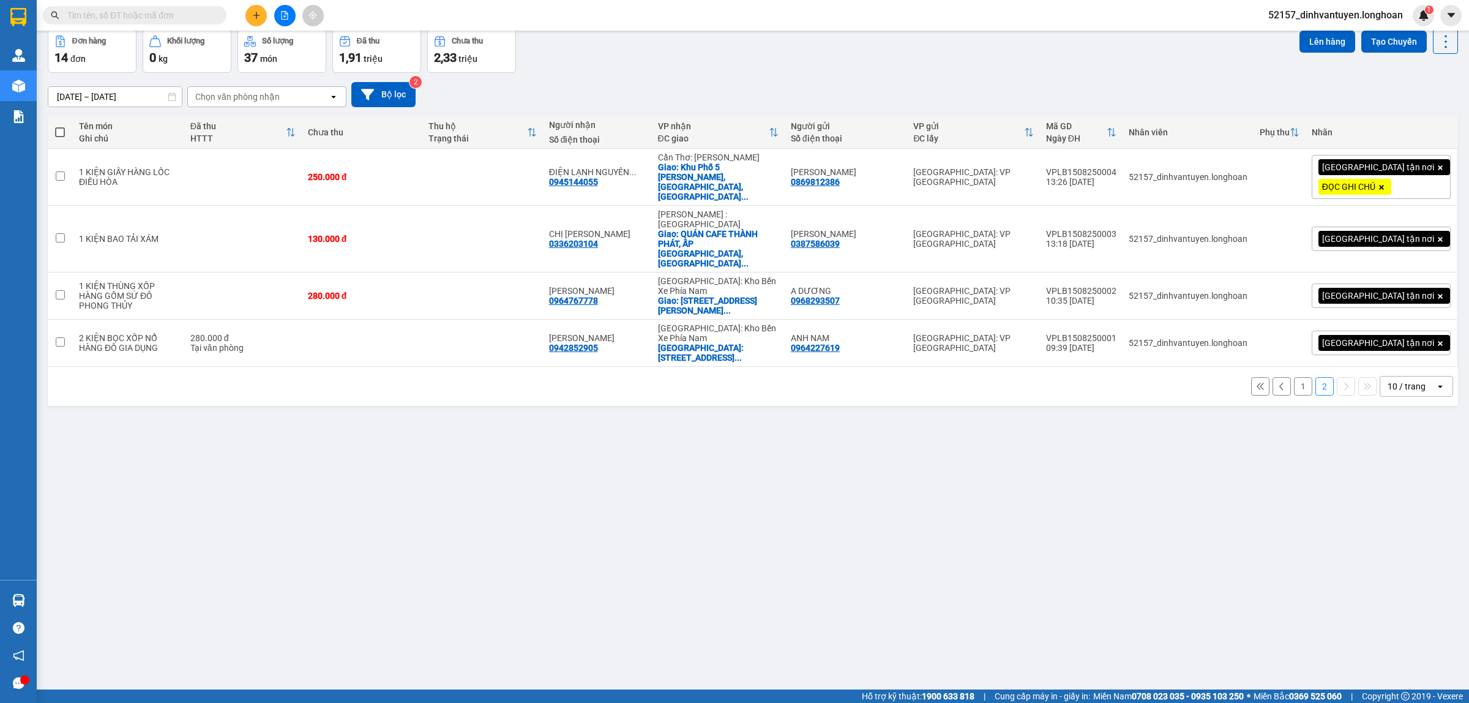
click at [1295, 377] on button "1" at bounding box center [1303, 386] width 18 height 18
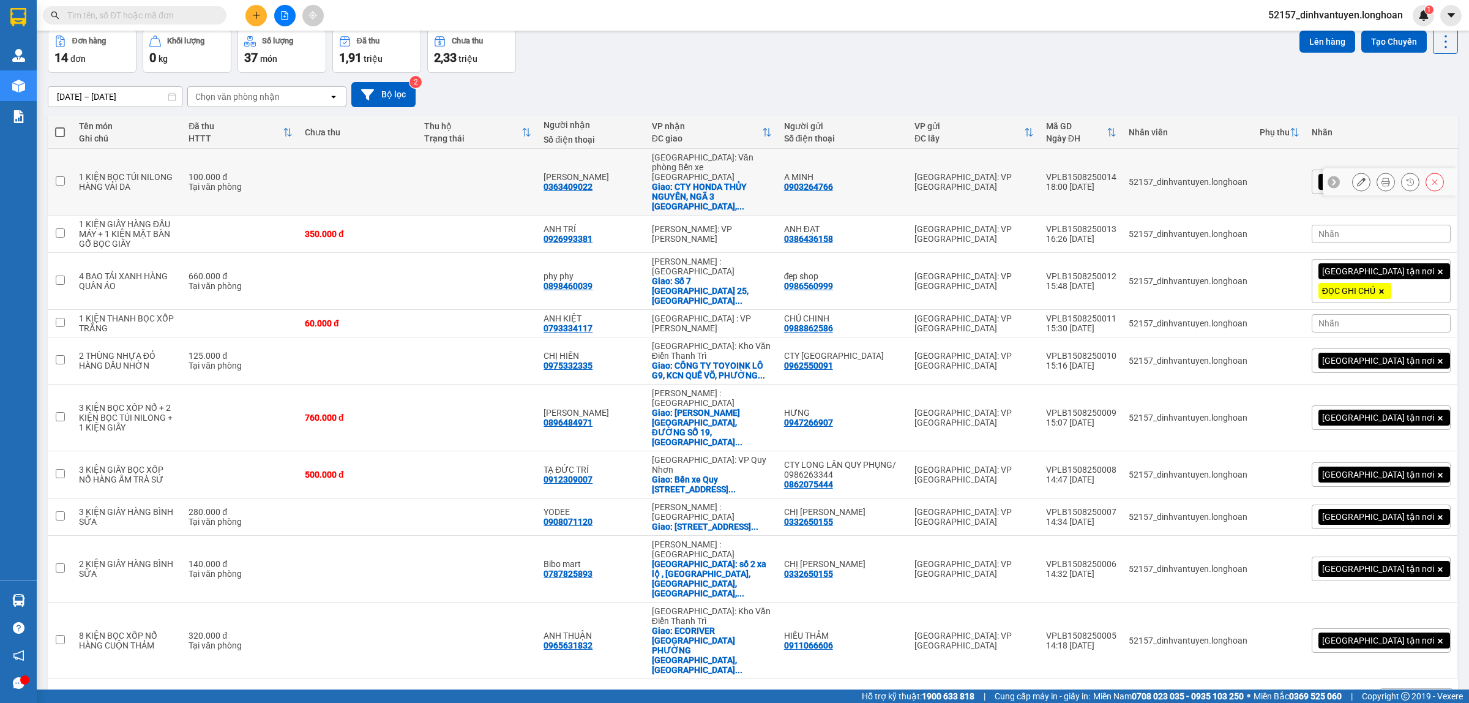
click at [1383, 173] on div at bounding box center [1385, 182] width 18 height 18
click at [1381, 177] on icon at bounding box center [1385, 181] width 9 height 9
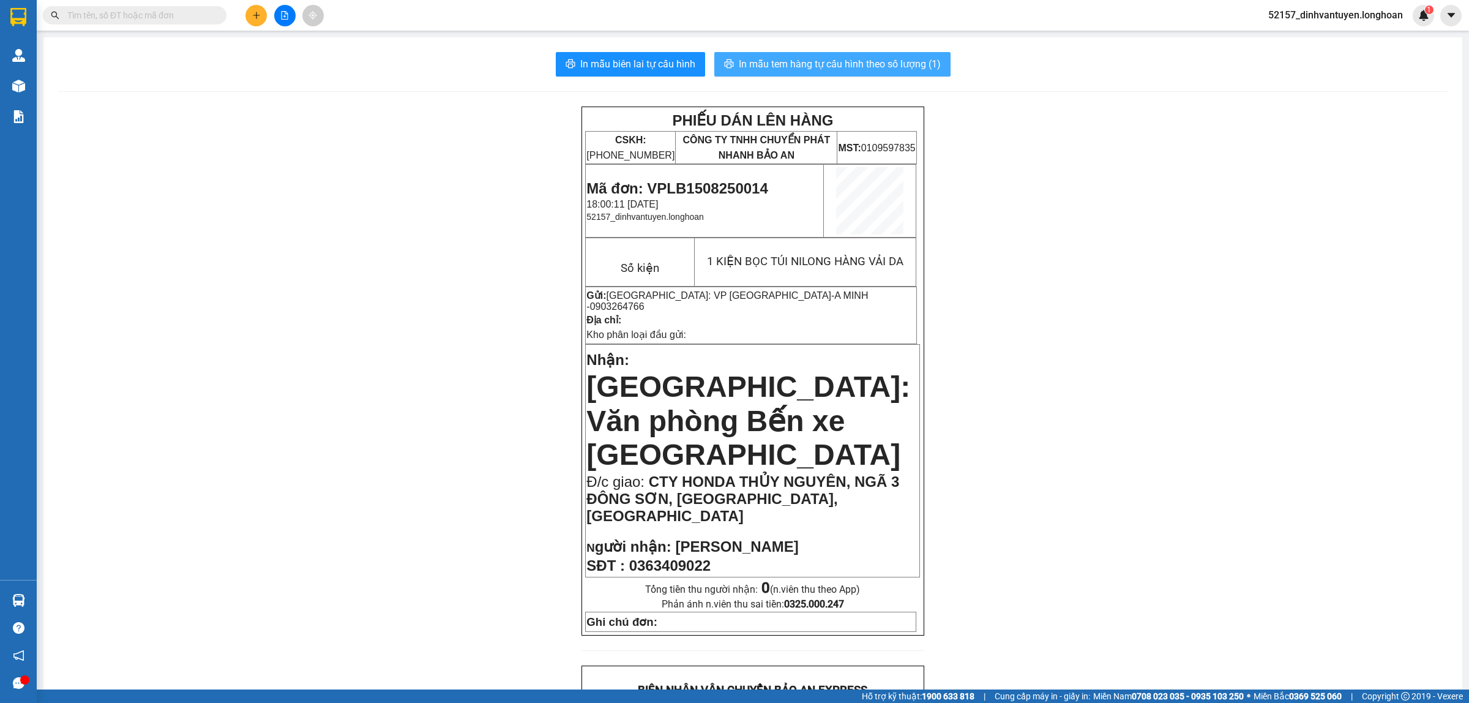
click at [839, 65] on span "In mẫu tem hàng tự cấu hình theo số lượng (1)" at bounding box center [840, 63] width 202 height 15
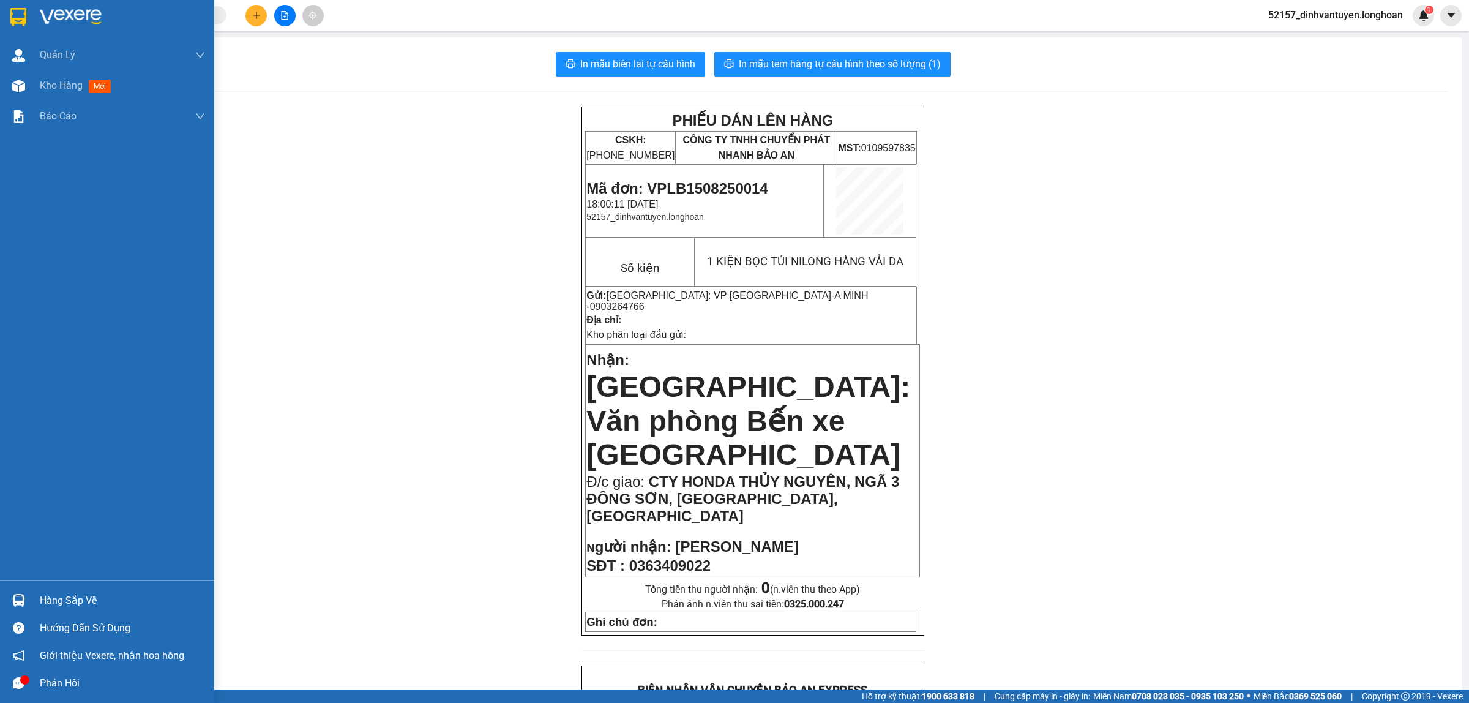
click at [18, 11] on img at bounding box center [18, 17] width 16 height 18
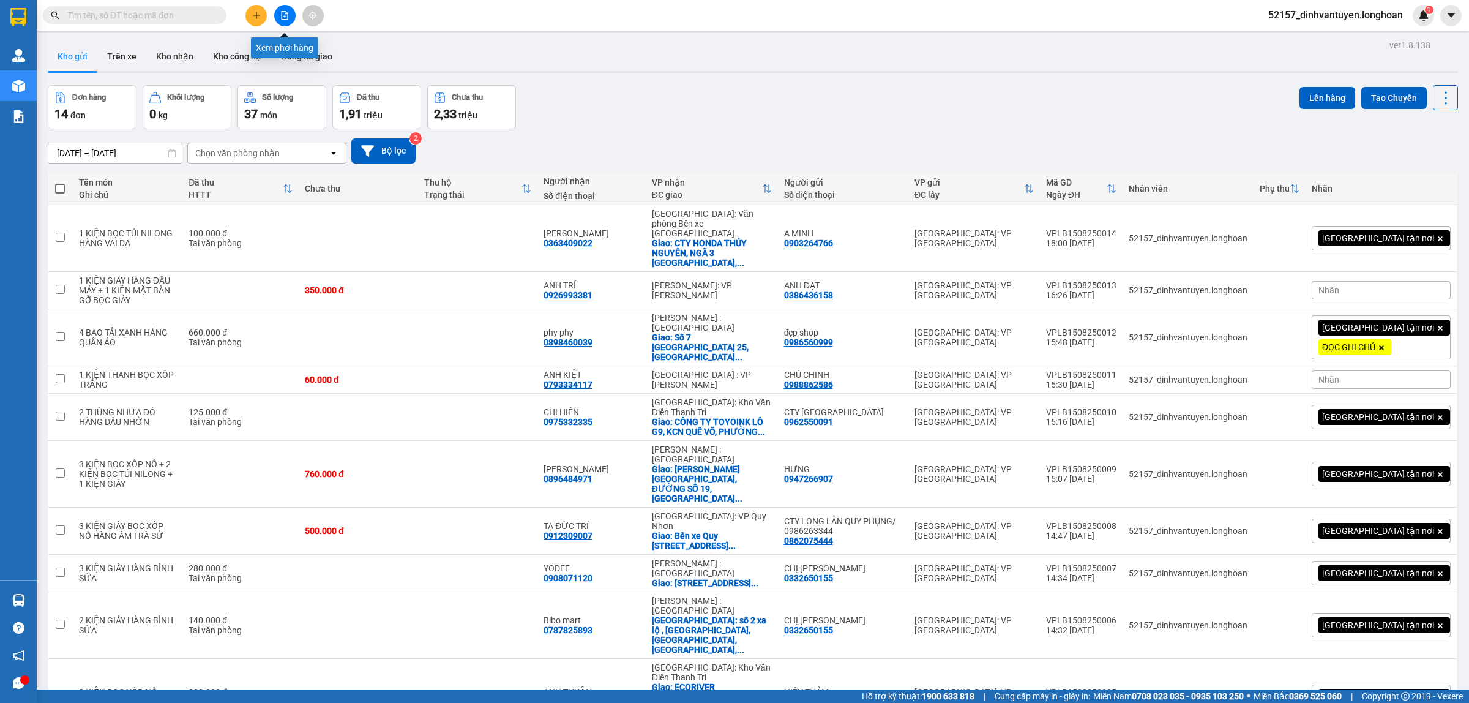
click at [277, 12] on button at bounding box center [284, 15] width 21 height 21
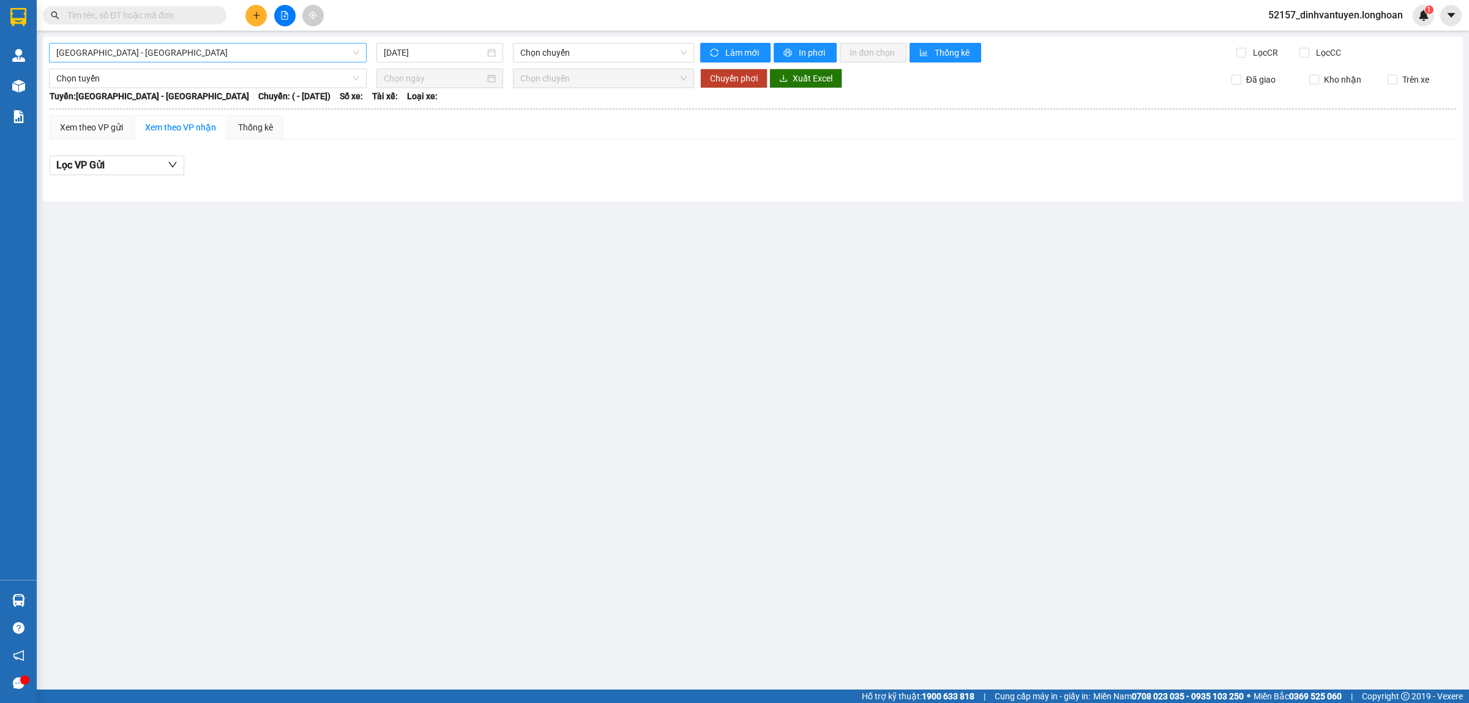
click at [231, 59] on span "Hải Phòng - Hà Nội" at bounding box center [207, 52] width 303 height 18
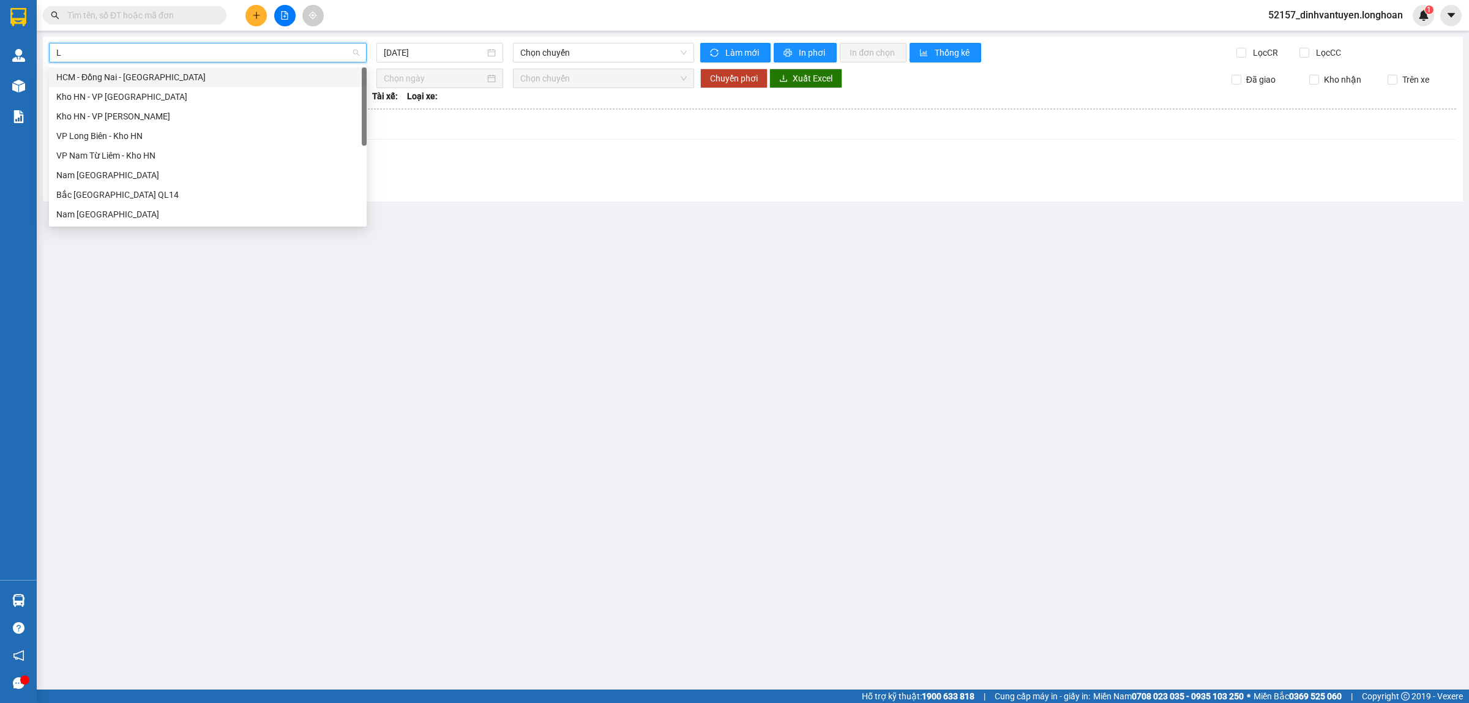
type input "LO"
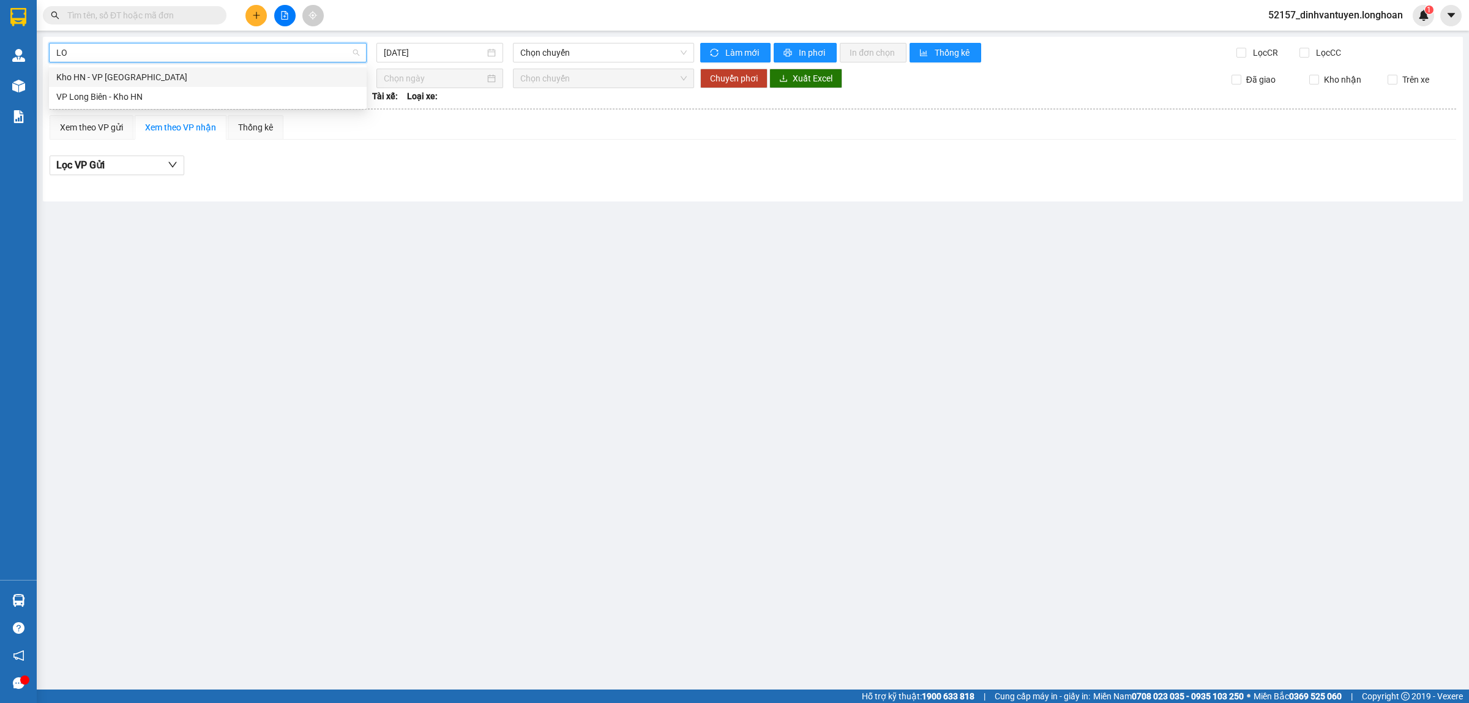
click at [145, 78] on div "Kho HN - VP Long Biên" at bounding box center [207, 76] width 303 height 13
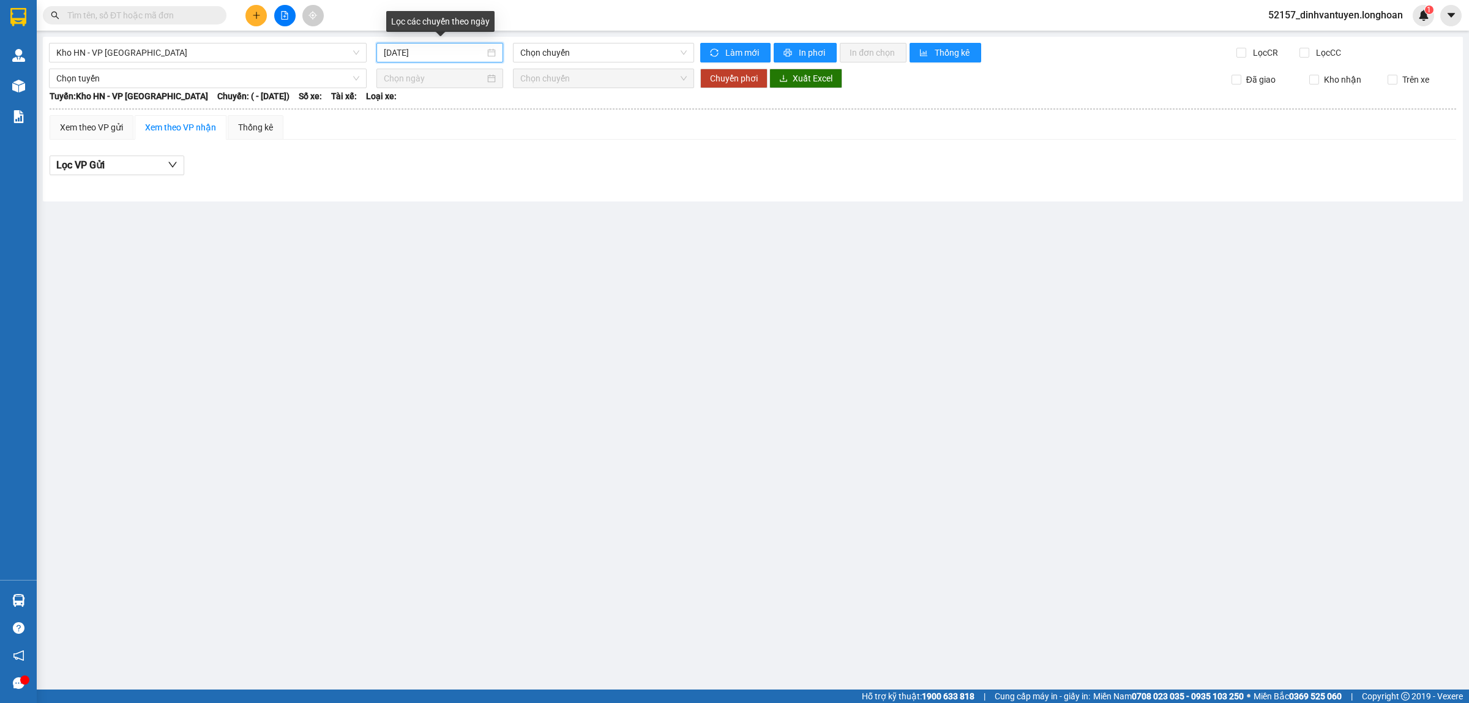
click at [469, 52] on input "15/08/2025" at bounding box center [434, 52] width 101 height 13
click at [479, 155] on div "14" at bounding box center [483, 160] width 15 height 15
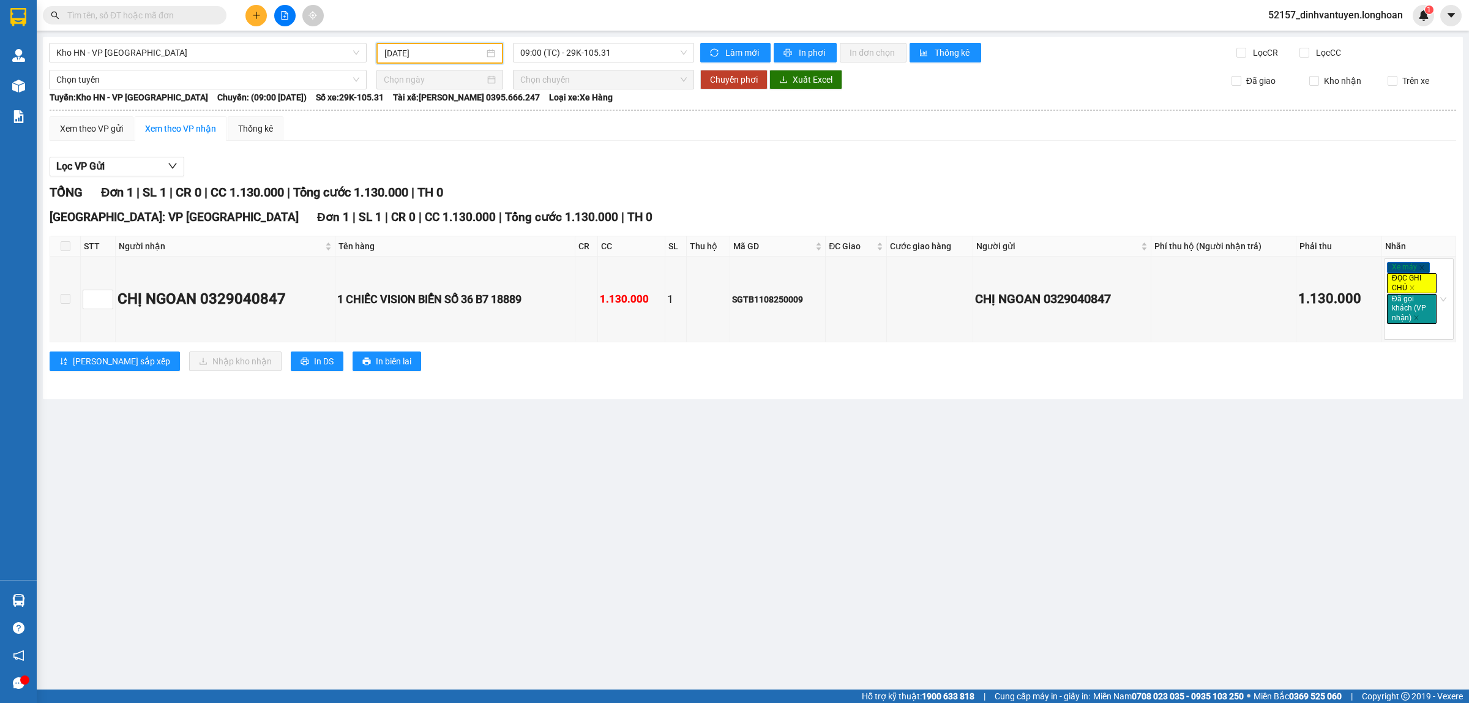
click at [491, 54] on div "14/08/2025" at bounding box center [439, 53] width 111 height 13
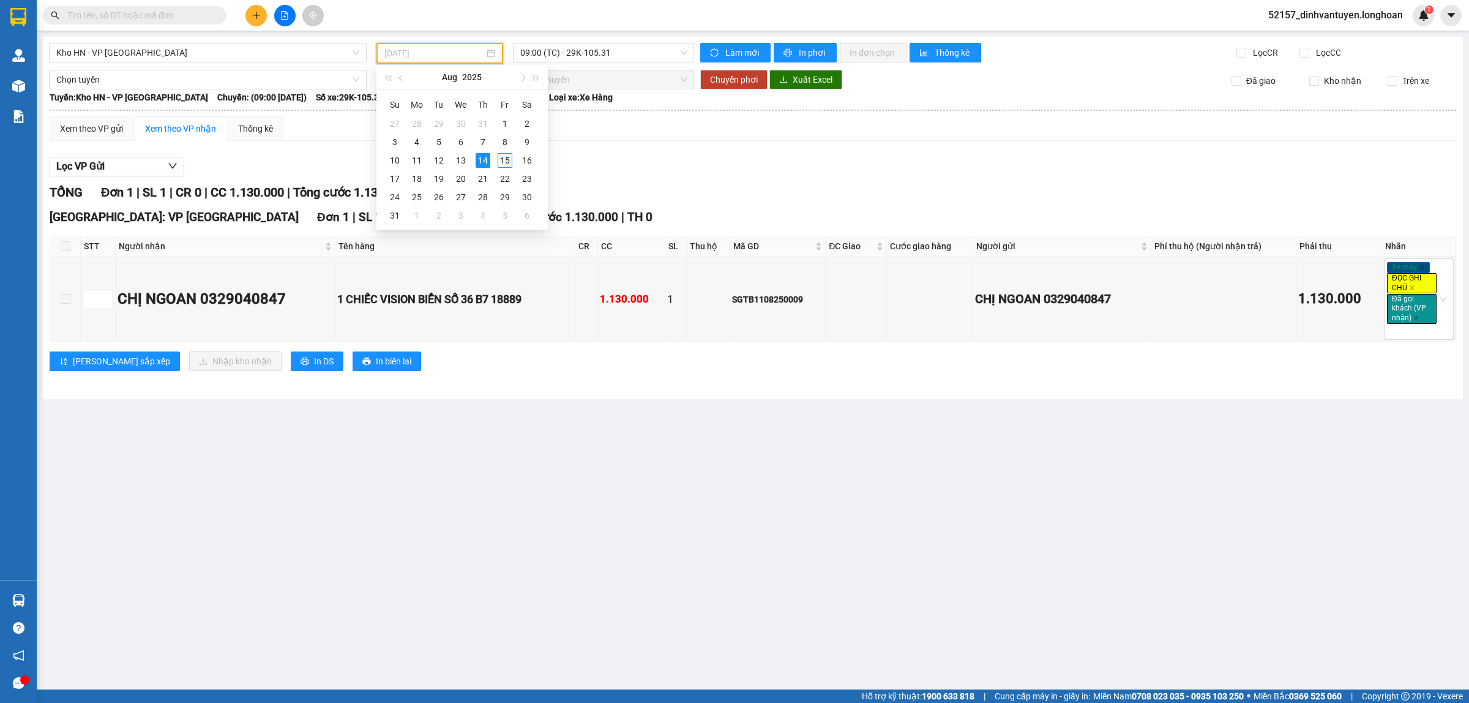
click at [502, 158] on div "15" at bounding box center [505, 160] width 15 height 15
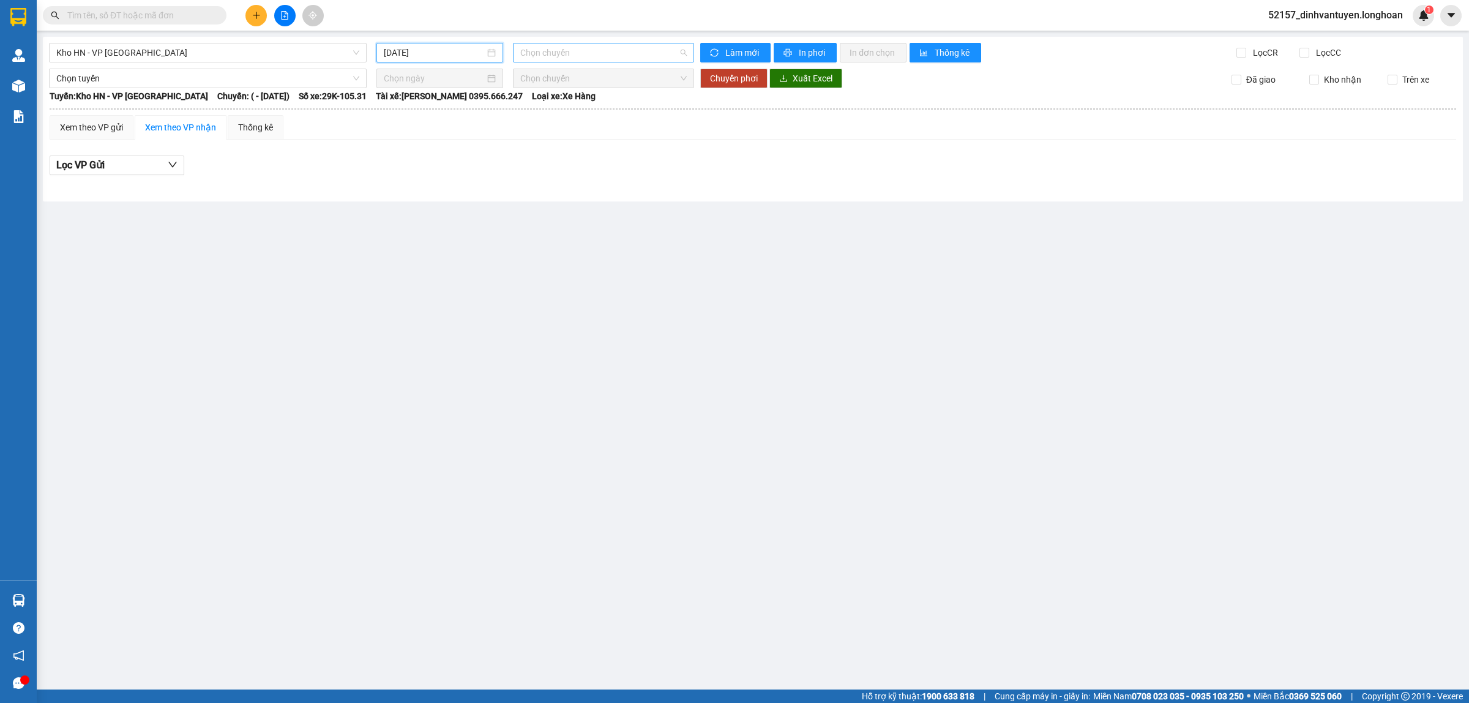
click at [575, 56] on span "Chọn chuyến" at bounding box center [603, 52] width 166 height 18
click at [577, 83] on div "Chọn chuyến" at bounding box center [567, 76] width 95 height 13
click at [488, 52] on div "15/08/2025" at bounding box center [440, 52] width 112 height 13
click at [457, 154] on div "13" at bounding box center [461, 160] width 15 height 15
click at [477, 53] on input "13/08/2025" at bounding box center [434, 53] width 100 height 13
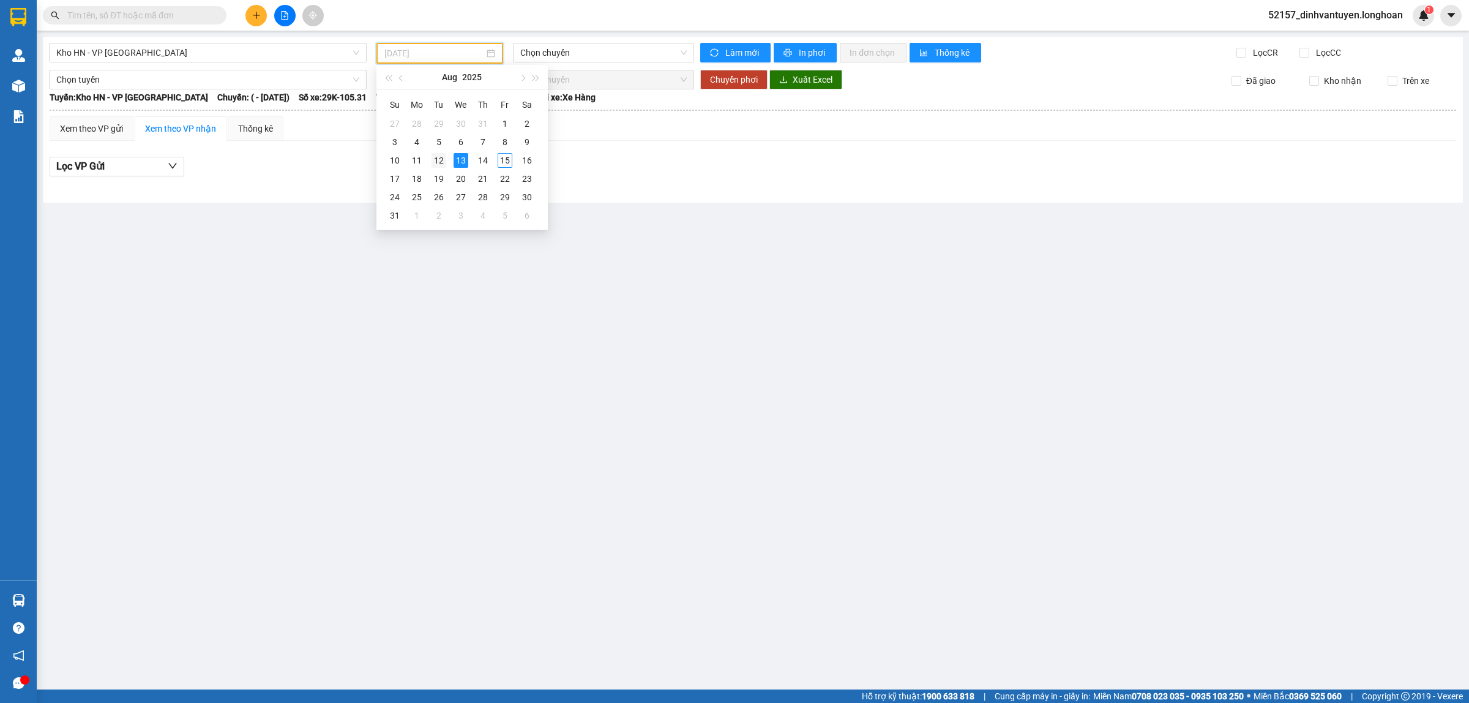
click at [438, 161] on div "12" at bounding box center [438, 160] width 15 height 15
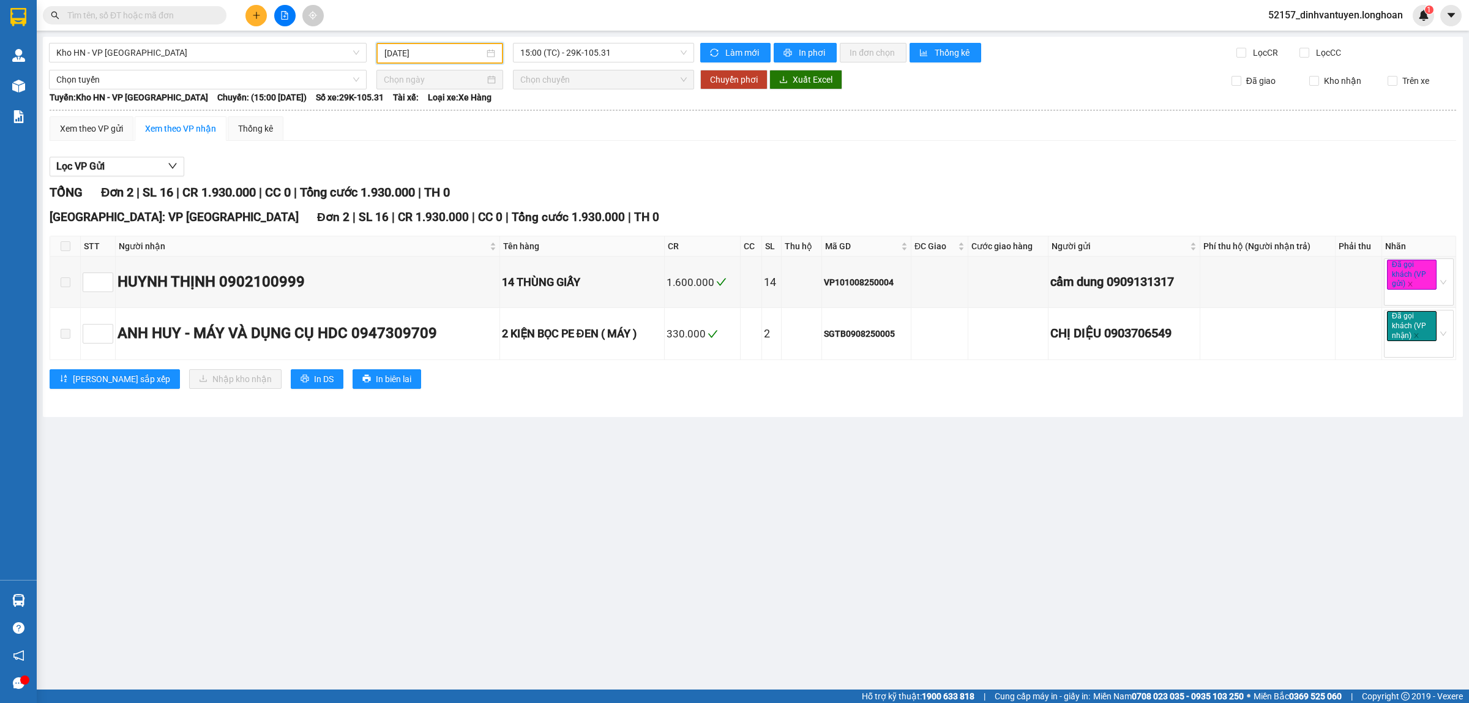
click at [493, 54] on div "12/08/2025" at bounding box center [439, 53] width 111 height 13
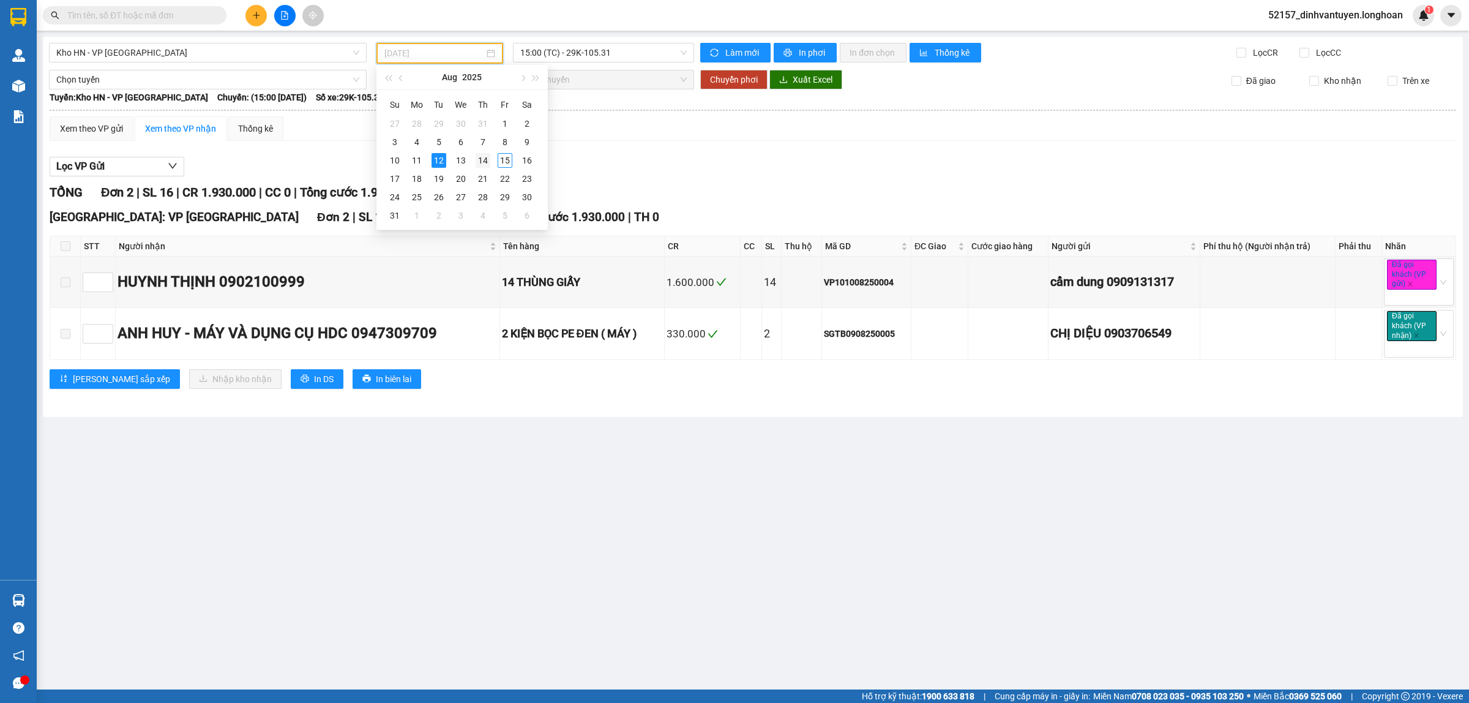
click at [478, 164] on div "14" at bounding box center [483, 160] width 15 height 15
type input "14/08/2025"
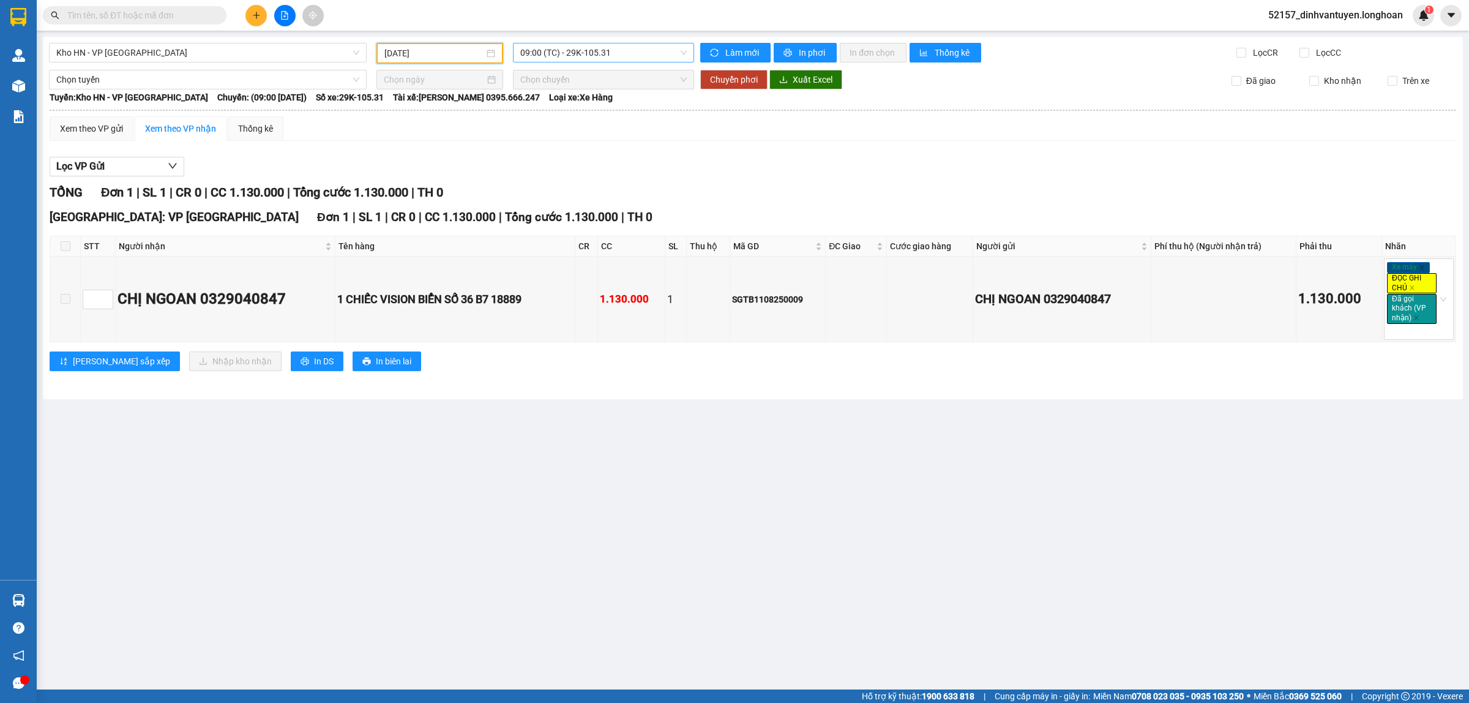
click at [561, 54] on span "09:00 (TC) - 29K-105.31" at bounding box center [603, 52] width 166 height 18
click at [586, 119] on div "15:00 (TC) - 29K-105.31" at bounding box center [567, 116] width 95 height 13
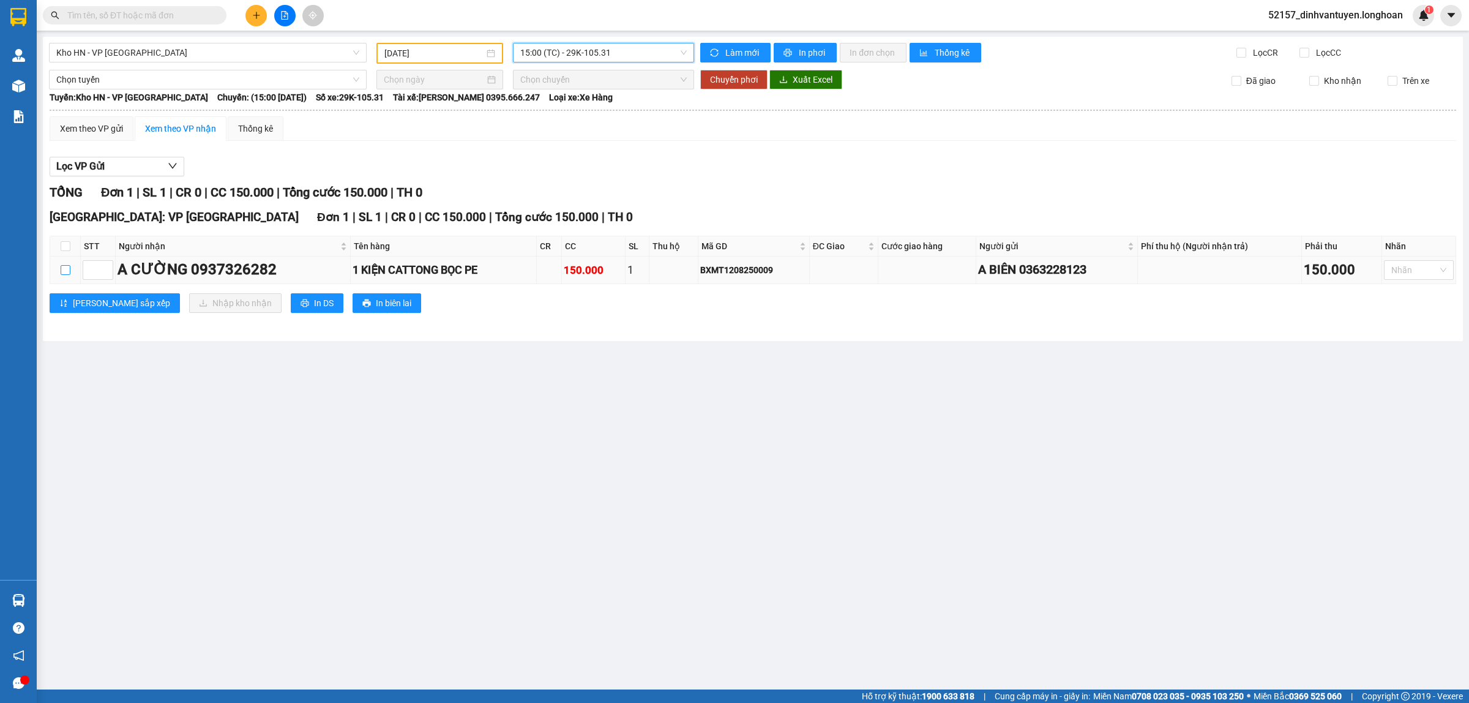
click at [69, 273] on input "checkbox" at bounding box center [66, 270] width 10 height 10
checkbox input "true"
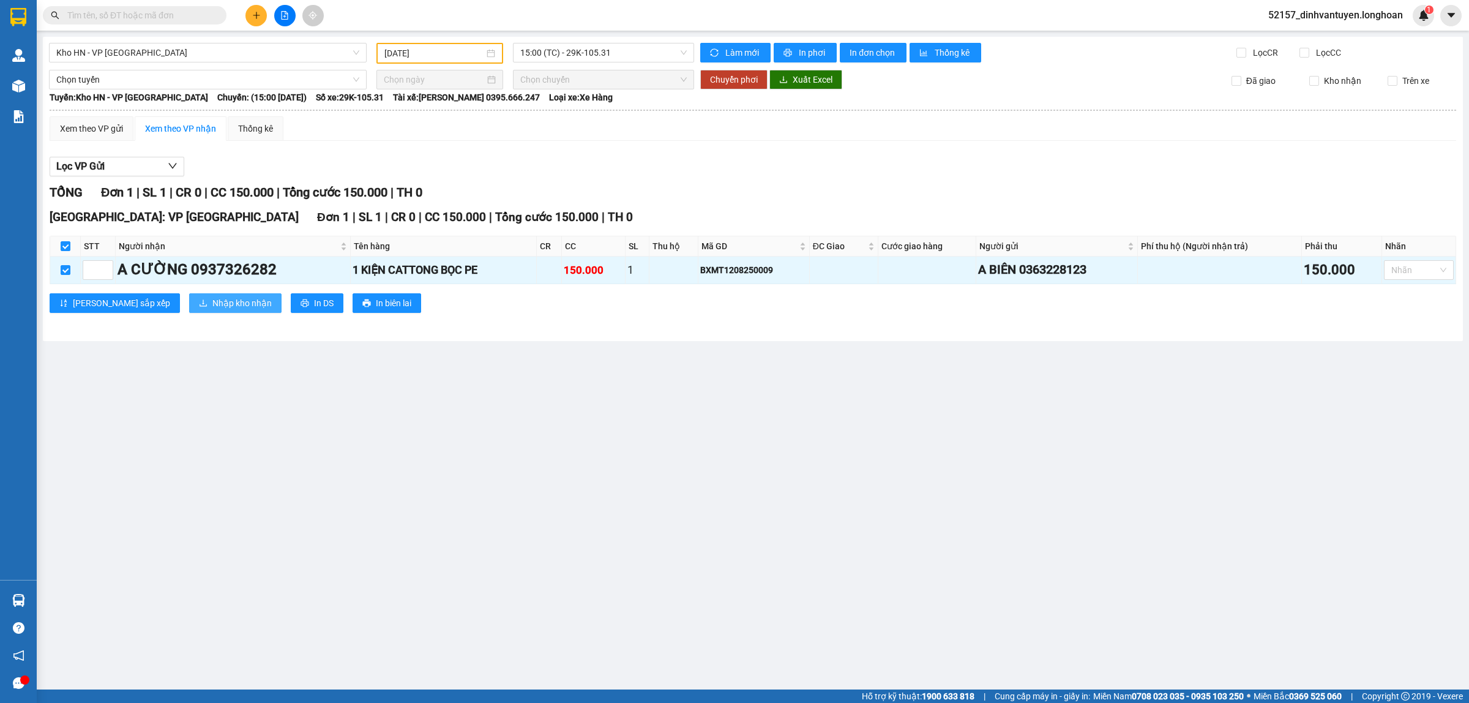
click at [212, 297] on span "Nhập kho nhận" at bounding box center [241, 302] width 59 height 13
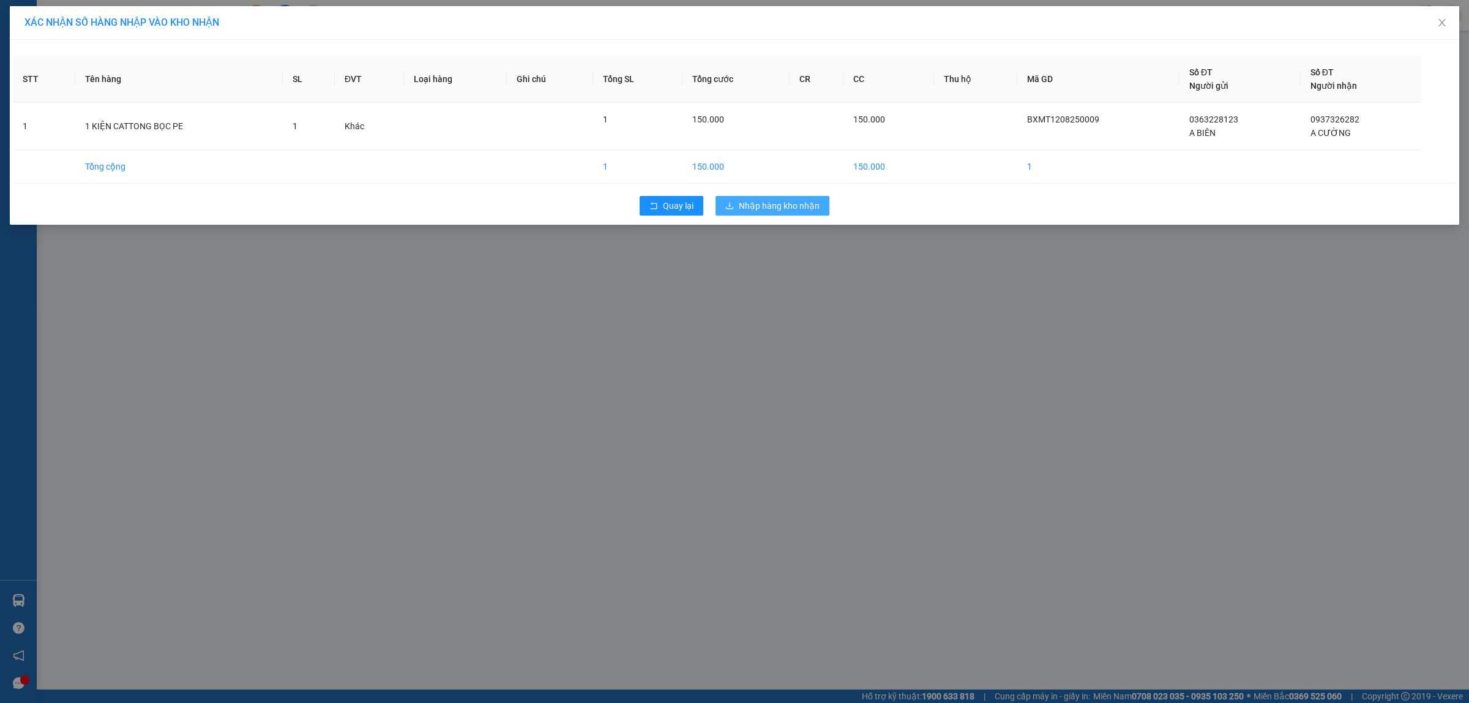
click at [793, 206] on span "Nhập hàng kho nhận" at bounding box center [779, 205] width 81 height 13
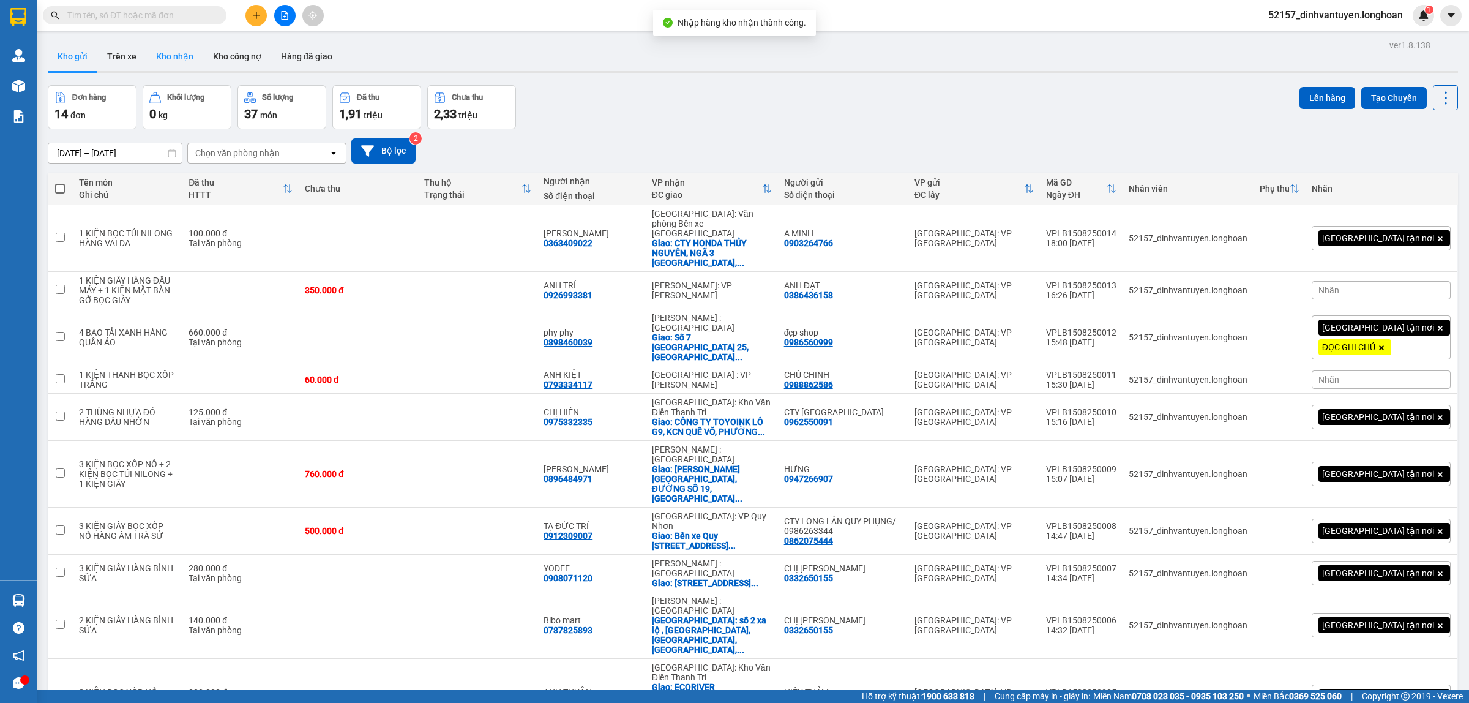
click at [176, 56] on button "Kho nhận" at bounding box center [174, 56] width 57 height 29
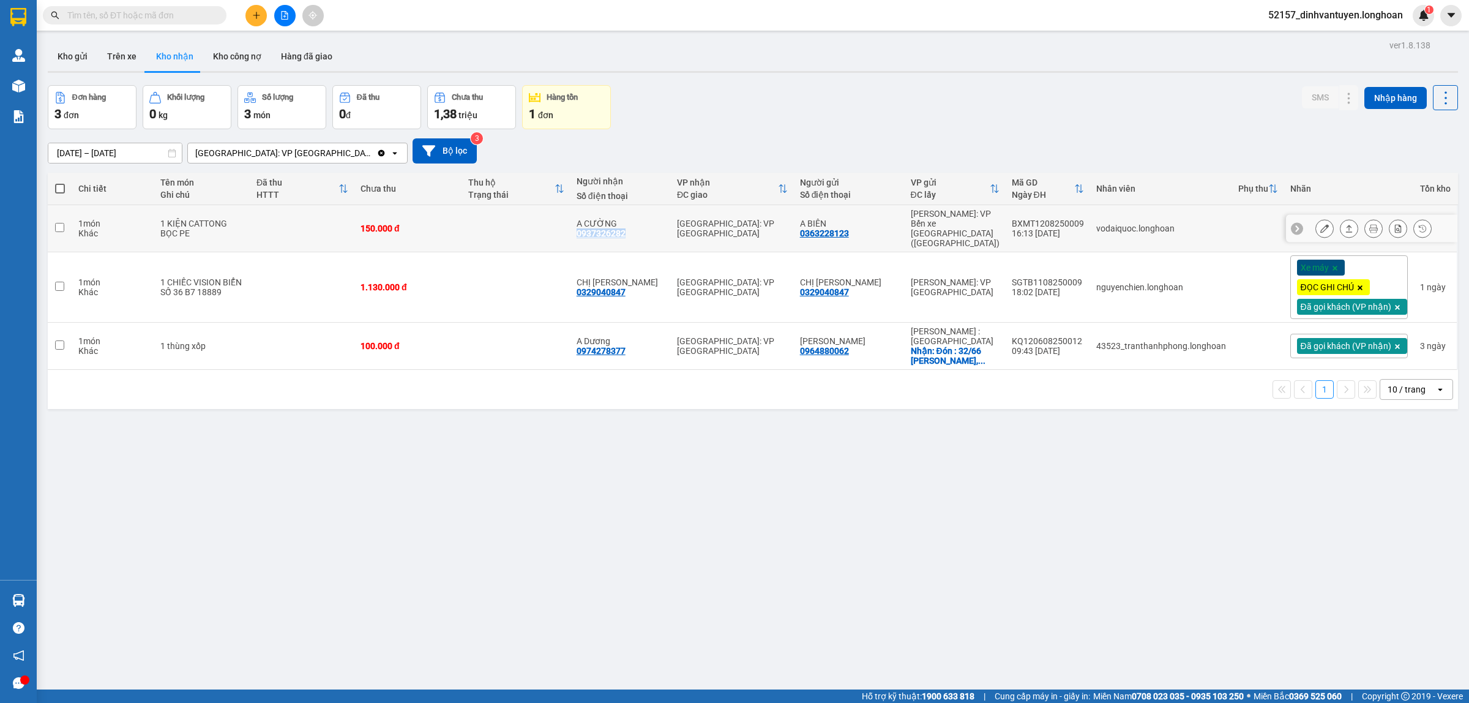
drag, startPoint x: 643, startPoint y: 225, endPoint x: 589, endPoint y: 230, distance: 54.0
click at [589, 230] on td "A CƯỜNG 0937326282" at bounding box center [620, 228] width 100 height 47
checkbox input "true"
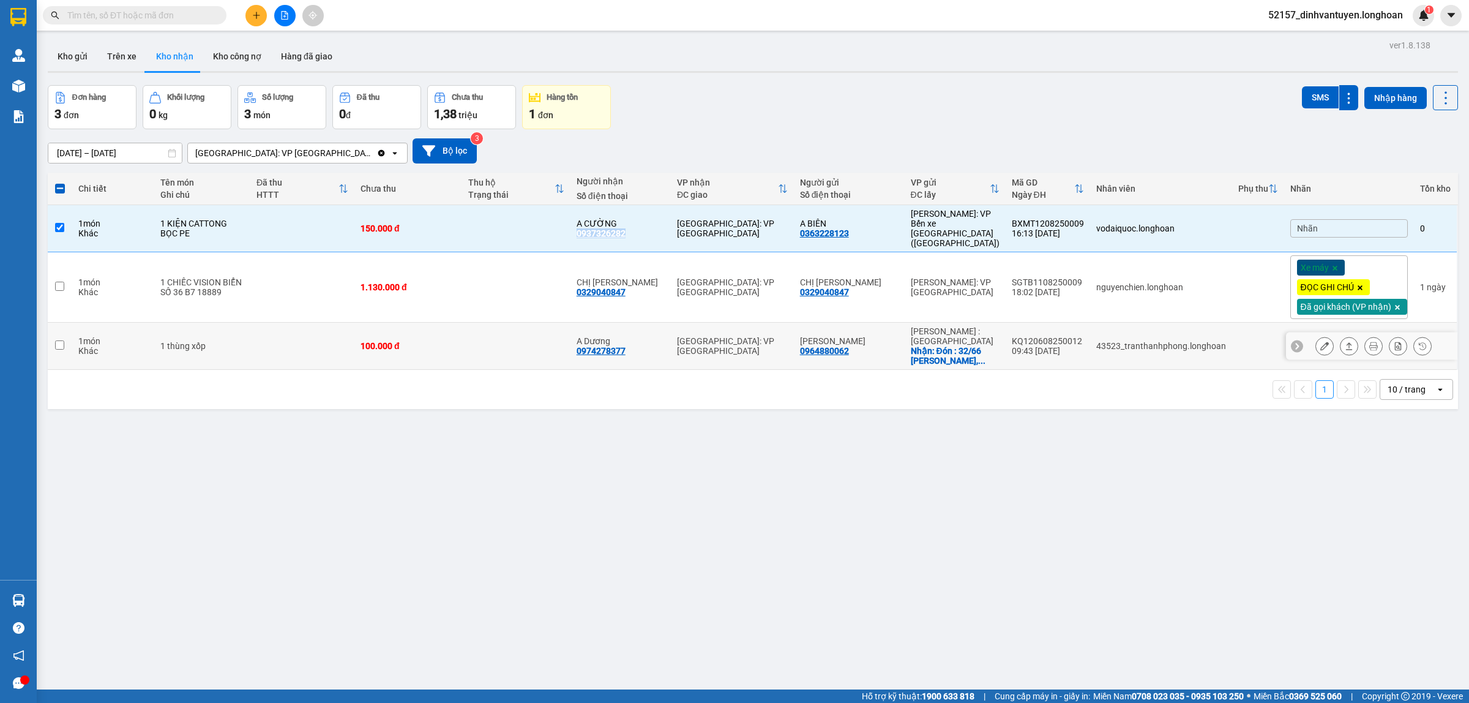
copy div "0937326282"
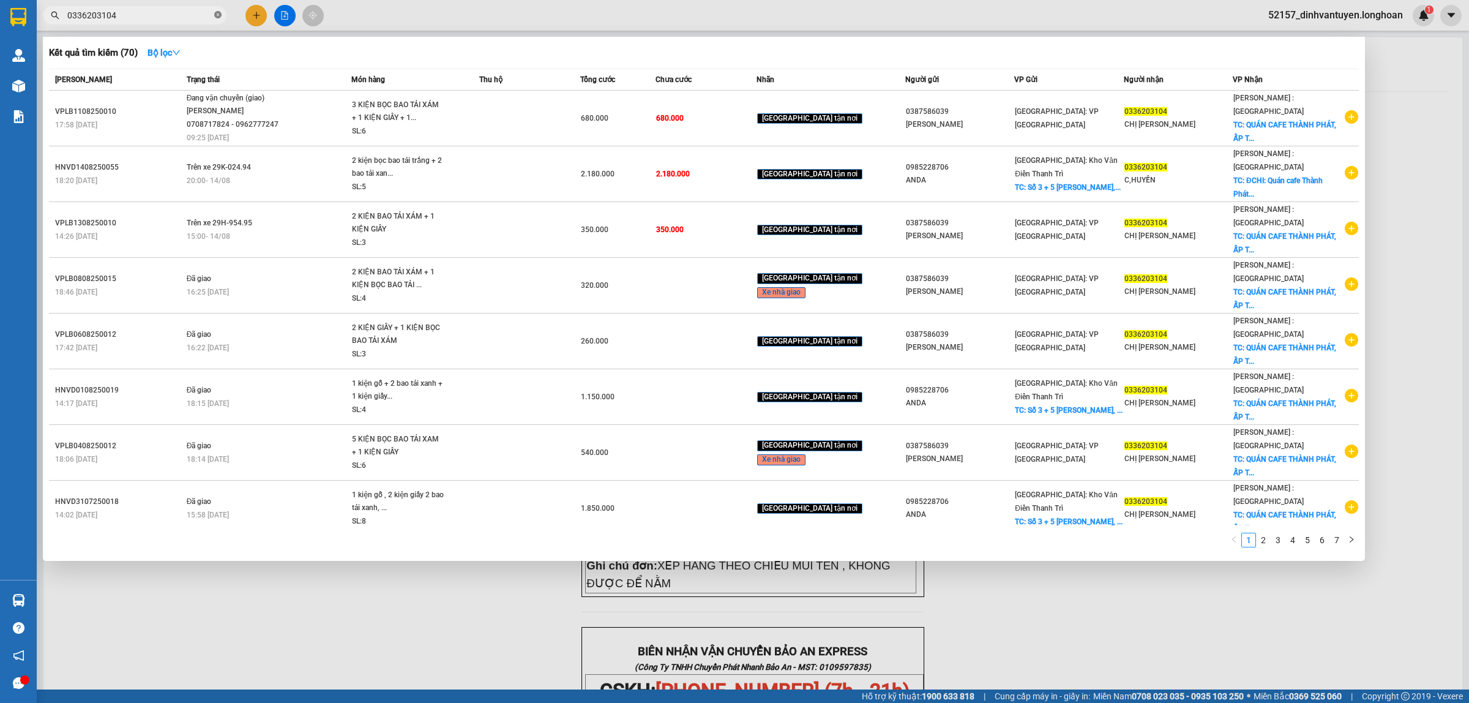
click at [221, 13] on icon "close-circle" at bounding box center [217, 14] width 7 height 7
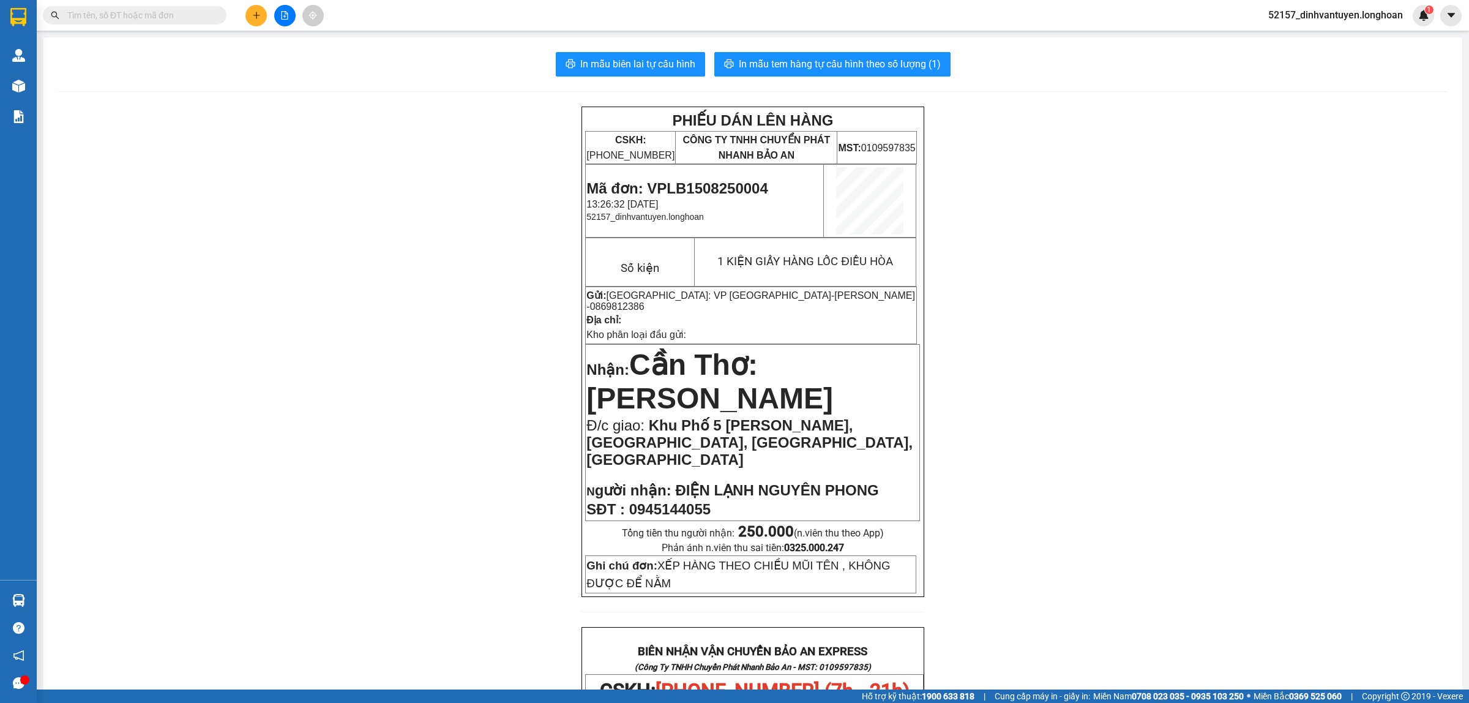
paste input "0787825893"
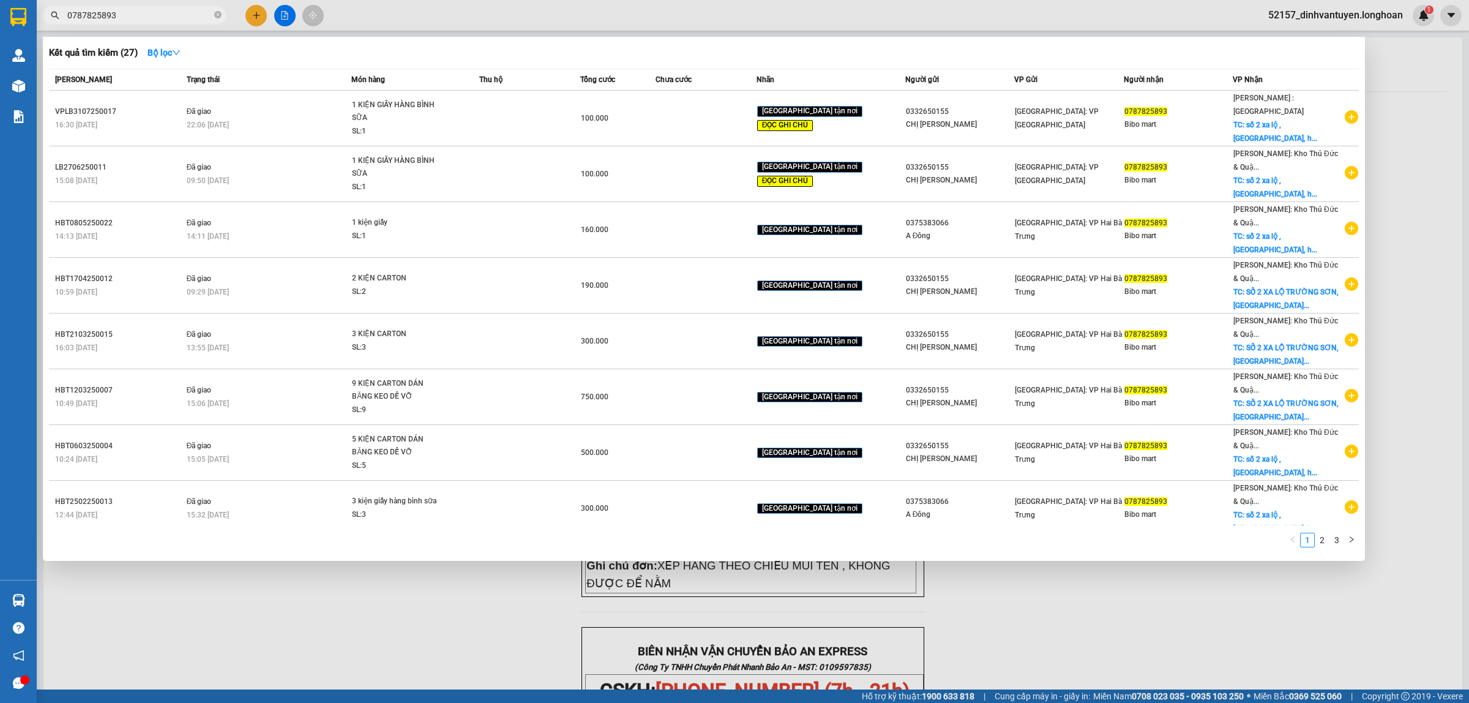
type input "0787825893"
click at [215, 14] on icon "close-circle" at bounding box center [217, 14] width 7 height 7
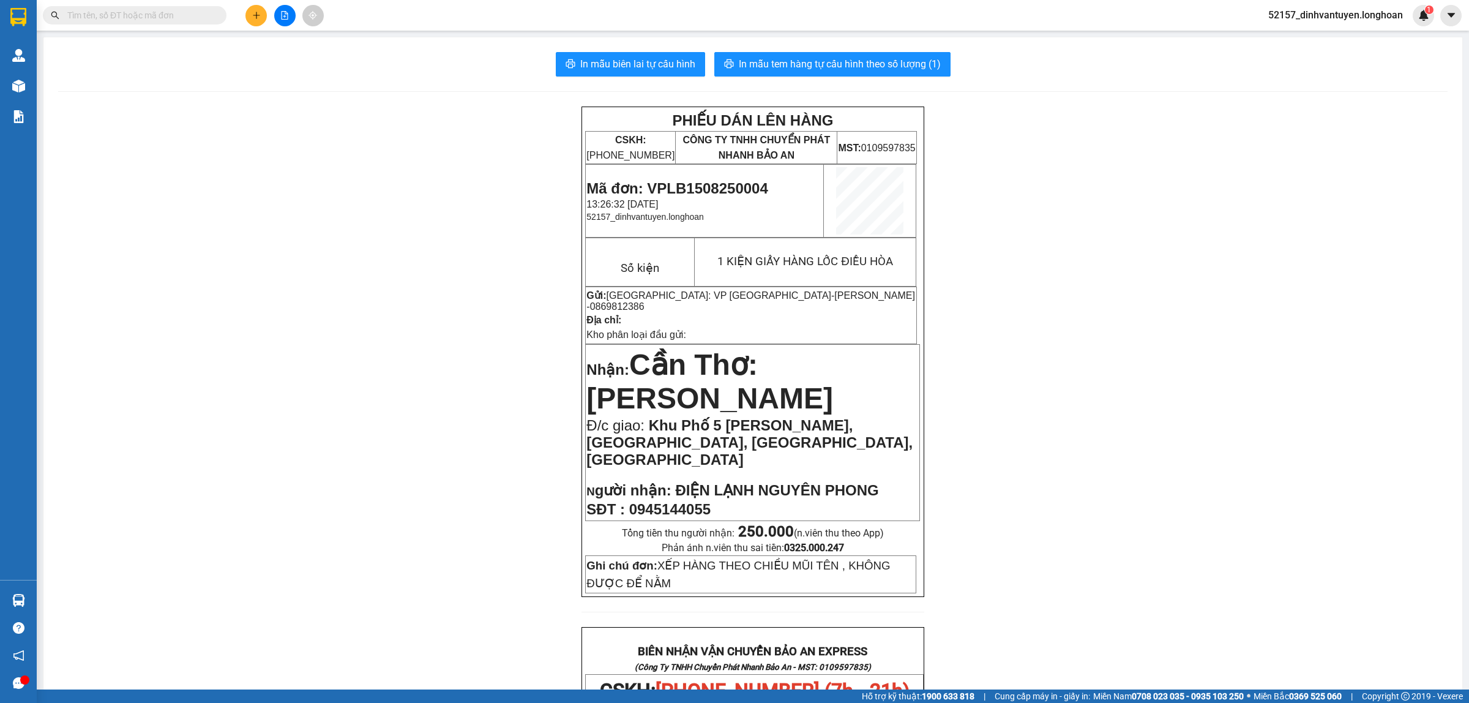
paste input "0908071120"
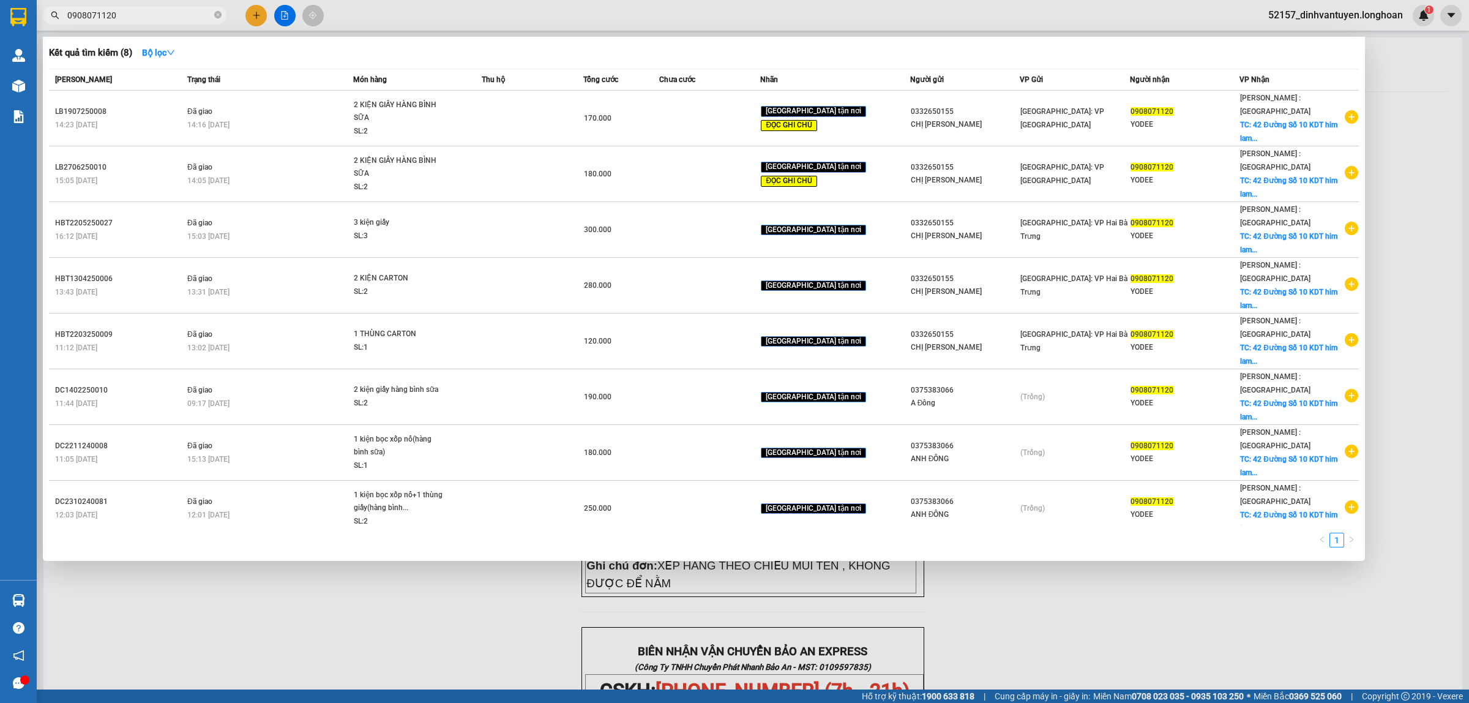
type input "0908071120"
click at [254, 13] on div at bounding box center [734, 351] width 1469 height 703
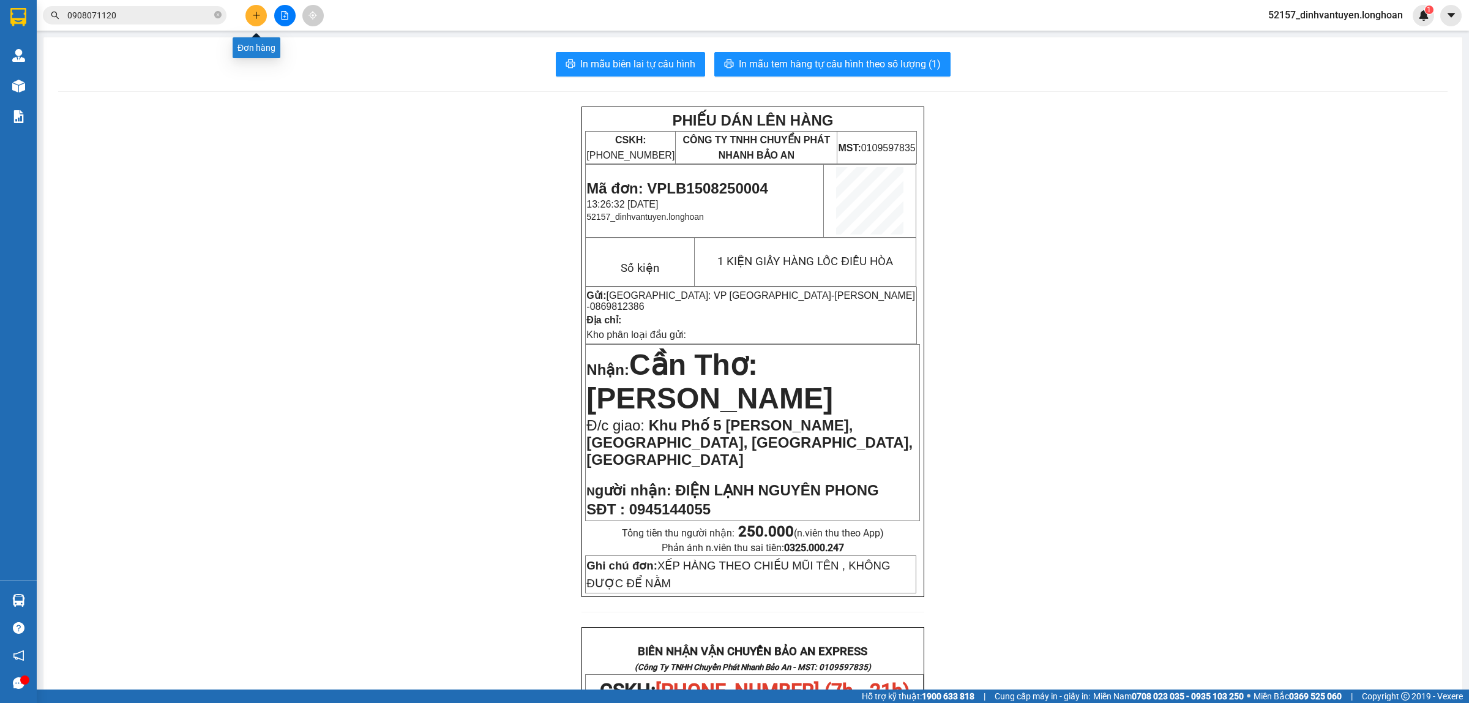
click at [255, 11] on icon "plus" at bounding box center [256, 15] width 9 height 9
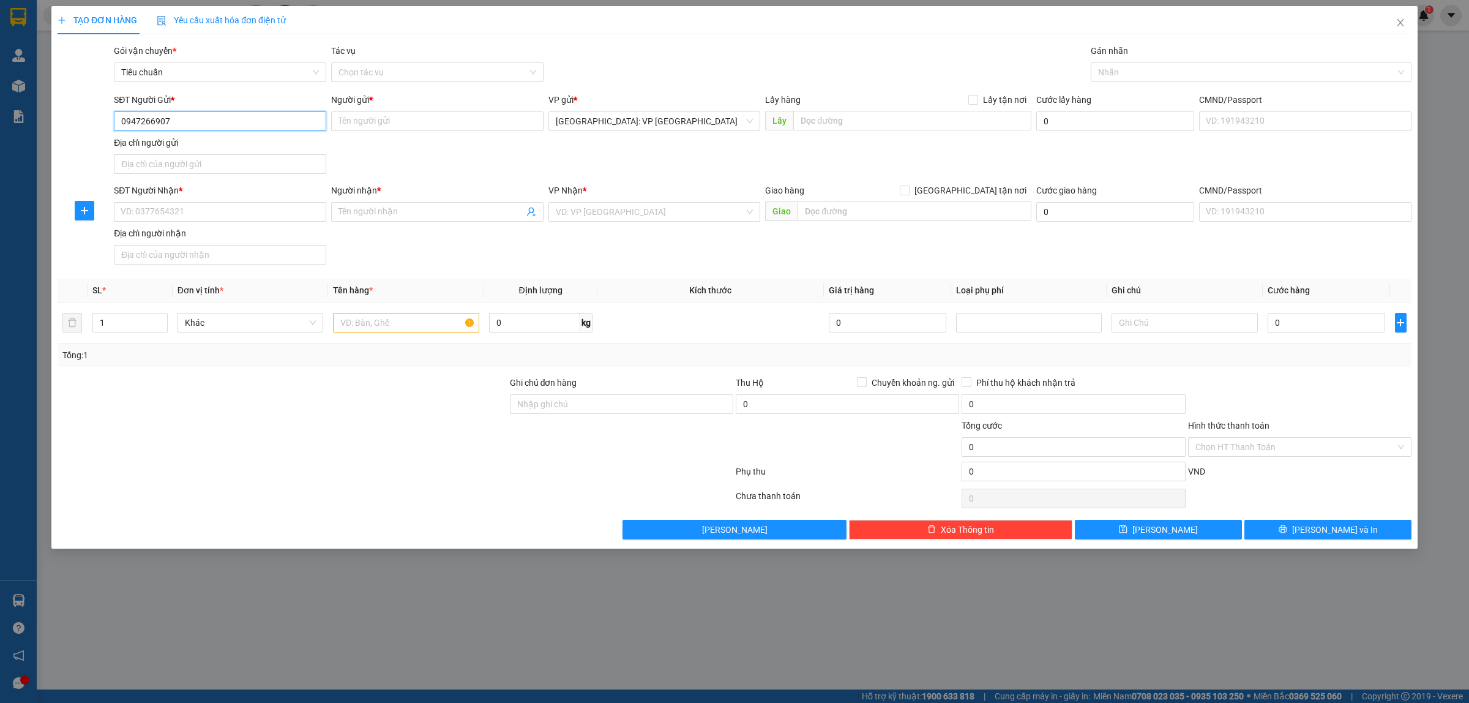
click at [167, 118] on input "0947266907" at bounding box center [220, 121] width 212 height 20
type input "0947266907"
drag, startPoint x: 357, startPoint y: 126, endPoint x: 365, endPoint y: 124, distance: 8.9
click at [360, 124] on input "Người gửi *" at bounding box center [437, 121] width 212 height 20
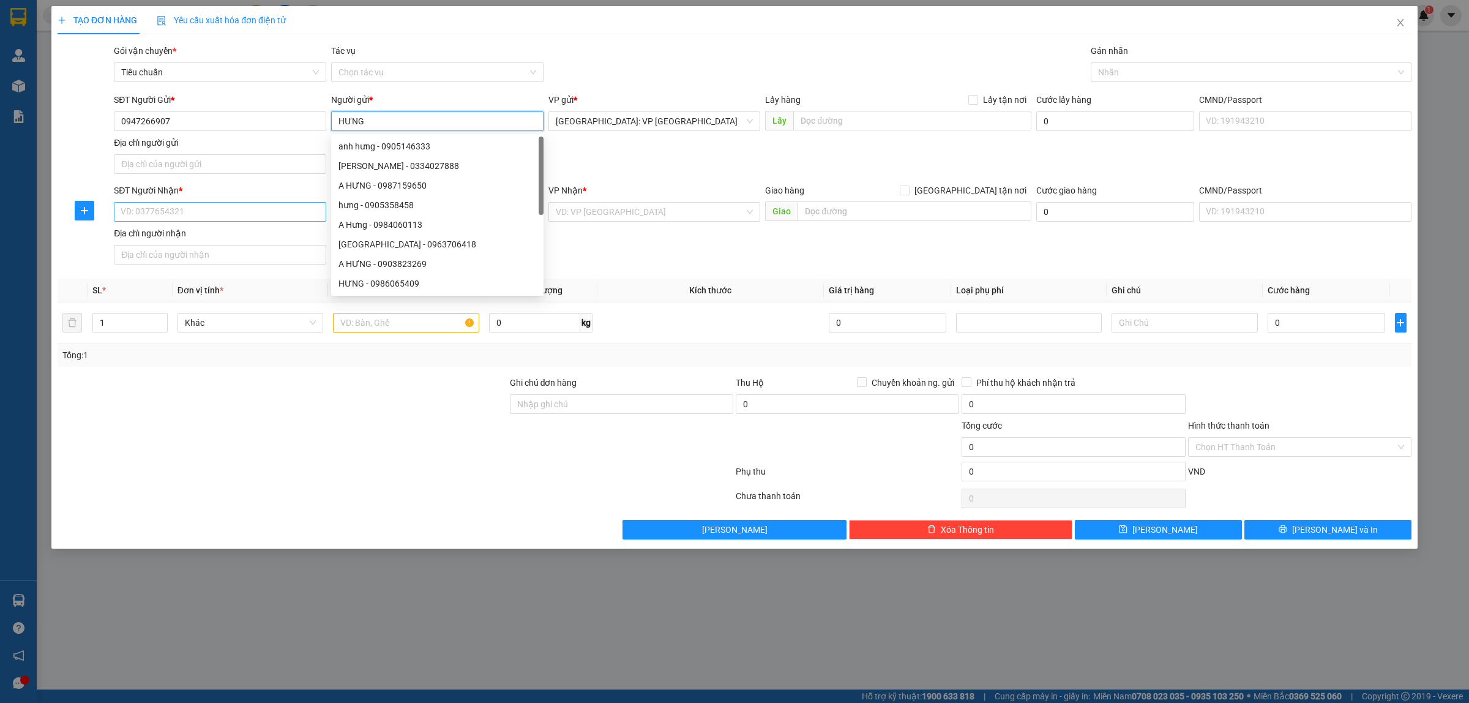
type input "HƯNG"
click at [141, 206] on input "SĐT Người Nhận *" at bounding box center [220, 212] width 212 height 20
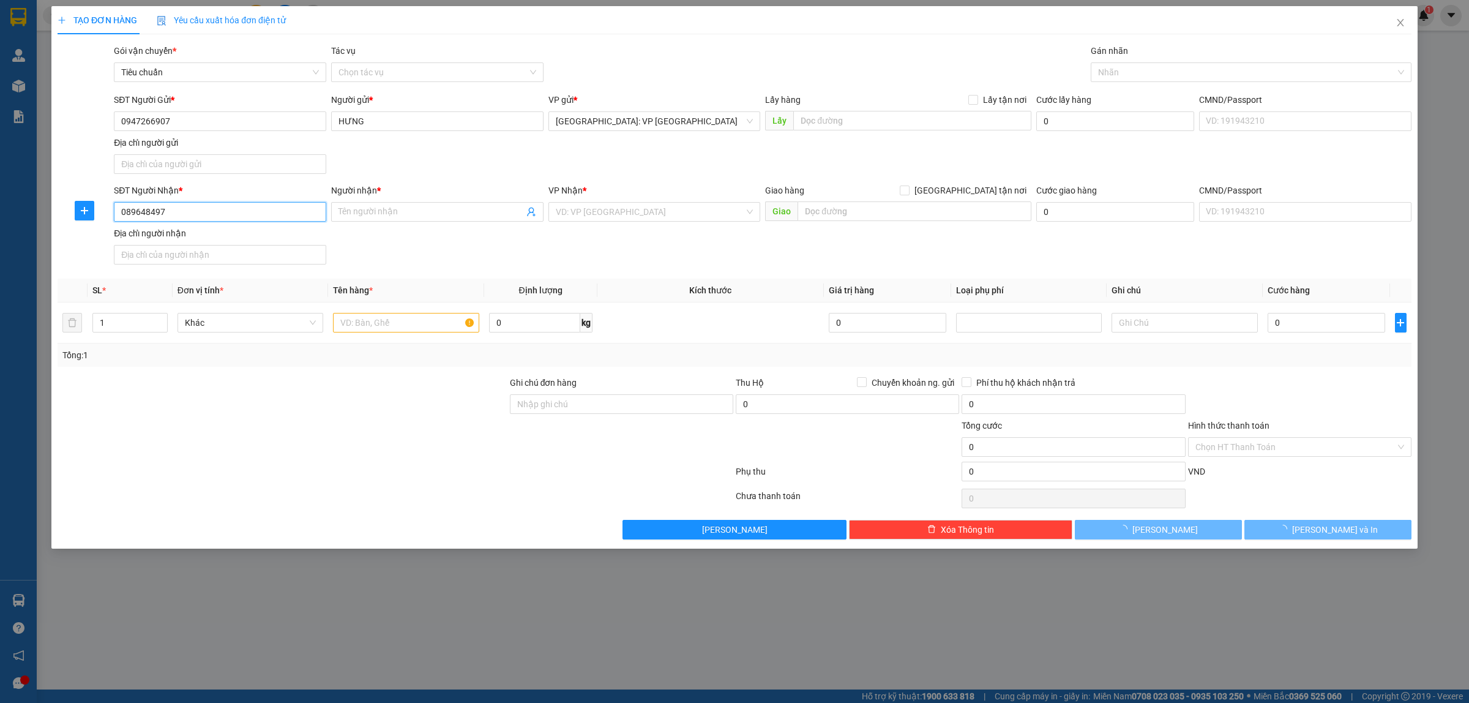
type input "0896484971"
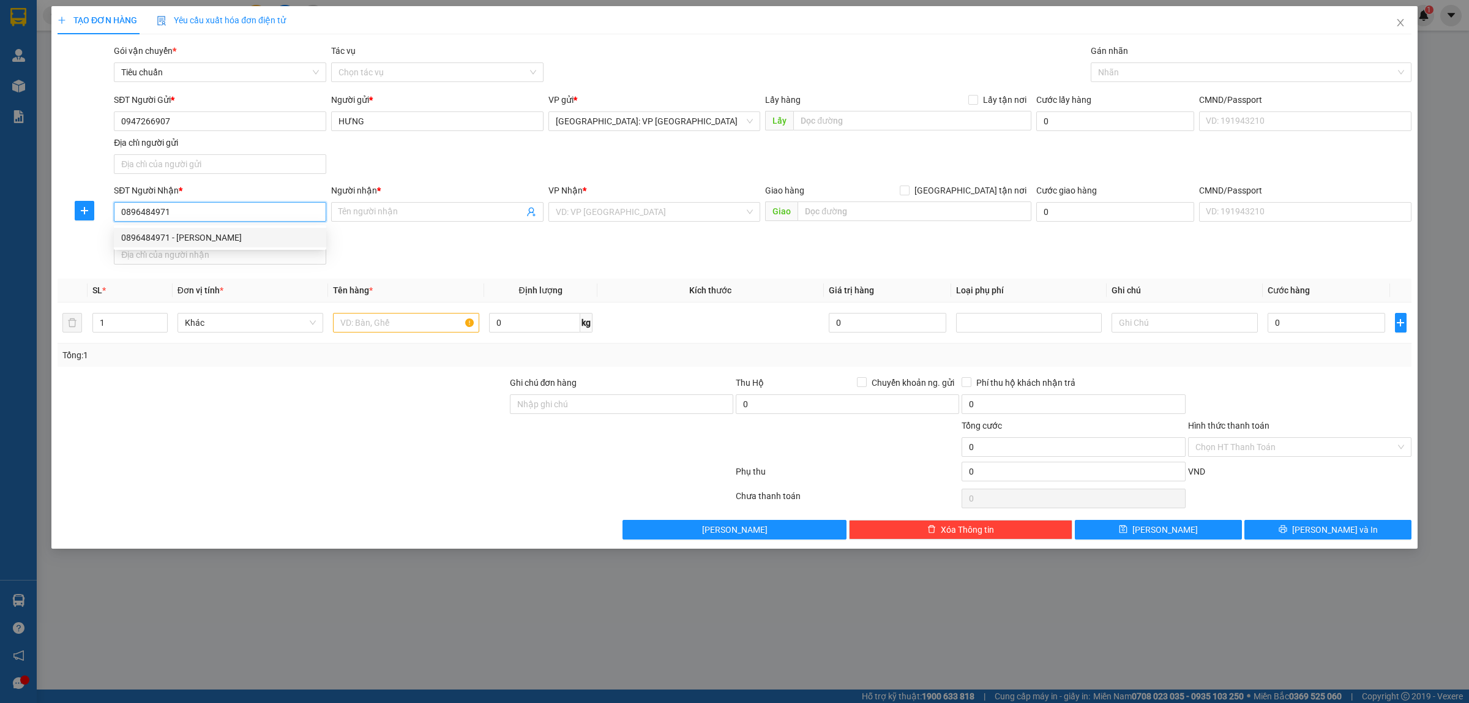
click at [240, 237] on div "0896484971 - LÊ HỒNG PHONG" at bounding box center [220, 237] width 198 height 13
type input "LÊ HỒNG PHONG"
checkbox input "true"
type input "CC Mỹ Kim ĐS19, Hiệp Bình Chánh, Thủ Đức"
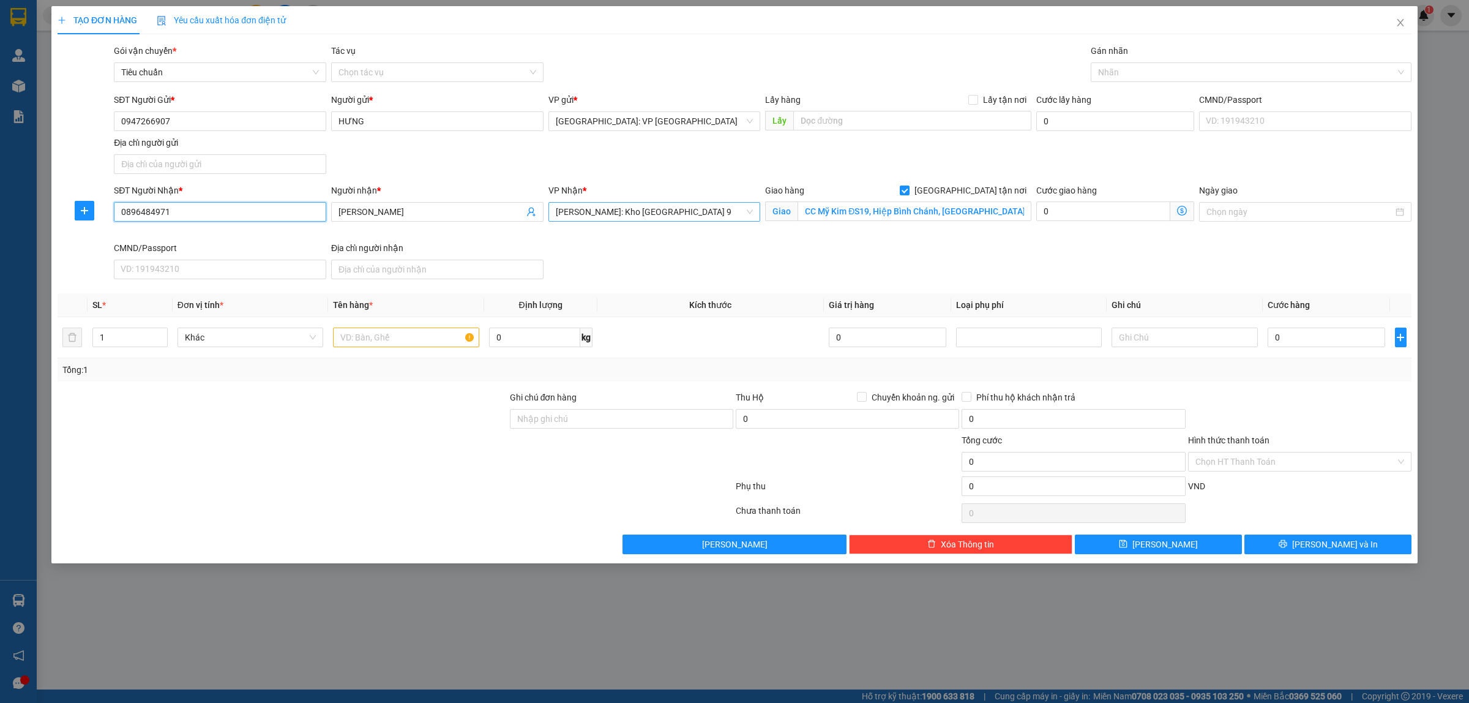
click at [744, 213] on span "Hồ Chí Minh: Kho Thủ Đức & Quận 9" at bounding box center [655, 212] width 198 height 18
type input "0896484971"
type input "12"
click at [658, 260] on div "[PERSON_NAME] : [GEOGRAPHIC_DATA]" at bounding box center [655, 256] width 198 height 13
click at [815, 208] on input "CC Mỹ Kim ĐS19, Hiệp Bình Chánh, Thủ Đức" at bounding box center [914, 211] width 234 height 20
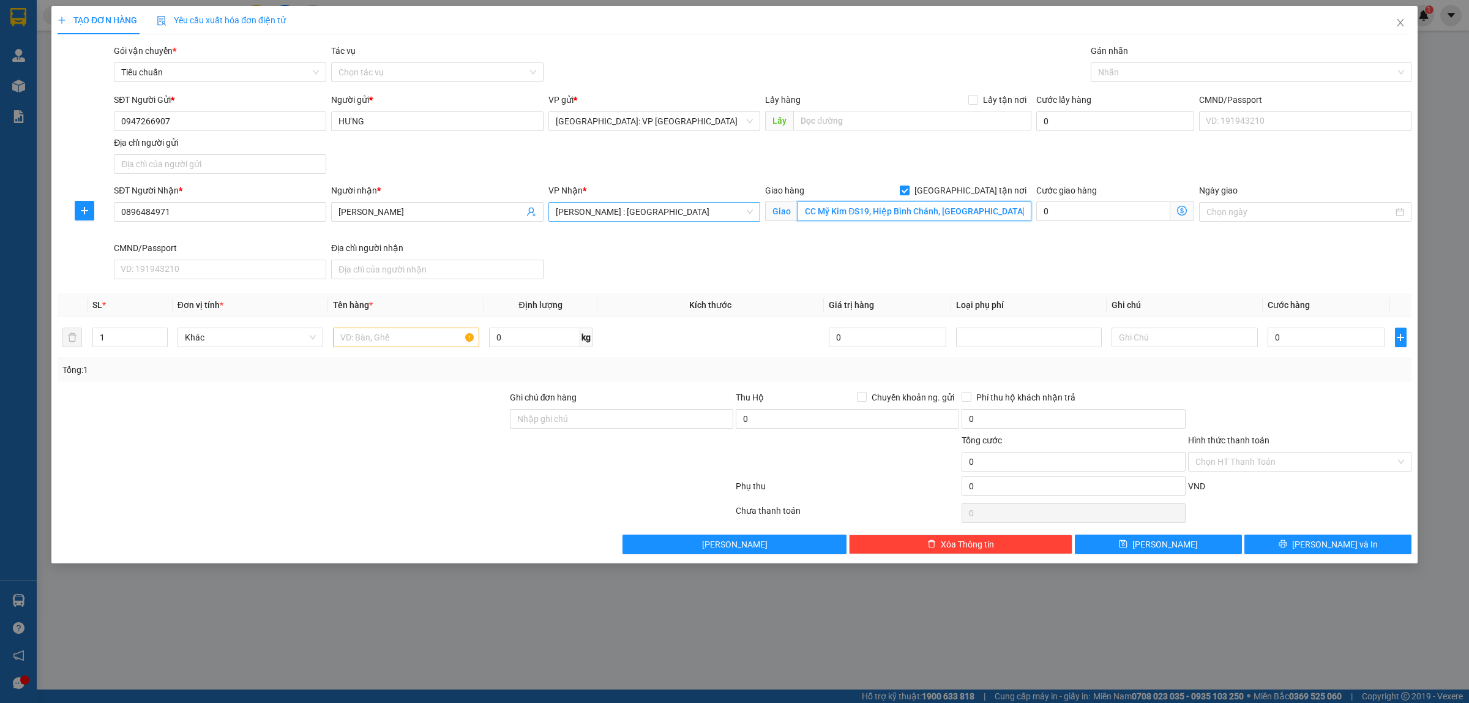
click at [814, 208] on input "CC Mỹ Kim ĐS19, Hiệp Bình Chánh, Thủ Đức" at bounding box center [914, 211] width 234 height 20
type input "CHUNG CƯ Mỹ Kim, ĐƯỜNG SỐ 19, Hiệp Bình Chánh, Thủ Đức, HCM"
click at [1186, 60] on div "Gán nhãn" at bounding box center [1251, 53] width 321 height 18
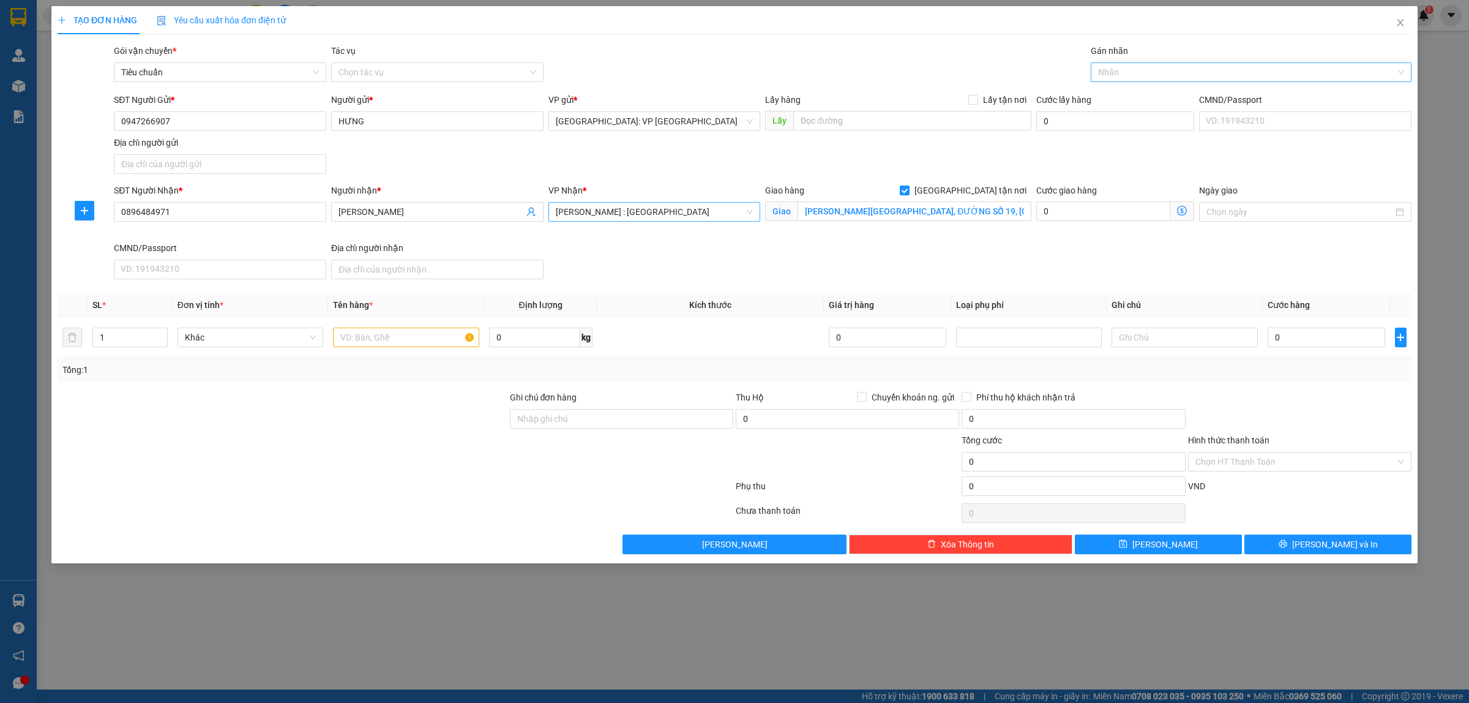
click at [1155, 69] on div at bounding box center [1245, 72] width 302 height 15
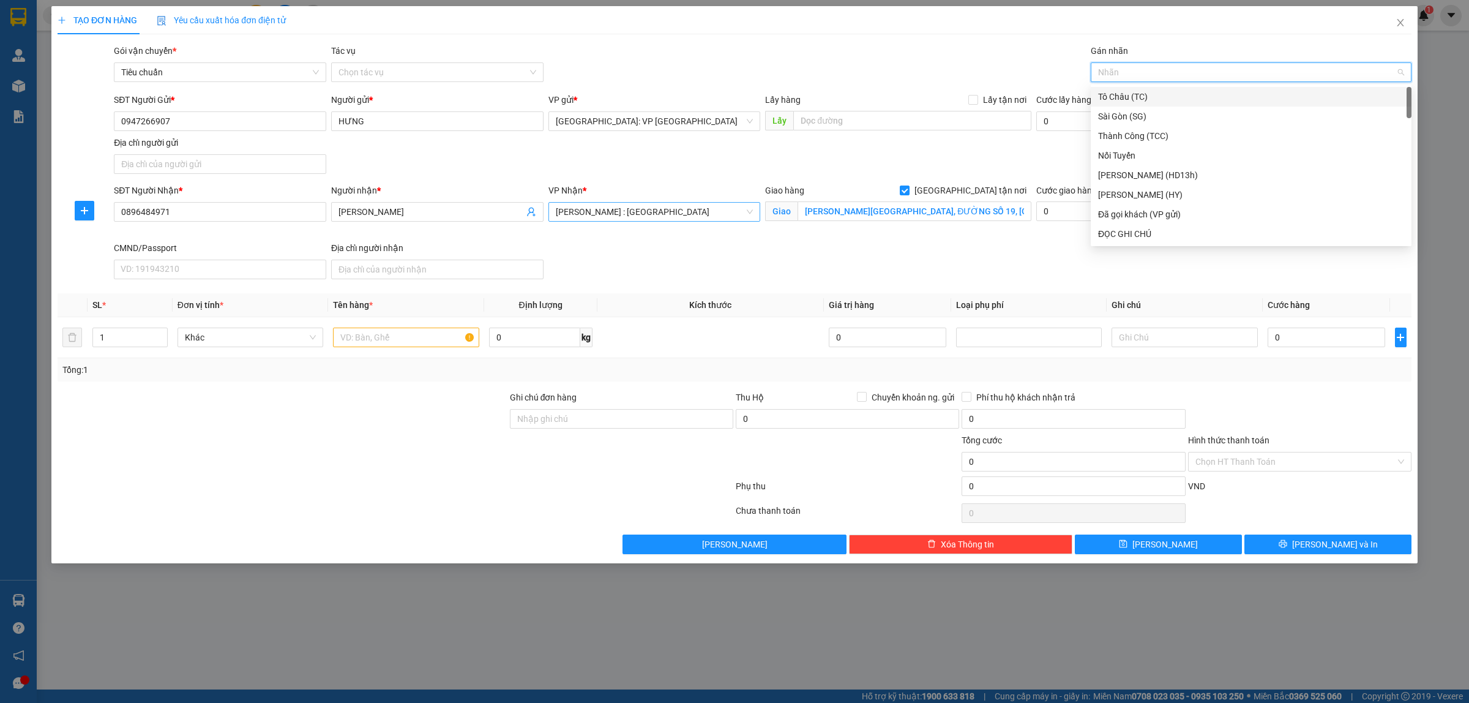
type input "G"
click at [1146, 233] on div "[GEOGRAPHIC_DATA] tận nơi" at bounding box center [1251, 233] width 306 height 13
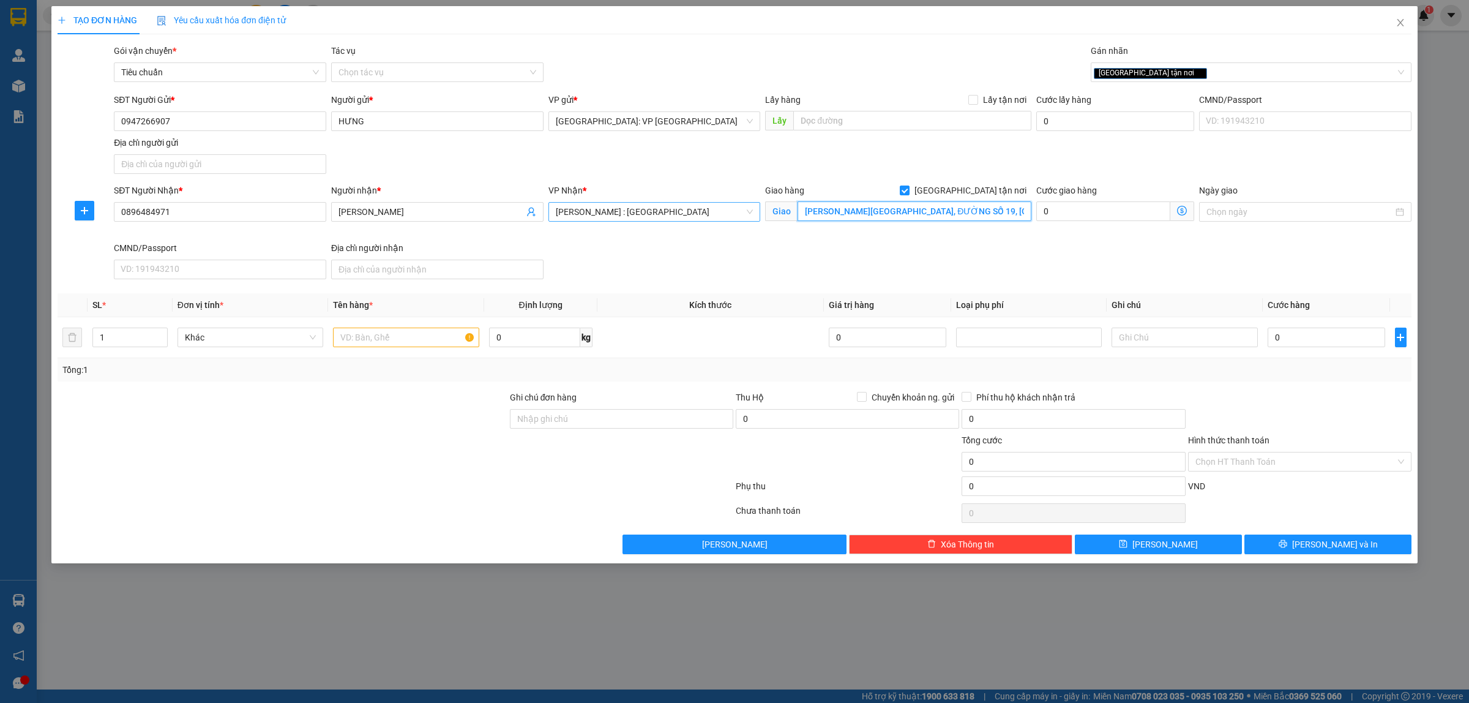
click at [1012, 211] on input "CHUNG CƯ Mỹ Kim, ĐƯỜNG SỐ 19, Hiệp Bình Chánh, Thủ Đức, HCM" at bounding box center [914, 211] width 234 height 20
click at [368, 341] on input "text" at bounding box center [406, 337] width 146 height 20
type input "3 KIỆN BỌC XỐP NỔ + 2 KIỆN BỌC TÚI NILONG + 1 KIỆN GIẤY"
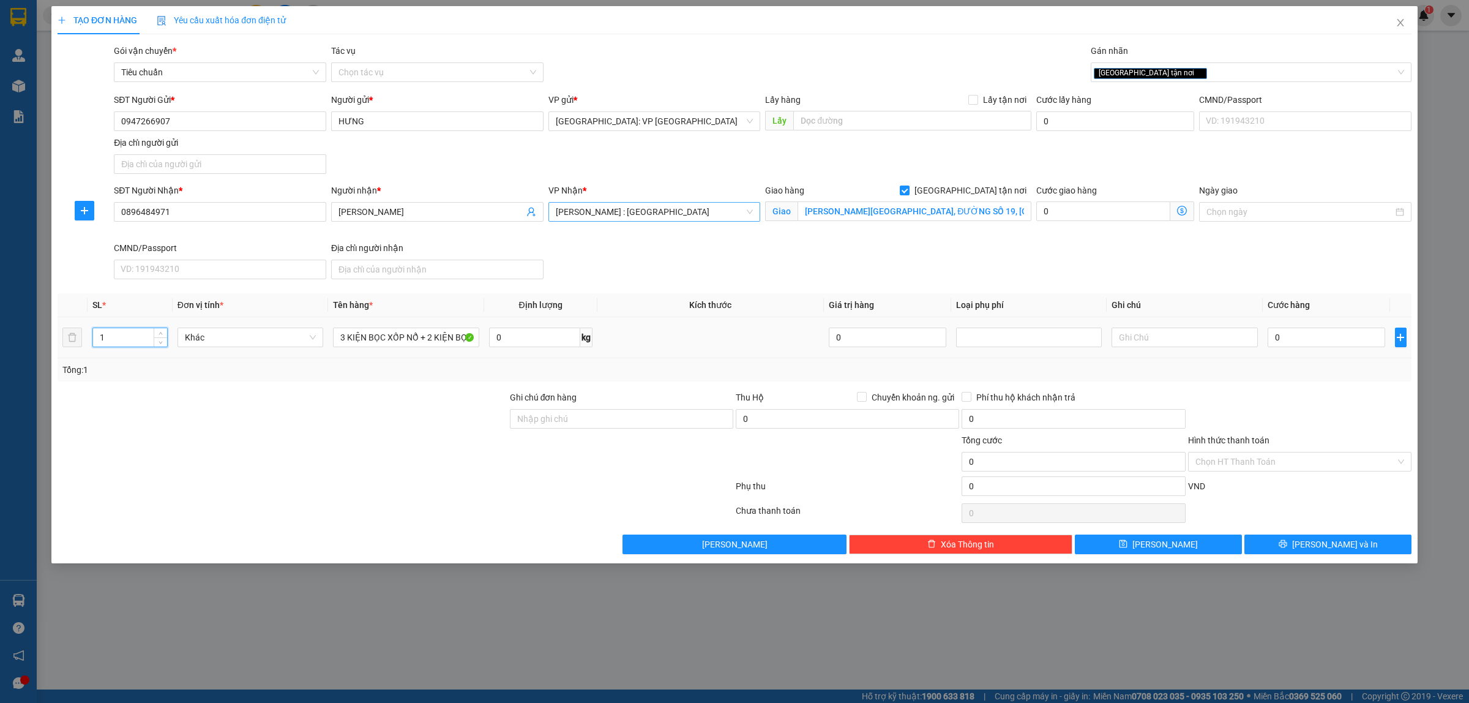
click at [132, 334] on input "1" at bounding box center [130, 337] width 74 height 18
type input "6"
click at [1280, 343] on input "0" at bounding box center [1327, 337] width 118 height 20
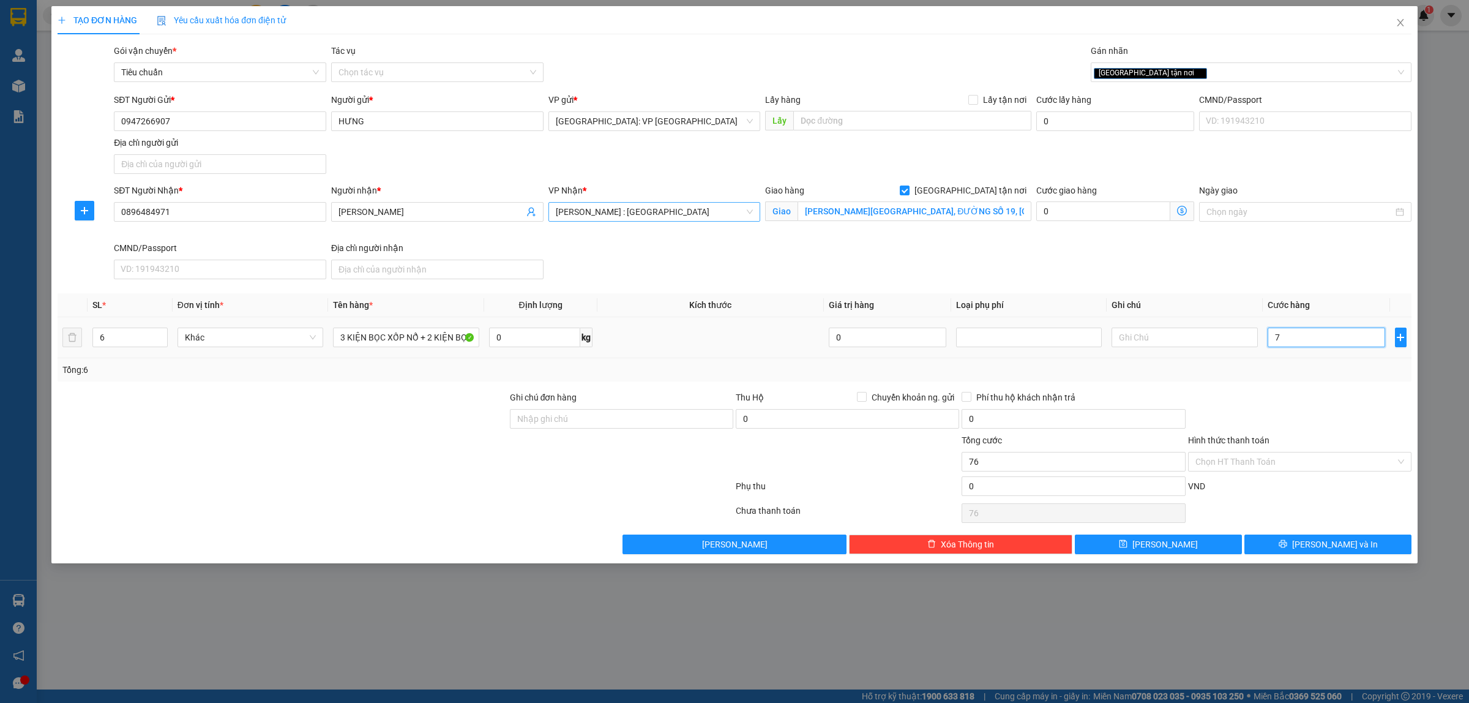
type input "76"
type input "760"
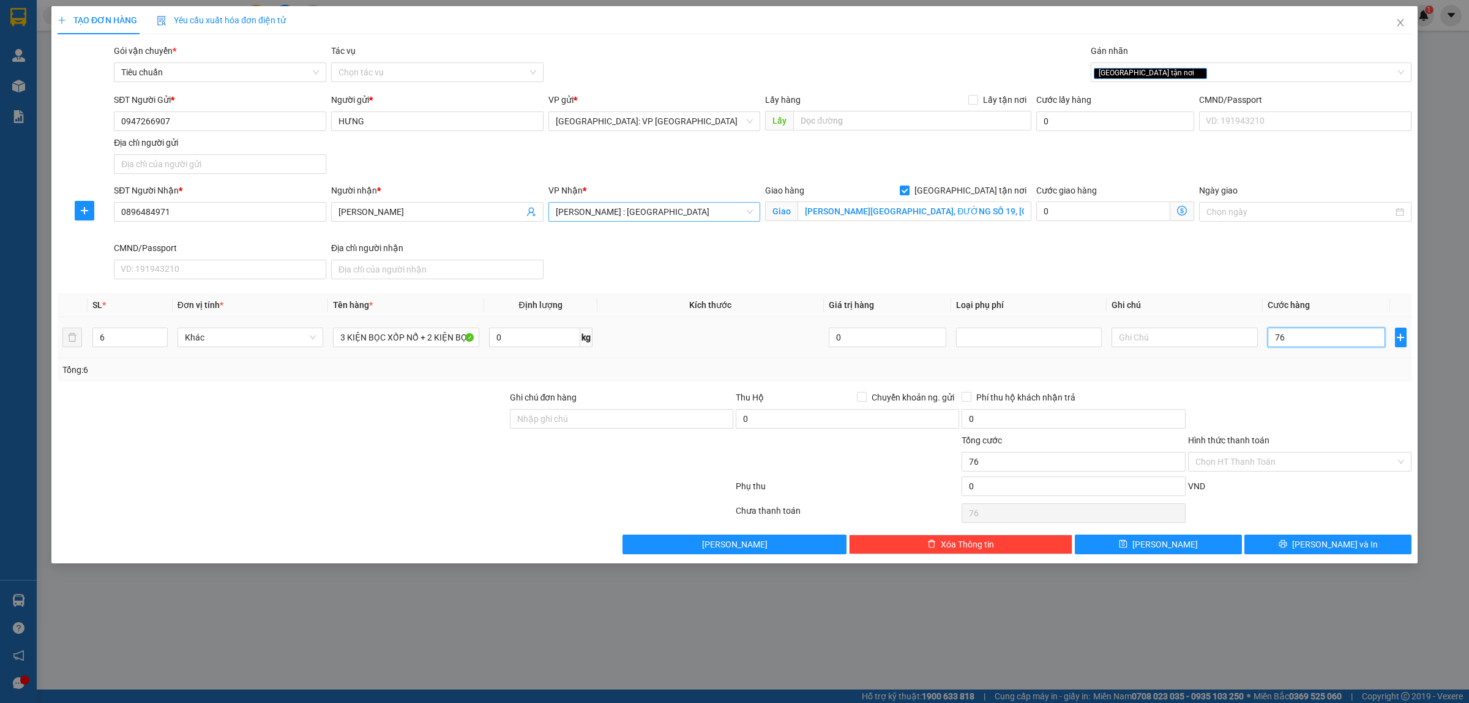
type input "760"
type input "7.600"
type input "76.000"
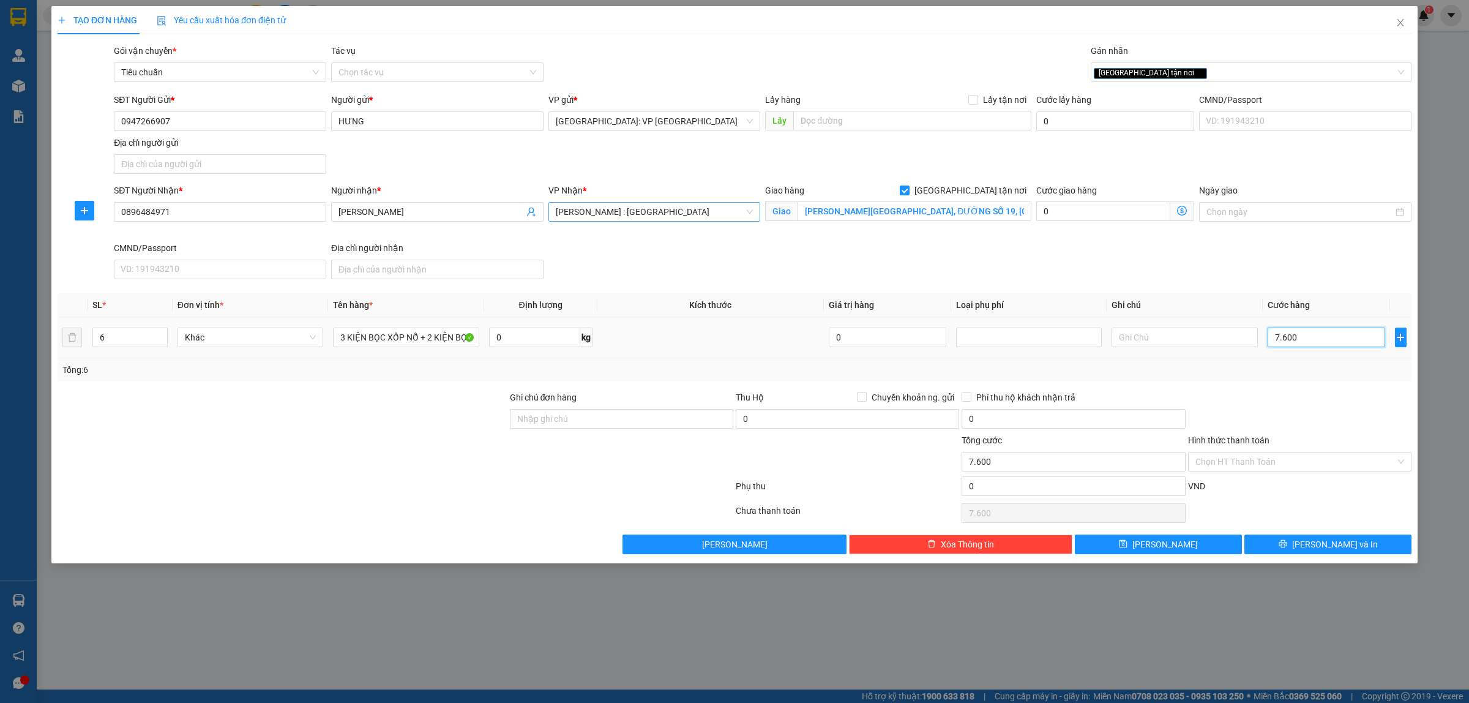
type input "76.000"
type input "760.000"
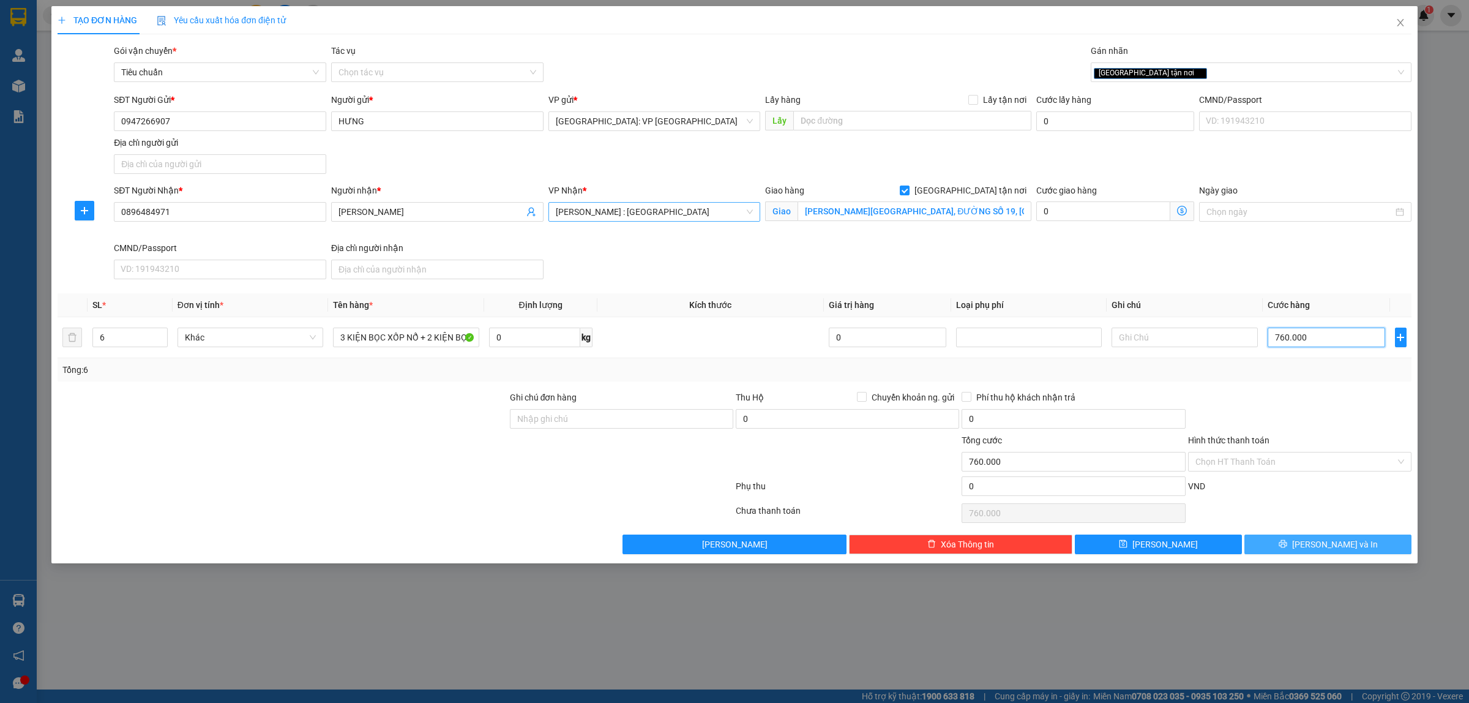
type input "760.000"
click at [1314, 547] on button "Lưu và In" at bounding box center [1327, 544] width 167 height 20
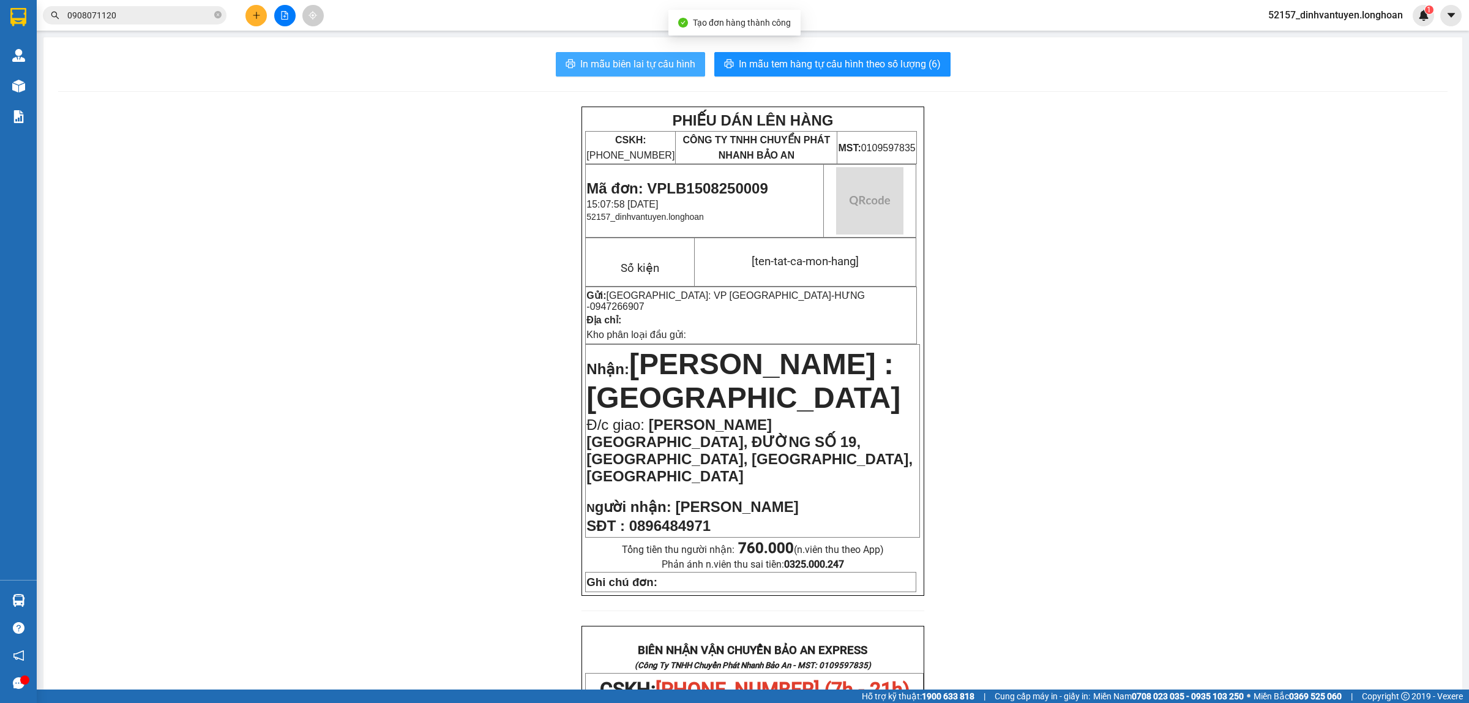
drag, startPoint x: 612, startPoint y: 65, endPoint x: 741, endPoint y: 165, distance: 163.2
click at [612, 65] on span "In mẫu biên lai tự cấu hình" at bounding box center [637, 63] width 115 height 15
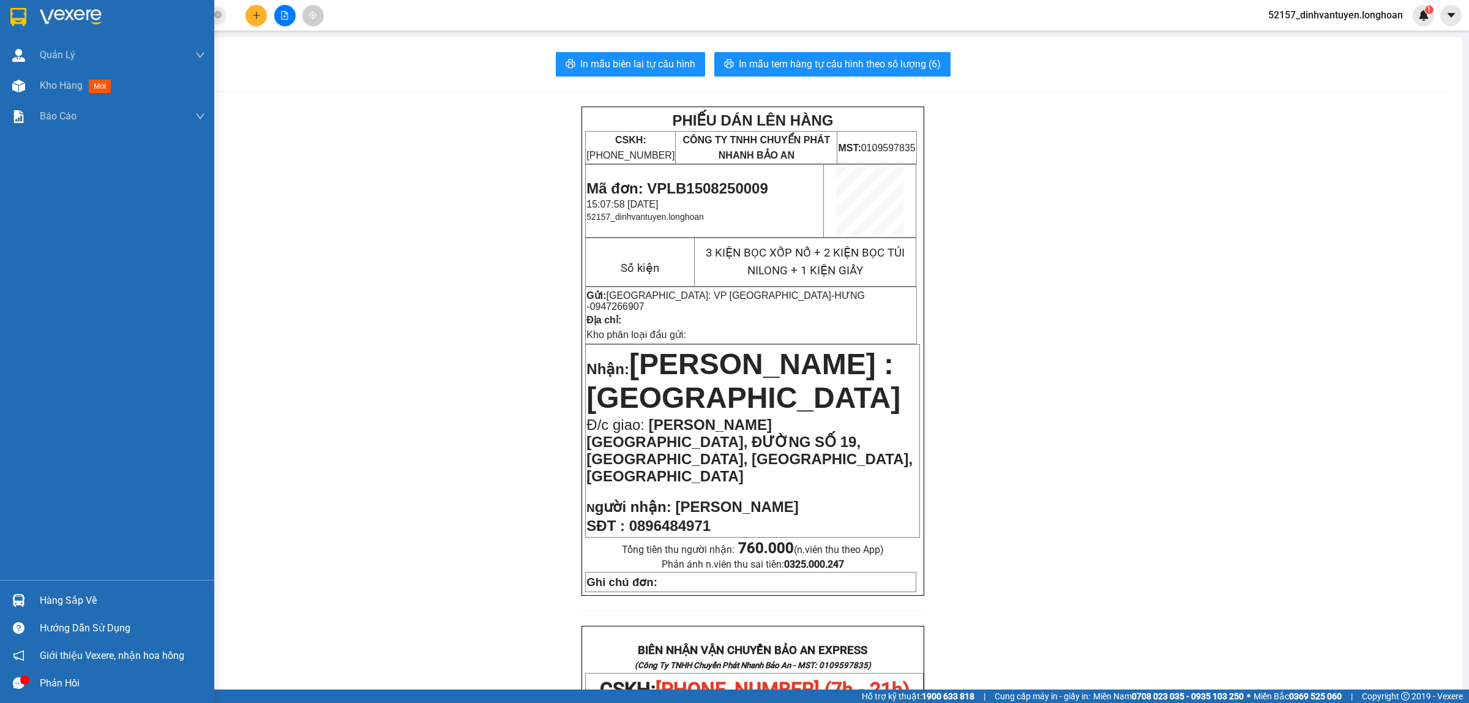
click at [10, 10] on img at bounding box center [18, 17] width 16 height 18
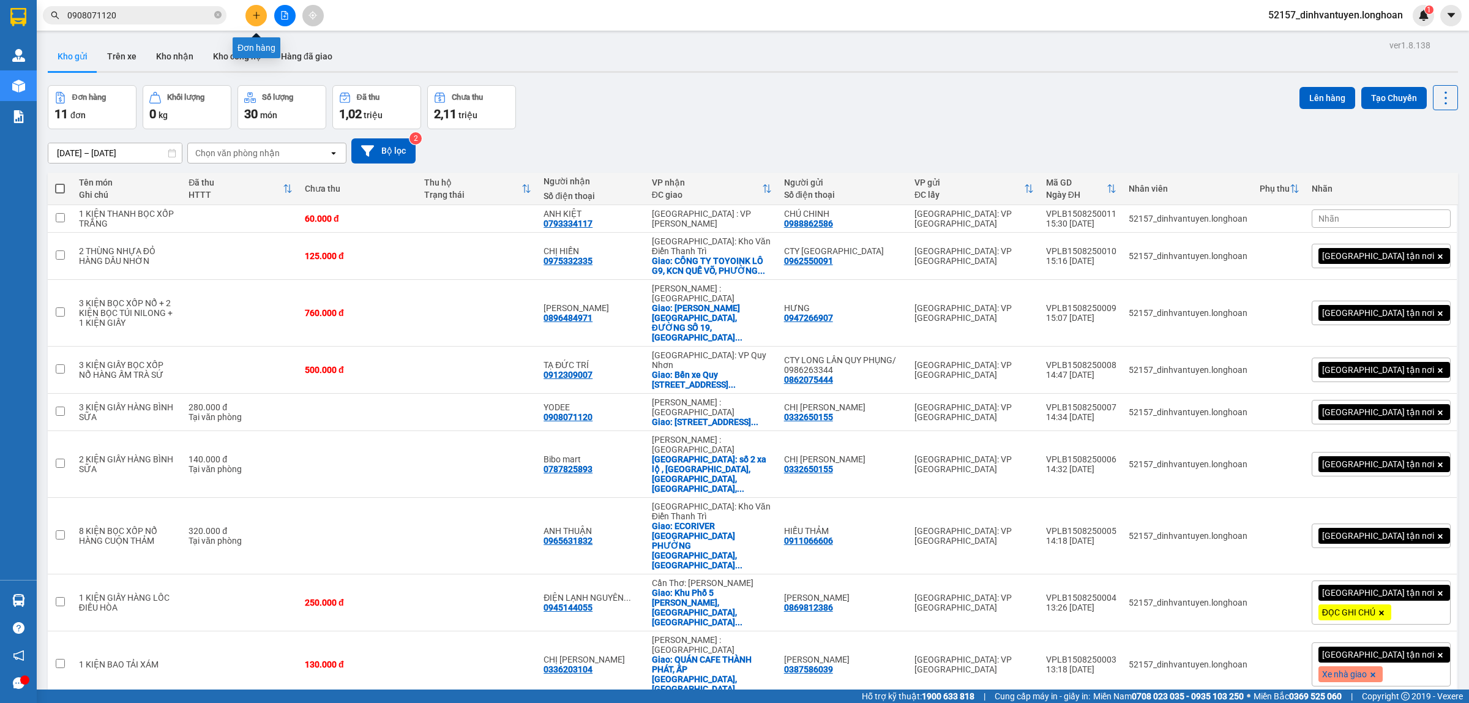
click at [250, 10] on button at bounding box center [255, 15] width 21 height 21
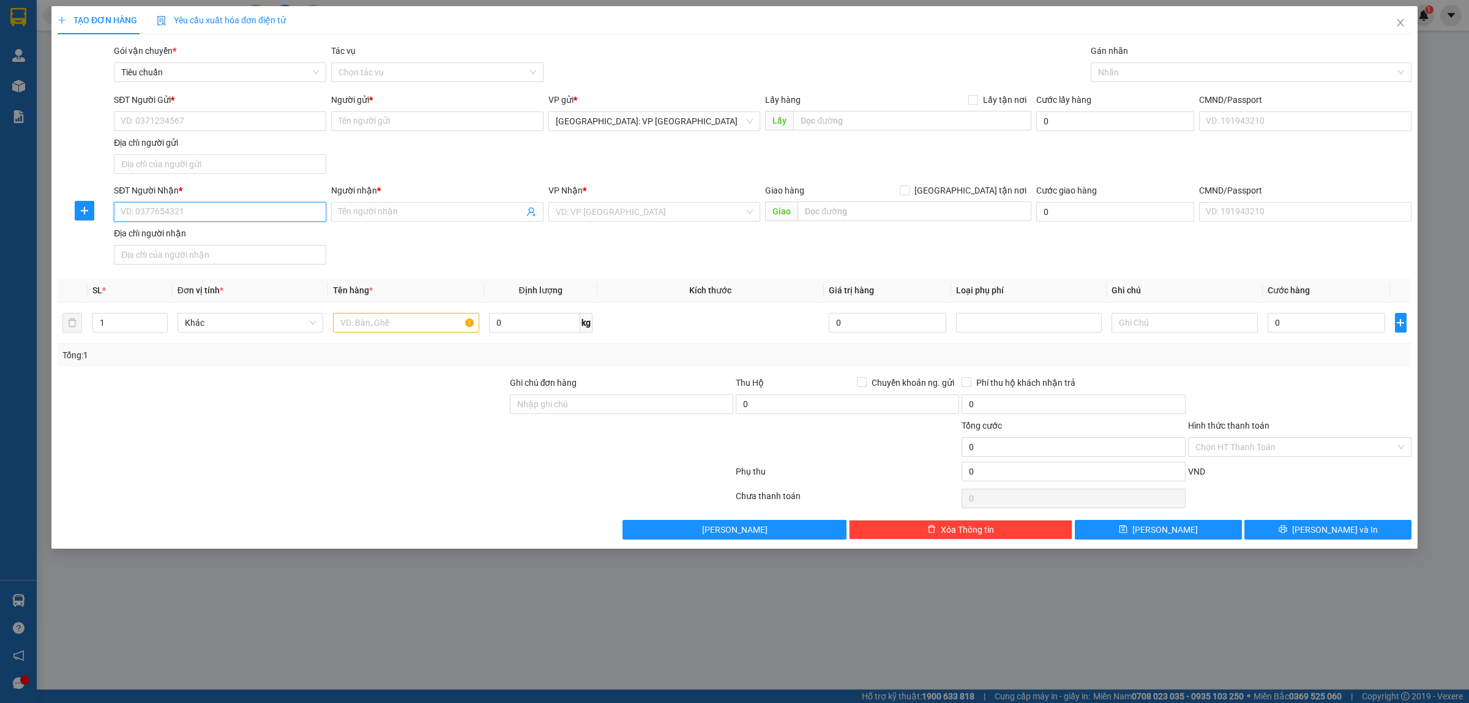
click at [274, 215] on input "SĐT Người Nhận *" at bounding box center [220, 212] width 212 height 20
click at [218, 240] on div "0898460039 - phy phy" at bounding box center [220, 237] width 198 height 13
type input "0898460039"
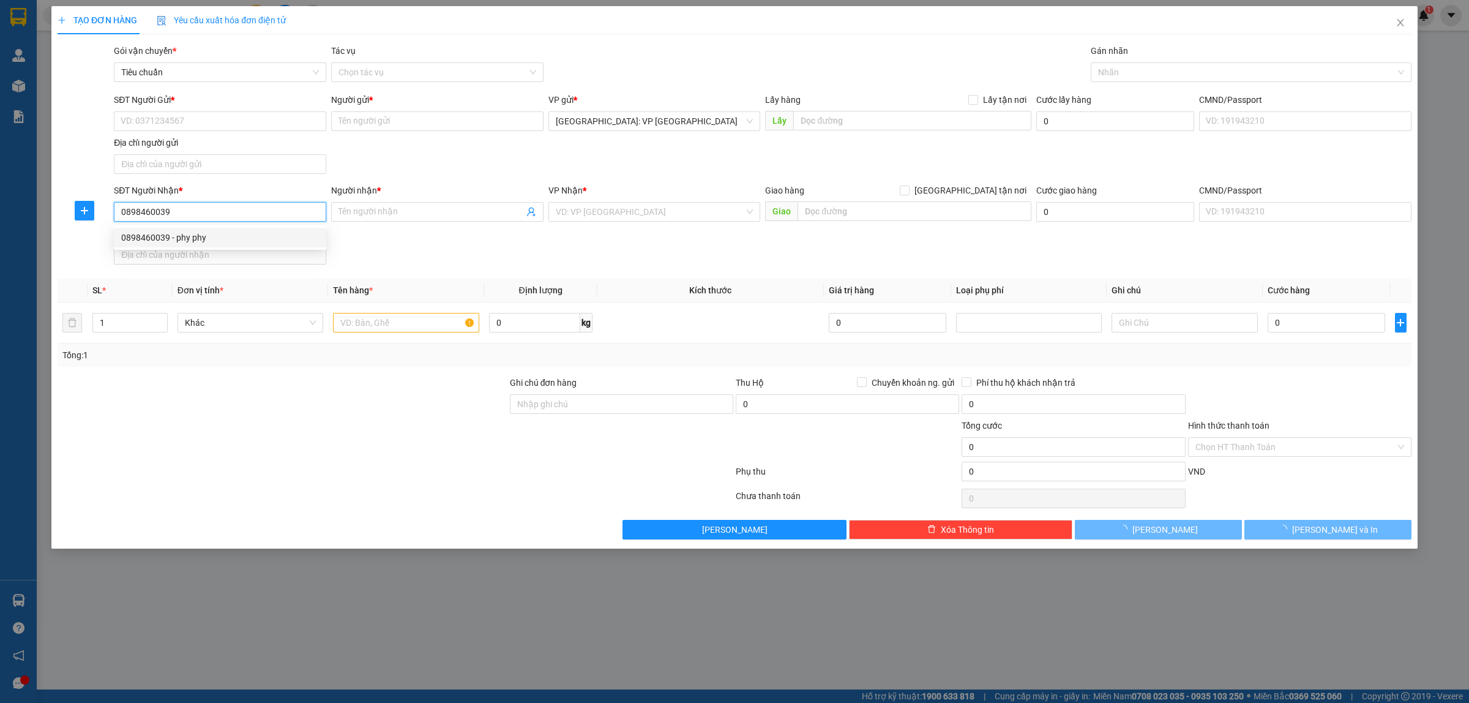
type input "phy phy"
checkbox input "true"
type input "Số [GEOGRAPHIC_DATA] 25, [GEOGRAPHIC_DATA], [GEOGRAPHIC_DATA], [GEOGRAPHIC_DATA]"
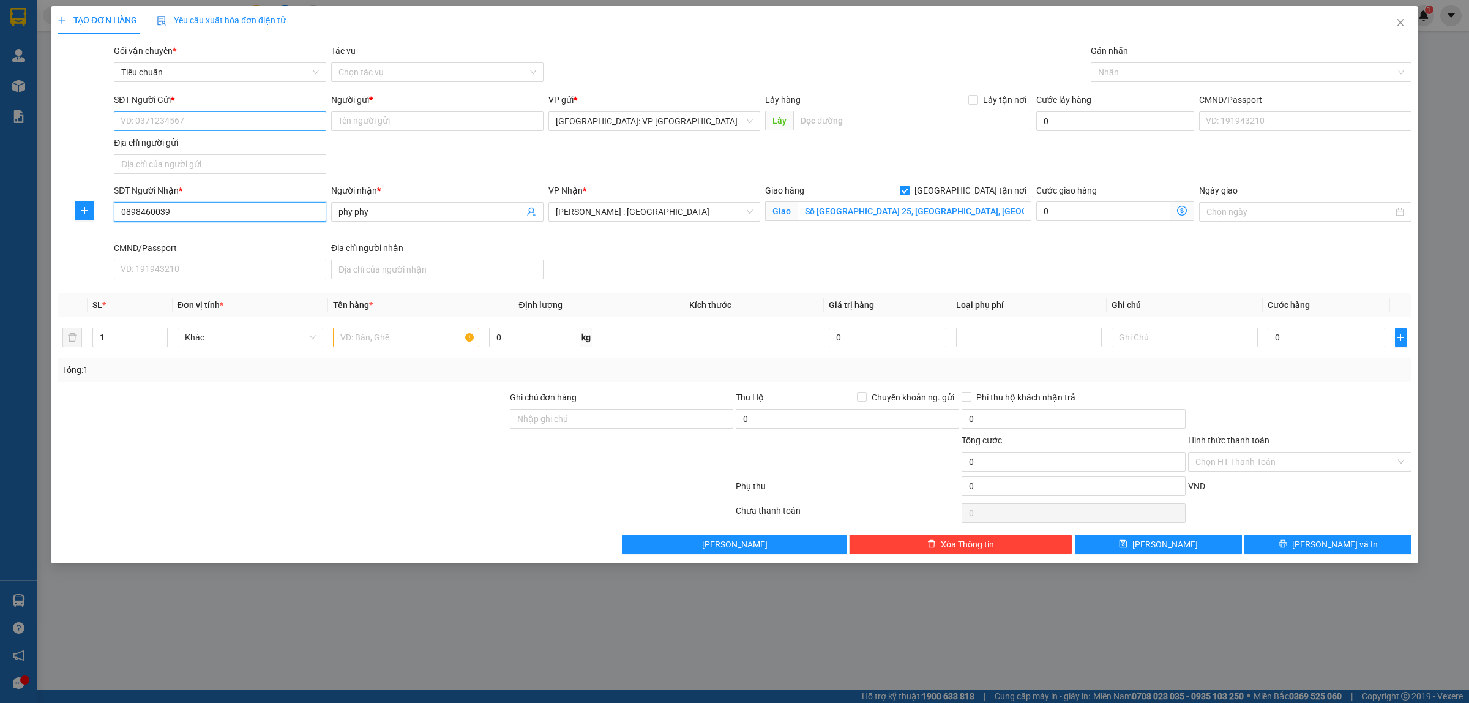
type input "0898460039"
click at [280, 118] on input "SĐT Người Gửi *" at bounding box center [220, 121] width 212 height 20
click at [200, 145] on div "0986560999 - đẹp shop" at bounding box center [220, 146] width 198 height 13
type input "0986560999"
type input "đẹp shop"
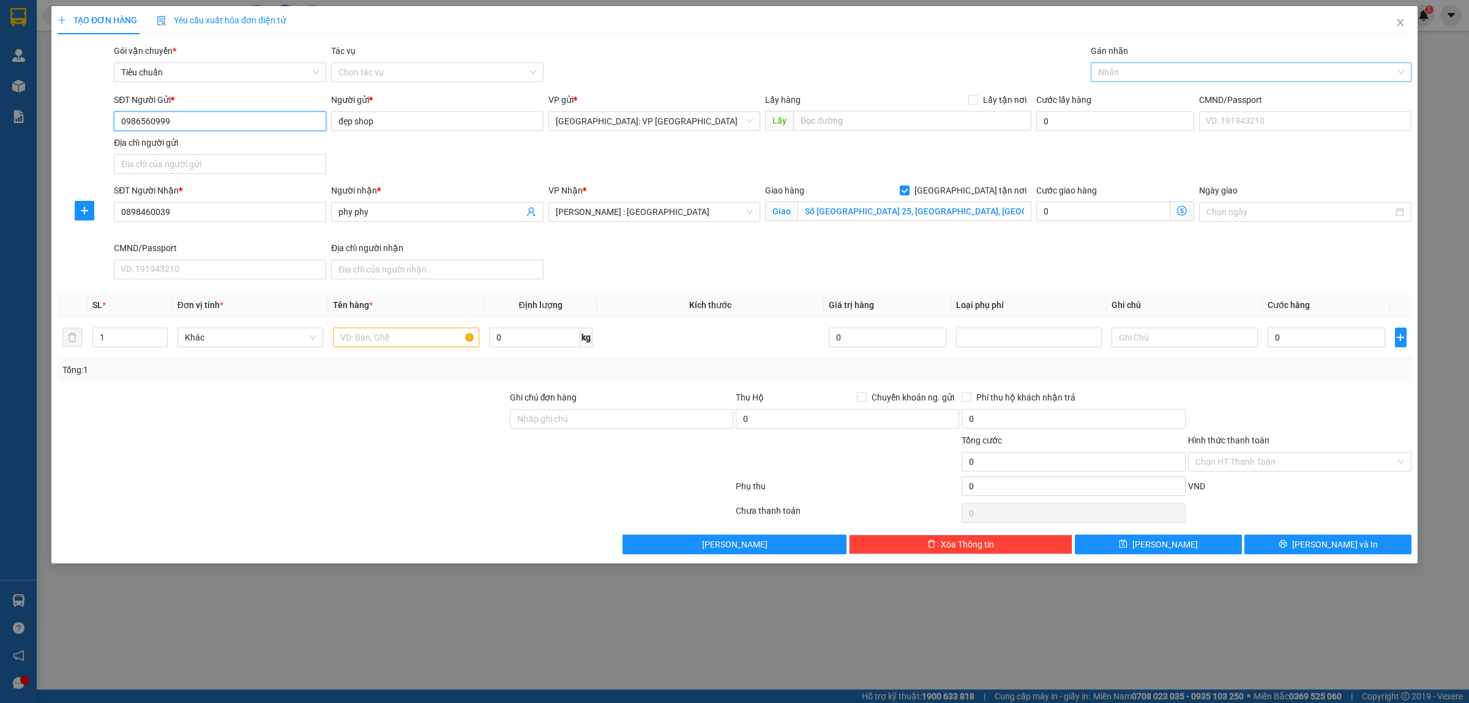
click at [1118, 77] on div at bounding box center [1245, 72] width 302 height 15
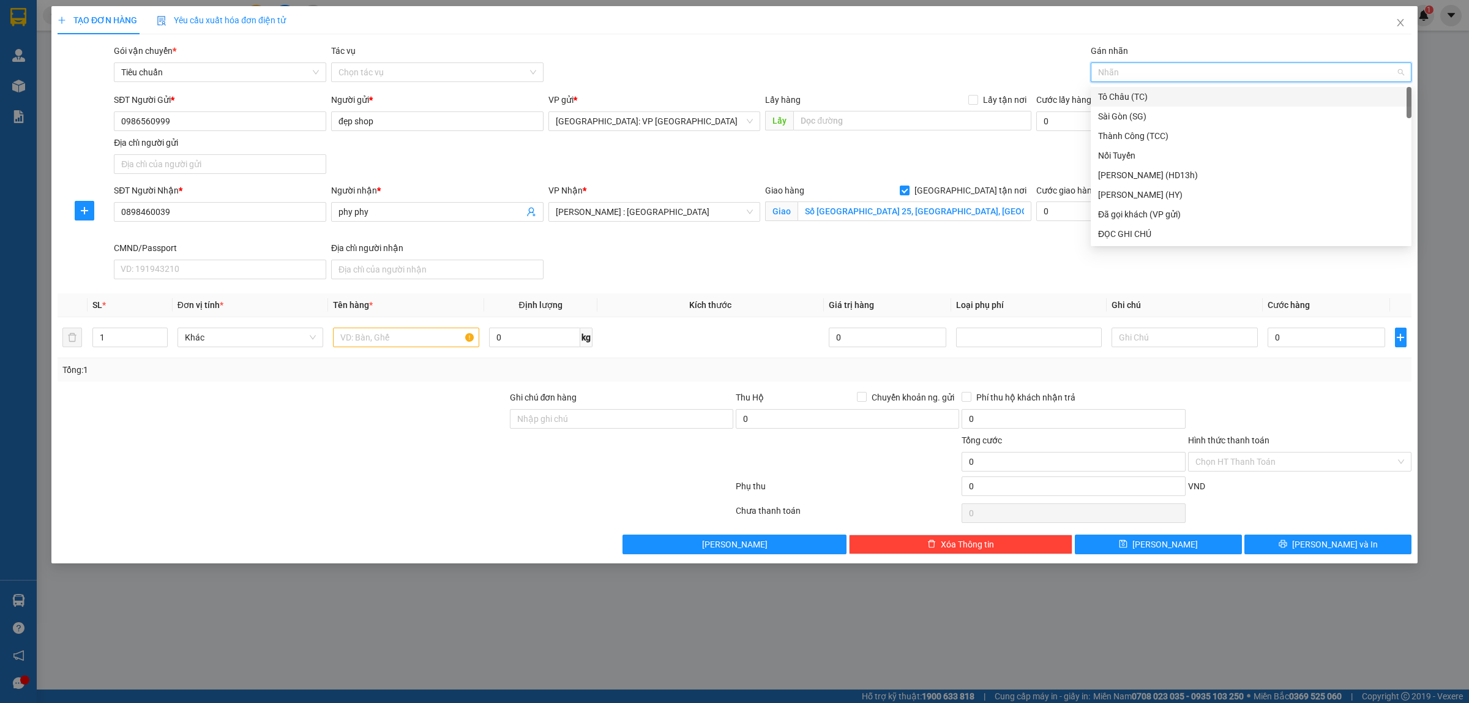
type input "G"
click at [1105, 228] on div "[GEOGRAPHIC_DATA] tận nơi" at bounding box center [1251, 233] width 306 height 13
type input "D"
click at [1122, 136] on div "ĐỌC GHI CHÚ" at bounding box center [1251, 135] width 306 height 13
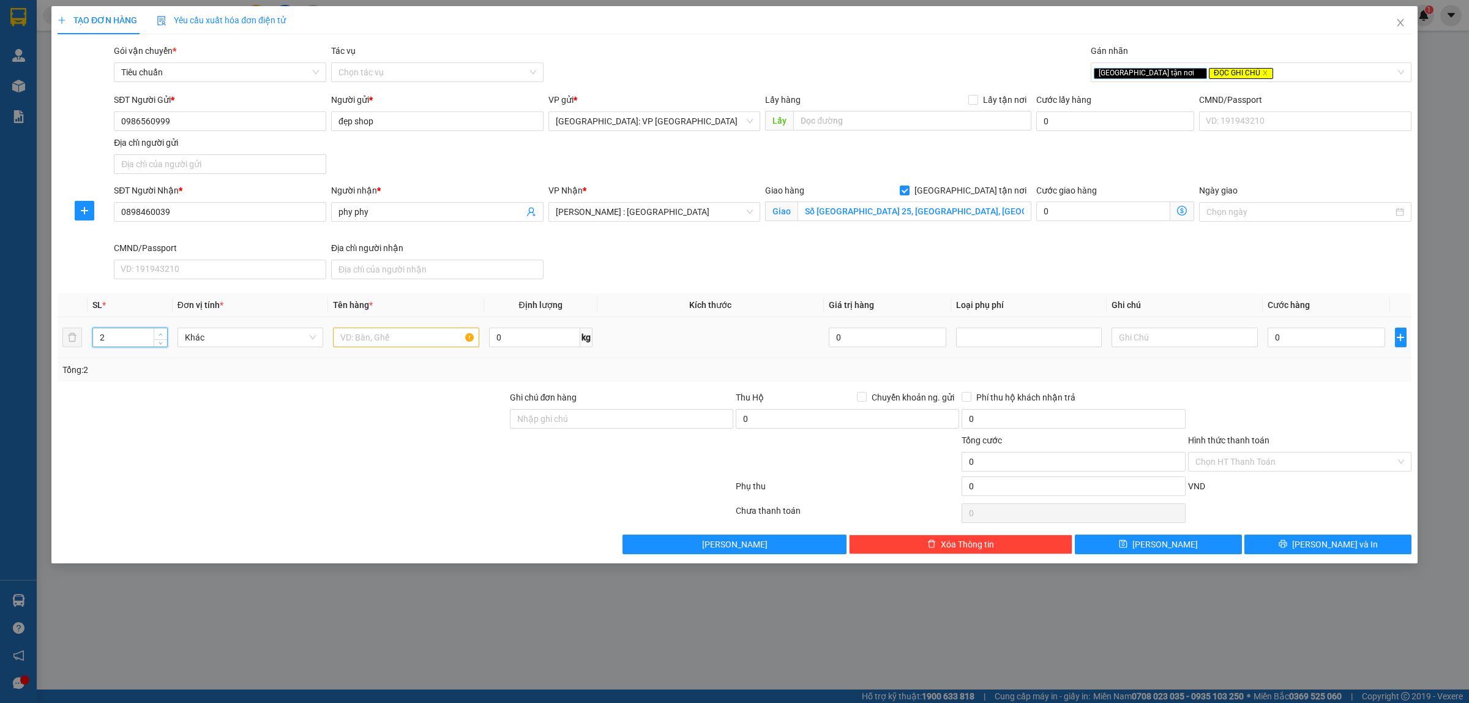
click at [163, 334] on span "up" at bounding box center [160, 333] width 7 height 7
click at [163, 332] on span "up" at bounding box center [160, 333] width 7 height 7
type input "4"
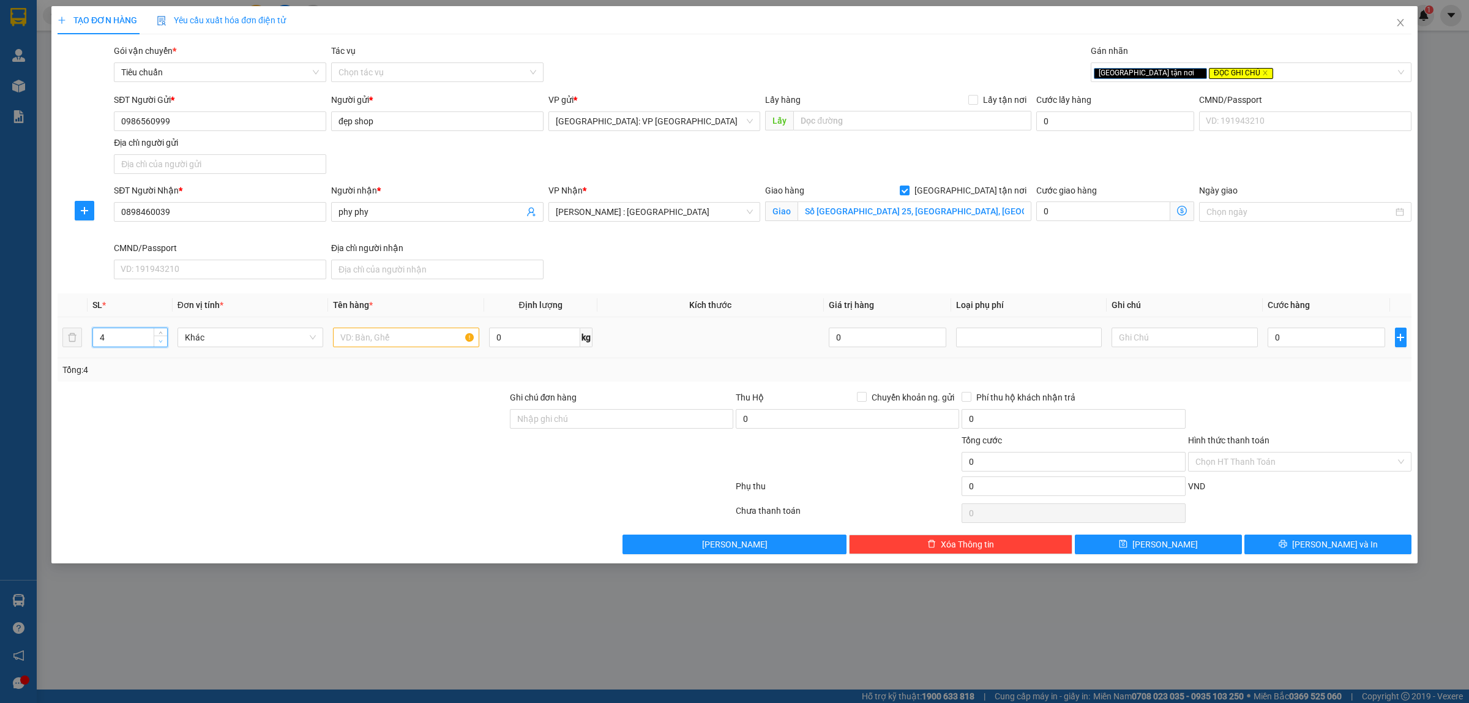
click at [157, 340] on span "down" at bounding box center [160, 341] width 7 height 7
click at [381, 341] on input "text" at bounding box center [406, 337] width 146 height 20
type input "4 BAO TẢI XANH HÀNG QUẦN ÁO"
click at [1299, 343] on input "0" at bounding box center [1327, 337] width 118 height 20
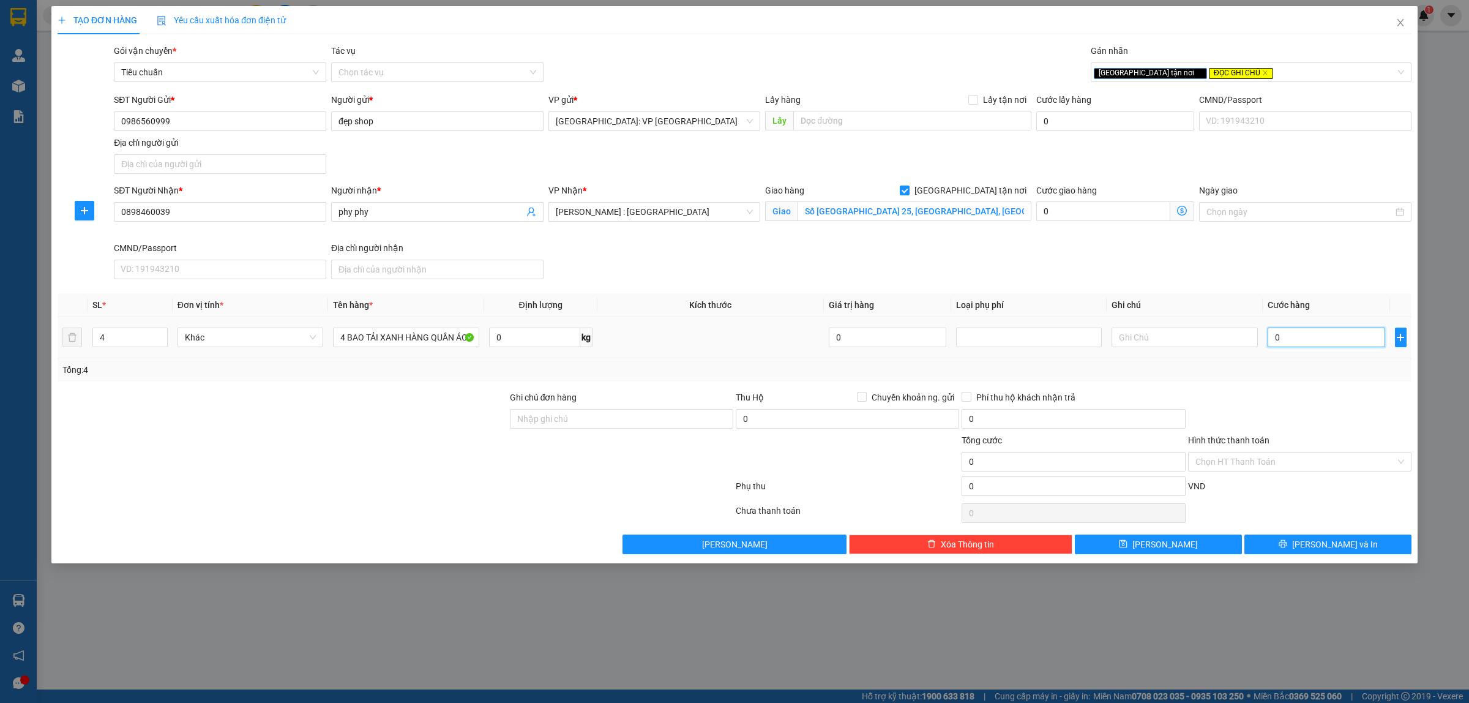
scroll to position [0, 0]
type input "6"
type input "66"
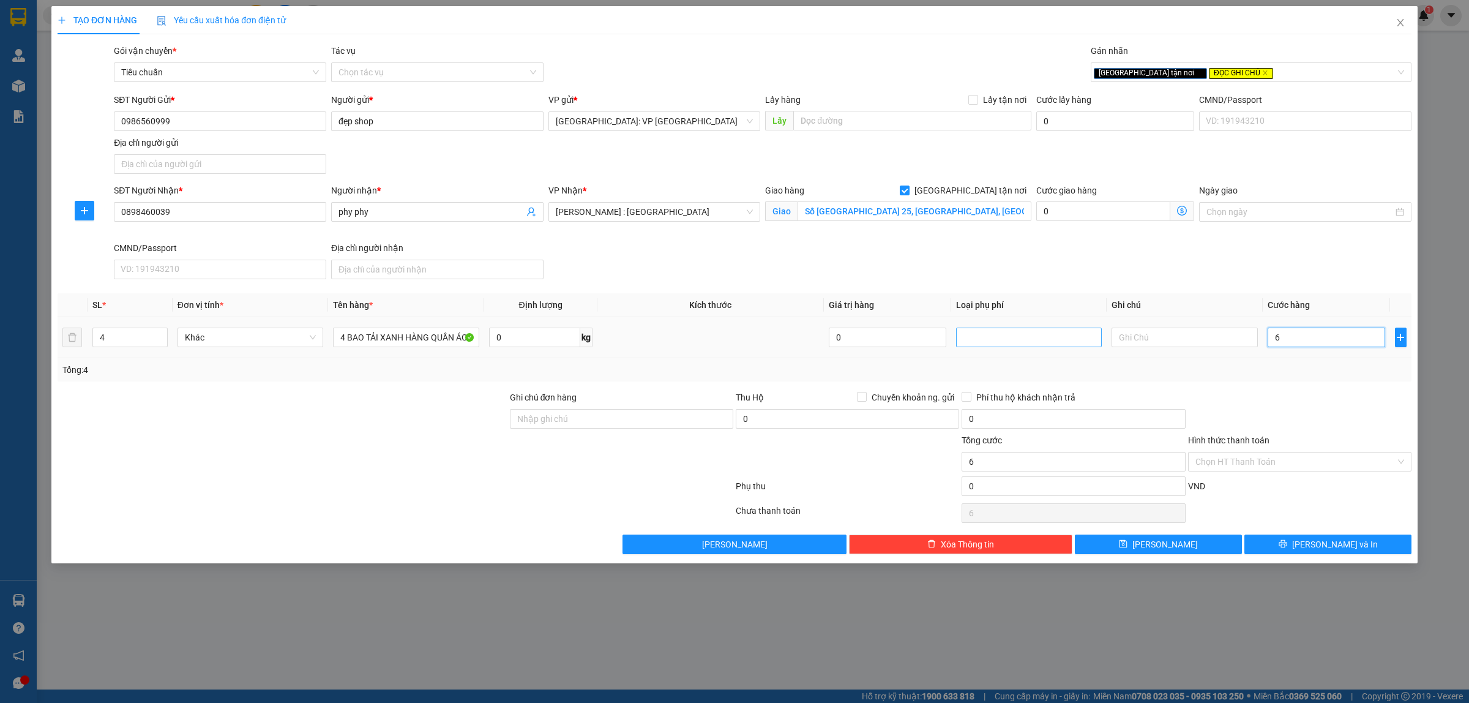
type input "66"
type input "660"
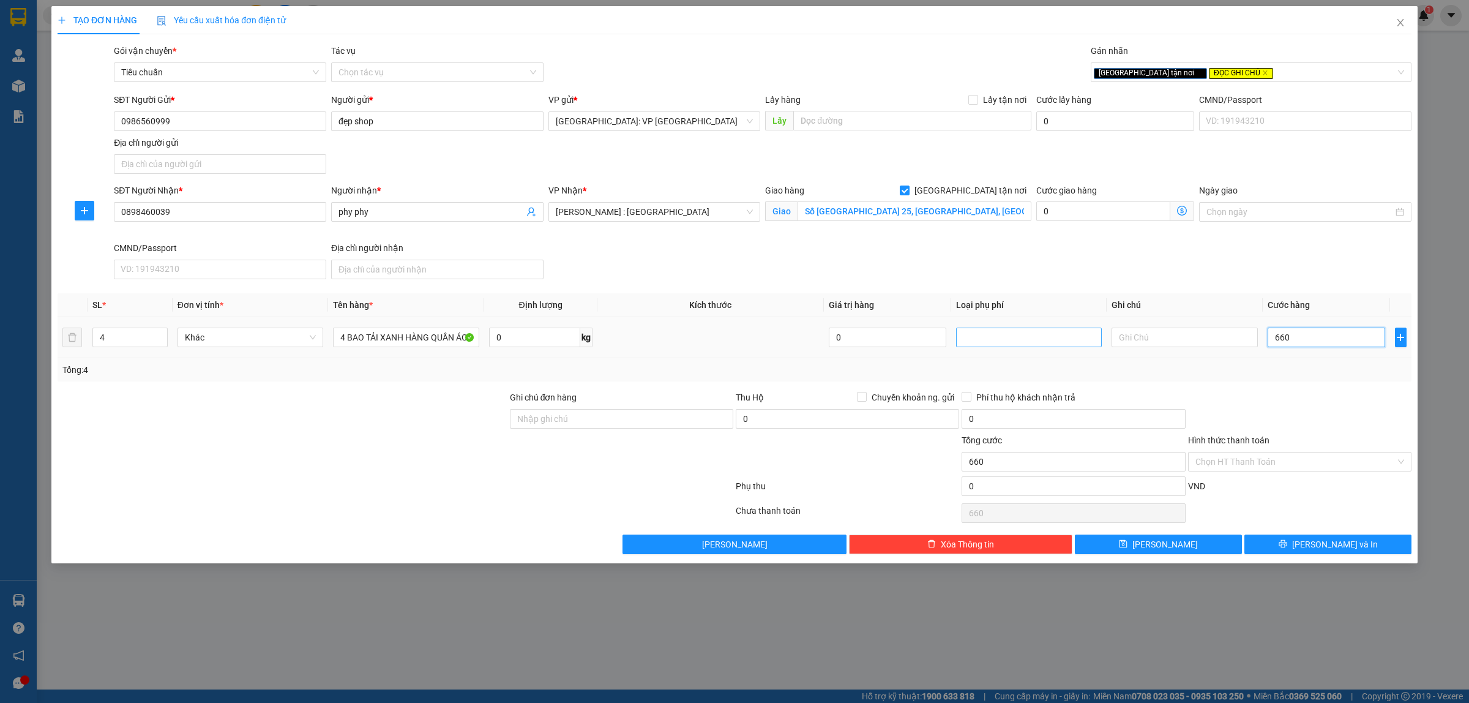
type input "6.600"
type input "66.000"
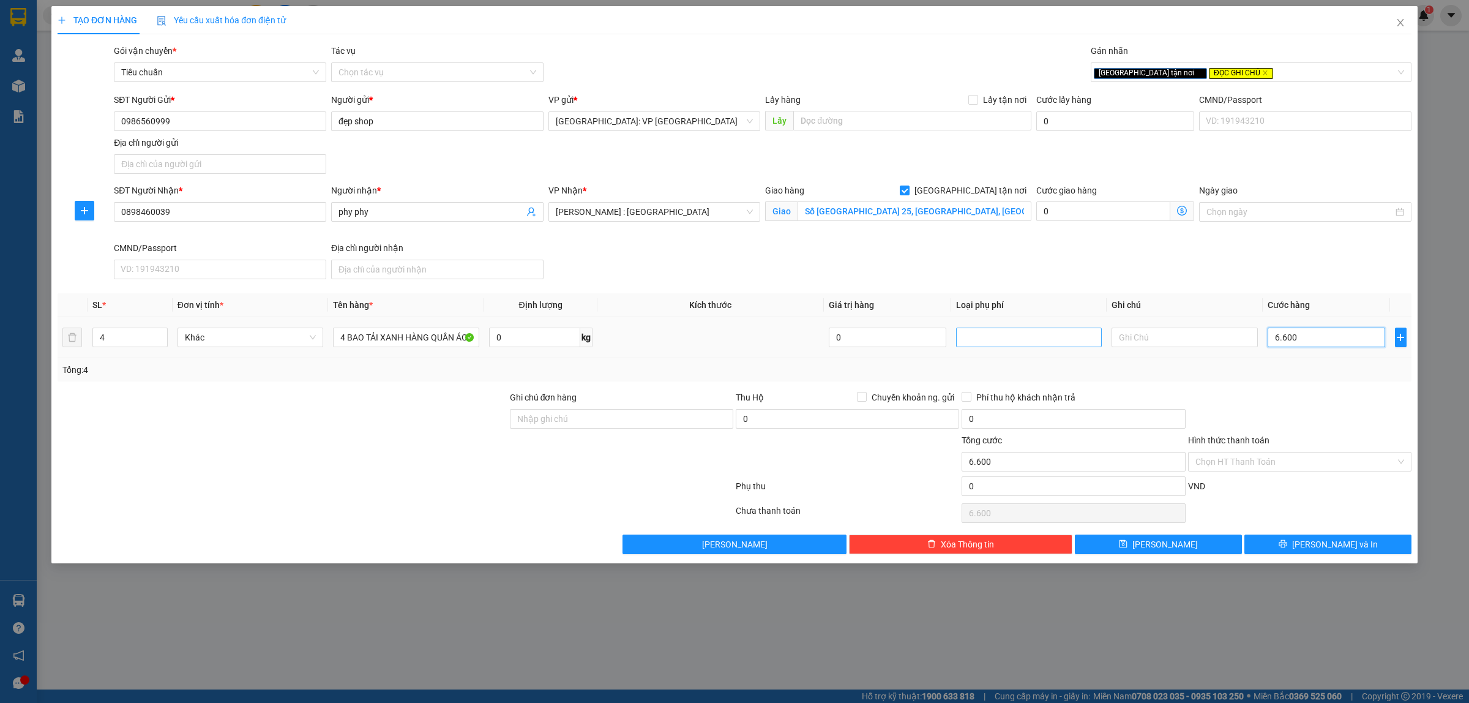
type input "66.000"
type input "660.000"
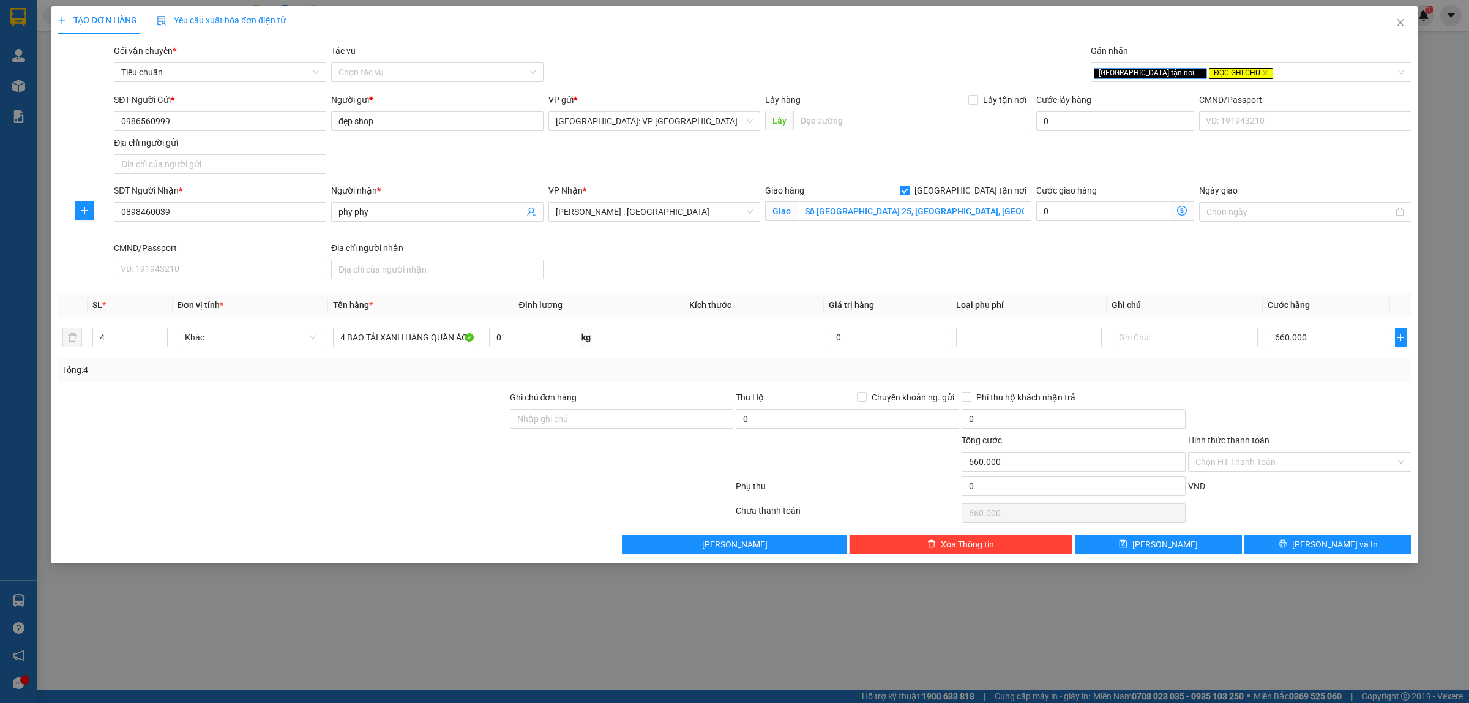
click at [637, 430] on div "Ghi chú đơn hàng" at bounding box center [621, 411] width 223 height 43
click at [638, 426] on input "Ghi chú đơn hàng" at bounding box center [621, 419] width 223 height 20
type input "SDT; BÊN CAMPHUCHIA SANG PHNOM PENH 089218588"
click at [1294, 464] on input "Hình thức thanh toán" at bounding box center [1295, 461] width 200 height 18
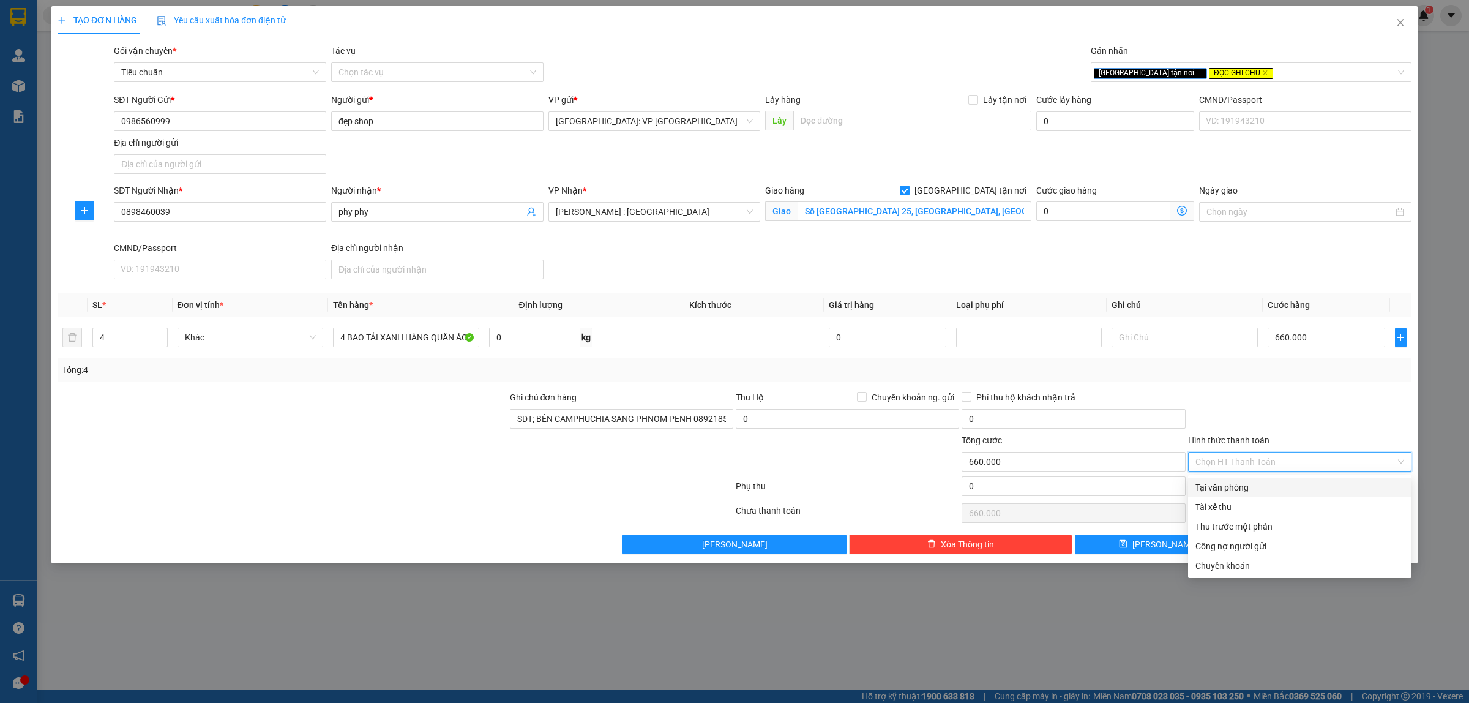
click at [1274, 487] on div "Tại văn phòng" at bounding box center [1299, 486] width 209 height 13
type input "0"
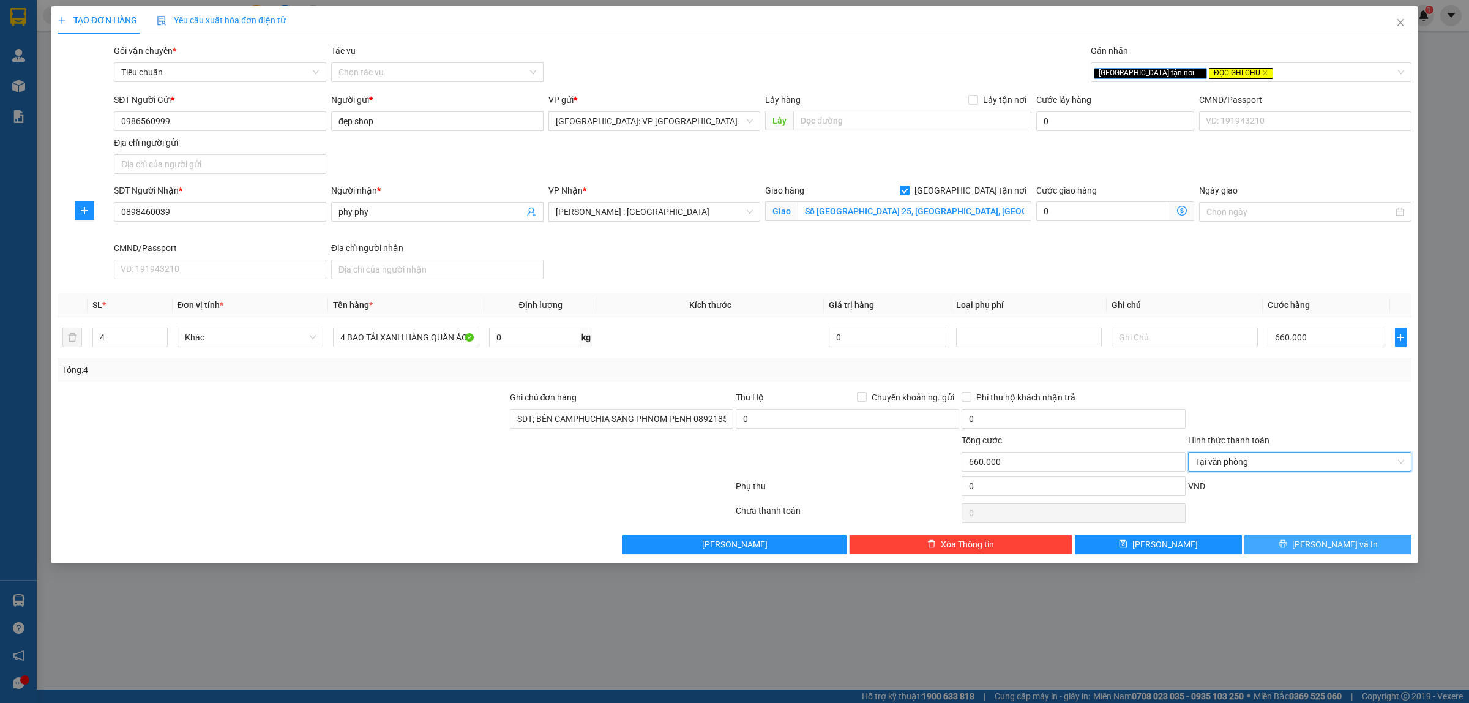
click at [1339, 542] on span "Lưu và In" at bounding box center [1335, 543] width 86 height 13
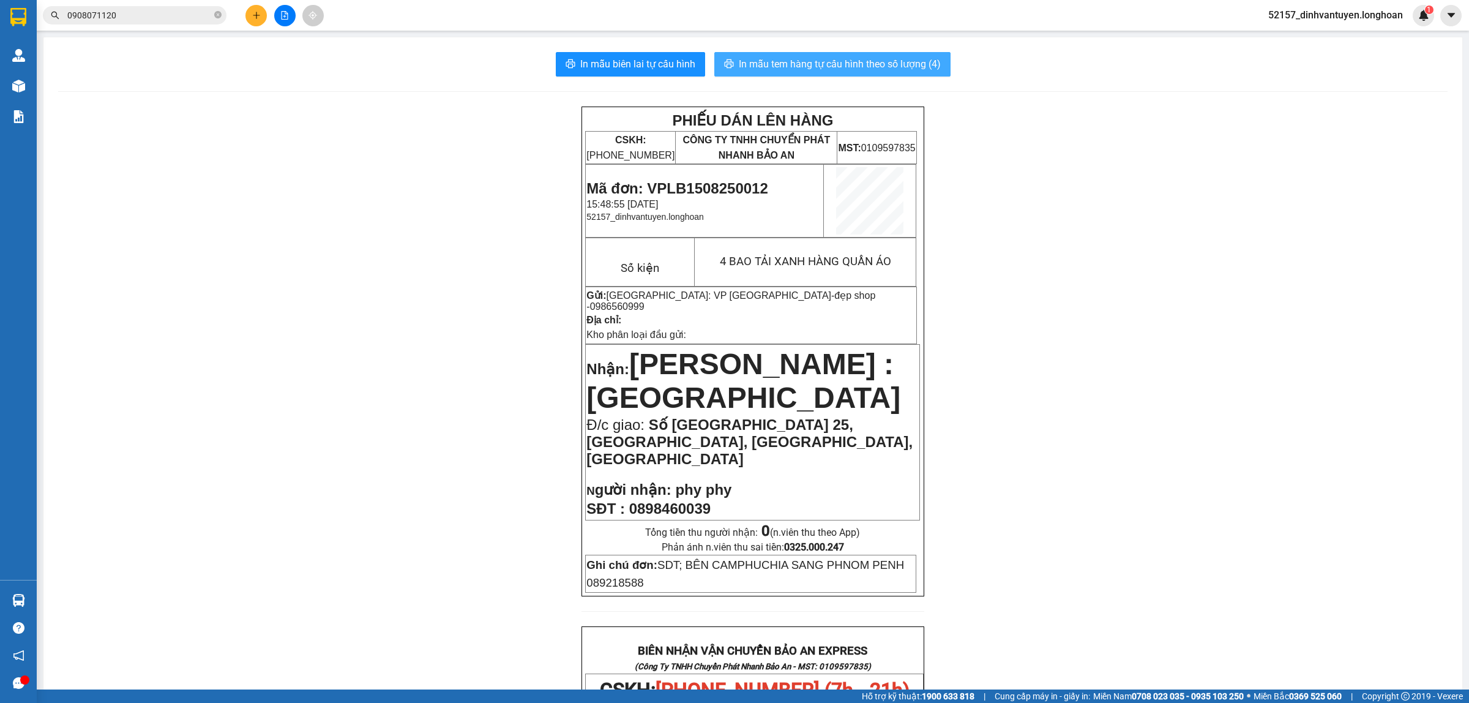
click at [849, 65] on span "In mẫu tem hàng tự cấu hình theo số lượng (4)" at bounding box center [840, 63] width 202 height 15
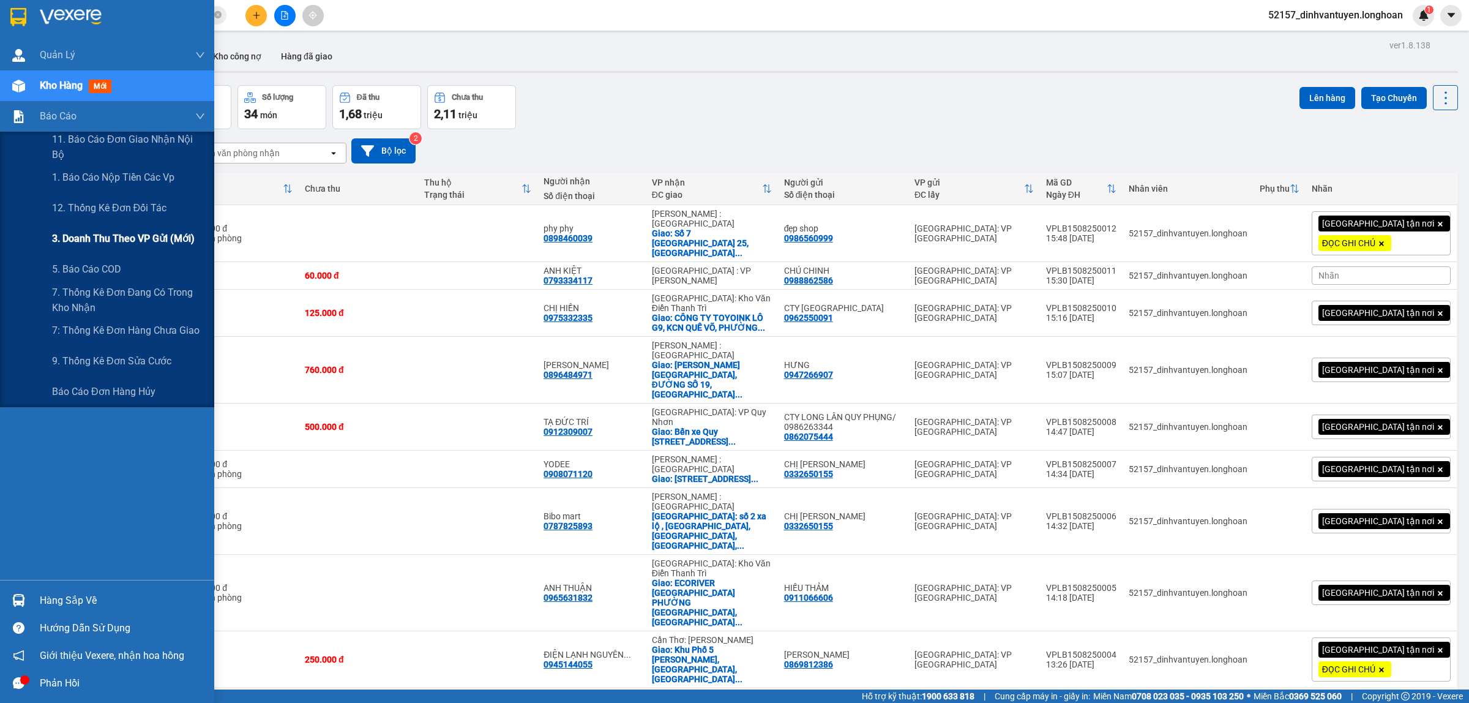
click at [151, 239] on span "3. Doanh Thu theo VP Gửi (mới)" at bounding box center [123, 238] width 143 height 15
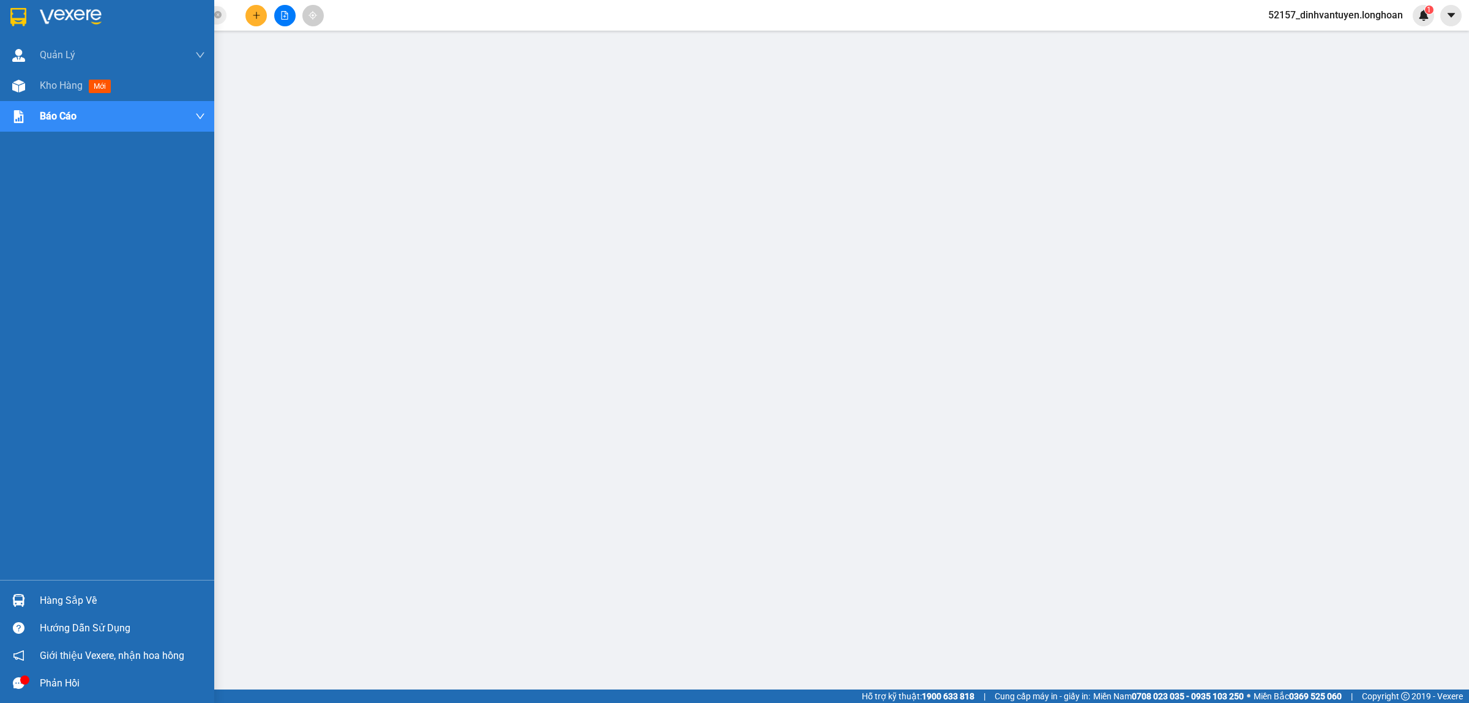
click at [25, 17] on img at bounding box center [18, 17] width 16 height 18
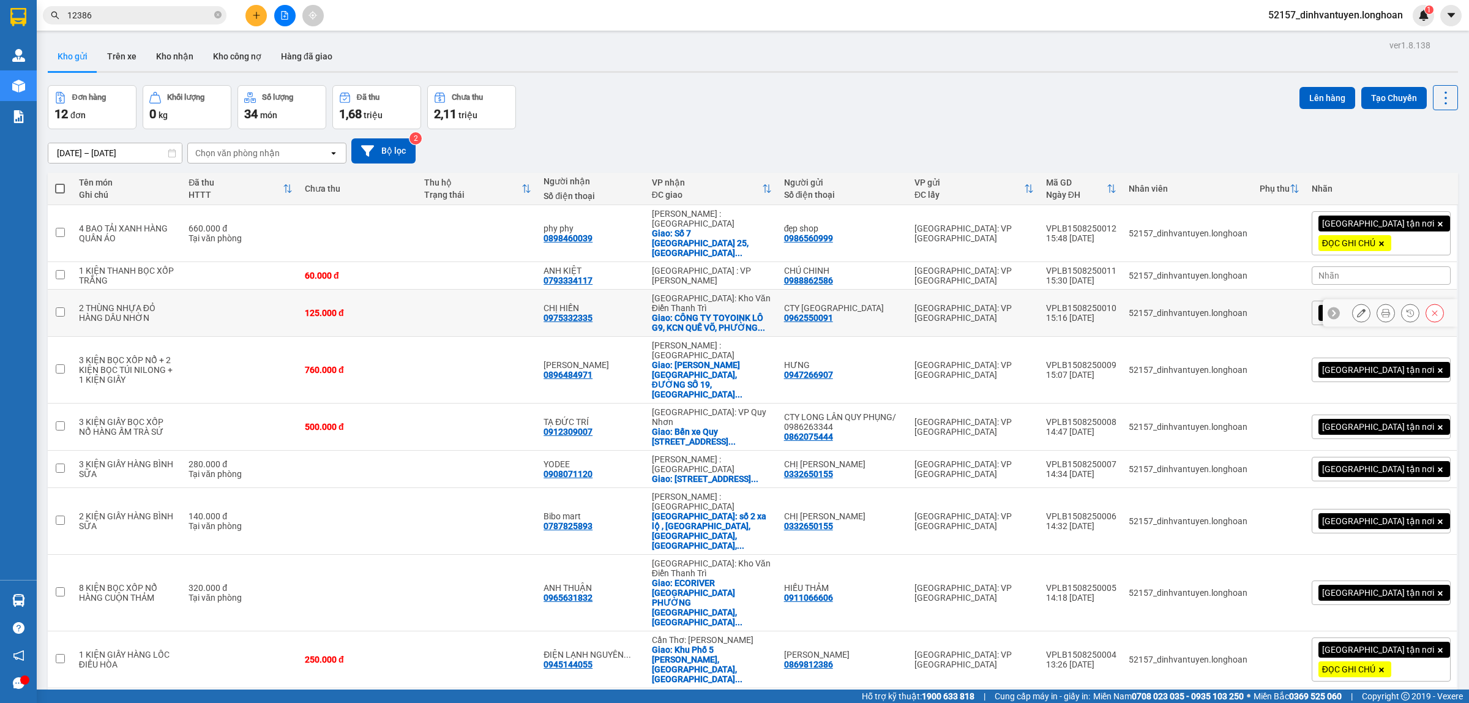
click at [1353, 302] on button at bounding box center [1361, 312] width 17 height 21
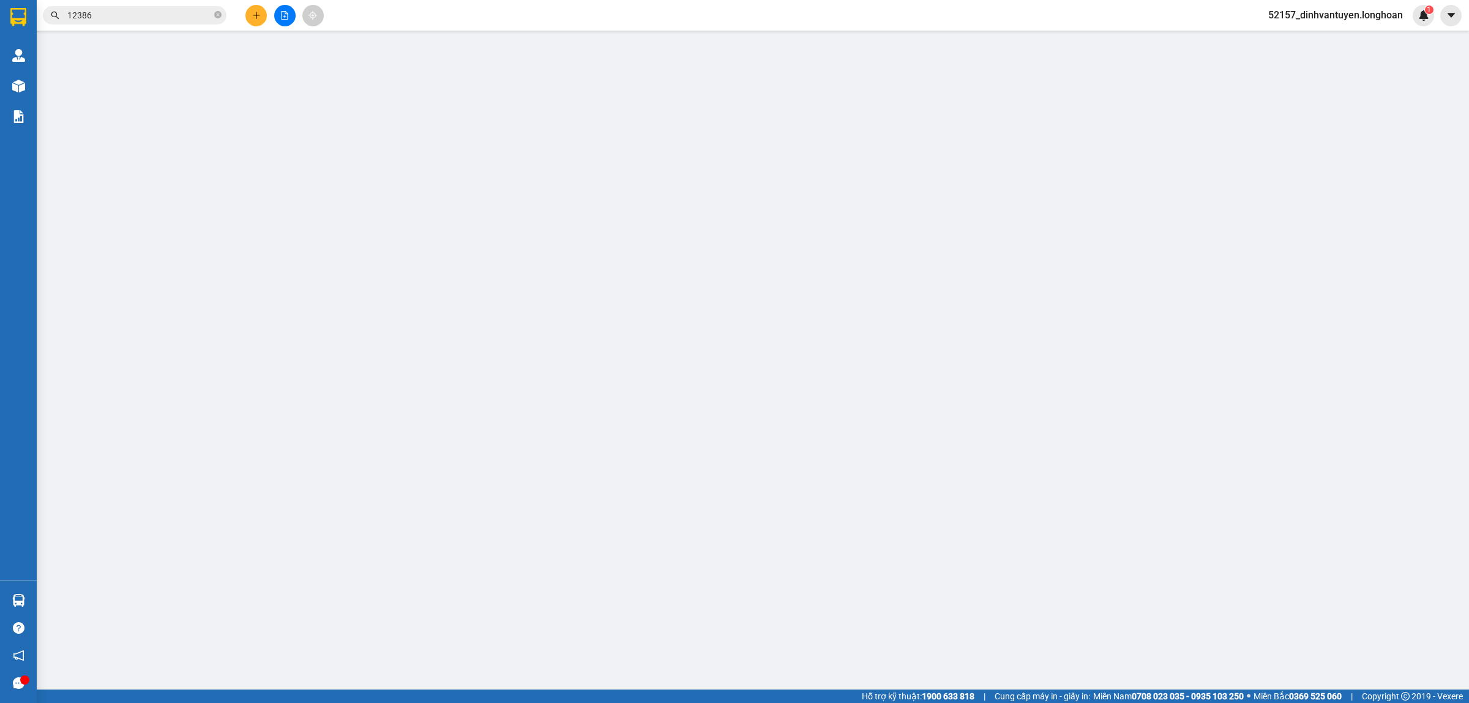
type input "0962550091"
type input "CTY [GEOGRAPHIC_DATA]"
type input "0975332335"
type input "CHỊ HIỀN"
checkbox input "true"
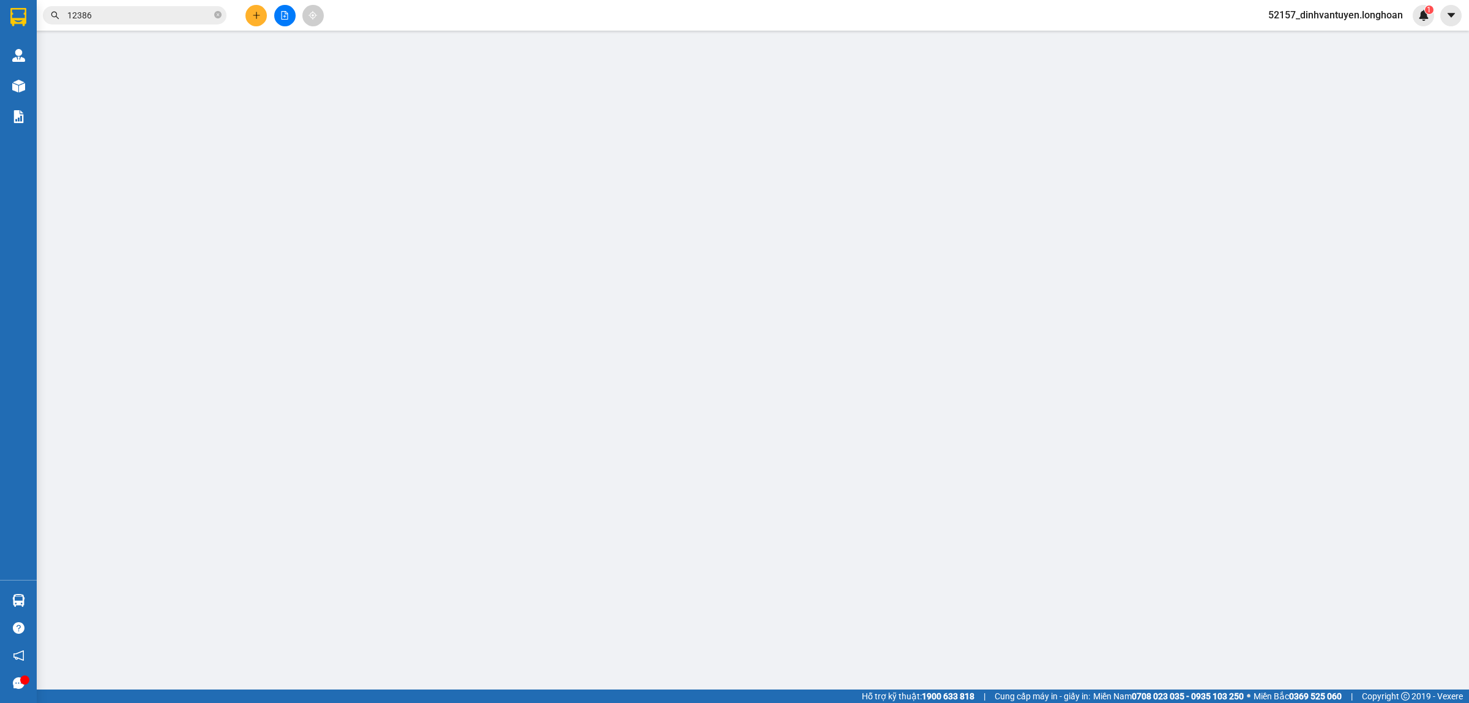
type input "CÔNG TY TOYOINK LÔ G9, KCN QUẾ VÕ, PHƯỜNG [GEOGRAPHIC_DATA], [GEOGRAPHIC_DATA],…"
type input "125.000"
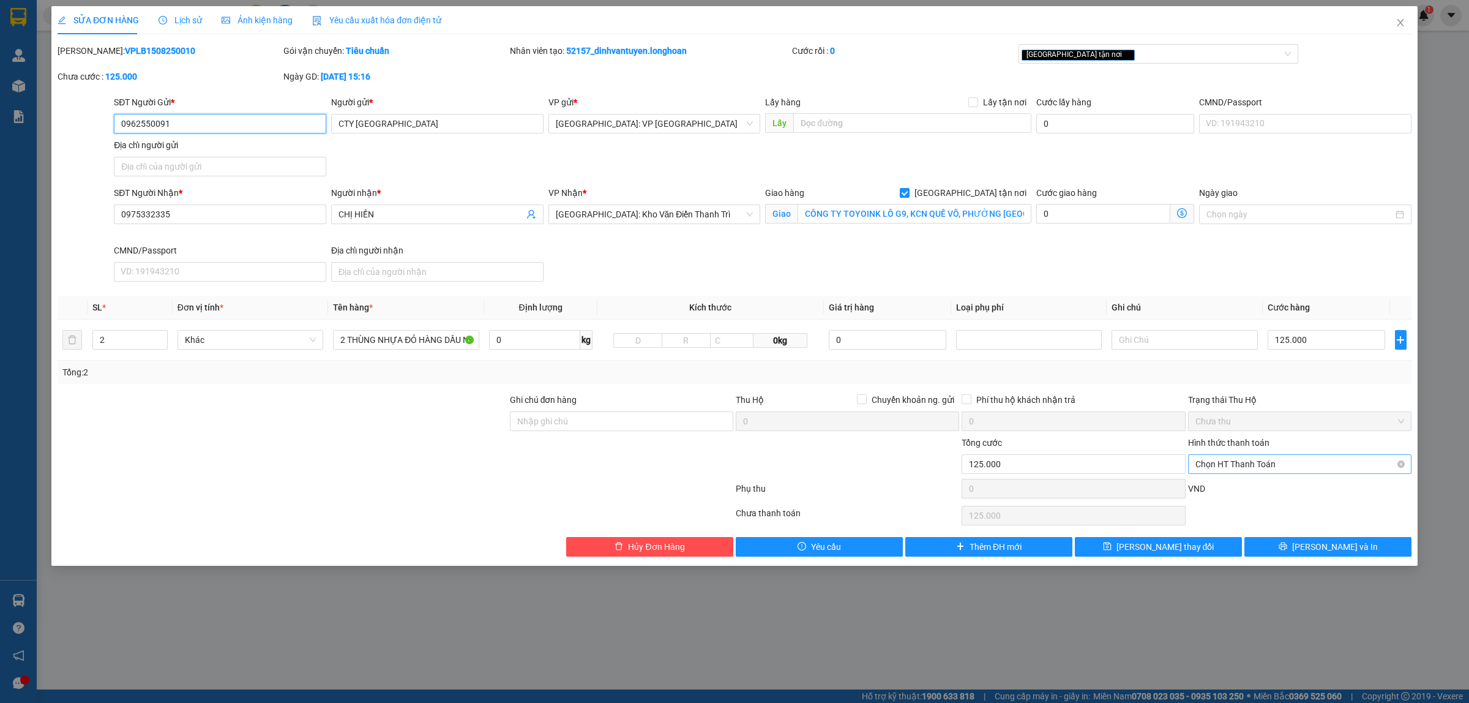
click at [1268, 472] on span "Chọn HT Thanh Toán" at bounding box center [1299, 464] width 209 height 18
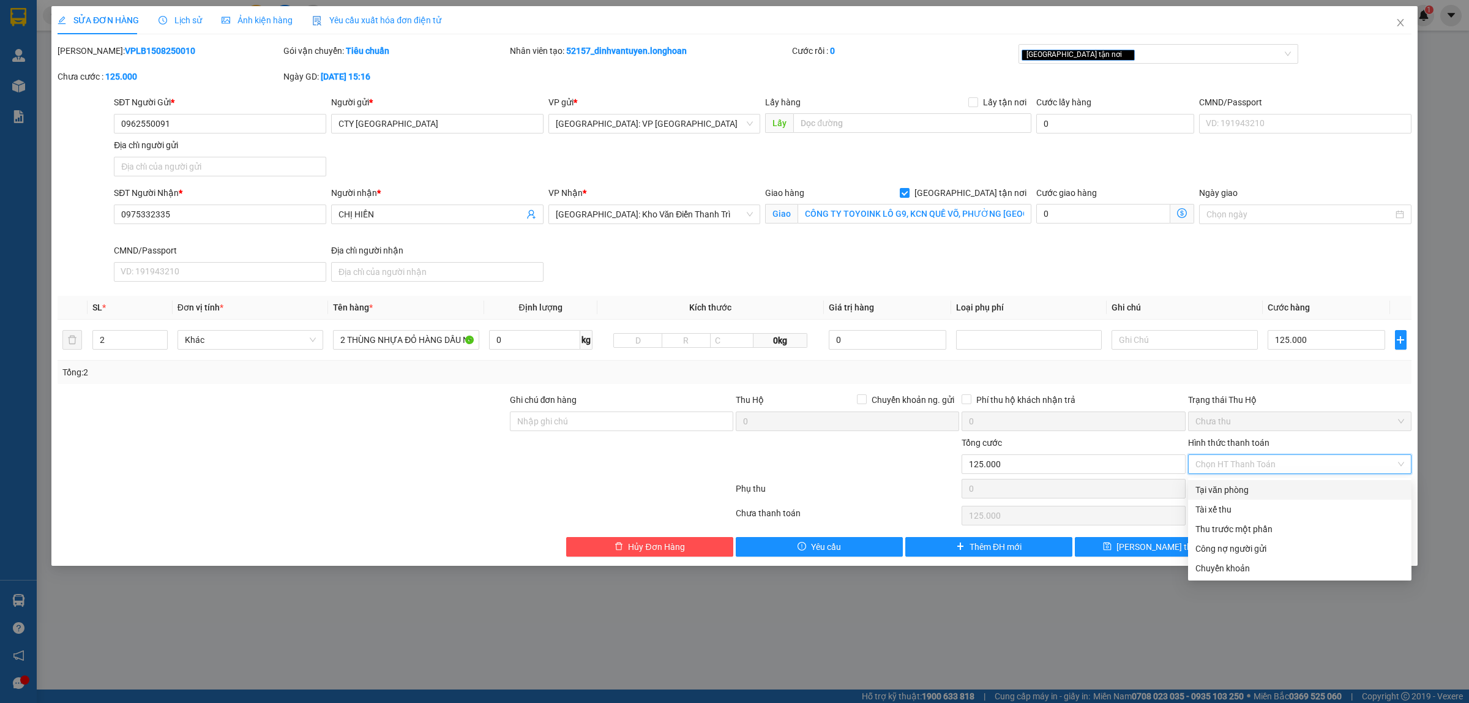
click at [1234, 491] on div "Tại văn phòng" at bounding box center [1299, 489] width 209 height 13
type input "0"
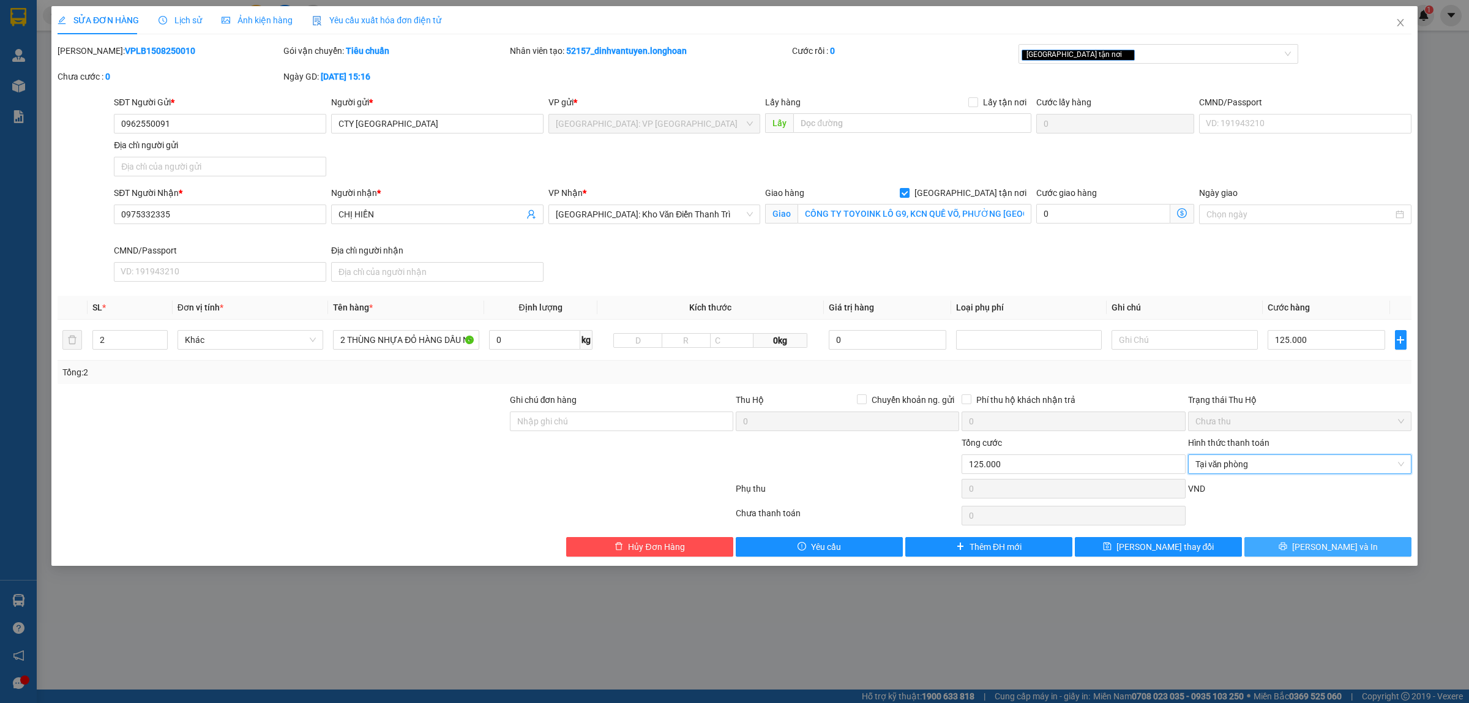
click at [1302, 548] on button "[PERSON_NAME] và In" at bounding box center [1327, 547] width 167 height 20
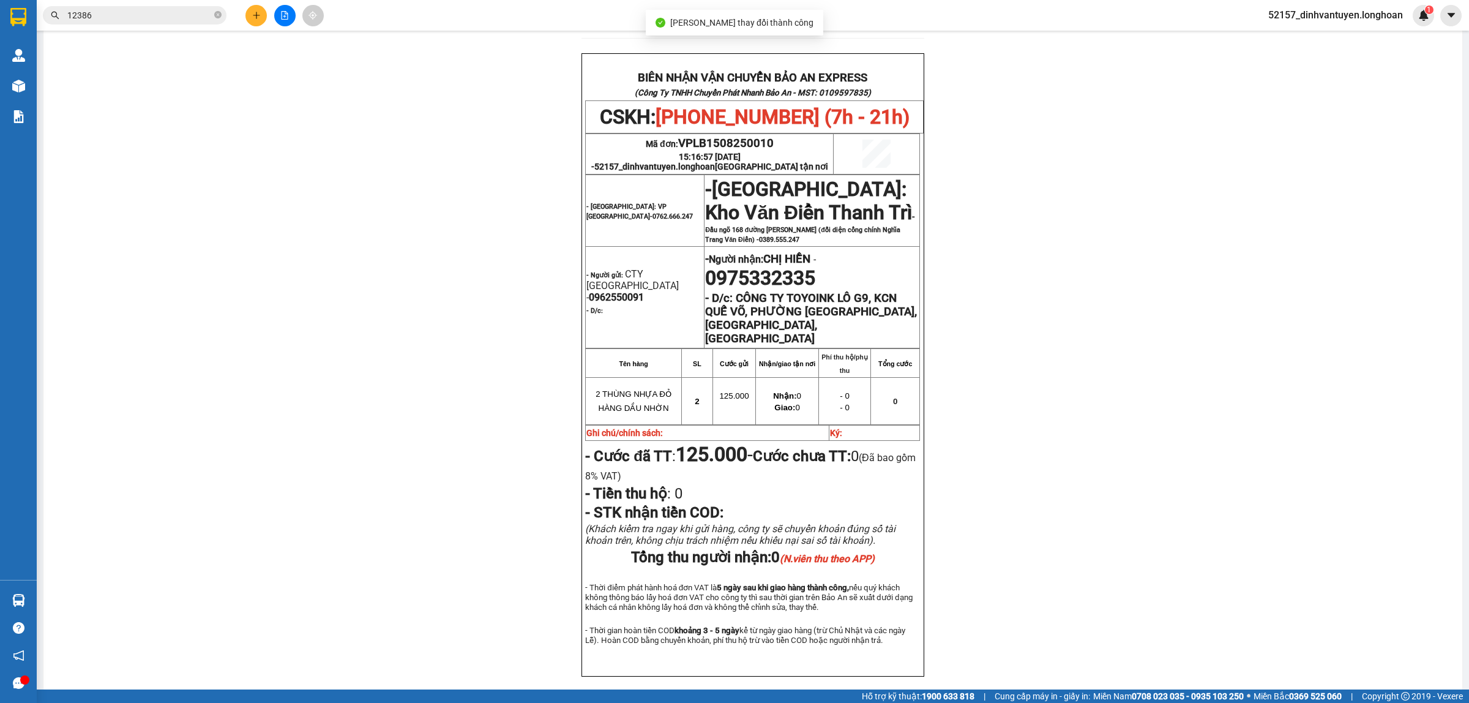
scroll to position [536, 0]
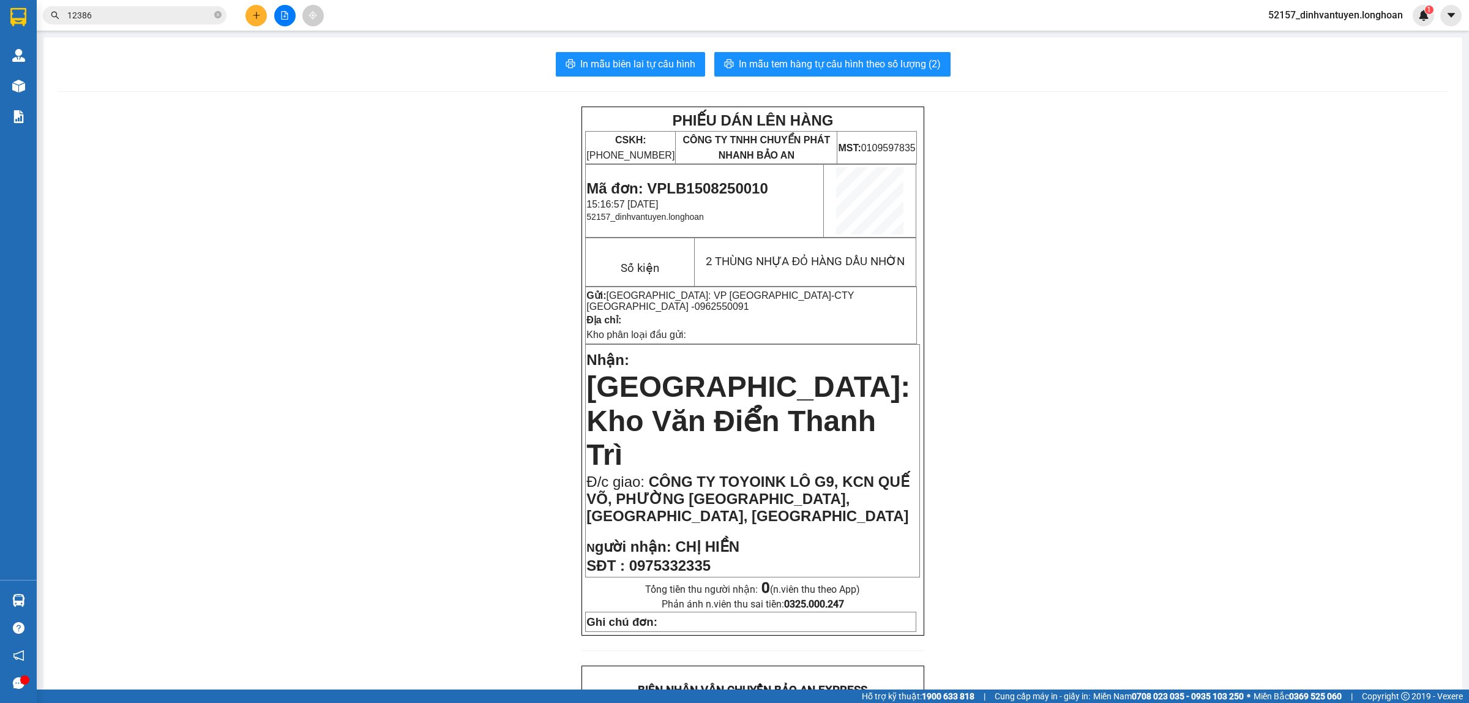
scroll to position [536, 0]
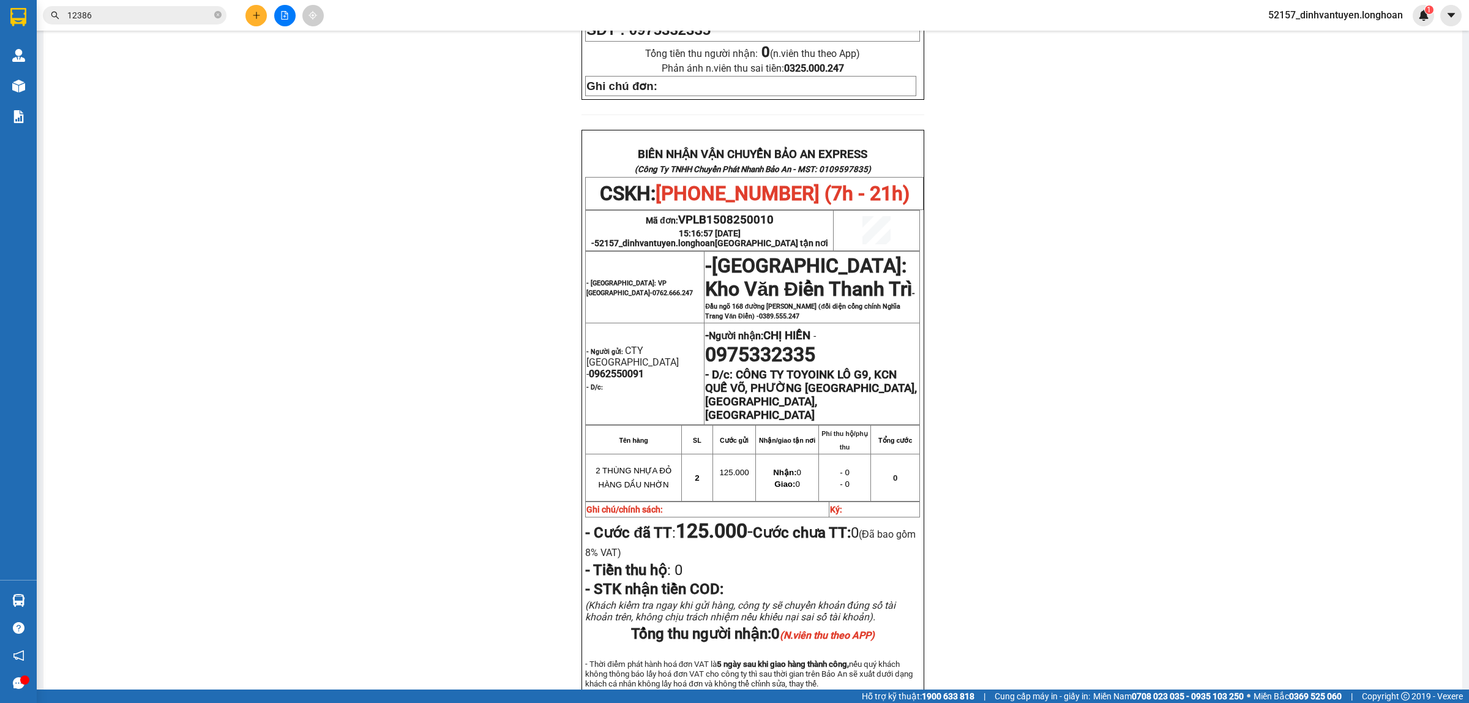
click at [258, 11] on icon "plus" at bounding box center [256, 15] width 9 height 9
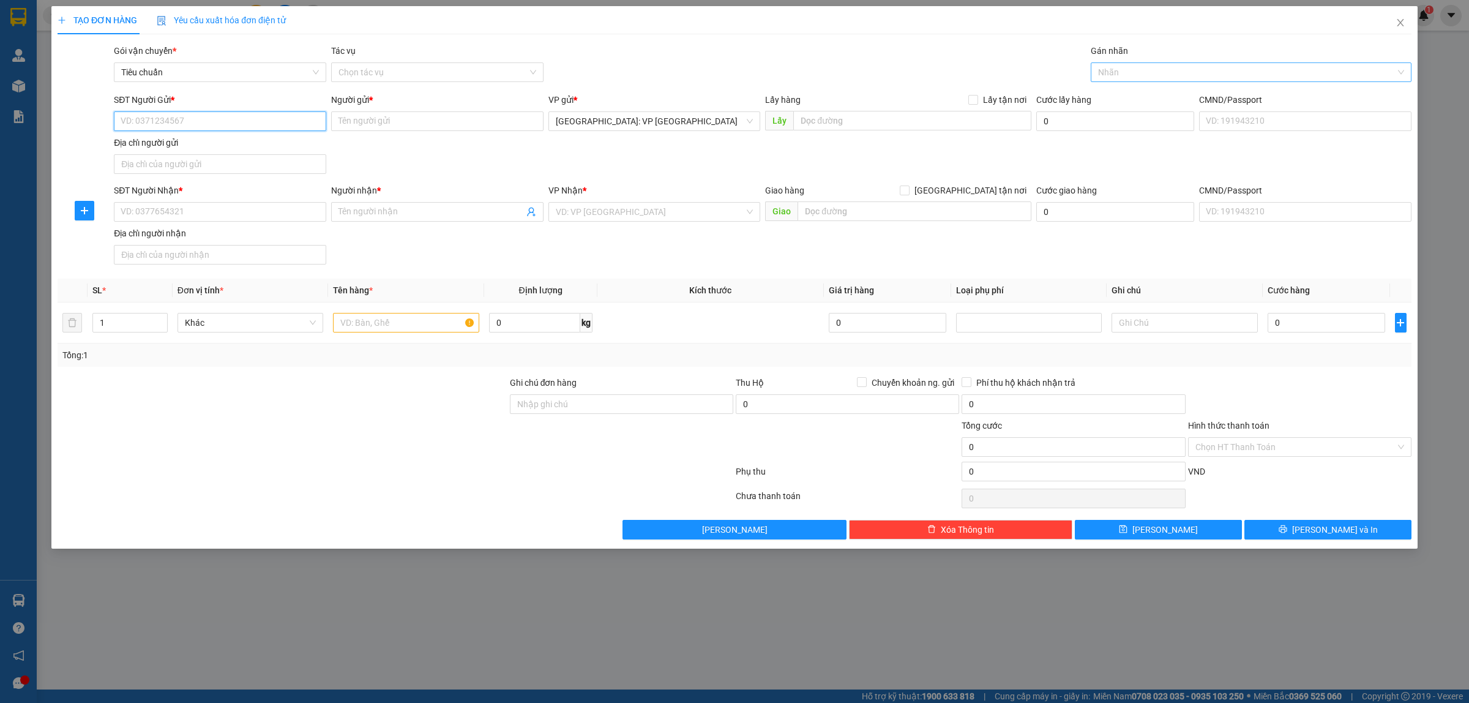
click at [1137, 67] on div at bounding box center [1245, 72] width 302 height 15
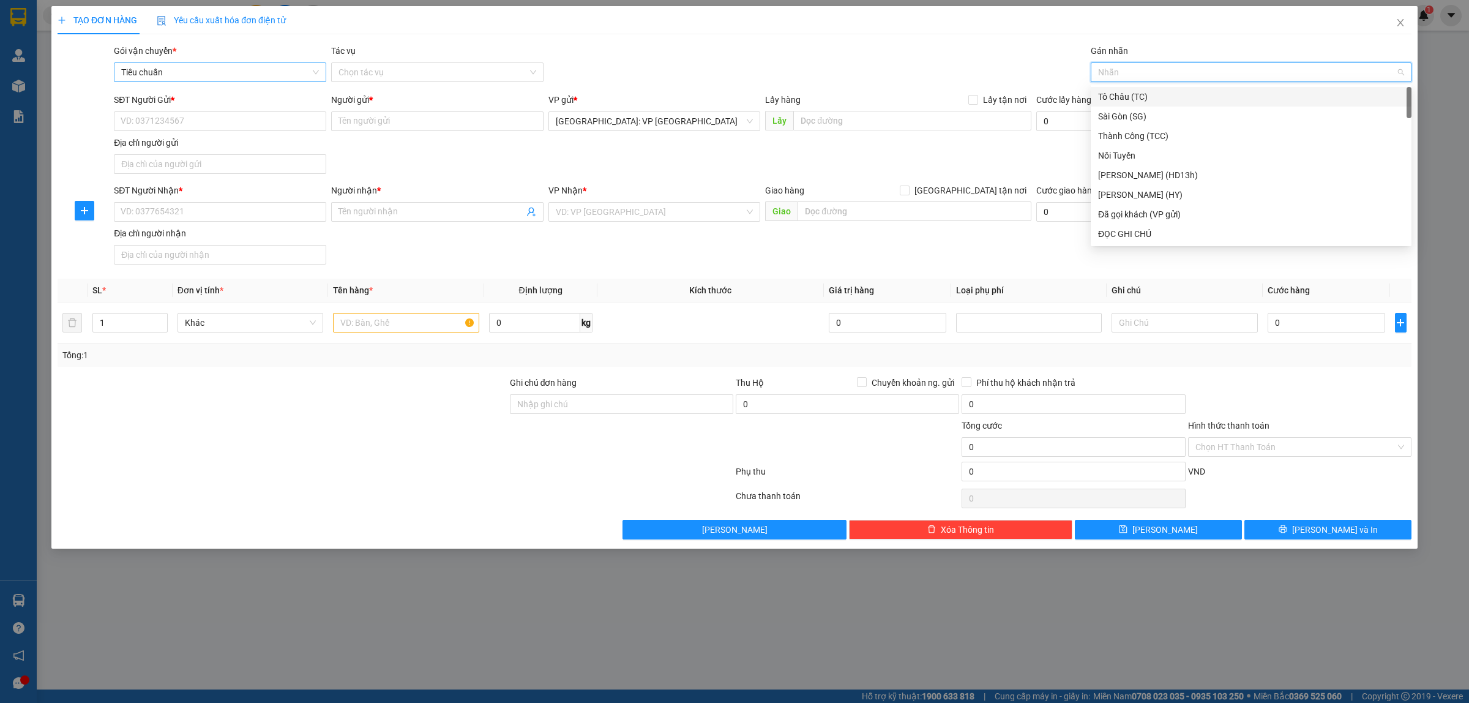
click at [269, 70] on span "Tiêu chuẩn" at bounding box center [220, 72] width 198 height 18
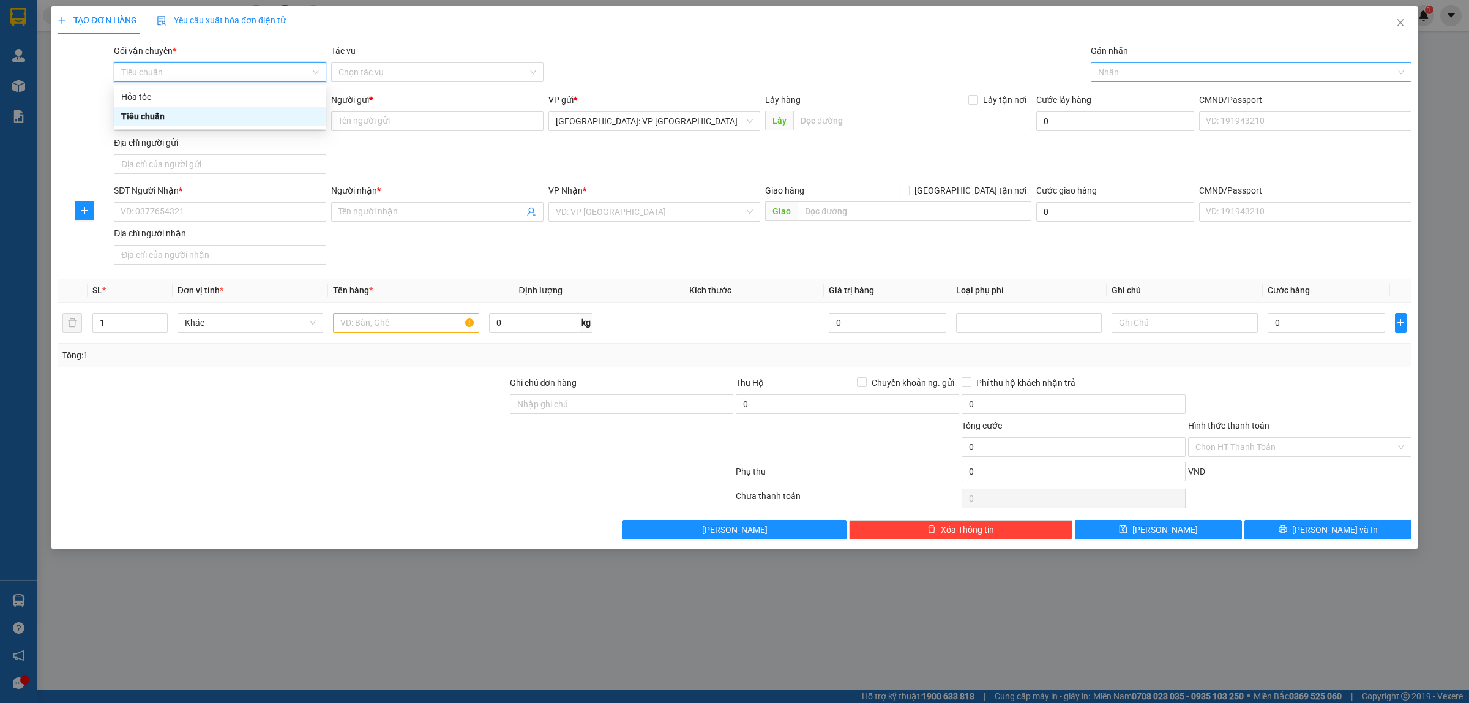
drag, startPoint x: 1127, startPoint y: 65, endPoint x: 1133, endPoint y: 70, distance: 7.8
click at [1131, 69] on div at bounding box center [1245, 72] width 302 height 15
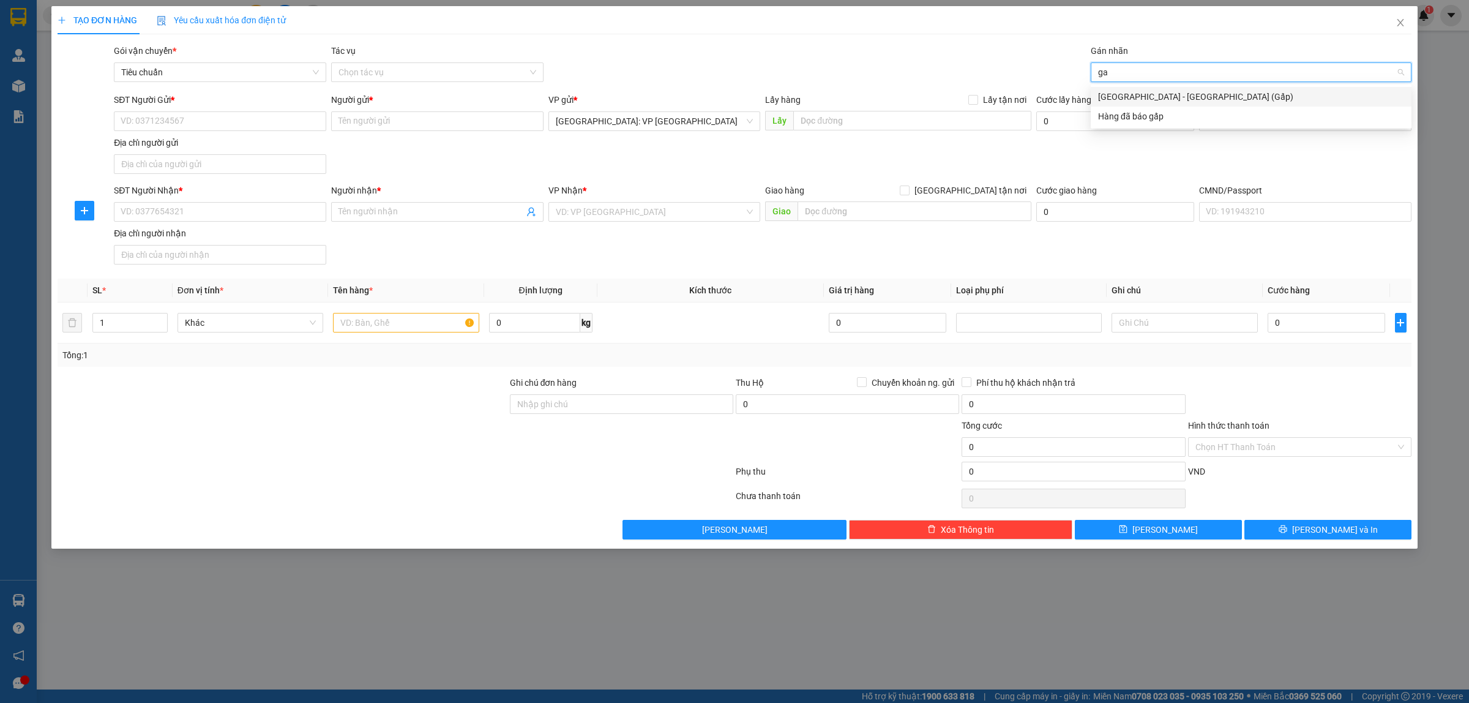
type input "g"
drag, startPoint x: 649, startPoint y: 23, endPoint x: 663, endPoint y: 22, distance: 13.5
click at [663, 22] on div "TẠO ĐƠN HÀNG Yêu cầu xuất hóa đơn điện tử" at bounding box center [735, 20] width 1354 height 28
